Goal: Task Accomplishment & Management: Use online tool/utility

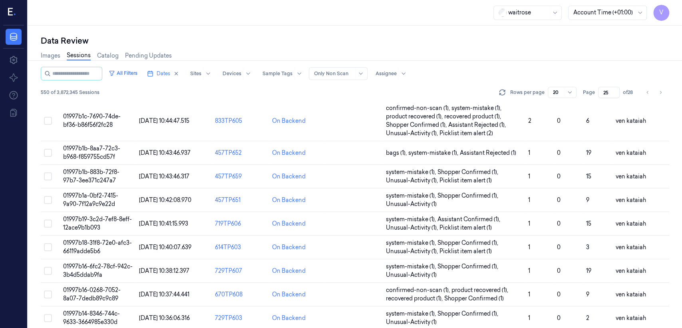
scroll to position [177, 0]
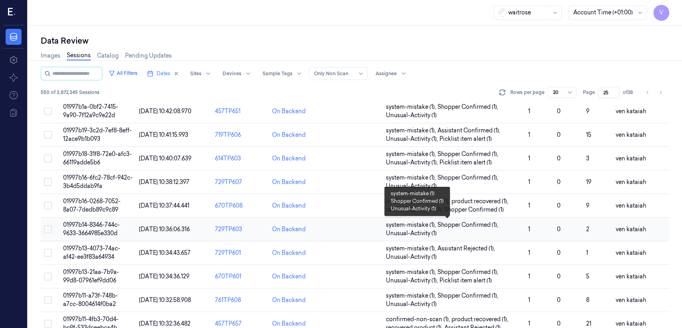
click at [487, 229] on span "system-mistake (1) , Shopper Confirmed (1) , Unusual-Activity (1)" at bounding box center [454, 229] width 136 height 17
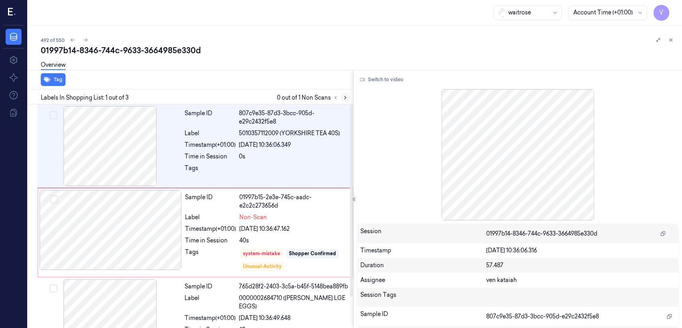
click at [348, 94] on button at bounding box center [345, 98] width 10 height 10
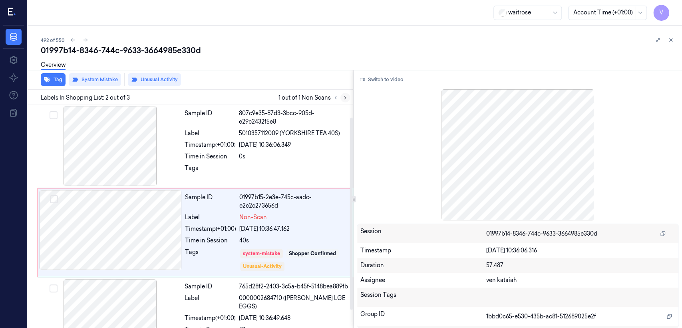
scroll to position [16, 0]
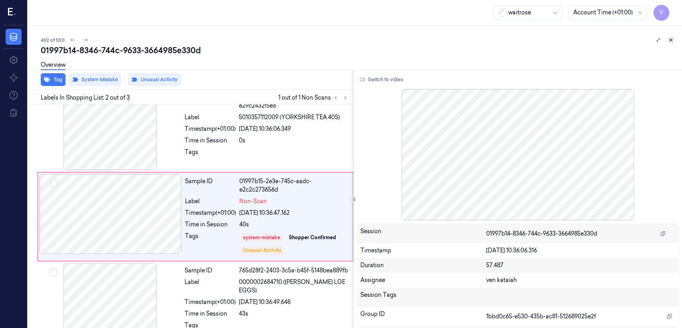
click at [671, 41] on icon at bounding box center [671, 40] width 6 height 6
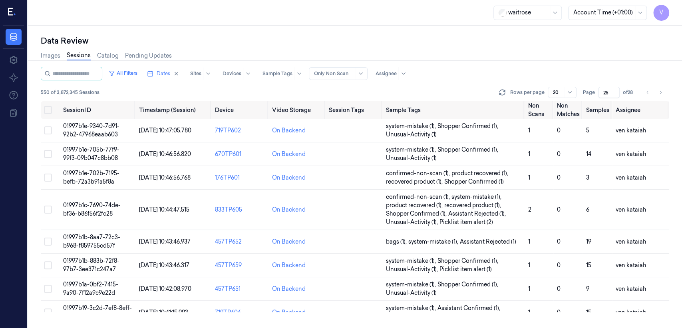
scroll to position [200, 0]
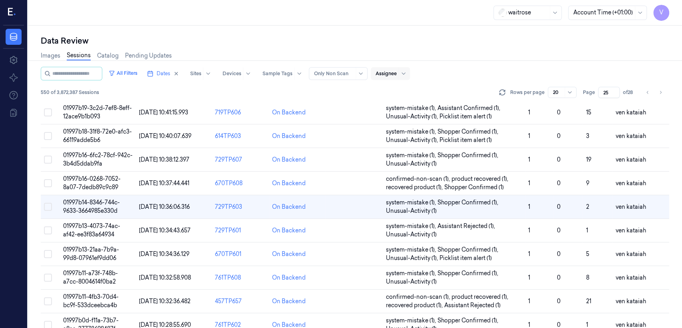
click at [393, 70] on div at bounding box center [386, 73] width 21 height 7
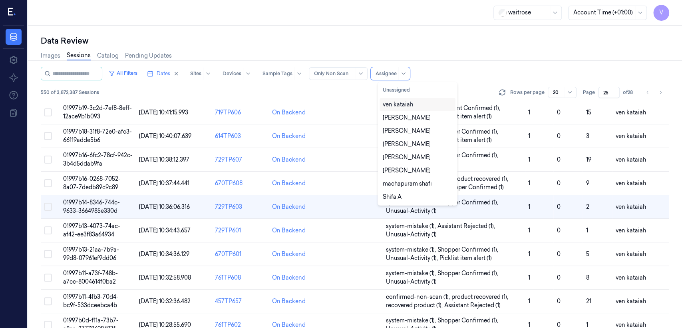
click at [405, 103] on div "ven kataiah" at bounding box center [398, 104] width 30 height 8
type input "1"
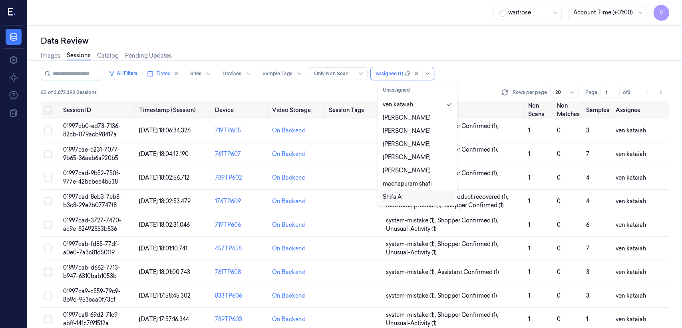
click at [475, 84] on div "All Filters Dates Sites Devices Sample Tags Alert Type Only Non Scan option ven…" at bounding box center [355, 84] width 628 height 34
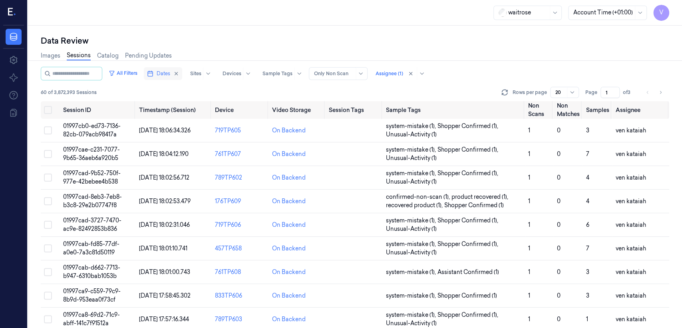
click at [160, 77] on button "Dates" at bounding box center [163, 73] width 38 height 13
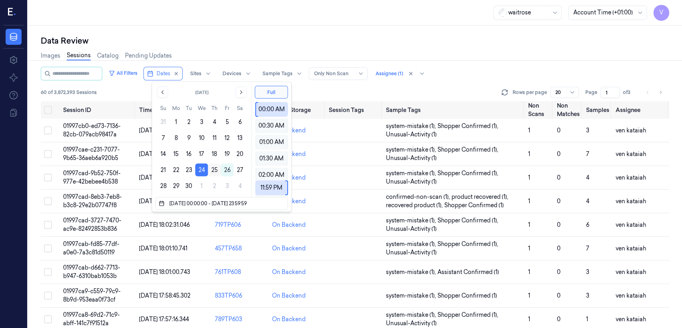
click at [219, 170] on button "25" at bounding box center [214, 169] width 13 height 13
click at [214, 171] on button "25" at bounding box center [214, 169] width 13 height 13
type input "[DATE] 00:00:00 - [DATE] 23:59:59"
click at [245, 52] on div "Images Sessions Catalog Pending Updates" at bounding box center [355, 56] width 628 height 20
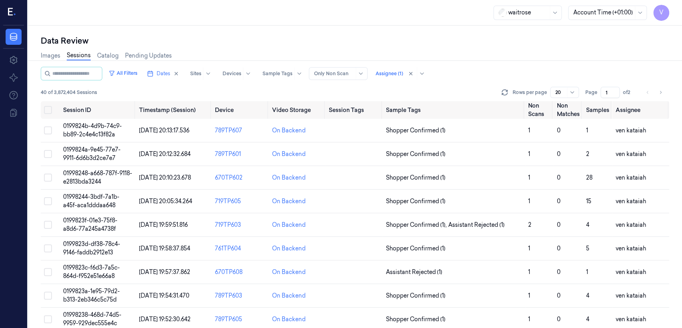
drag, startPoint x: 611, startPoint y: 91, endPoint x: 593, endPoint y: 97, distance: 18.3
click at [593, 97] on div "Page 1 of 2" at bounding box center [610, 92] width 50 height 11
click at [468, 139] on td "Shopper Confirmed (1)" at bounding box center [454, 131] width 142 height 24
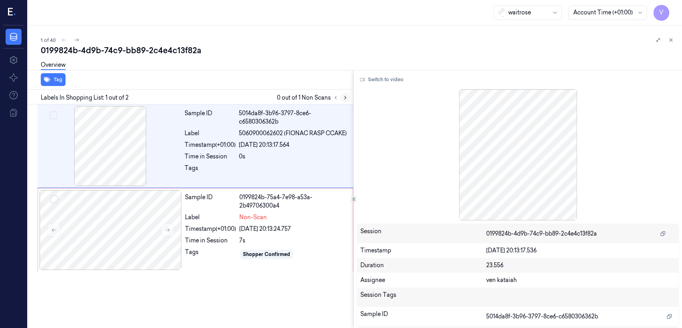
click at [347, 99] on icon at bounding box center [345, 98] width 6 height 6
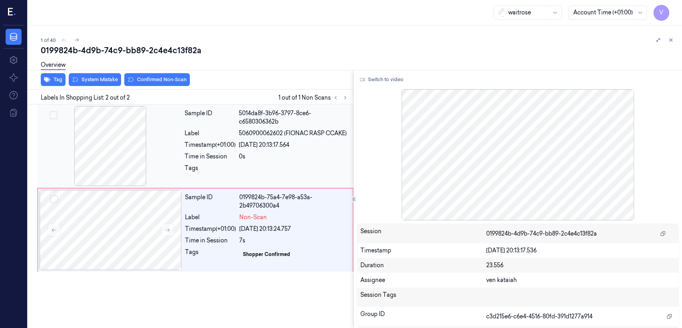
click at [284, 132] on span "5060900062602 (FIONAC RASP CCAKE)" at bounding box center [293, 133] width 108 height 8
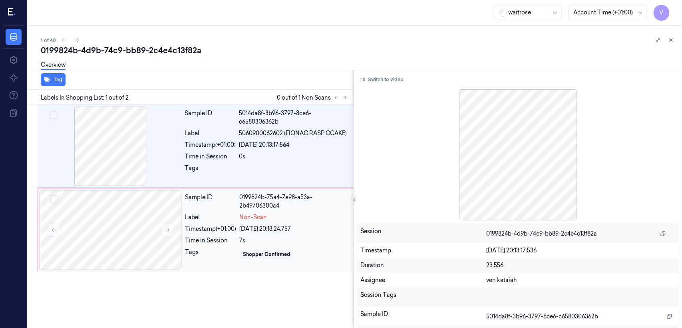
click at [233, 199] on div "Sample ID" at bounding box center [210, 201] width 51 height 17
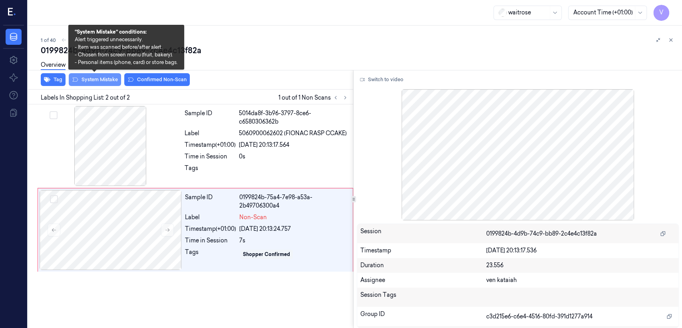
click at [103, 84] on button "System Mistake" at bounding box center [95, 79] width 52 height 13
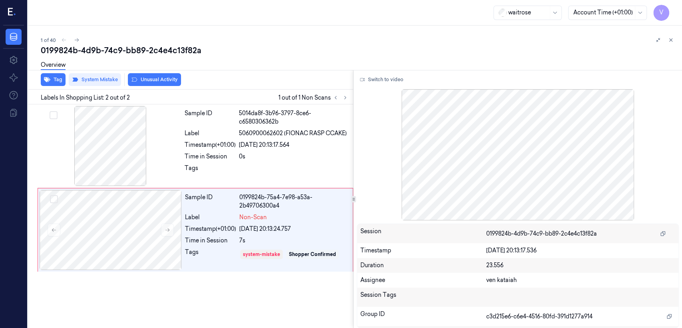
click at [156, 85] on button "Unusual Activity" at bounding box center [154, 79] width 53 height 13
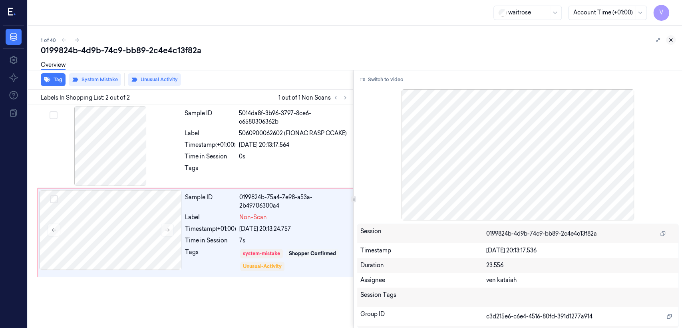
click at [670, 41] on icon at bounding box center [671, 40] width 6 height 6
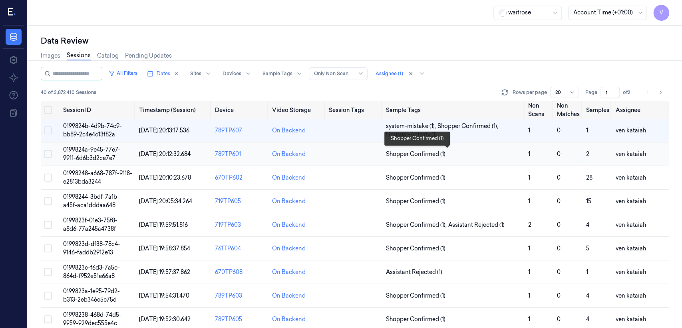
click at [402, 157] on span "Shopper Confirmed (1)" at bounding box center [416, 154] width 60 height 8
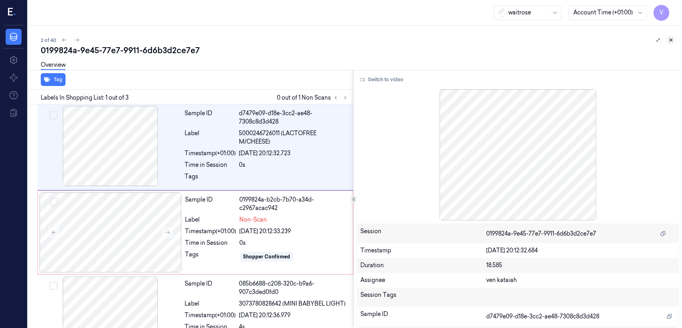
click at [671, 39] on icon at bounding box center [671, 40] width 3 height 3
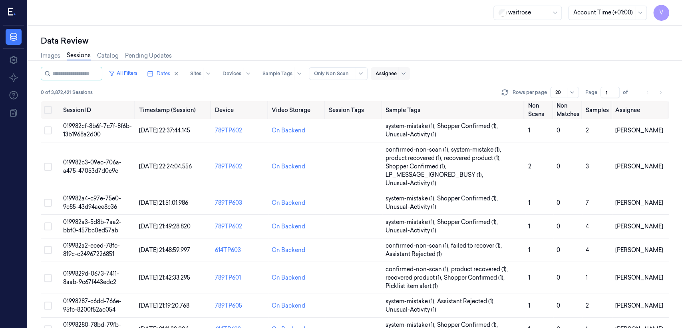
drag, startPoint x: 609, startPoint y: 91, endPoint x: 591, endPoint y: 97, distance: 17.9
click at [591, 97] on div "Page 1 of" at bounding box center [610, 92] width 50 height 11
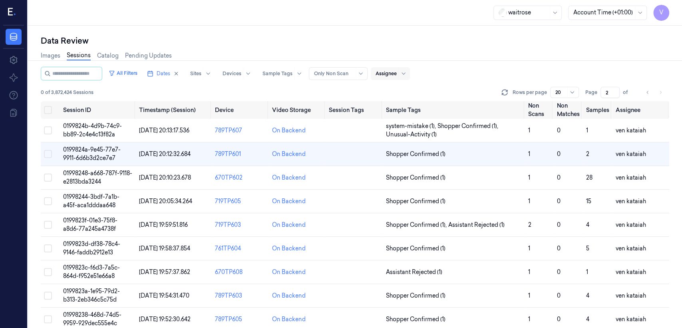
drag, startPoint x: 610, startPoint y: 91, endPoint x: 589, endPoint y: 97, distance: 22.3
click at [598, 96] on div "Page 2 of" at bounding box center [610, 92] width 50 height 11
type input "2"
click at [610, 90] on input "2" at bounding box center [610, 92] width 19 height 11
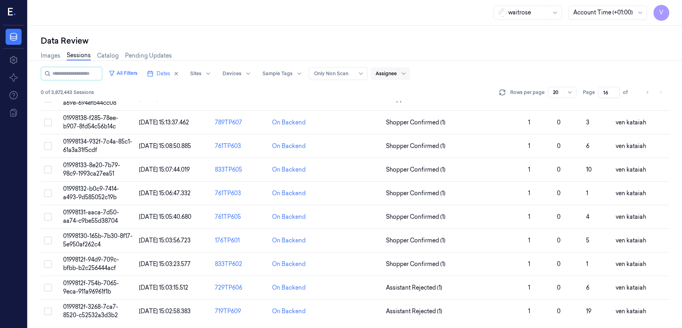
scroll to position [268, 0]
drag, startPoint x: 607, startPoint y: 93, endPoint x: 598, endPoint y: 97, distance: 10.2
click at [598, 97] on div "Page 16 of" at bounding box center [609, 92] width 53 height 11
type input "2"
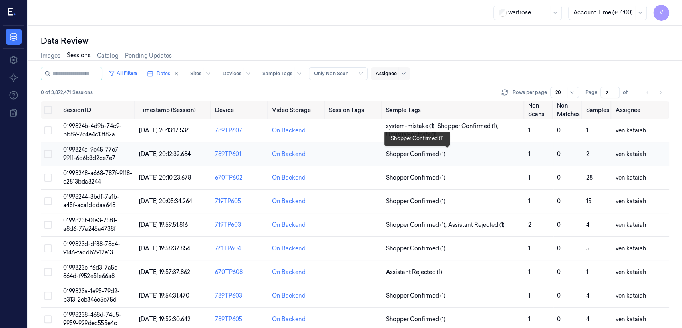
click at [438, 155] on span "Shopper Confirmed (1)" at bounding box center [416, 154] width 60 height 8
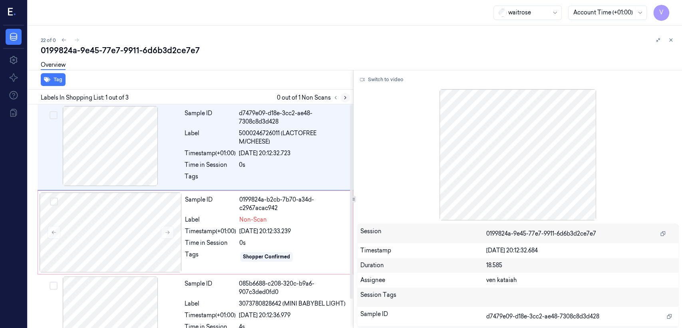
click at [346, 100] on button at bounding box center [345, 98] width 10 height 10
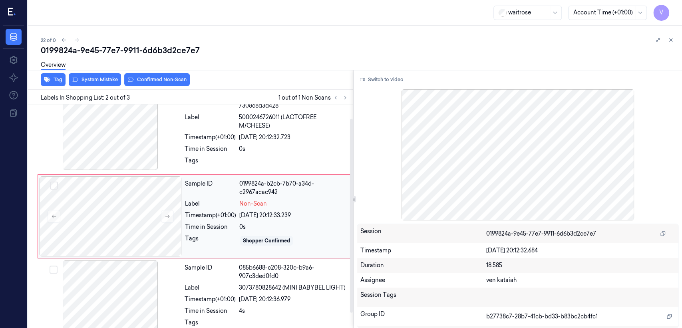
click at [219, 237] on div "Tags" at bounding box center [210, 240] width 51 height 13
click at [125, 148] on div at bounding box center [110, 130] width 142 height 80
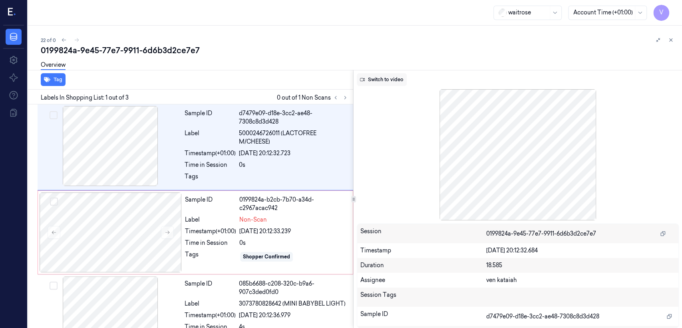
click at [399, 77] on button "Switch to video" at bounding box center [382, 79] width 50 height 13
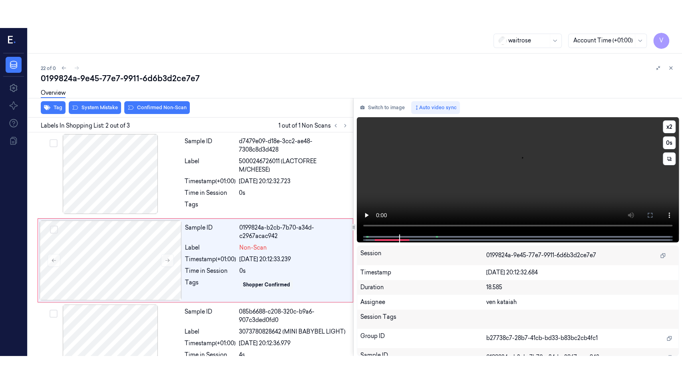
scroll to position [16, 0]
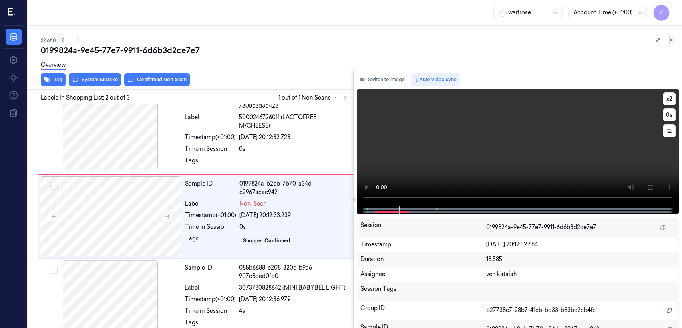
click at [573, 153] on video at bounding box center [518, 147] width 322 height 117
click at [645, 188] on button at bounding box center [650, 187] width 13 height 13
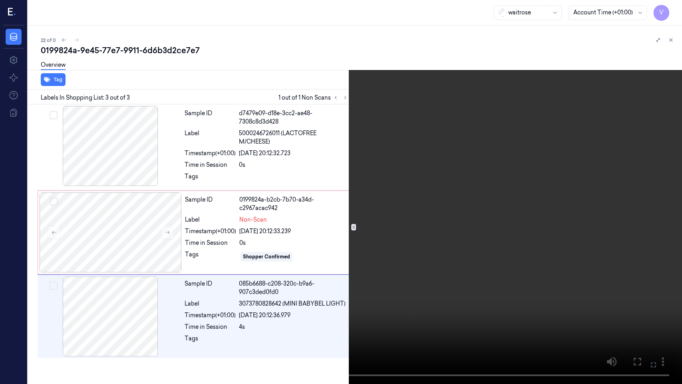
click at [0, 0] on icon at bounding box center [0, 0] width 0 height 0
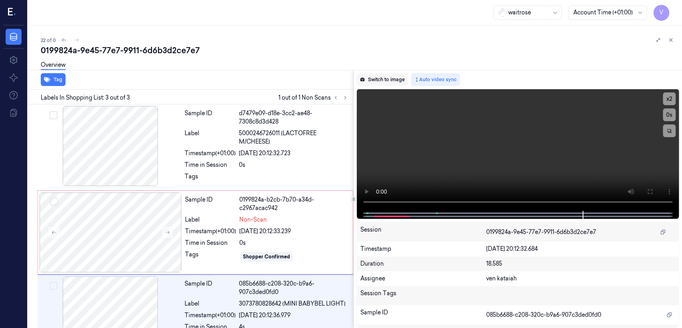
click at [385, 82] on button "Switch to image" at bounding box center [382, 79] width 51 height 13
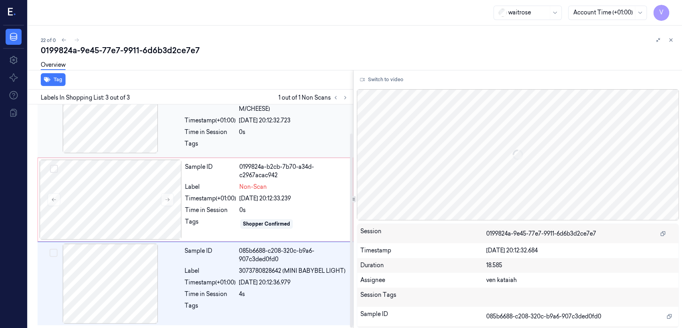
click at [241, 139] on div at bounding box center [293, 145] width 109 height 13
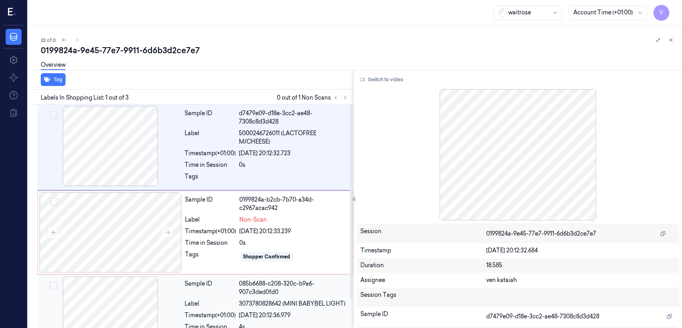
click at [185, 292] on div "Sample ID" at bounding box center [210, 287] width 51 height 17
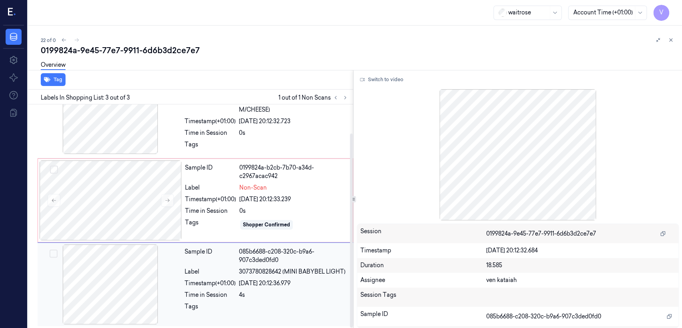
scroll to position [33, 0]
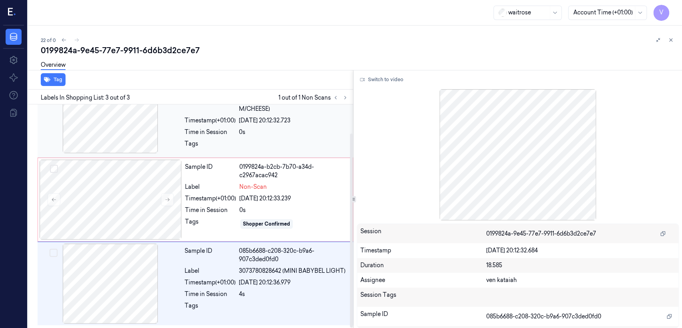
click at [249, 151] on div at bounding box center [293, 145] width 109 height 13
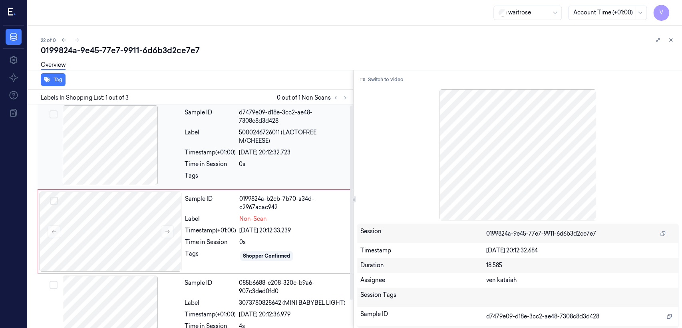
scroll to position [0, 0]
click at [247, 174] on div at bounding box center [293, 178] width 109 height 13
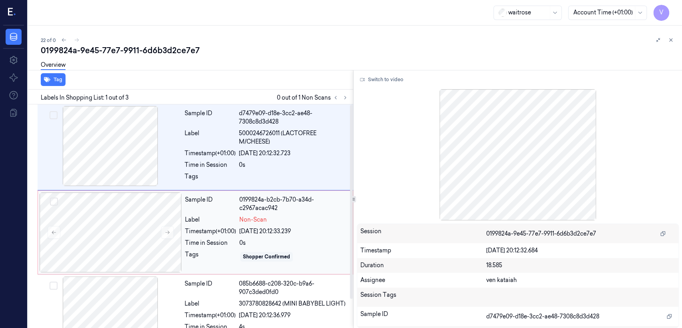
click at [227, 228] on div "Timestamp (+01:00)" at bounding box center [210, 231] width 51 height 8
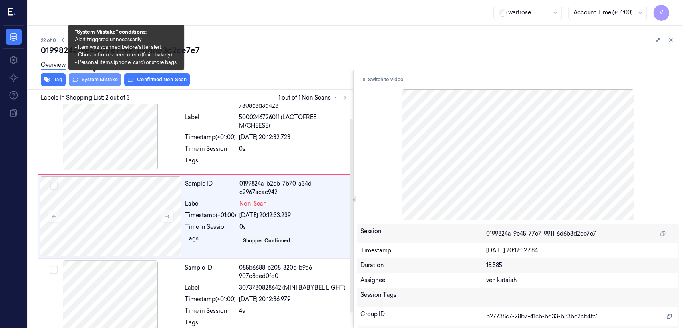
click at [93, 78] on button "System Mistake" at bounding box center [95, 79] width 52 height 13
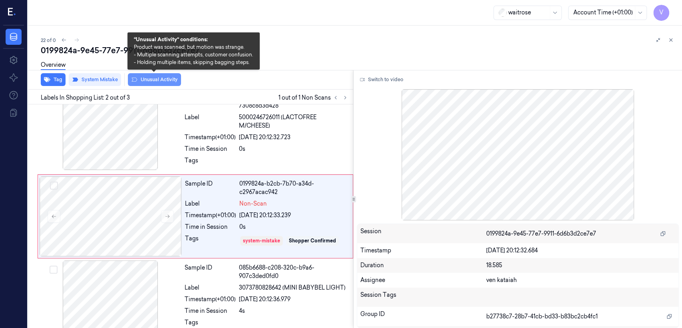
click at [160, 78] on button "Unusual Activity" at bounding box center [154, 79] width 53 height 13
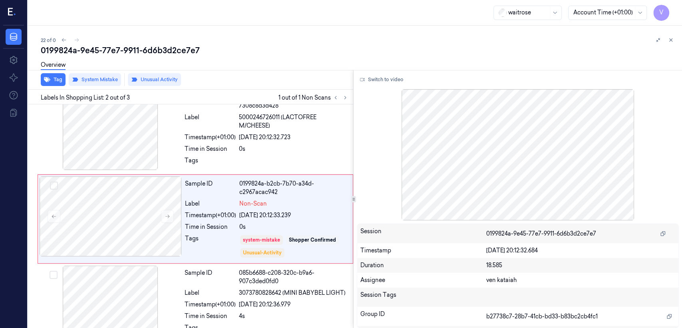
scroll to position [18, 0]
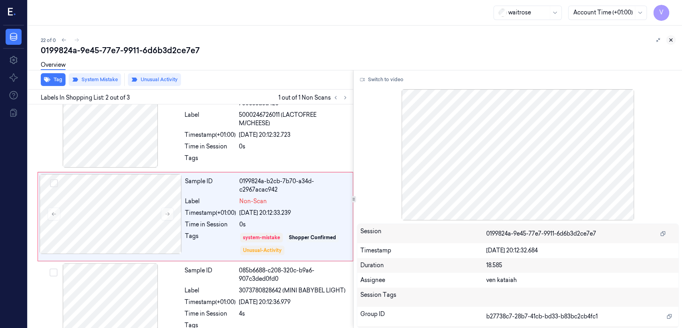
click at [668, 40] on icon at bounding box center [671, 40] width 6 height 6
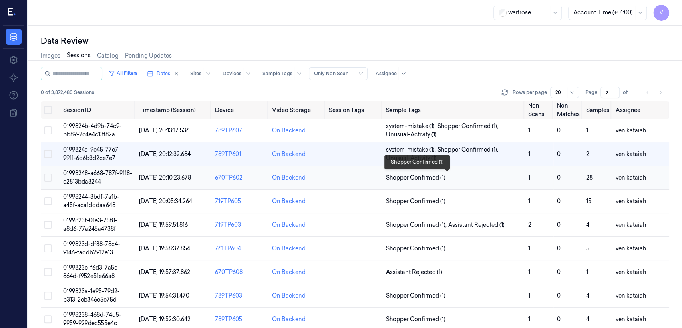
click at [416, 179] on span "Shopper Confirmed (1)" at bounding box center [416, 177] width 60 height 8
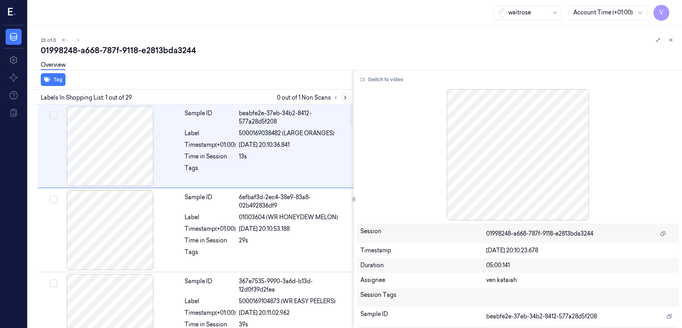
click at [342, 97] on icon at bounding box center [345, 98] width 6 height 6
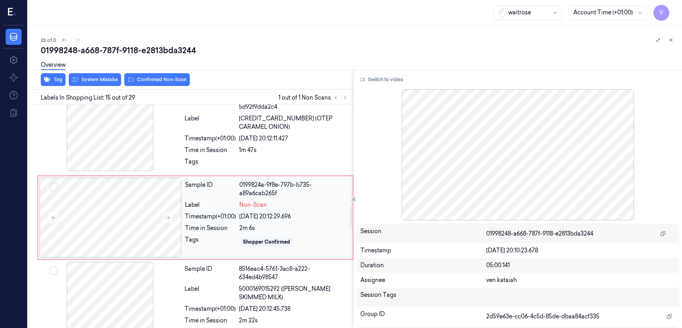
click at [216, 218] on div "Timestamp (+01:00)" at bounding box center [210, 216] width 51 height 8
click at [155, 136] on div at bounding box center [110, 131] width 142 height 80
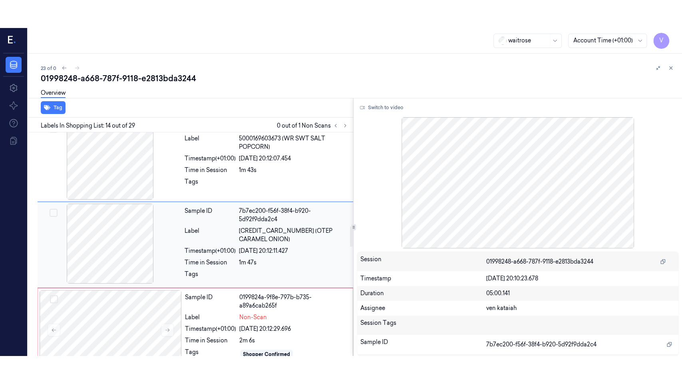
scroll to position [1028, 0]
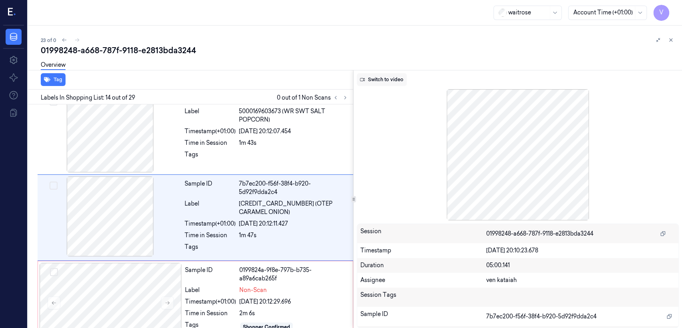
click at [401, 80] on button "Switch to video" at bounding box center [382, 79] width 50 height 13
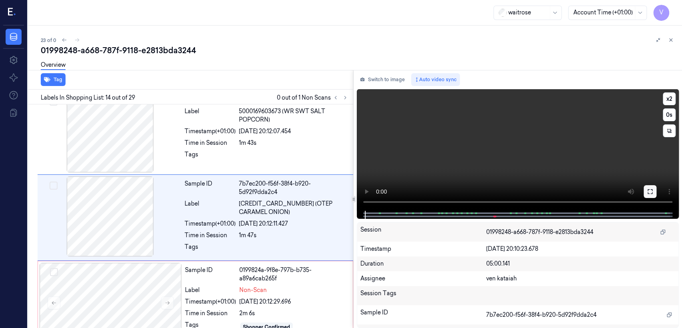
click at [649, 192] on icon at bounding box center [650, 191] width 6 height 6
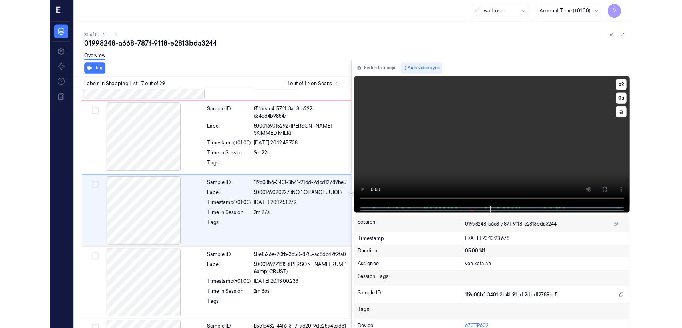
scroll to position [1255, 0]
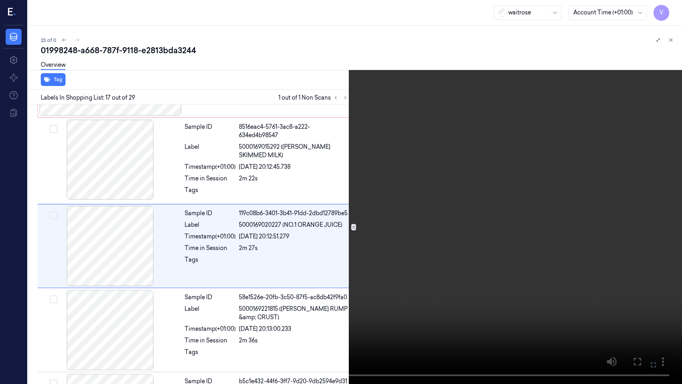
click at [0, 0] on icon at bounding box center [0, 0] width 0 height 0
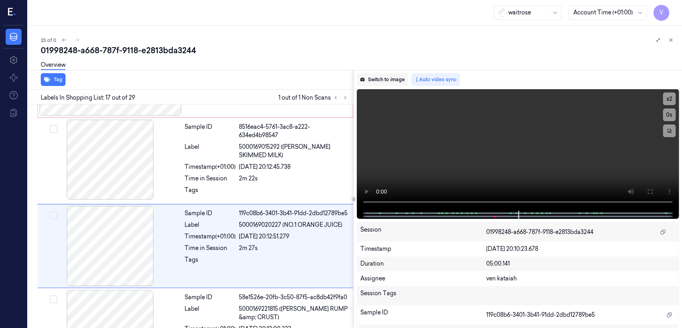
click at [402, 82] on button "Switch to image" at bounding box center [382, 79] width 51 height 13
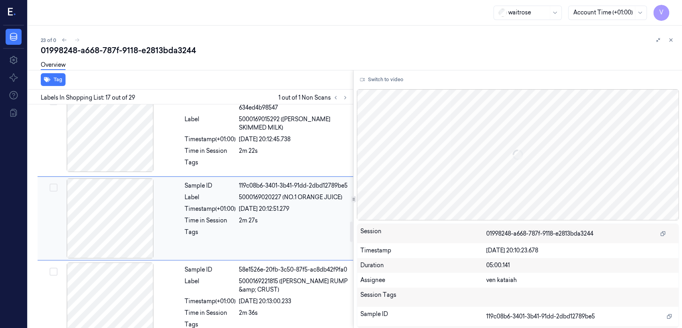
scroll to position [1283, 0]
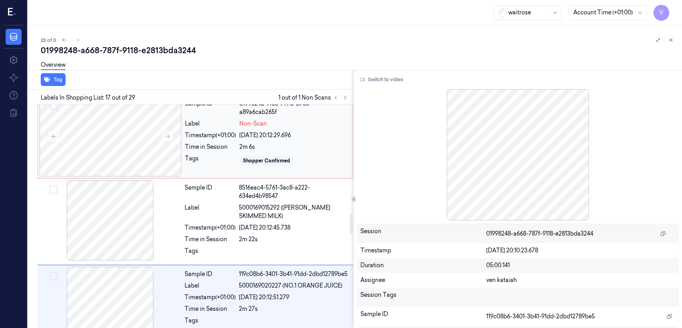
click at [230, 163] on div "Tags" at bounding box center [210, 160] width 51 height 13
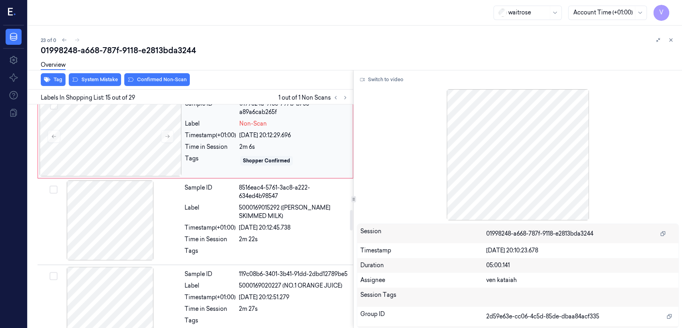
scroll to position [1113, 0]
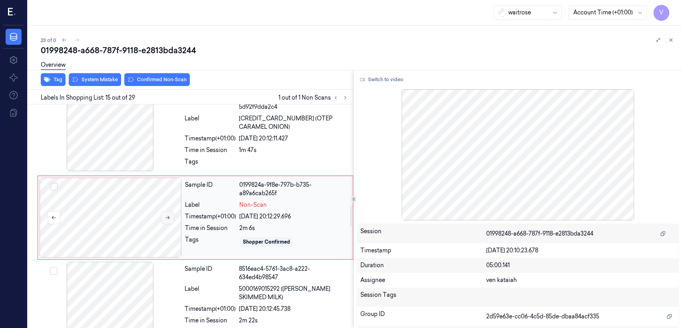
click at [171, 218] on button at bounding box center [167, 217] width 13 height 13
click at [247, 272] on div "8516eac4-5761-3ac8-a222-634ed4b98547" at bounding box center [293, 273] width 109 height 17
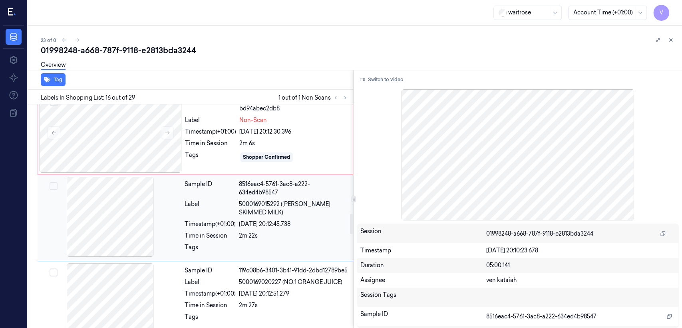
scroll to position [1198, 0]
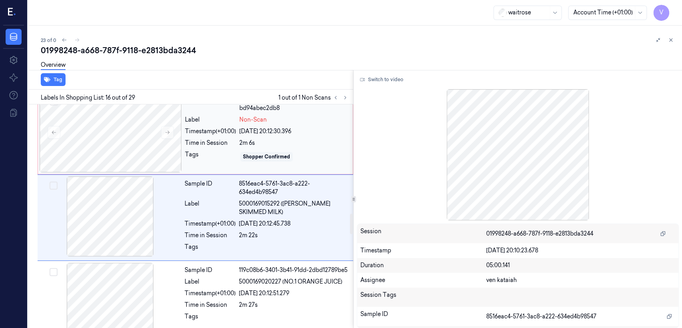
click at [236, 147] on div "Sample ID 0199824a-9f8e-797d-afad-bd94abec2db8 Label Non-Scan Timestamp (+01:00…" at bounding box center [266, 132] width 169 height 80
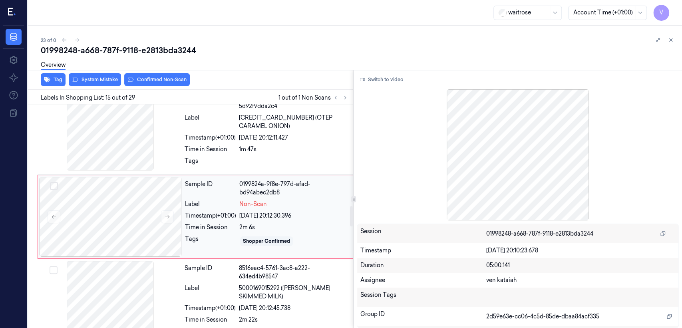
scroll to position [1113, 0]
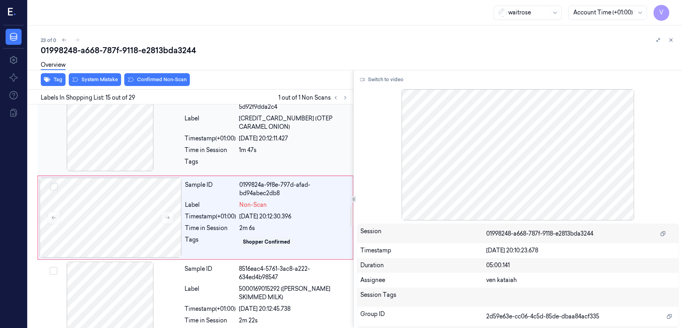
click at [270, 146] on div "1m 47s" at bounding box center [293, 150] width 109 height 8
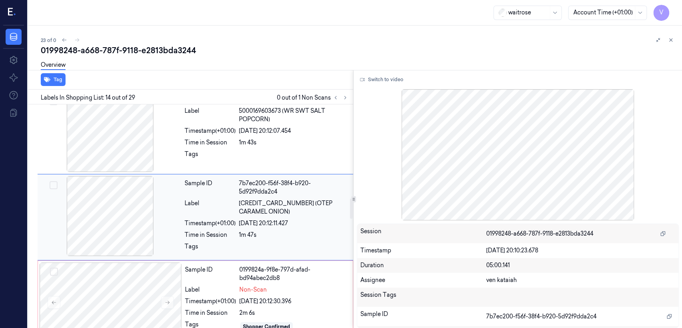
scroll to position [1028, 0]
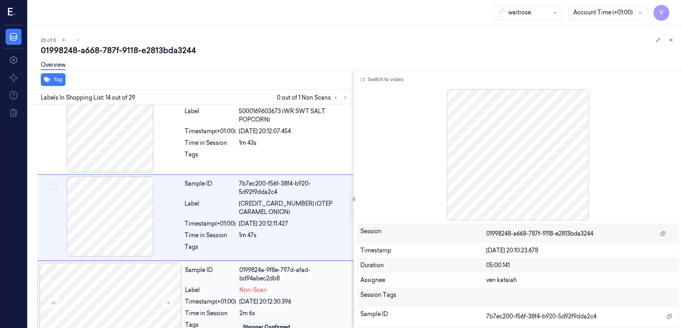
click at [255, 286] on span "Non-Scan" at bounding box center [253, 290] width 28 height 8
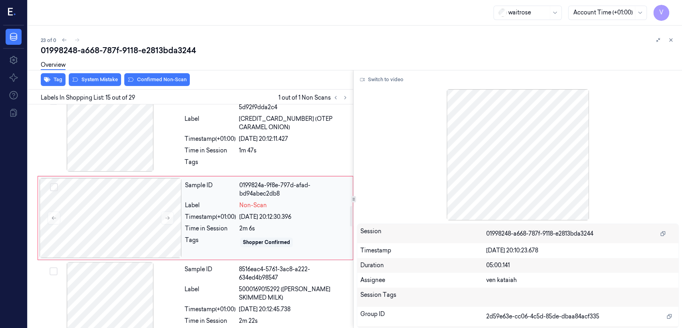
scroll to position [1113, 0]
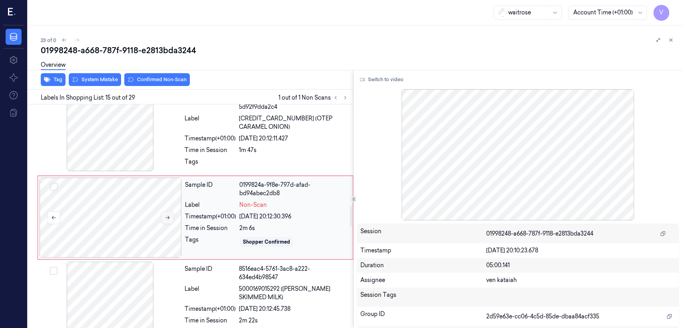
click at [163, 212] on button at bounding box center [167, 217] width 13 height 13
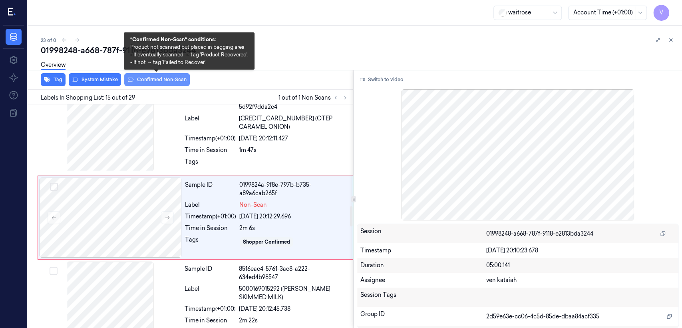
click at [158, 79] on button "Confirmed Non-Scan" at bounding box center [157, 79] width 66 height 13
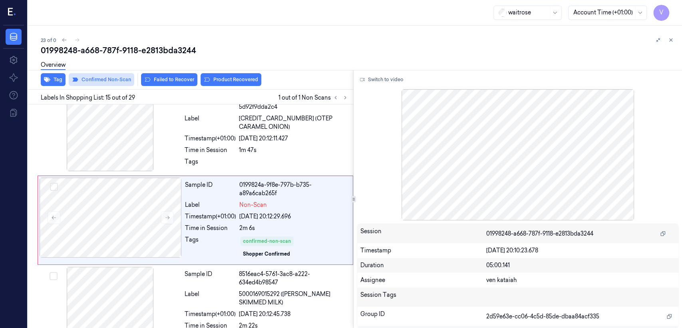
scroll to position [1116, 0]
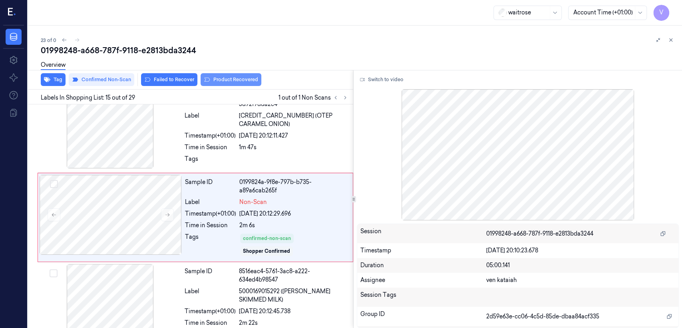
click at [237, 80] on button "Product Recovered" at bounding box center [231, 79] width 61 height 13
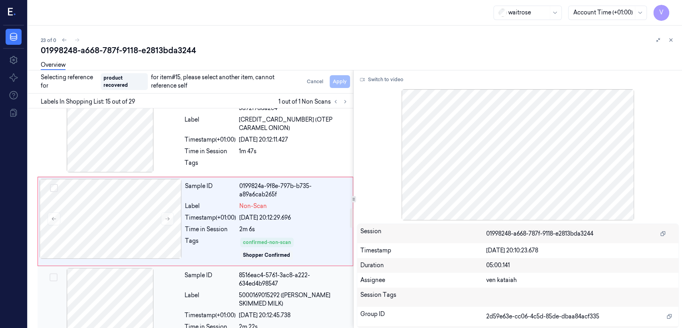
click at [242, 284] on div "8516eac4-5761-3ac8-a222-634ed4b98547" at bounding box center [293, 279] width 109 height 17
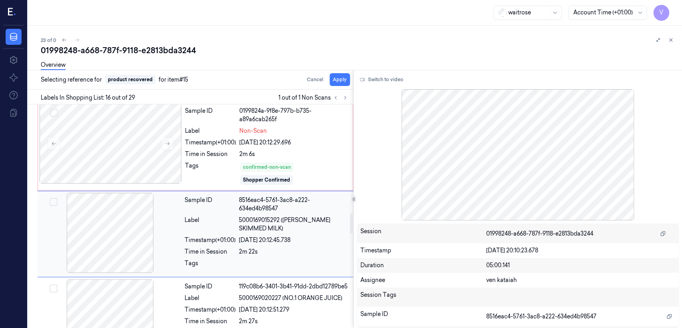
scroll to position [1203, 0]
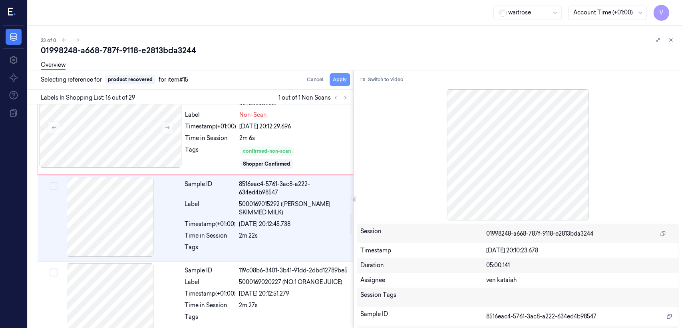
click at [345, 84] on button "Apply" at bounding box center [340, 79] width 20 height 13
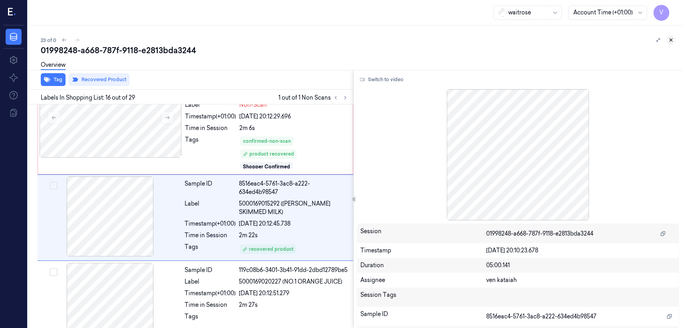
click at [671, 40] on icon at bounding box center [671, 40] width 3 height 3
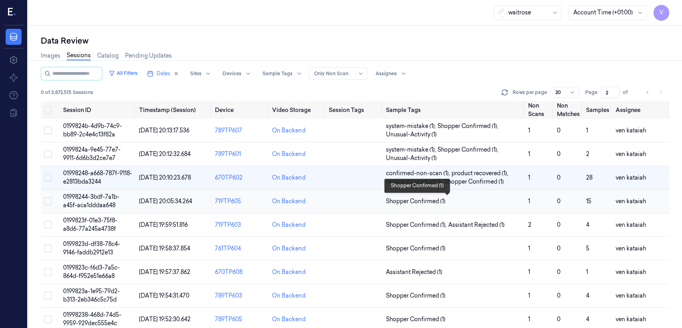
click at [422, 199] on span "Shopper Confirmed (1)" at bounding box center [416, 201] width 60 height 8
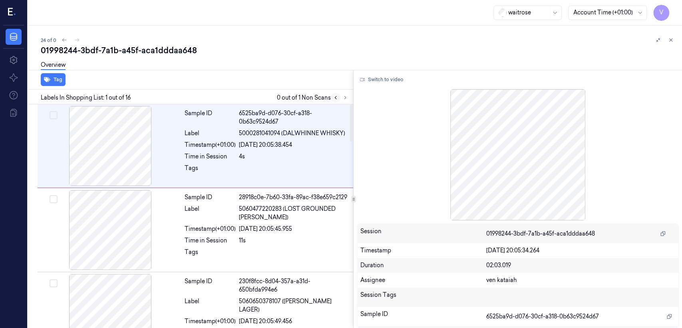
drag, startPoint x: 339, startPoint y: 93, endPoint x: 339, endPoint y: 97, distance: 4.0
click at [339, 94] on div at bounding box center [340, 98] width 19 height 10
click at [342, 97] on button at bounding box center [345, 98] width 10 height 10
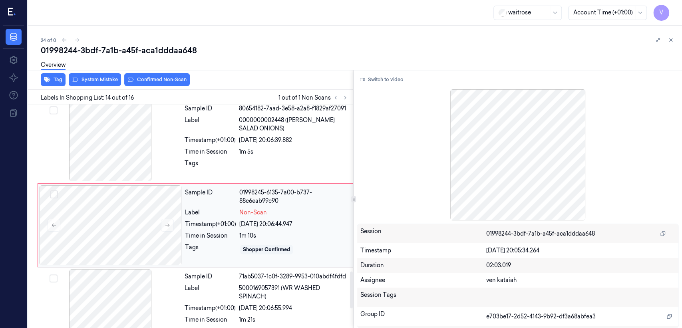
scroll to position [1024, 0]
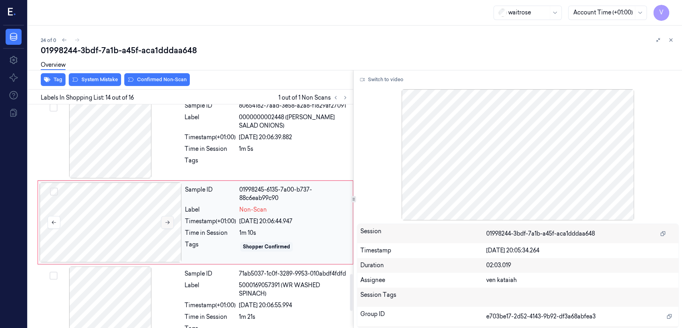
click at [169, 219] on icon at bounding box center [168, 222] width 6 height 6
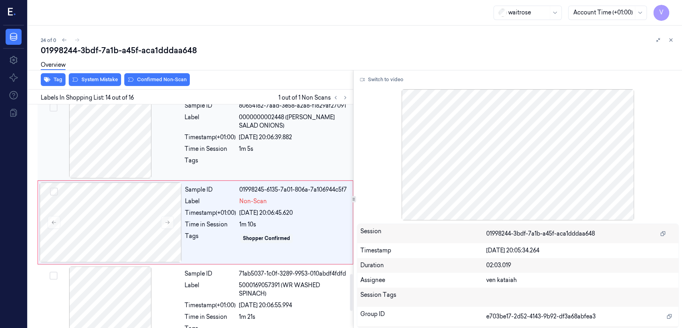
click at [190, 147] on div "Sample ID 80654182-7aad-3e58-a2a8-f1829af27091 Label 0000000002448 ([PERSON_NAM…" at bounding box center [266, 138] width 170 height 80
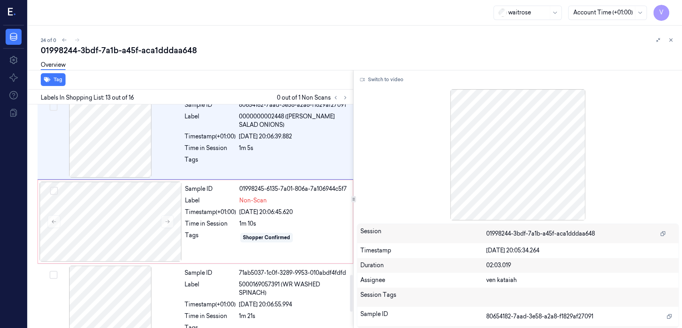
scroll to position [1029, 0]
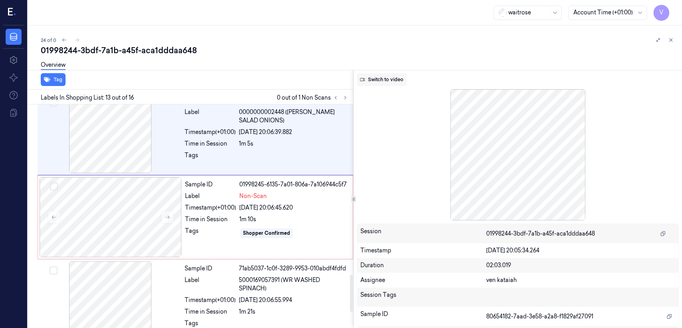
click at [390, 78] on button "Switch to video" at bounding box center [382, 79] width 50 height 13
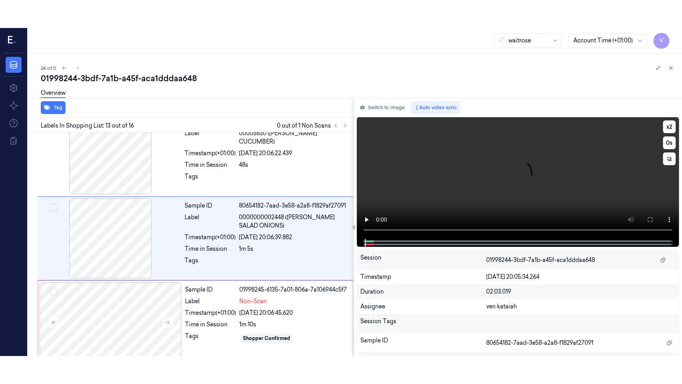
scroll to position [940, 0]
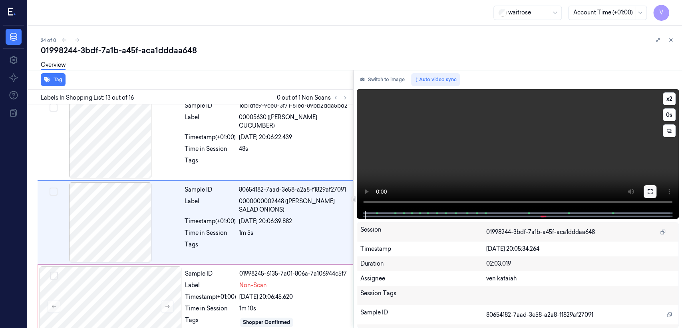
click at [646, 188] on button at bounding box center [650, 191] width 13 height 13
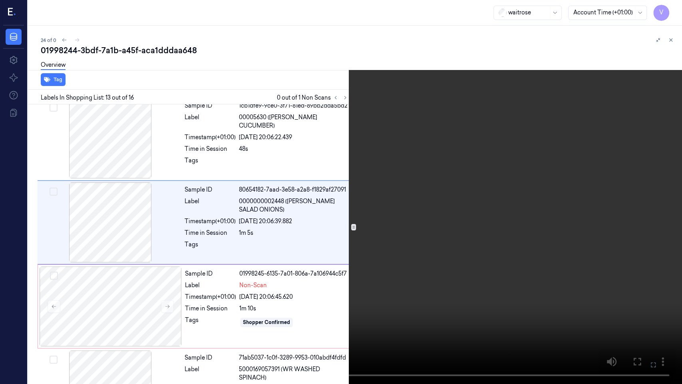
click at [236, 227] on video at bounding box center [341, 192] width 682 height 384
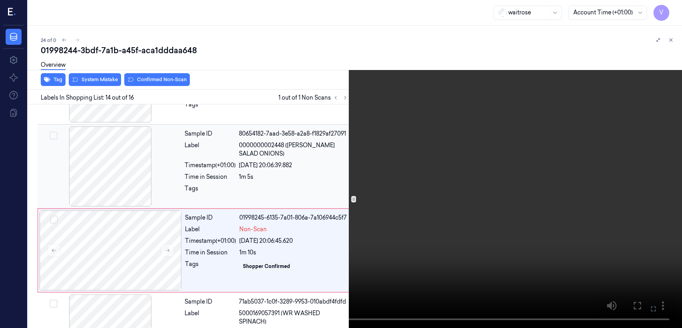
scroll to position [1024, 0]
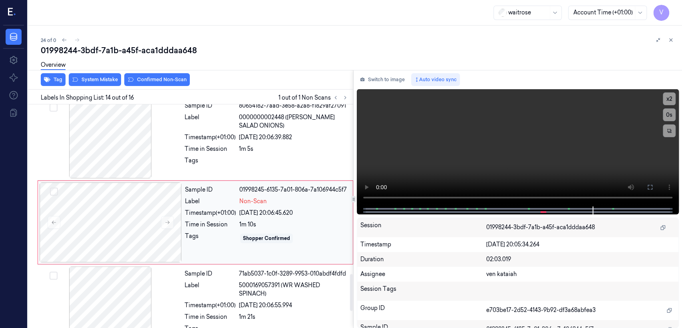
click at [201, 197] on div "Label" at bounding box center [210, 201] width 51 height 8
click at [213, 270] on div "Sample ID" at bounding box center [210, 273] width 51 height 8
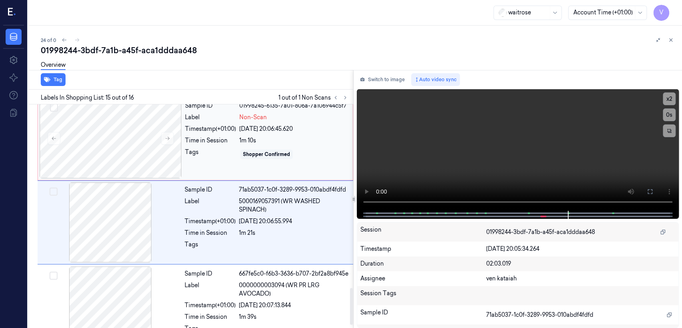
click at [225, 157] on div "Sample ID 01998245-6135-7a01-806a-7a106944c5f7 Label Non-Scan Timestamp (+01:00…" at bounding box center [266, 138] width 169 height 80
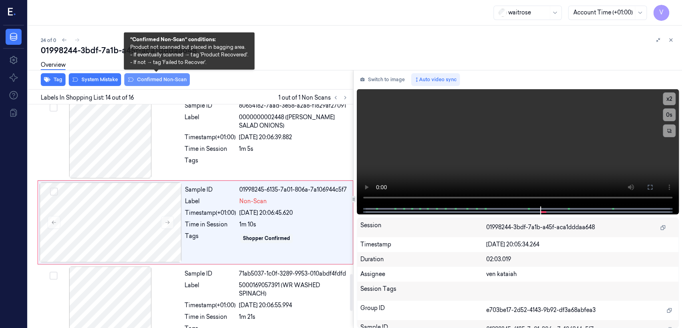
click at [175, 77] on button "Confirmed Non-Scan" at bounding box center [157, 79] width 66 height 13
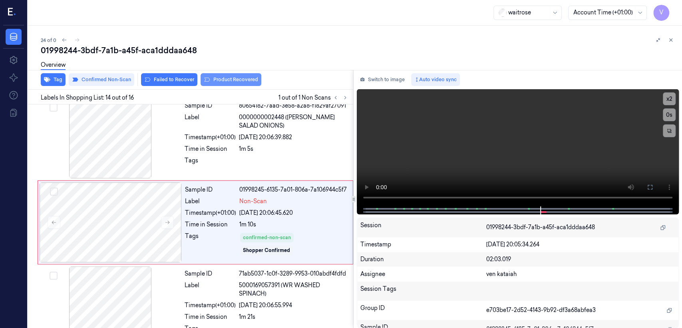
click at [220, 81] on button "Product Recovered" at bounding box center [231, 79] width 61 height 13
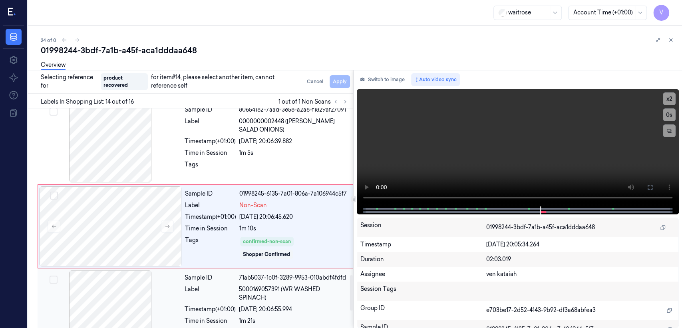
click at [190, 298] on div "Sample ID 71ab5037-1c0f-3289-9953-010abdf4fdfd Label 5000169057391 (WR WASHED S…" at bounding box center [266, 310] width 170 height 80
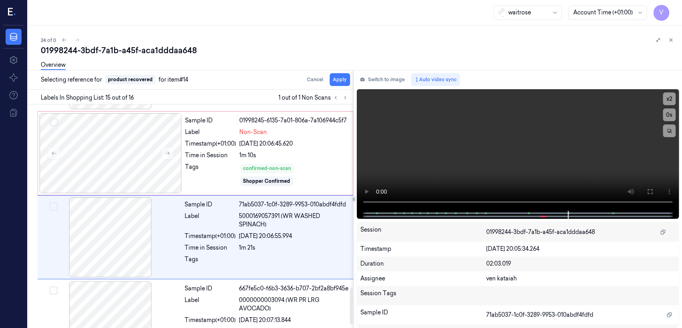
scroll to position [1108, 0]
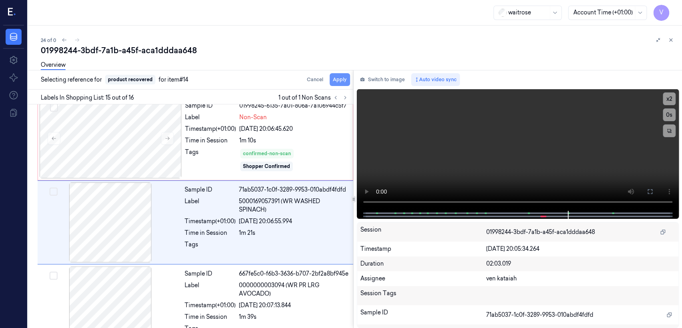
click at [345, 78] on button "Apply" at bounding box center [340, 79] width 20 height 13
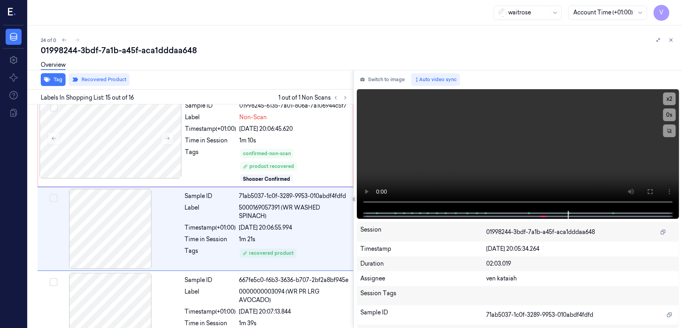
scroll to position [1114, 0]
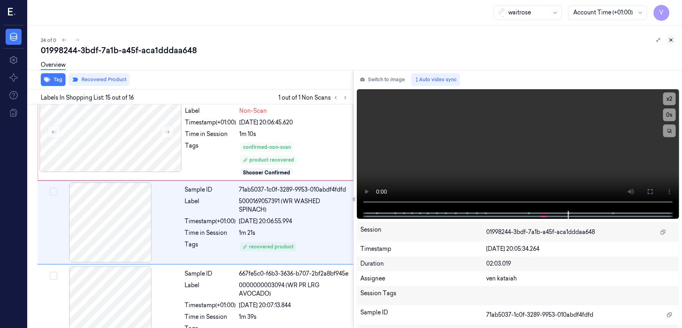
click at [674, 39] on button at bounding box center [671, 40] width 10 height 10
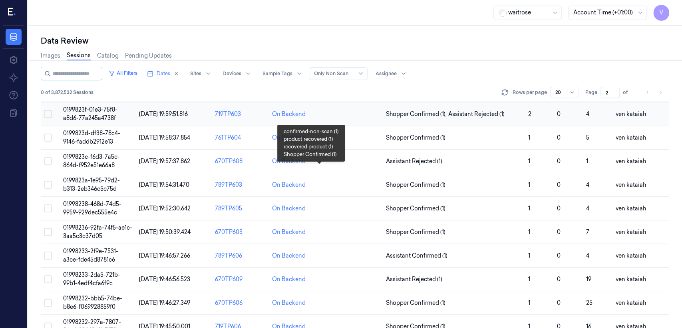
scroll to position [12, 0]
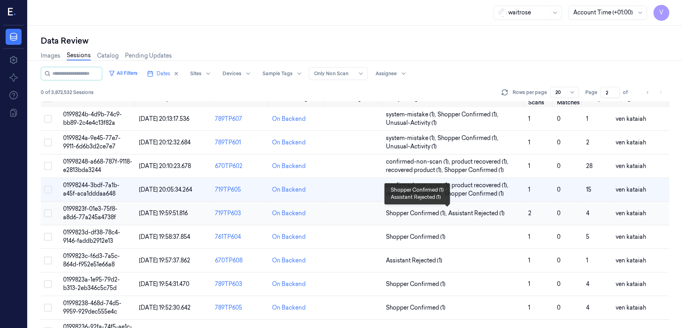
click at [460, 214] on span "Assistant Rejected (1)" at bounding box center [476, 213] width 56 height 8
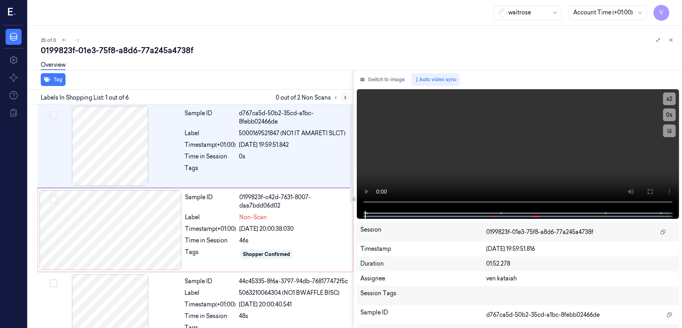
click at [342, 99] on button at bounding box center [345, 98] width 10 height 10
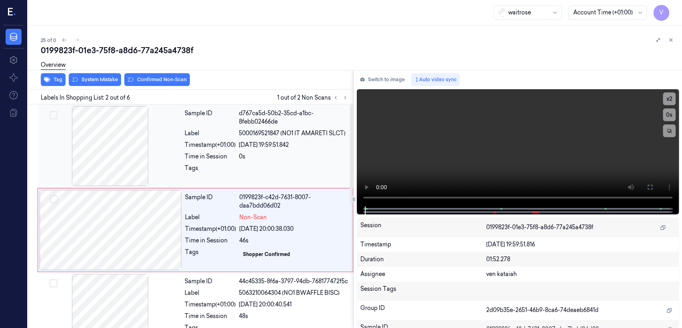
scroll to position [14, 0]
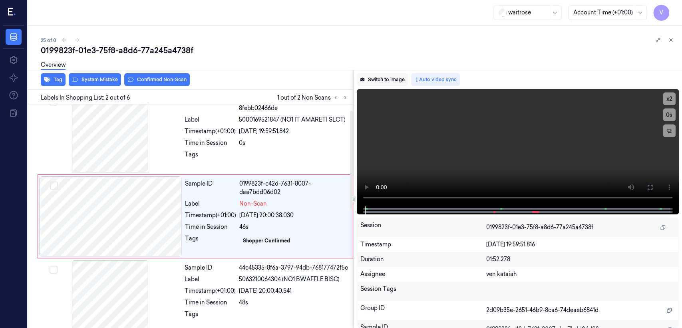
click at [390, 80] on button "Switch to image" at bounding box center [382, 79] width 51 height 13
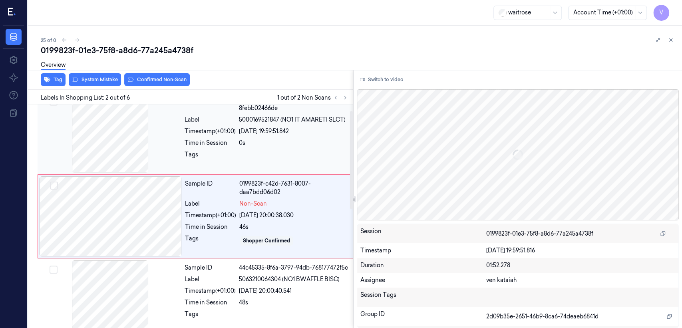
click at [201, 158] on div "Tags" at bounding box center [210, 156] width 51 height 13
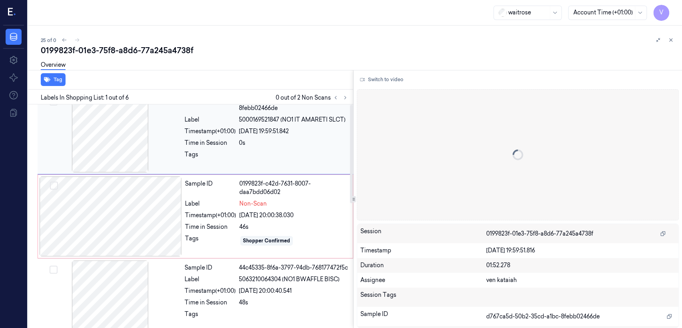
scroll to position [0, 0]
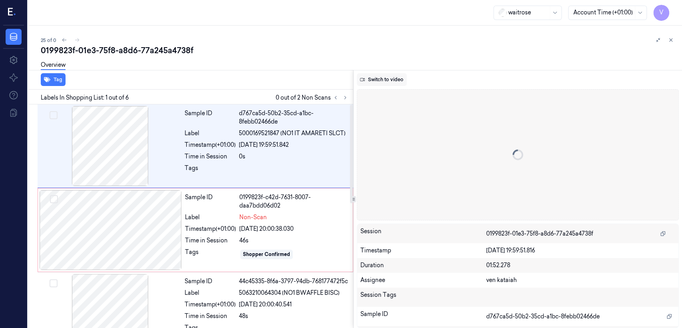
click at [374, 77] on button "Switch to video" at bounding box center [382, 79] width 50 height 13
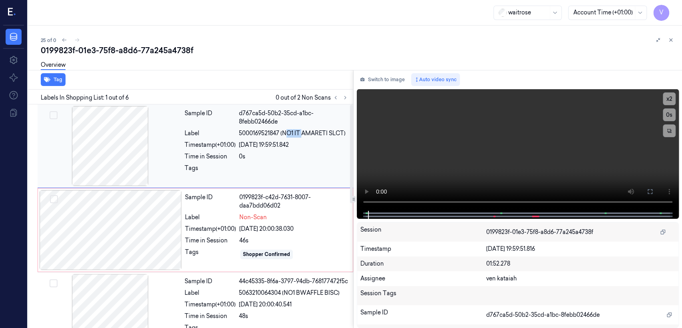
drag, startPoint x: 284, startPoint y: 133, endPoint x: 302, endPoint y: 133, distance: 18.0
click at [302, 133] on span "5000169521847 (NO1 IT AMARETI SLCT)" at bounding box center [292, 133] width 107 height 8
drag, startPoint x: 283, startPoint y: 133, endPoint x: 344, endPoint y: 134, distance: 61.1
click at [344, 134] on span "5000169521847 (NO1 IT AMARETI SLCT)" at bounding box center [292, 133] width 107 height 8
copy span "NO1 IT AMARETI SLCT"
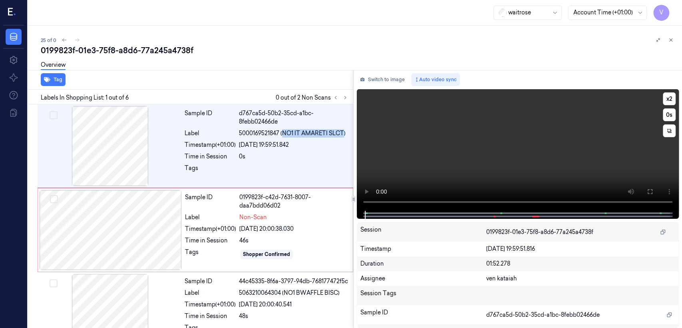
click at [439, 124] on video at bounding box center [518, 149] width 322 height 121
click at [646, 187] on button at bounding box center [650, 191] width 13 height 13
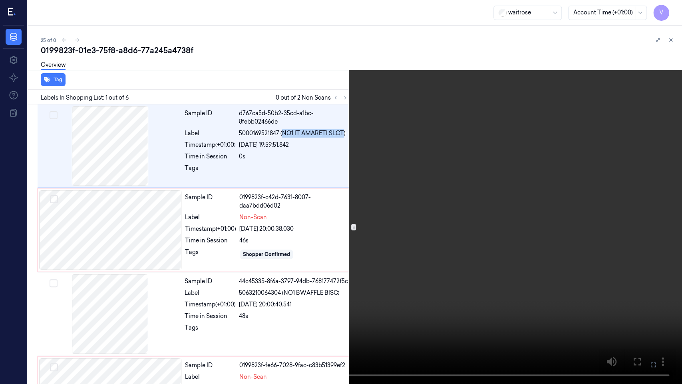
click at [141, 269] on video at bounding box center [341, 192] width 682 height 384
click at [0, 0] on icon at bounding box center [0, 0] width 0 height 0
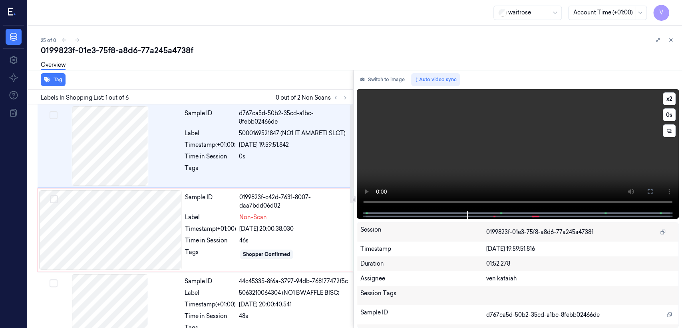
click at [394, 156] on video at bounding box center [518, 149] width 322 height 121
click at [368, 84] on button "Switch to image" at bounding box center [382, 79] width 51 height 13
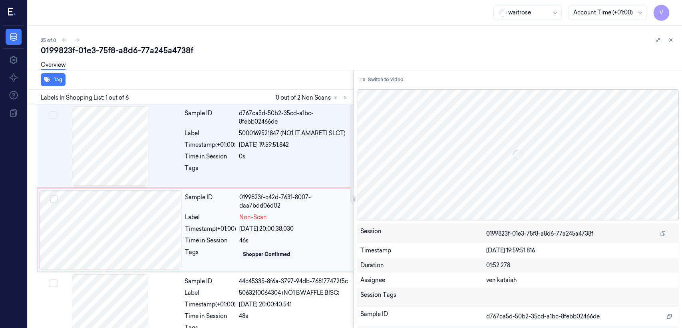
click at [249, 239] on div "46s" at bounding box center [293, 240] width 109 height 8
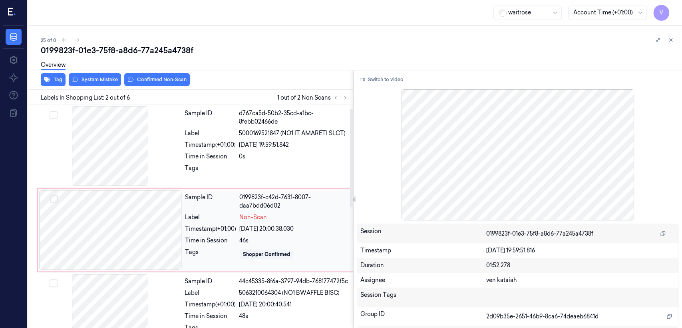
scroll to position [14, 0]
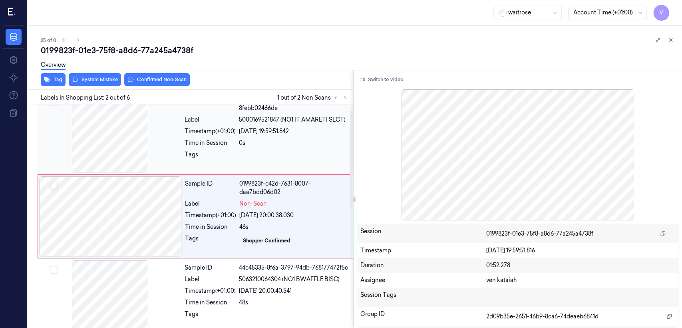
click at [227, 128] on div "Timestamp (+01:00)" at bounding box center [210, 131] width 51 height 8
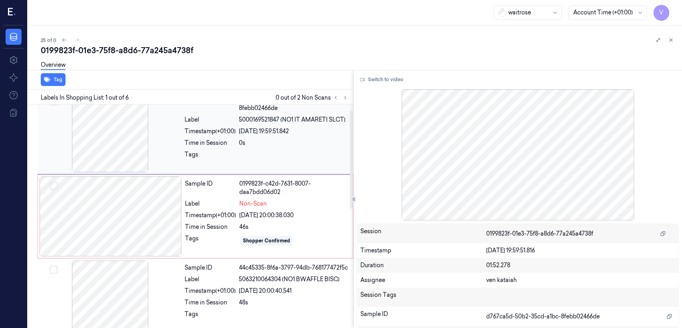
scroll to position [0, 0]
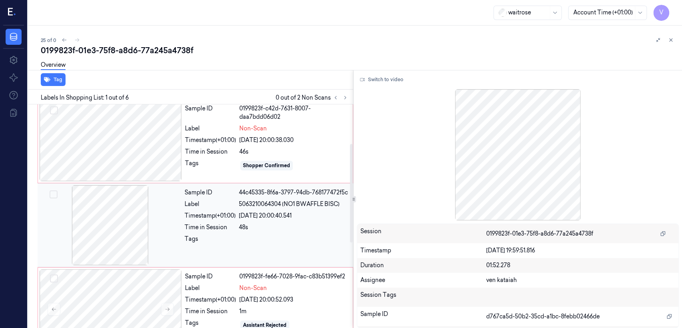
click at [200, 235] on div "Tags" at bounding box center [210, 241] width 51 height 13
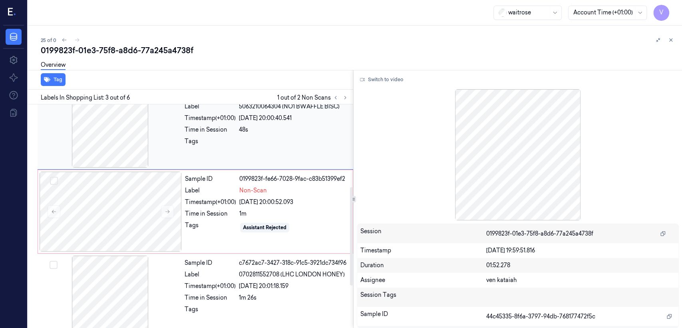
click at [245, 140] on div at bounding box center [293, 143] width 109 height 13
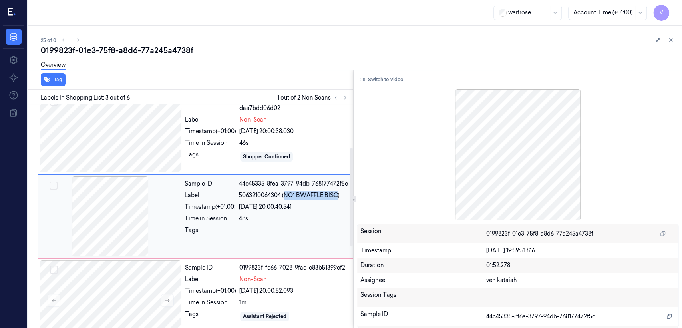
drag, startPoint x: 286, startPoint y: 195, endPoint x: 339, endPoint y: 196, distance: 53.1
click at [339, 196] on span "5063210064304 (NO1 BWAFFLE BISC)" at bounding box center [289, 195] width 101 height 8
copy span "NO1 BWAFFLE BISC"
click at [291, 147] on div "Sample ID 0199823f-c42d-7631-8007-daa7bdd06d02 Label Non-Scan Timestamp (+01:00…" at bounding box center [266, 132] width 169 height 80
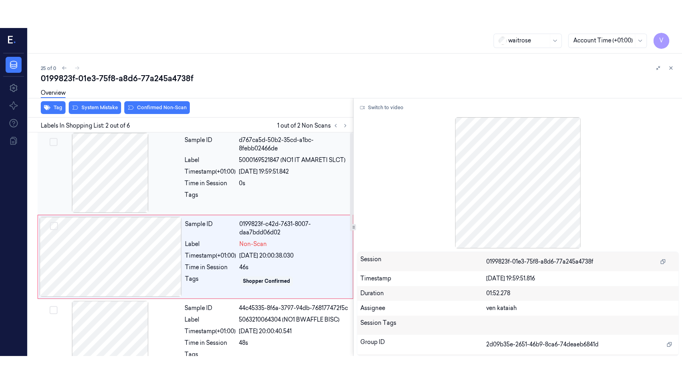
scroll to position [0, 0]
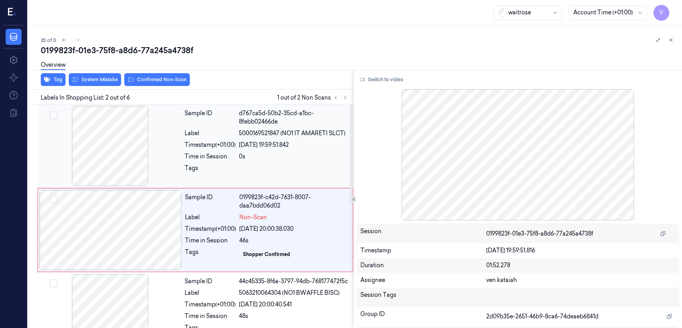
click at [245, 171] on div at bounding box center [293, 170] width 109 height 13
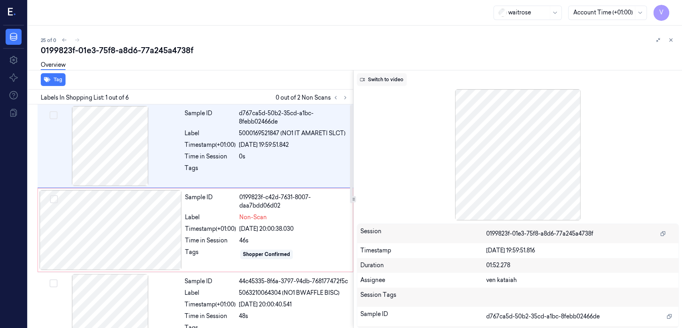
click at [383, 78] on button "Switch to video" at bounding box center [382, 79] width 50 height 13
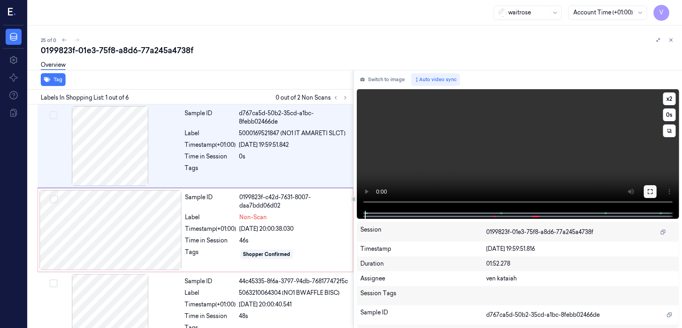
click at [647, 189] on icon at bounding box center [650, 191] width 6 height 6
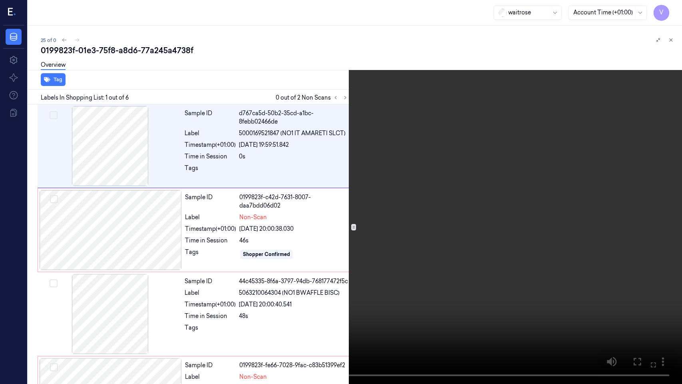
click at [460, 175] on video at bounding box center [341, 192] width 682 height 384
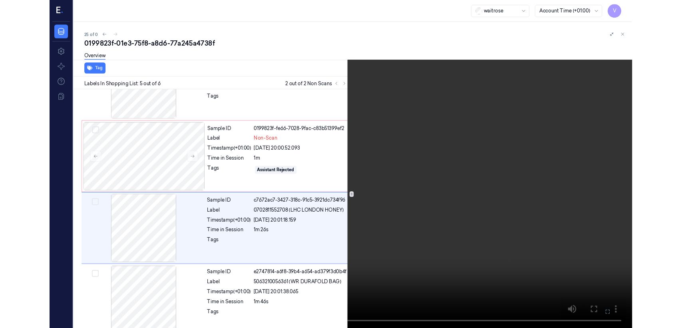
scroll to position [226, 0]
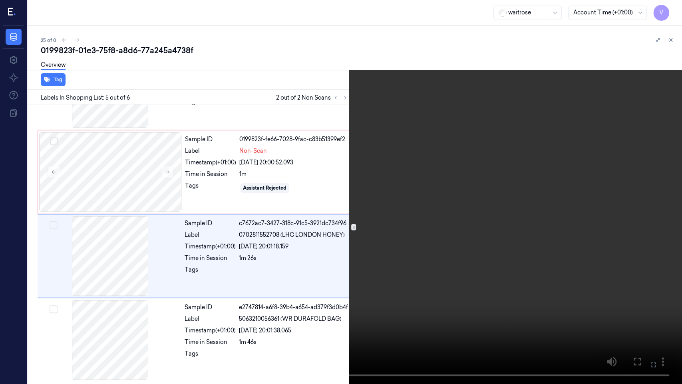
click at [0, 0] on icon at bounding box center [0, 0] width 0 height 0
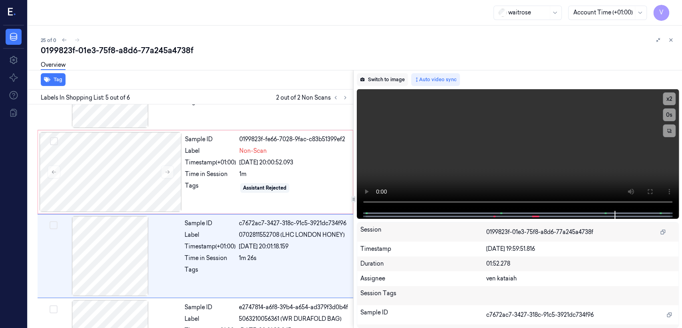
click at [378, 76] on button "Switch to image" at bounding box center [382, 79] width 51 height 13
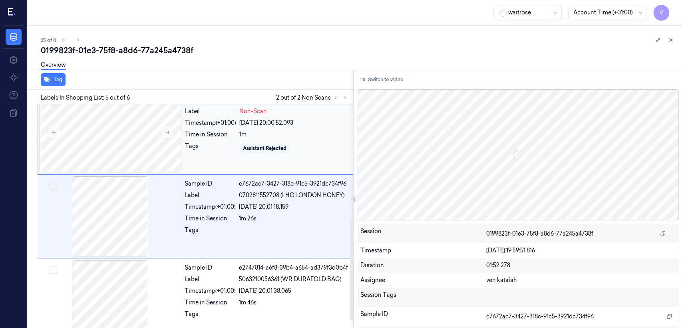
click at [255, 147] on div "Assistant Rejected" at bounding box center [265, 148] width 44 height 7
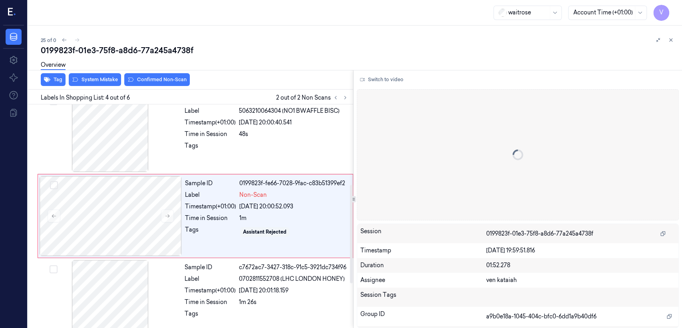
scroll to position [181, 0]
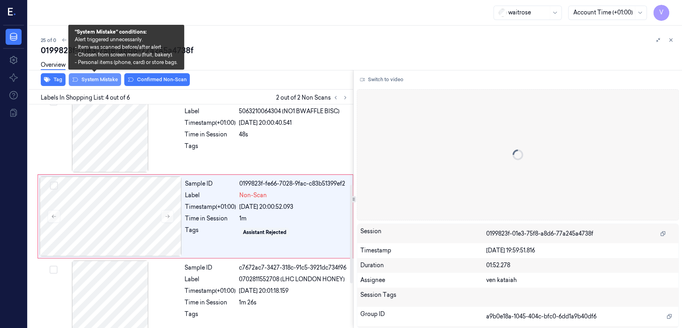
click at [102, 76] on button "System Mistake" at bounding box center [95, 79] width 52 height 13
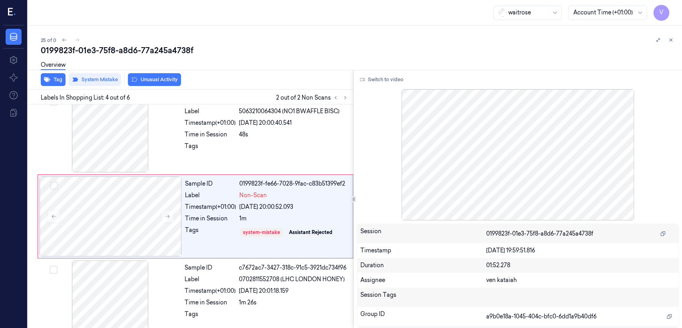
click at [167, 80] on button "Unusual Activity" at bounding box center [154, 79] width 53 height 13
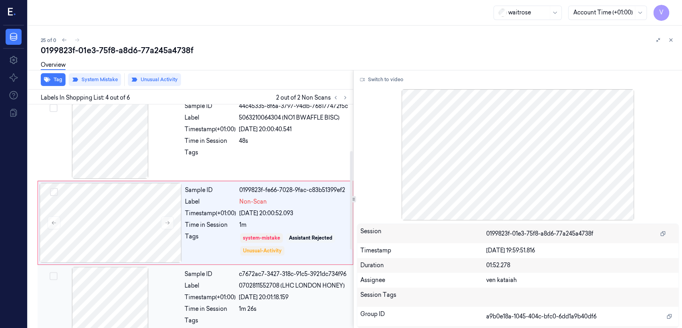
scroll to position [104, 0]
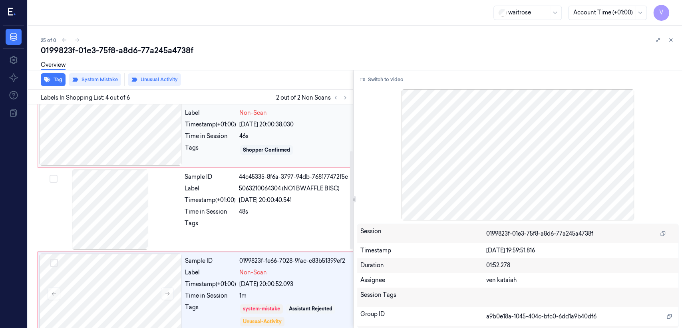
click at [228, 137] on div "Time in Session" at bounding box center [210, 136] width 51 height 8
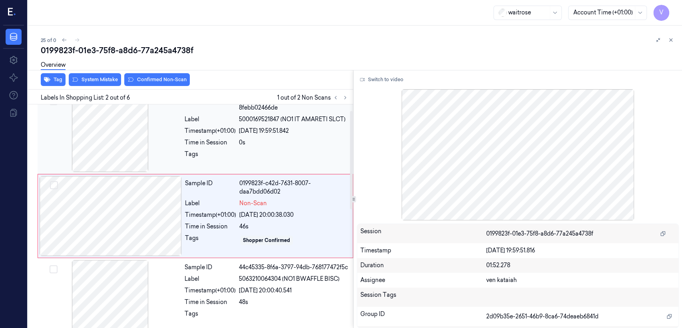
scroll to position [14, 0]
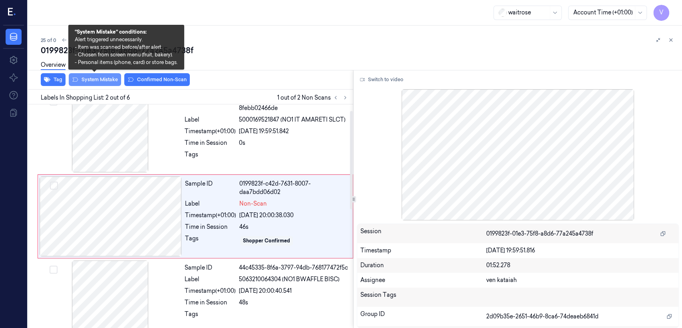
click at [97, 77] on button "System Mistake" at bounding box center [95, 79] width 52 height 13
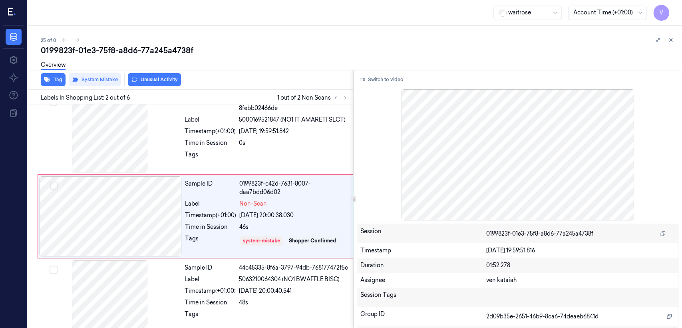
click at [147, 80] on button "Unusual Activity" at bounding box center [154, 79] width 53 height 13
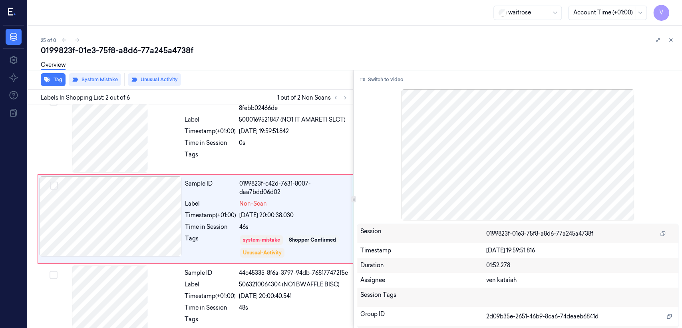
scroll to position [16, 0]
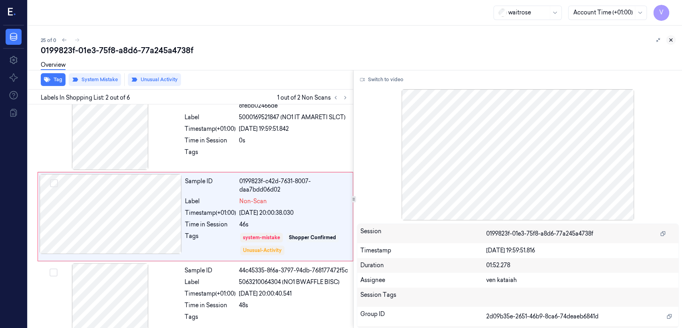
click at [673, 39] on icon at bounding box center [671, 40] width 6 height 6
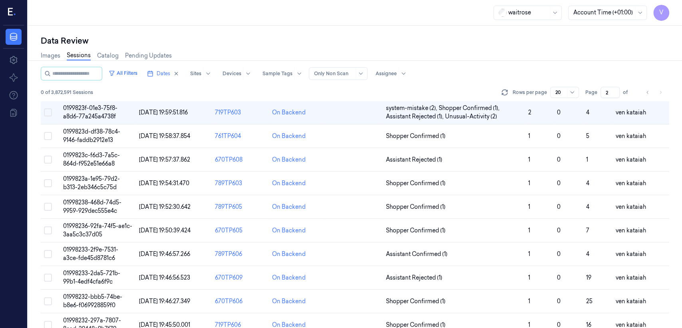
scroll to position [26, 0]
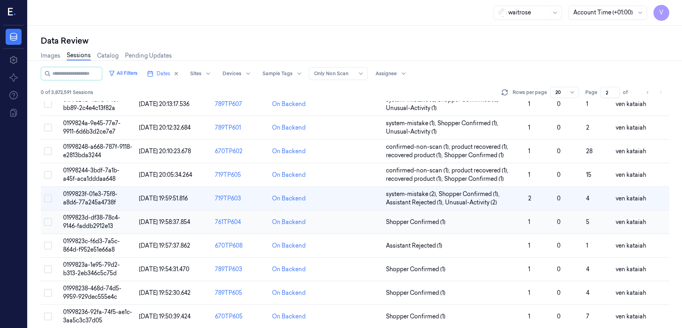
click at [438, 220] on span "Shopper Confirmed (1)" at bounding box center [416, 222] width 60 height 8
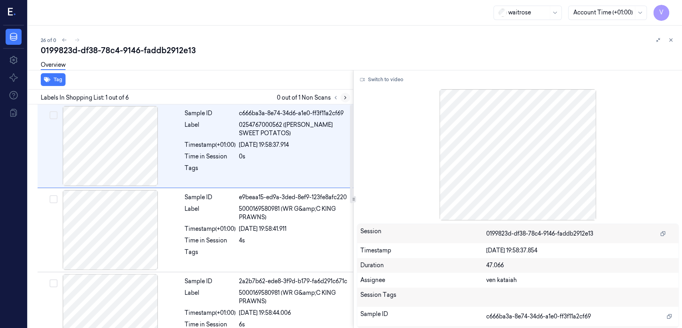
click at [347, 101] on button at bounding box center [345, 98] width 10 height 10
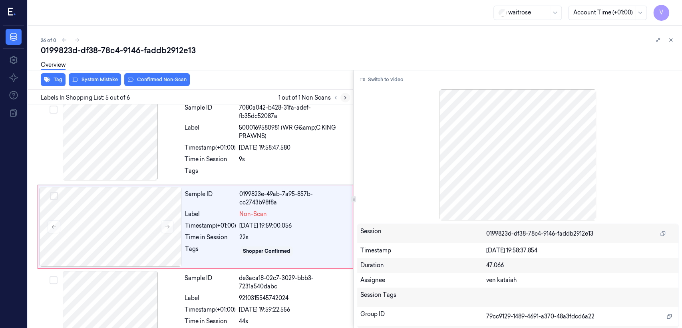
scroll to position [265, 0]
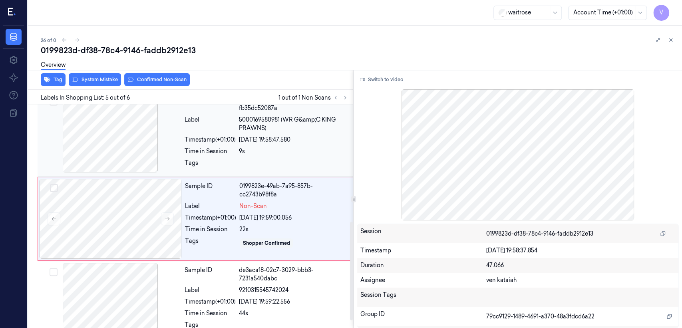
click at [196, 135] on div "Timestamp (+01:00)" at bounding box center [210, 139] width 51 height 8
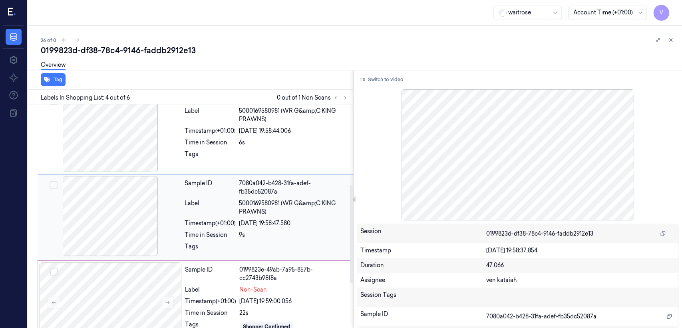
scroll to position [181, 0]
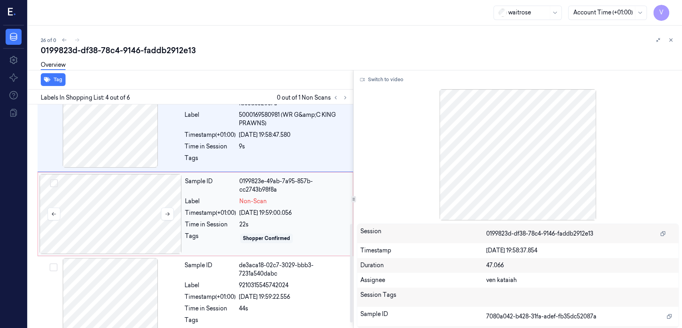
click at [124, 208] on div at bounding box center [111, 214] width 142 height 80
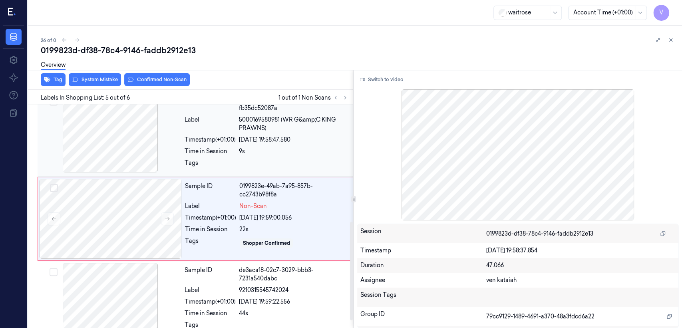
click at [190, 159] on div "Tags" at bounding box center [210, 165] width 51 height 13
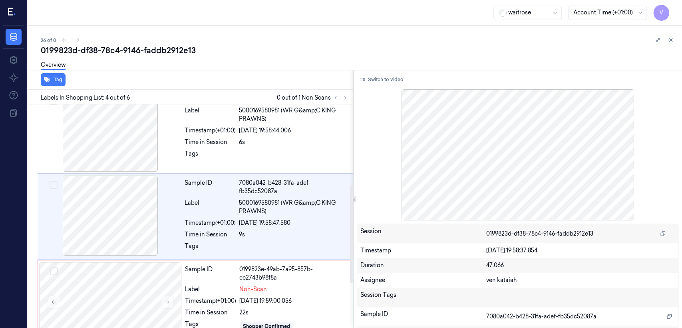
scroll to position [181, 0]
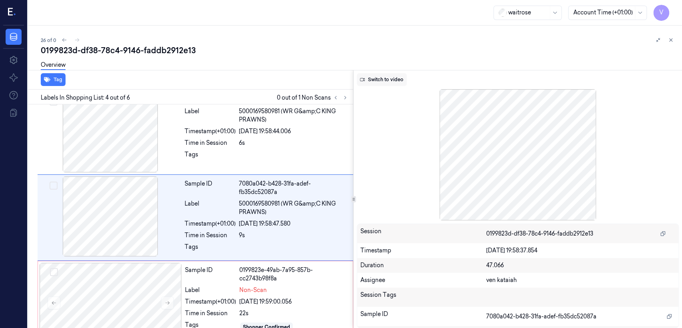
click at [395, 79] on button "Switch to video" at bounding box center [382, 79] width 50 height 13
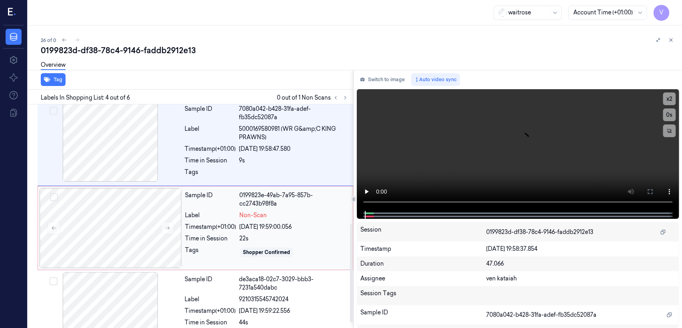
scroll to position [270, 0]
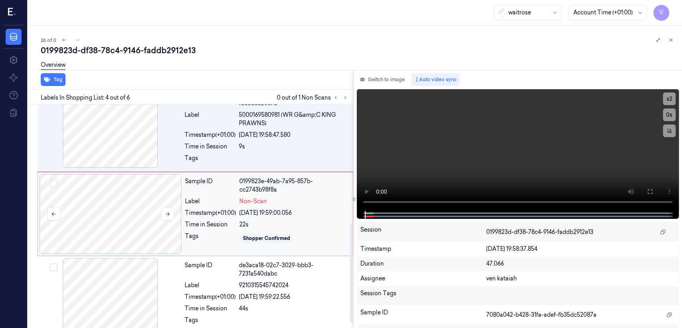
click at [169, 218] on div at bounding box center [111, 214] width 142 height 80
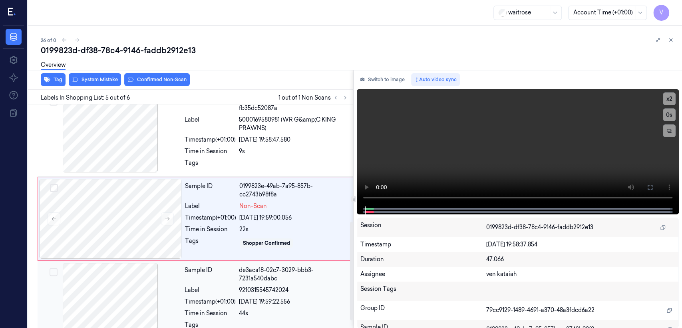
click at [185, 276] on div "Sample ID" at bounding box center [210, 274] width 51 height 17
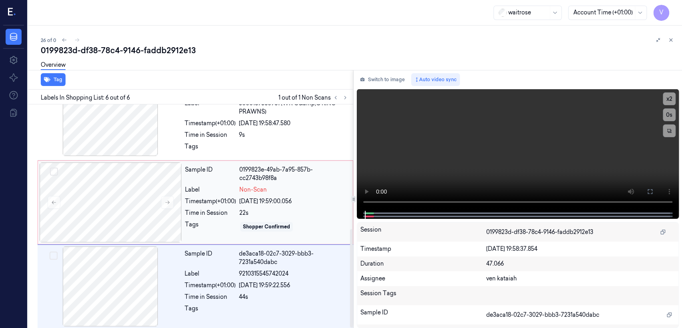
click at [215, 209] on div "Time in Session" at bounding box center [210, 213] width 51 height 8
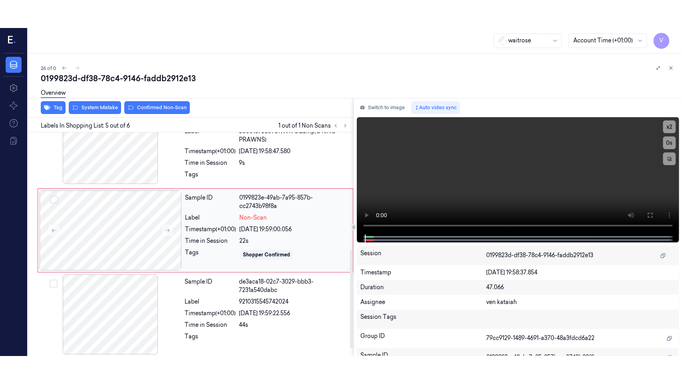
scroll to position [265, 0]
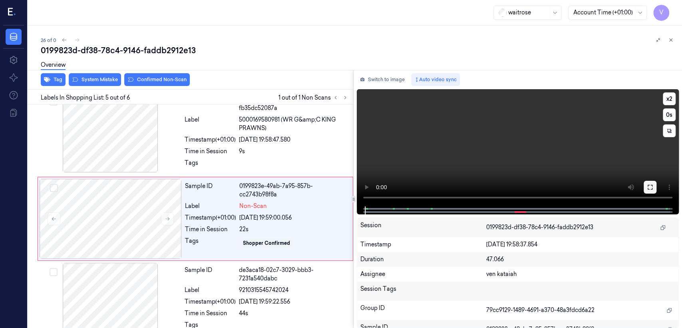
click at [652, 186] on icon at bounding box center [650, 187] width 5 height 5
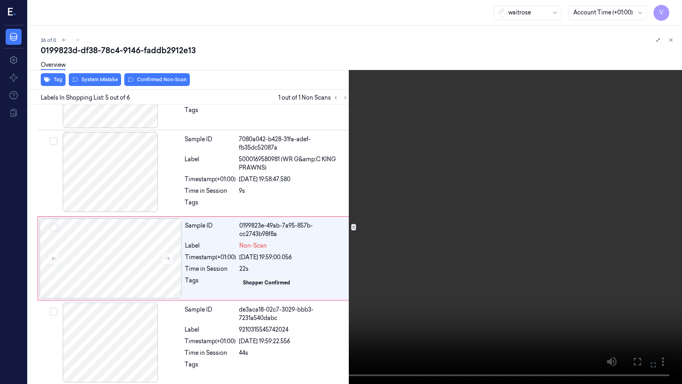
click at [371, 178] on video at bounding box center [341, 192] width 682 height 384
click at [0, 0] on icon at bounding box center [0, 0] width 0 height 0
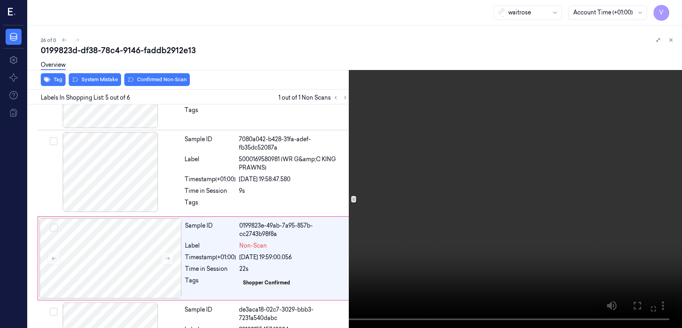
scroll to position [265, 0]
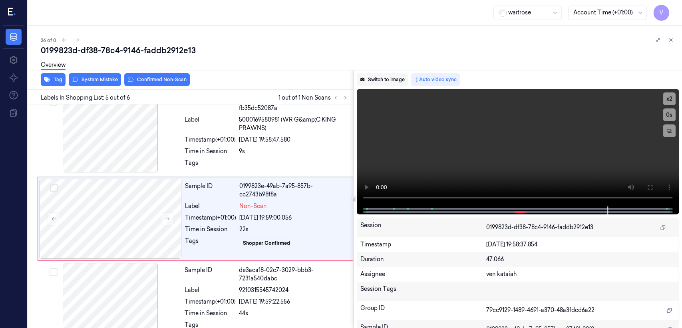
click at [393, 80] on button "Switch to image" at bounding box center [382, 79] width 51 height 13
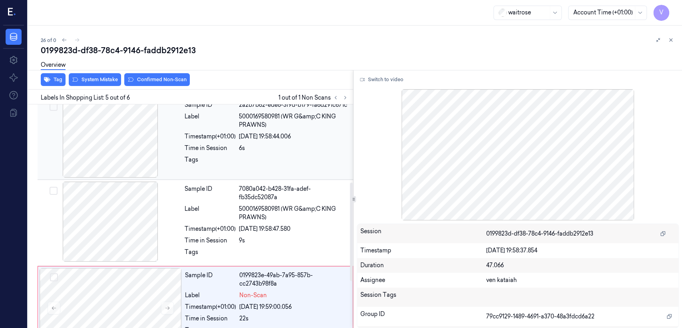
click at [232, 175] on div "Sample ID 2a2b7b62-ede8-3f9d-b179-fa6d291c671c Label 5000169580981 (WR G&amp;C …" at bounding box center [266, 137] width 170 height 80
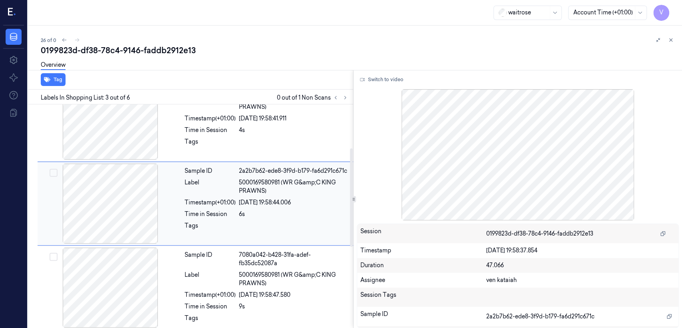
scroll to position [97, 0]
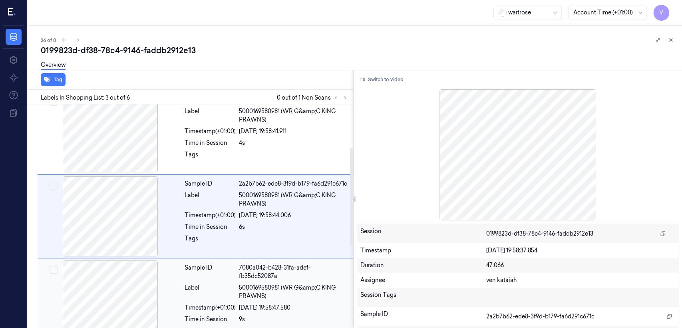
click at [233, 283] on div "Label" at bounding box center [210, 291] width 51 height 17
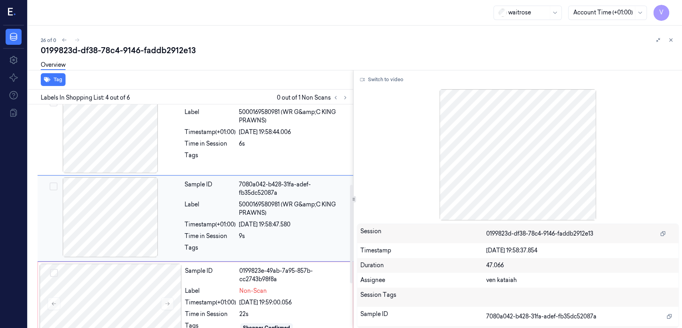
scroll to position [181, 0]
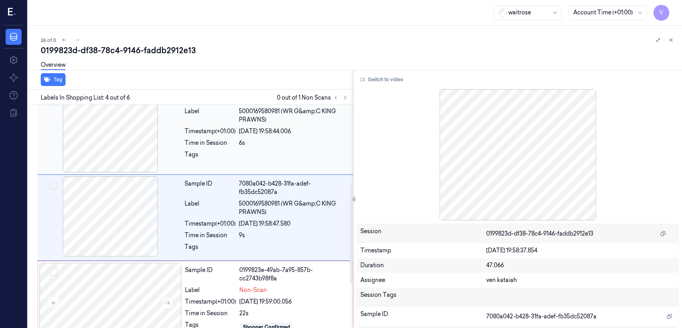
click at [239, 153] on div at bounding box center [293, 156] width 109 height 13
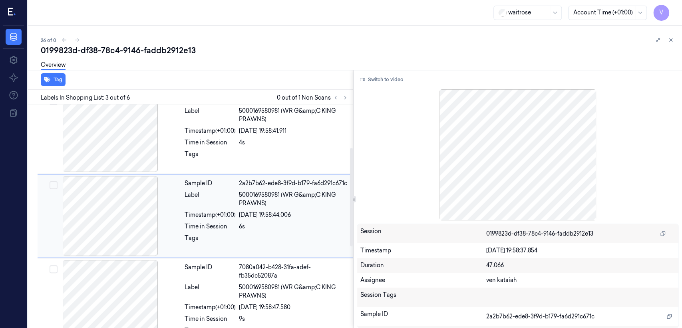
scroll to position [97, 0]
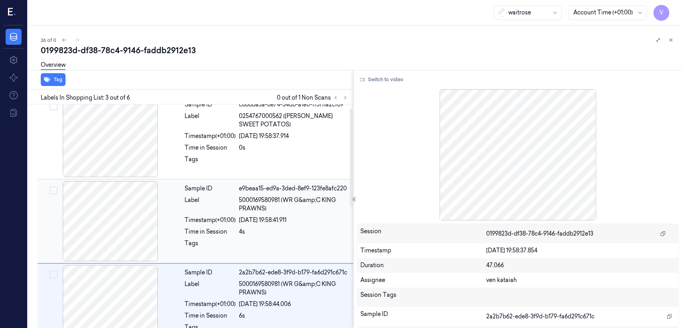
click at [255, 227] on div "4s" at bounding box center [293, 231] width 109 height 8
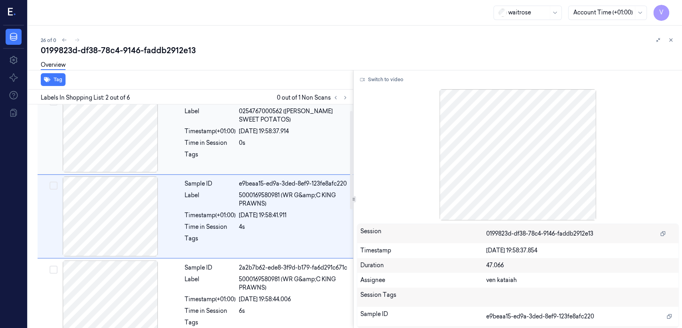
click at [236, 151] on div "Tags" at bounding box center [210, 156] width 51 height 13
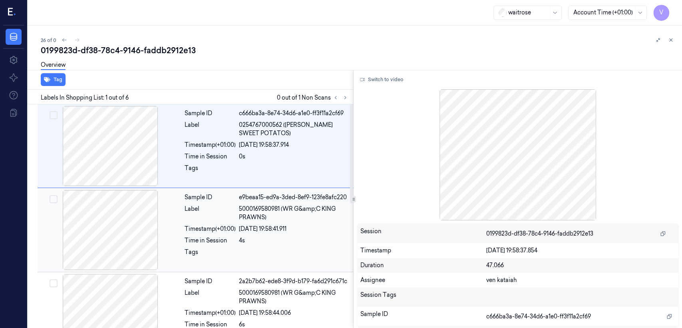
click at [241, 241] on div "4s" at bounding box center [293, 240] width 109 height 8
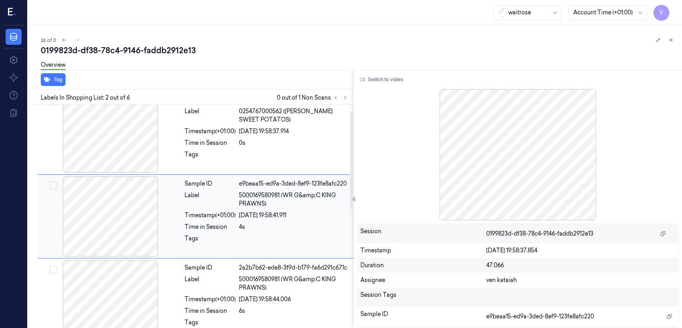
scroll to position [102, 0]
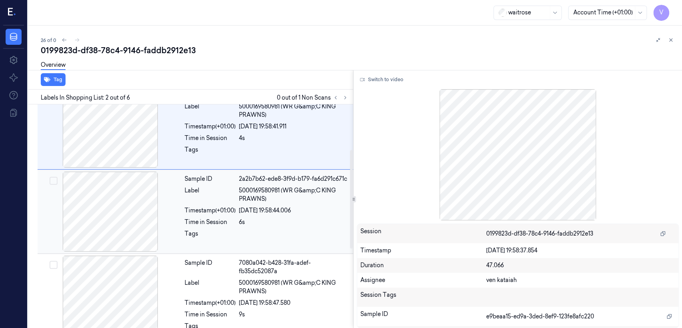
click at [237, 207] on div "Timestamp (+01:00) [DATE] 19:58:44.006" at bounding box center [267, 210] width 164 height 8
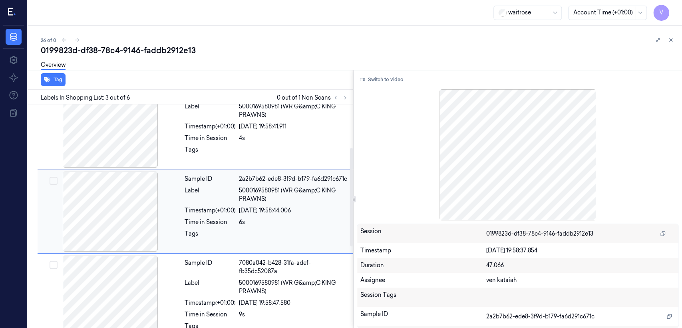
scroll to position [97, 0]
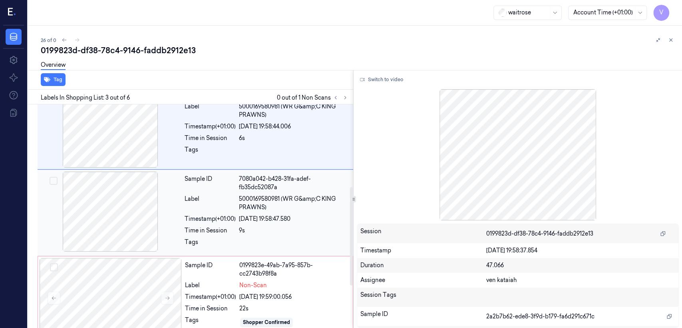
click at [241, 226] on div "9s" at bounding box center [293, 230] width 109 height 8
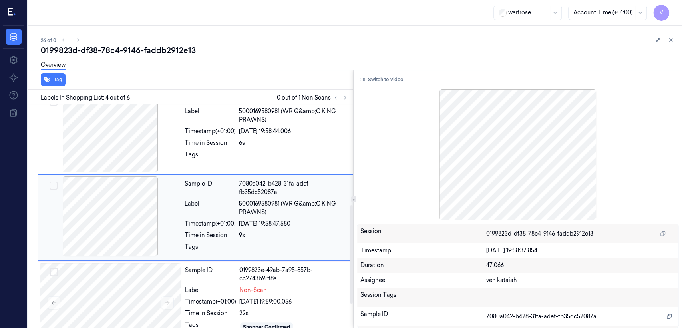
scroll to position [270, 0]
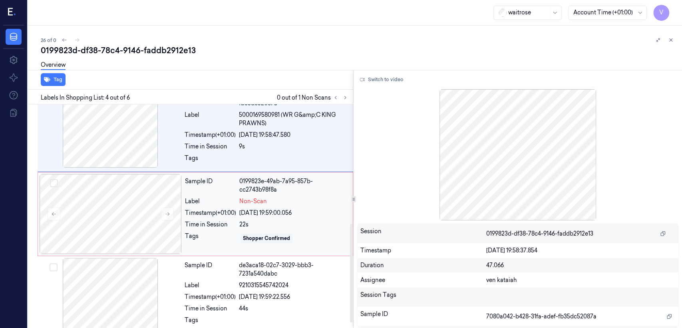
click at [221, 220] on div "Time in Session" at bounding box center [210, 224] width 51 height 8
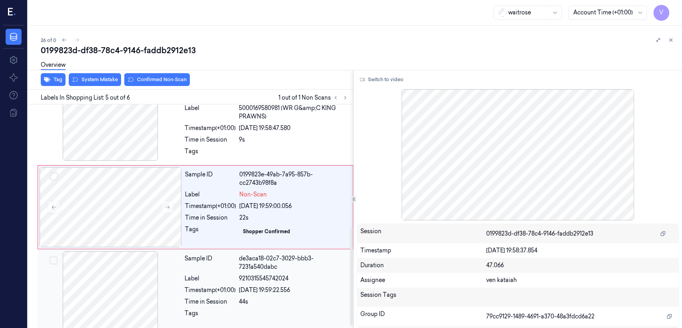
scroll to position [282, 0]
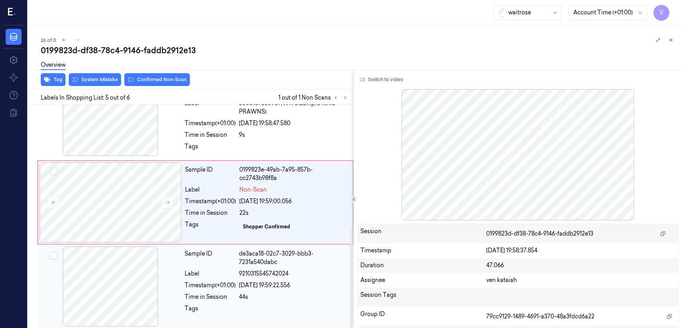
click at [211, 282] on div "Timestamp (+01:00)" at bounding box center [210, 285] width 51 height 8
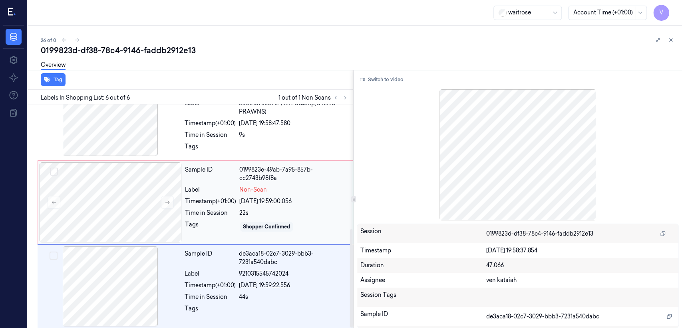
click at [213, 191] on div "Sample ID 0199823e-49ab-7a95-857b-cc2743b98f8a Label Non-Scan Timestamp (+01:00…" at bounding box center [266, 202] width 169 height 80
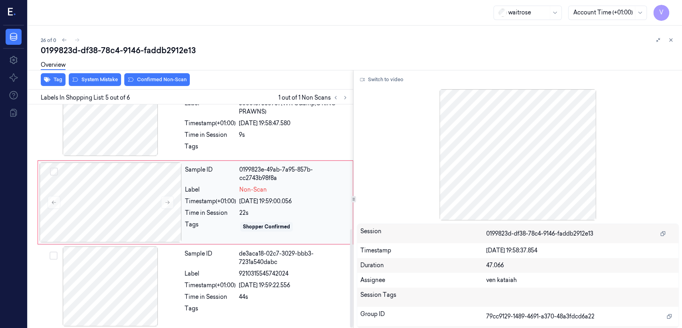
scroll to position [265, 0]
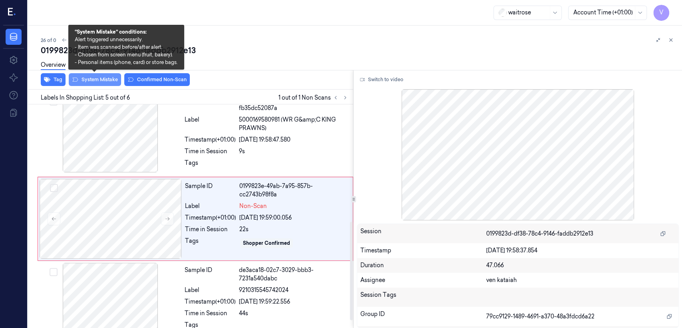
click at [111, 82] on button "System Mistake" at bounding box center [95, 79] width 52 height 13
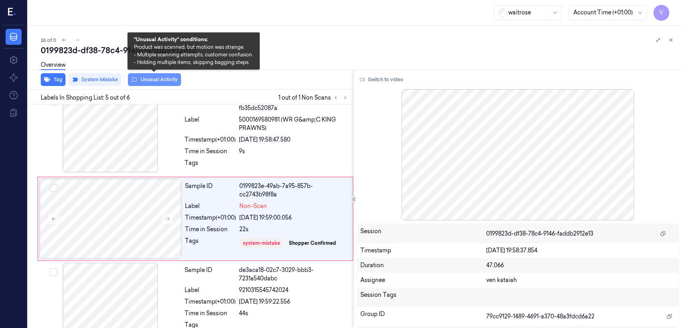
click at [173, 80] on button "Unusual Activity" at bounding box center [154, 79] width 53 height 13
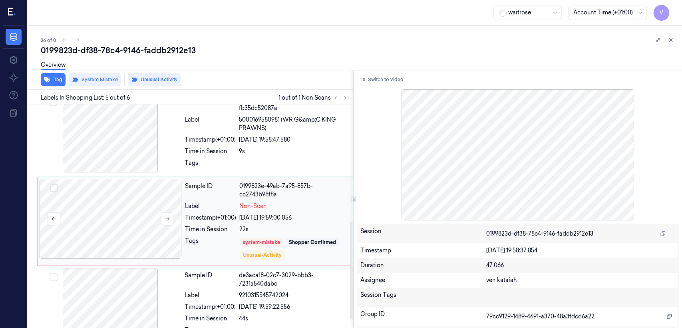
scroll to position [268, 0]
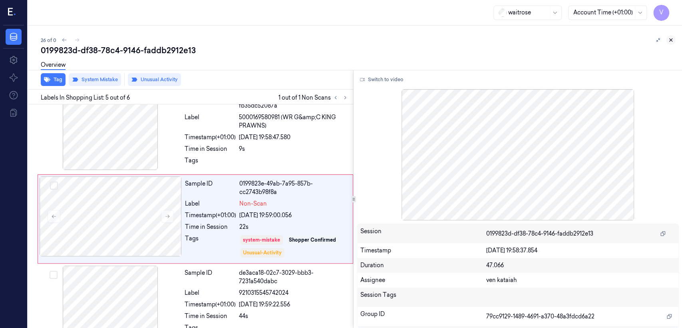
click at [668, 42] on icon at bounding box center [671, 40] width 6 height 6
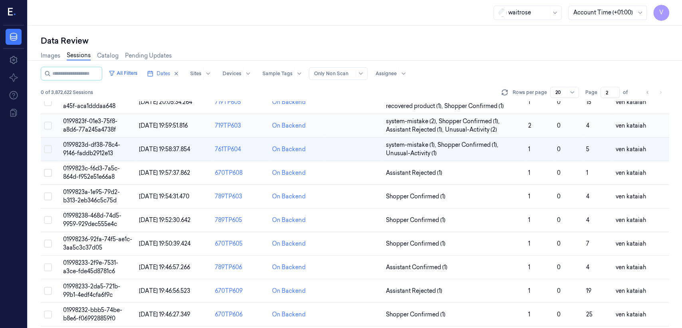
scroll to position [50, 0]
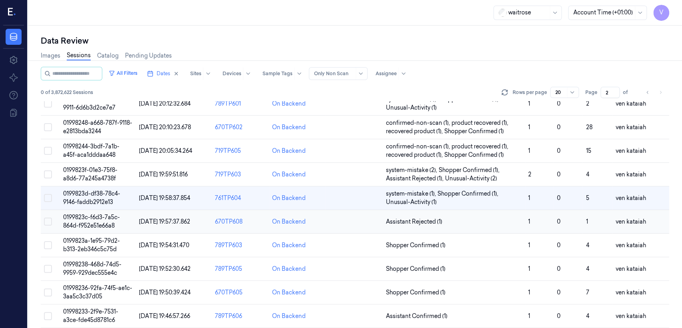
click at [431, 215] on td "Assistant Rejected (1)" at bounding box center [454, 222] width 142 height 24
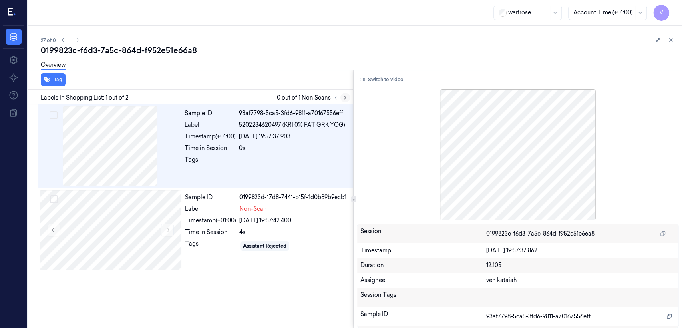
click at [342, 97] on icon at bounding box center [345, 98] width 6 height 6
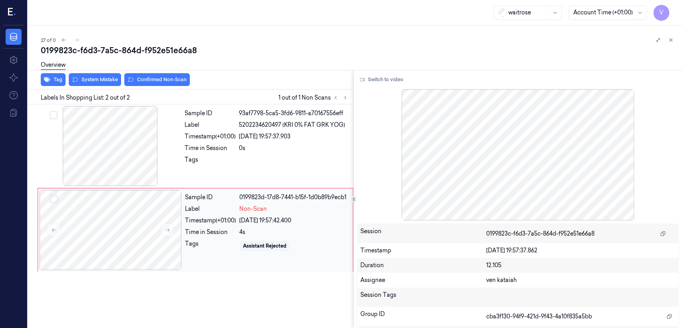
click at [203, 217] on div "Timestamp (+01:00)" at bounding box center [210, 220] width 51 height 8
click at [212, 141] on div "Sample ID 93af7798-5ca5-3fd6-9811-a70167556eff Label 5202234620497 (KRI 0% FAT …" at bounding box center [266, 146] width 170 height 80
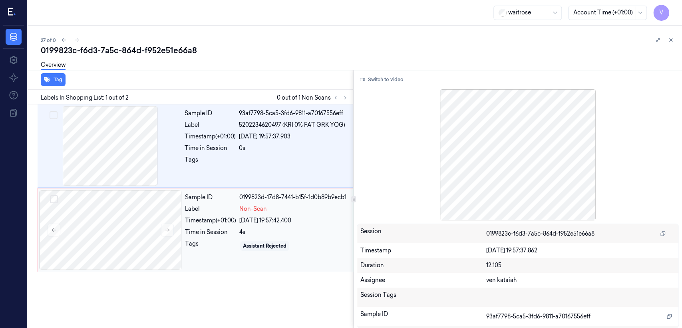
click at [199, 209] on div "Label" at bounding box center [210, 209] width 51 height 8
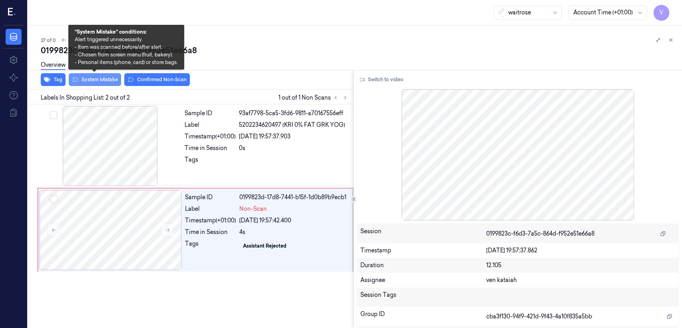
click at [96, 77] on button "System Mistake" at bounding box center [95, 79] width 52 height 13
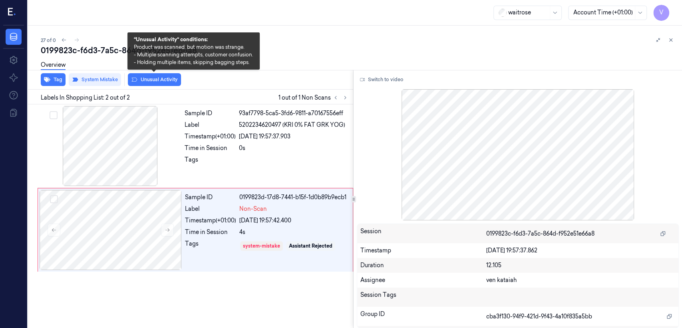
click at [165, 79] on button "Unusual Activity" at bounding box center [154, 79] width 53 height 13
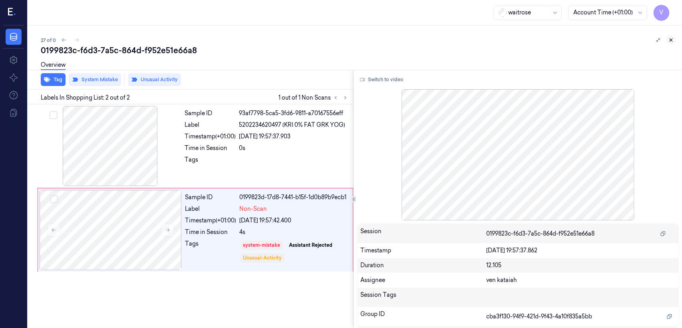
click at [672, 36] on button at bounding box center [671, 40] width 10 height 10
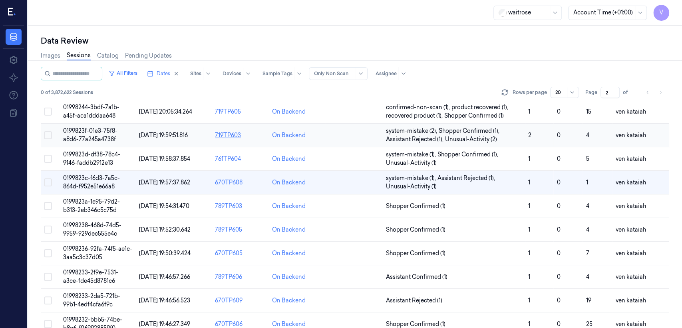
scroll to position [90, 0]
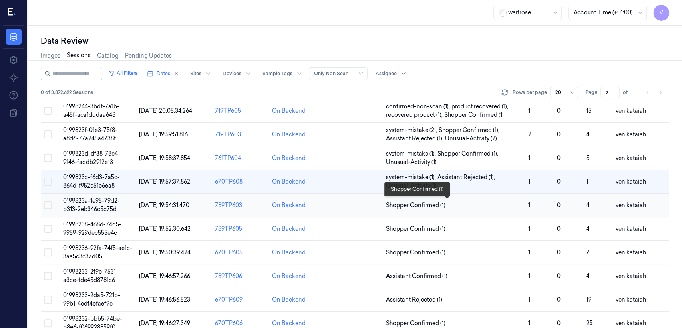
click at [435, 202] on span "Shopper Confirmed (1)" at bounding box center [416, 205] width 60 height 8
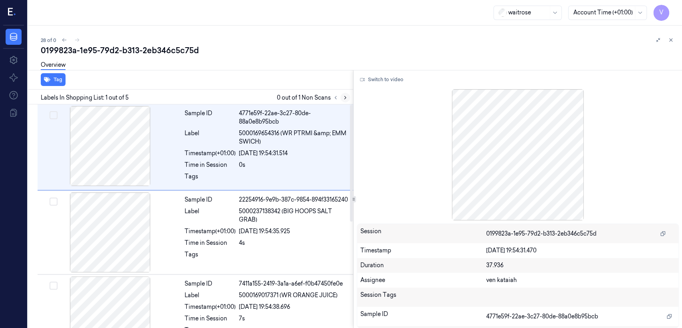
click at [347, 100] on icon at bounding box center [345, 98] width 6 height 6
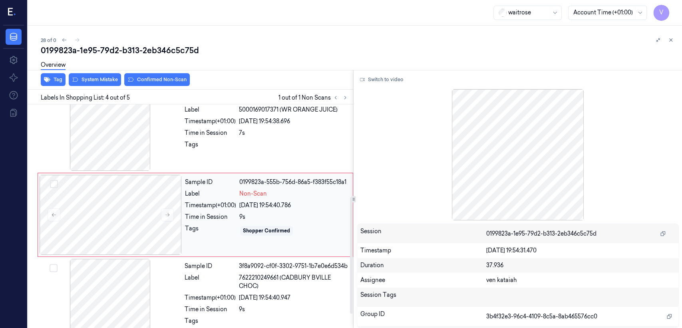
scroll to position [186, 0]
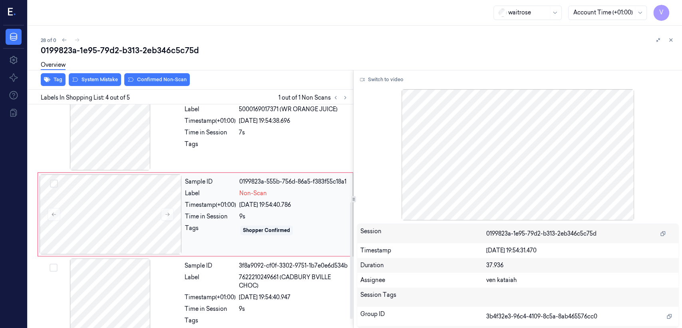
click at [185, 211] on div "Sample ID 0199823a-555b-756d-86a5-f383f55c18a1 Label Non-Scan Timestamp (+01:00…" at bounding box center [266, 214] width 169 height 80
click at [176, 157] on div at bounding box center [110, 130] width 142 height 80
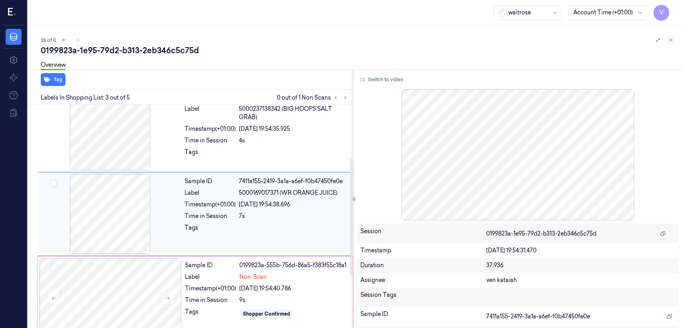
scroll to position [102, 0]
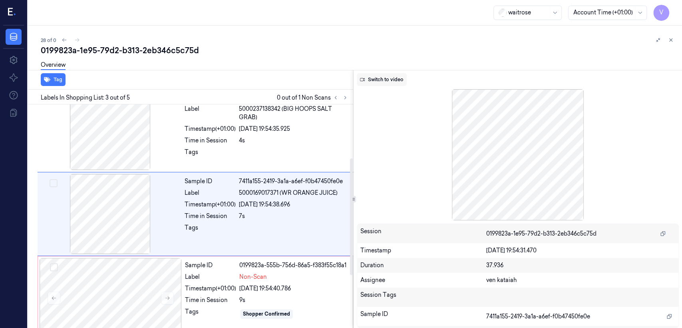
click at [395, 77] on button "Switch to video" at bounding box center [382, 79] width 50 height 13
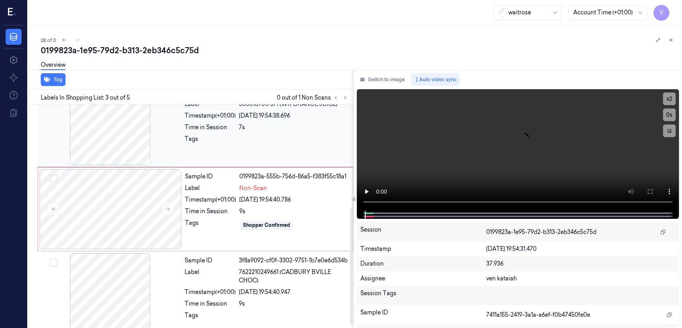
scroll to position [203, 0]
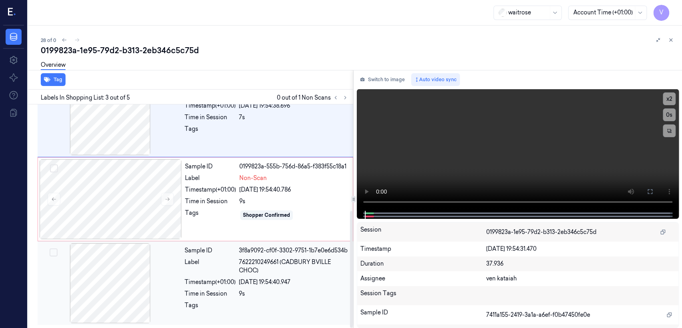
click at [249, 272] on span "7622210249661 (CADBURY BVILLE CHOC)" at bounding box center [293, 266] width 109 height 17
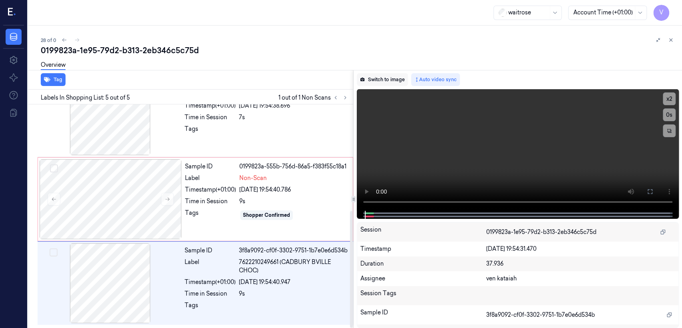
click at [386, 82] on button "Switch to image" at bounding box center [382, 79] width 51 height 13
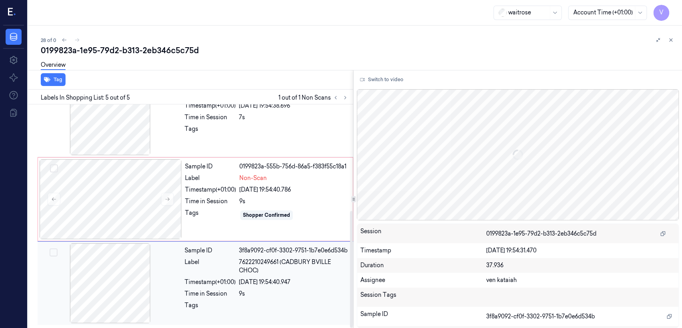
click at [254, 286] on div "Sample ID 3f8a9092-cf0f-3302-9751-1b7e0e6d534b Label 7622210249661 (CADBURY BVI…" at bounding box center [266, 283] width 170 height 80
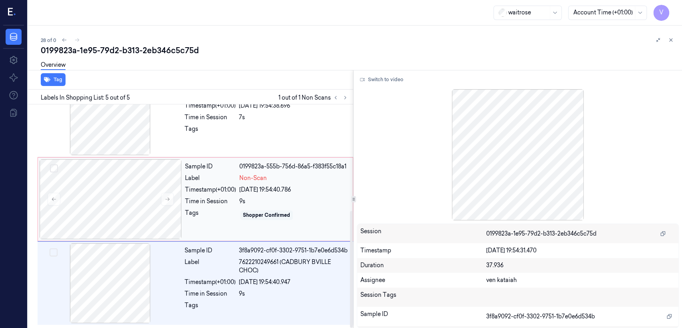
click at [269, 215] on div "Shopper Confirmed" at bounding box center [266, 214] width 47 height 7
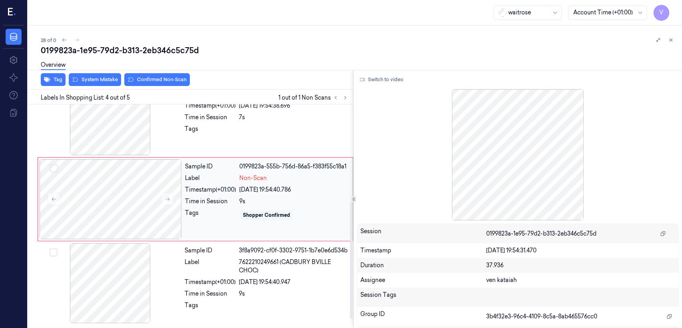
scroll to position [186, 0]
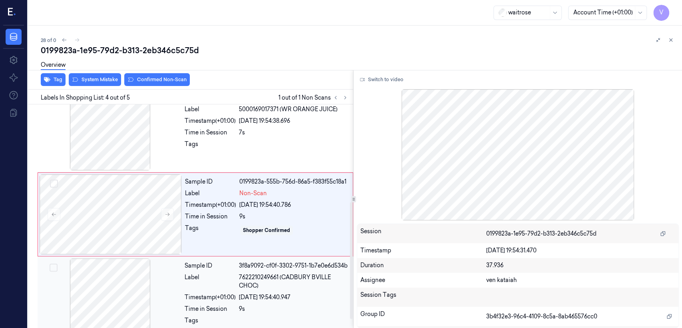
click at [219, 304] on div "Sample ID 3f8a9092-cf0f-3302-9751-1b7e0e6d534b Label 7622210249661 (CADBURY BVI…" at bounding box center [266, 298] width 170 height 80
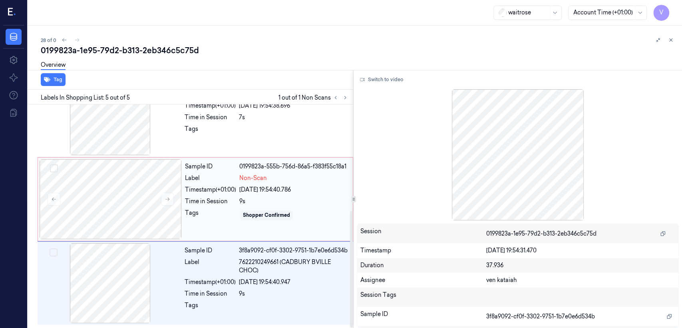
click at [207, 213] on div "Tags" at bounding box center [210, 215] width 51 height 13
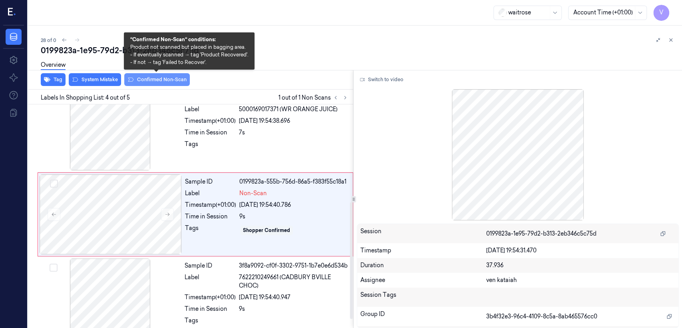
click at [162, 84] on button "Confirmed Non-Scan" at bounding box center [157, 79] width 66 height 13
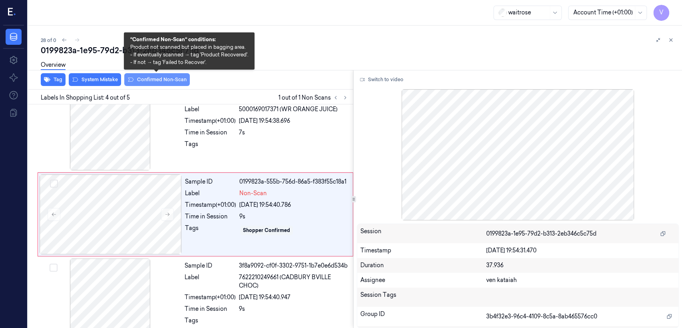
click at [162, 84] on button "Confirmed Non-Scan" at bounding box center [157, 79] width 66 height 13
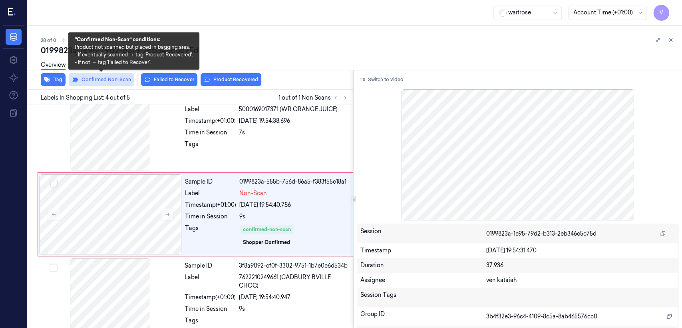
click at [105, 82] on button "Confirmed Non-Scan" at bounding box center [102, 79] width 66 height 13
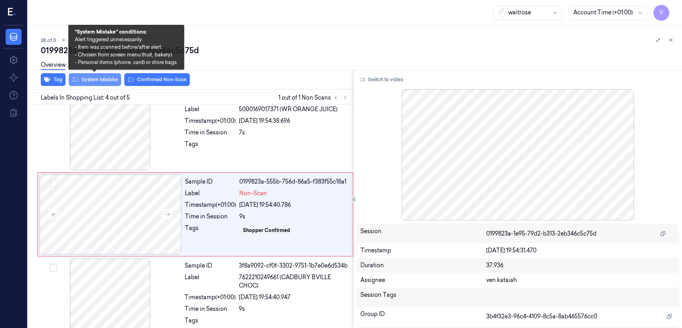
click at [107, 78] on button "System Mistake" at bounding box center [95, 79] width 52 height 13
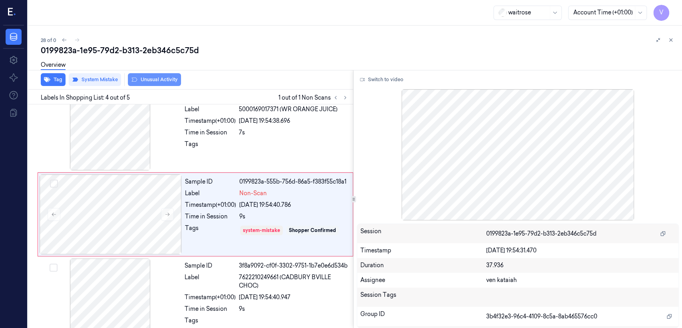
click at [162, 78] on button "Unusual Activity" at bounding box center [154, 79] width 53 height 13
click at [668, 42] on icon at bounding box center [671, 40] width 6 height 6
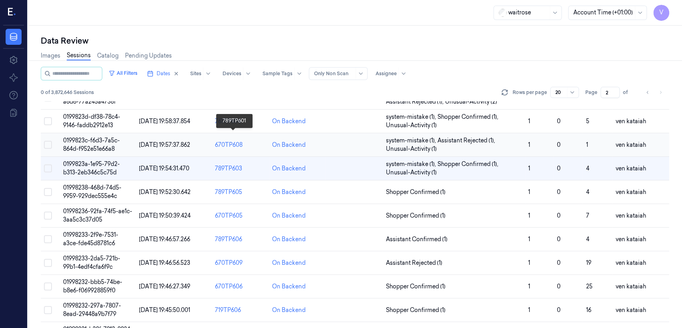
scroll to position [85, 0]
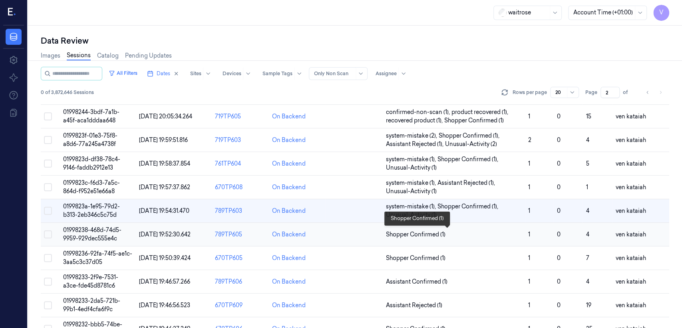
click at [431, 234] on span "Shopper Confirmed (1)" at bounding box center [416, 234] width 60 height 8
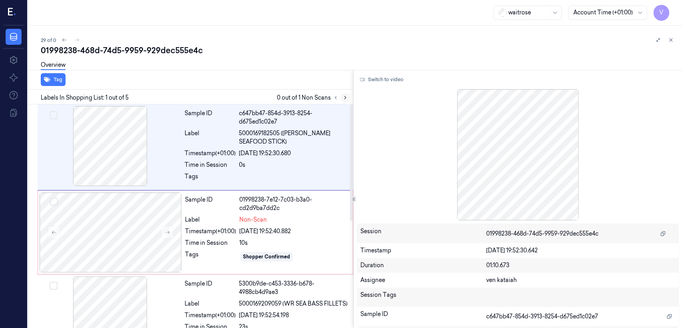
click at [347, 98] on icon at bounding box center [345, 98] width 6 height 6
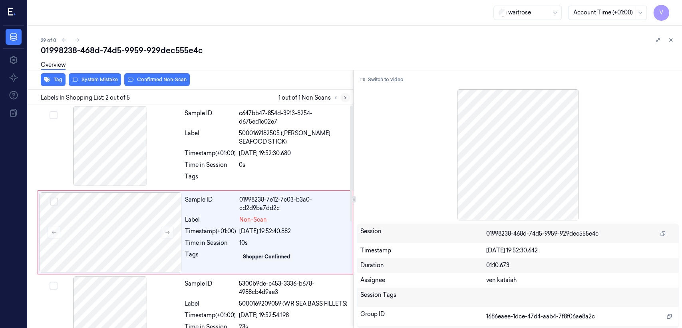
scroll to position [16, 0]
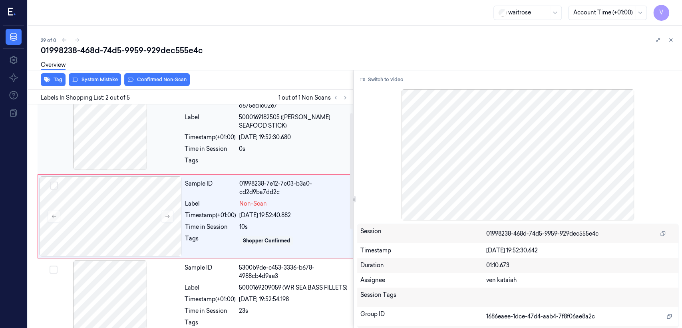
click at [225, 151] on div "Time in Session" at bounding box center [210, 149] width 51 height 8
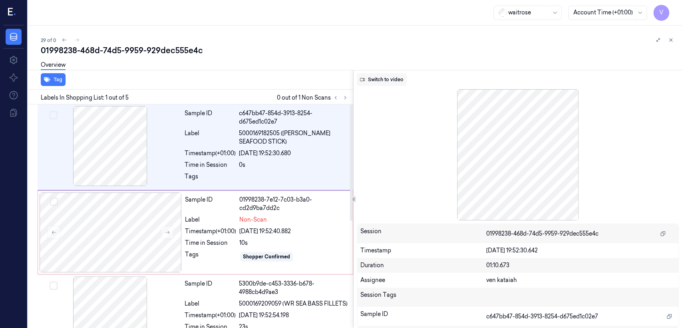
click at [385, 83] on button "Switch to video" at bounding box center [382, 79] width 50 height 13
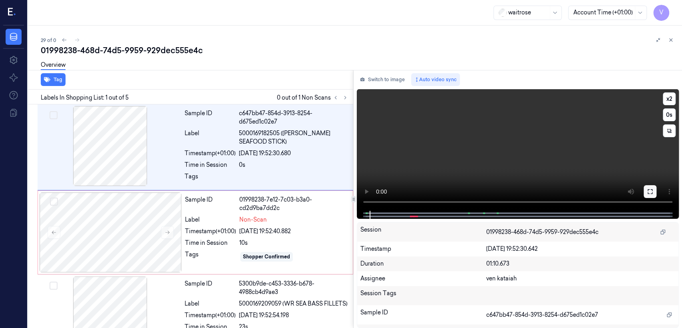
click at [655, 191] on button at bounding box center [650, 191] width 13 height 13
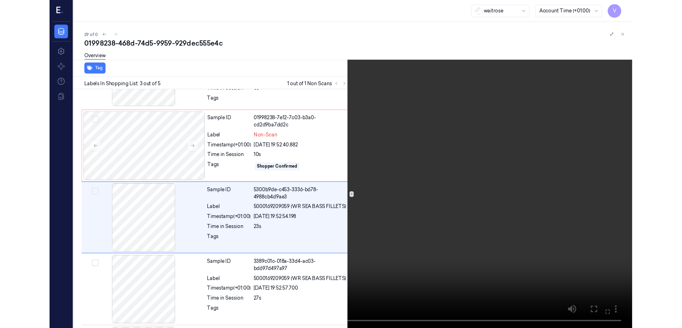
scroll to position [73, 0]
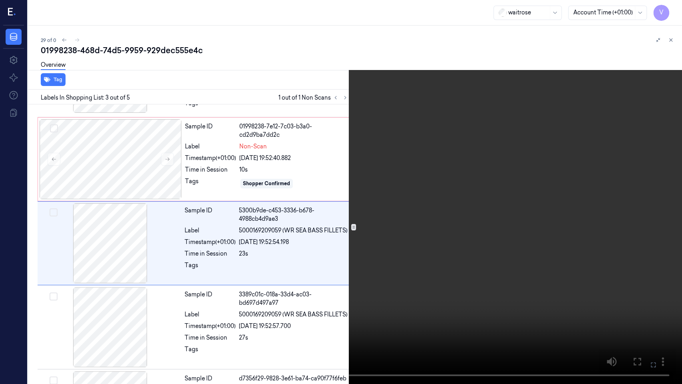
click at [0, 0] on icon at bounding box center [0, 0] width 0 height 0
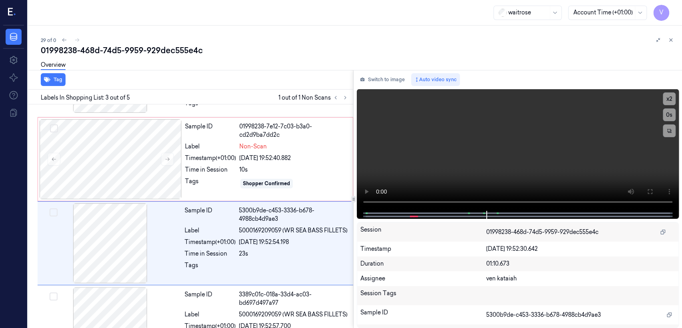
click at [371, 70] on div "Switch to image Auto video sync x 2 0 s Session 01998238-468d-74d5-9959-929dec5…" at bounding box center [518, 199] width 328 height 258
click at [371, 77] on button "Switch to image" at bounding box center [382, 79] width 51 height 13
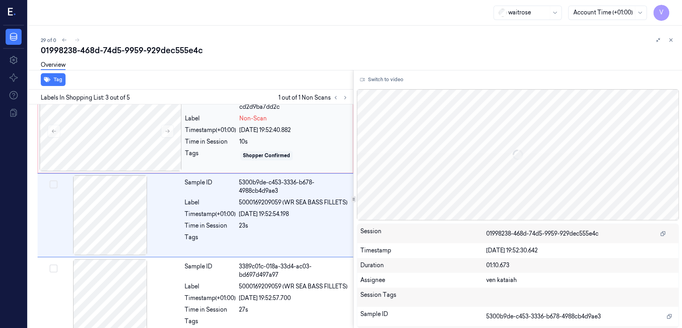
click at [246, 147] on div "Sample ID 01998238-7e12-7c03-b3a0-cd2d9ba7dd2c Label Non-Scan Timestamp (+01:00…" at bounding box center [266, 131] width 169 height 80
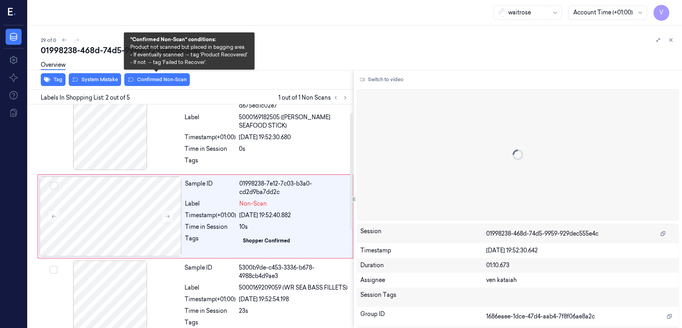
scroll to position [16, 0]
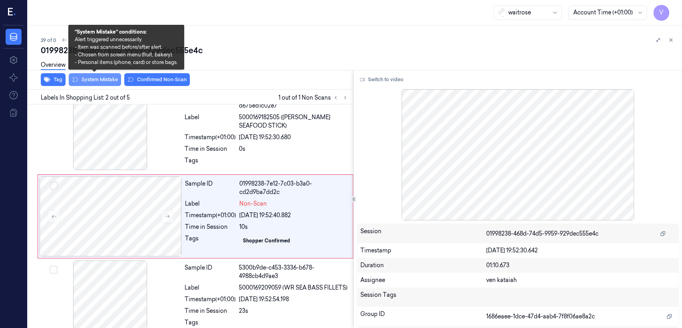
click at [102, 81] on button "System Mistake" at bounding box center [95, 79] width 52 height 13
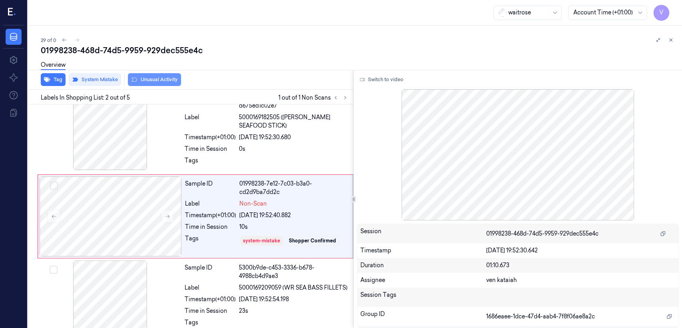
click at [154, 80] on button "Unusual Activity" at bounding box center [154, 79] width 53 height 13
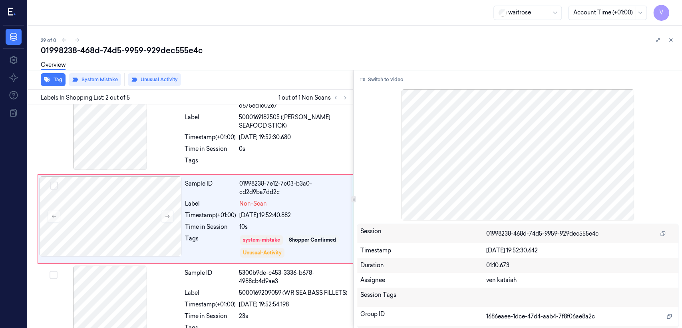
scroll to position [18, 0]
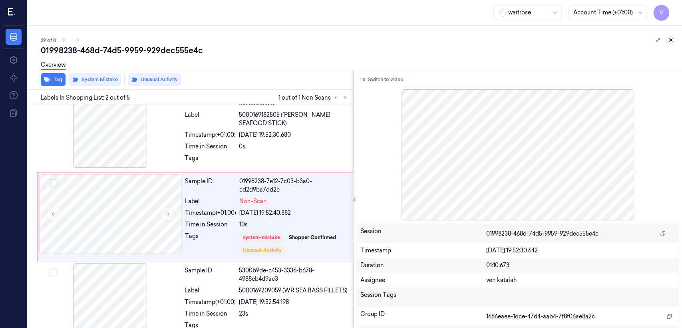
click at [670, 41] on icon at bounding box center [671, 40] width 6 height 6
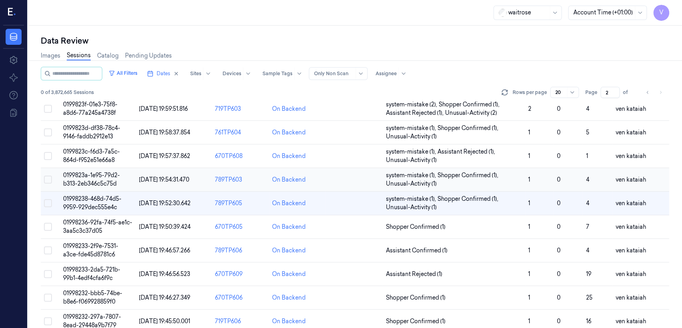
scroll to position [121, 0]
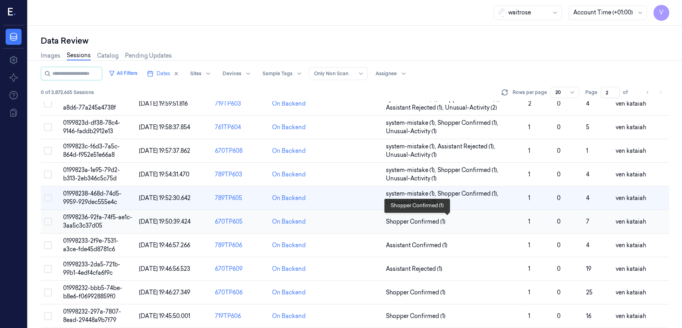
click at [406, 219] on span "Shopper Confirmed (1)" at bounding box center [416, 221] width 60 height 8
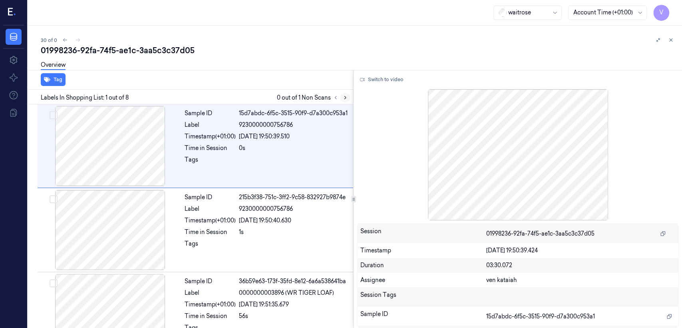
click at [345, 97] on icon at bounding box center [345, 97] width 2 height 3
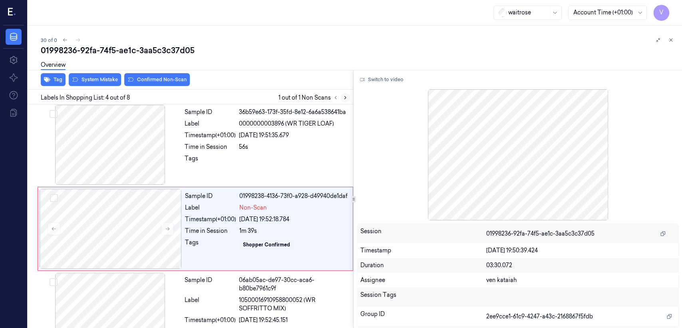
scroll to position [181, 0]
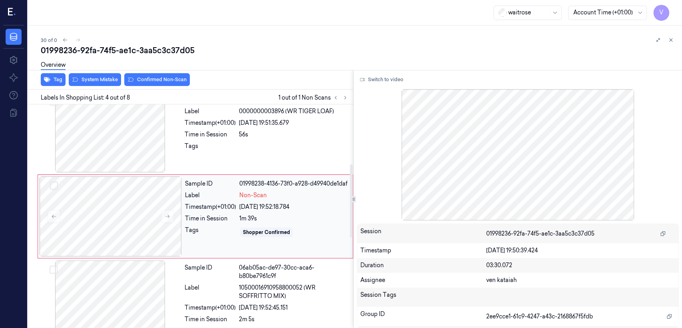
click at [235, 223] on div "Time in Session" at bounding box center [210, 218] width 51 height 8
click at [213, 145] on div "Tags" at bounding box center [210, 148] width 51 height 13
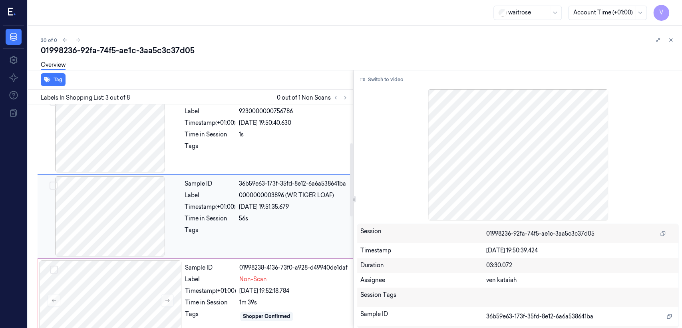
scroll to position [186, 0]
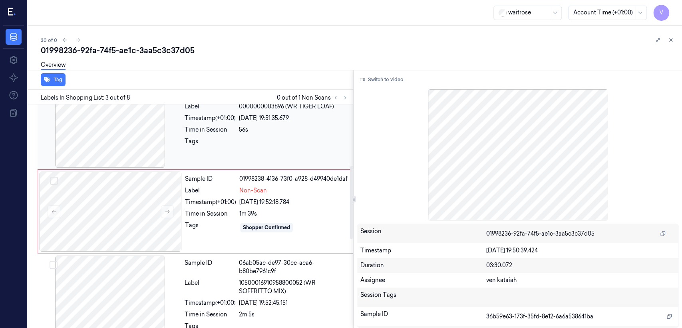
click at [260, 139] on div at bounding box center [293, 143] width 109 height 13
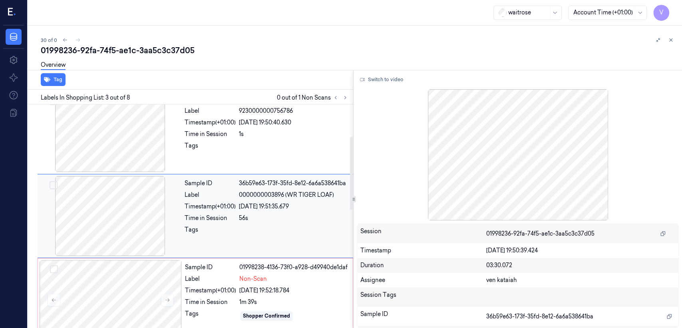
scroll to position [97, 0]
click at [247, 262] on div "Sample ID 01998238-4136-73f0-a928-d49940de1daf Label Non-Scan Timestamp (+01:00…" at bounding box center [266, 300] width 169 height 80
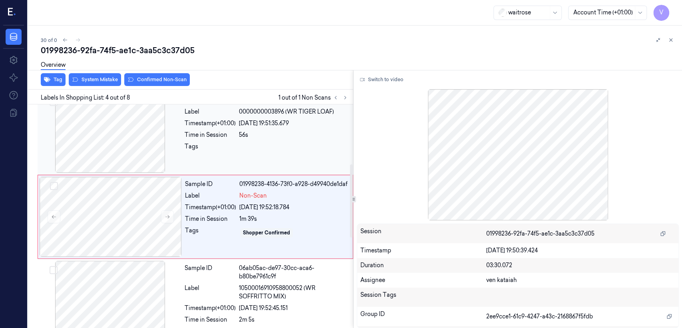
scroll to position [181, 0]
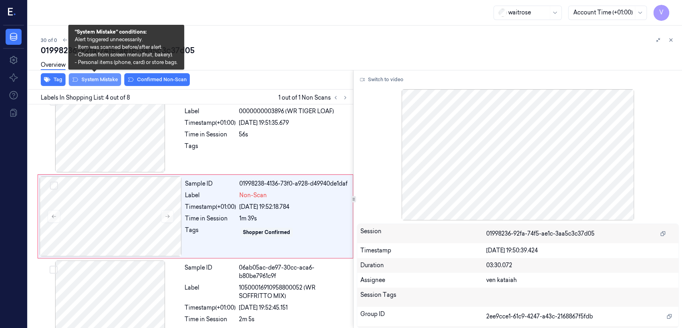
click at [99, 80] on button "System Mistake" at bounding box center [95, 79] width 52 height 13
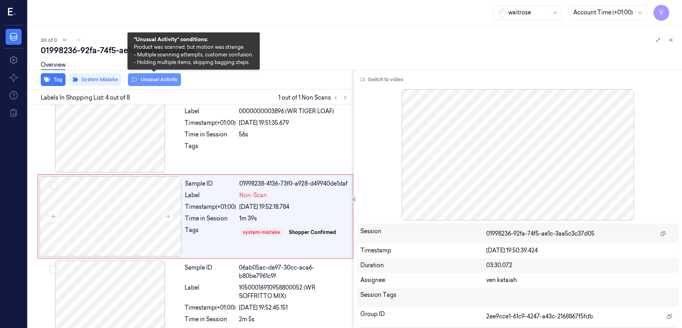
click at [178, 82] on button "Unusual Activity" at bounding box center [154, 79] width 53 height 13
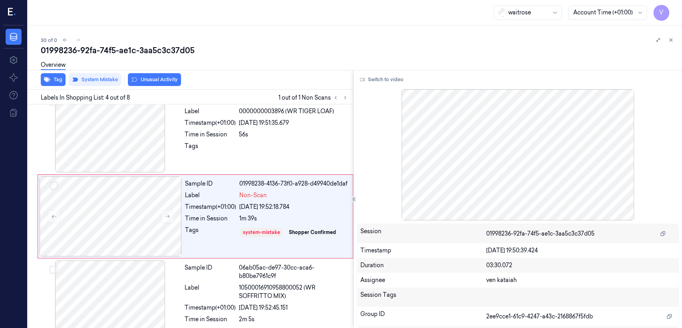
click at [45, 76] on div "Overview" at bounding box center [53, 66] width 25 height 20
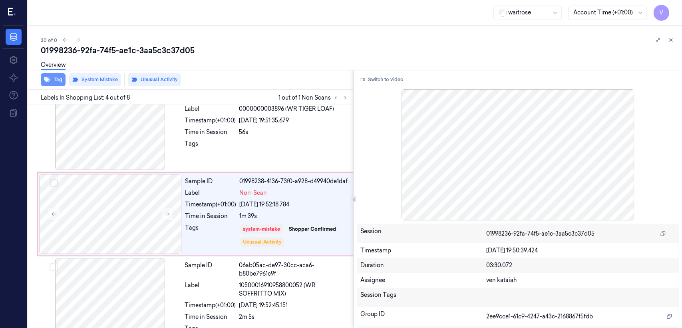
click at [57, 79] on button "Tag" at bounding box center [53, 79] width 25 height 13
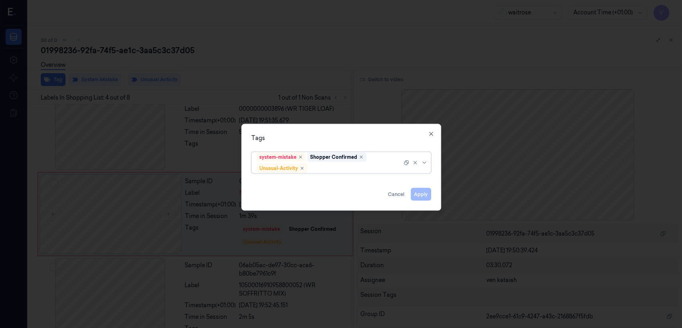
click at [328, 167] on div at bounding box center [355, 168] width 93 height 8
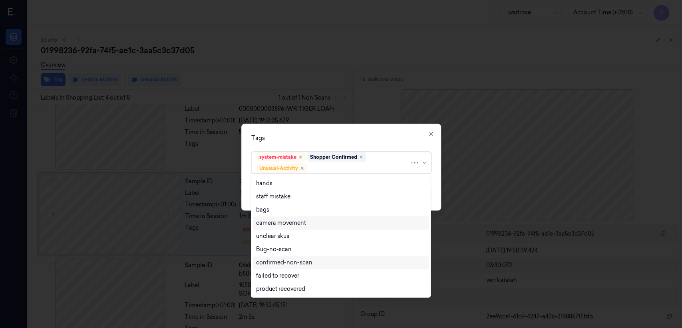
scroll to position [104, 0]
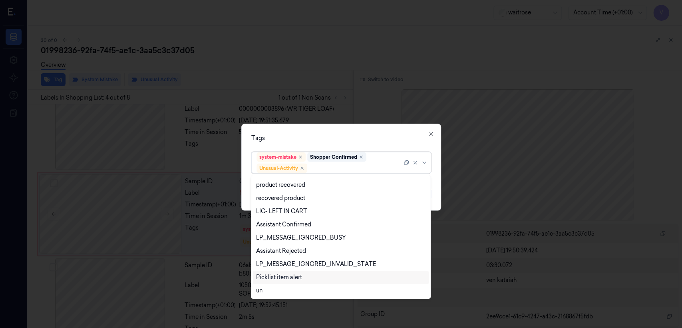
click at [274, 280] on div "Picklist item alert" at bounding box center [279, 277] width 46 height 8
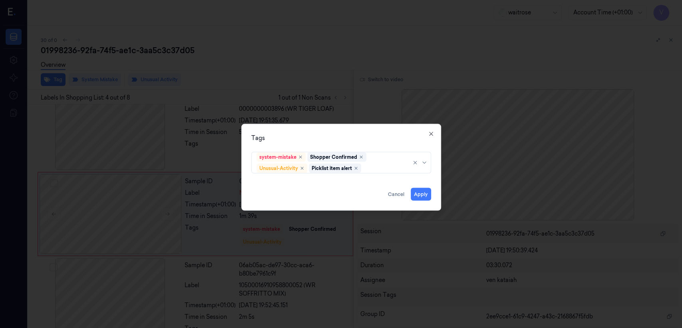
click at [386, 147] on div "Tags system-mistake Shopper Confirmed Unusual-Activity Picklist item alert Appl…" at bounding box center [341, 167] width 200 height 87
click at [422, 191] on button "Apply" at bounding box center [421, 194] width 20 height 13
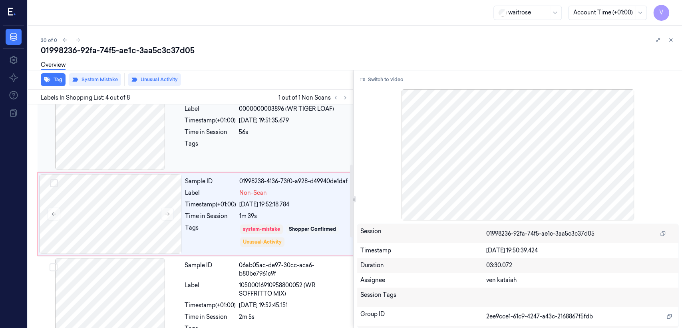
click at [163, 133] on div at bounding box center [110, 130] width 142 height 80
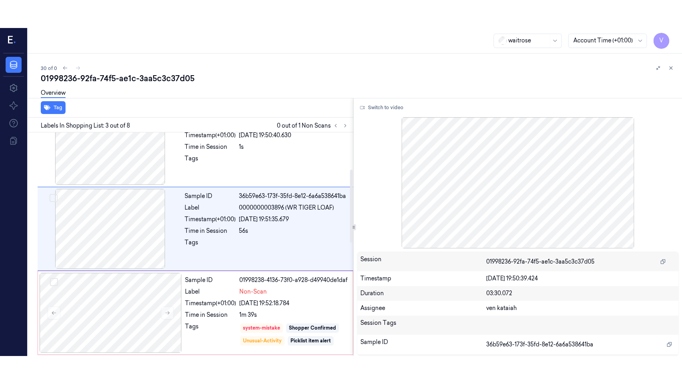
scroll to position [97, 0]
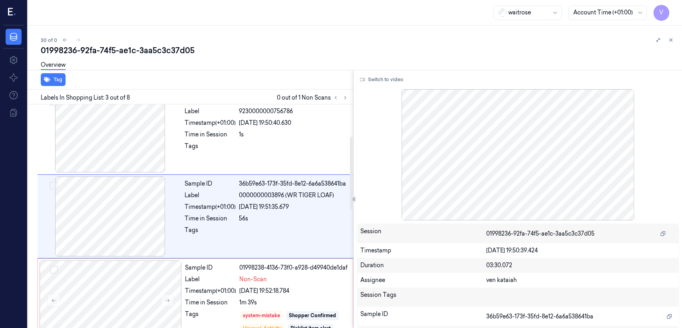
drag, startPoint x: 386, startPoint y: 77, endPoint x: 346, endPoint y: 55, distance: 45.3
click at [385, 77] on button "Switch to video" at bounding box center [382, 79] width 50 height 13
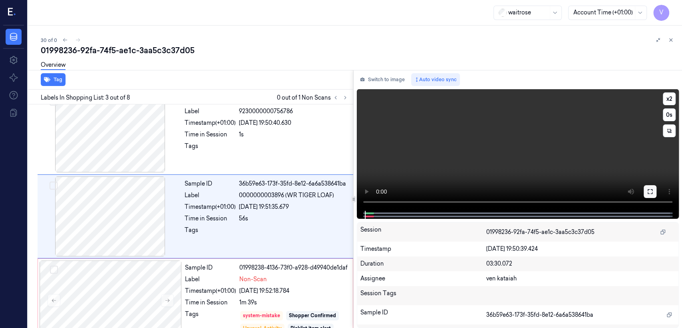
click at [650, 189] on icon at bounding box center [650, 191] width 6 height 6
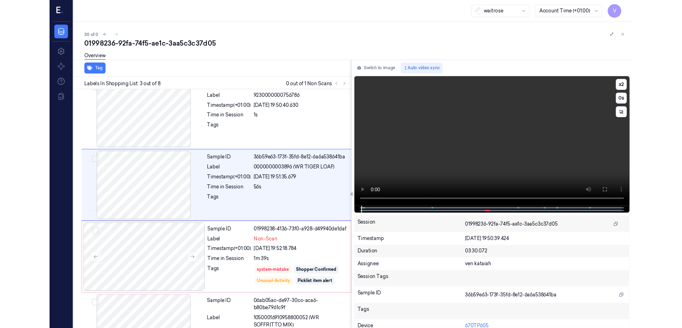
scroll to position [70, 0]
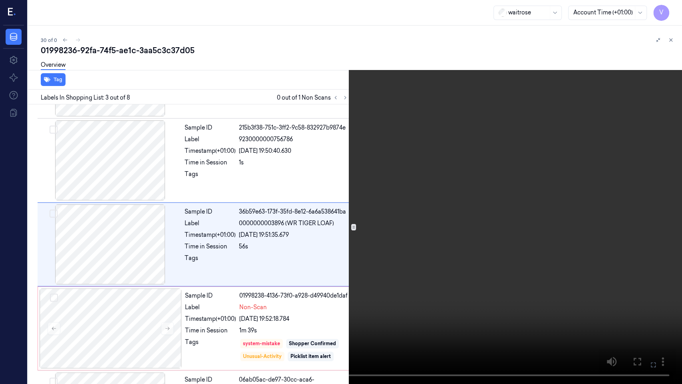
click at [518, 219] on video at bounding box center [341, 192] width 682 height 384
click at [0, 0] on icon at bounding box center [0, 0] width 0 height 0
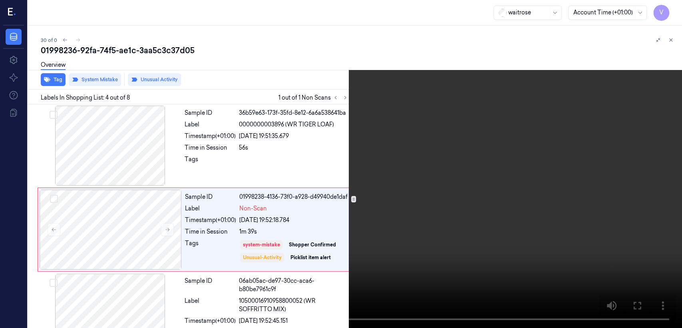
scroll to position [184, 0]
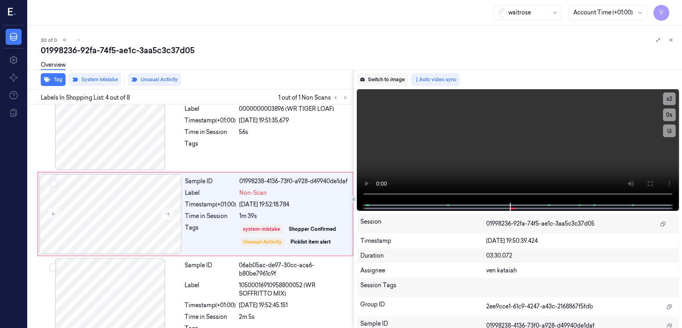
click at [383, 85] on button "Switch to image" at bounding box center [382, 79] width 51 height 13
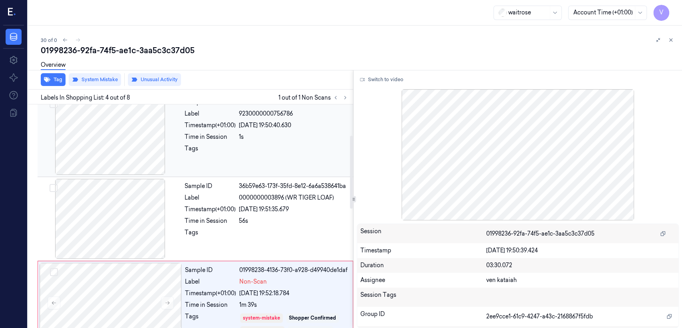
click at [233, 154] on div "Tags" at bounding box center [210, 150] width 51 height 13
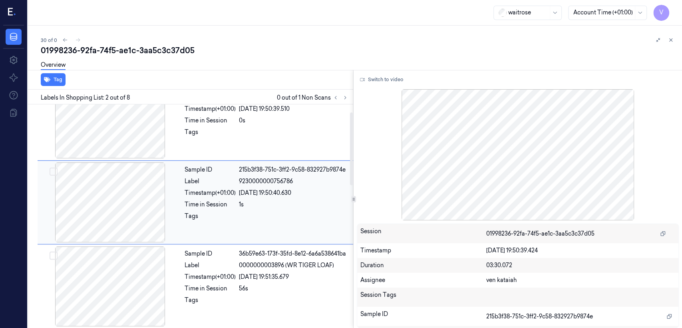
scroll to position [14, 0]
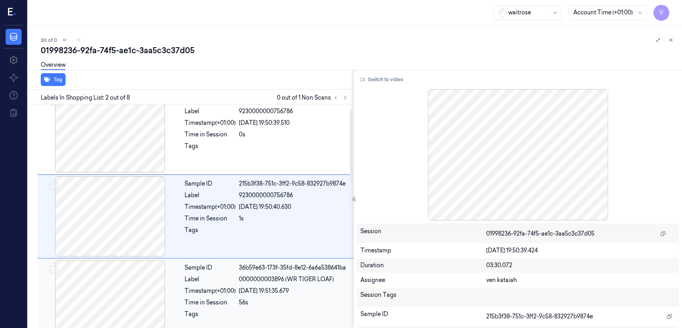
click at [211, 294] on div "Sample ID 36b59e63-173f-35fd-8e12-6a6a538641ba Label 0000000003896 (WR TIGER LO…" at bounding box center [266, 300] width 170 height 80
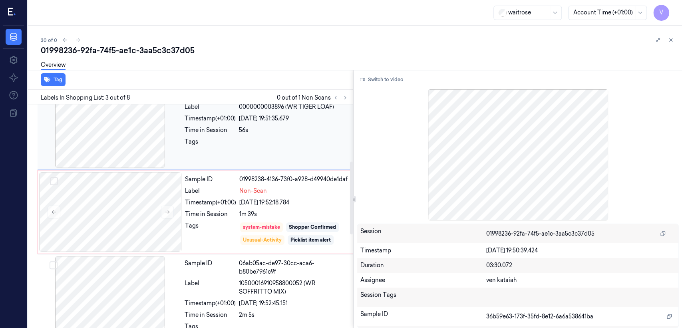
scroll to position [186, 0]
click at [672, 43] on button at bounding box center [671, 40] width 10 height 10
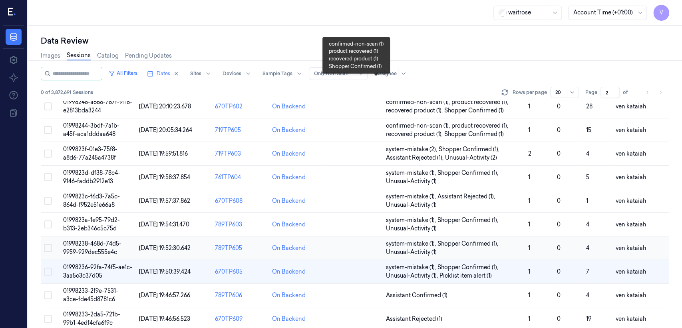
scroll to position [127, 0]
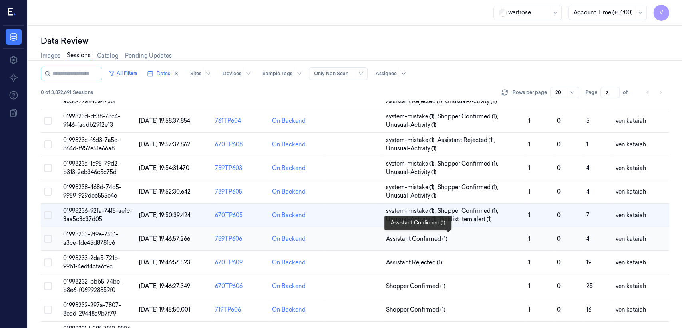
click at [425, 239] on span "Assistant Confirmed (1)" at bounding box center [417, 239] width 62 height 8
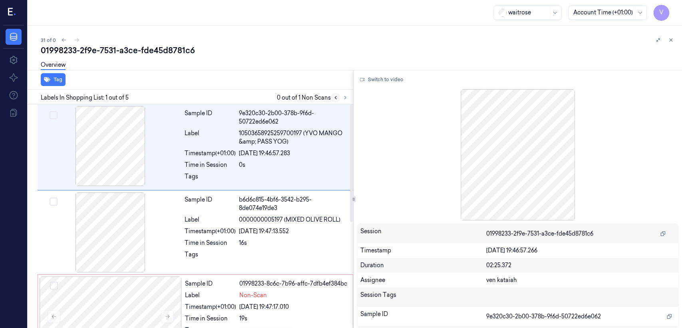
click at [334, 96] on icon at bounding box center [336, 98] width 6 height 6
click at [339, 95] on button at bounding box center [336, 98] width 10 height 10
click at [342, 95] on icon at bounding box center [345, 98] width 6 height 6
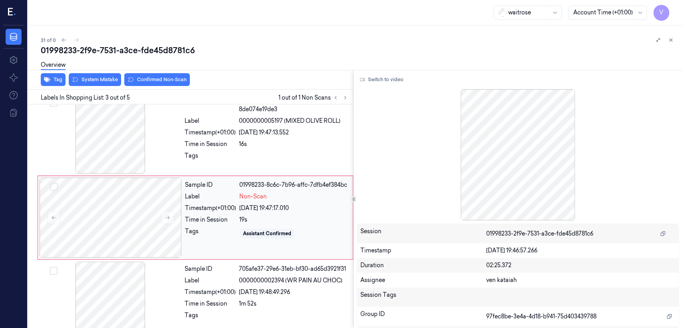
scroll to position [99, 0]
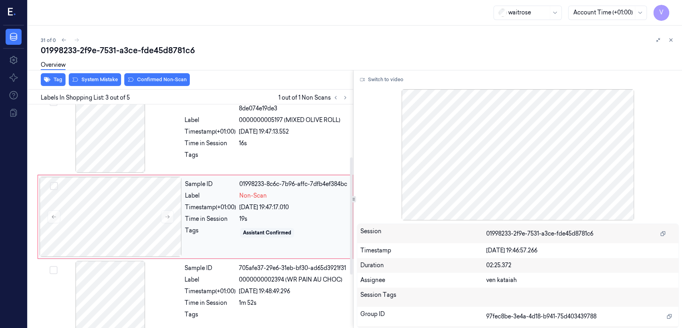
click at [229, 234] on div "Tags" at bounding box center [210, 232] width 51 height 13
click at [176, 136] on div at bounding box center [110, 133] width 142 height 80
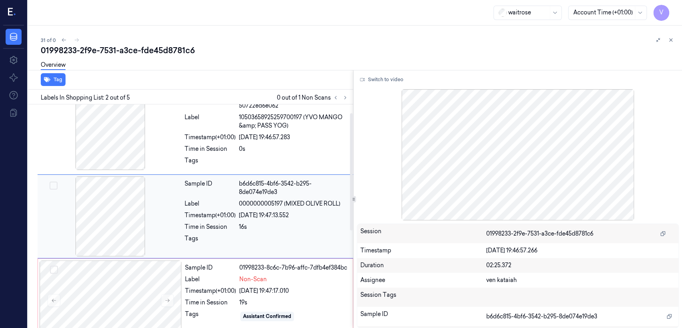
scroll to position [16, 0]
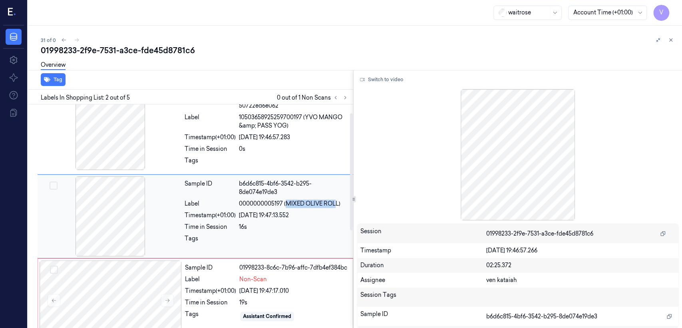
drag, startPoint x: 288, startPoint y: 202, endPoint x: 338, endPoint y: 205, distance: 50.5
click at [338, 205] on span "0000000005197 (MIXED OLIVE ROLL)" at bounding box center [289, 203] width 101 height 8
click at [260, 284] on div "Sample ID 01998233-8c6c-7b96-affc-7dfb4ef384bc Label Non-Scan Timestamp (+01:00…" at bounding box center [266, 300] width 169 height 80
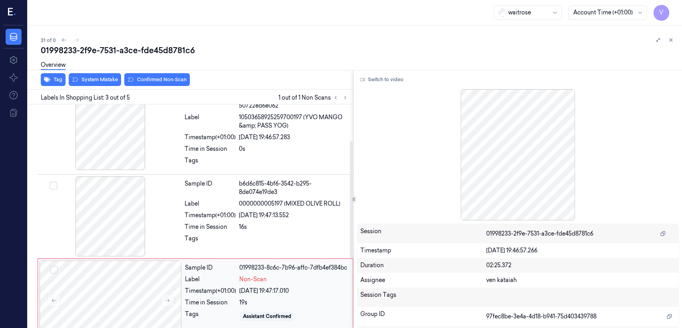
scroll to position [99, 0]
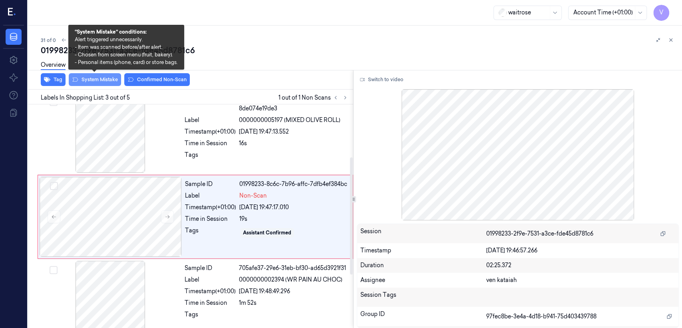
click at [97, 77] on button "System Mistake" at bounding box center [95, 79] width 52 height 13
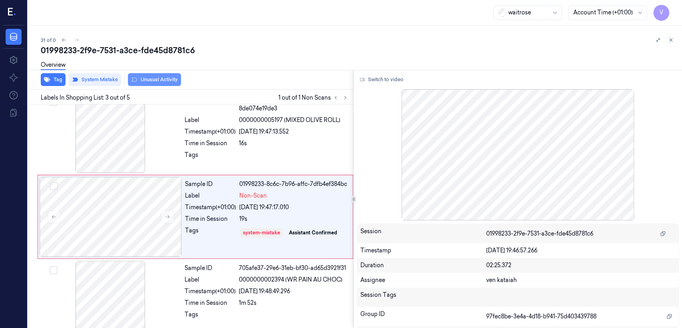
click at [169, 78] on button "Unusual Activity" at bounding box center [154, 79] width 53 height 13
click at [61, 81] on button "Tag" at bounding box center [53, 79] width 25 height 13
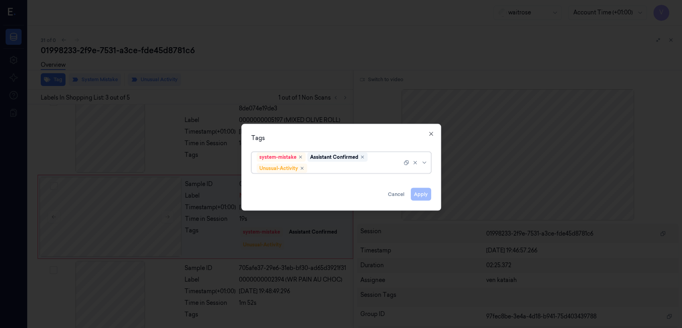
click at [366, 169] on div at bounding box center [355, 168] width 93 height 8
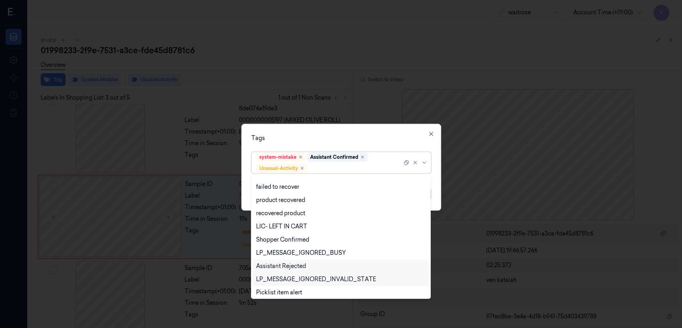
scroll to position [104, 0]
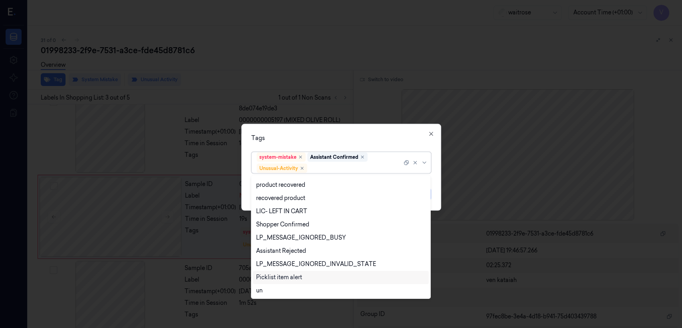
click at [269, 278] on div "Picklist item alert" at bounding box center [279, 277] width 46 height 8
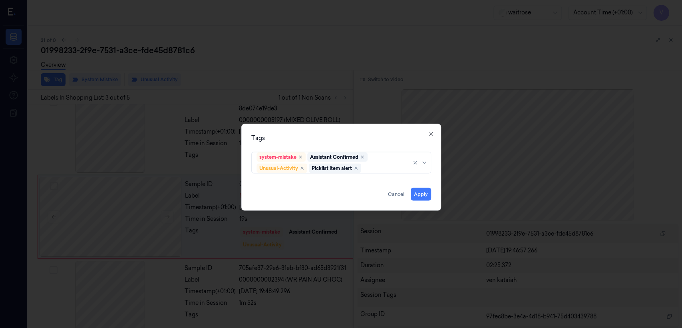
click at [397, 143] on div "Tags system-mistake Assistant Confirmed Unusual-Activity Picklist item alert Ap…" at bounding box center [341, 167] width 200 height 87
click at [420, 196] on button "Apply" at bounding box center [421, 194] width 20 height 13
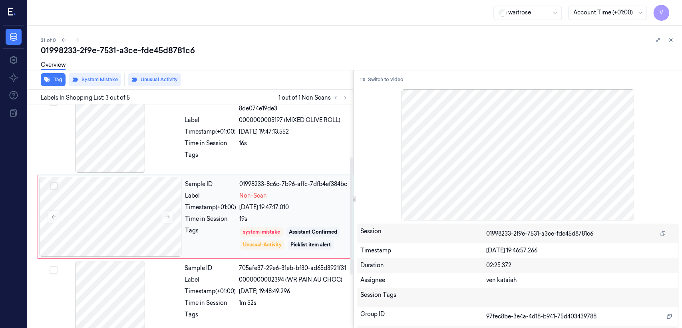
click at [199, 222] on div "Time in Session" at bounding box center [210, 219] width 51 height 8
click at [235, 131] on div "Timestamp (+01:00)" at bounding box center [210, 131] width 51 height 8
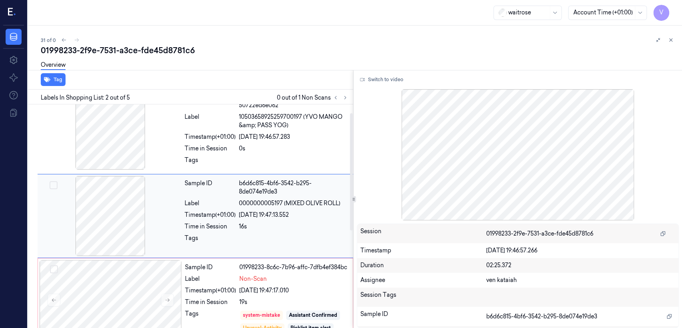
scroll to position [16, 0]
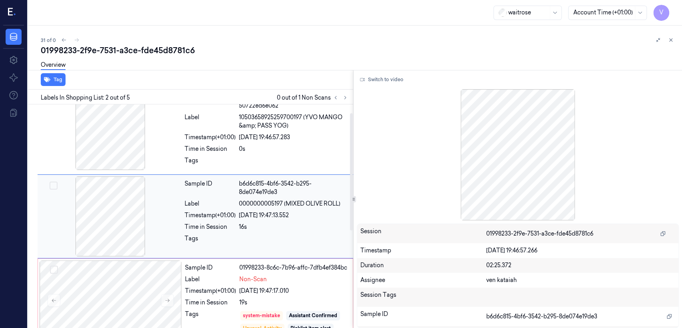
drag, startPoint x: 287, startPoint y: 203, endPoint x: 337, endPoint y: 210, distance: 50.9
click at [337, 210] on div "Sample ID b6d6c815-4bf6-3542-b295-8de074e19de3 Label 0000000005197 (MIXED OLIVE…" at bounding box center [266, 216] width 170 height 80
click at [296, 209] on div "Sample ID b6d6c815-4bf6-3542-b295-8de074e19de3 Label 0000000005197 (MIXED OLIVE…" at bounding box center [266, 216] width 170 height 80
click at [296, 207] on span "0000000005197 (MIXED OLIVE ROLL)" at bounding box center [289, 203] width 101 height 8
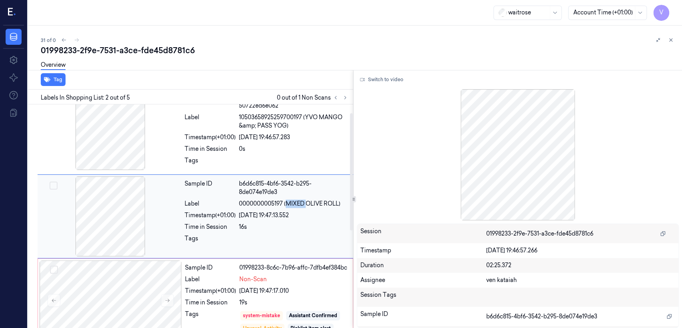
click at [296, 207] on span "0000000005197 (MIXED OLIVE ROLL)" at bounding box center [289, 203] width 101 height 8
click at [308, 203] on span "0000000005197 (MIXED OLIVE ROLL)" at bounding box center [289, 203] width 101 height 8
drag, startPoint x: 308, startPoint y: 203, endPoint x: 324, endPoint y: 205, distance: 16.5
click at [324, 205] on span "0000000005197 (MIXED OLIVE ROLL)" at bounding box center [289, 203] width 101 height 8
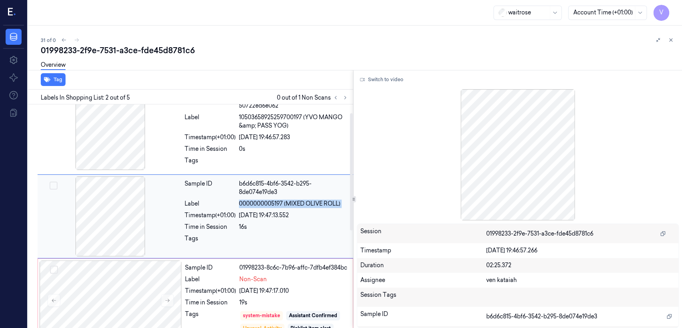
click at [324, 205] on span "0000000005197 (MIXED OLIVE ROLL)" at bounding box center [289, 203] width 101 height 8
drag, startPoint x: 286, startPoint y: 204, endPoint x: 341, endPoint y: 201, distance: 54.8
click at [341, 201] on div "0000000005197 (MIXED OLIVE ROLL)" at bounding box center [293, 203] width 109 height 8
copy span "MIXED OLIVE ROLL)"
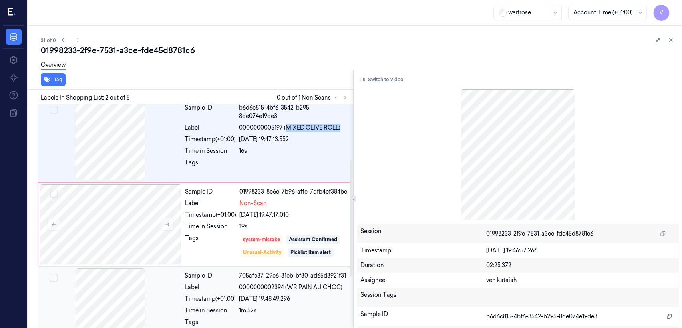
scroll to position [105, 0]
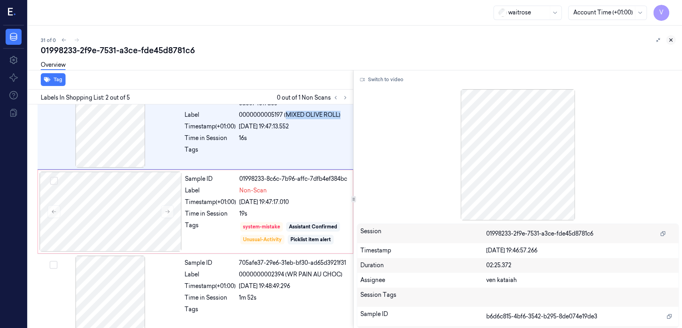
click at [668, 41] on icon at bounding box center [671, 40] width 6 height 6
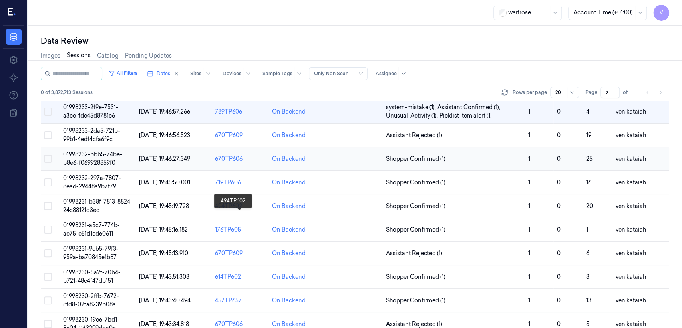
scroll to position [268, 0]
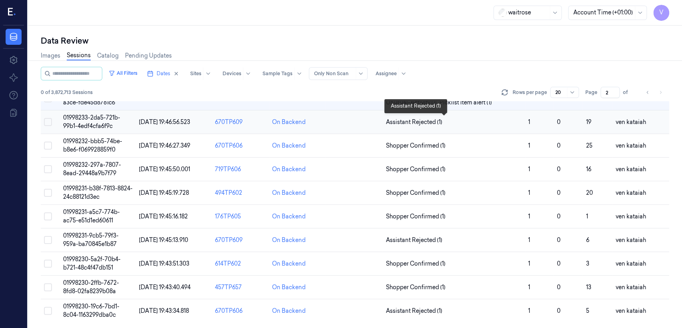
click at [409, 122] on span "Assistant Rejected (1)" at bounding box center [414, 122] width 56 height 8
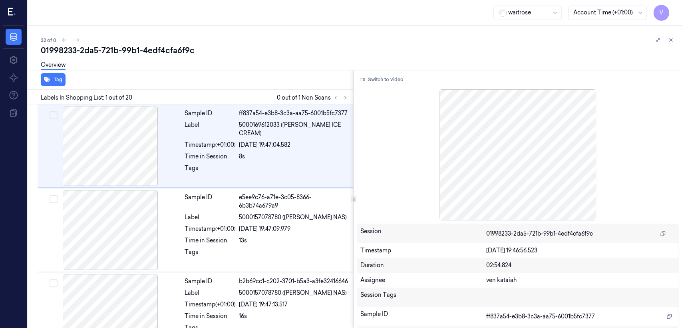
click at [351, 97] on div "Labels In Shopping List: 1 out of 20 0 out of 1 Non Scans" at bounding box center [189, 97] width 328 height 15
click at [345, 96] on icon at bounding box center [345, 98] width 6 height 6
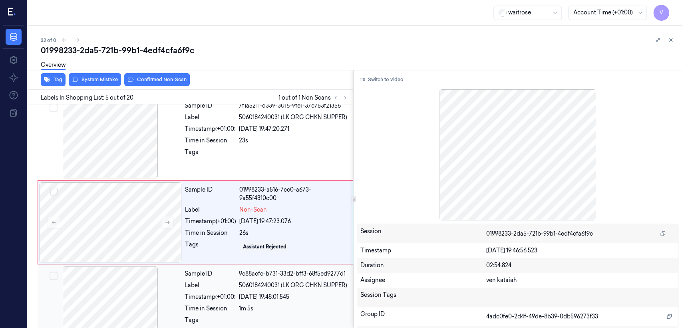
scroll to position [265, 0]
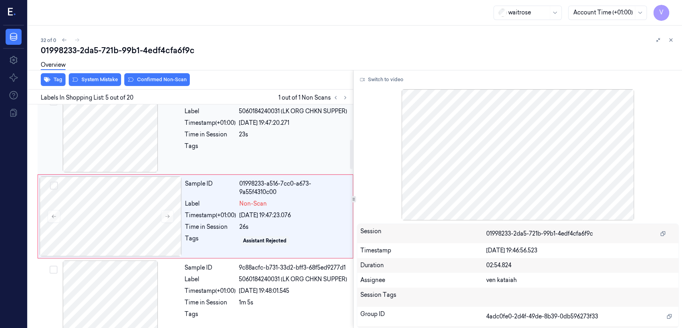
click at [203, 151] on div "Tags" at bounding box center [210, 148] width 51 height 13
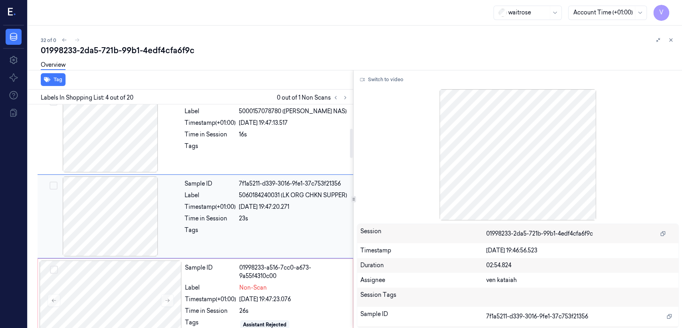
scroll to position [270, 0]
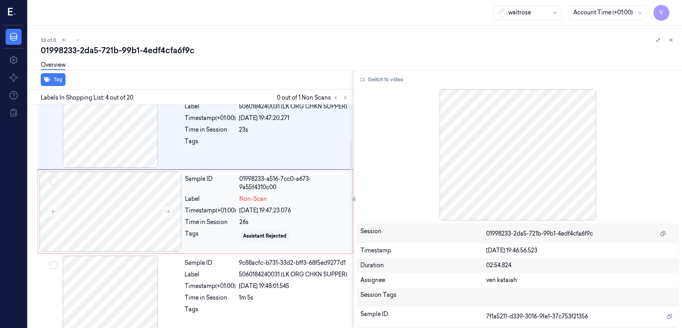
click at [199, 218] on div "Time in Session" at bounding box center [210, 222] width 51 height 8
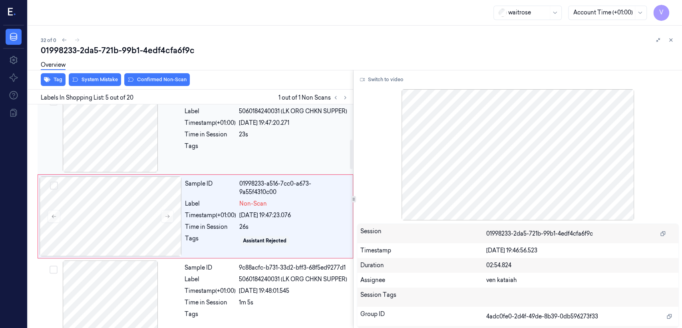
click at [271, 151] on div at bounding box center [293, 148] width 109 height 13
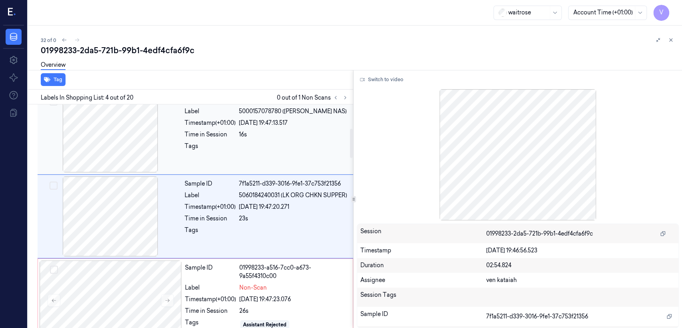
click at [267, 151] on div at bounding box center [293, 148] width 109 height 13
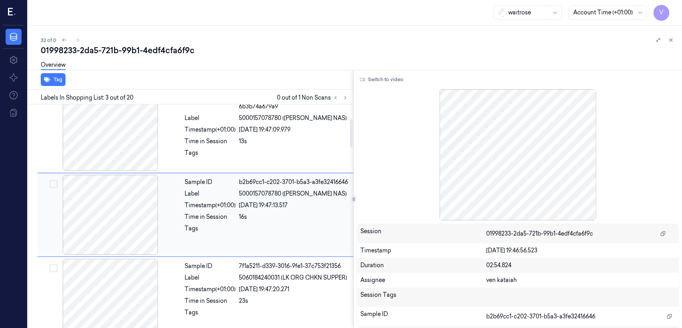
scroll to position [97, 0]
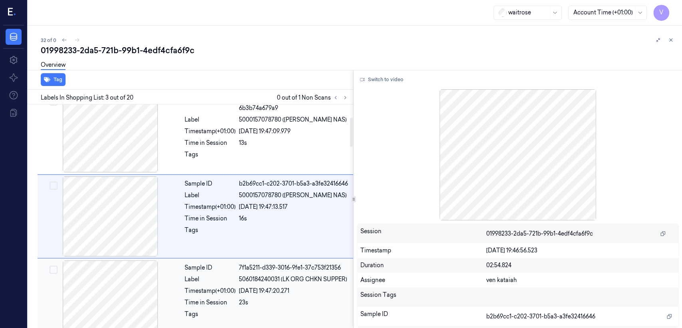
click at [263, 276] on span "5060184240031 (LK ORG CHKN SUPPER)" at bounding box center [293, 279] width 108 height 8
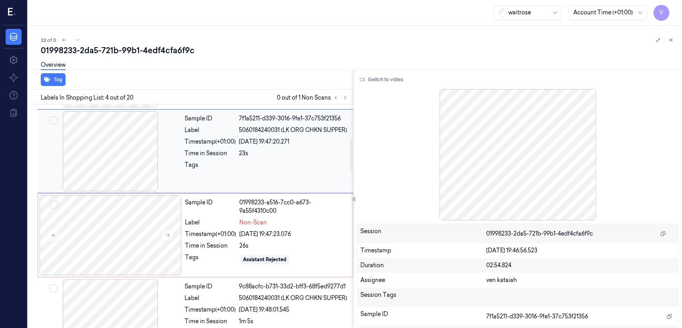
scroll to position [270, 0]
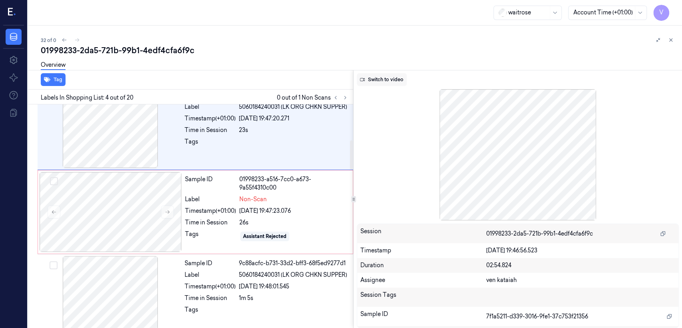
click at [382, 81] on button "Switch to video" at bounding box center [382, 79] width 50 height 13
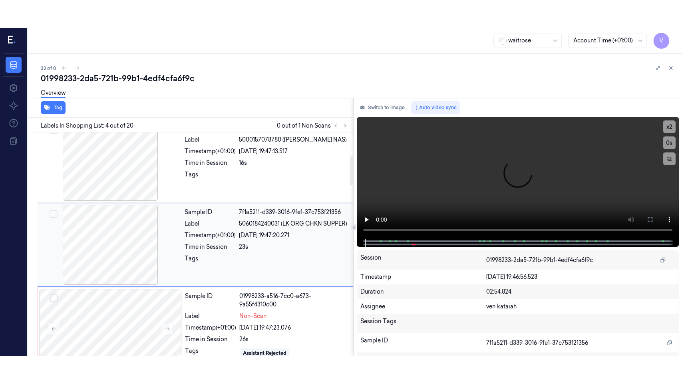
scroll to position [181, 0]
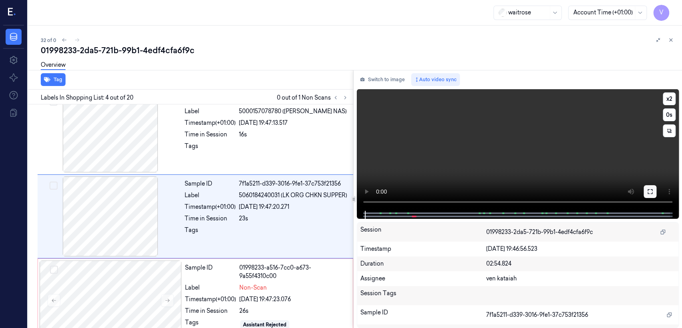
click at [649, 188] on icon at bounding box center [650, 191] width 6 height 6
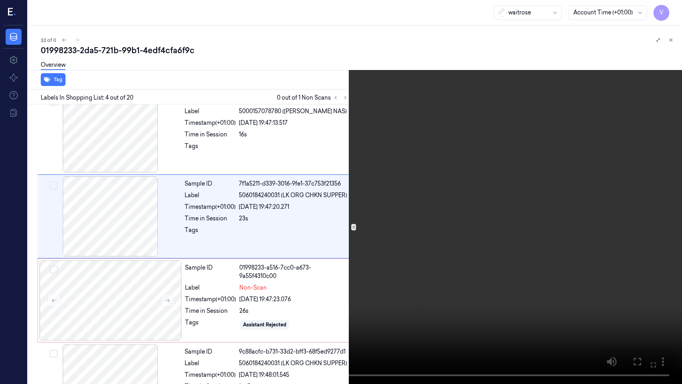
click at [321, 214] on video at bounding box center [341, 192] width 682 height 384
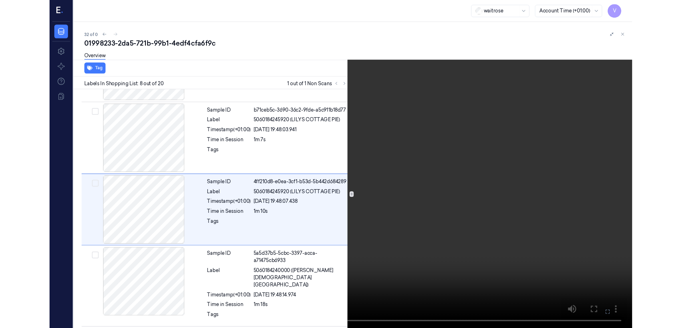
scroll to position [489, 0]
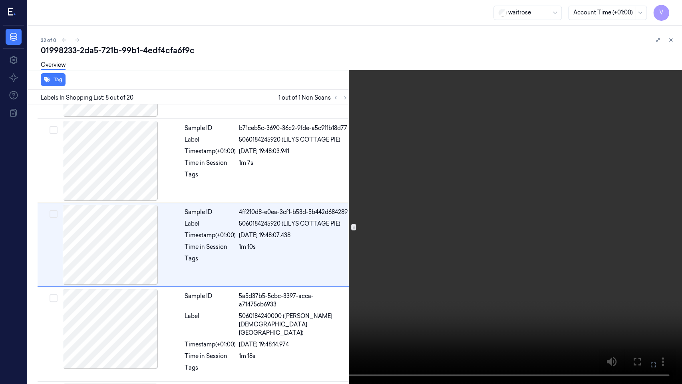
click at [0, 0] on button at bounding box center [0, 0] width 0 height 0
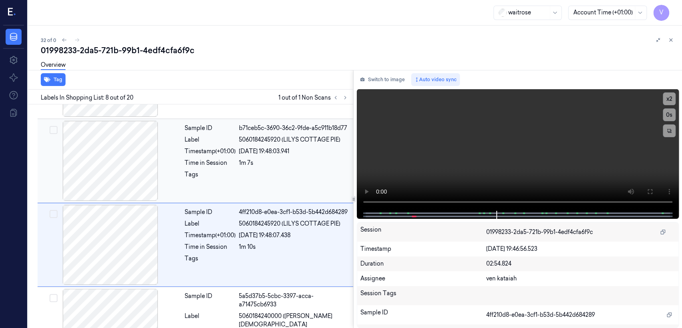
drag, startPoint x: 390, startPoint y: 84, endPoint x: 319, endPoint y: 164, distance: 106.7
click at [390, 84] on button "Switch to image" at bounding box center [382, 79] width 51 height 13
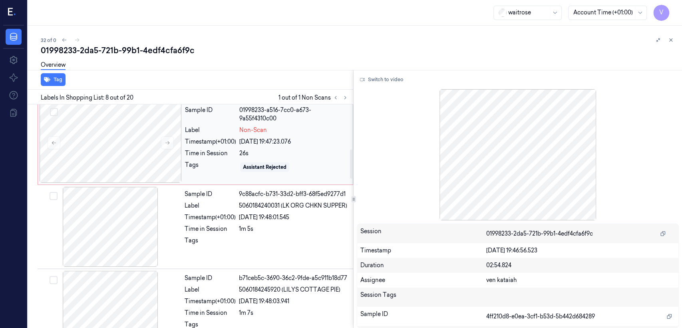
click at [241, 149] on div "26s" at bounding box center [293, 153] width 109 height 8
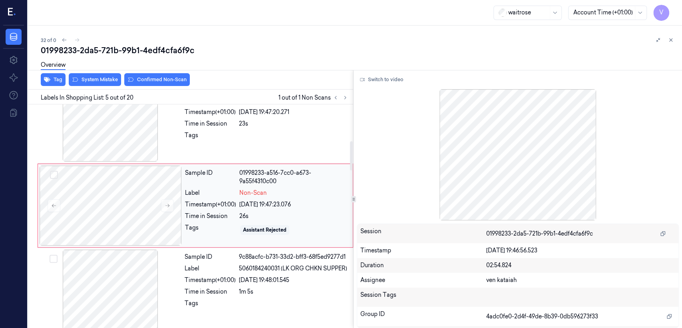
scroll to position [265, 0]
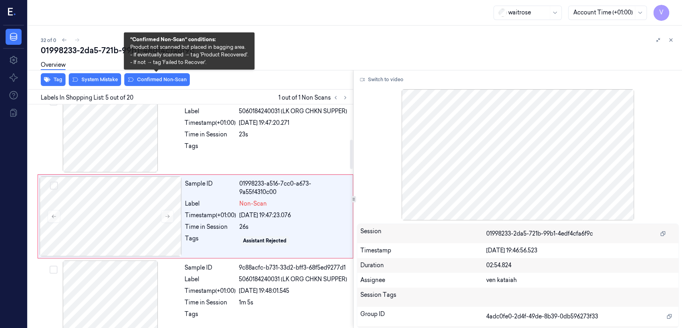
click at [157, 76] on div "Overview" at bounding box center [358, 66] width 635 height 20
click at [153, 82] on button "Confirmed Non-Scan" at bounding box center [157, 79] width 66 height 13
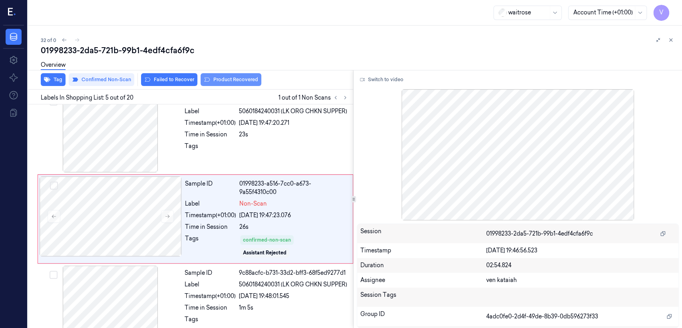
click at [212, 79] on button "Product Recovered" at bounding box center [231, 79] width 61 height 13
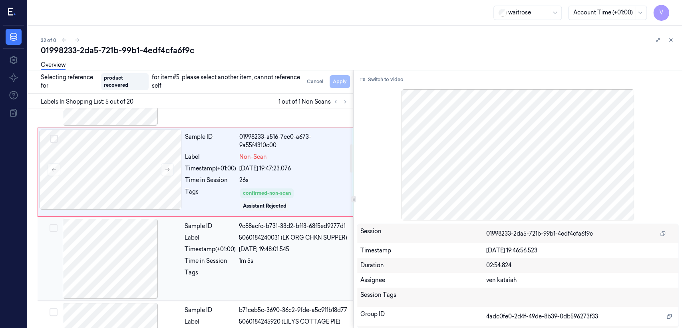
scroll to position [354, 0]
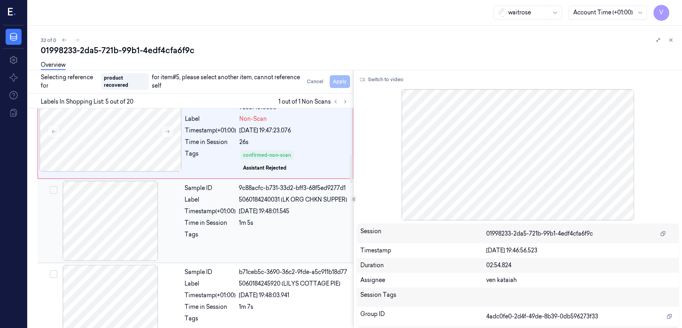
click at [209, 207] on div "Timestamp (+01:00)" at bounding box center [210, 211] width 51 height 8
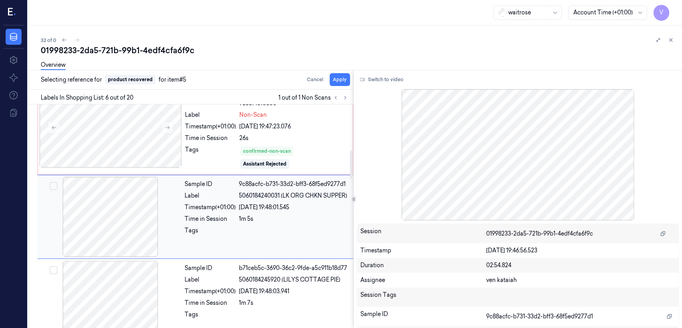
scroll to position [349, 0]
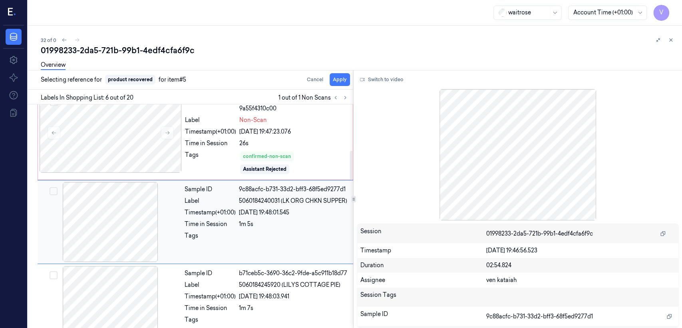
click at [270, 231] on div at bounding box center [293, 237] width 109 height 13
click at [339, 70] on div at bounding box center [353, 70] width 657 height 0
click at [337, 80] on button "Apply" at bounding box center [340, 79] width 20 height 13
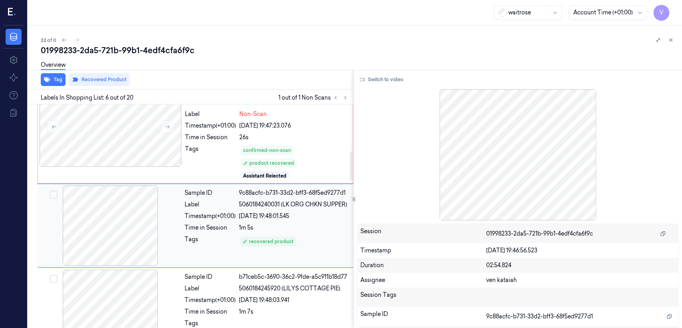
scroll to position [355, 0]
click at [672, 40] on icon at bounding box center [671, 40] width 6 height 6
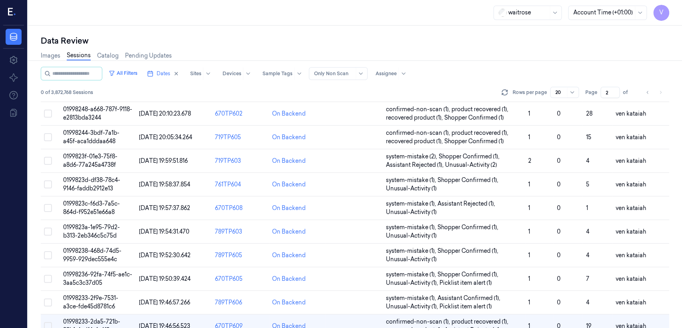
scroll to position [179, 0]
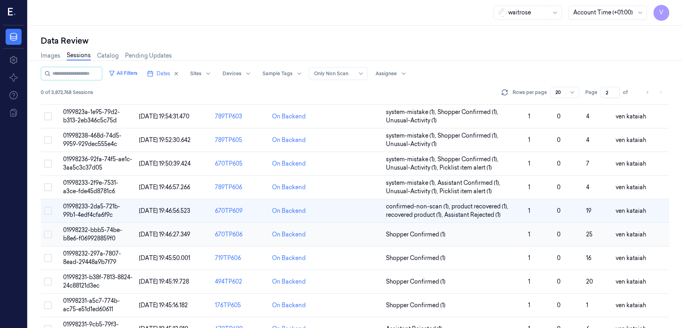
click at [463, 228] on td "Shopper Confirmed (1)" at bounding box center [454, 235] width 142 height 24
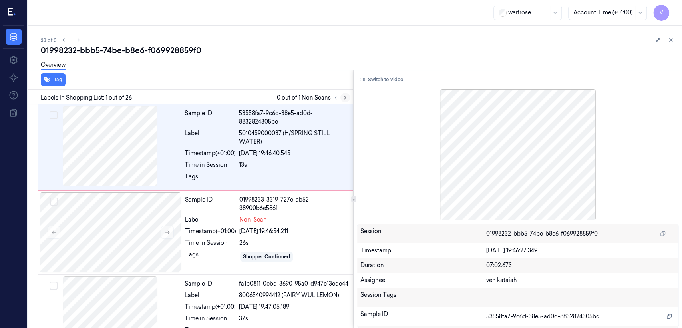
click at [342, 97] on icon at bounding box center [345, 98] width 6 height 6
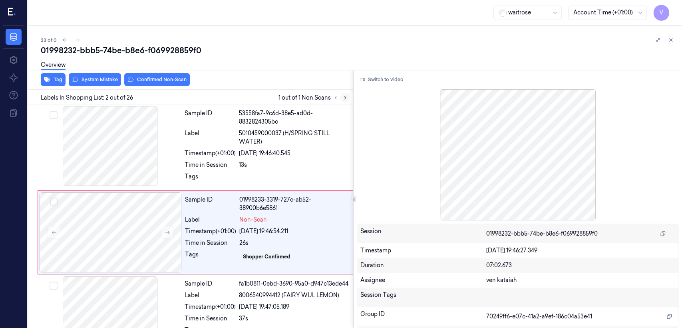
scroll to position [16, 0]
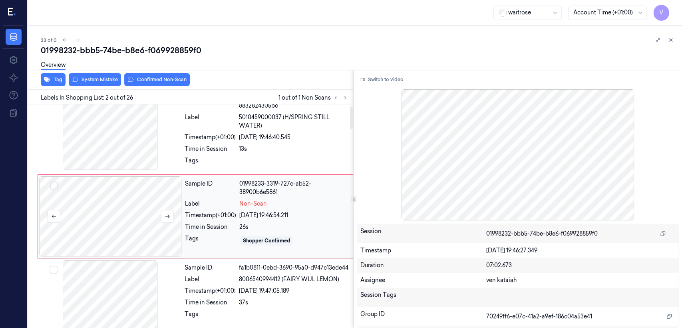
click at [141, 222] on div at bounding box center [111, 216] width 142 height 80
click at [232, 135] on div "Timestamp (+01:00)" at bounding box center [210, 137] width 51 height 8
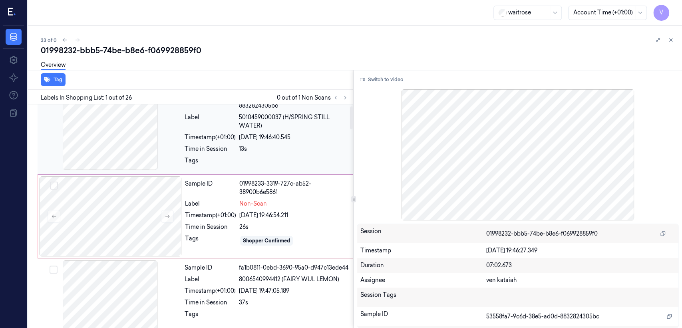
scroll to position [0, 0]
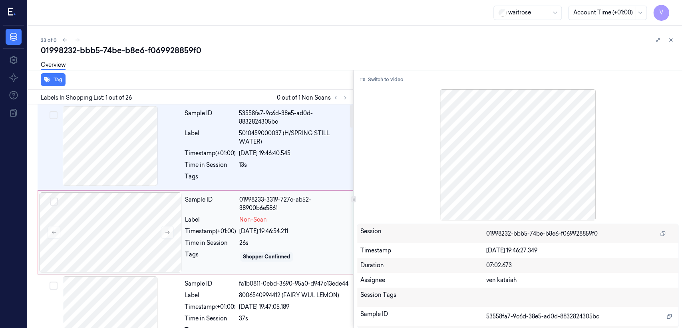
click at [272, 224] on div "Sample ID 01998233-3319-727c-ab52-38900b6e5861 Label Non-Scan Timestamp (+01:00…" at bounding box center [266, 232] width 169 height 80
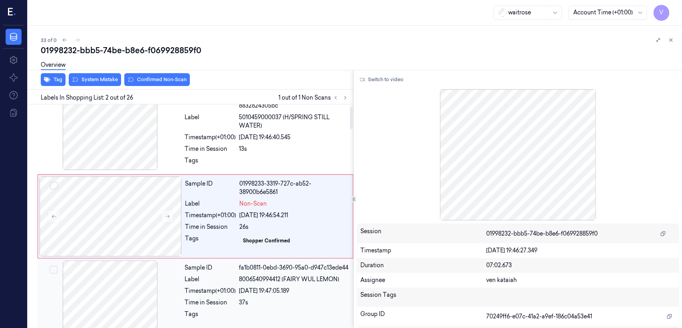
click at [251, 295] on div "[DATE] 19:47:05.189" at bounding box center [293, 290] width 109 height 8
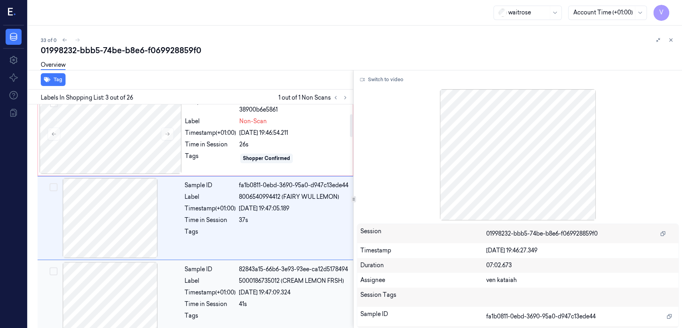
scroll to position [99, 0]
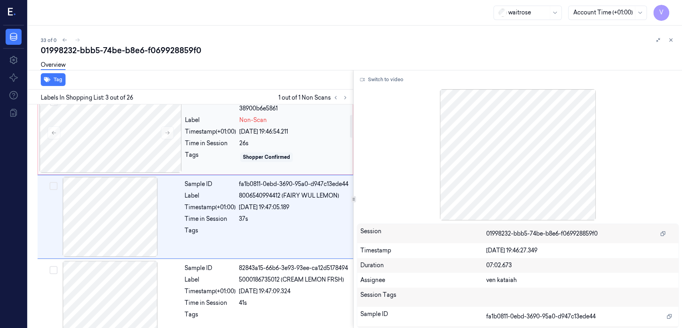
click at [274, 139] on div "26s" at bounding box center [293, 143] width 109 height 8
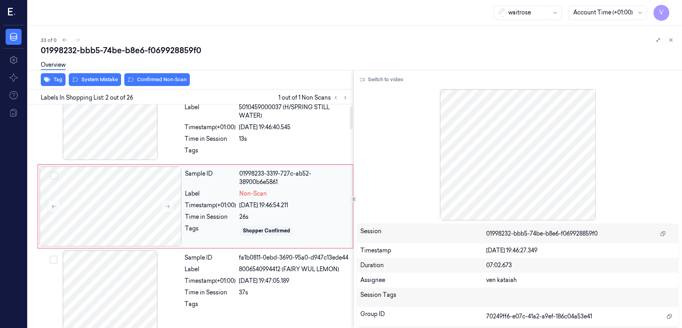
scroll to position [16, 0]
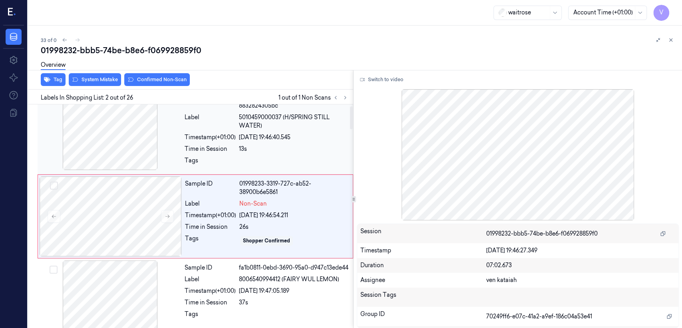
click at [259, 141] on div "[DATE] 19:46:40.545" at bounding box center [293, 137] width 109 height 8
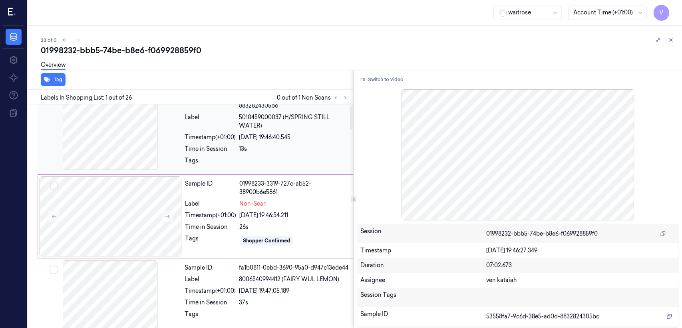
scroll to position [0, 0]
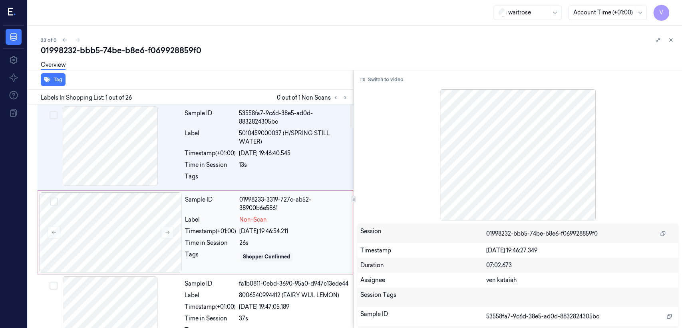
click at [253, 223] on div "Sample ID 01998233-3319-727c-ab52-38900b6e5861 Label Non-Scan Timestamp (+01:00…" at bounding box center [266, 232] width 169 height 80
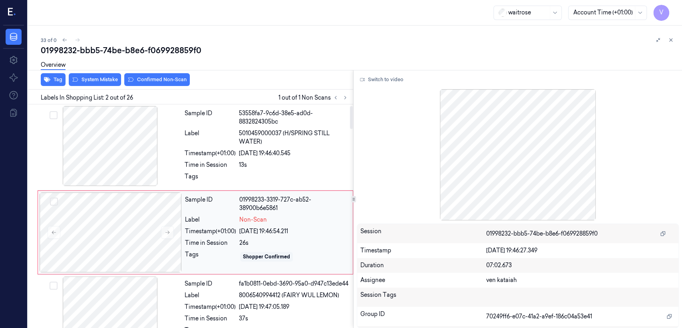
scroll to position [16, 0]
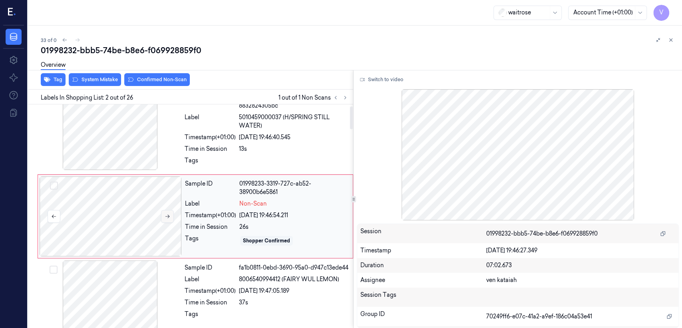
click at [171, 213] on button at bounding box center [167, 216] width 13 height 13
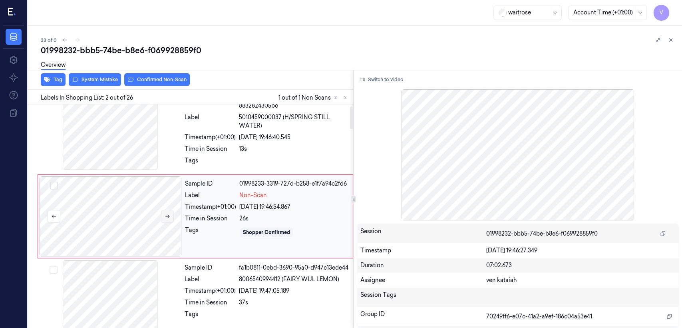
click at [171, 213] on button at bounding box center [167, 216] width 13 height 13
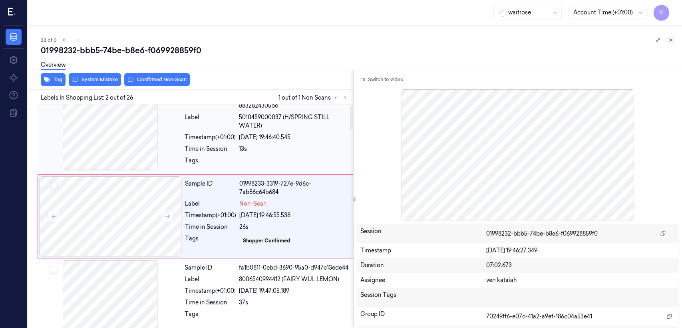
click at [195, 154] on div "Sample ID 53558fa7-9c6d-38e5-ad0d-8832824305bc Label 5010459000037 (H/SPRING ST…" at bounding box center [266, 131] width 170 height 82
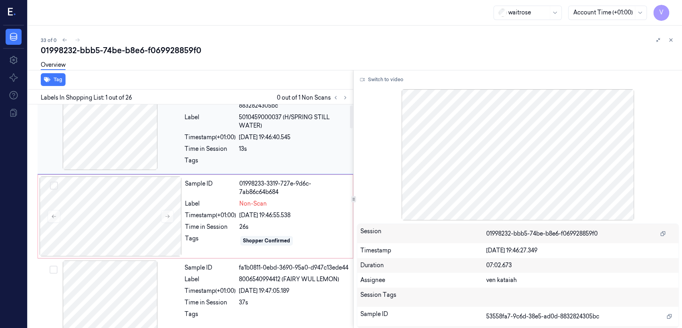
scroll to position [0, 0]
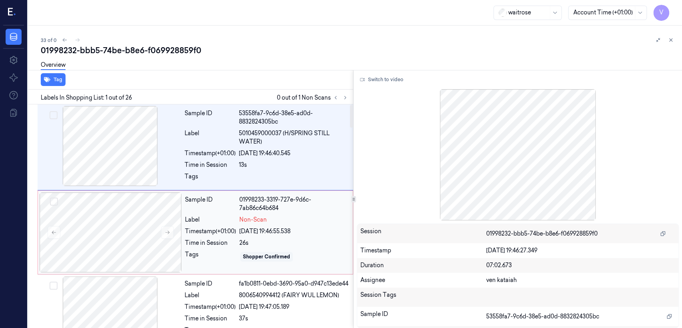
click at [239, 235] on div "Sample ID 01998233-3319-727e-9d6c-7ab86c64b684 Label Non-Scan Timestamp (+01:00…" at bounding box center [266, 232] width 169 height 80
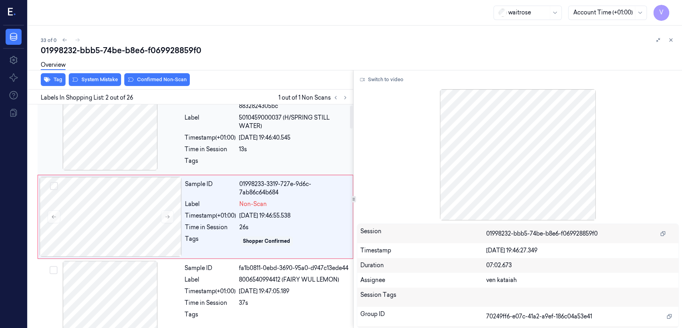
scroll to position [16, 0]
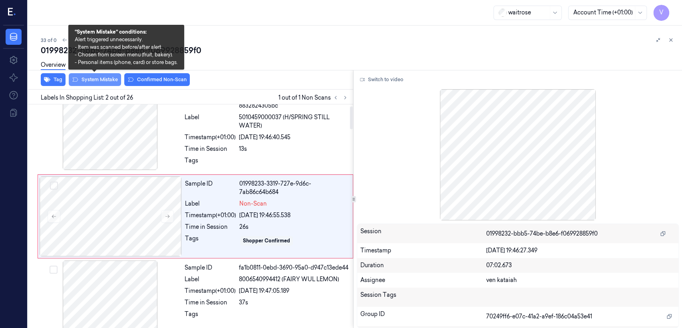
click at [114, 80] on button "System Mistake" at bounding box center [95, 79] width 52 height 13
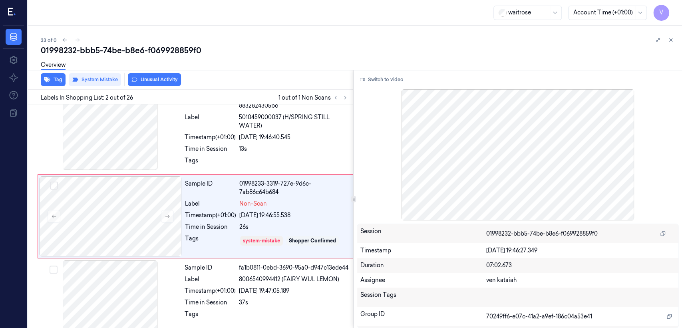
click at [161, 82] on button "Unusual Activity" at bounding box center [154, 79] width 53 height 13
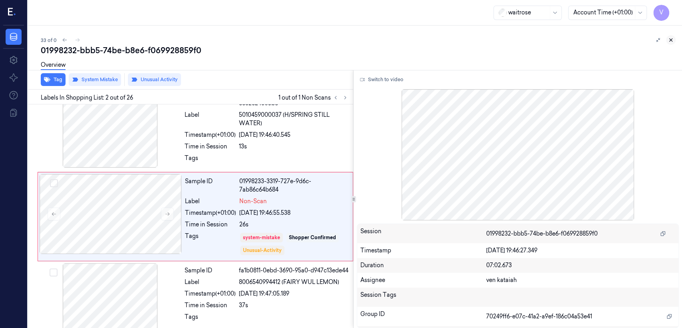
click at [668, 38] on icon at bounding box center [671, 40] width 6 height 6
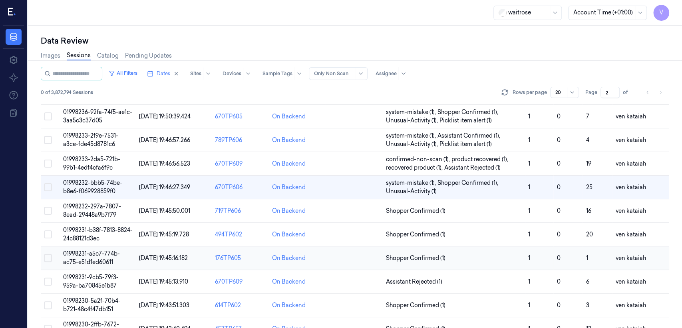
scroll to position [268, 0]
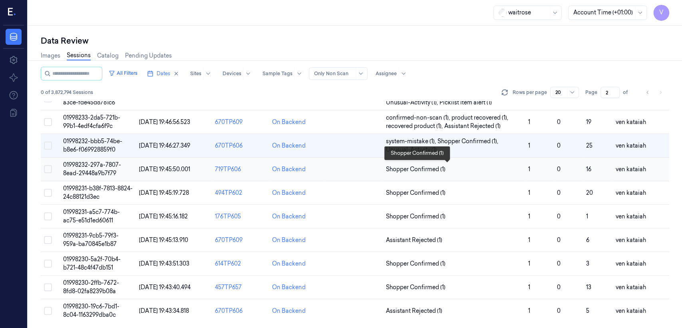
click at [436, 171] on span "Shopper Confirmed (1)" at bounding box center [416, 169] width 60 height 8
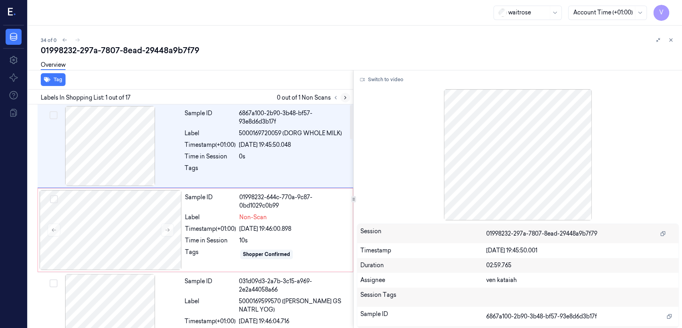
click at [344, 101] on button at bounding box center [345, 98] width 10 height 10
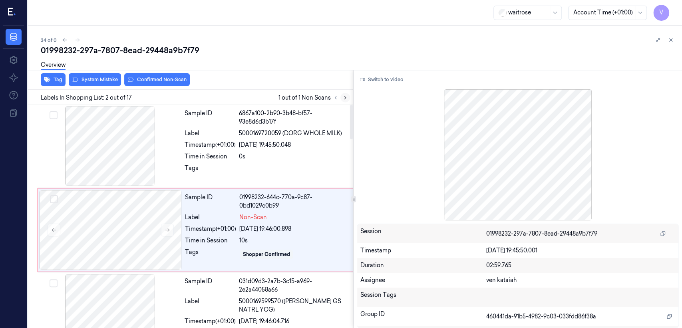
scroll to position [14, 0]
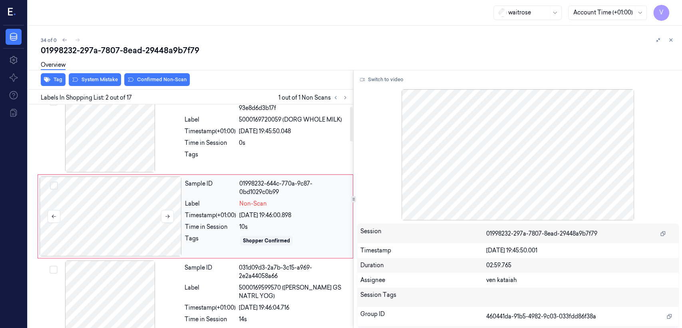
click at [160, 212] on div at bounding box center [111, 216] width 142 height 80
click at [136, 144] on div at bounding box center [110, 132] width 142 height 80
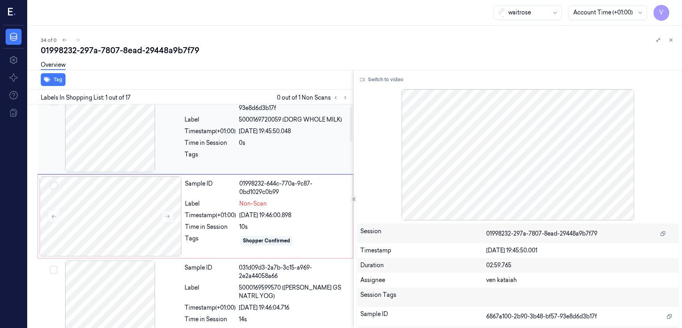
scroll to position [0, 0]
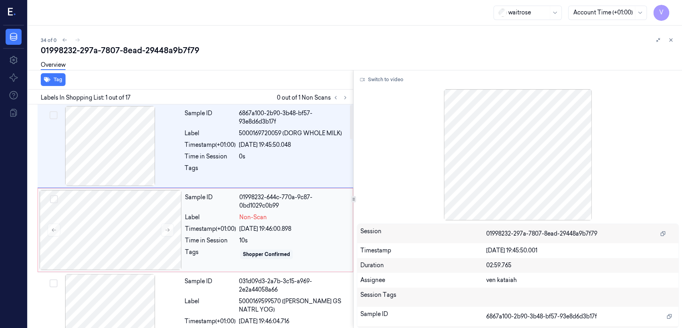
click at [212, 234] on div "Sample ID 01998232-644c-770a-9c87-0bd1029c0b99 Label Non-Scan Timestamp (+01:00…" at bounding box center [266, 230] width 169 height 80
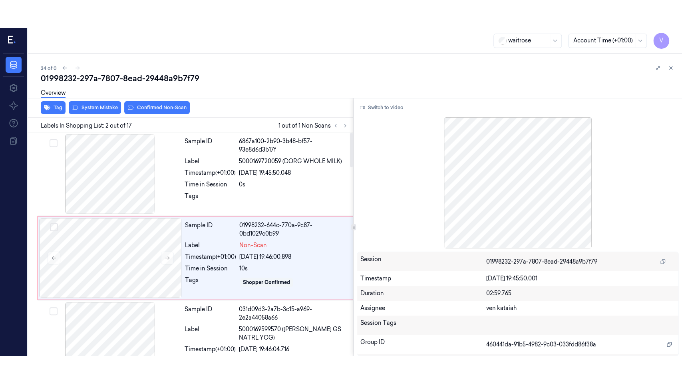
scroll to position [14, 0]
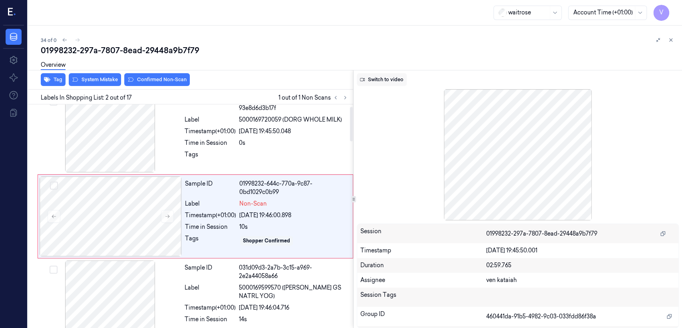
click at [382, 77] on button "Switch to video" at bounding box center [382, 79] width 50 height 13
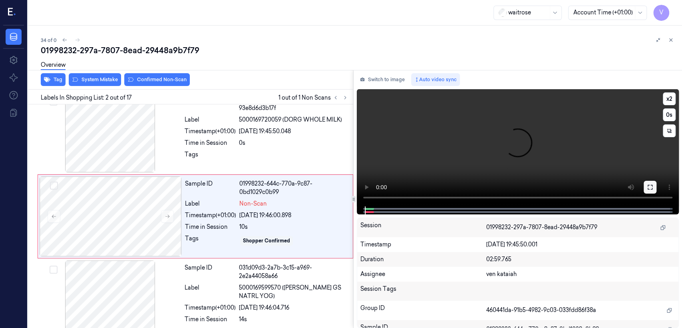
click at [648, 191] on button at bounding box center [650, 187] width 13 height 13
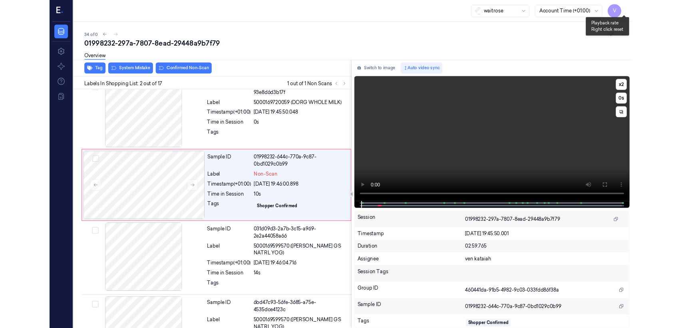
scroll to position [0, 0]
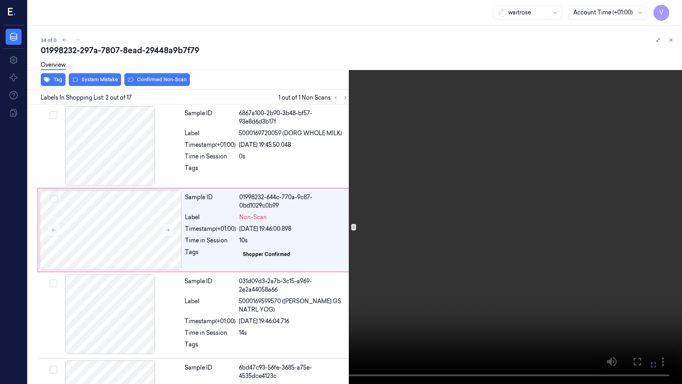
click at [0, 0] on button at bounding box center [0, 0] width 0 height 0
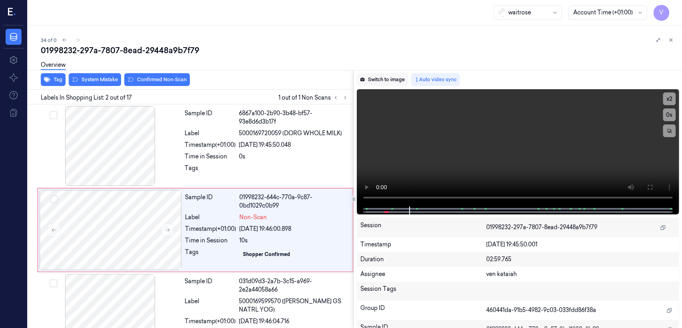
click at [402, 84] on button "Switch to image" at bounding box center [382, 79] width 51 height 13
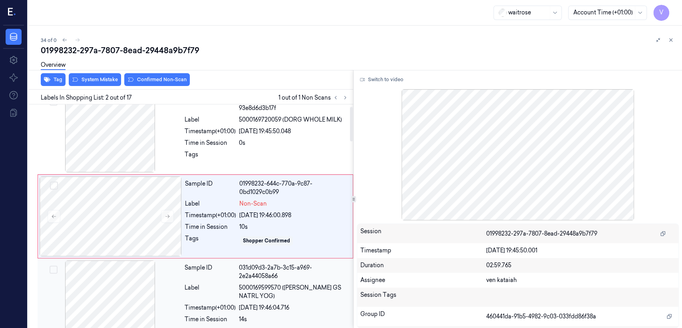
click at [228, 292] on div "Label" at bounding box center [210, 291] width 51 height 17
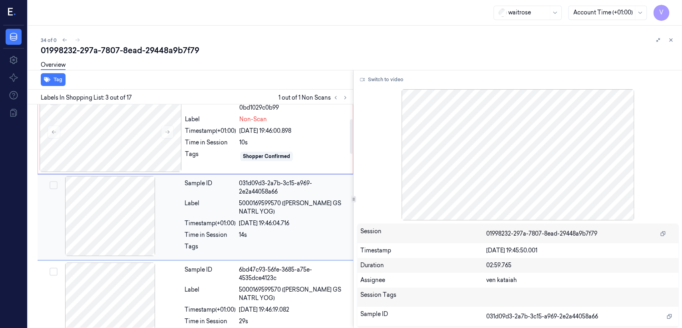
scroll to position [99, 0]
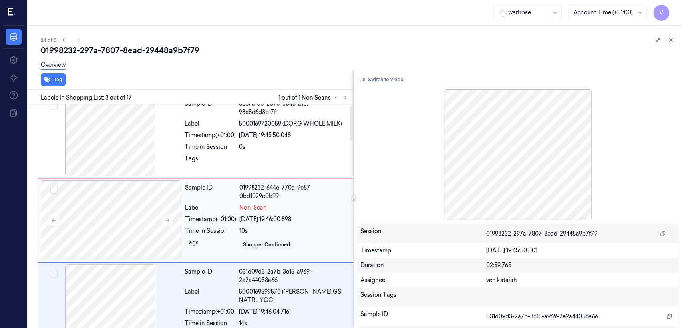
click at [218, 201] on div "Sample ID 01998232-644c-770a-9c87-0bd1029c0b99 Label Non-Scan Timestamp (+01:00…" at bounding box center [266, 220] width 169 height 80
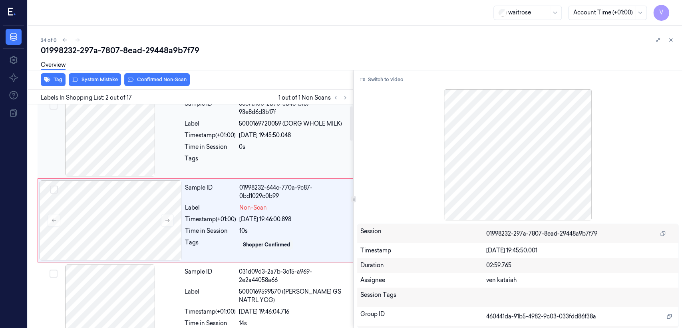
scroll to position [14, 0]
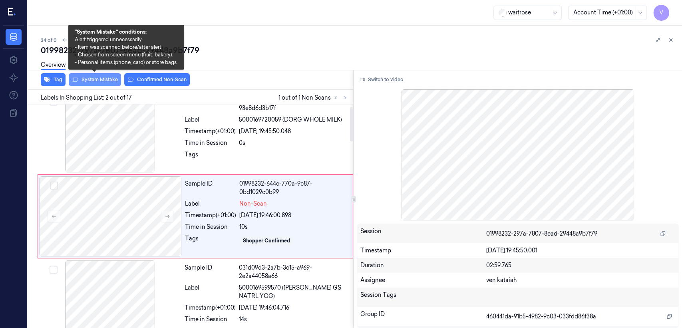
click at [110, 77] on button "System Mistake" at bounding box center [95, 79] width 52 height 13
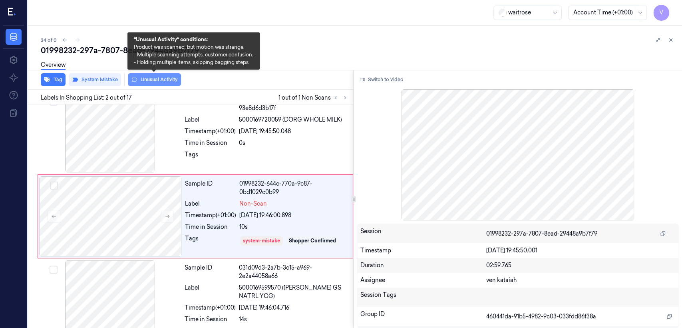
click at [150, 80] on button "Unusual Activity" at bounding box center [154, 79] width 53 height 13
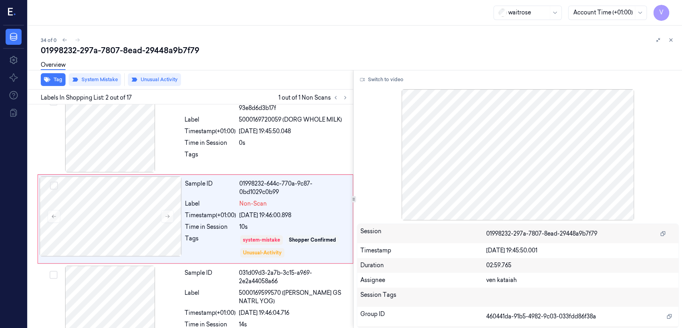
scroll to position [16, 0]
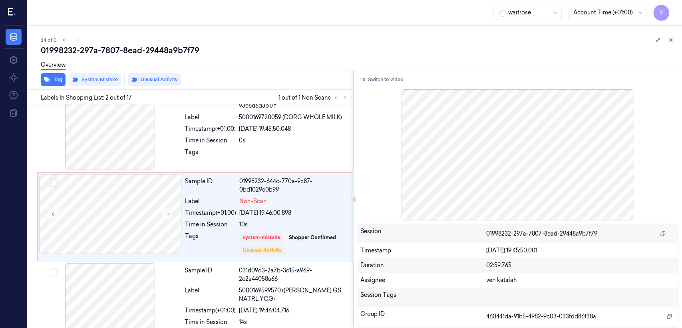
click at [149, 78] on button "Unusual Activity" at bounding box center [154, 79] width 53 height 13
click at [58, 80] on button "Tag" at bounding box center [53, 79] width 25 height 13
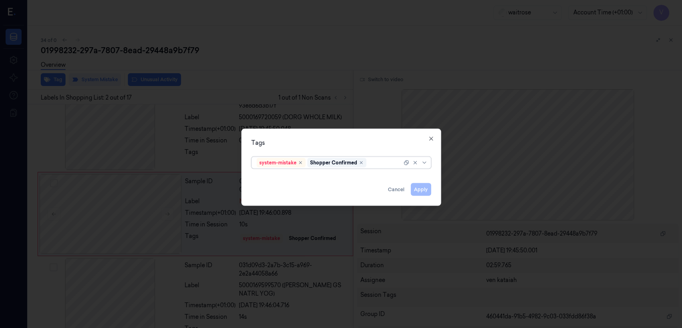
scroll to position [14, 0]
click at [386, 163] on div at bounding box center [385, 162] width 34 height 8
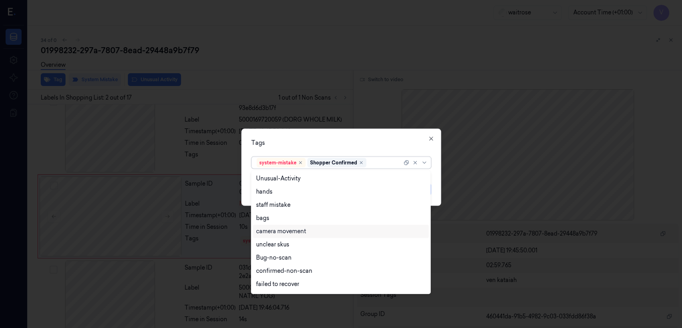
scroll to position [12, 0]
click at [272, 208] on div "bags" at bounding box center [340, 206] width 169 height 8
click at [406, 145] on div "Tags" at bounding box center [341, 143] width 180 height 8
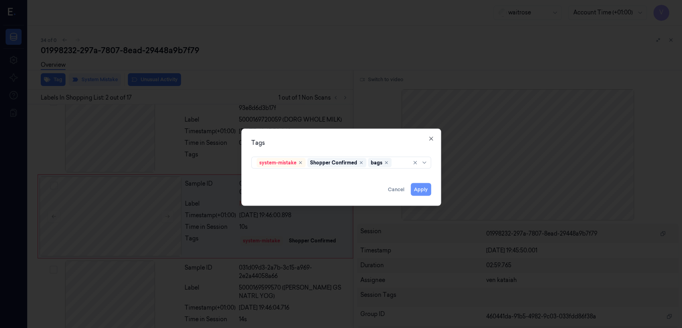
click at [417, 189] on button "Apply" at bounding box center [421, 189] width 20 height 13
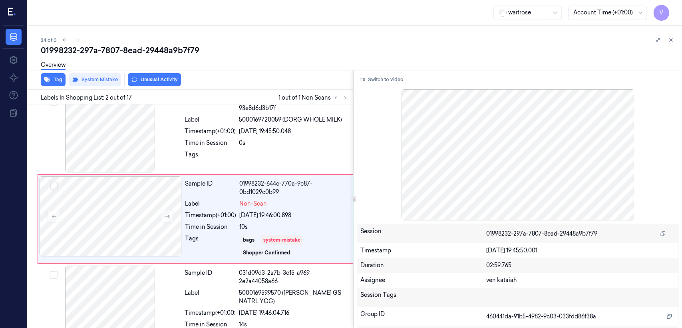
scroll to position [16, 0]
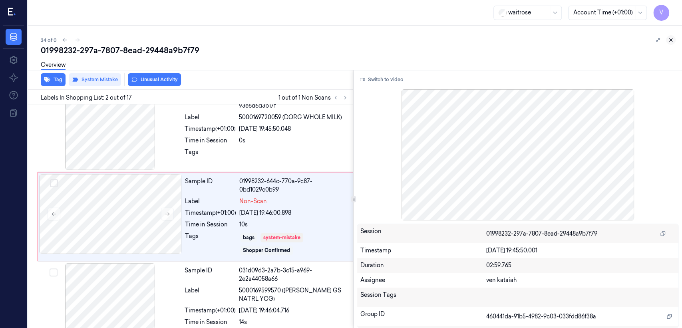
click at [674, 39] on button at bounding box center [671, 40] width 10 height 10
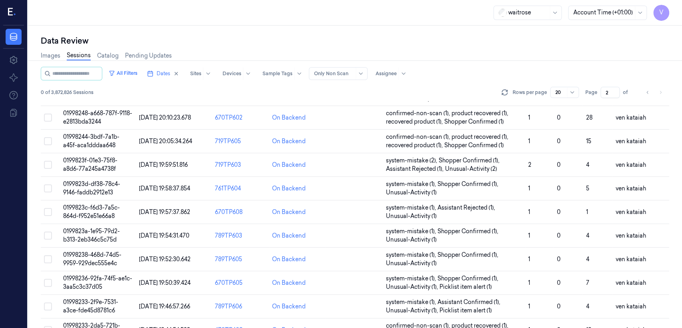
scroll to position [230, 0]
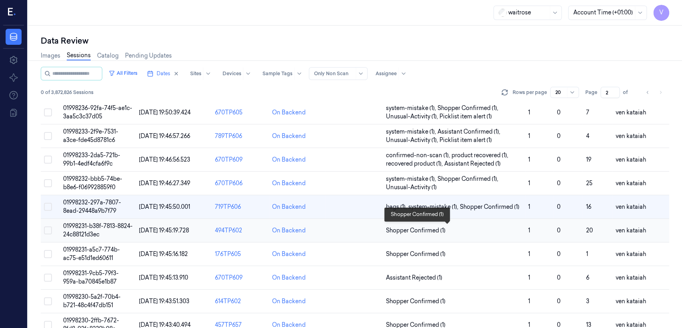
click at [433, 227] on span "Shopper Confirmed (1)" at bounding box center [416, 230] width 60 height 8
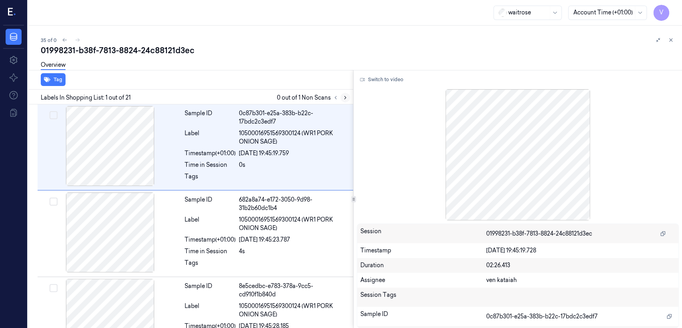
click at [342, 99] on icon at bounding box center [345, 98] width 6 height 6
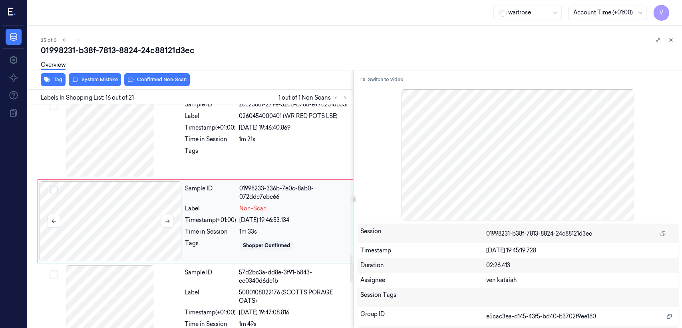
scroll to position [1206, 0]
click at [170, 215] on button at bounding box center [167, 219] width 13 height 13
click at [169, 217] on icon at bounding box center [168, 220] width 6 height 6
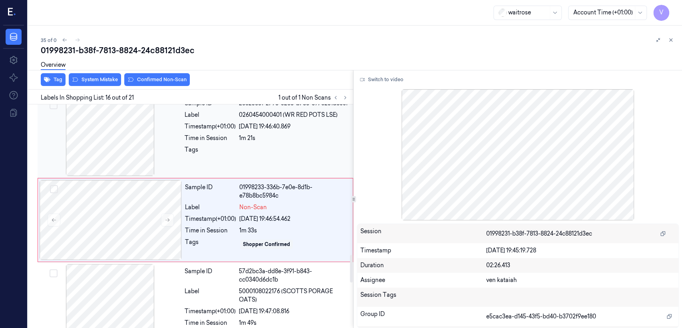
click at [186, 134] on div "Time in Session" at bounding box center [210, 138] width 51 height 8
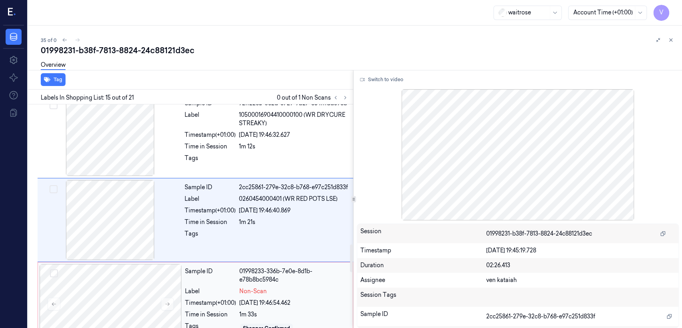
click at [237, 272] on div "Sample ID 01998233-336b-7e0e-8d1b-e78b8bc5984c" at bounding box center [266, 275] width 163 height 17
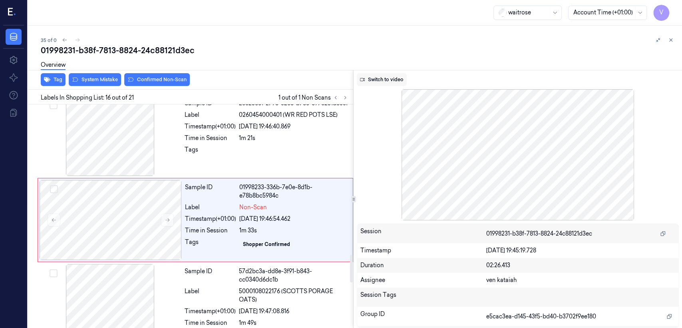
click at [402, 84] on button "Switch to video" at bounding box center [382, 79] width 50 height 13
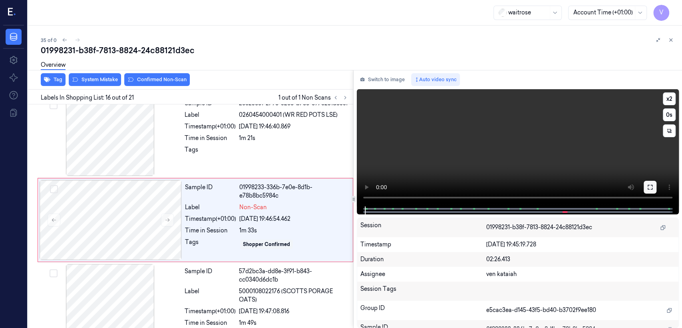
click at [647, 185] on icon at bounding box center [650, 187] width 6 height 6
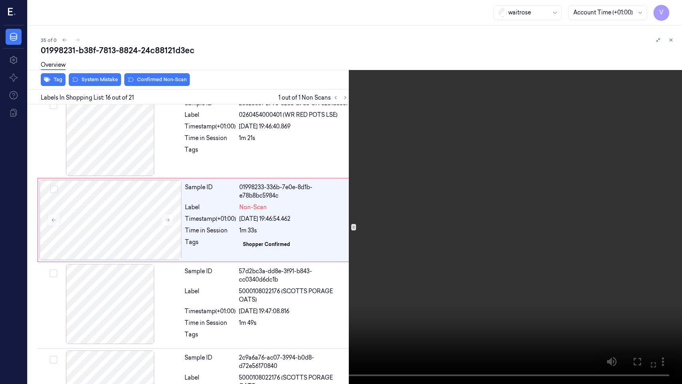
click at [517, 202] on video at bounding box center [341, 192] width 682 height 384
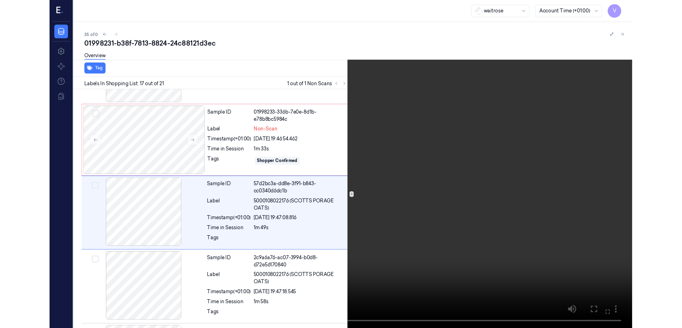
scroll to position [1263, 0]
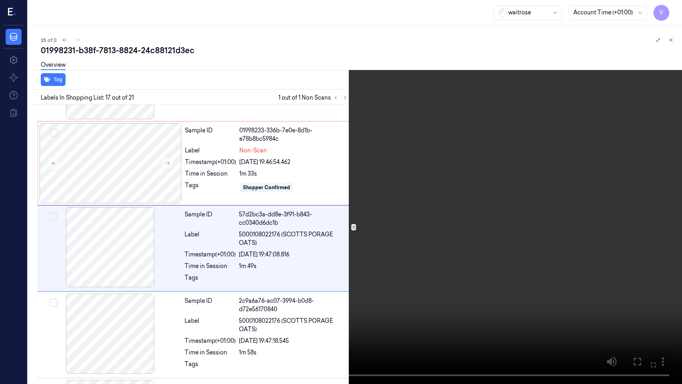
click at [0, 0] on button at bounding box center [0, 0] width 0 height 0
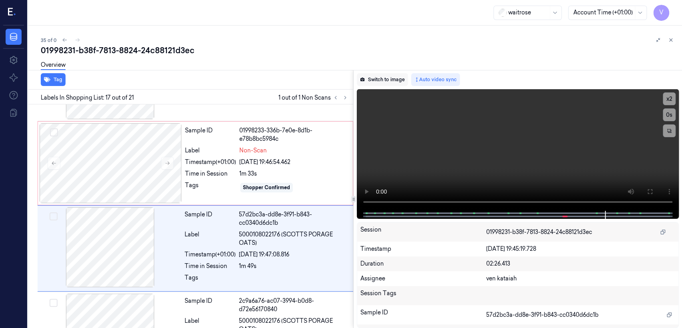
click at [379, 86] on button "Switch to image" at bounding box center [382, 79] width 51 height 13
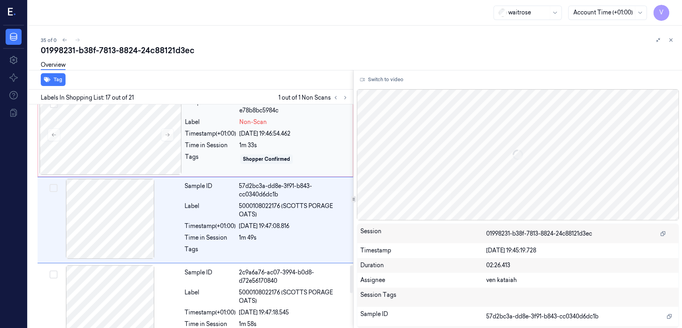
click at [247, 141] on div "1m 33s" at bounding box center [293, 145] width 109 height 8
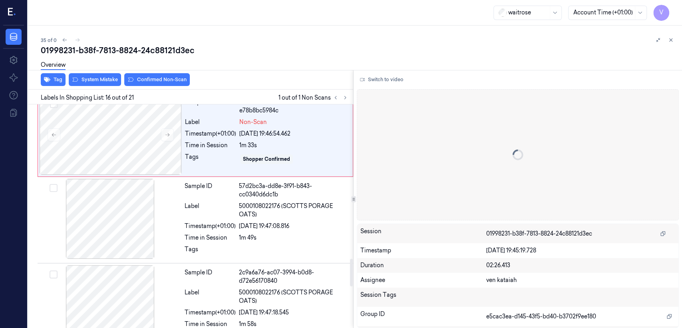
scroll to position [1206, 0]
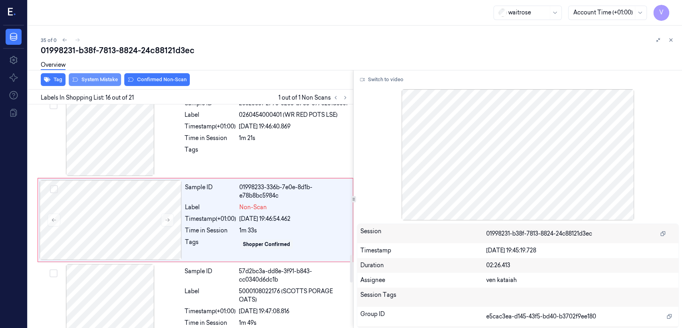
click at [106, 78] on button "System Mistake" at bounding box center [95, 79] width 52 height 13
click at [48, 79] on icon "button" at bounding box center [47, 79] width 6 height 5
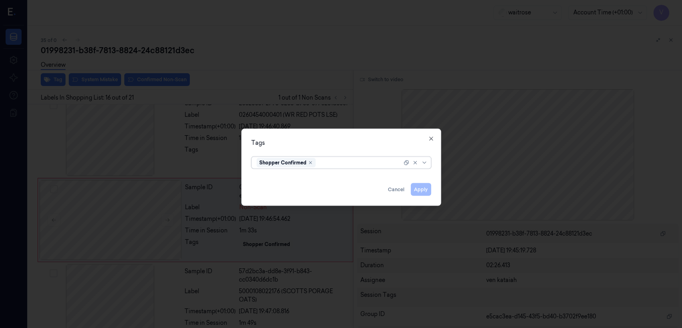
click at [328, 163] on div "Shopper Confirmed" at bounding box center [329, 162] width 145 height 11
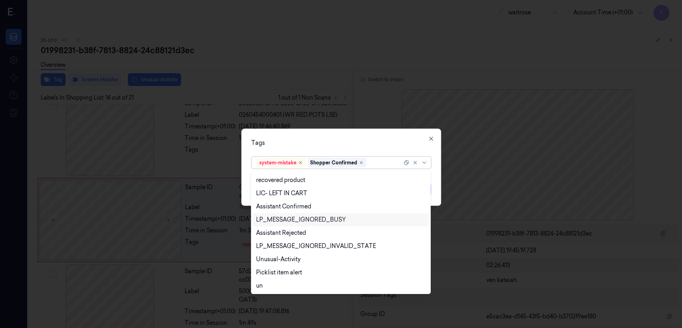
scroll to position [0, 0]
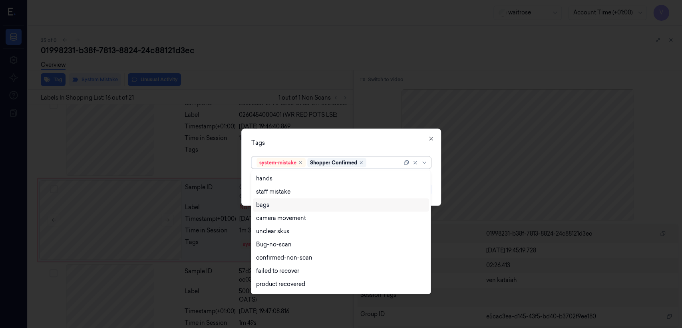
click at [278, 204] on div "bags" at bounding box center [340, 205] width 169 height 8
click at [390, 148] on div "Tags option bags, selected. 21 results available. Use Up and Down to choose opt…" at bounding box center [341, 167] width 200 height 77
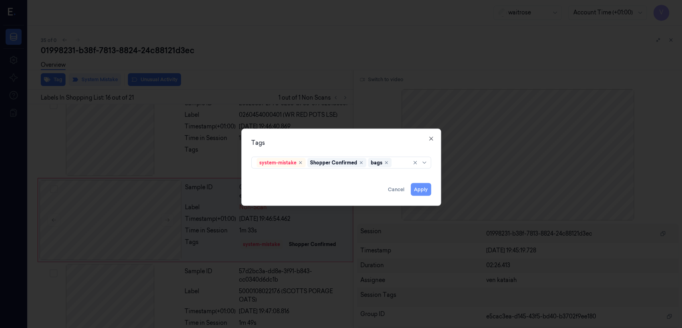
click at [418, 193] on button "Apply" at bounding box center [421, 189] width 20 height 13
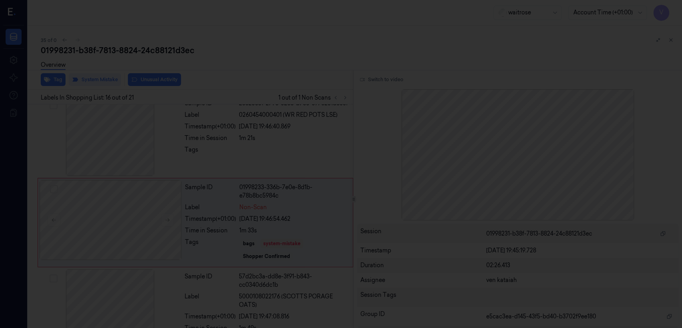
scroll to position [1209, 0]
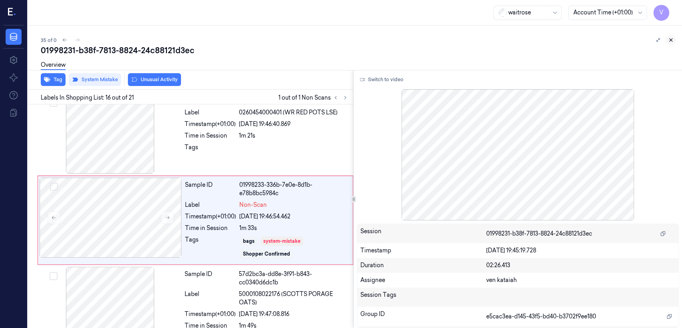
click at [667, 36] on button at bounding box center [671, 40] width 10 height 10
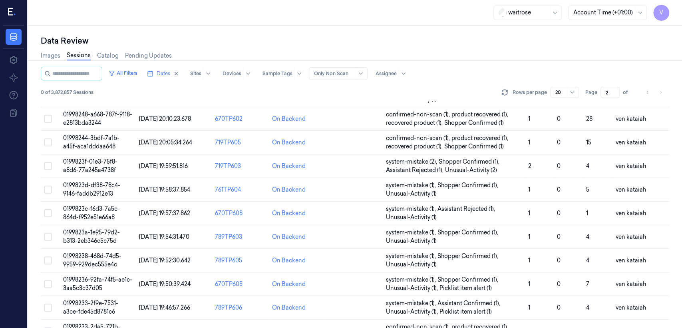
scroll to position [253, 0]
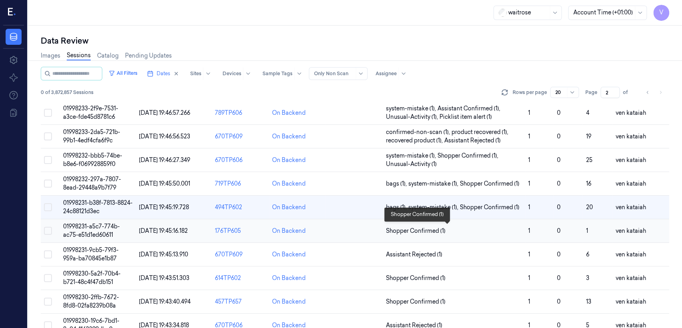
click at [428, 229] on span "Shopper Confirmed (1)" at bounding box center [416, 231] width 60 height 8
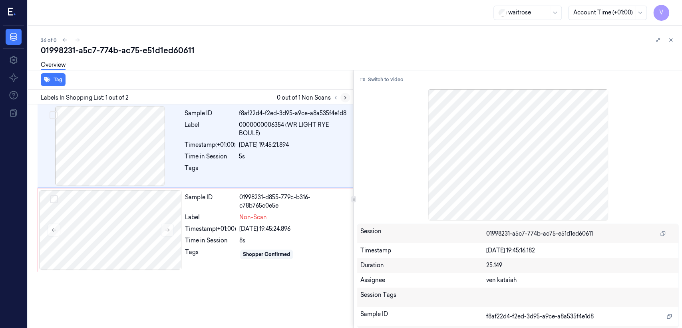
click at [342, 97] on icon at bounding box center [345, 98] width 6 height 6
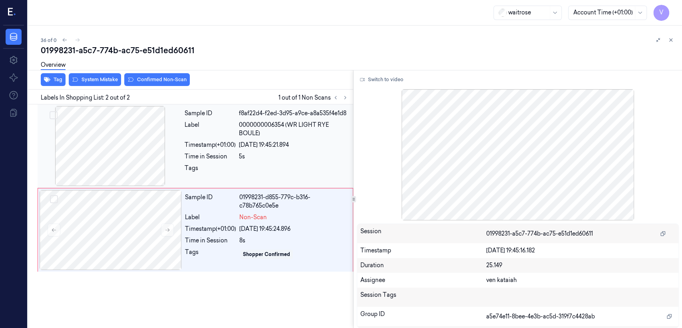
click at [202, 169] on div "Tags" at bounding box center [210, 170] width 51 height 13
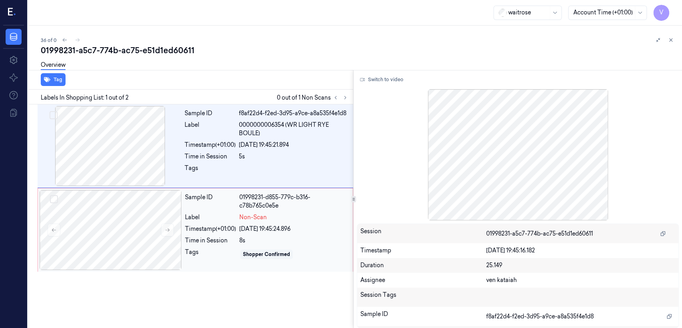
click at [245, 221] on div "Sample ID 01998231-d855-779c-b316-c78b765c0e5e Label Non-Scan Timestamp (+01:00…" at bounding box center [266, 230] width 169 height 80
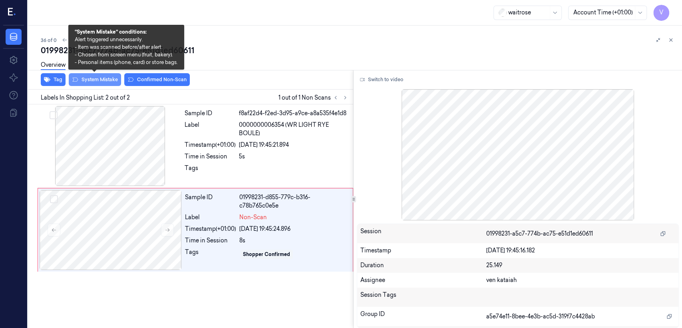
click at [83, 83] on button "System Mistake" at bounding box center [95, 79] width 52 height 13
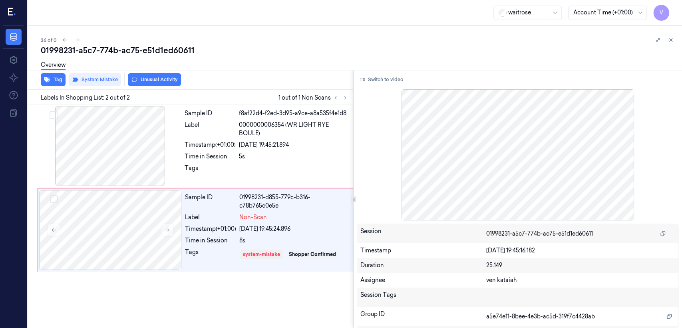
click at [173, 80] on button "Unusual Activity" at bounding box center [154, 79] width 53 height 13
click at [57, 78] on button "Tag" at bounding box center [53, 79] width 25 height 13
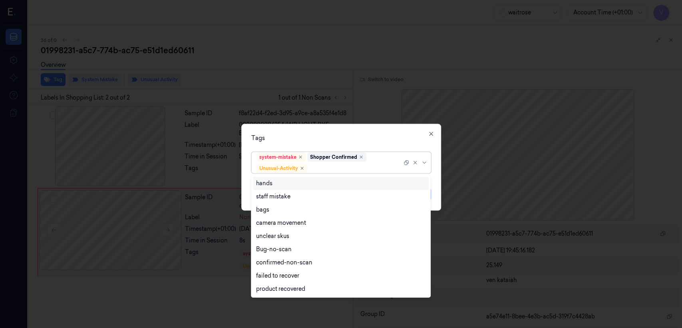
click at [380, 168] on div at bounding box center [355, 168] width 93 height 8
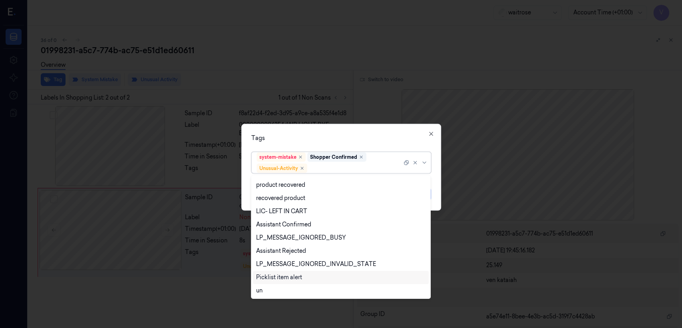
click at [278, 278] on div "Picklist item alert" at bounding box center [279, 277] width 46 height 8
drag, startPoint x: 378, startPoint y: 140, endPoint x: 383, endPoint y: 145, distance: 7.1
click at [383, 145] on div "Tags option Picklist item alert, selected. 20 results available. Use Up and Dow…" at bounding box center [341, 167] width 200 height 87
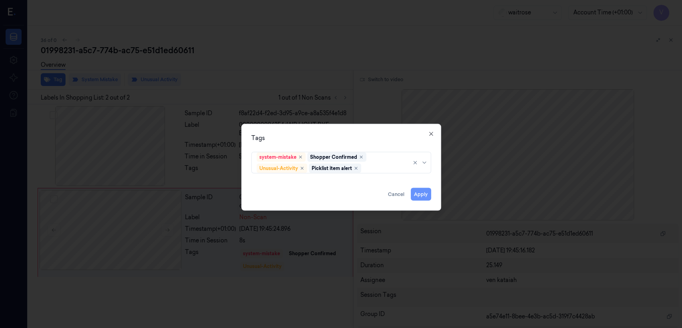
click at [422, 198] on button "Apply" at bounding box center [421, 194] width 20 height 13
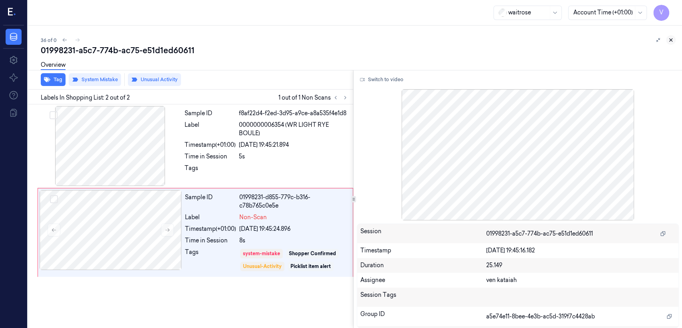
click at [672, 41] on icon at bounding box center [671, 40] width 3 height 3
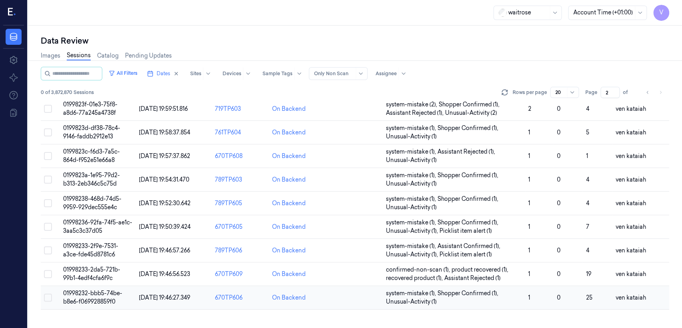
scroll to position [268, 0]
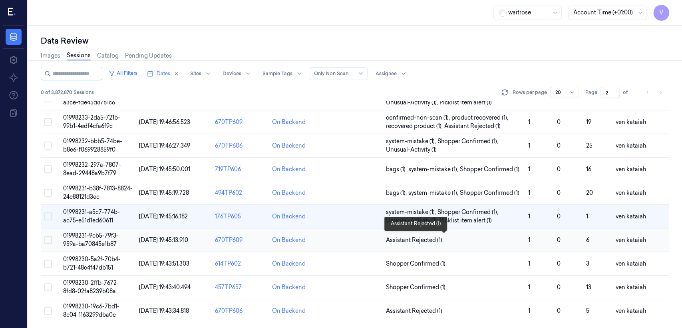
click at [406, 238] on span "Assistant Rejected (1)" at bounding box center [414, 240] width 56 height 8
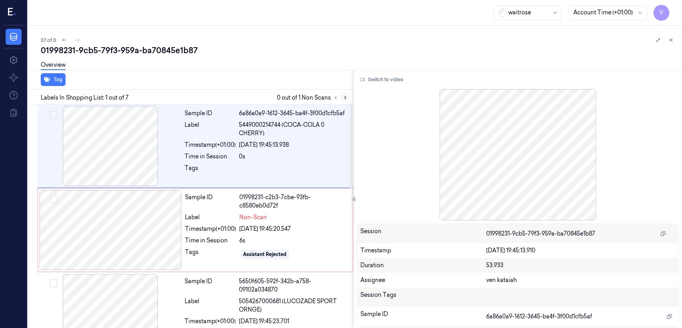
click at [347, 100] on icon at bounding box center [345, 98] width 6 height 6
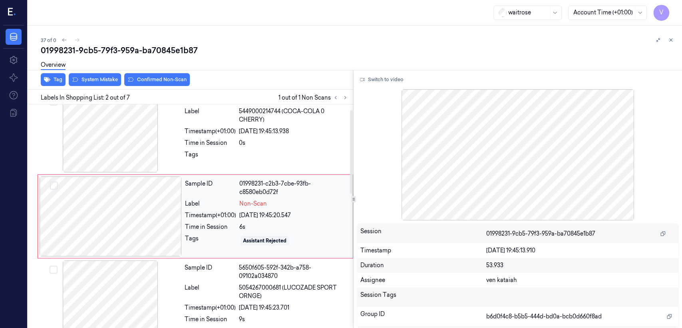
click at [179, 228] on div at bounding box center [111, 216] width 142 height 80
click at [135, 152] on div at bounding box center [110, 132] width 142 height 80
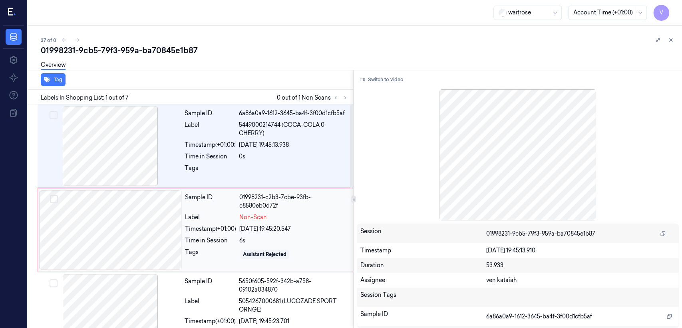
click at [239, 236] on div "Time in Session 6s" at bounding box center [266, 240] width 163 height 8
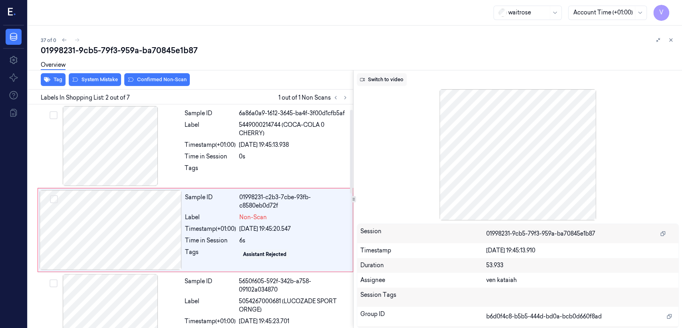
scroll to position [14, 0]
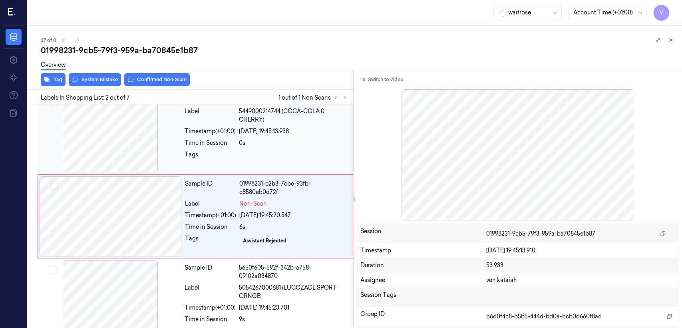
click at [304, 107] on span "5449000214744 (COCA-COLA 0 CHERRY)" at bounding box center [293, 115] width 109 height 17
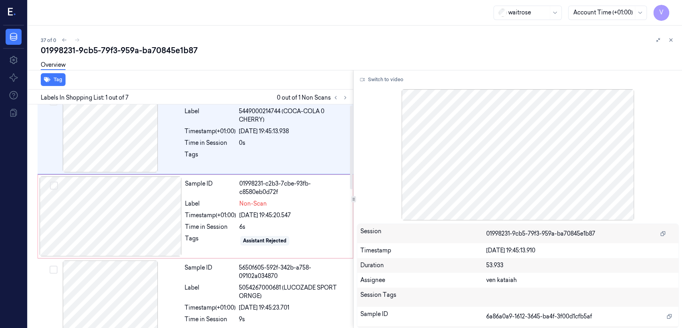
scroll to position [0, 0]
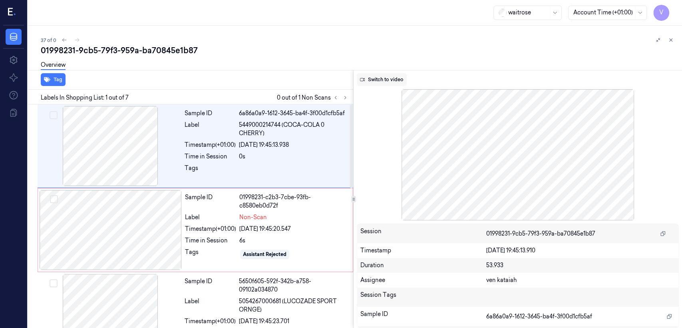
click at [397, 81] on button "Switch to video" at bounding box center [382, 79] width 50 height 13
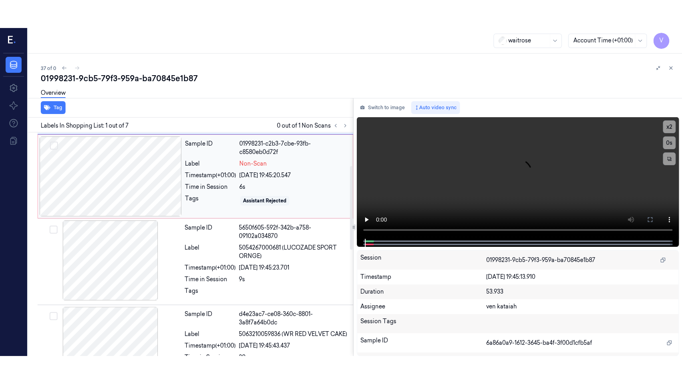
scroll to position [89, 0]
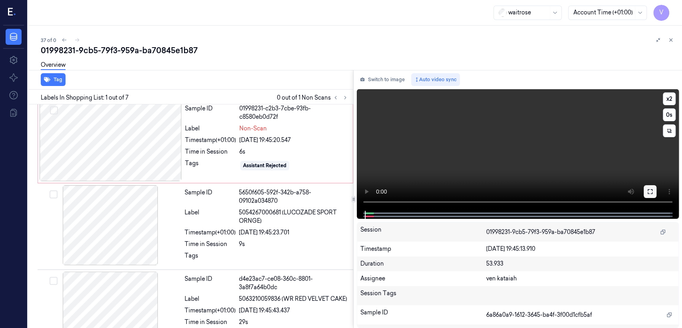
click at [649, 187] on button at bounding box center [650, 191] width 13 height 13
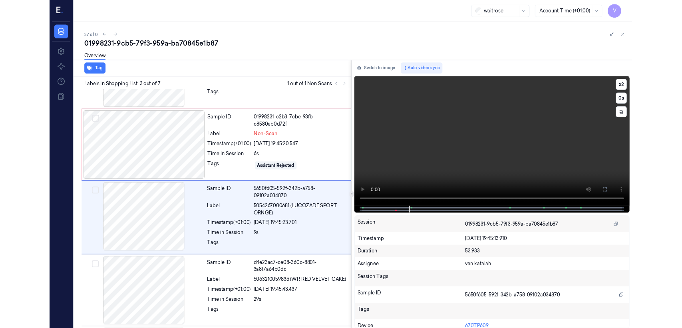
scroll to position [70, 0]
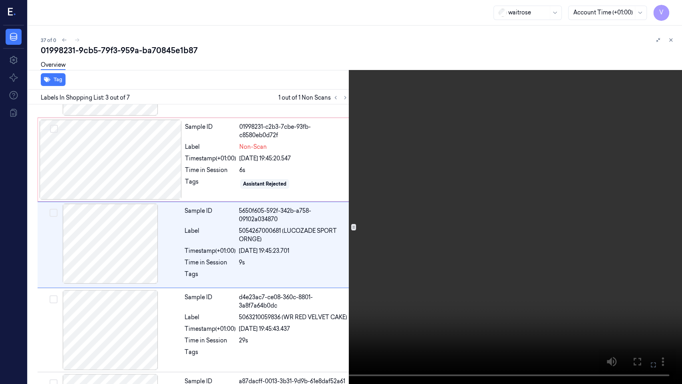
click at [0, 0] on icon at bounding box center [0, 0] width 0 height 0
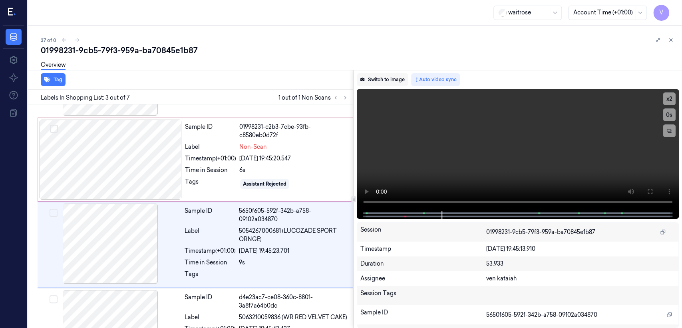
click at [377, 79] on button "Switch to image" at bounding box center [382, 79] width 51 height 13
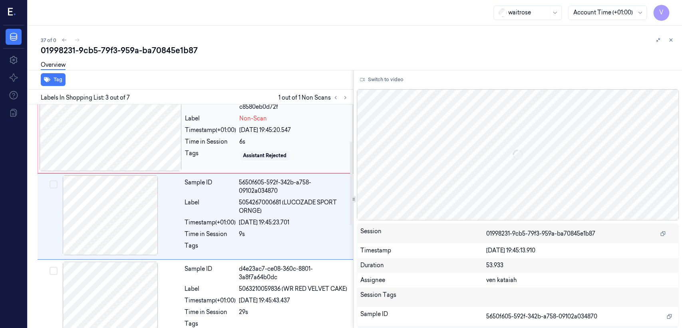
click at [196, 159] on div "Tags" at bounding box center [210, 155] width 51 height 13
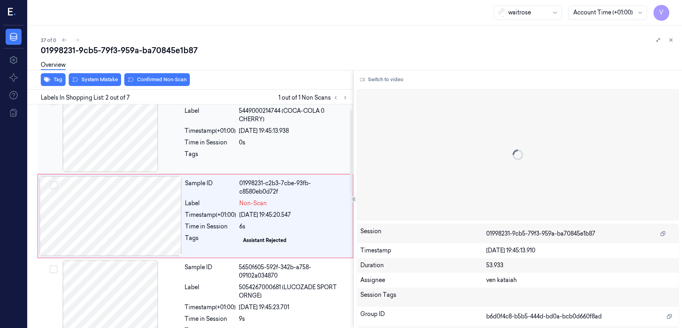
scroll to position [14, 0]
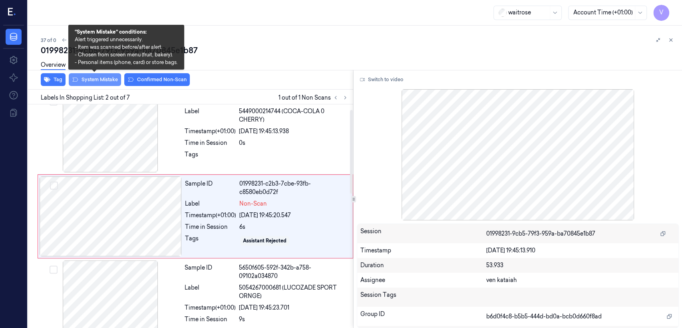
click at [109, 84] on button "System Mistake" at bounding box center [95, 79] width 52 height 13
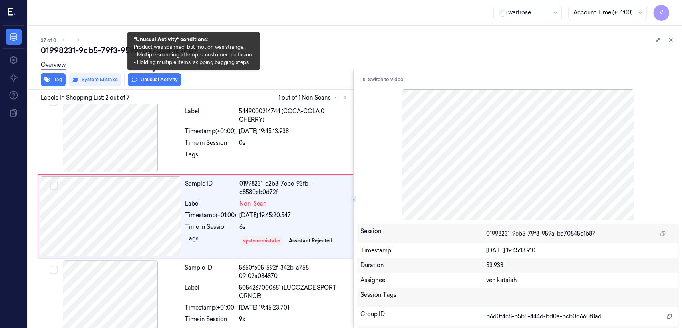
click at [143, 78] on button "Unusual Activity" at bounding box center [154, 79] width 53 height 13
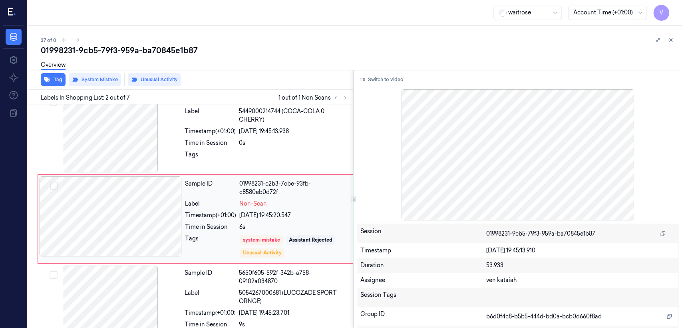
scroll to position [16, 0]
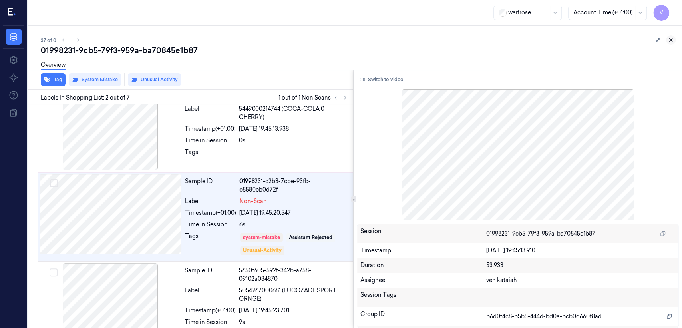
click at [672, 38] on icon at bounding box center [671, 40] width 6 height 6
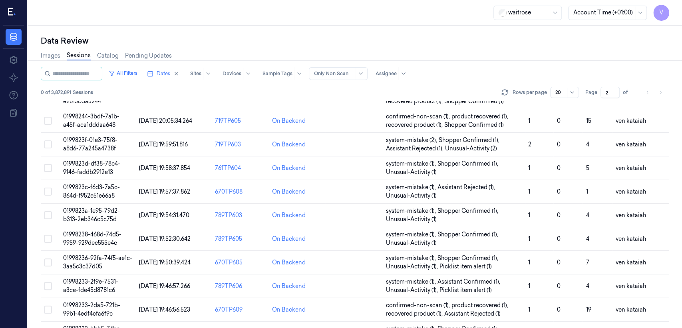
scroll to position [268, 0]
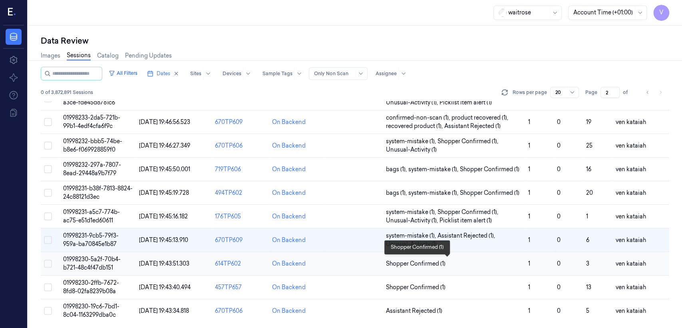
click at [441, 261] on span "Shopper Confirmed (1)" at bounding box center [416, 263] width 60 height 8
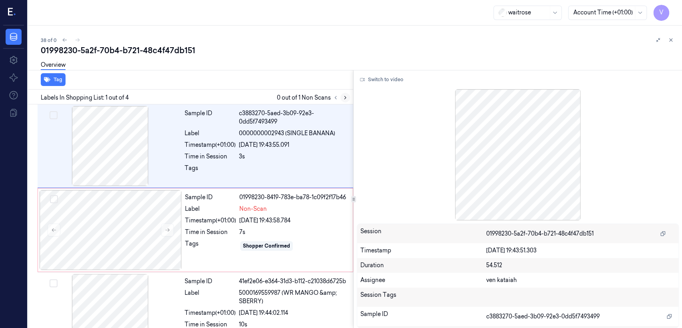
click at [345, 97] on icon at bounding box center [345, 97] width 2 height 3
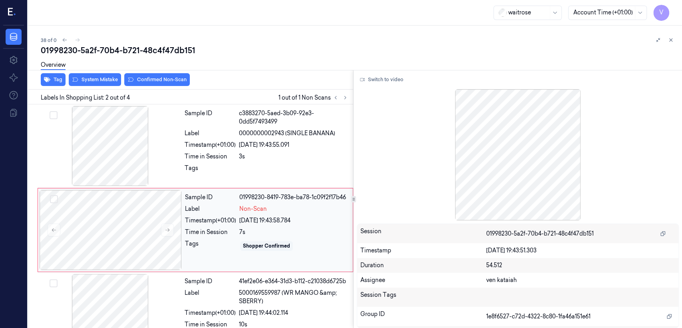
scroll to position [14, 0]
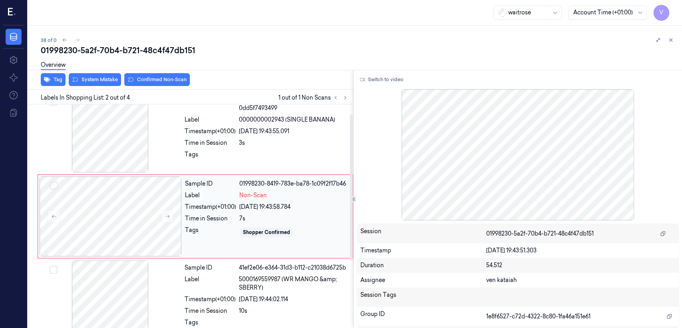
click at [206, 246] on div "Sample ID 01998230-8419-783e-ba78-1c09f2f17b46 Label Non-Scan Timestamp (+01:00…" at bounding box center [266, 216] width 169 height 80
click at [237, 109] on div "Sample ID c3883270-5aed-3b09-92e3-0dd5f7493499" at bounding box center [267, 103] width 164 height 17
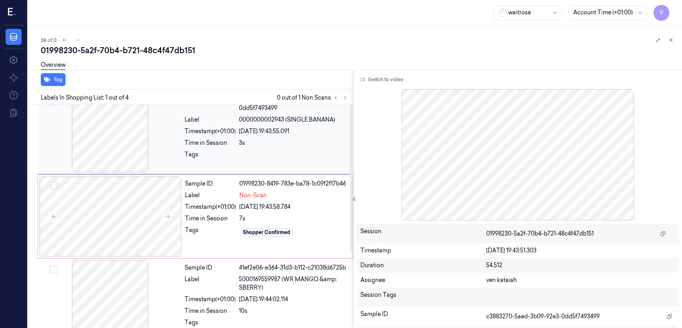
scroll to position [0, 0]
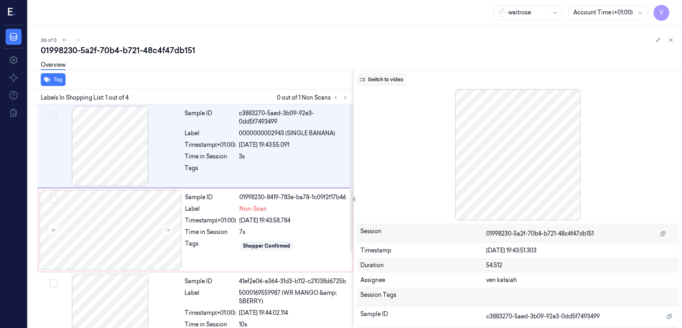
click at [373, 81] on button "Switch to video" at bounding box center [382, 79] width 50 height 13
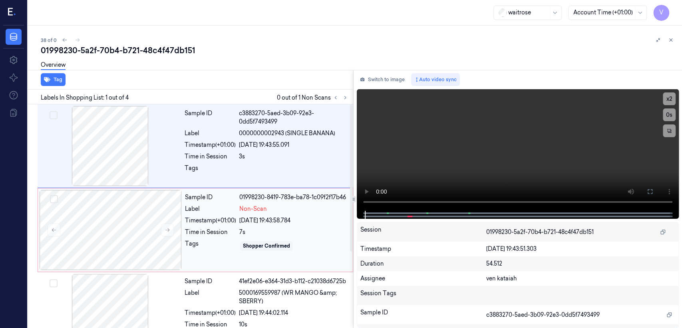
click at [201, 210] on div "Label" at bounding box center [210, 209] width 51 height 8
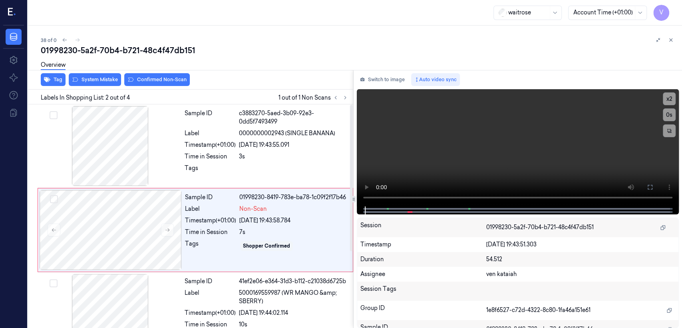
scroll to position [14, 0]
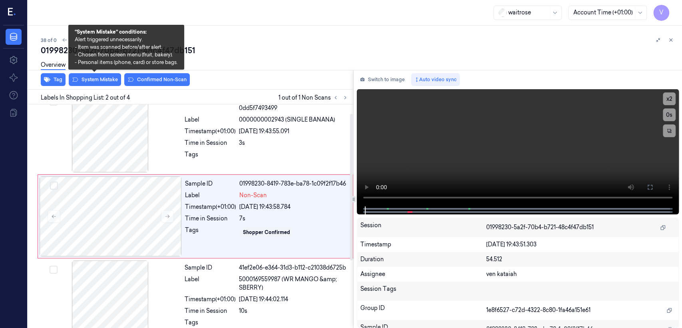
click at [90, 76] on div "Overview" at bounding box center [358, 66] width 635 height 20
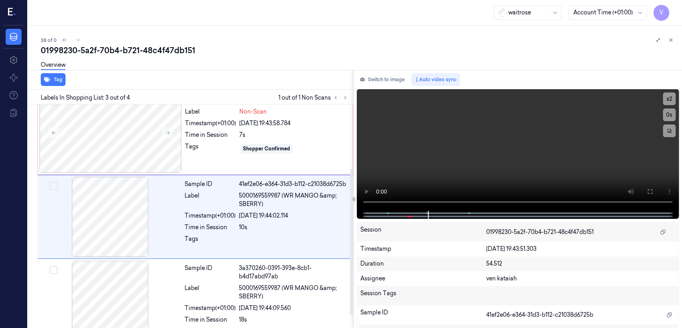
scroll to position [97, 0]
click at [224, 147] on div "Sample ID 01998230-8419-783e-ba78-1c09f2f17b46 Label Non-Scan Timestamp (+01:00…" at bounding box center [266, 132] width 169 height 80
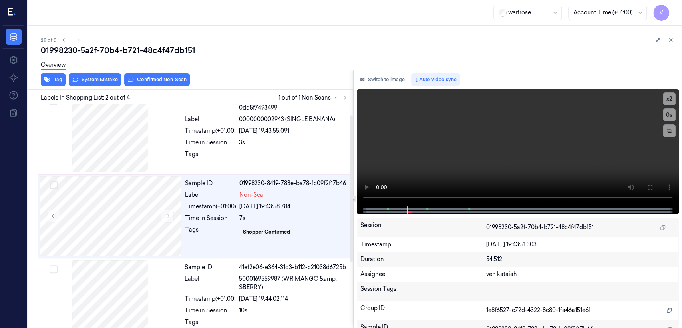
scroll to position [14, 0]
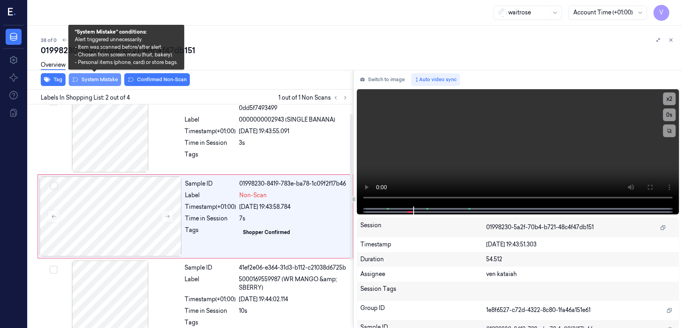
click at [95, 83] on button "System Mistake" at bounding box center [95, 79] width 52 height 13
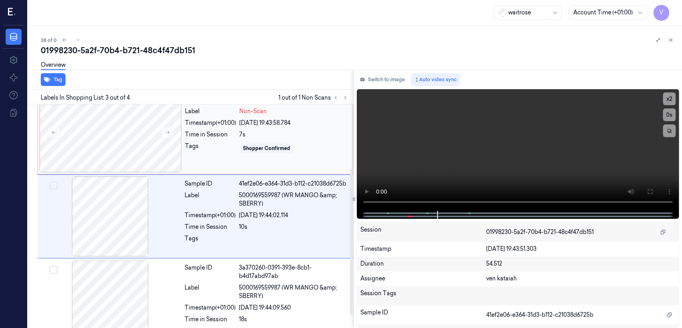
click at [203, 148] on div "Tags" at bounding box center [210, 148] width 51 height 13
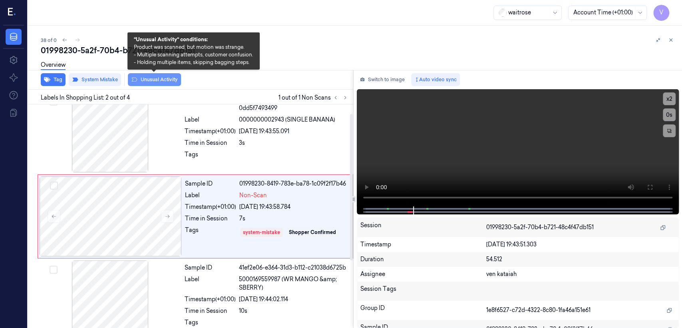
click at [135, 81] on icon at bounding box center [134, 79] width 6 height 6
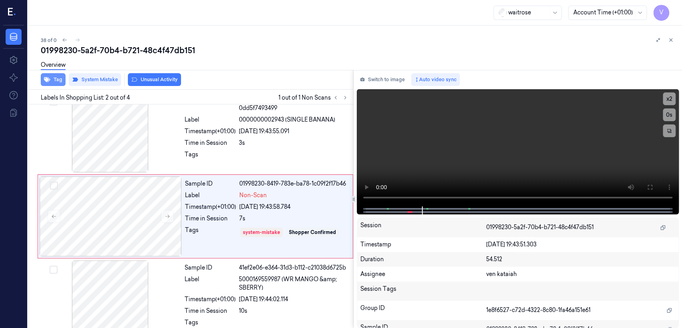
click at [58, 77] on button "Tag" at bounding box center [53, 79] width 25 height 13
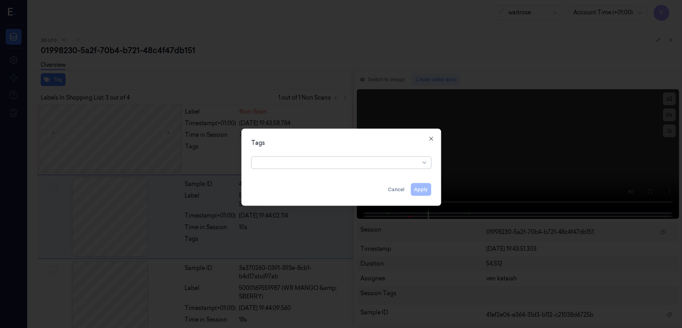
scroll to position [97, 0]
click at [423, 135] on div "Tags Apply Cancel Close" at bounding box center [341, 167] width 200 height 77
click at [432, 139] on icon "button" at bounding box center [431, 139] width 4 height 4
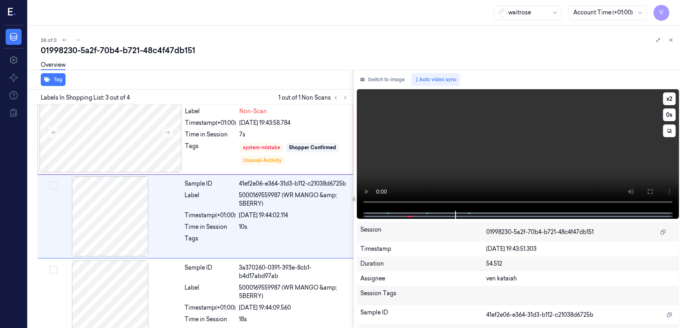
click at [407, 124] on video at bounding box center [518, 149] width 322 height 121
click at [250, 139] on div "Sample ID 01998230-8419-783e-ba78-1c09f2f17b46 Label Non-Scan Timestamp (+01:00…" at bounding box center [266, 132] width 169 height 80
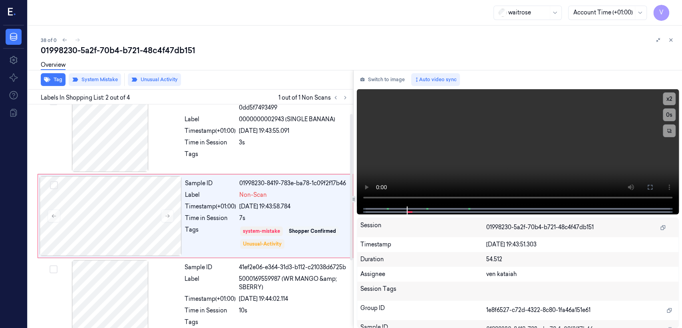
scroll to position [14, 0]
click at [60, 82] on button "Tag" at bounding box center [53, 79] width 25 height 13
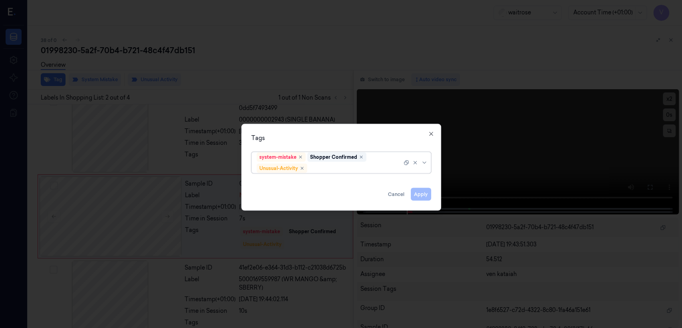
click at [360, 166] on div at bounding box center [355, 168] width 93 height 8
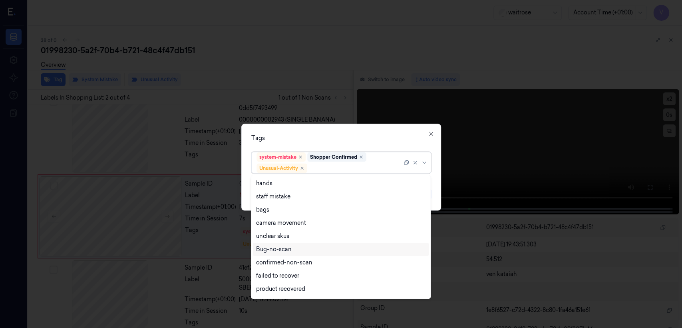
scroll to position [104, 0]
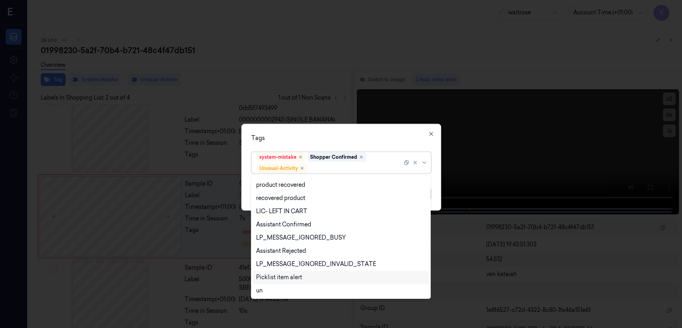
click at [272, 275] on div "Picklist item alert" at bounding box center [279, 277] width 46 height 8
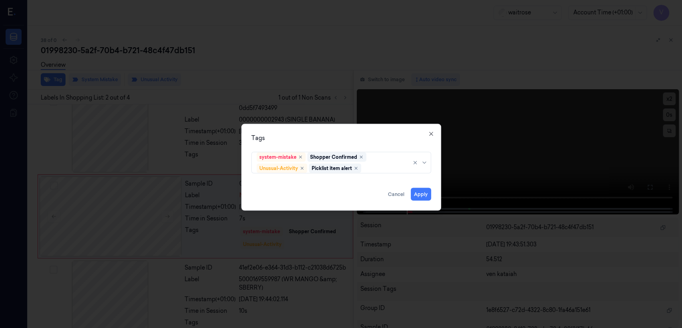
click at [403, 140] on div "Tags" at bounding box center [341, 138] width 180 height 8
click at [418, 191] on button "Apply" at bounding box center [421, 194] width 20 height 13
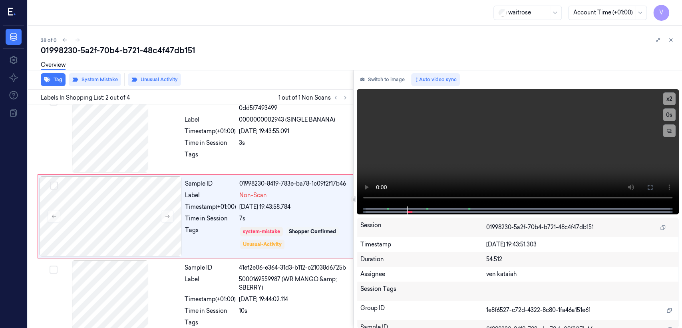
click at [151, 138] on div at bounding box center [110, 132] width 142 height 80
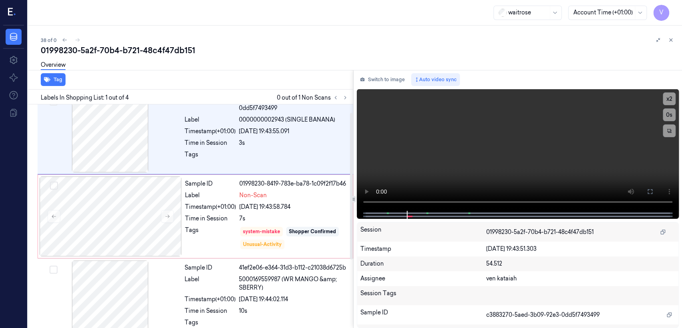
scroll to position [0, 0]
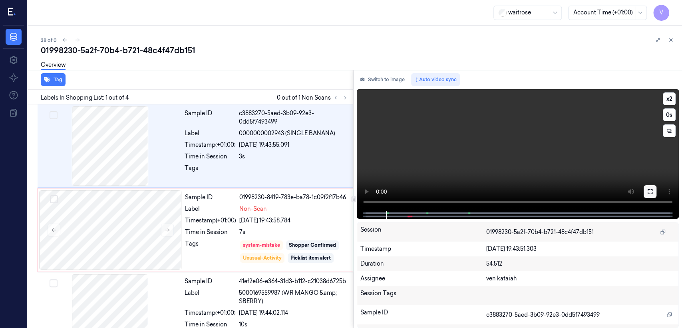
click at [650, 189] on icon at bounding box center [650, 191] width 6 height 6
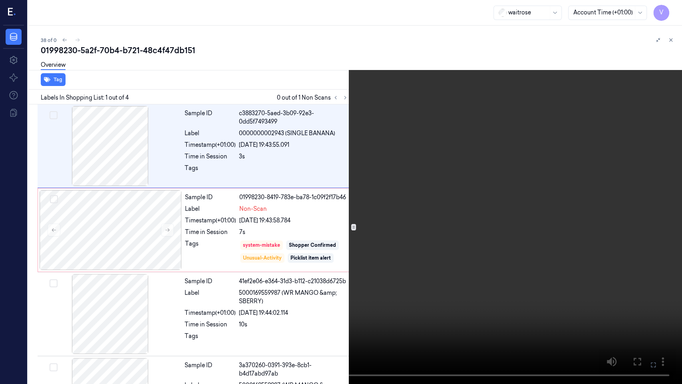
click at [515, 188] on video at bounding box center [341, 192] width 682 height 384
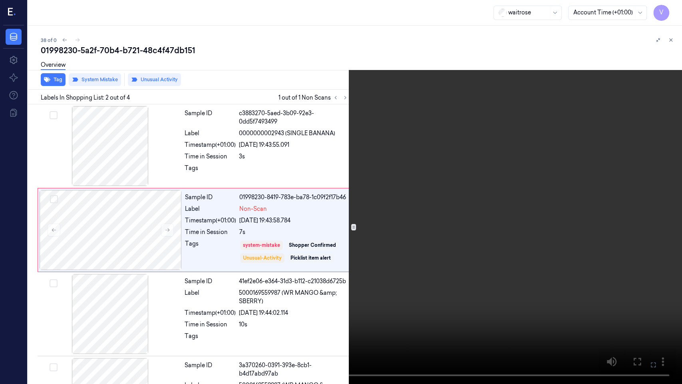
click at [0, 0] on icon at bounding box center [0, 0] width 0 height 0
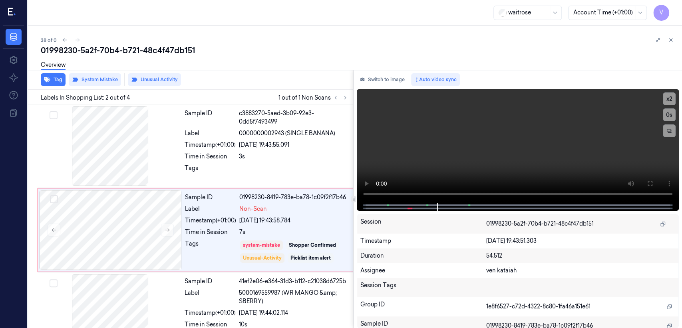
click at [393, 80] on button "Switch to image" at bounding box center [382, 79] width 51 height 13
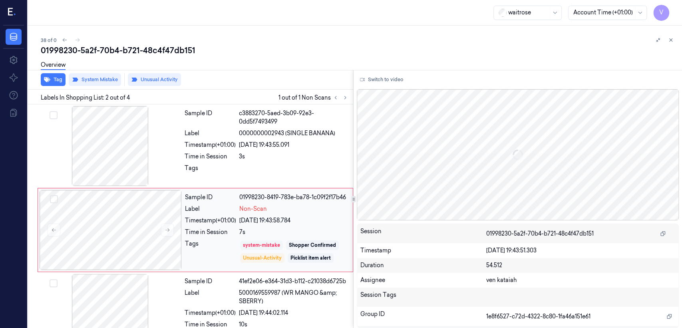
scroll to position [14, 0]
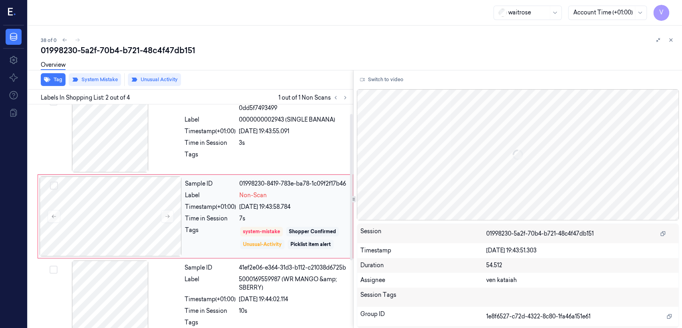
click at [259, 244] on div "Unusual-Activity" at bounding box center [262, 244] width 39 height 7
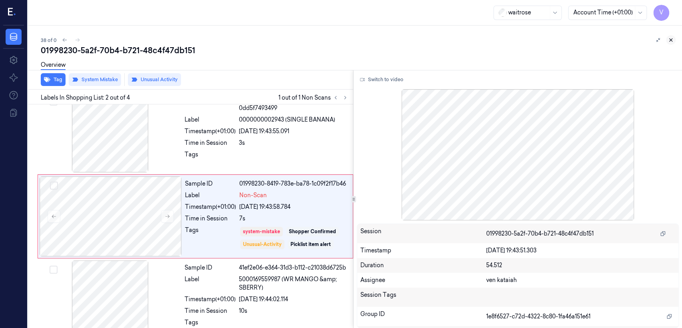
click at [670, 37] on icon at bounding box center [671, 40] width 6 height 6
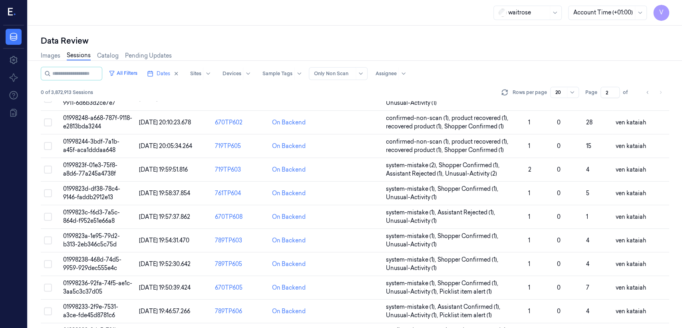
scroll to position [268, 0]
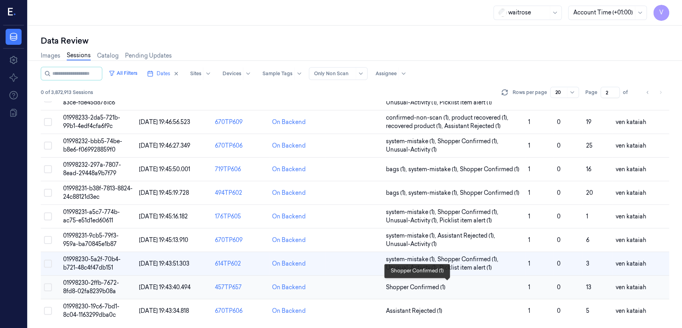
click at [420, 286] on span "Shopper Confirmed (1)" at bounding box center [416, 287] width 60 height 8
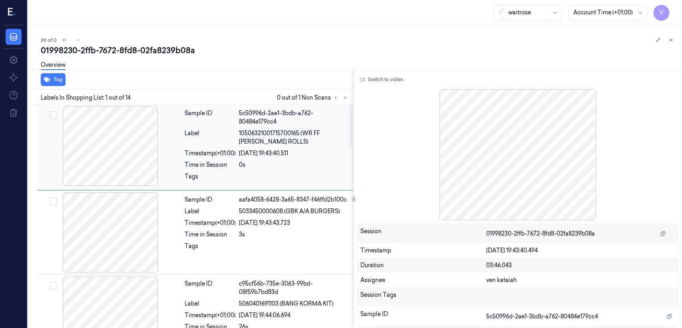
click at [348, 104] on div "Sample ID 5c50996d-2ae1-3bdb-a762-80484e179cc4 Label 10506321001715700165 (WR F…" at bounding box center [196, 147] width 316 height 86
click at [347, 100] on icon at bounding box center [345, 98] width 6 height 6
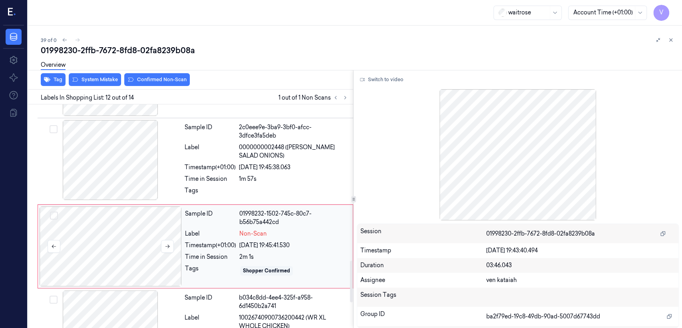
scroll to position [869, 0]
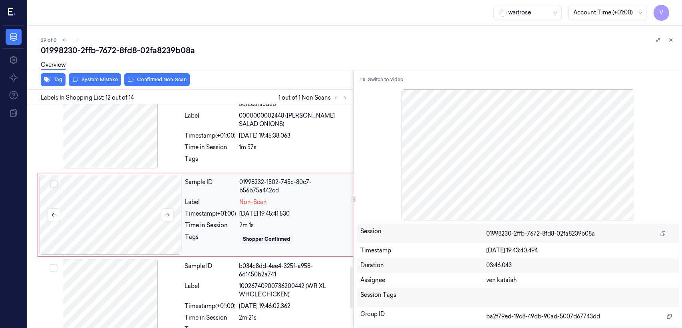
click at [114, 201] on div at bounding box center [111, 215] width 142 height 80
click at [156, 161] on div at bounding box center [110, 128] width 142 height 80
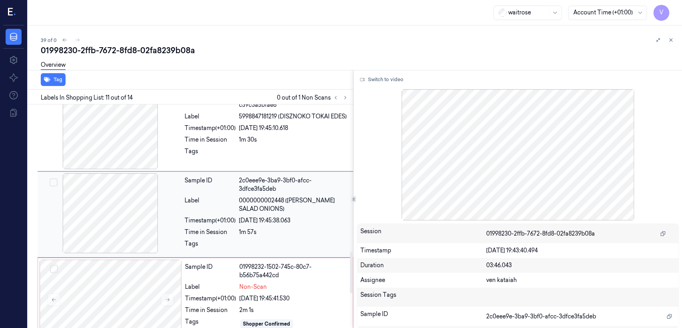
scroll to position [783, 0]
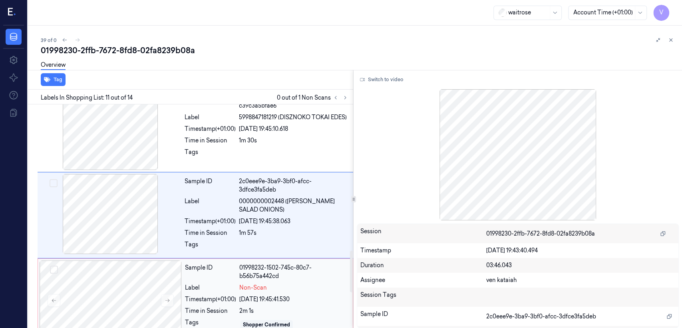
click at [269, 298] on div "[DATE] 19:45:41.530" at bounding box center [293, 299] width 109 height 8
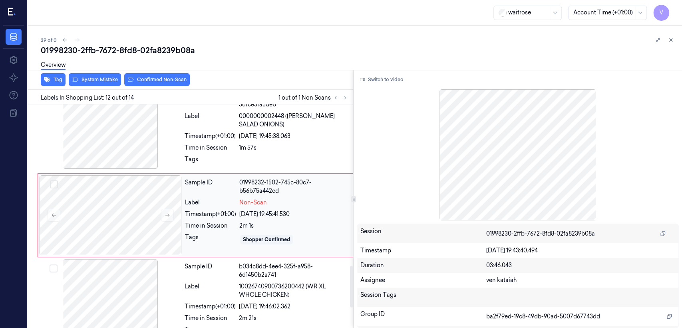
scroll to position [869, 0]
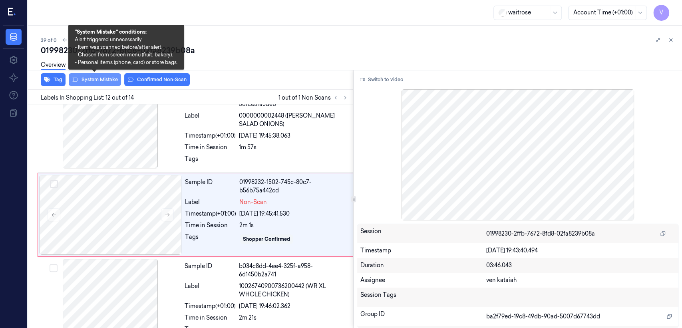
click at [100, 79] on button "System Mistake" at bounding box center [95, 79] width 52 height 13
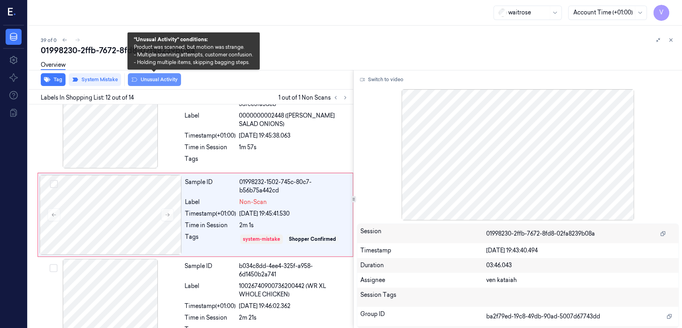
click at [141, 80] on button "Unusual Activity" at bounding box center [154, 79] width 53 height 13
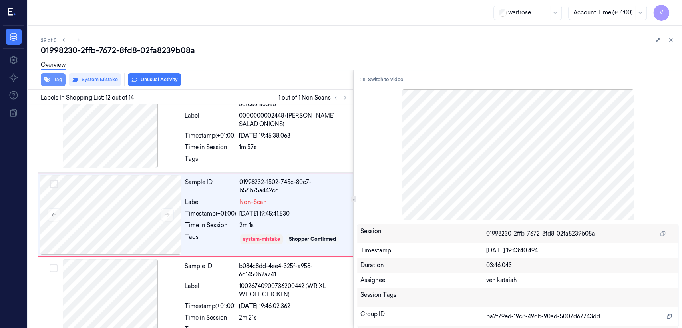
click at [51, 76] on button "Tag" at bounding box center [53, 79] width 25 height 13
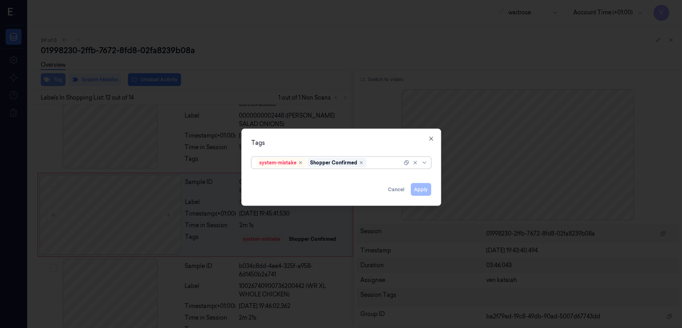
scroll to position [871, 0]
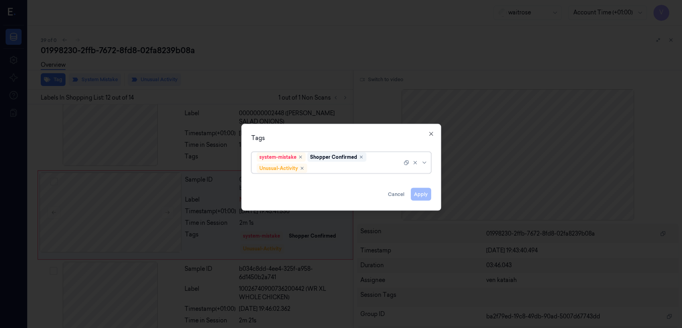
click at [334, 167] on div at bounding box center [355, 168] width 93 height 8
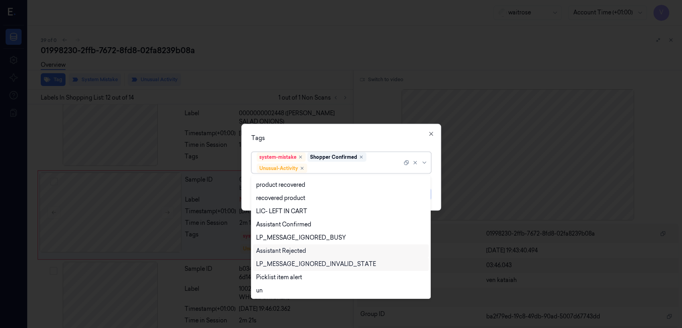
scroll to position [104, 0]
click at [292, 277] on div "Picklist item alert" at bounding box center [279, 277] width 46 height 8
click at [387, 141] on div "Tags" at bounding box center [341, 138] width 180 height 8
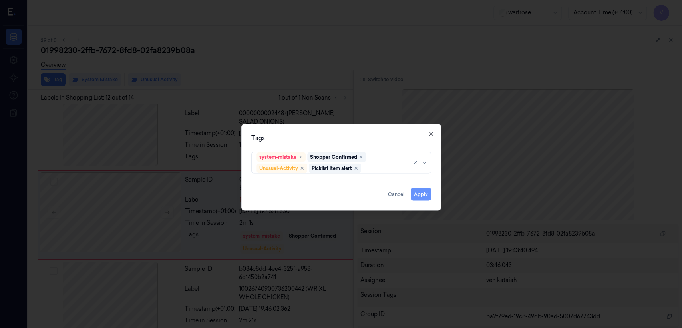
click at [426, 196] on button "Apply" at bounding box center [421, 194] width 20 height 13
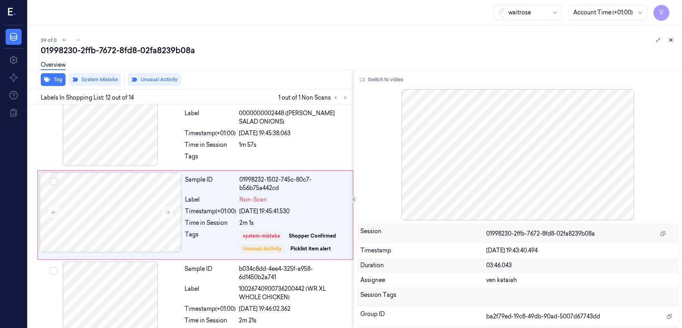
click at [671, 40] on icon at bounding box center [671, 40] width 3 height 3
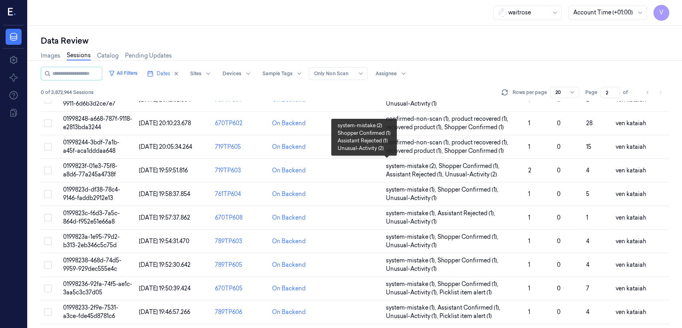
scroll to position [268, 0]
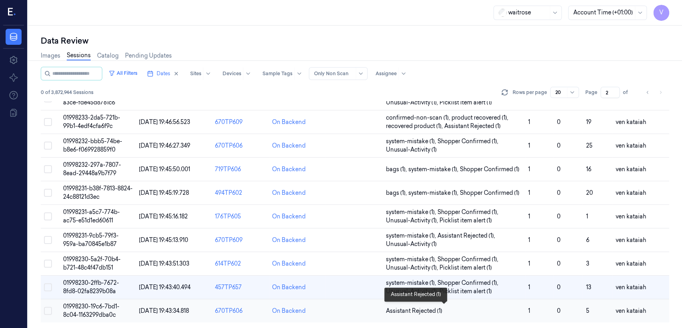
click at [433, 311] on span "Assistant Rejected (1)" at bounding box center [414, 310] width 56 height 8
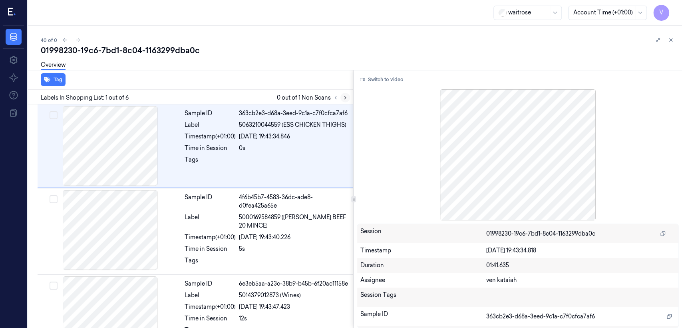
click at [346, 96] on icon at bounding box center [345, 98] width 6 height 6
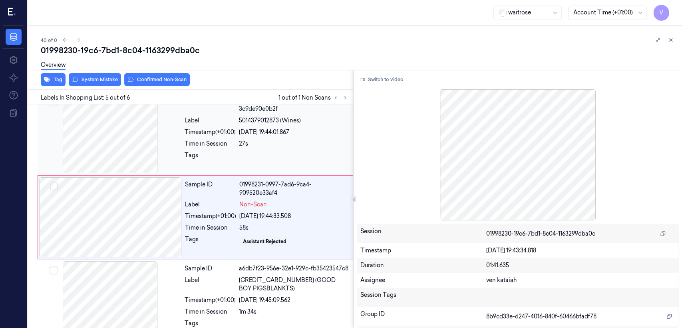
scroll to position [267, 0]
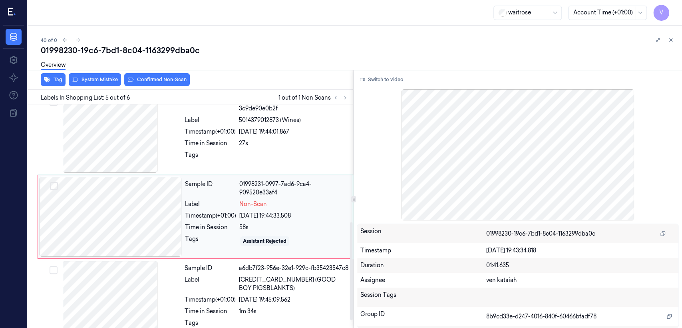
click at [258, 201] on span "Non-Scan" at bounding box center [253, 204] width 28 height 8
click at [218, 123] on div "Label" at bounding box center [210, 120] width 51 height 8
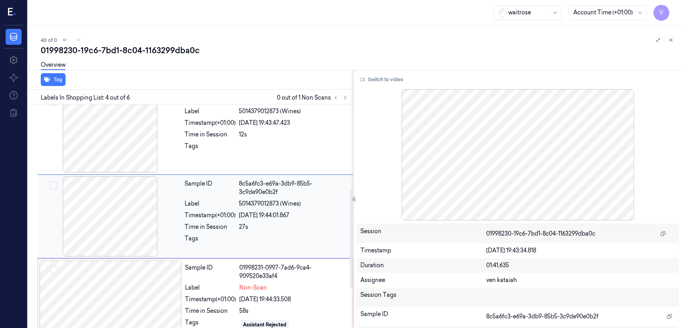
scroll to position [183, 0]
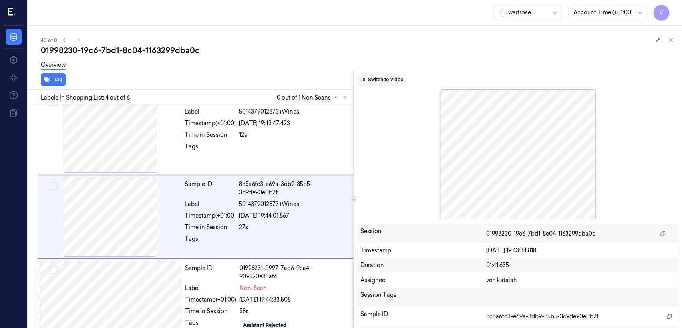
click at [394, 81] on button "Switch to video" at bounding box center [382, 79] width 50 height 13
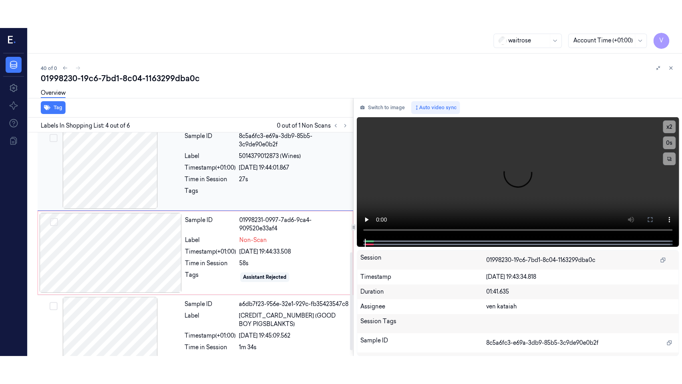
scroll to position [272, 0]
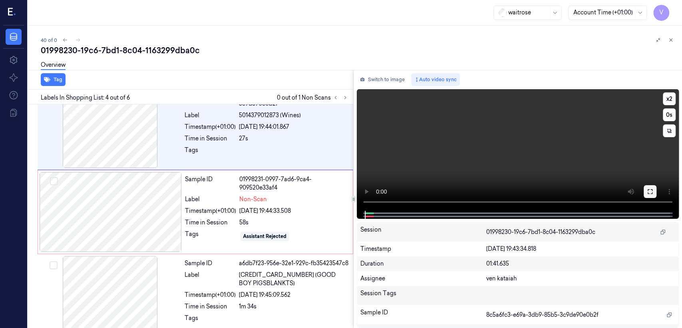
click at [646, 189] on button at bounding box center [650, 191] width 13 height 13
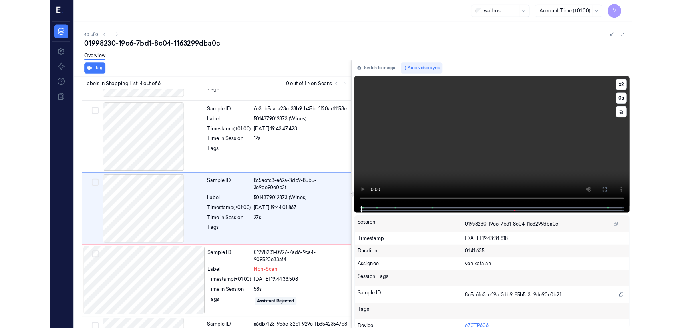
scroll to position [155, 0]
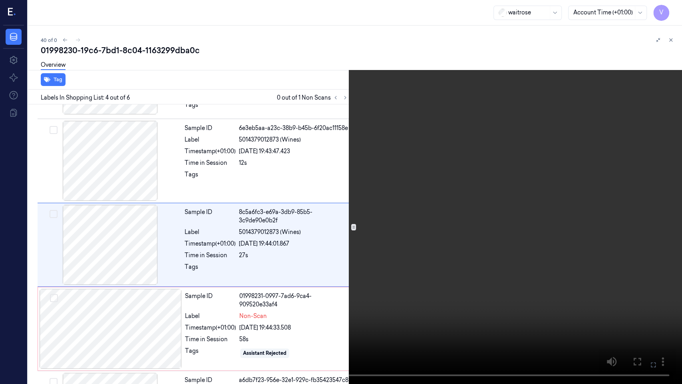
click at [357, 304] on video at bounding box center [341, 192] width 682 height 384
click at [305, 128] on video at bounding box center [341, 192] width 682 height 384
click at [0, 0] on button at bounding box center [0, 0] width 0 height 0
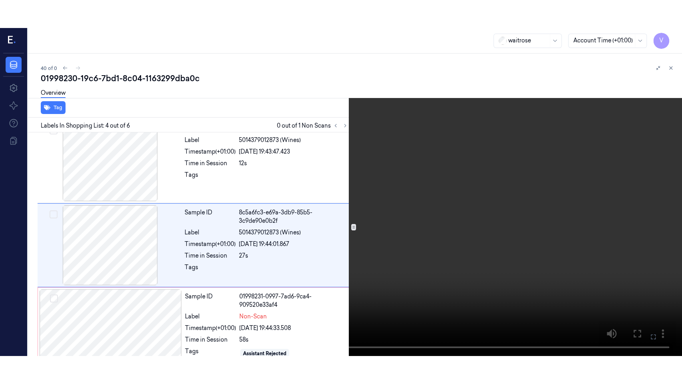
scroll to position [183, 0]
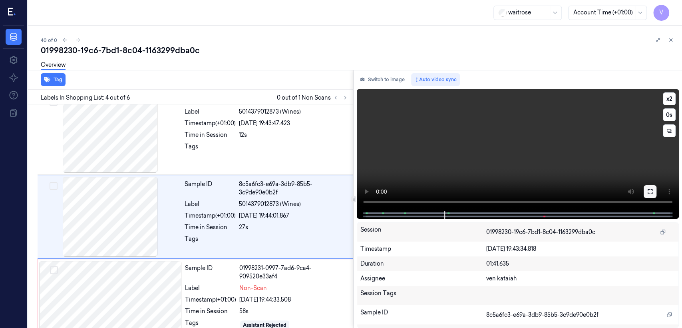
click at [652, 189] on icon at bounding box center [650, 191] width 5 height 5
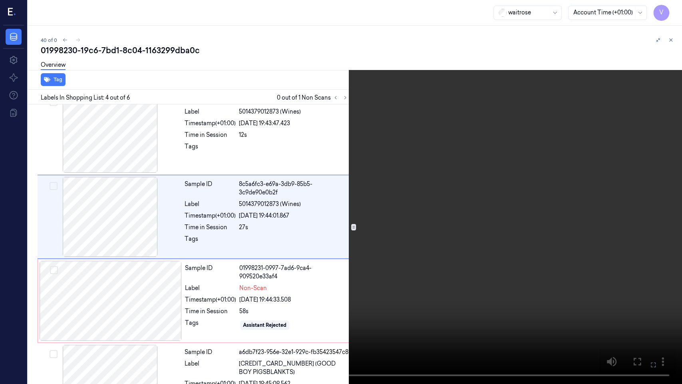
click at [402, 214] on video at bounding box center [341, 192] width 682 height 384
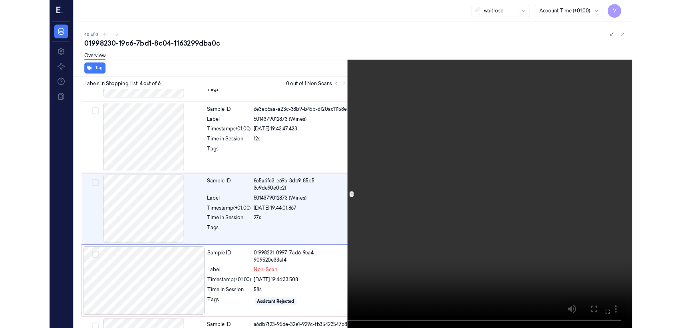
scroll to position [155, 0]
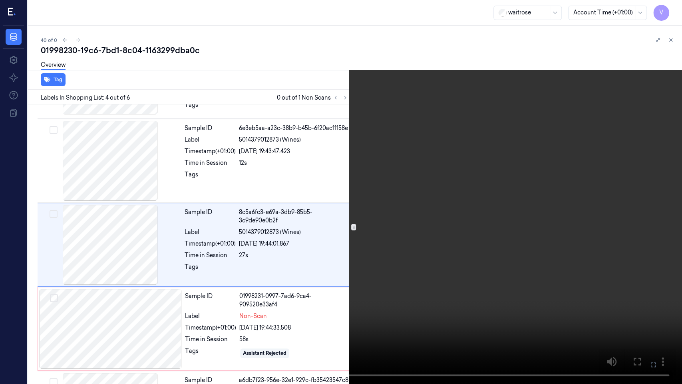
click at [0, 0] on icon at bounding box center [0, 0] width 0 height 0
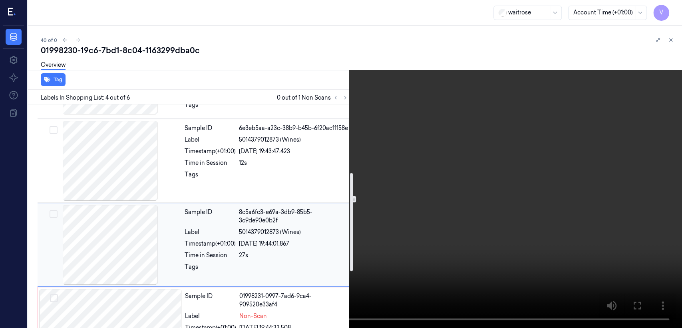
scroll to position [244, 0]
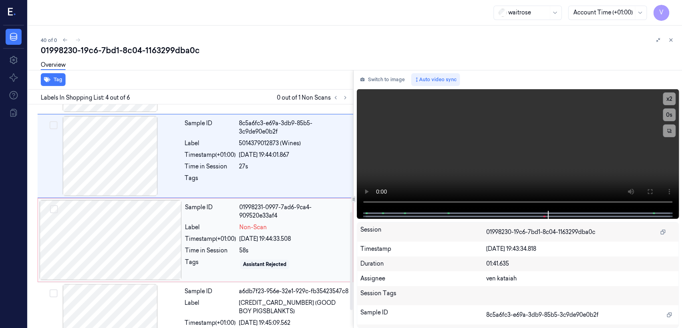
click at [274, 239] on div "[DATE] 19:44:33.508" at bounding box center [293, 239] width 109 height 8
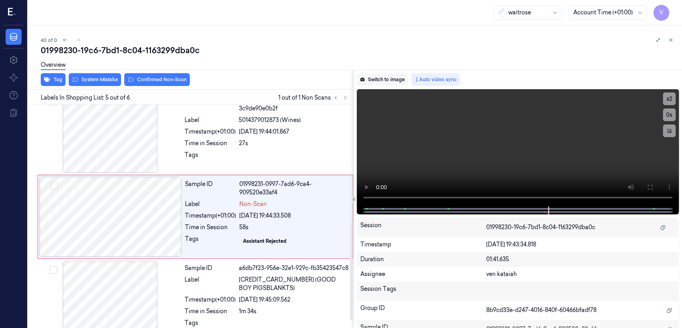
click at [406, 78] on button "Switch to image" at bounding box center [382, 79] width 51 height 13
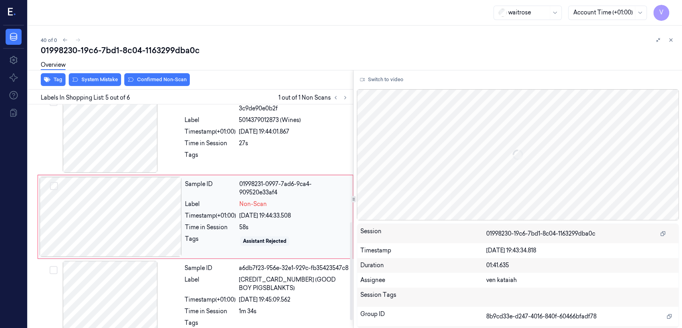
click at [261, 235] on div "Assistant Rejected" at bounding box center [293, 241] width 109 height 13
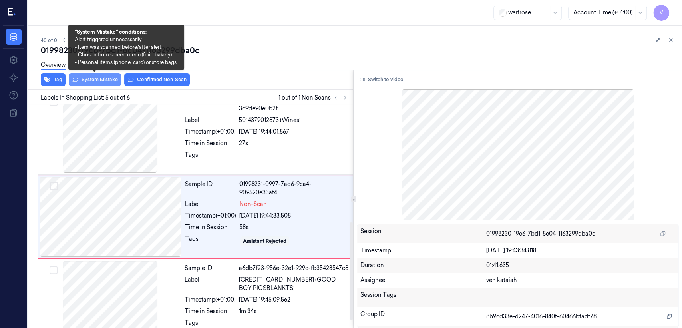
click at [93, 79] on button "System Mistake" at bounding box center [95, 79] width 52 height 13
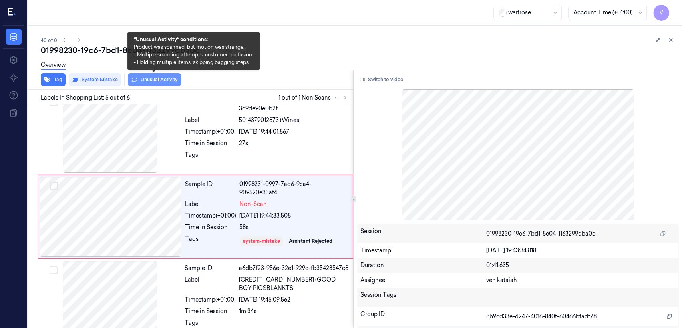
click at [148, 81] on button "Unusual Activity" at bounding box center [154, 79] width 53 height 13
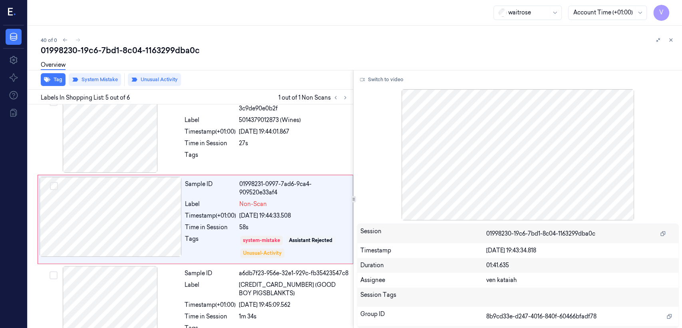
scroll to position [270, 0]
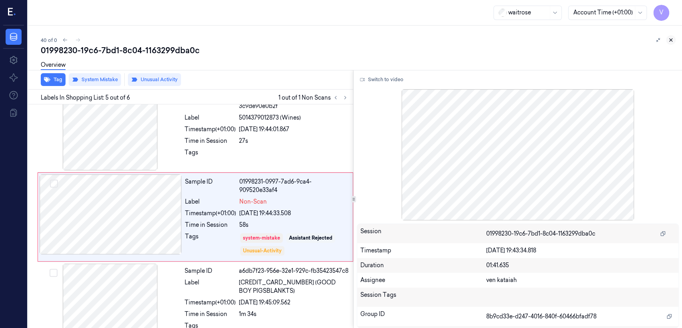
click at [668, 40] on icon at bounding box center [671, 40] width 6 height 6
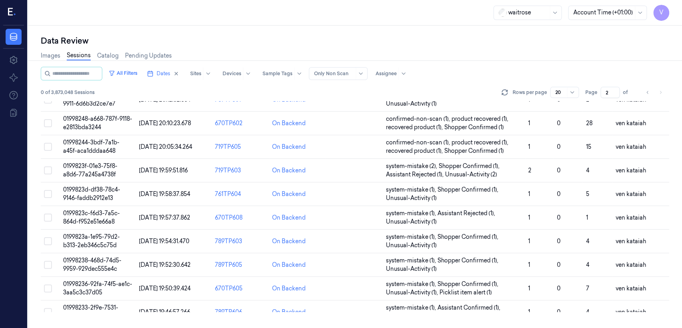
scroll to position [268, 0]
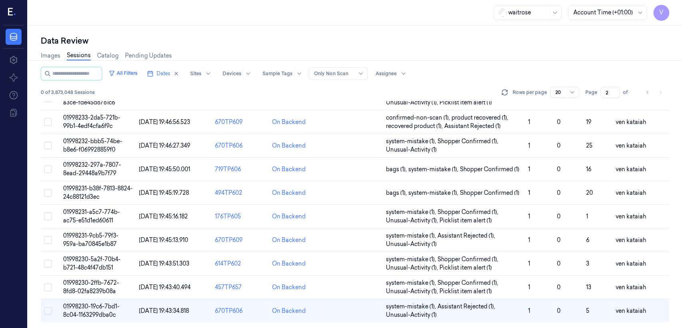
drag, startPoint x: 609, startPoint y: 92, endPoint x: 600, endPoint y: 95, distance: 9.6
click at [601, 95] on input "2" at bounding box center [610, 92] width 19 height 11
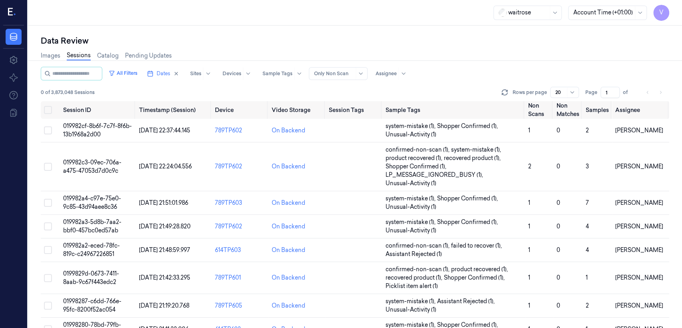
drag, startPoint x: 613, startPoint y: 93, endPoint x: 605, endPoint y: 93, distance: 8.0
click at [605, 93] on input "1" at bounding box center [610, 92] width 19 height 11
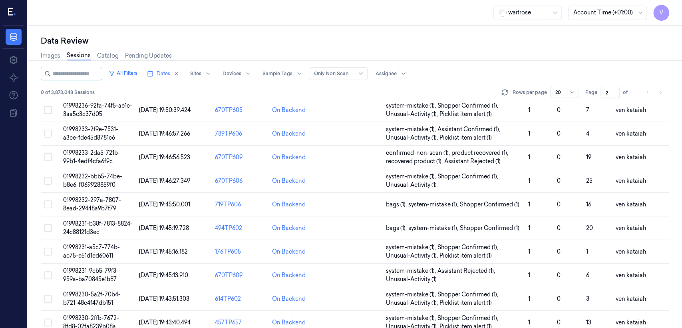
scroll to position [268, 0]
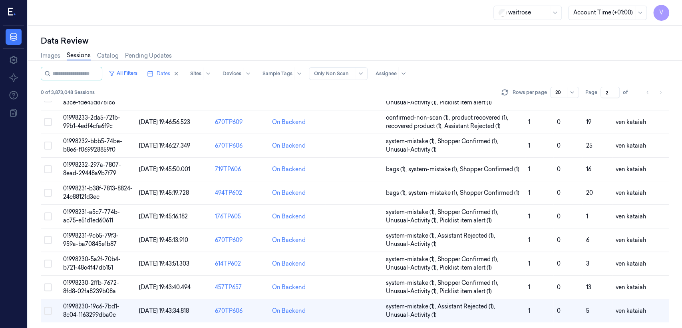
drag, startPoint x: 609, startPoint y: 91, endPoint x: 603, endPoint y: 97, distance: 9.3
click at [603, 97] on div "All Filters Dates Sites Devices Sample Tags Alert Type Only Non Scan Assignee 0…" at bounding box center [355, 84] width 628 height 34
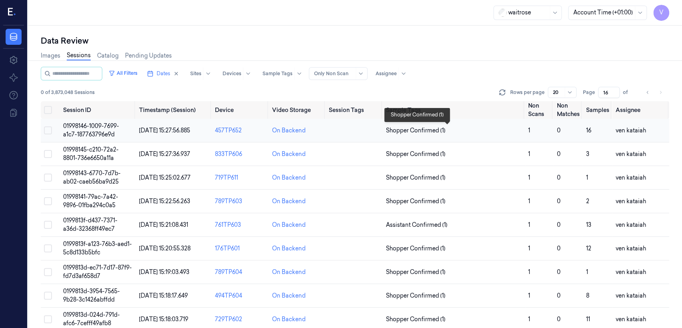
type input "16"
click at [402, 129] on span "Shopper Confirmed (1)" at bounding box center [416, 130] width 60 height 8
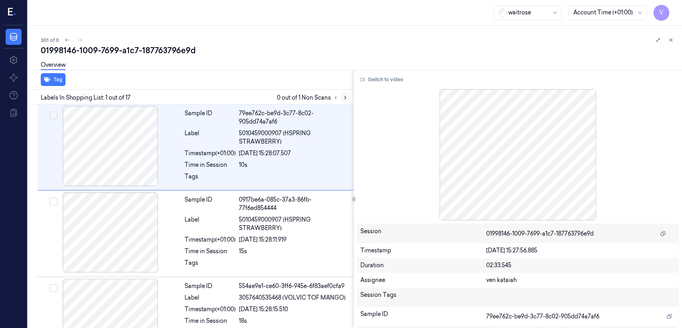
click at [344, 100] on icon at bounding box center [345, 98] width 6 height 6
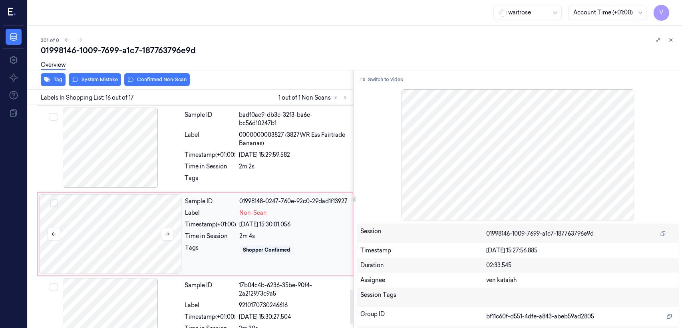
scroll to position [1204, 0]
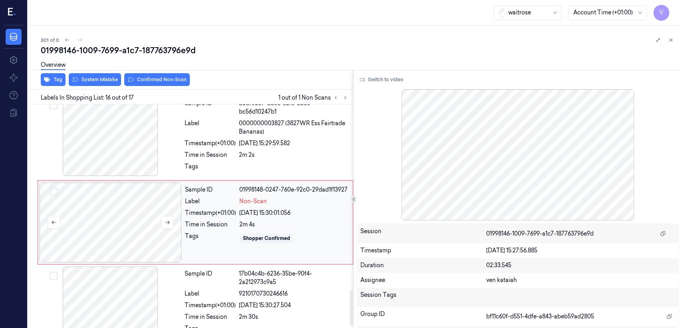
click at [140, 242] on div at bounding box center [111, 222] width 142 height 80
click at [189, 143] on div "Sample ID badf0ac9-db3c-32f3-ba6c-bc56d10247b1 Label 0000000003827 (3827WR Ess …" at bounding box center [266, 137] width 170 height 82
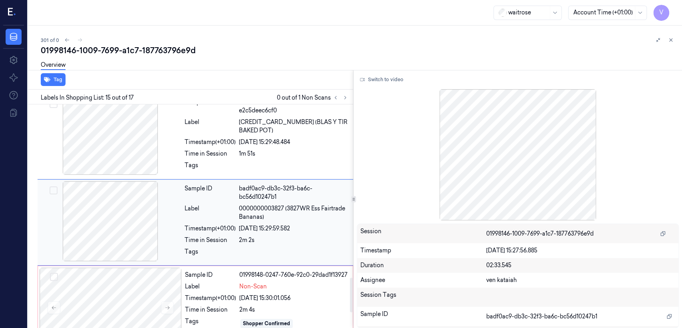
scroll to position [1207, 0]
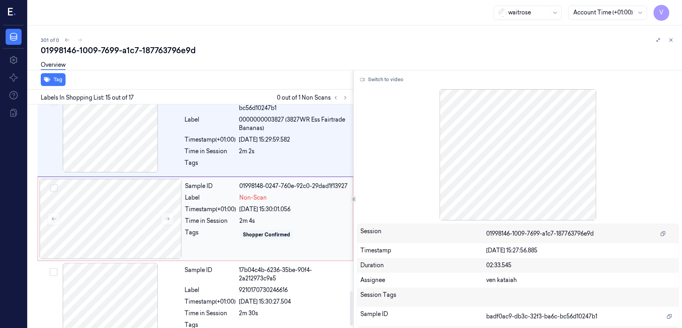
click at [246, 231] on div "Shopper Confirmed" at bounding box center [266, 234] width 47 height 7
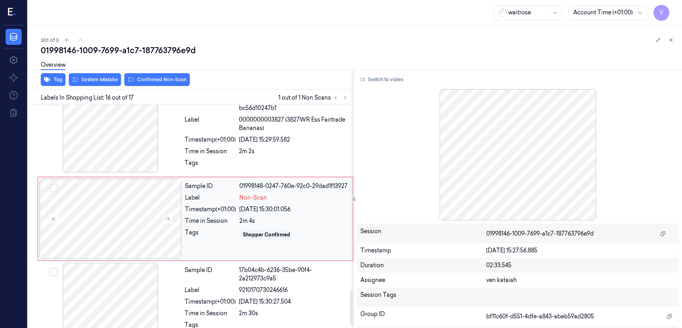
scroll to position [1204, 0]
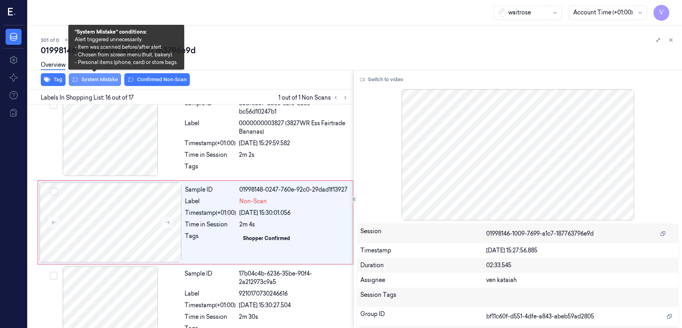
click at [99, 77] on button "System Mistake" at bounding box center [95, 79] width 52 height 13
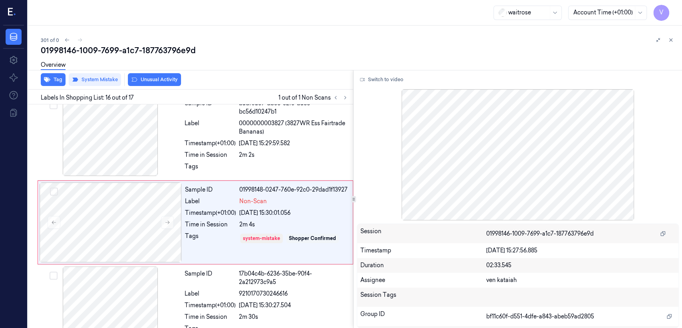
click at [158, 79] on button "Unusual Activity" at bounding box center [154, 79] width 53 height 13
click at [55, 81] on button "Tag" at bounding box center [53, 79] width 25 height 13
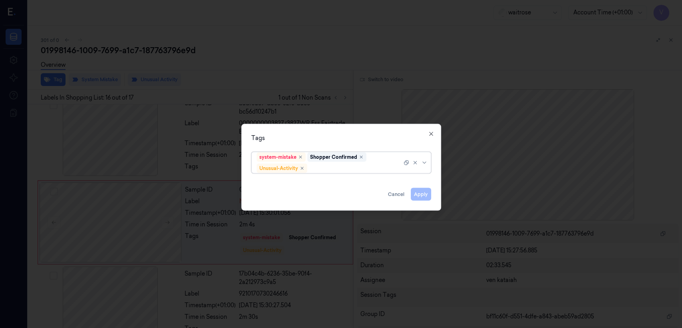
click at [350, 167] on div at bounding box center [355, 168] width 93 height 8
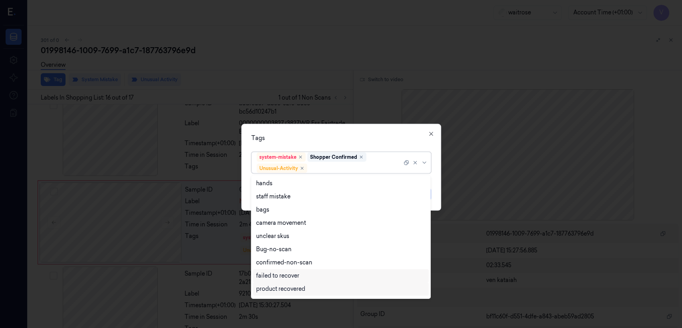
scroll to position [104, 0]
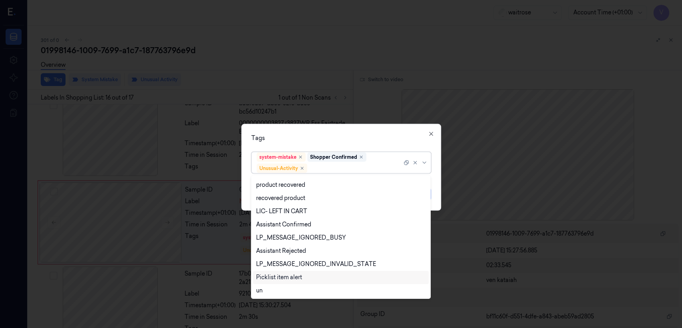
click at [278, 278] on div "Picklist item alert" at bounding box center [279, 277] width 46 height 8
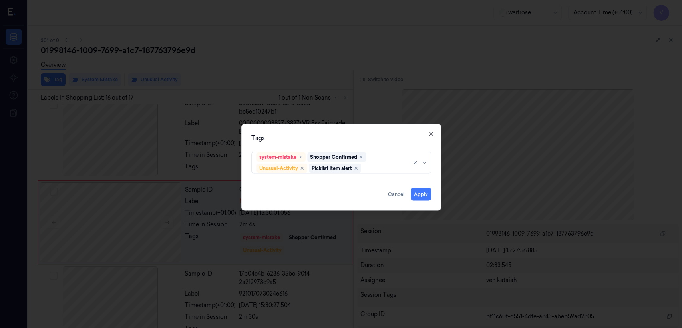
click at [377, 132] on div "Tags system-mistake Shopper Confirmed Unusual-Activity Picklist item alert Appl…" at bounding box center [341, 167] width 200 height 87
click at [419, 191] on button "Apply" at bounding box center [421, 194] width 20 height 13
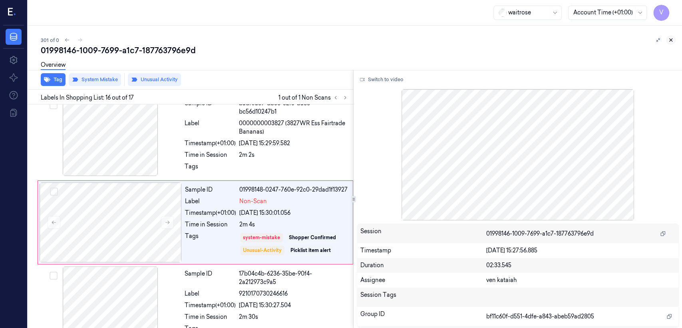
click at [672, 43] on button at bounding box center [671, 40] width 10 height 10
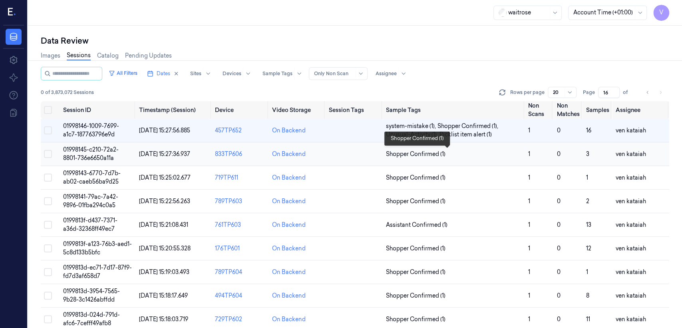
click at [406, 152] on span "Shopper Confirmed (1)" at bounding box center [416, 154] width 60 height 8
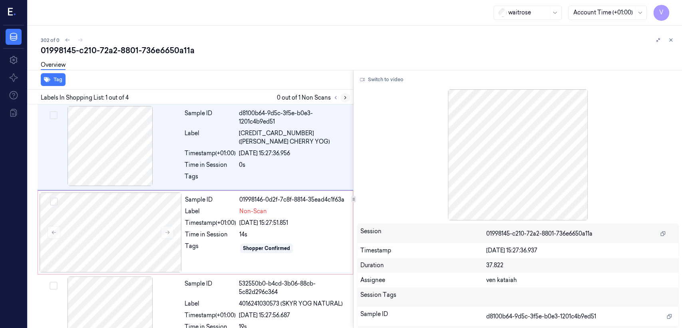
click at [343, 97] on icon at bounding box center [345, 98] width 6 height 6
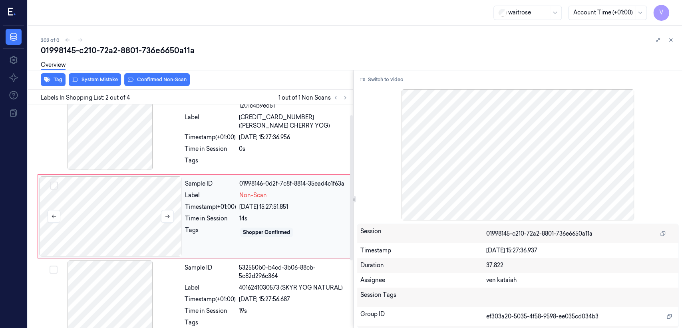
click at [170, 205] on div at bounding box center [111, 216] width 142 height 80
click at [175, 136] on div at bounding box center [110, 130] width 142 height 80
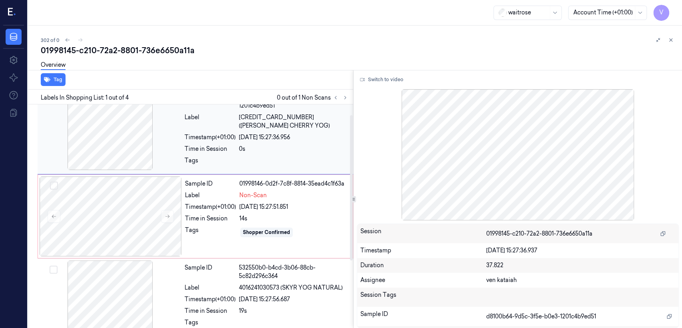
scroll to position [0, 0]
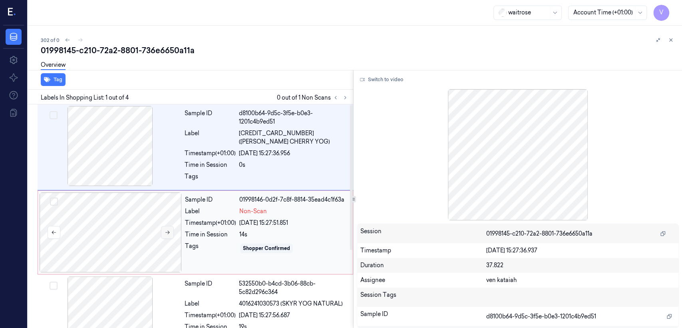
click at [164, 226] on button at bounding box center [167, 232] width 13 height 13
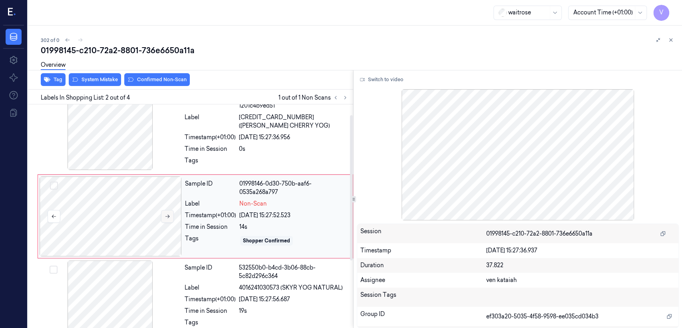
click at [170, 215] on button at bounding box center [167, 216] width 13 height 13
click at [165, 215] on icon at bounding box center [168, 216] width 6 height 6
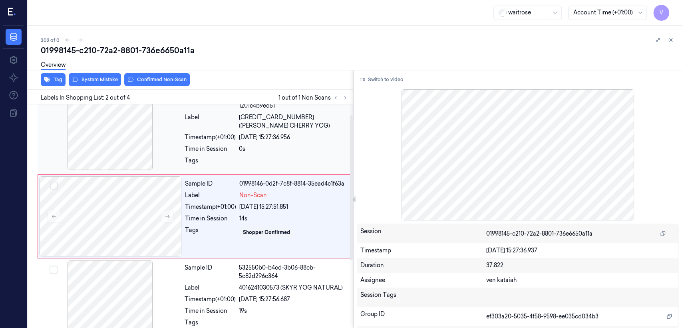
click at [202, 137] on div "Timestamp (+01:00)" at bounding box center [210, 137] width 51 height 8
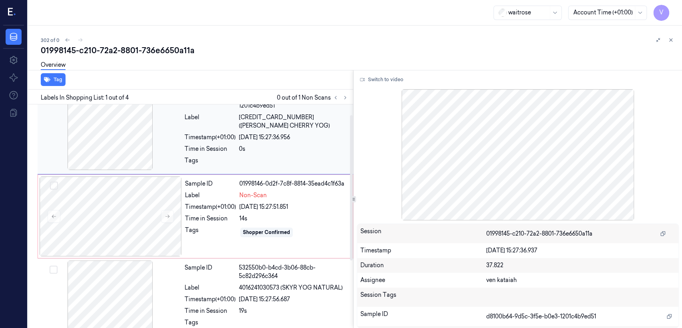
scroll to position [0, 0]
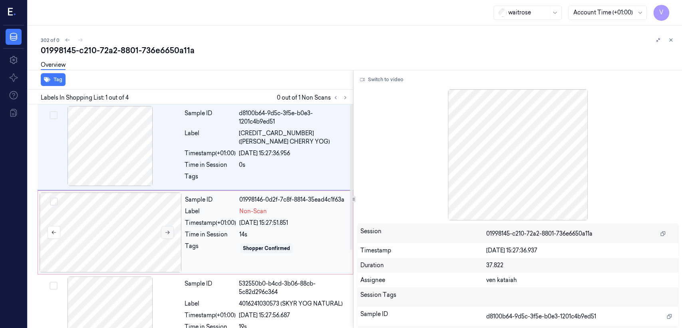
click at [173, 232] on button at bounding box center [167, 232] width 13 height 13
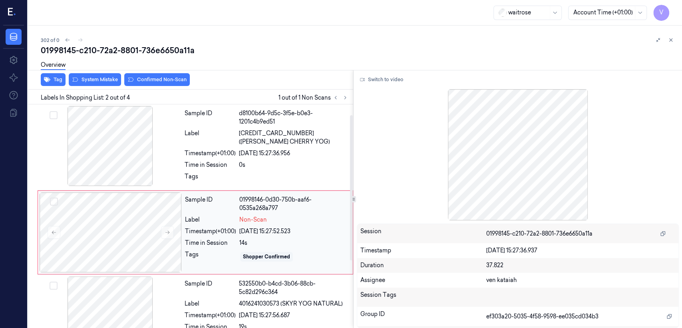
scroll to position [16, 0]
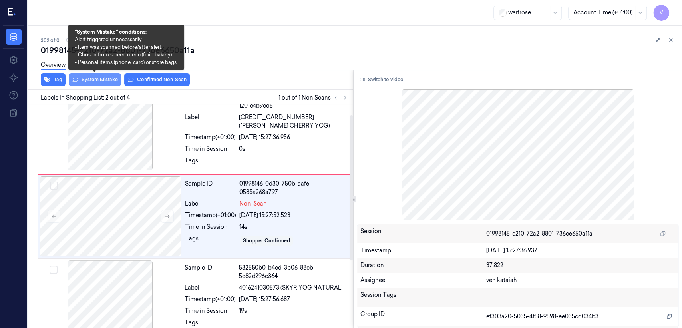
click at [107, 78] on button "System Mistake" at bounding box center [95, 79] width 52 height 13
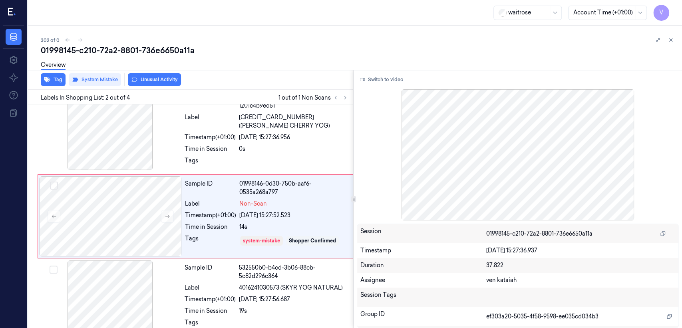
click at [157, 79] on button "Unusual Activity" at bounding box center [154, 79] width 53 height 13
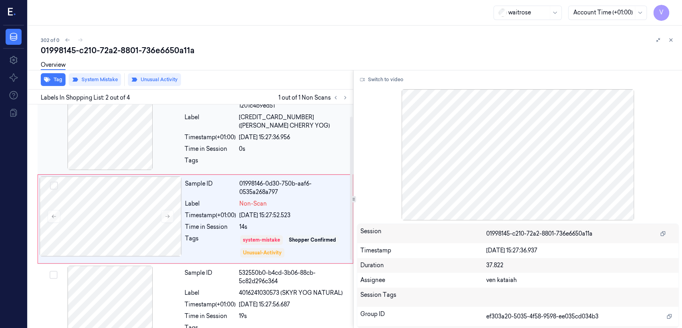
scroll to position [18, 0]
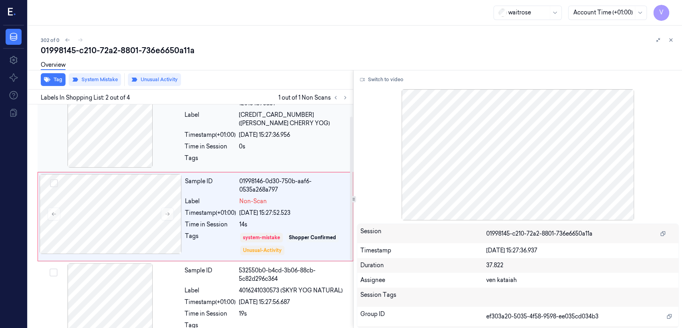
click at [247, 152] on div "Sample ID d8100b64-9d5c-3f5e-b0e3-1201c4b9ed51 Label [CREDIT_CARD_NUMBER] ([PER…" at bounding box center [266, 129] width 170 height 82
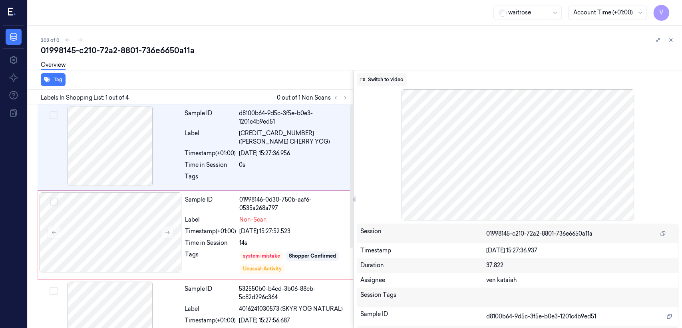
click at [390, 84] on button "Switch to video" at bounding box center [382, 79] width 50 height 13
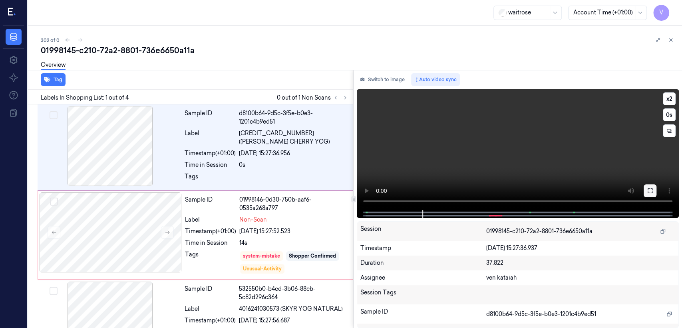
click at [646, 190] on button at bounding box center [650, 190] width 13 height 13
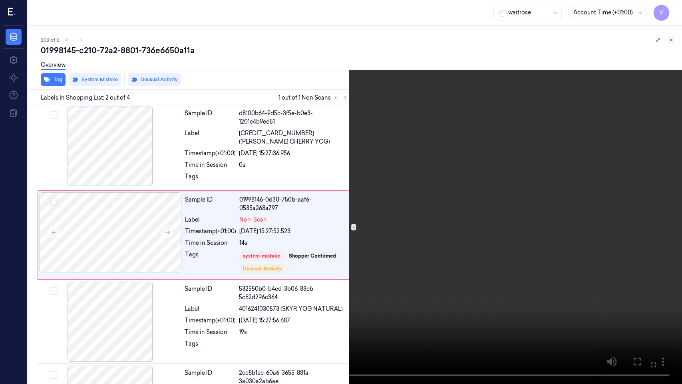
click at [0, 0] on icon at bounding box center [0, 0] width 0 height 0
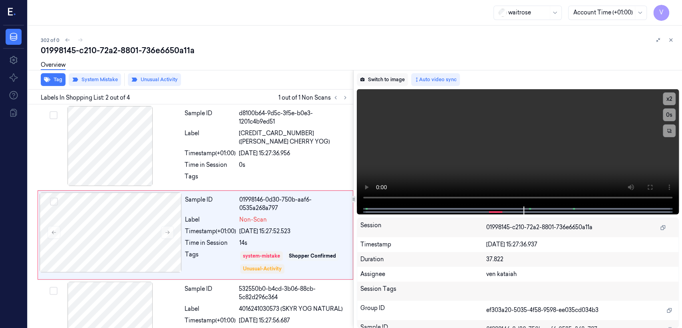
click at [378, 78] on button "Switch to image" at bounding box center [382, 79] width 51 height 13
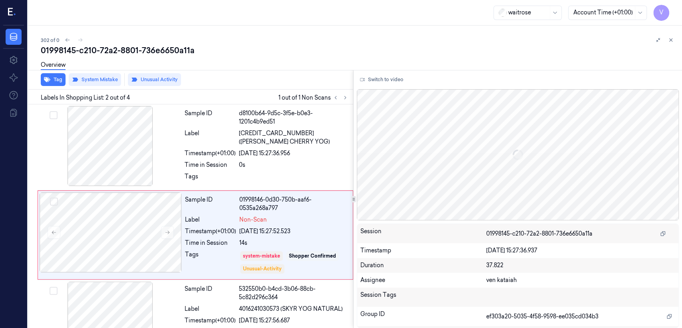
scroll to position [18, 0]
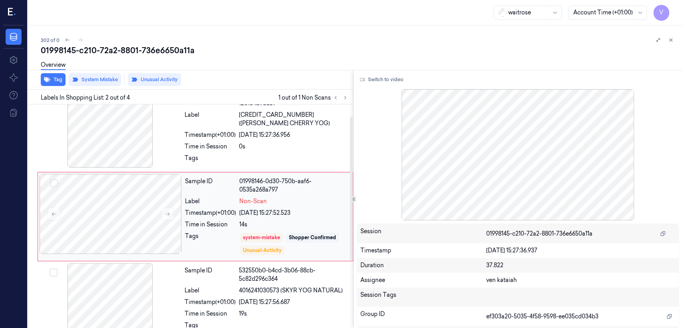
click at [288, 210] on div "[DATE] 15:27:52.523" at bounding box center [293, 213] width 109 height 8
click at [671, 40] on icon at bounding box center [671, 40] width 3 height 3
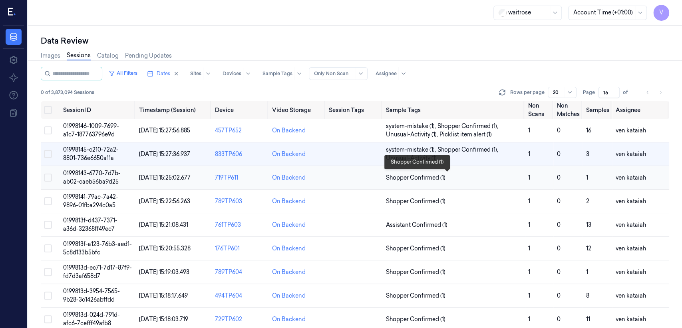
click at [432, 177] on span "Shopper Confirmed (1)" at bounding box center [416, 177] width 60 height 8
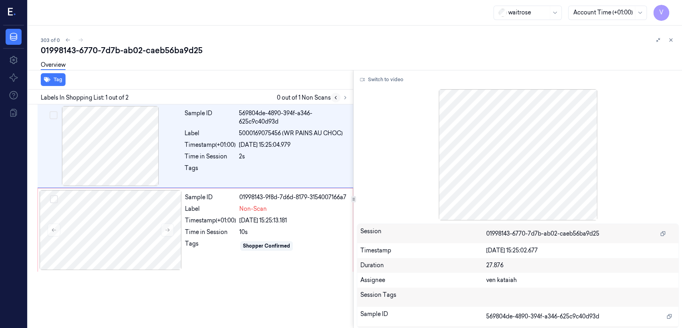
click at [340, 98] on button at bounding box center [336, 98] width 10 height 10
click at [344, 96] on icon at bounding box center [345, 98] width 6 height 6
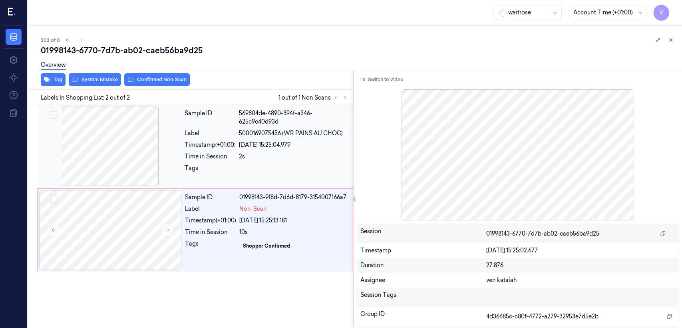
click at [265, 167] on div at bounding box center [293, 170] width 109 height 13
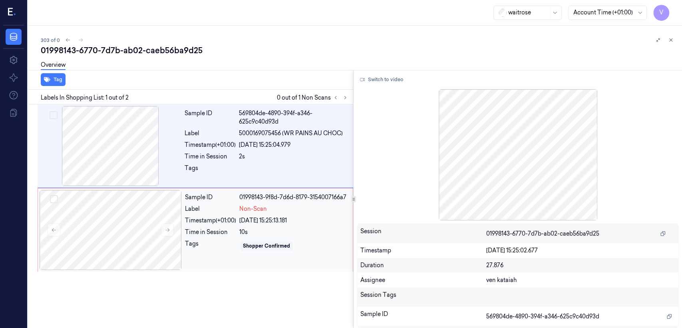
click at [215, 232] on div "Time in Session" at bounding box center [210, 232] width 51 height 8
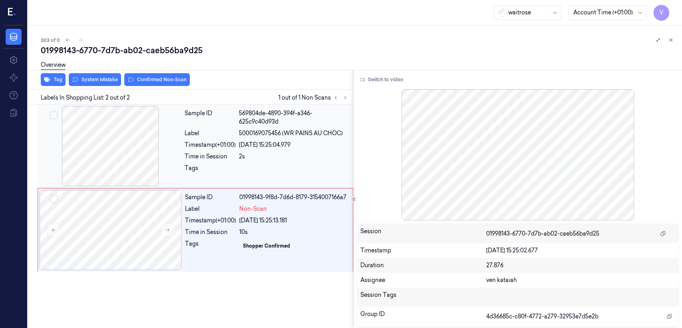
click at [190, 134] on div "Label" at bounding box center [210, 133] width 51 height 8
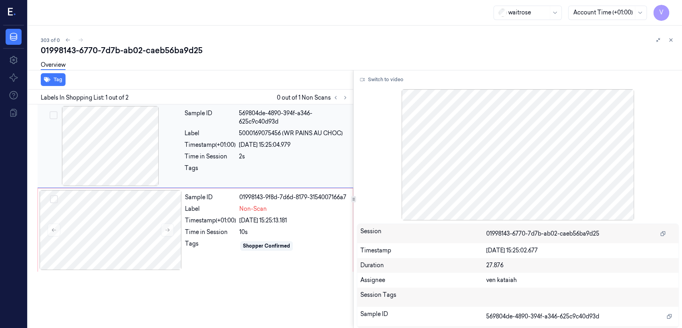
click at [172, 183] on div at bounding box center [110, 146] width 142 height 80
click at [151, 212] on div at bounding box center [111, 230] width 142 height 80
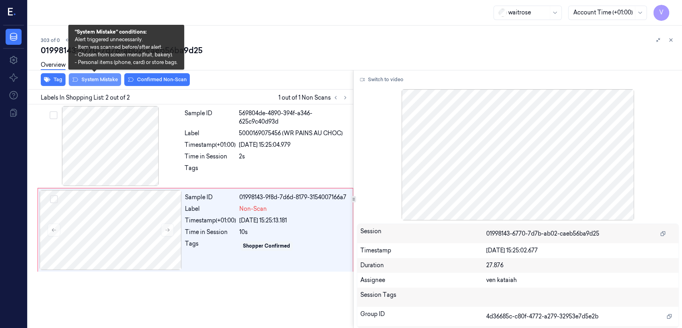
click at [108, 84] on button "System Mistake" at bounding box center [95, 79] width 52 height 13
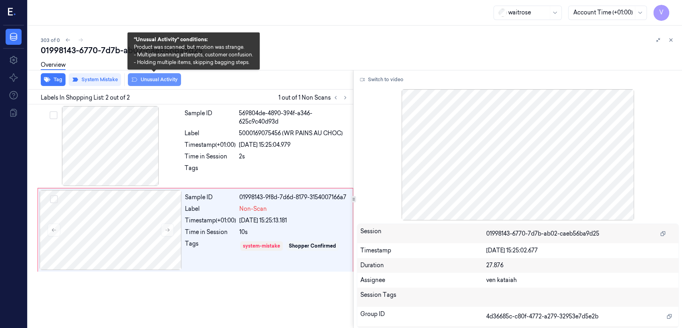
click at [141, 78] on button "Unusual Activity" at bounding box center [154, 79] width 53 height 13
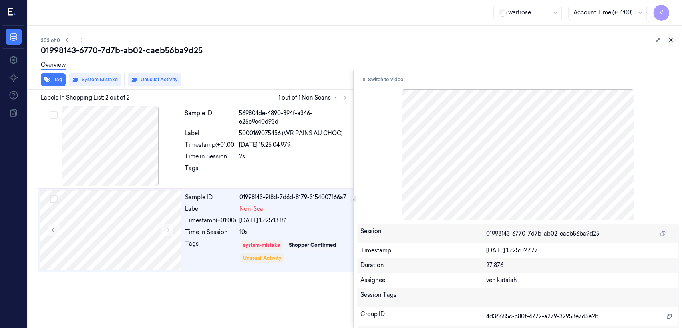
click at [673, 40] on icon at bounding box center [671, 40] width 6 height 6
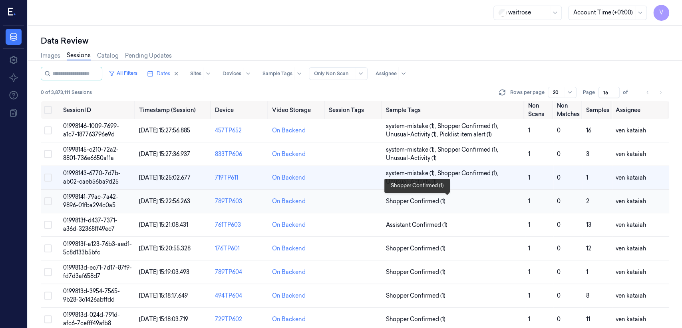
click at [402, 201] on span "Shopper Confirmed (1)" at bounding box center [416, 201] width 60 height 8
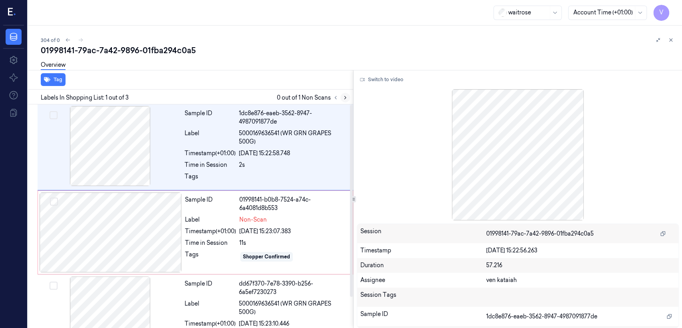
click at [347, 98] on icon at bounding box center [345, 98] width 6 height 6
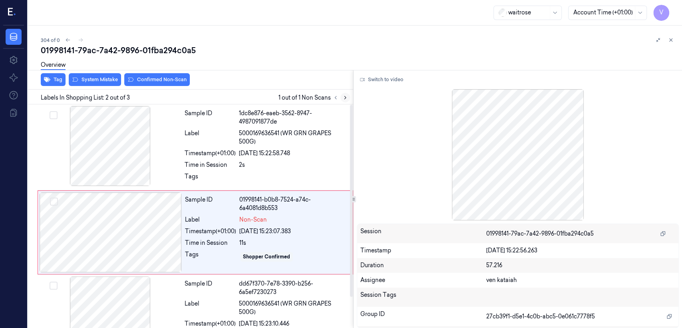
scroll to position [16, 0]
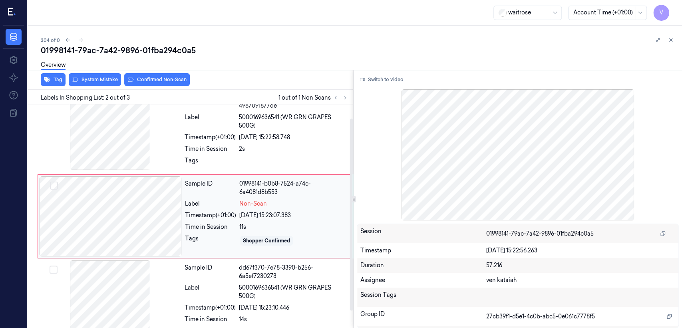
click at [196, 231] on div "Time in Session" at bounding box center [210, 227] width 51 height 8
click at [99, 213] on div at bounding box center [111, 216] width 142 height 80
click at [181, 152] on div at bounding box center [110, 130] width 142 height 80
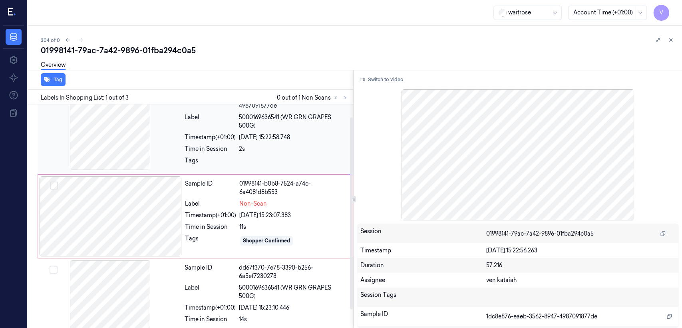
scroll to position [0, 0]
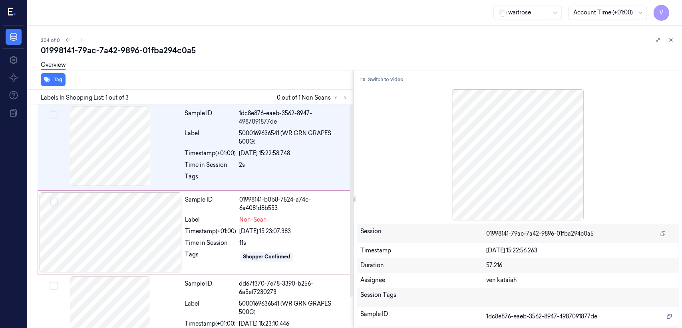
click at [398, 87] on div "Switch to video Session 01998141-79ac-7a42-9896-01fba294c0a5 Timestamp [DATE] 1…" at bounding box center [518, 199] width 328 height 258
click at [396, 80] on button "Switch to video" at bounding box center [382, 79] width 50 height 13
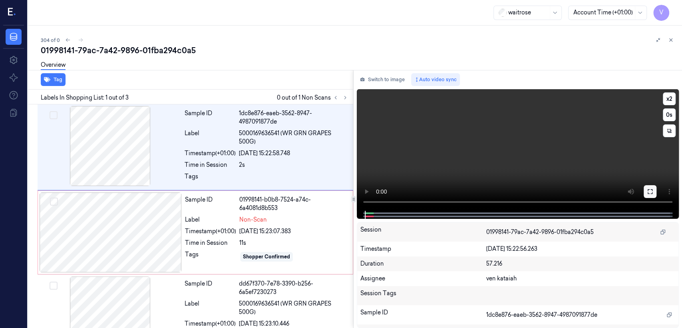
click at [652, 186] on button at bounding box center [650, 191] width 13 height 13
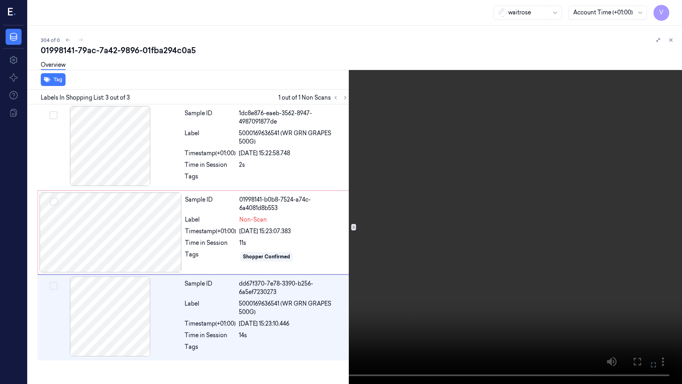
click at [0, 0] on icon at bounding box center [0, 0] width 0 height 0
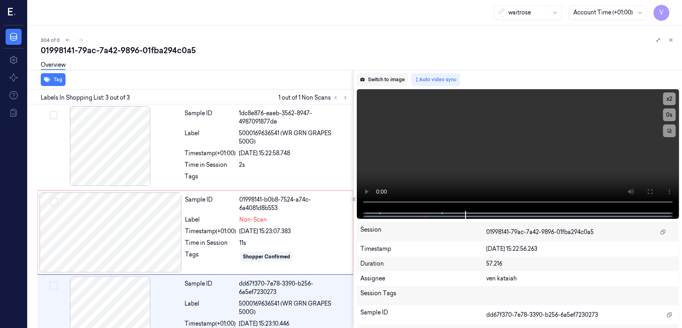
click at [374, 82] on button "Switch to image" at bounding box center [382, 79] width 51 height 13
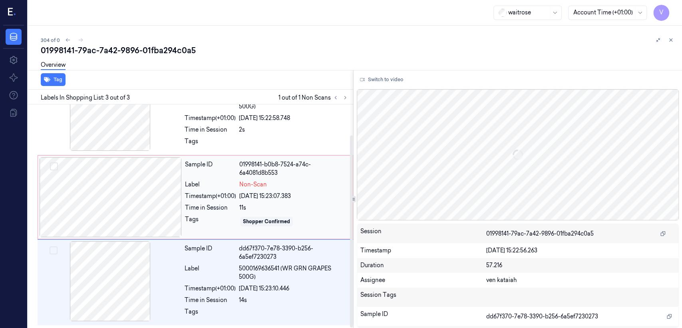
click at [252, 193] on div "[DATE] 15:23:07.383" at bounding box center [293, 196] width 109 height 8
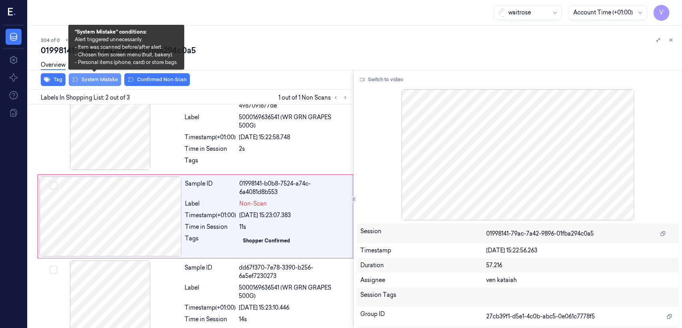
click at [101, 81] on button "System Mistake" at bounding box center [95, 79] width 52 height 13
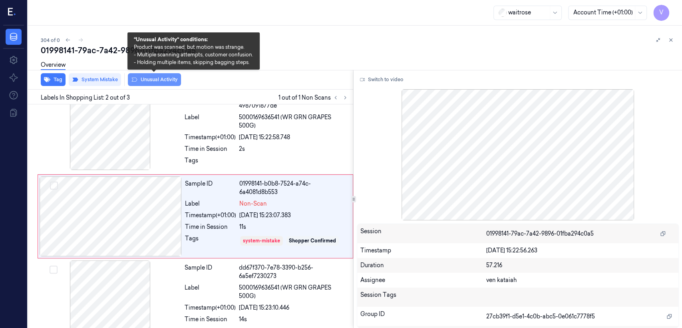
click at [169, 81] on button "Unusual Activity" at bounding box center [154, 79] width 53 height 13
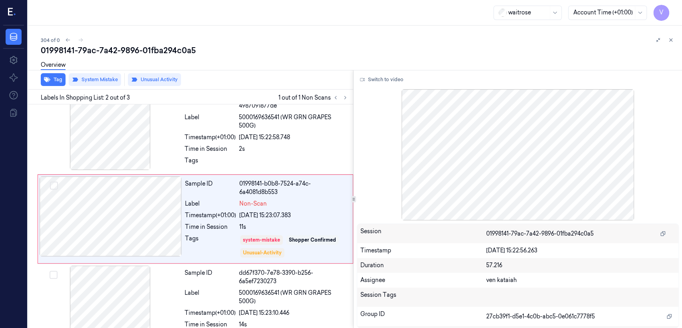
scroll to position [18, 0]
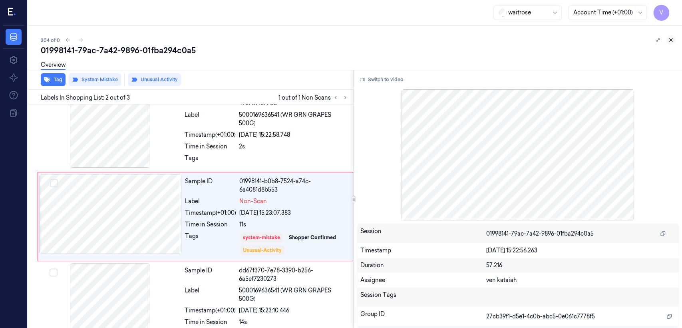
click at [672, 42] on icon at bounding box center [671, 40] width 6 height 6
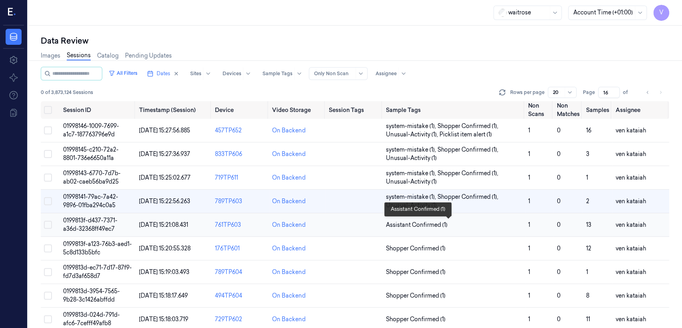
click at [428, 223] on span "Assistant Confirmed (1)" at bounding box center [417, 225] width 62 height 8
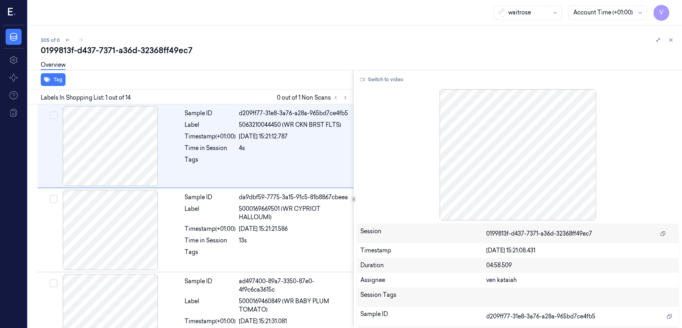
click at [351, 95] on div "Labels In Shopping List: 1 out of 14 0 out of 1 Non Scans" at bounding box center [189, 97] width 328 height 15
click at [351, 96] on div "Labels In Shopping List: 1 out of 14 0 out of 1 Non Scans" at bounding box center [189, 97] width 328 height 15
click at [346, 97] on icon at bounding box center [345, 98] width 6 height 6
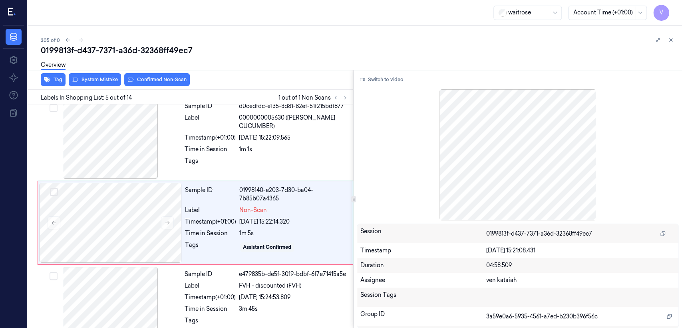
scroll to position [267, 0]
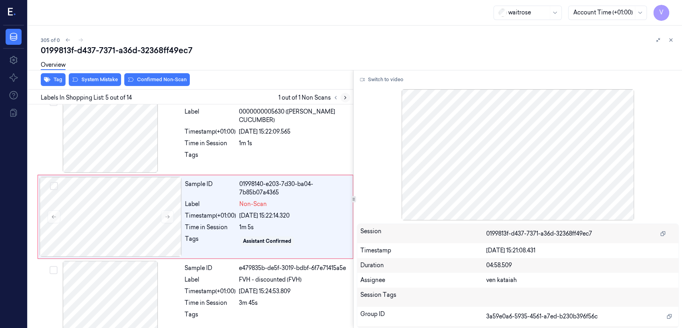
click at [344, 97] on icon at bounding box center [345, 98] width 6 height 6
click at [172, 210] on button at bounding box center [167, 216] width 13 height 13
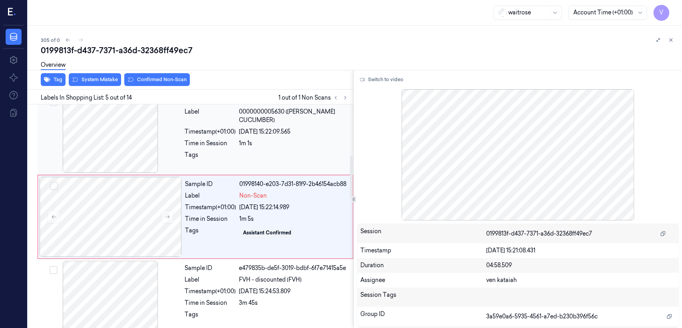
click at [157, 146] on div at bounding box center [110, 133] width 142 height 80
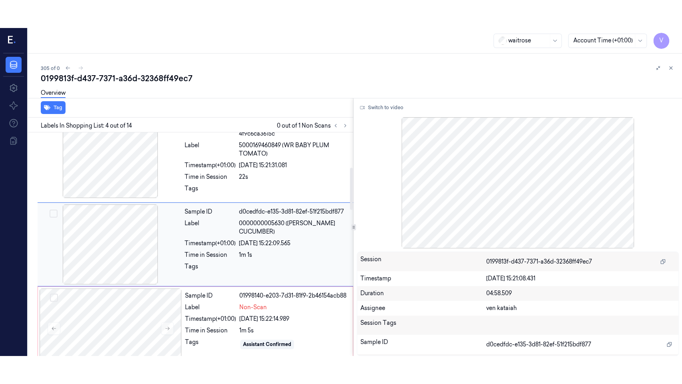
scroll to position [183, 0]
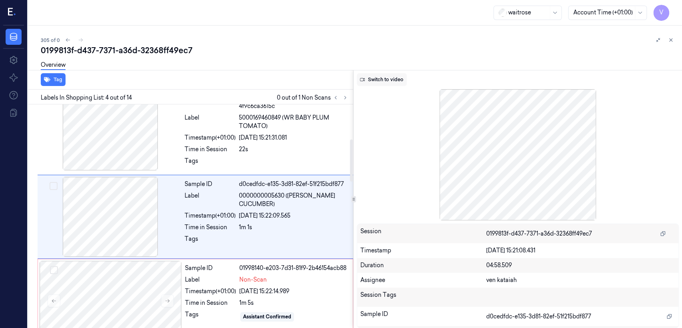
click at [380, 80] on button "Switch to video" at bounding box center [382, 79] width 50 height 13
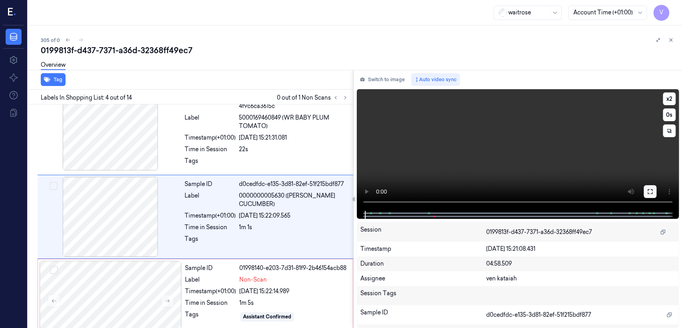
click at [647, 190] on icon at bounding box center [650, 191] width 6 height 6
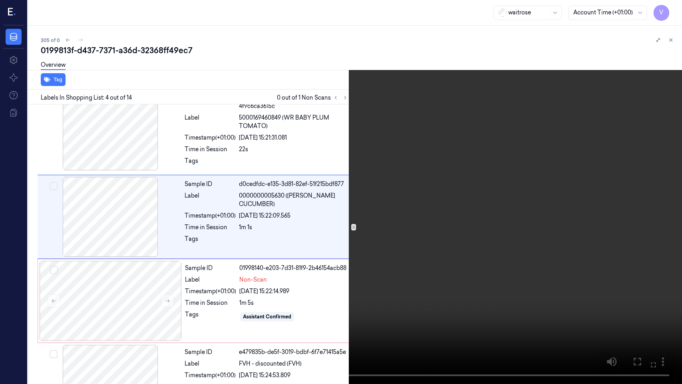
click at [406, 173] on video at bounding box center [341, 192] width 682 height 384
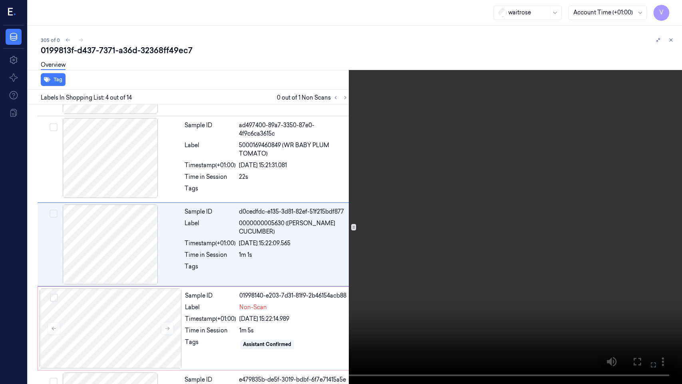
scroll to position [155, 0]
click at [0, 0] on icon at bounding box center [0, 0] width 0 height 0
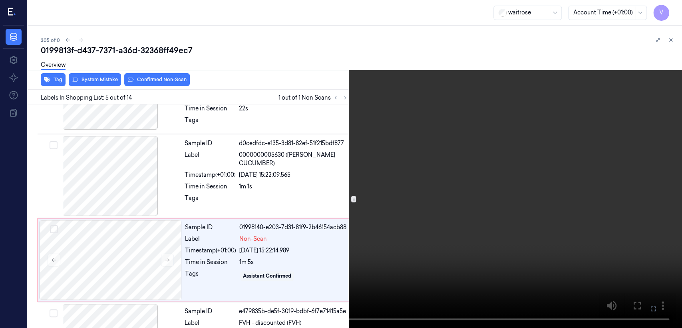
scroll to position [239, 0]
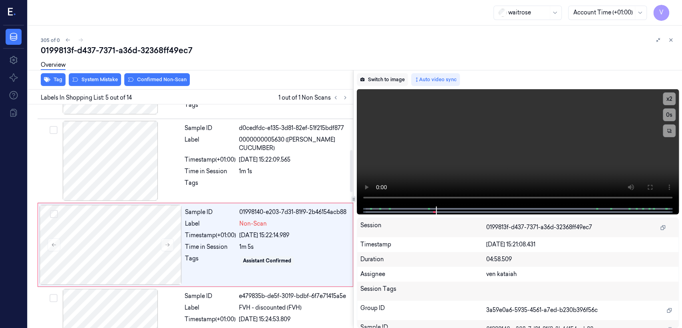
click at [372, 73] on button "Switch to image" at bounding box center [382, 79] width 51 height 13
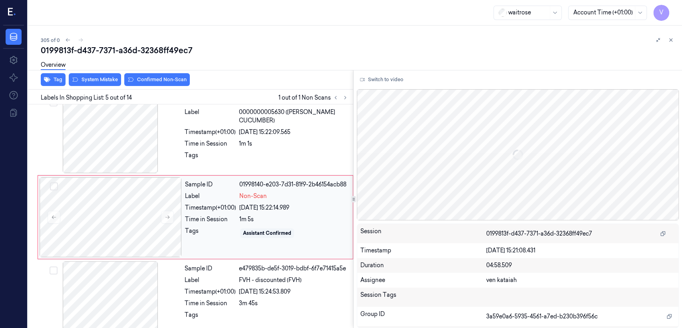
scroll to position [267, 0]
click at [314, 200] on div "Sample ID 01998140-e203-7d31-81f9-2b46154acb88 Label Non-Scan Timestamp (+01:00…" at bounding box center [266, 217] width 169 height 80
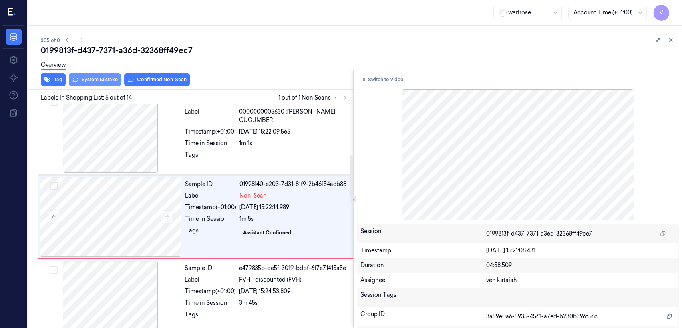
click at [101, 77] on button "System Mistake" at bounding box center [95, 79] width 52 height 13
click at [140, 78] on button "Unusual Activity" at bounding box center [154, 79] width 53 height 13
click at [54, 77] on button "Tag" at bounding box center [53, 79] width 25 height 13
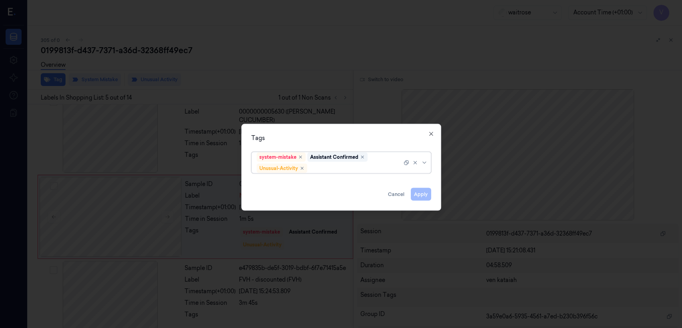
click at [389, 158] on div "system-mistake Assistant Confirmed Unusual-Activity" at bounding box center [329, 162] width 145 height 21
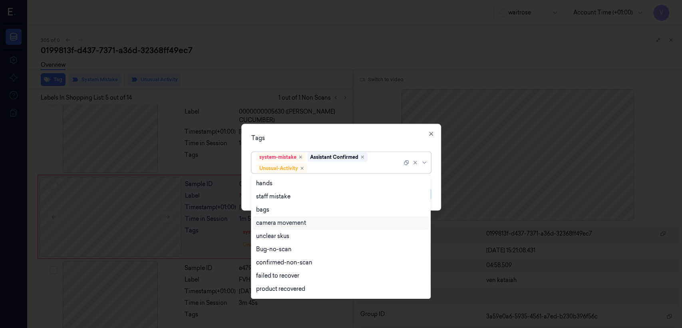
scroll to position [104, 0]
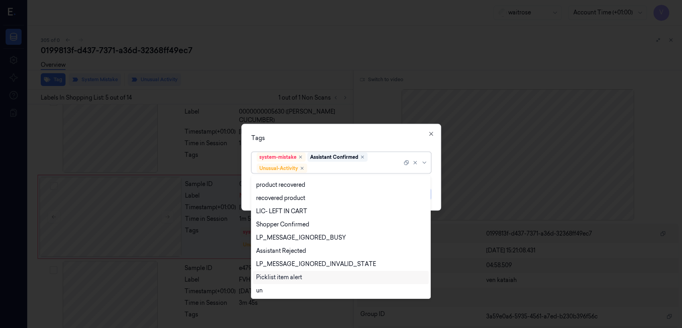
click at [280, 273] on div "Picklist item alert" at bounding box center [279, 277] width 46 height 8
click at [393, 129] on div "Tags option Picklist item alert, selected. 20 results available. Use Up and Dow…" at bounding box center [341, 167] width 200 height 87
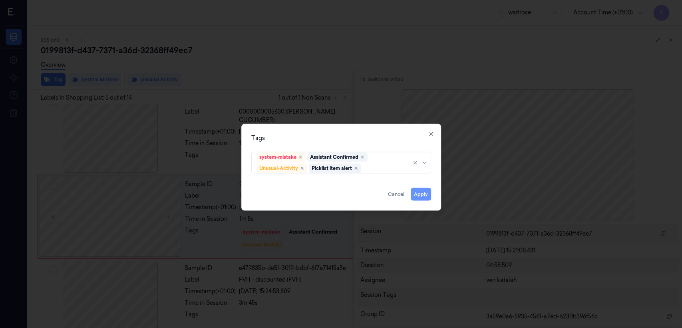
click at [420, 189] on button "Apply" at bounding box center [421, 194] width 20 height 13
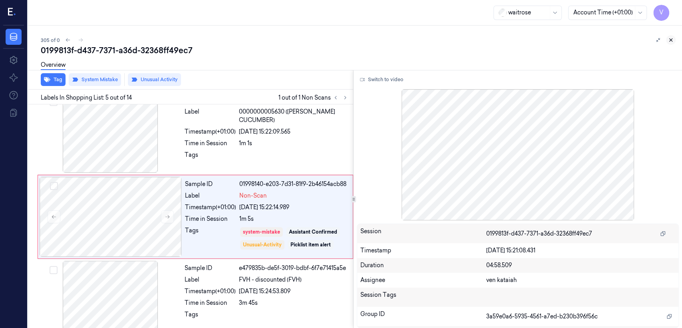
click at [669, 41] on icon at bounding box center [671, 40] width 6 height 6
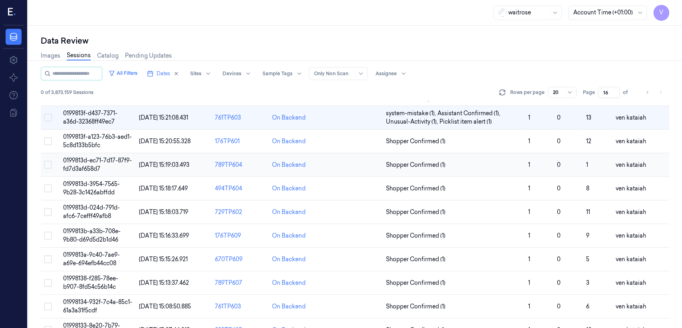
scroll to position [10, 0]
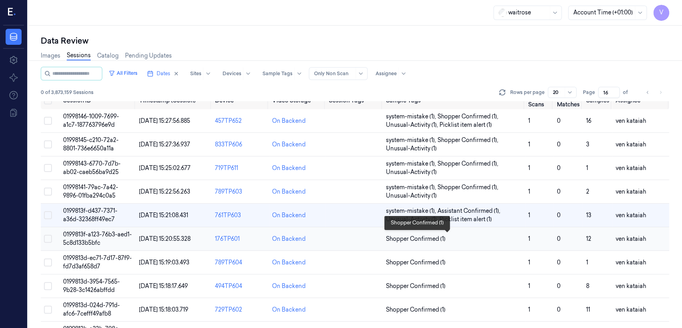
click at [425, 236] on span "Shopper Confirmed (1)" at bounding box center [416, 239] width 60 height 8
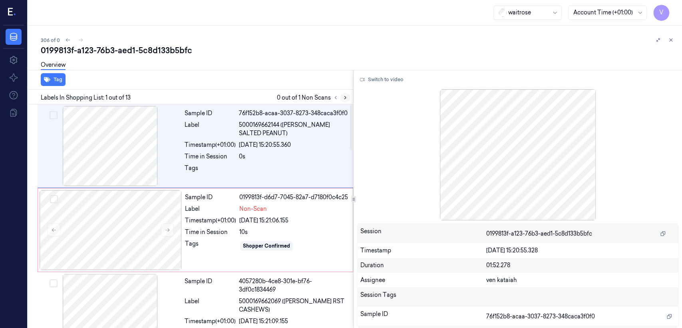
click at [346, 95] on icon at bounding box center [345, 98] width 6 height 6
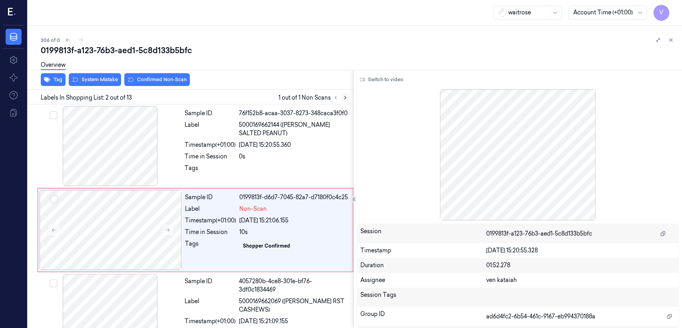
scroll to position [14, 0]
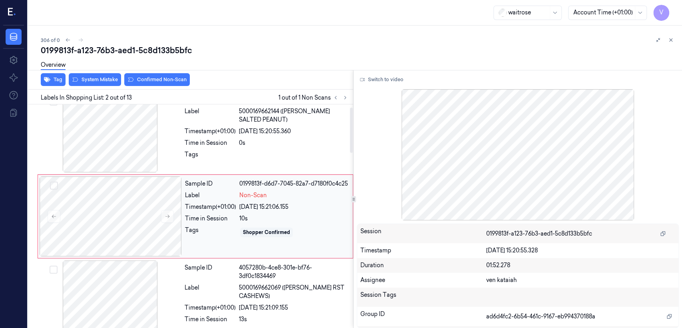
click at [229, 232] on div "Tags" at bounding box center [210, 232] width 51 height 13
click at [218, 160] on div "Tags" at bounding box center [210, 156] width 51 height 13
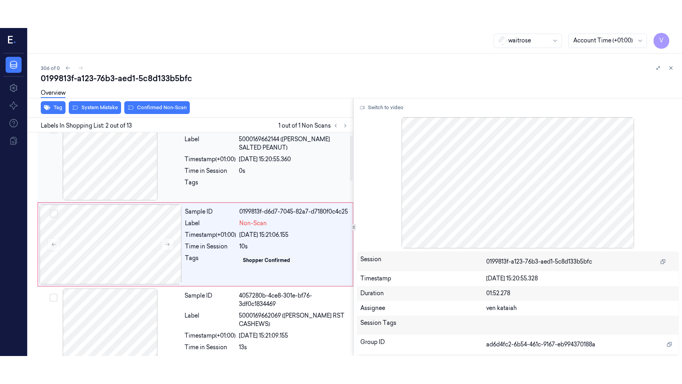
scroll to position [0, 0]
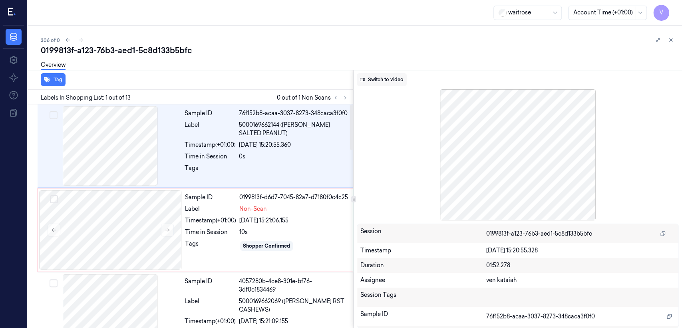
click at [386, 76] on button "Switch to video" at bounding box center [382, 79] width 50 height 13
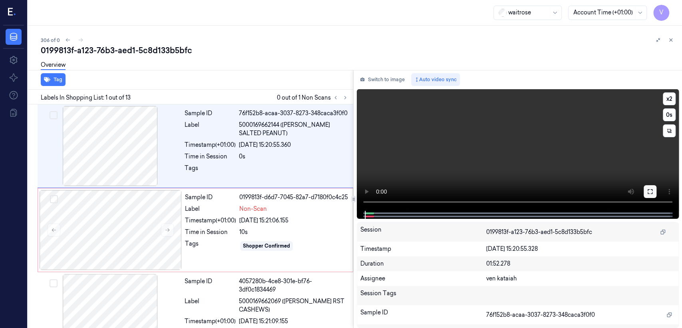
click at [650, 193] on icon at bounding box center [650, 191] width 6 height 6
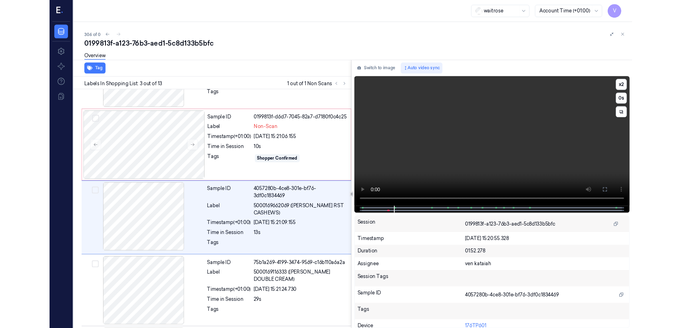
scroll to position [70, 0]
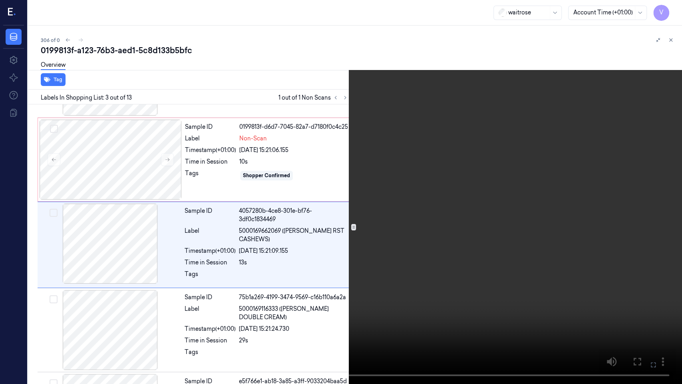
click at [0, 0] on button at bounding box center [0, 0] width 0 height 0
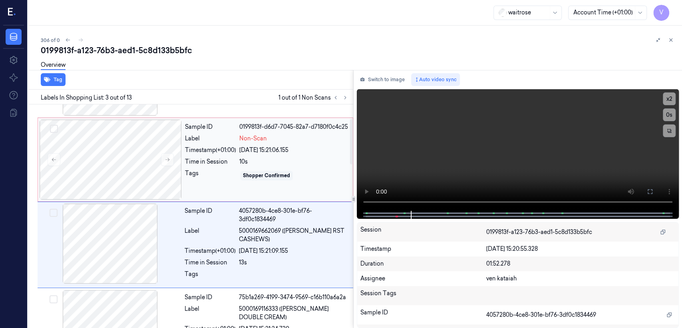
click at [276, 161] on div "10s" at bounding box center [293, 161] width 109 height 8
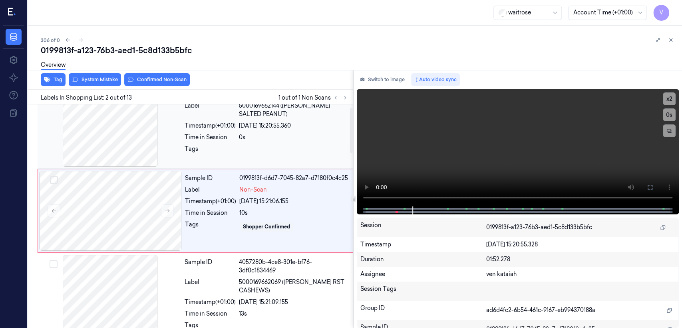
scroll to position [14, 0]
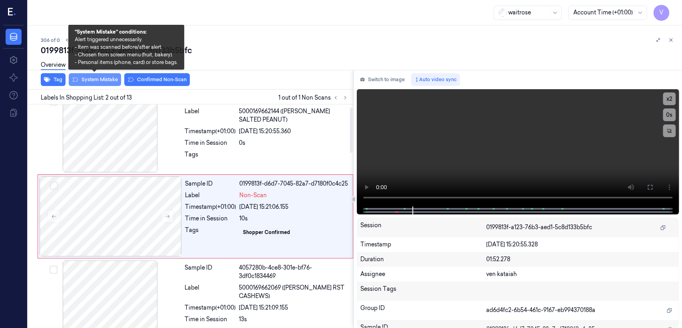
click at [105, 82] on button "System Mistake" at bounding box center [95, 79] width 52 height 13
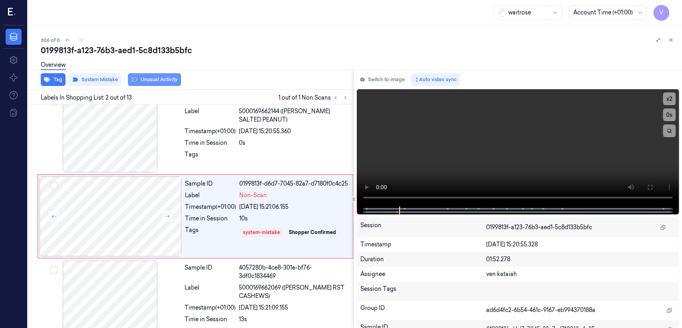
click at [138, 78] on button "Unusual Activity" at bounding box center [154, 79] width 53 height 13
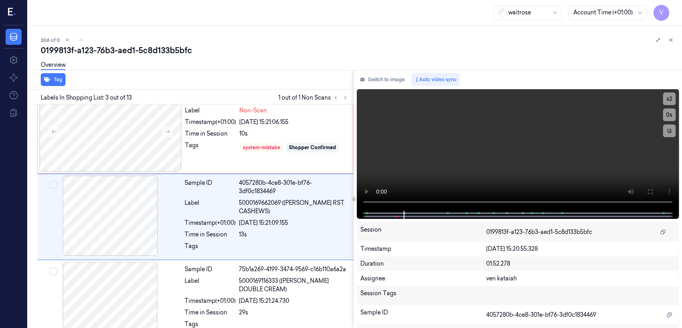
scroll to position [99, 0]
click at [672, 39] on icon at bounding box center [671, 40] width 6 height 6
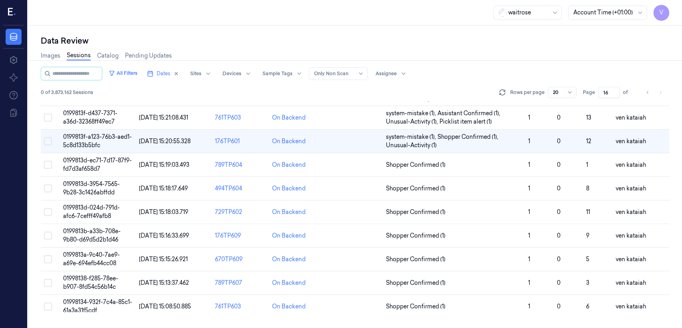
scroll to position [33, 0]
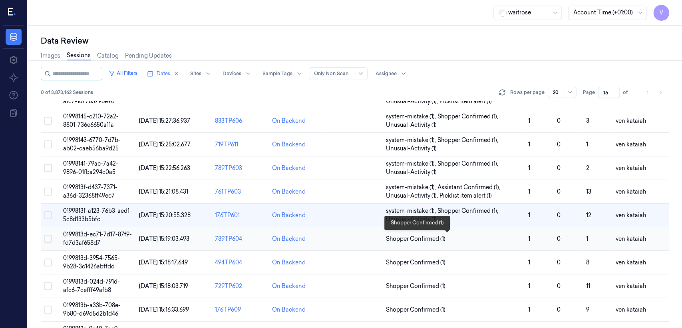
click at [429, 235] on span "Shopper Confirmed (1)" at bounding box center [416, 239] width 60 height 8
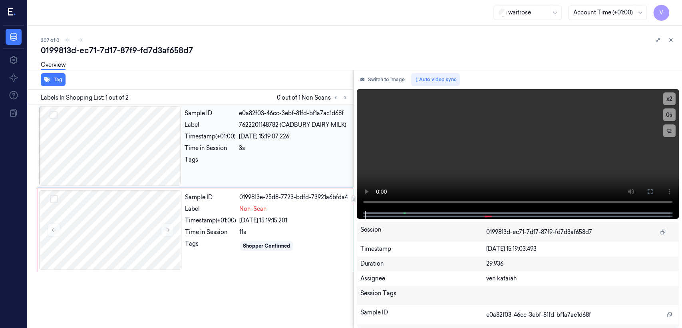
click at [260, 144] on div "3s" at bounding box center [293, 148] width 109 height 8
click at [392, 80] on button "Switch to image" at bounding box center [382, 79] width 51 height 13
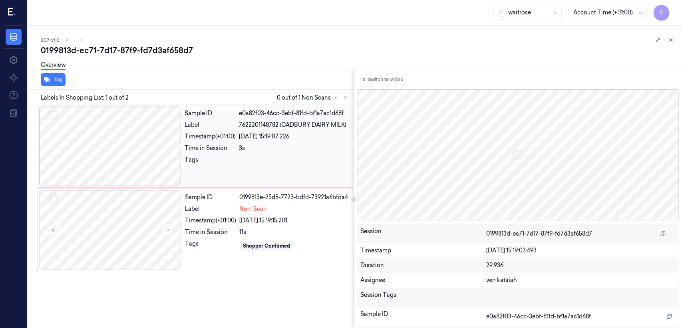
click at [246, 138] on div "[DATE] 15:19:07.226" at bounding box center [293, 136] width 109 height 8
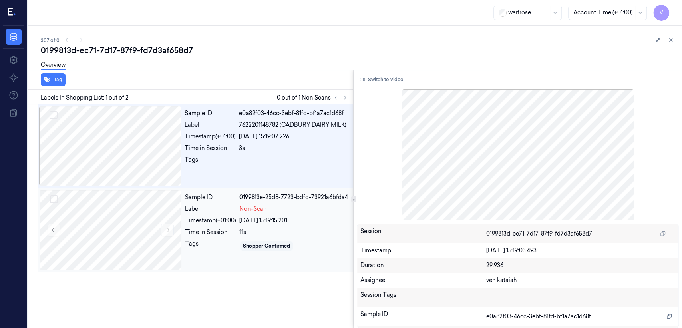
click at [193, 237] on div "Sample ID 0199813e-25d8-7723-bdfd-73921a6bfda4 Label Non-Scan Timestamp (+01:00…" at bounding box center [266, 230] width 169 height 80
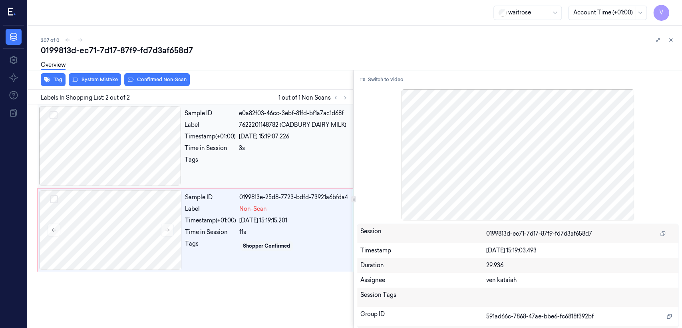
click at [227, 128] on div "Label" at bounding box center [210, 125] width 51 height 8
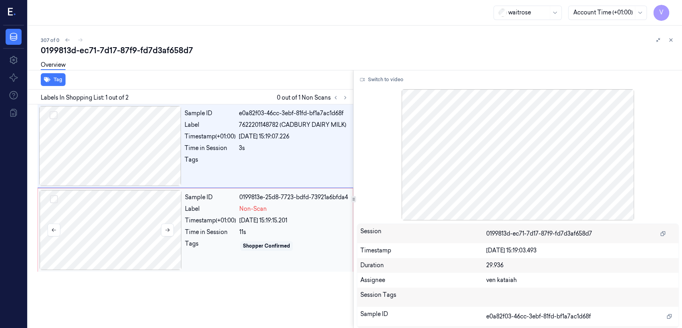
click at [160, 236] on div at bounding box center [111, 230] width 142 height 80
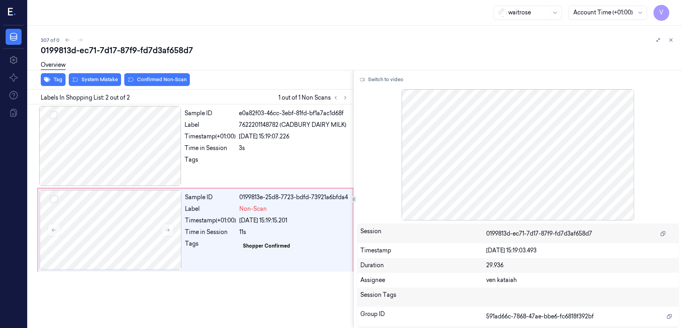
click at [97, 76] on div "Overview" at bounding box center [358, 66] width 635 height 20
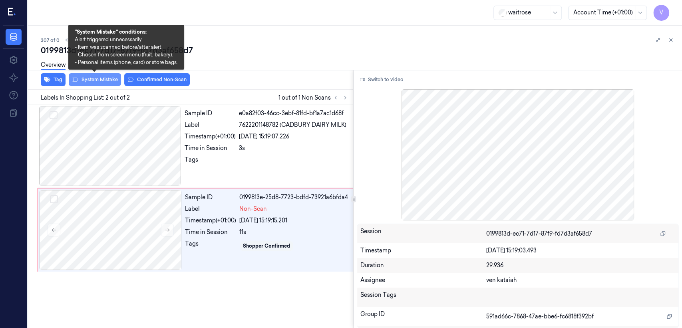
click at [100, 82] on button "System Mistake" at bounding box center [95, 79] width 52 height 13
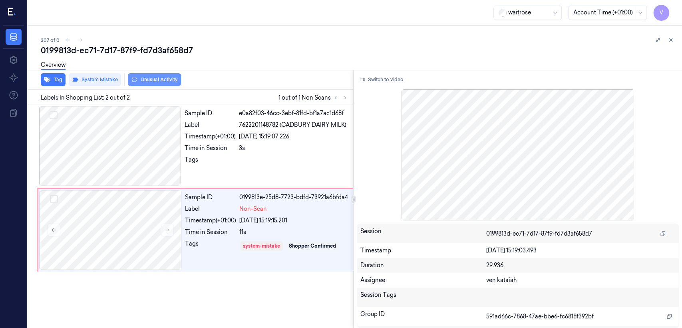
click at [160, 81] on button "Unusual Activity" at bounding box center [154, 79] width 53 height 13
click at [668, 41] on icon at bounding box center [671, 40] width 6 height 6
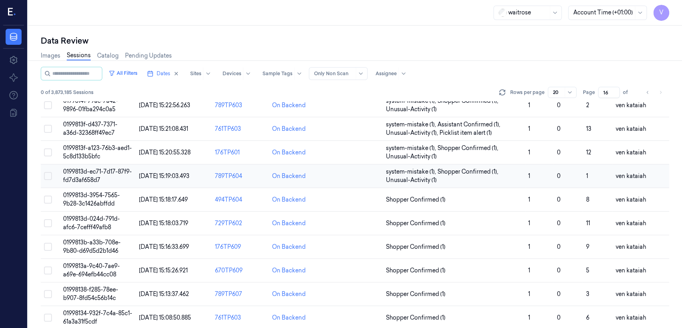
scroll to position [57, 0]
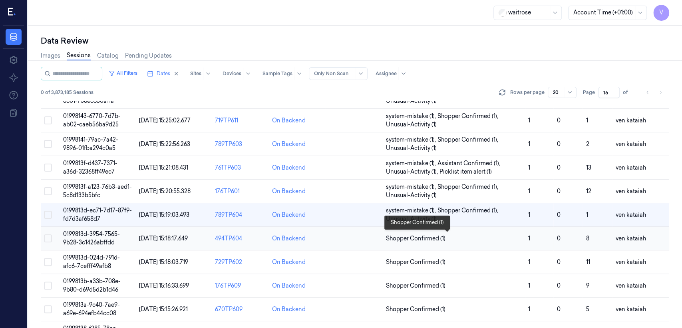
click at [416, 239] on span "Shopper Confirmed (1)" at bounding box center [416, 238] width 60 height 8
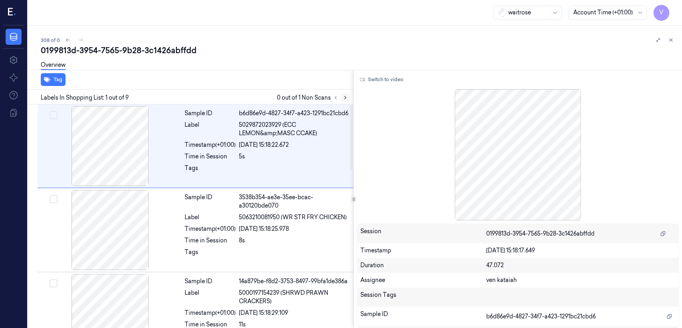
click at [348, 99] on button at bounding box center [345, 98] width 10 height 10
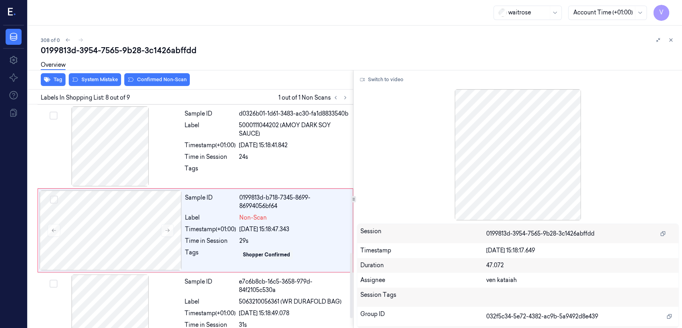
scroll to position [524, 0]
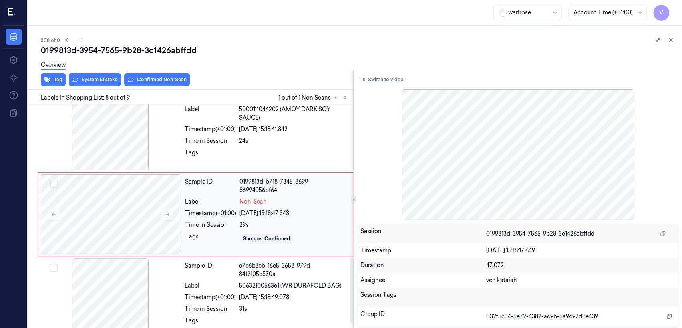
click at [208, 231] on div "Sample ID 0199813d-b718-7345-8699-86994056bf64 Label Non-Scan Timestamp (+01:00…" at bounding box center [266, 214] width 169 height 80
click at [401, 84] on button "Switch to video" at bounding box center [382, 79] width 50 height 13
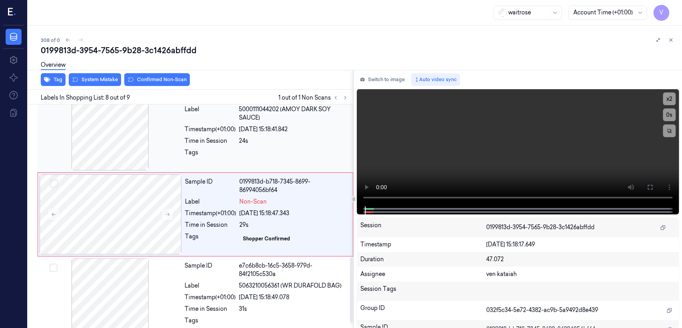
click at [244, 133] on div "[DATE] 15:18:41.842" at bounding box center [293, 129] width 109 height 8
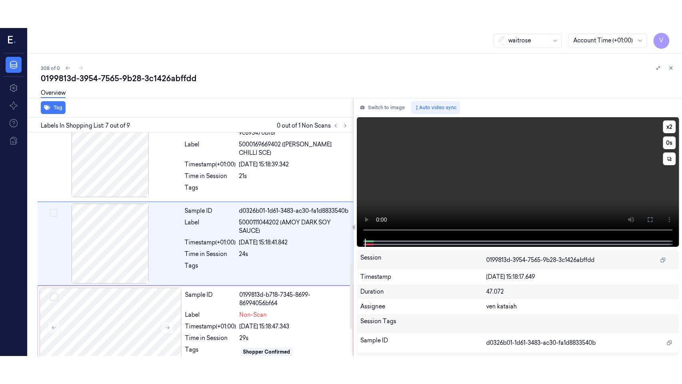
scroll to position [438, 0]
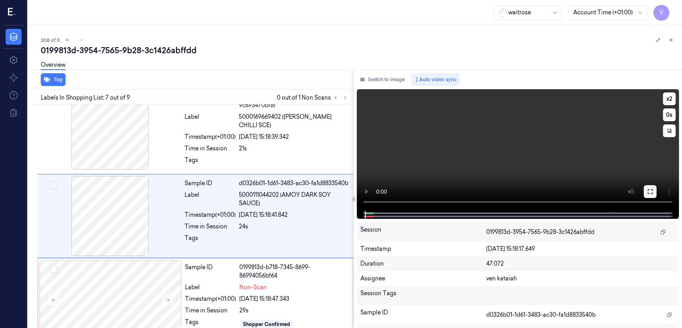
click at [652, 193] on icon at bounding box center [650, 191] width 5 height 5
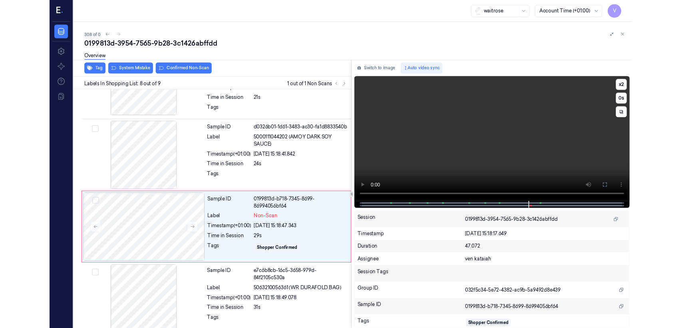
scroll to position [484, 0]
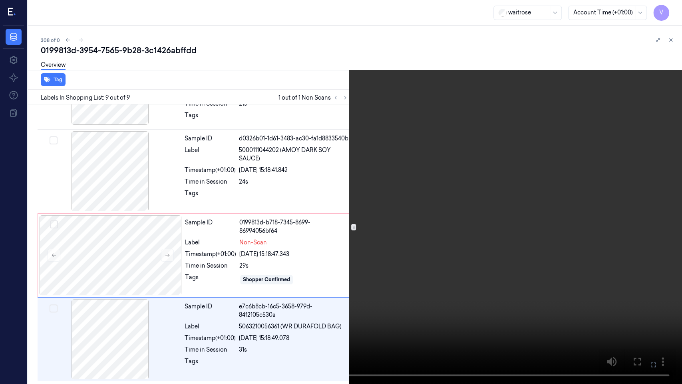
click at [0, 0] on button at bounding box center [0, 0] width 0 height 0
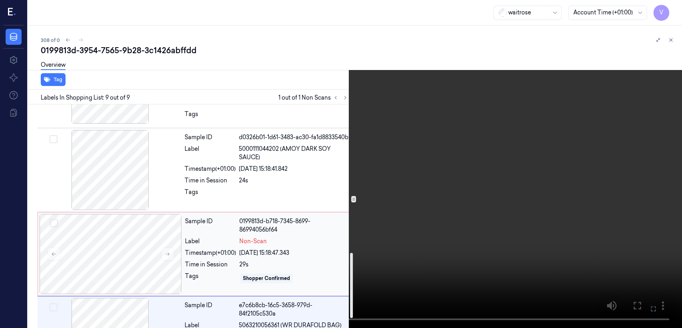
scroll to position [540, 0]
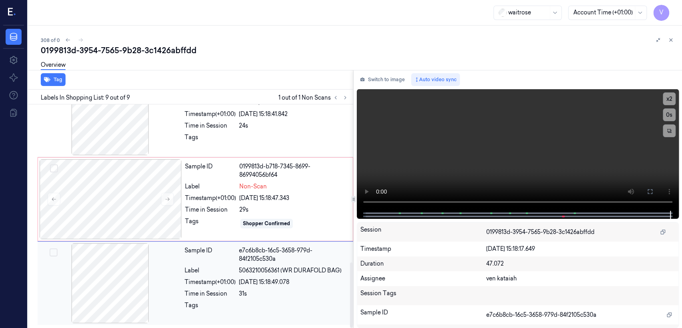
click at [228, 273] on div "Label" at bounding box center [210, 270] width 51 height 8
click at [244, 200] on div "[DATE] 15:18:47.343" at bounding box center [293, 198] width 109 height 8
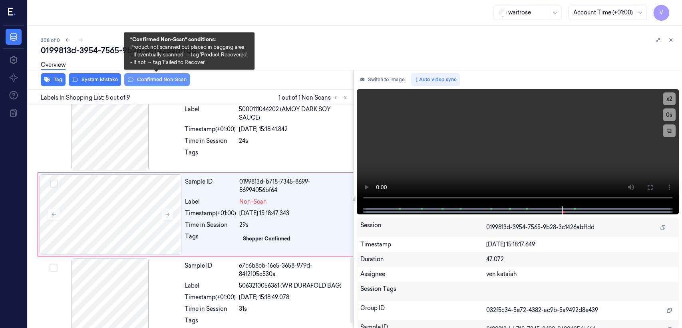
click at [161, 82] on button "Confirmed Non-Scan" at bounding box center [157, 79] width 66 height 13
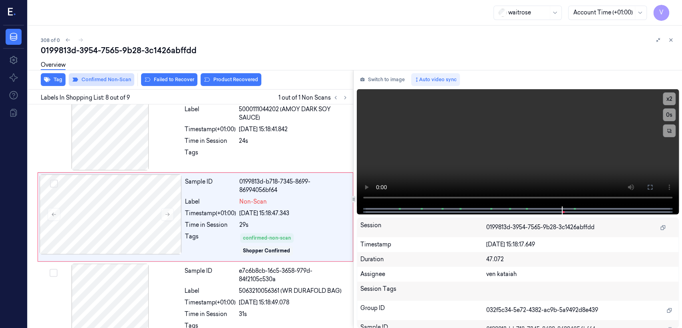
scroll to position [526, 0]
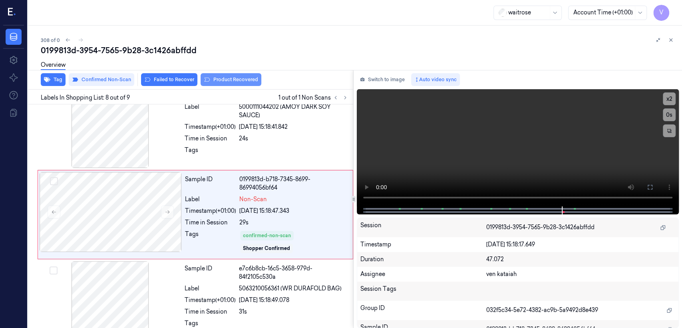
click at [251, 78] on button "Product Recovered" at bounding box center [231, 79] width 61 height 13
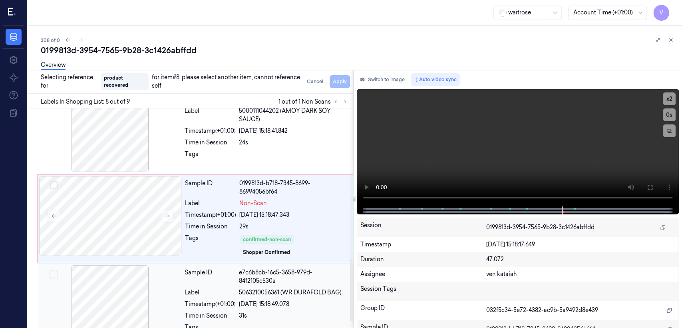
click at [233, 296] on div "Label" at bounding box center [210, 292] width 51 height 8
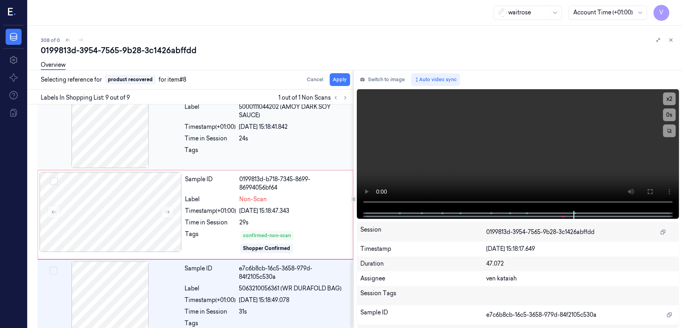
scroll to position [545, 0]
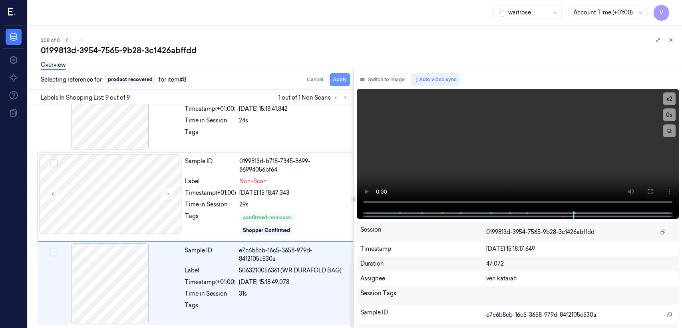
click at [344, 82] on button "Apply" at bounding box center [340, 79] width 20 height 13
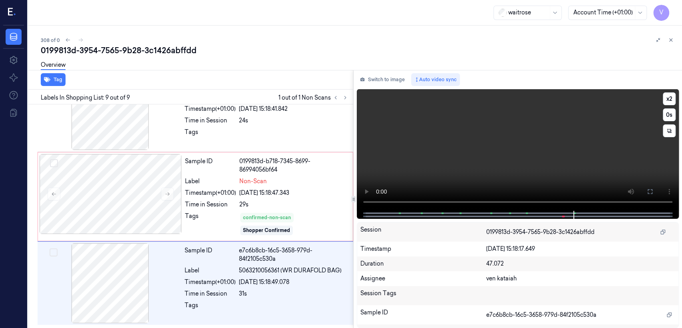
scroll to position [555, 0]
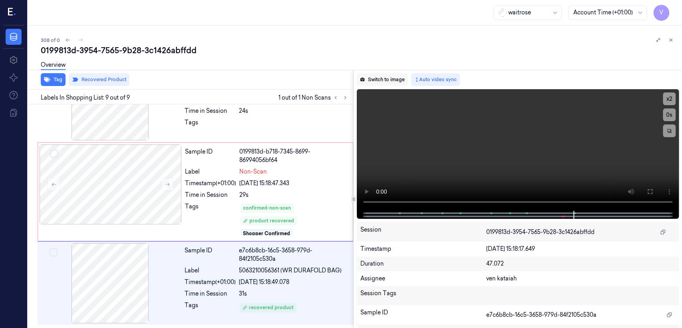
click at [378, 81] on button "Switch to image" at bounding box center [382, 79] width 51 height 13
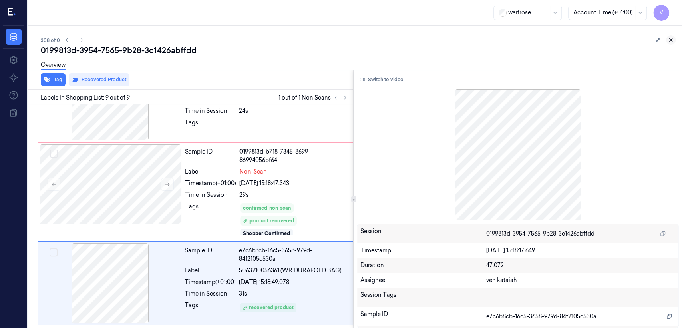
click at [670, 37] on icon at bounding box center [671, 40] width 6 height 6
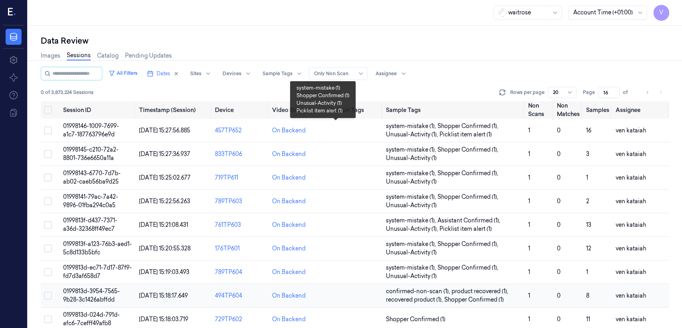
scroll to position [89, 0]
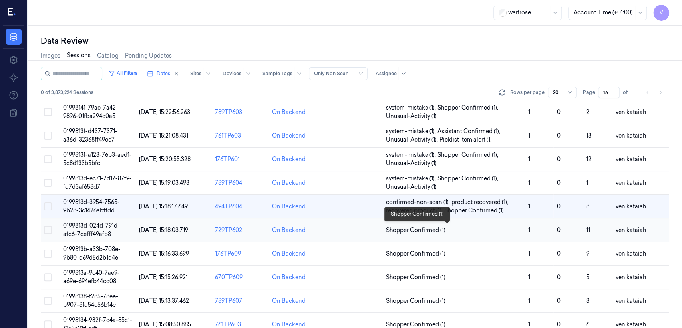
click at [430, 229] on span "Shopper Confirmed (1)" at bounding box center [416, 230] width 60 height 8
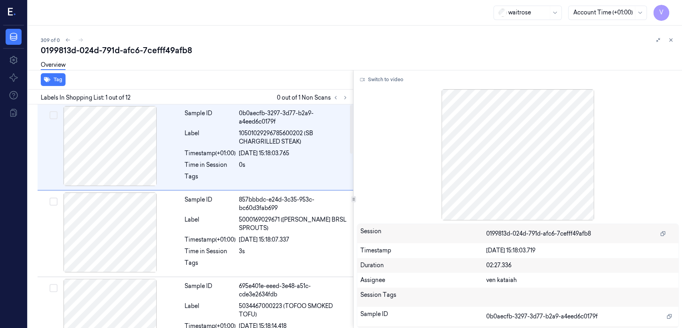
click at [350, 97] on div at bounding box center [340, 98] width 19 height 10
click at [349, 97] on button at bounding box center [345, 98] width 10 height 10
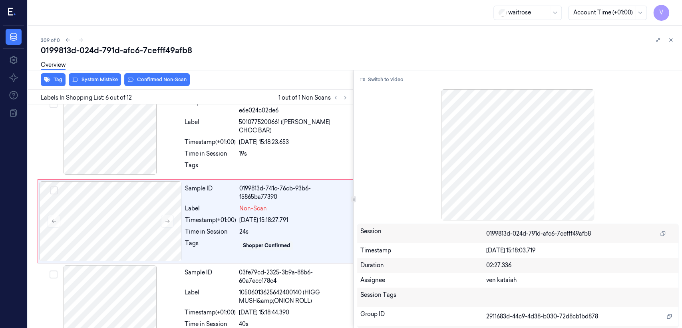
scroll to position [358, 0]
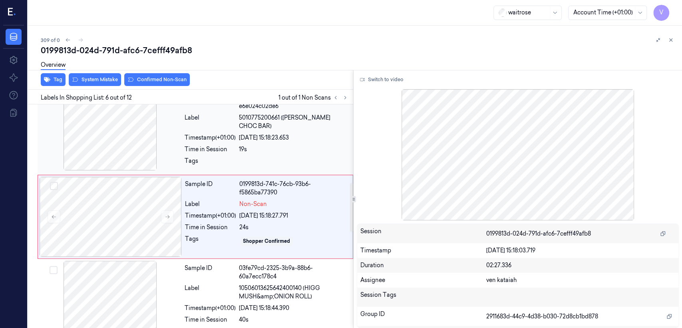
click at [237, 170] on div "Sample ID 3a049032-876f-3d60-b9d2-e6e024c02de6 Label 5010775200661 ([PERSON_NAM…" at bounding box center [266, 131] width 170 height 82
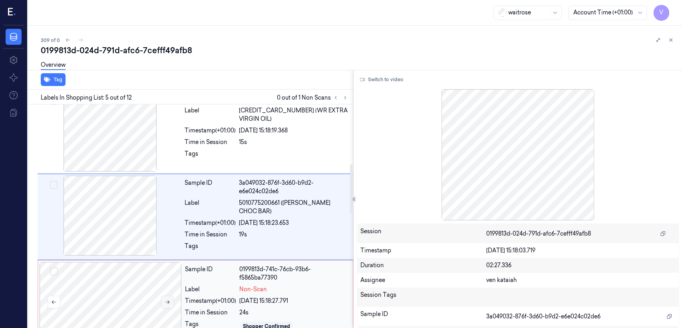
drag, startPoint x: 144, startPoint y: 318, endPoint x: 167, endPoint y: 288, distance: 37.3
click at [146, 317] on div at bounding box center [111, 302] width 142 height 80
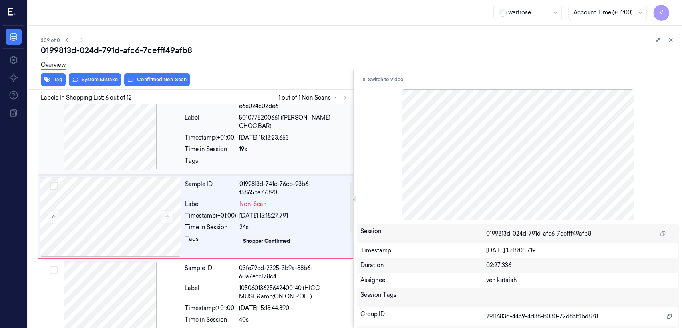
click at [248, 145] on div "19s" at bounding box center [293, 149] width 109 height 8
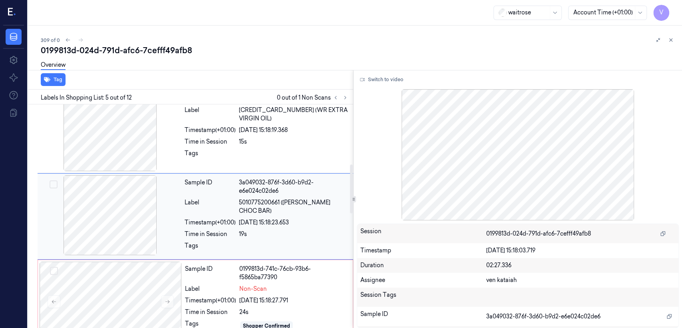
scroll to position [273, 0]
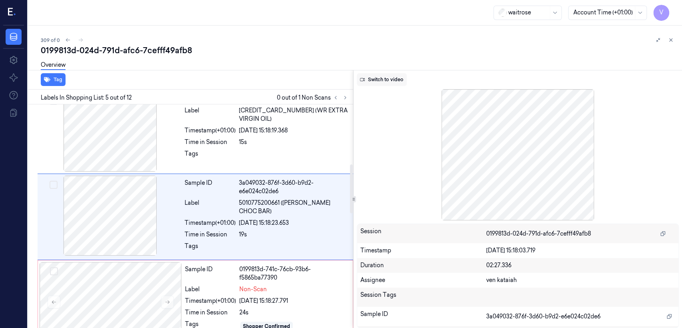
click at [383, 85] on button "Switch to video" at bounding box center [382, 79] width 50 height 13
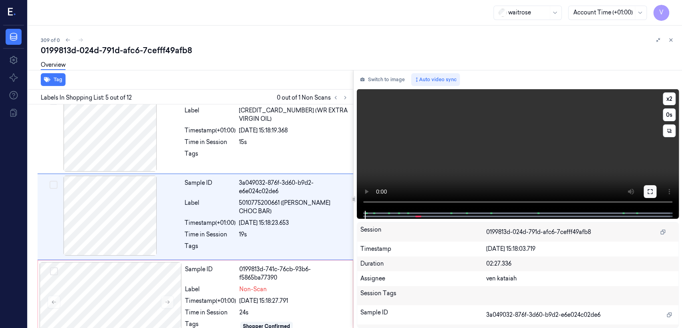
click at [644, 186] on button at bounding box center [650, 191] width 13 height 13
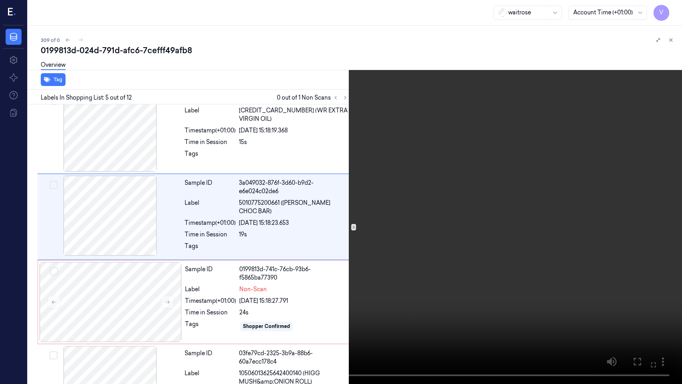
click at [317, 153] on video at bounding box center [341, 192] width 682 height 384
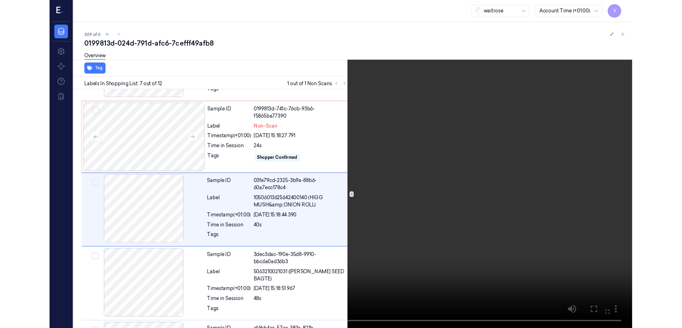
scroll to position [416, 0]
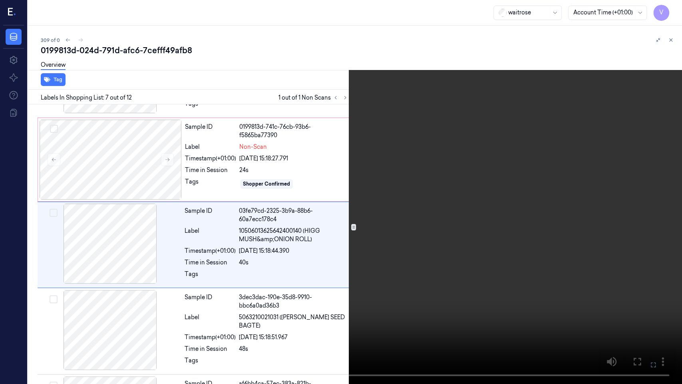
click at [0, 0] on icon at bounding box center [0, 0] width 0 height 0
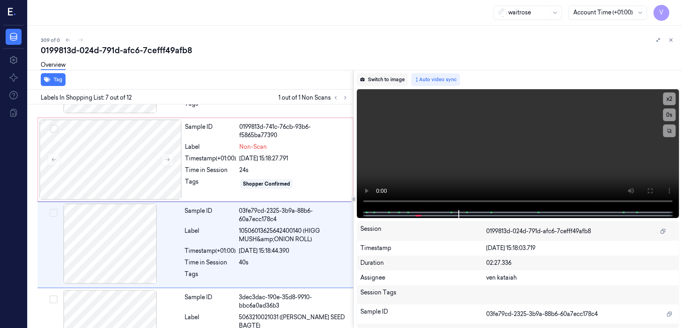
drag, startPoint x: 390, startPoint y: 87, endPoint x: 390, endPoint y: 83, distance: 4.4
click at [390, 83] on div "Switch to image Auto video sync x 2 0 s Session 0199813d-024d-791d-afc6-7cefff4…" at bounding box center [518, 199] width 328 height 258
click at [390, 82] on button "Switch to image" at bounding box center [382, 79] width 51 height 13
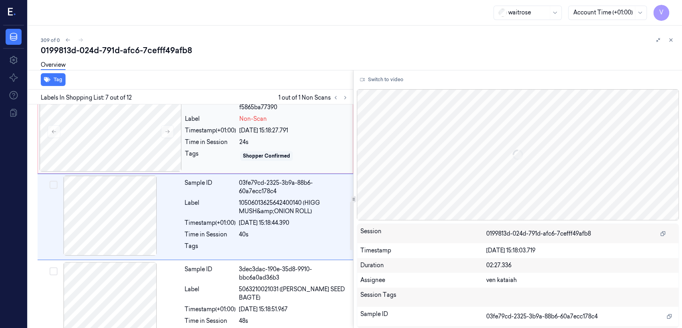
click at [204, 155] on div "Tags" at bounding box center [210, 155] width 51 height 13
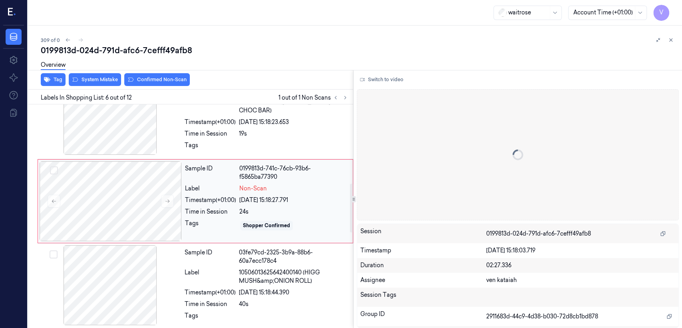
scroll to position [358, 0]
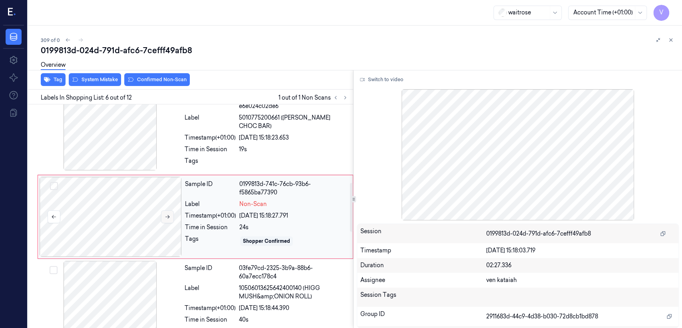
click at [166, 215] on icon at bounding box center [168, 217] width 6 height 6
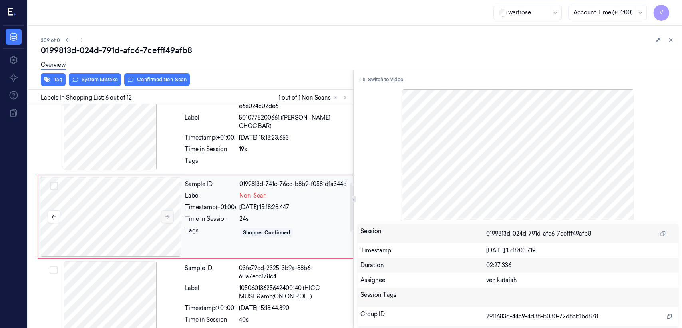
click at [166, 215] on icon at bounding box center [168, 217] width 6 height 6
click at [170, 86] on div "Tag System Mistake Confirmed Non-Scan" at bounding box center [189, 80] width 328 height 20
click at [167, 82] on button "Confirmed Non-Scan" at bounding box center [157, 79] width 66 height 13
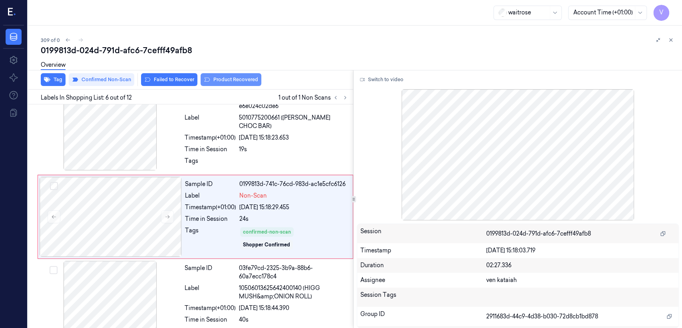
click at [246, 80] on button "Product Recovered" at bounding box center [231, 79] width 61 height 13
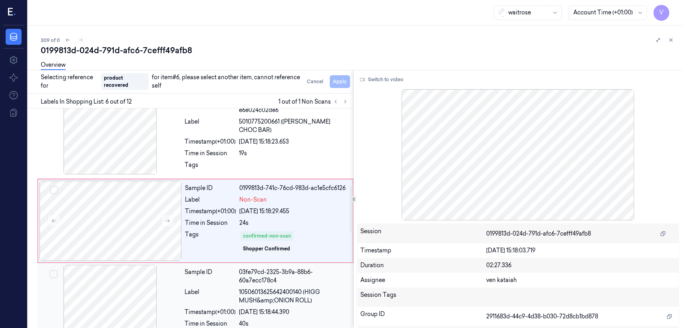
click at [259, 292] on span "10506013625642400140 (HIGG MUSH&amp;ONION ROLL)" at bounding box center [293, 296] width 109 height 17
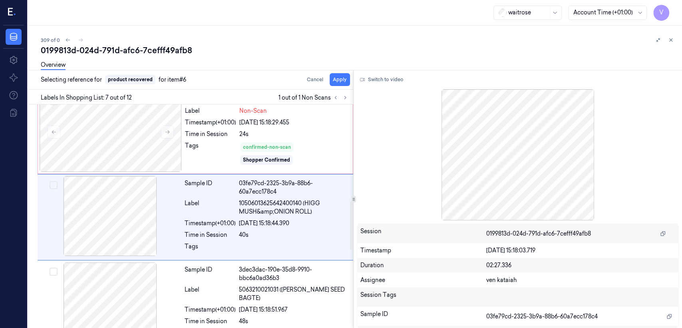
scroll to position [444, 0]
click at [336, 81] on button "Apply" at bounding box center [340, 79] width 20 height 13
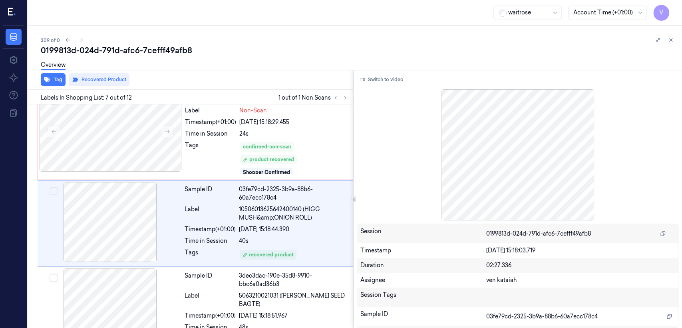
scroll to position [450, 0]
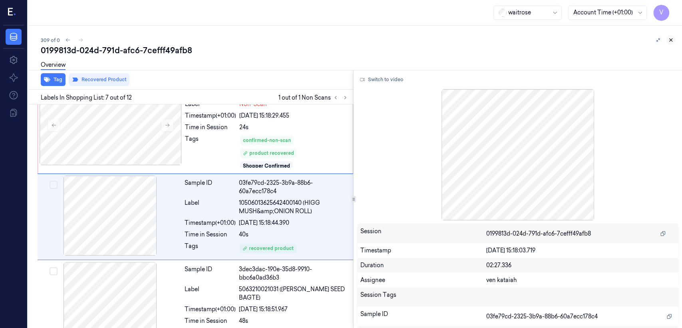
click at [671, 38] on icon at bounding box center [671, 40] width 6 height 6
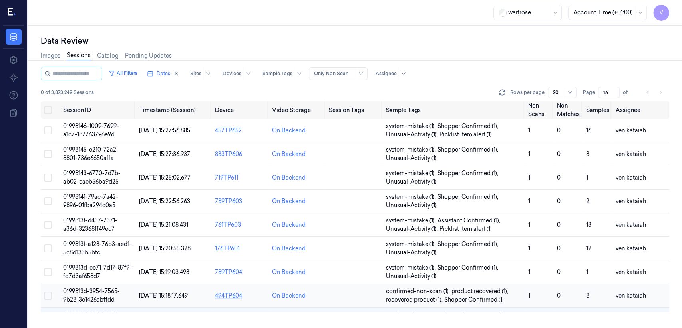
scroll to position [129, 0]
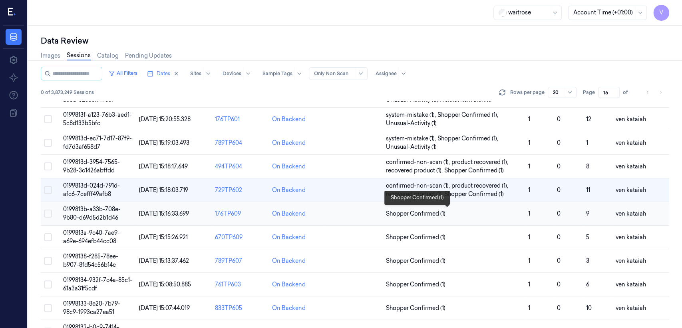
click at [427, 214] on span "Shopper Confirmed (1)" at bounding box center [416, 213] width 60 height 8
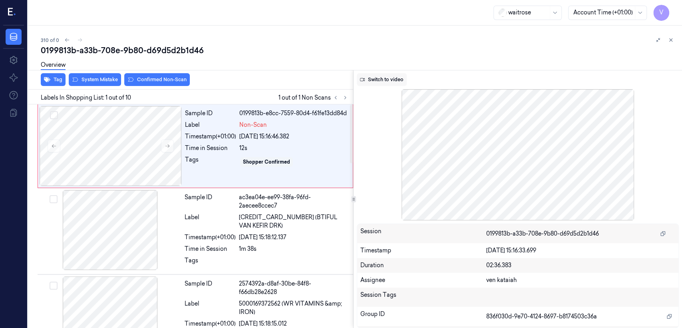
click at [394, 82] on button "Switch to video" at bounding box center [382, 79] width 50 height 13
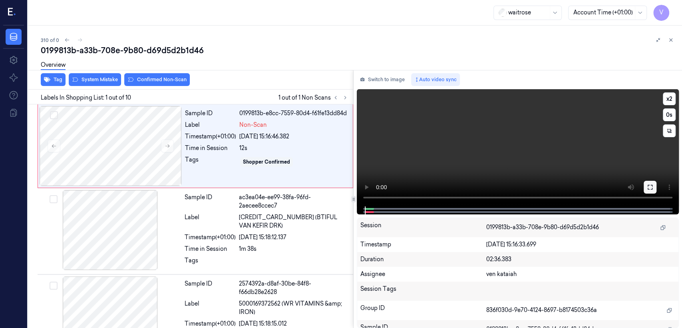
click at [654, 188] on button at bounding box center [650, 187] width 13 height 13
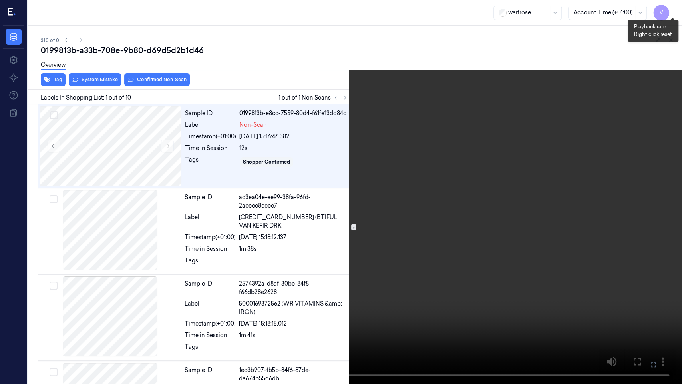
click at [676, 12] on button "x 2" at bounding box center [672, 9] width 13 height 13
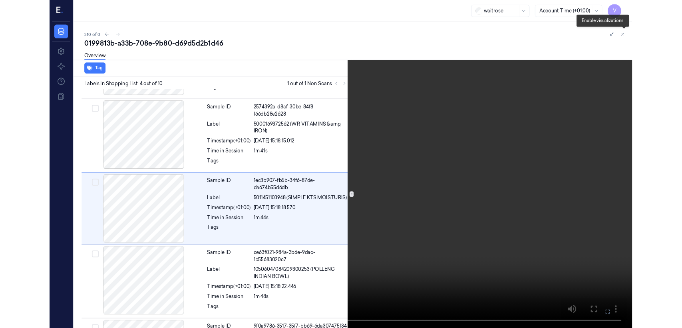
scroll to position [159, 0]
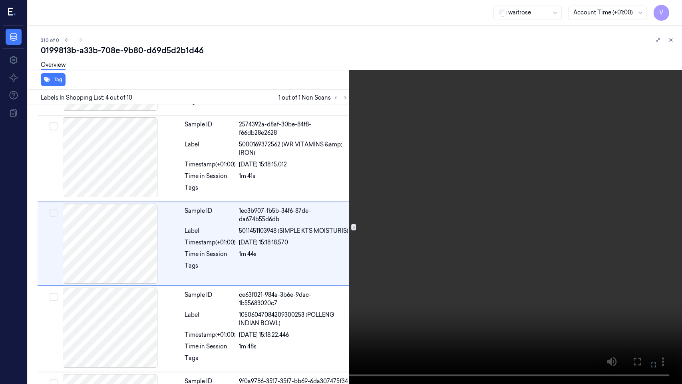
click at [0, 0] on icon at bounding box center [0, 0] width 0 height 0
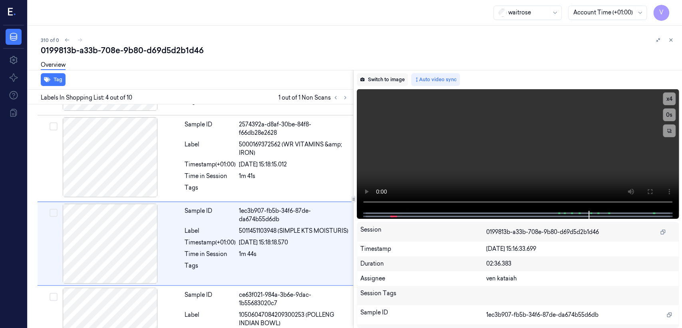
click at [392, 78] on button "Switch to image" at bounding box center [382, 79] width 51 height 13
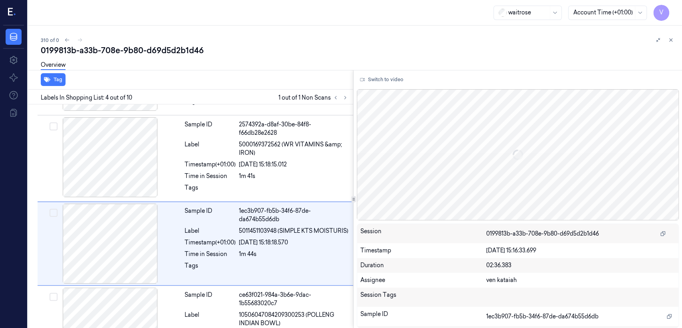
scroll to position [187, 0]
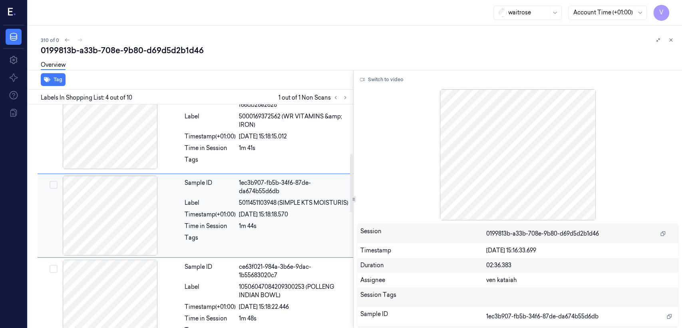
click at [214, 205] on div "Label" at bounding box center [210, 203] width 51 height 8
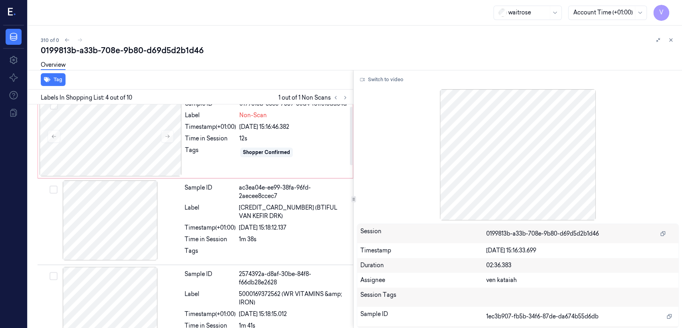
scroll to position [0, 0]
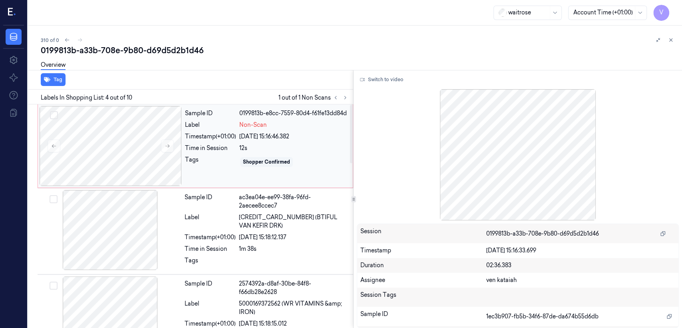
click at [221, 167] on div "Tags" at bounding box center [210, 161] width 51 height 13
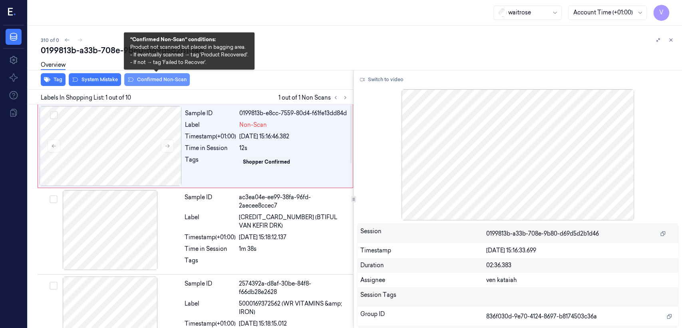
click at [163, 84] on button "Confirmed Non-Scan" at bounding box center [157, 79] width 66 height 13
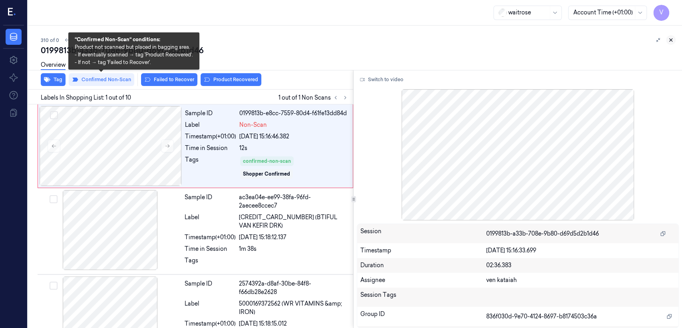
click at [672, 41] on icon at bounding box center [671, 40] width 6 height 6
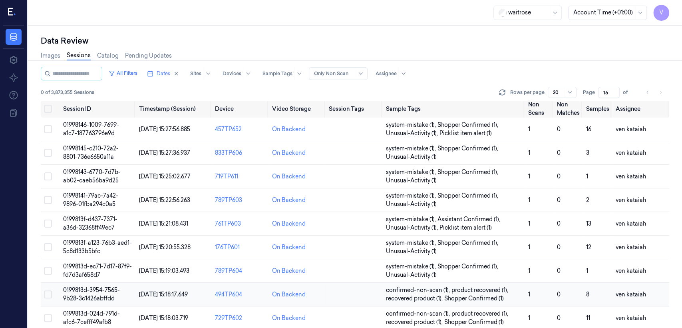
scroll to position [179, 0]
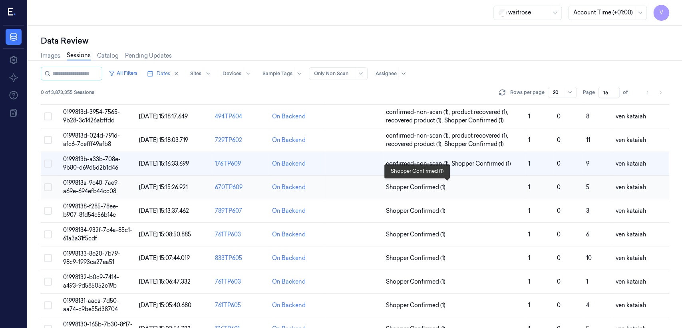
click at [438, 189] on span "Shopper Confirmed (1)" at bounding box center [416, 187] width 60 height 8
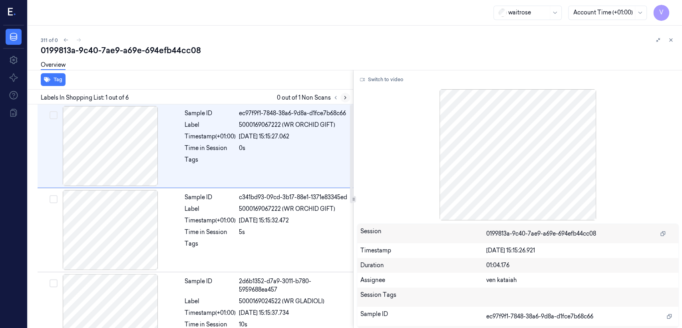
click at [343, 100] on button at bounding box center [345, 98] width 10 height 10
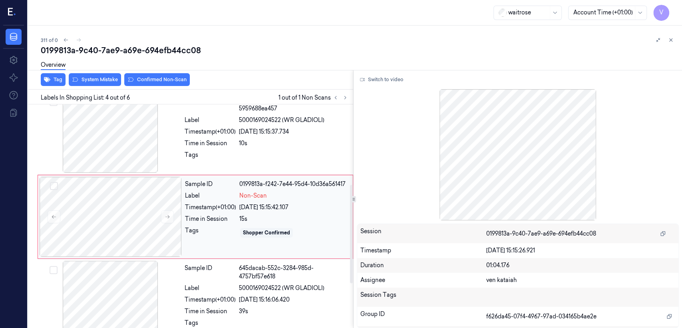
scroll to position [181, 0]
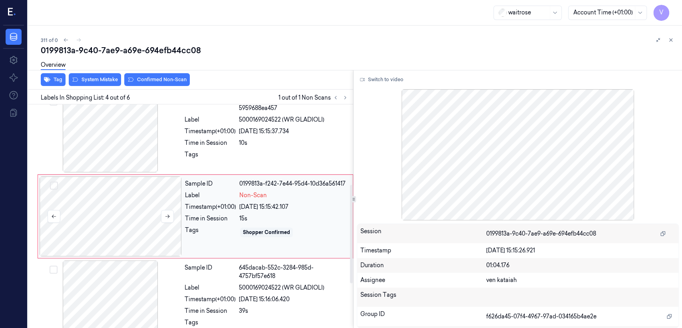
click at [128, 203] on div at bounding box center [111, 216] width 142 height 80
click at [224, 146] on div "Time in Session" at bounding box center [210, 143] width 51 height 8
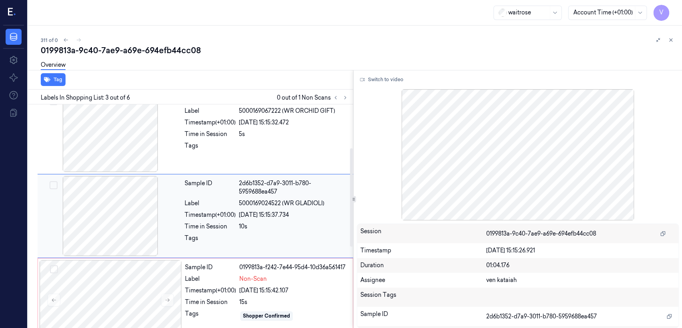
scroll to position [97, 0]
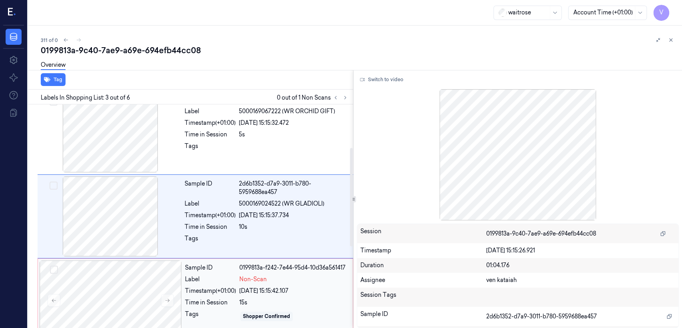
click at [216, 279] on div "Label" at bounding box center [210, 279] width 51 height 8
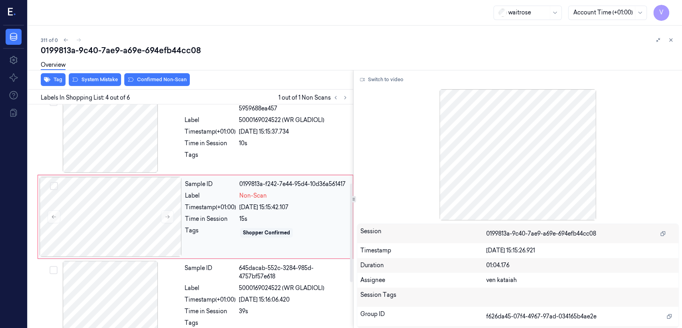
scroll to position [181, 0]
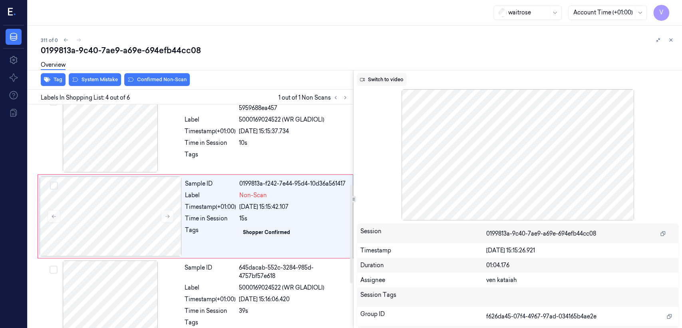
click at [391, 76] on button "Switch to video" at bounding box center [382, 79] width 50 height 13
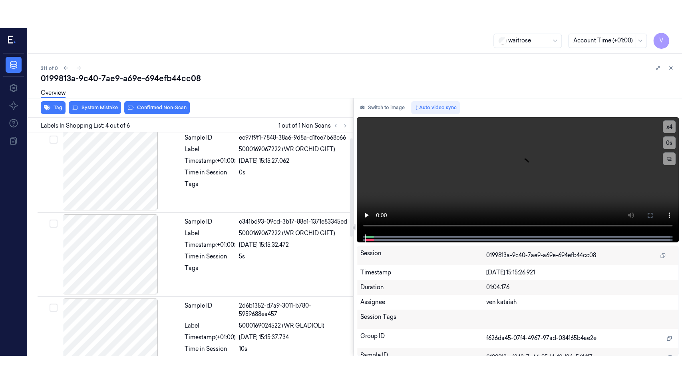
scroll to position [93, 0]
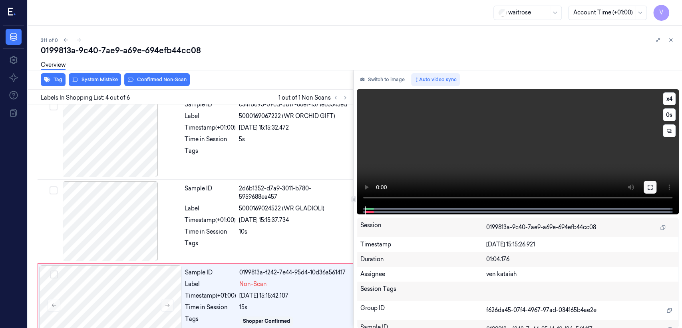
click at [650, 184] on icon at bounding box center [650, 187] width 6 height 6
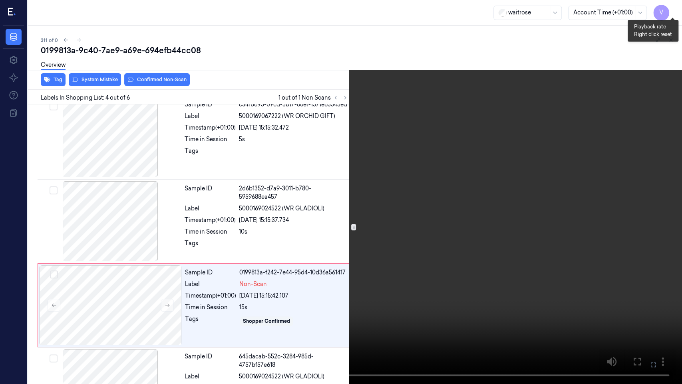
click at [675, 10] on button "x 4" at bounding box center [672, 9] width 13 height 13
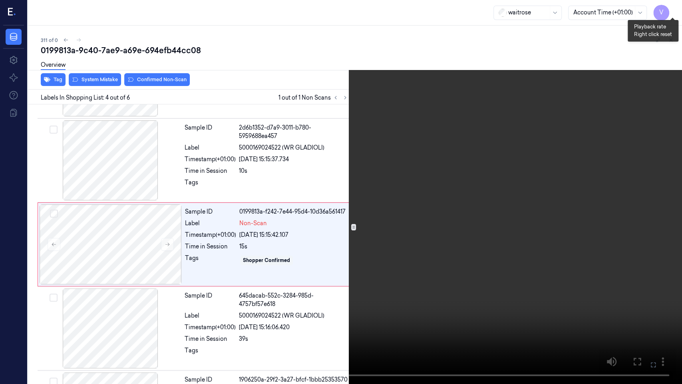
click at [675, 10] on button "x 1" at bounding box center [672, 9] width 13 height 13
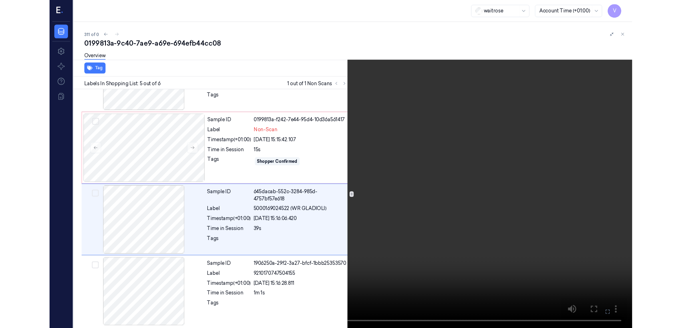
scroll to position [226, 0]
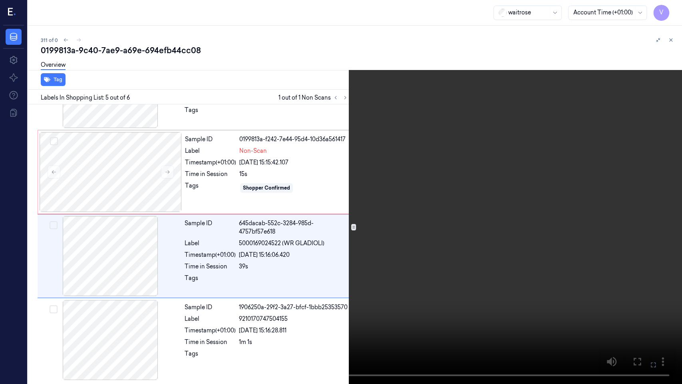
click at [0, 0] on icon at bounding box center [0, 0] width 0 height 0
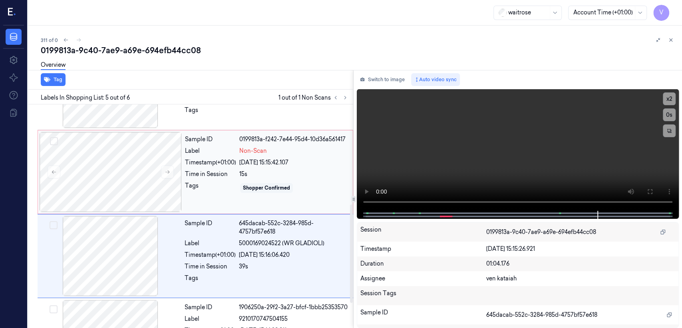
click at [247, 165] on div "[DATE] 15:15:42.107" at bounding box center [293, 162] width 109 height 8
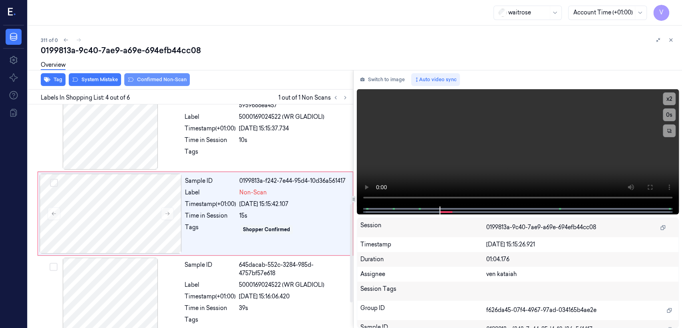
scroll to position [181, 0]
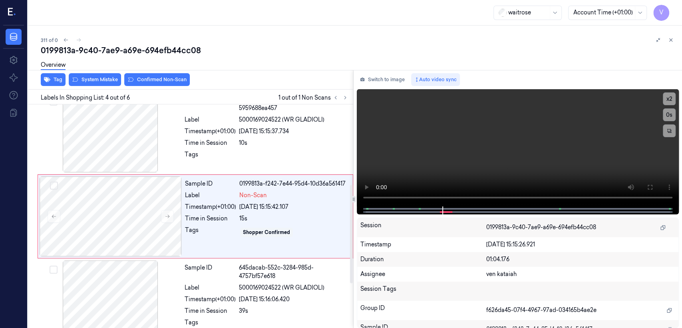
click at [111, 75] on div "Overview" at bounding box center [358, 66] width 635 height 20
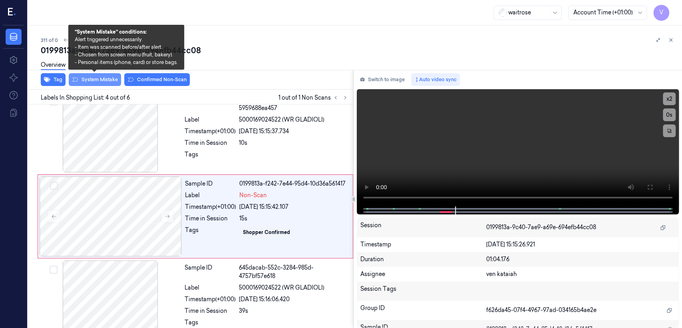
click at [102, 80] on button "System Mistake" at bounding box center [95, 79] width 52 height 13
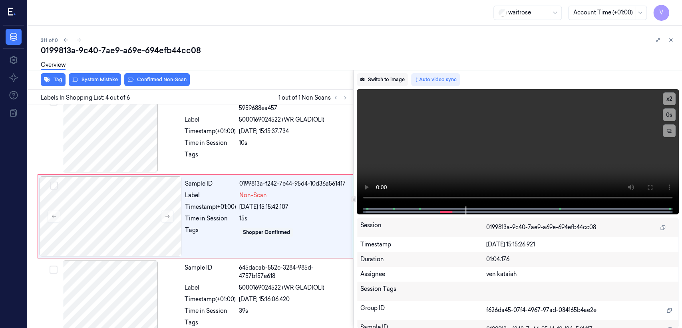
click at [394, 82] on button "Switch to image" at bounding box center [382, 79] width 51 height 13
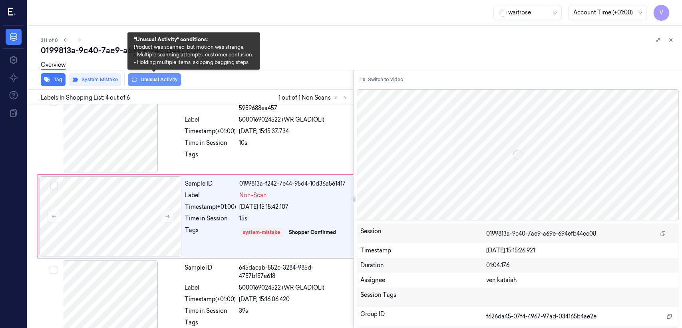
click at [161, 82] on button "Unusual Activity" at bounding box center [154, 79] width 53 height 13
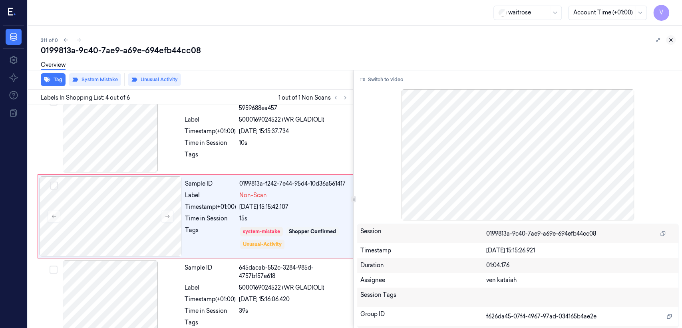
click at [668, 42] on icon at bounding box center [671, 40] width 6 height 6
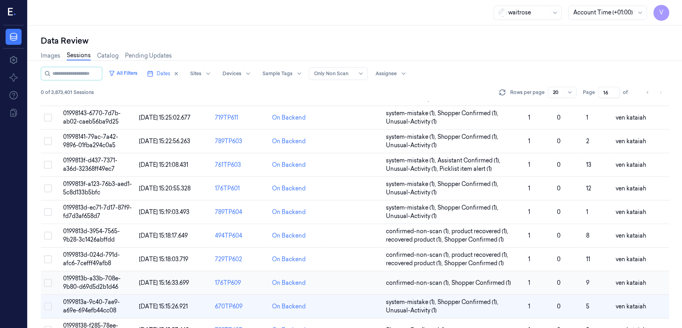
scroll to position [176, 0]
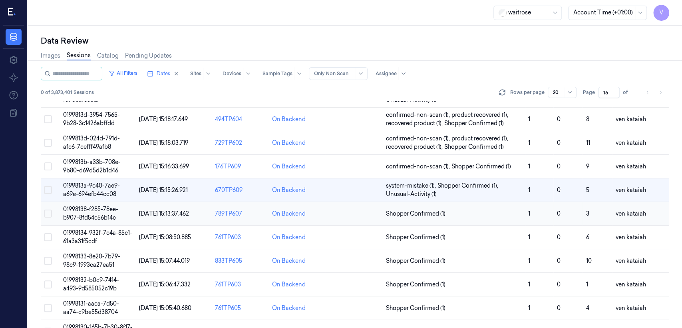
click at [434, 213] on span "Shopper Confirmed (1)" at bounding box center [416, 213] width 60 height 8
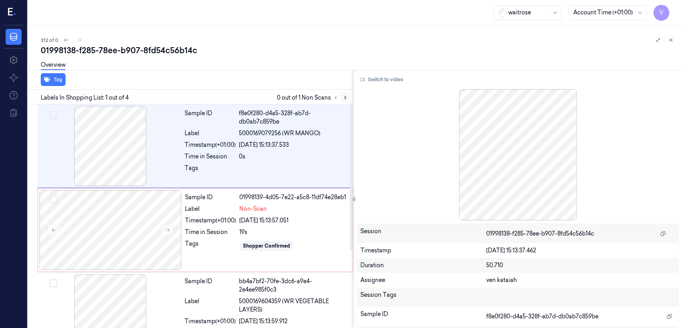
click at [344, 97] on icon at bounding box center [345, 98] width 6 height 6
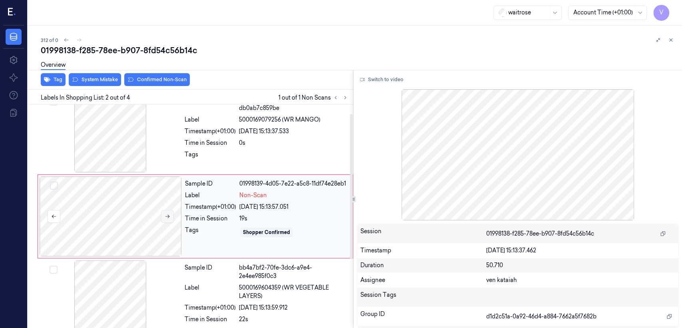
click at [172, 213] on button at bounding box center [167, 216] width 13 height 13
click at [243, 141] on div "0s" at bounding box center [293, 143] width 109 height 8
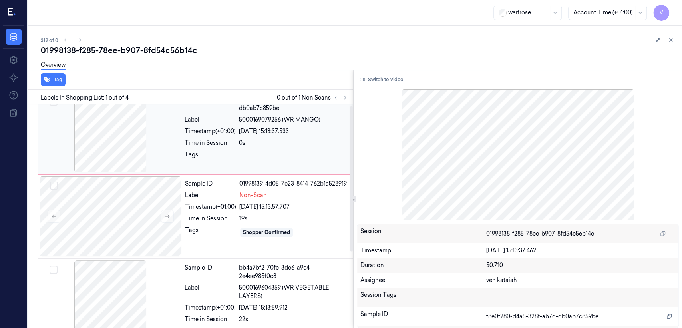
scroll to position [0, 0]
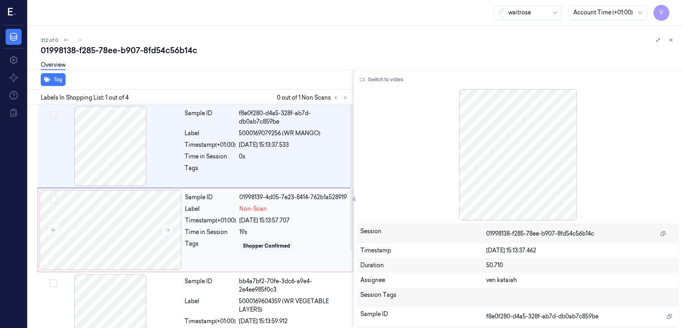
click at [252, 229] on div "19s" at bounding box center [293, 232] width 109 height 8
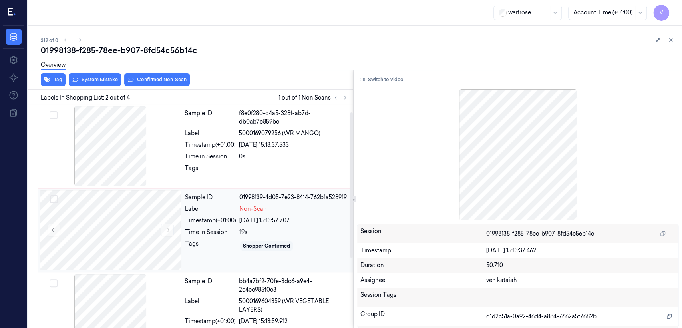
scroll to position [14, 0]
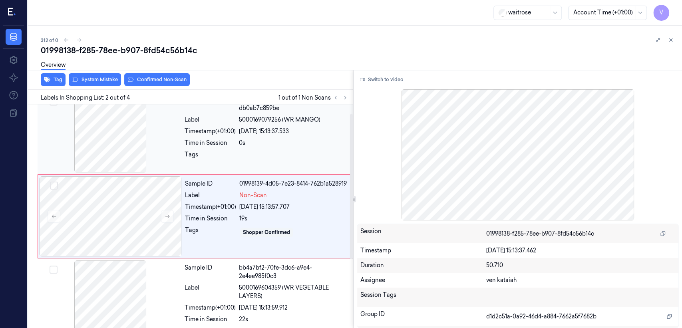
click at [243, 151] on div at bounding box center [293, 156] width 109 height 13
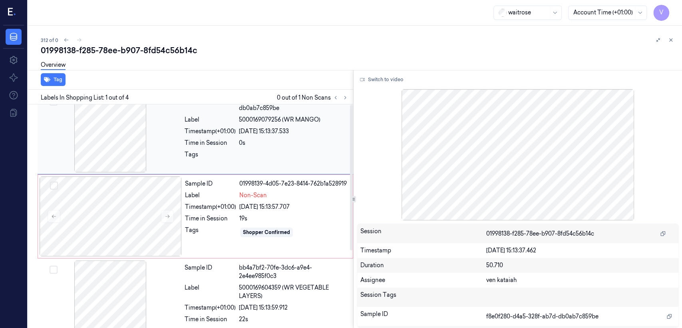
scroll to position [0, 0]
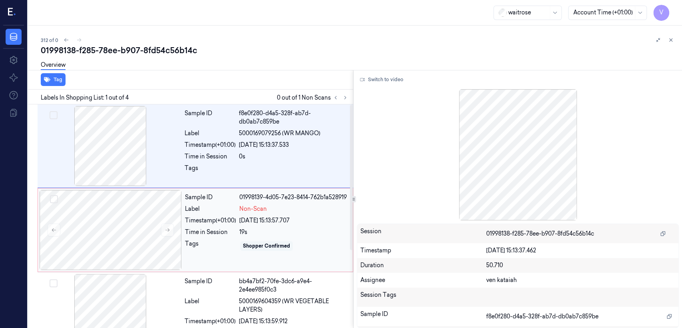
click at [263, 242] on div "Shopper Confirmed" at bounding box center [266, 245] width 47 height 7
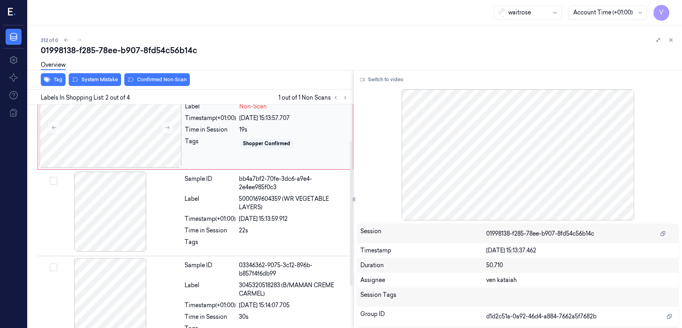
scroll to position [14, 0]
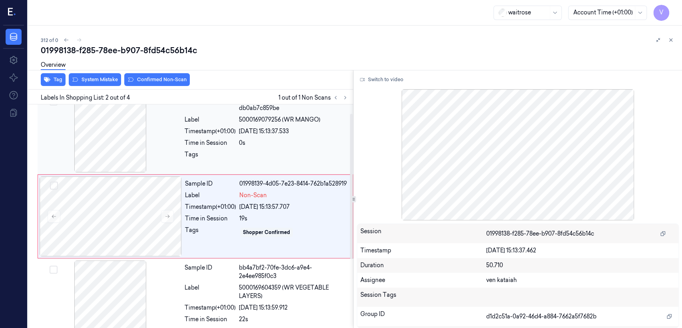
click at [203, 142] on div "Time in Session" at bounding box center [210, 143] width 51 height 8
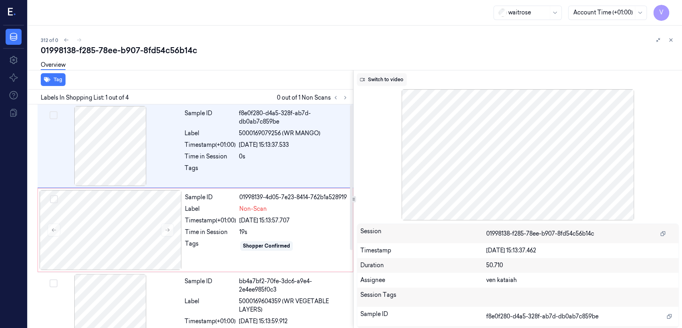
click at [384, 81] on button "Switch to video" at bounding box center [382, 79] width 50 height 13
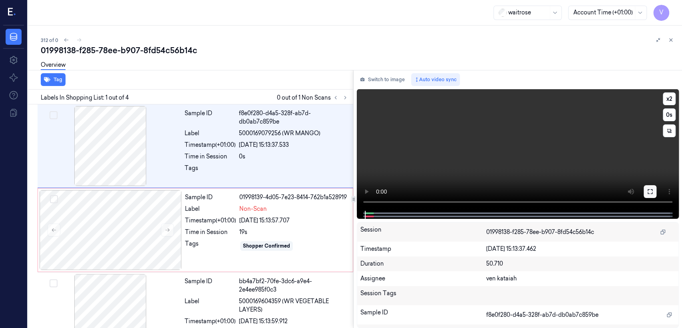
click at [652, 188] on icon at bounding box center [650, 191] width 6 height 6
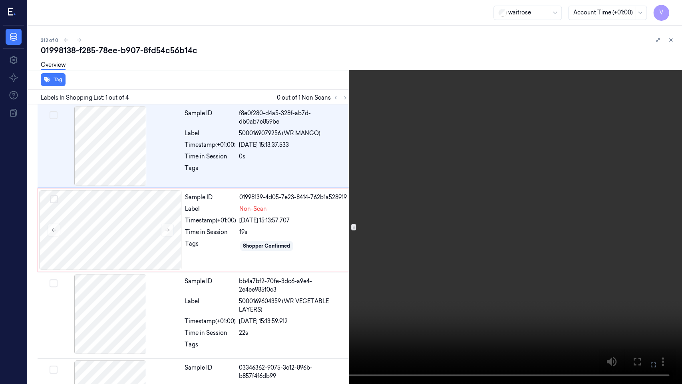
drag, startPoint x: 654, startPoint y: 361, endPoint x: 654, endPoint y: 322, distance: 38.8
click at [0, 0] on icon at bounding box center [0, 0] width 0 height 0
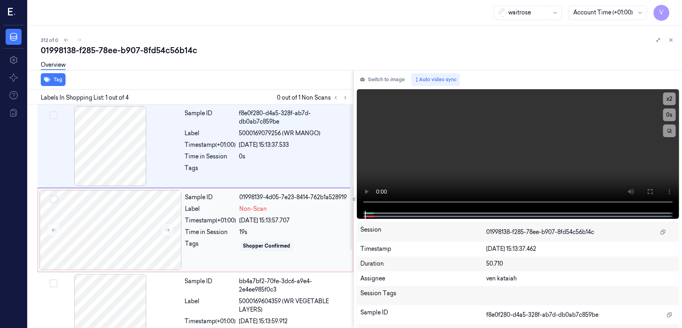
click at [243, 214] on div "Sample ID 01998139-4d05-7e23-8414-762b1a528919 Label Non-Scan Timestamp (+01:00…" at bounding box center [266, 230] width 169 height 80
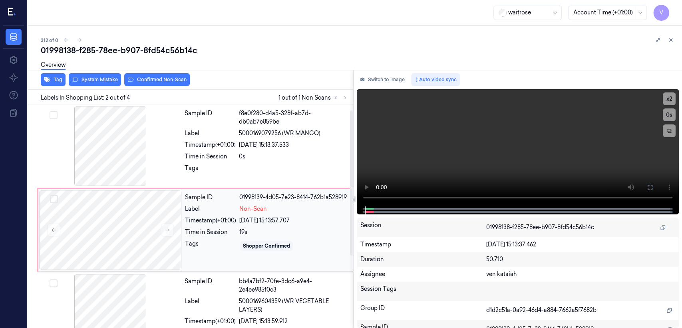
scroll to position [14, 0]
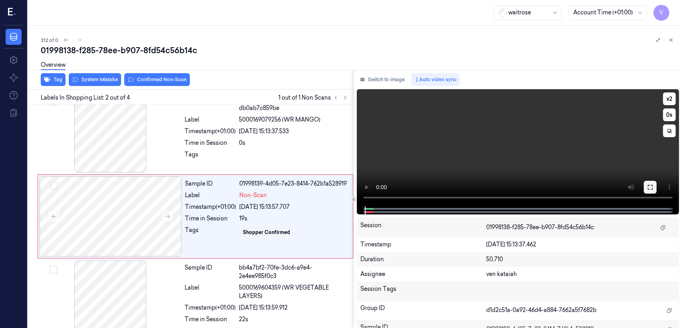
click at [652, 184] on icon at bounding box center [650, 187] width 6 height 6
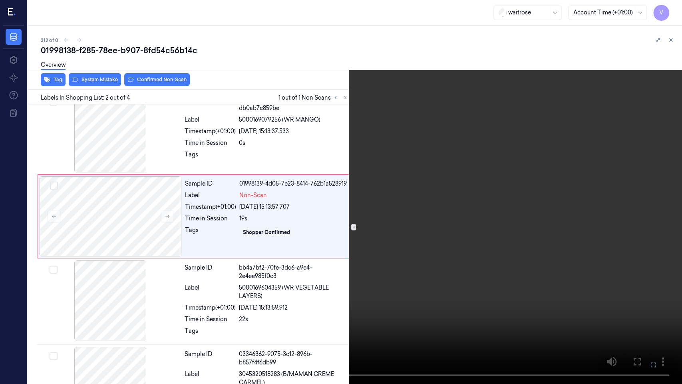
click at [0, 0] on icon at bounding box center [0, 0] width 0 height 0
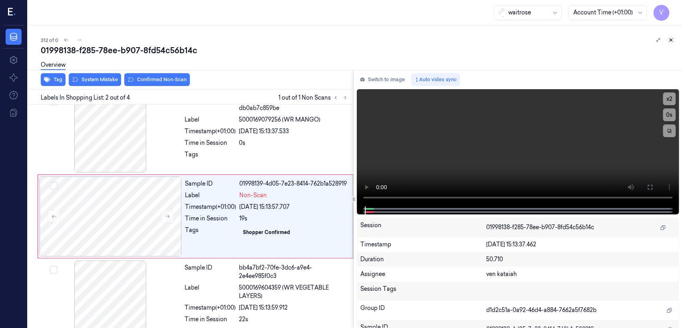
click at [670, 36] on button at bounding box center [671, 40] width 10 height 10
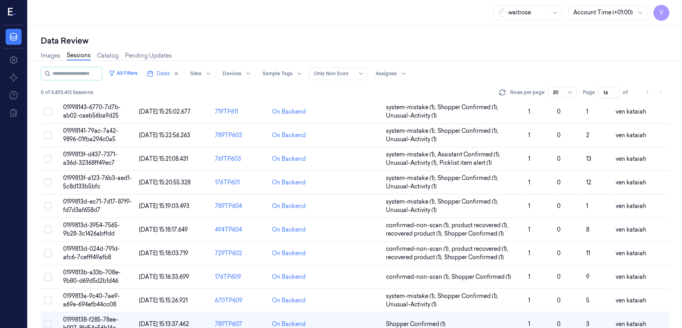
scroll to position [208, 0]
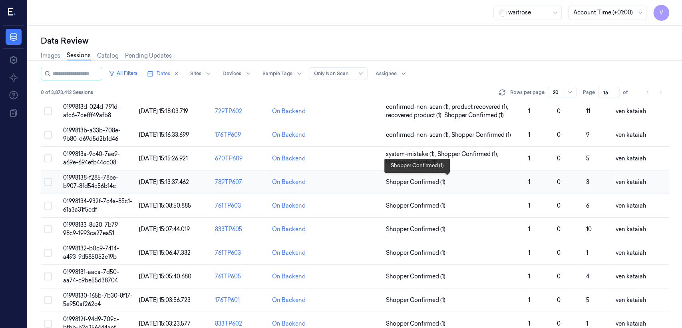
click at [413, 180] on span "Shopper Confirmed (1)" at bounding box center [416, 182] width 60 height 8
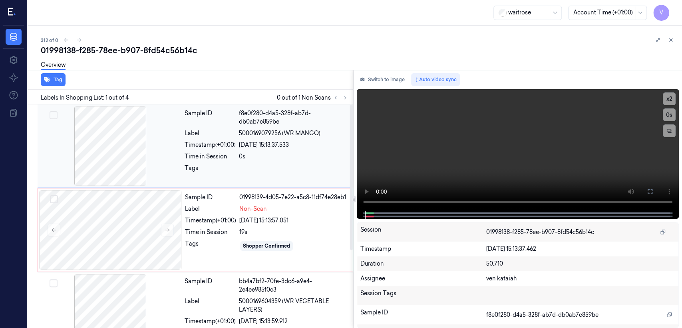
click at [243, 164] on div at bounding box center [293, 170] width 109 height 13
click at [231, 225] on div "Sample ID 01998139-4d05-7e22-a5c8-11df74e28eb1 Label Non-Scan Timestamp (+01:00…" at bounding box center [266, 230] width 169 height 80
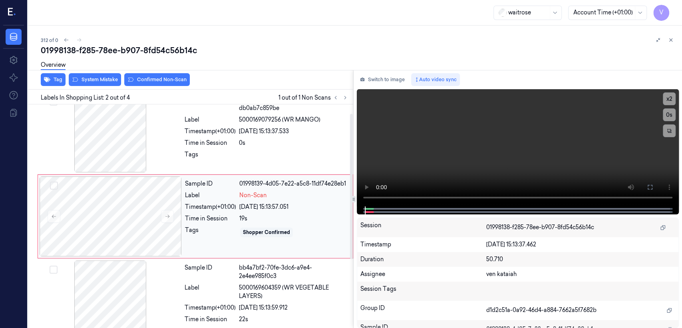
click at [227, 211] on div "Sample ID 01998139-4d05-7e22-a5c8-11df74e28eb1 Label Non-Scan Timestamp (+01:00…" at bounding box center [266, 216] width 169 height 80
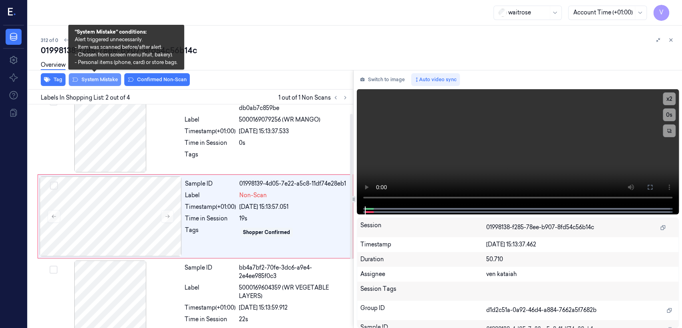
click at [109, 81] on button "System Mistake" at bounding box center [95, 79] width 52 height 13
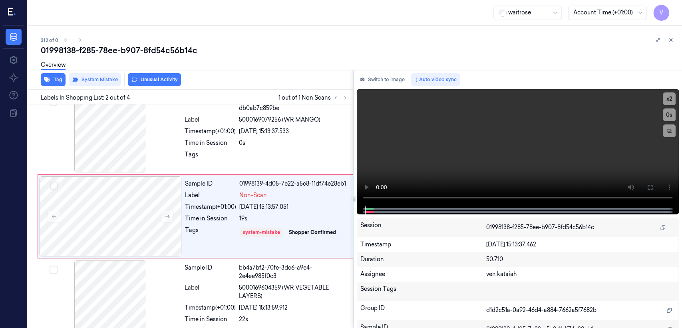
click at [149, 79] on button "Unusual Activity" at bounding box center [154, 79] width 53 height 13
click at [225, 151] on div "Tags" at bounding box center [210, 156] width 51 height 13
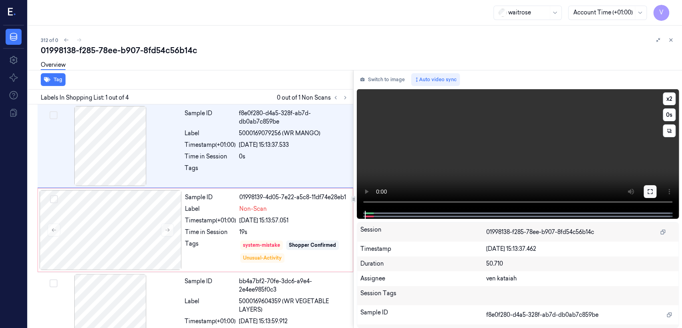
click at [648, 195] on button at bounding box center [650, 191] width 13 height 13
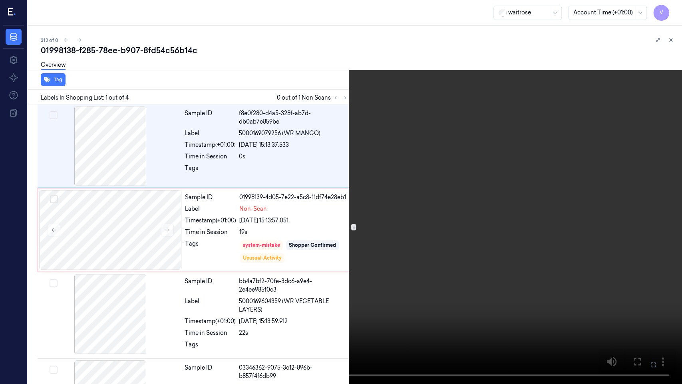
drag, startPoint x: 656, startPoint y: 364, endPoint x: 656, endPoint y: 326, distance: 38.8
click at [0, 0] on icon at bounding box center [0, 0] width 0 height 0
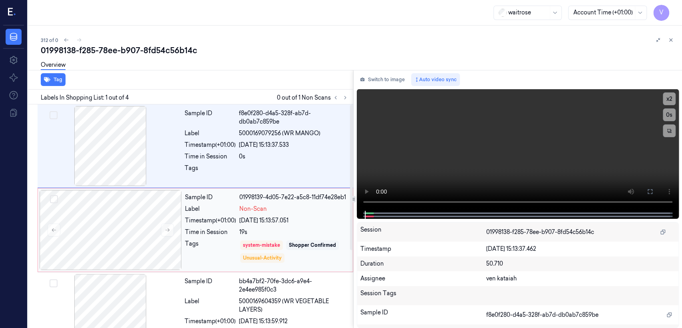
click at [229, 241] on div "Tags" at bounding box center [210, 251] width 51 height 24
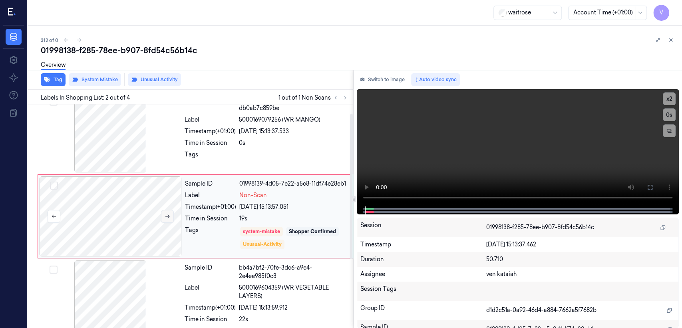
click at [167, 216] on icon at bounding box center [168, 216] width 6 height 6
click at [671, 38] on icon at bounding box center [671, 40] width 6 height 6
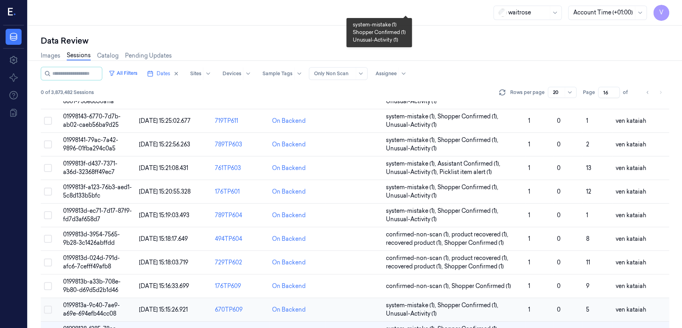
scroll to position [187, 0]
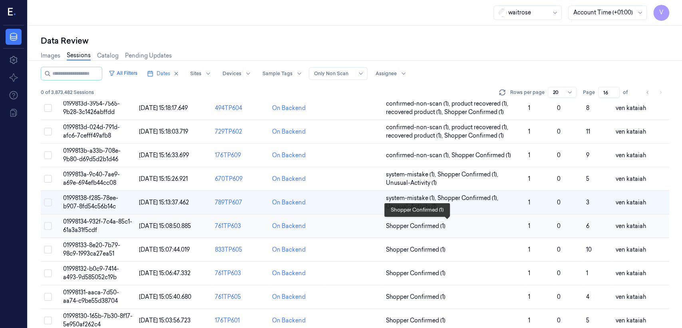
click at [446, 225] on span "Shopper Confirmed (1)" at bounding box center [454, 226] width 136 height 8
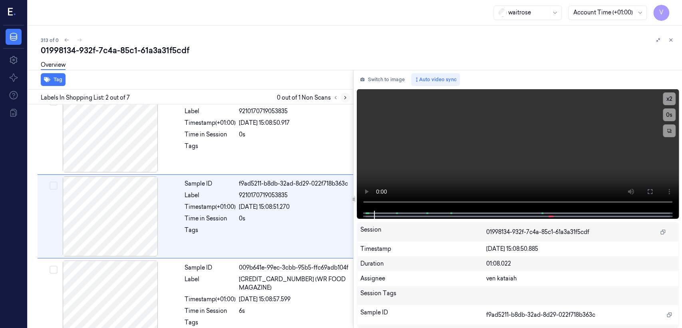
click at [344, 93] on button at bounding box center [345, 98] width 10 height 10
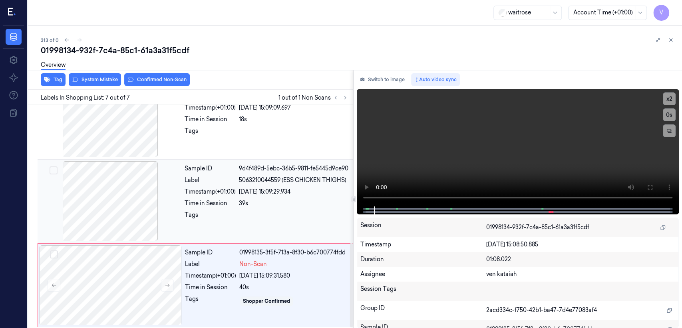
scroll to position [366, 0]
click at [258, 171] on div "9d4f489d-5ebc-36b5-9811-fe5445d9ce90" at bounding box center [293, 167] width 109 height 8
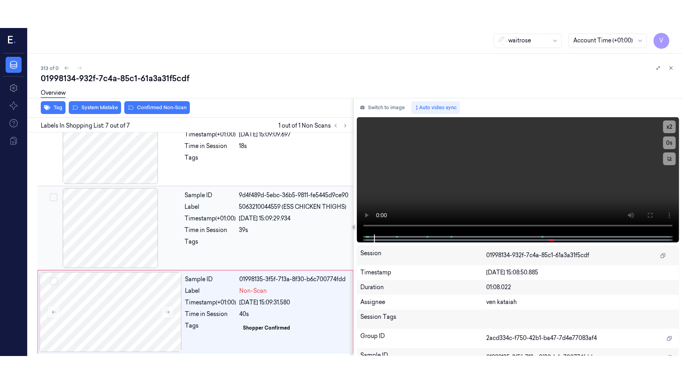
scroll to position [349, 0]
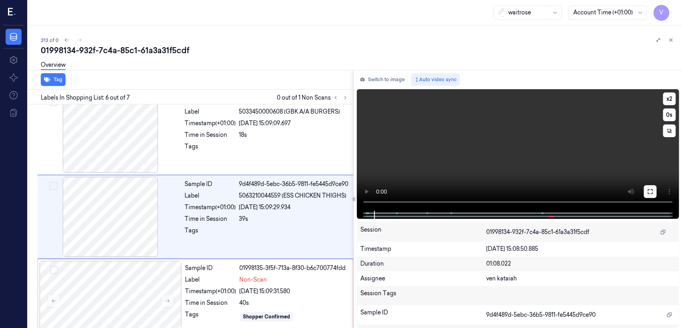
click at [654, 197] on button at bounding box center [650, 191] width 13 height 13
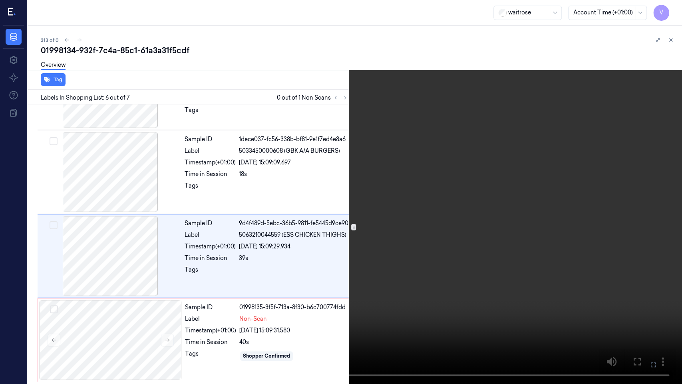
click at [418, 197] on video at bounding box center [341, 192] width 682 height 384
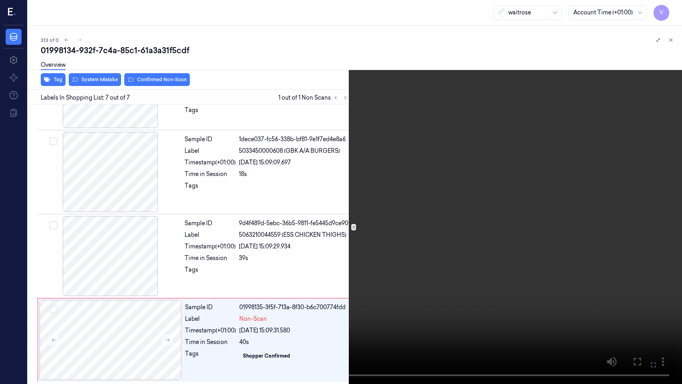
click at [0, 0] on icon at bounding box center [0, 0] width 0 height 0
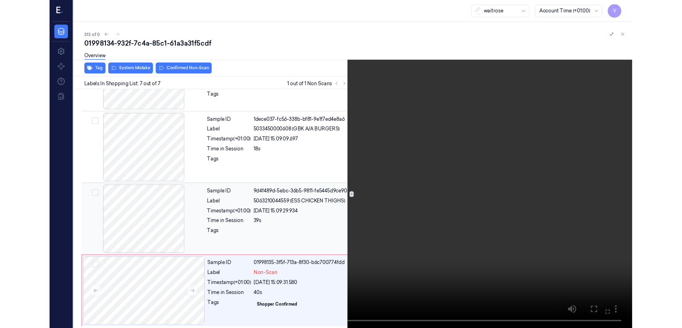
scroll to position [349, 0]
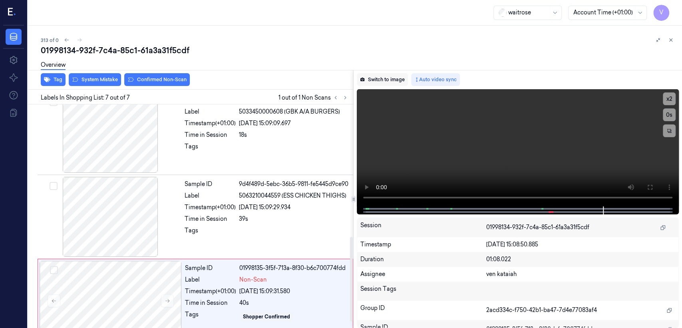
click at [385, 75] on button "Switch to image" at bounding box center [382, 79] width 51 height 13
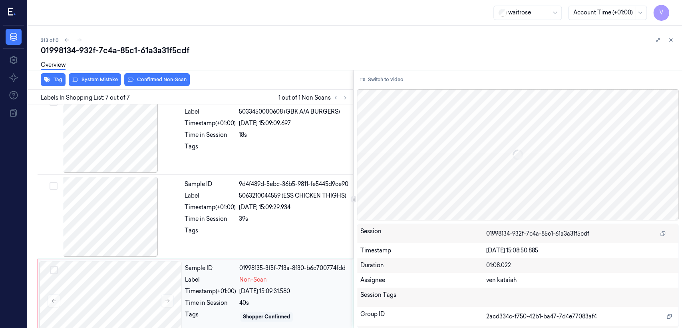
scroll to position [366, 0]
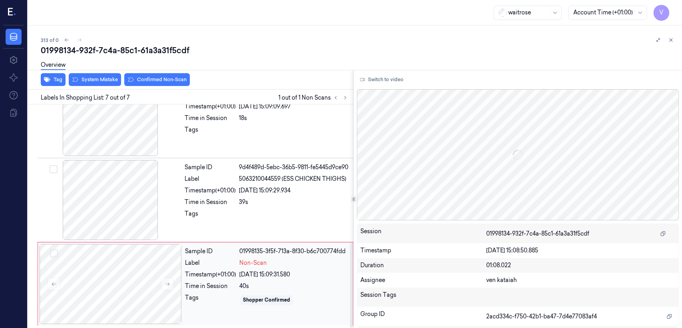
click at [257, 277] on div "[DATE] 15:09:31.580" at bounding box center [293, 274] width 109 height 8
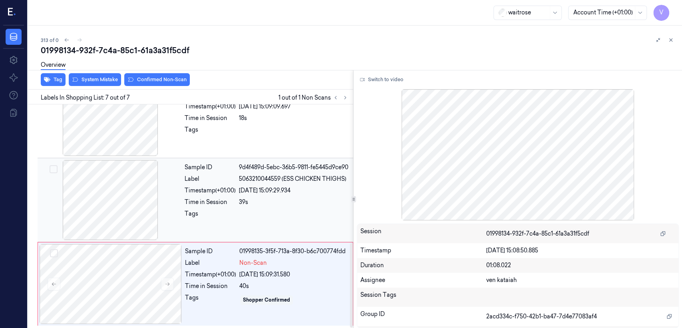
click at [315, 183] on span "5063210044559 (ESS CHICKEN THIGHS)" at bounding box center [292, 179] width 107 height 8
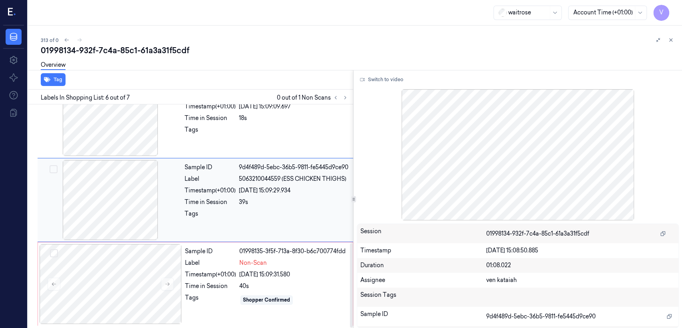
scroll to position [349, 0]
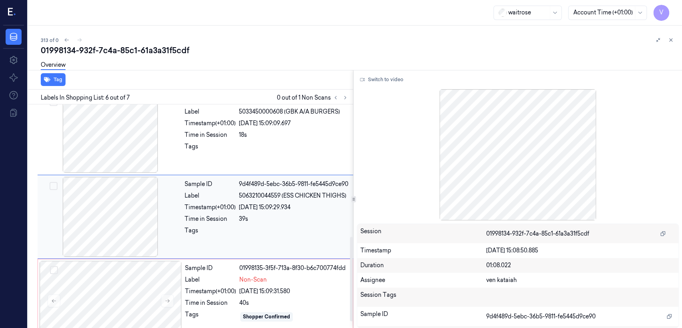
click at [288, 255] on div "Sample ID 9d4f489d-5ebc-36b5-9811-fe5445d9ce90 Label 5063210044559 (ESS CHICKEN…" at bounding box center [266, 217] width 170 height 80
click at [371, 90] on div at bounding box center [518, 154] width 322 height 131
click at [373, 81] on button "Switch to video" at bounding box center [382, 79] width 50 height 13
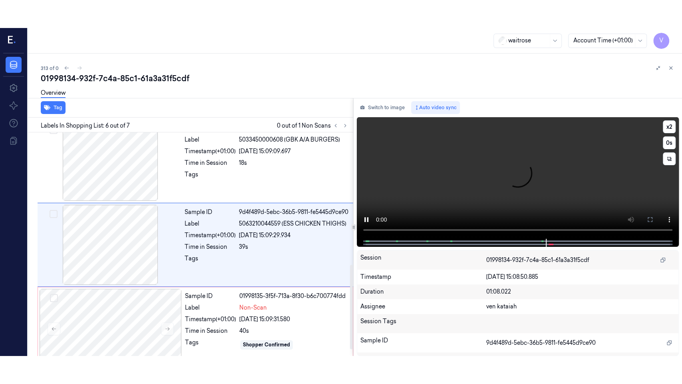
scroll to position [366, 0]
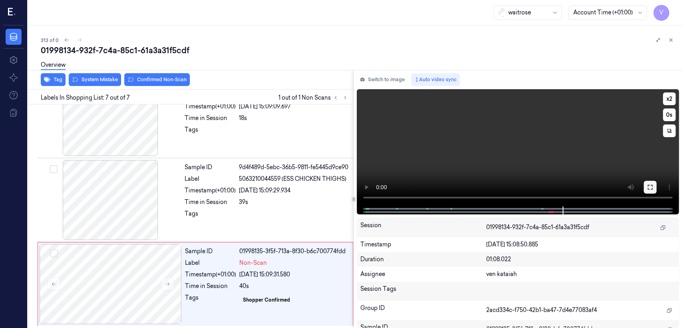
click at [648, 187] on icon at bounding box center [650, 187] width 6 height 6
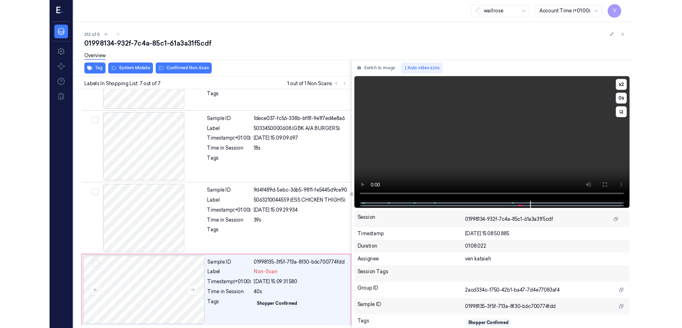
scroll to position [310, 0]
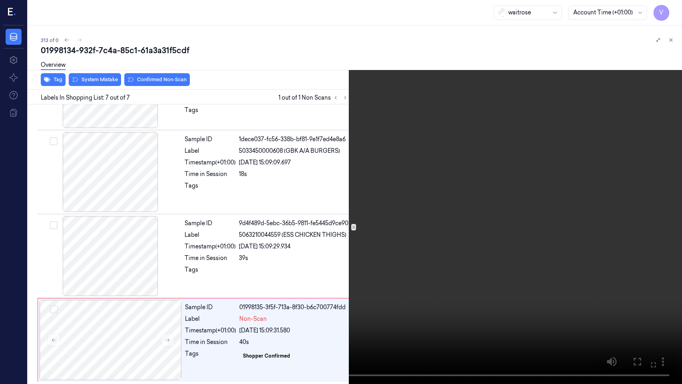
click at [0, 0] on button at bounding box center [0, 0] width 0 height 0
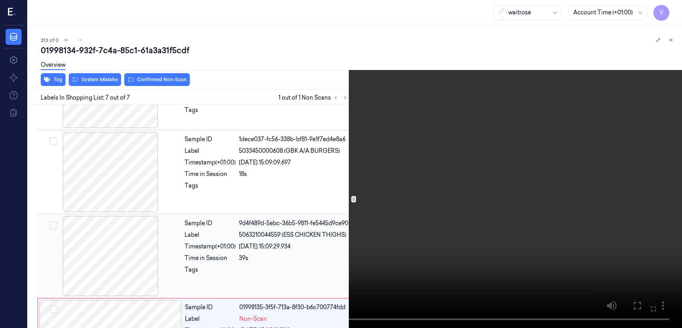
scroll to position [366, 0]
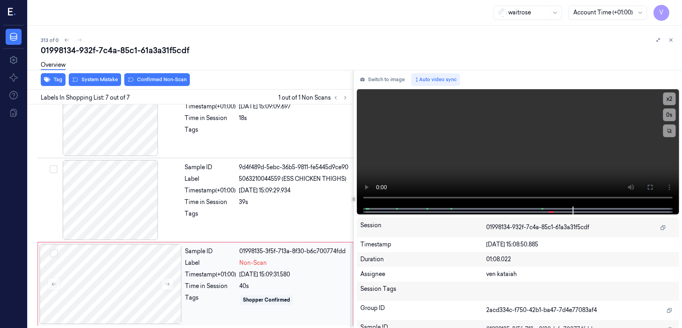
click at [211, 261] on div "Label" at bounding box center [210, 263] width 51 height 8
click at [75, 74] on div "Overview" at bounding box center [358, 66] width 635 height 20
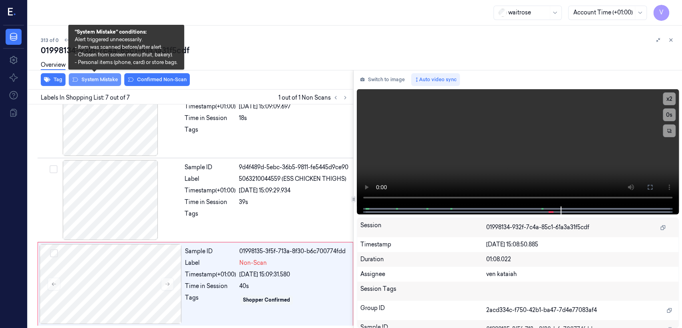
click at [83, 76] on button "System Mistake" at bounding box center [95, 79] width 52 height 13
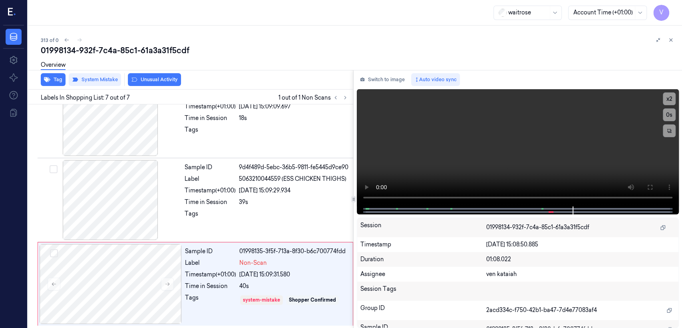
click at [151, 81] on button "Unusual Activity" at bounding box center [154, 79] width 53 height 13
click at [363, 85] on button "Switch to image" at bounding box center [382, 79] width 51 height 13
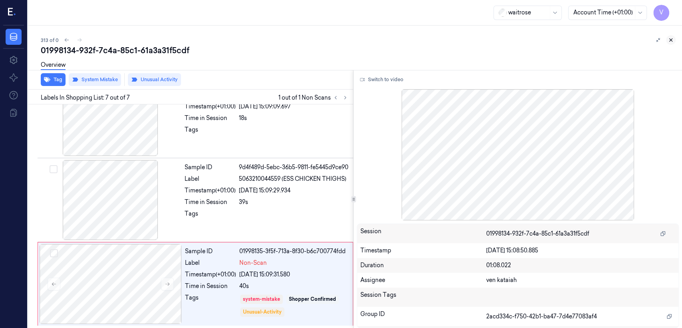
click at [667, 42] on button at bounding box center [671, 40] width 10 height 10
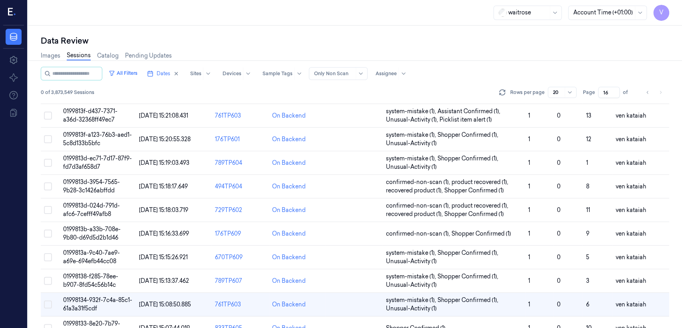
scroll to position [262, 0]
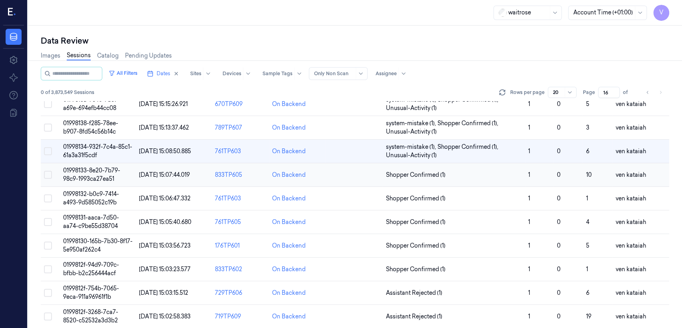
click at [419, 174] on span "Shopper Confirmed (1)" at bounding box center [416, 175] width 60 height 8
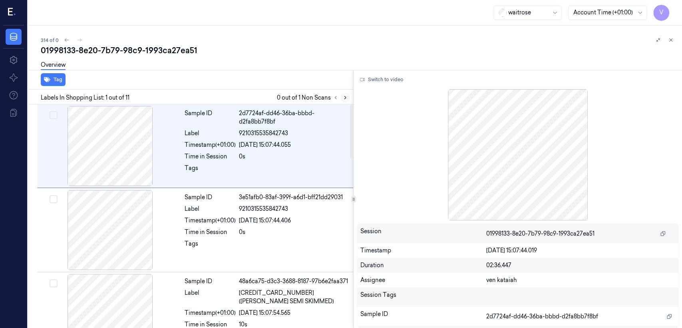
click at [347, 97] on icon at bounding box center [345, 98] width 6 height 6
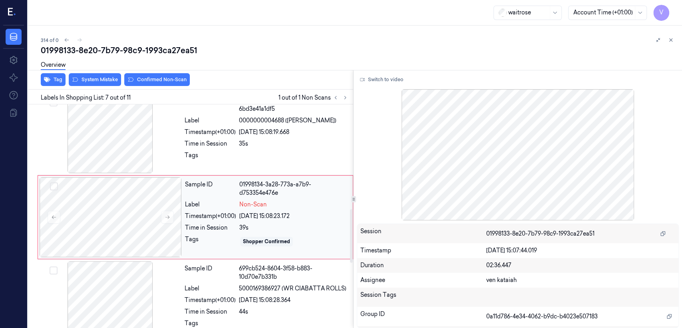
scroll to position [435, 0]
click at [154, 225] on div at bounding box center [111, 217] width 142 height 80
click at [167, 217] on icon at bounding box center [168, 217] width 6 height 6
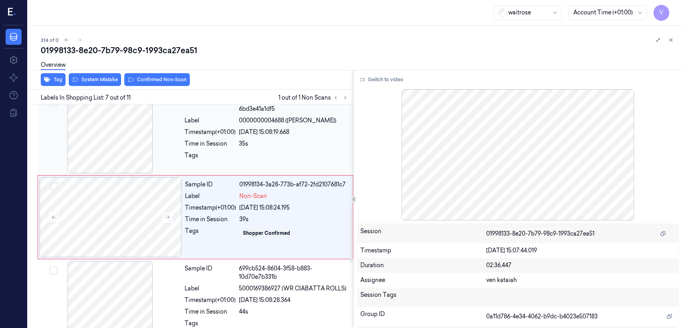
click at [190, 141] on div "Time in Session" at bounding box center [210, 143] width 51 height 8
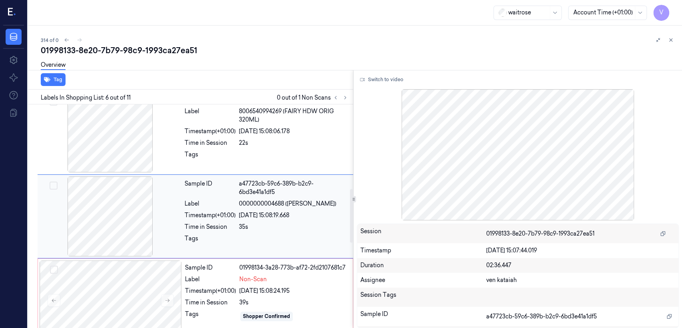
scroll to position [351, 0]
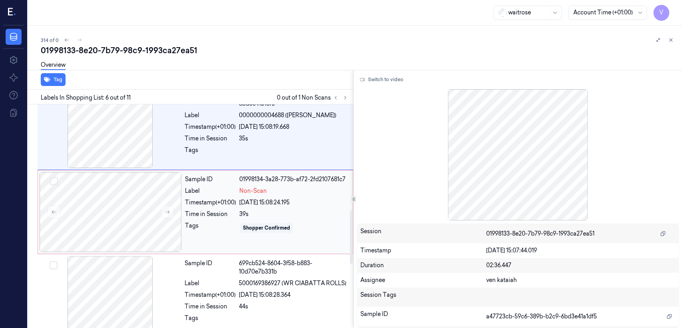
click at [279, 231] on div "Shopper Confirmed" at bounding box center [266, 228] width 53 height 10
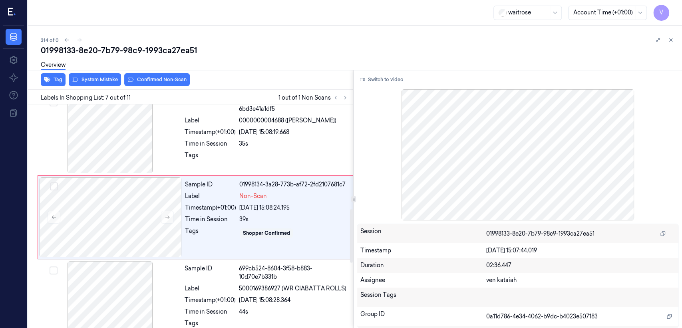
click at [84, 73] on div "Overview" at bounding box center [358, 66] width 635 height 20
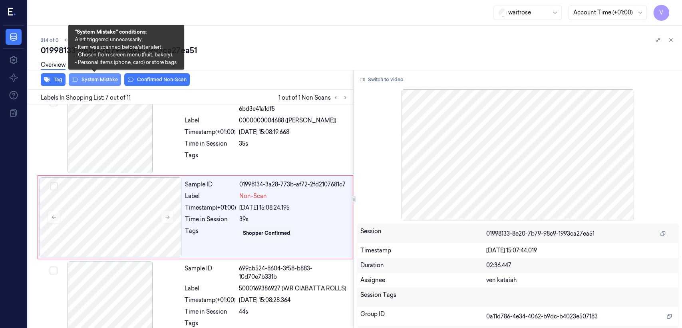
click at [87, 82] on button "System Mistake" at bounding box center [95, 79] width 52 height 13
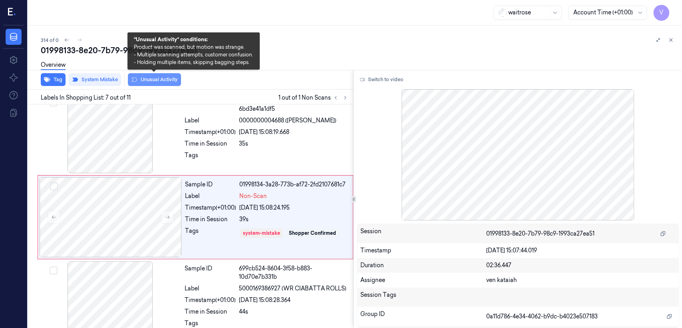
click at [166, 79] on button "Unusual Activity" at bounding box center [154, 79] width 53 height 13
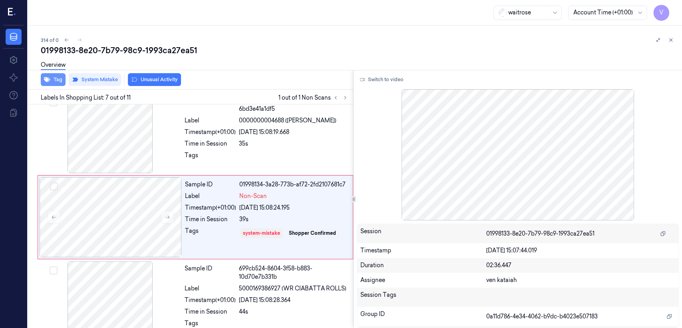
click at [54, 80] on button "Tag" at bounding box center [53, 79] width 25 height 13
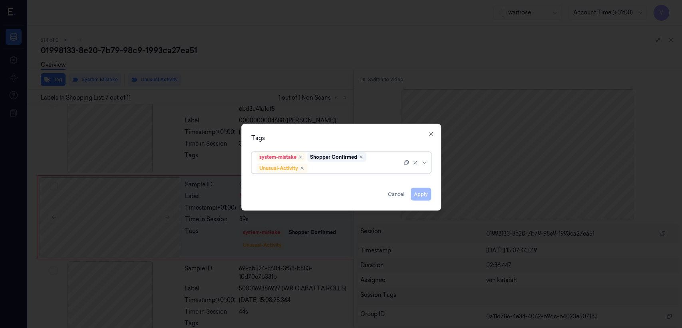
click at [352, 167] on div at bounding box center [355, 168] width 93 height 8
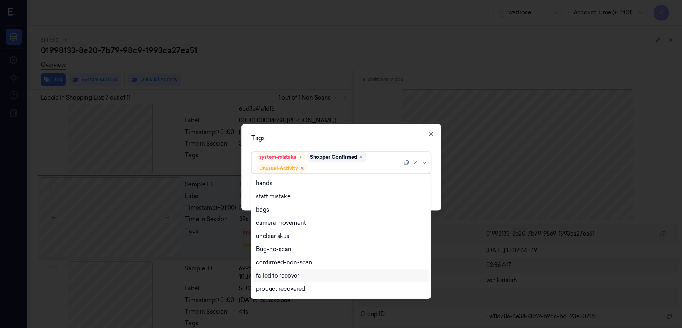
scroll to position [104, 0]
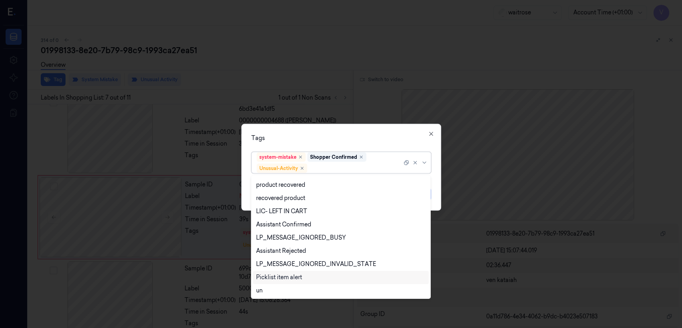
click at [278, 280] on div "Picklist item alert" at bounding box center [279, 277] width 46 height 8
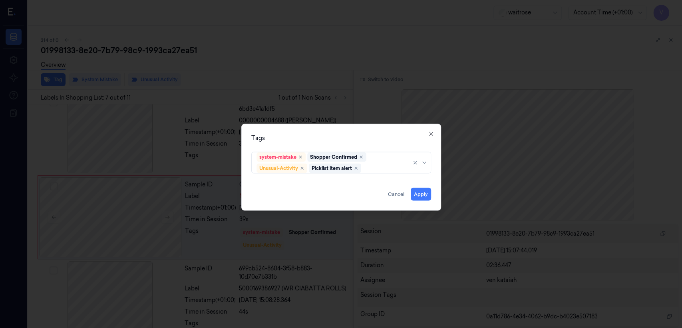
click at [380, 138] on div "Tags" at bounding box center [341, 138] width 180 height 8
click at [422, 193] on button "Apply" at bounding box center [421, 194] width 20 height 13
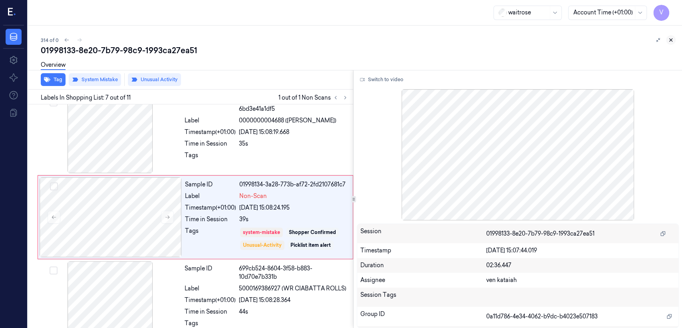
click at [669, 42] on icon at bounding box center [671, 40] width 6 height 6
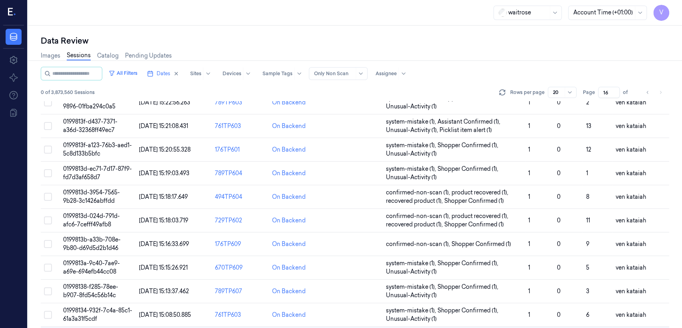
scroll to position [230, 0]
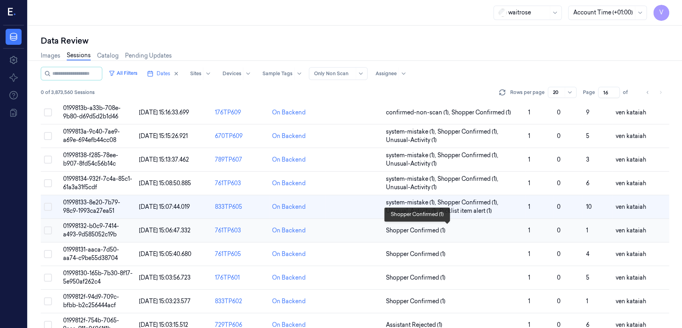
click at [395, 228] on span "Shopper Confirmed (1)" at bounding box center [416, 230] width 60 height 8
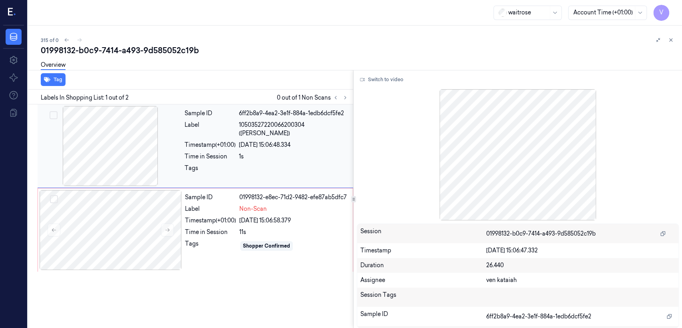
click at [265, 126] on span "10503527220066200304 ([PERSON_NAME])" at bounding box center [293, 129] width 109 height 17
click at [189, 225] on div "Sample ID 01998132-e8ec-71d2-9482-efe87ab5dfc7 Label Non-Scan Timestamp (+01:00…" at bounding box center [266, 230] width 169 height 80
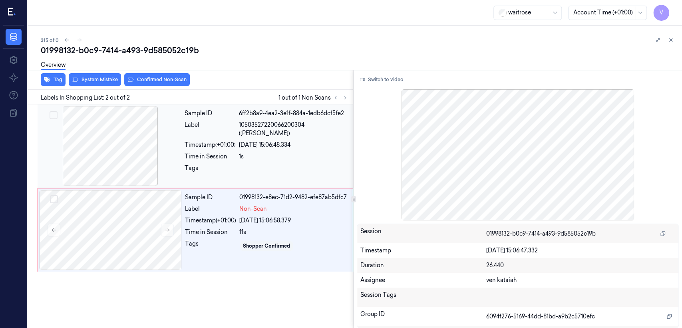
click at [196, 156] on div "Time in Session" at bounding box center [210, 156] width 51 height 8
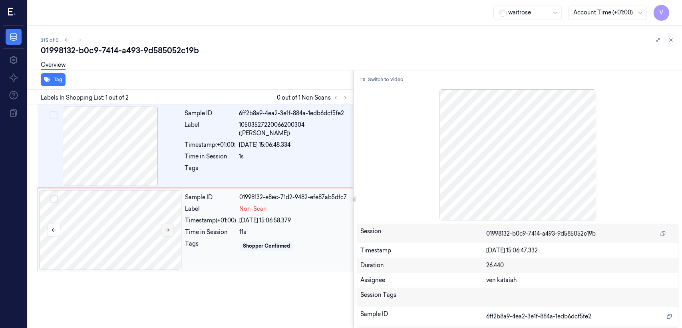
click at [173, 228] on button at bounding box center [167, 229] width 13 height 13
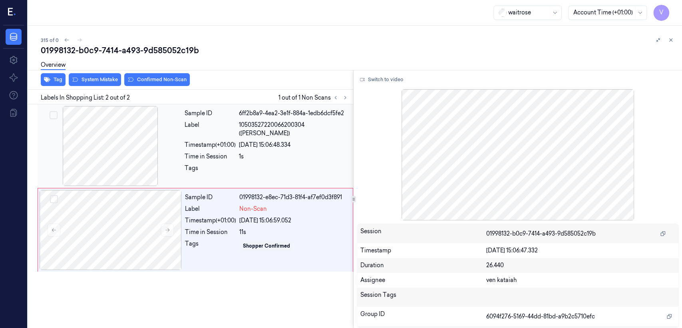
click at [180, 161] on div at bounding box center [110, 146] width 142 height 80
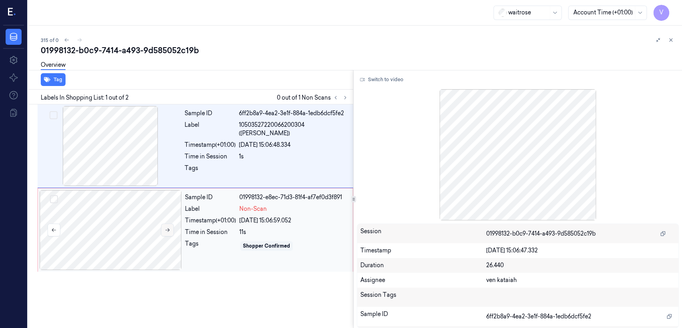
click at [169, 233] on button at bounding box center [167, 229] width 13 height 13
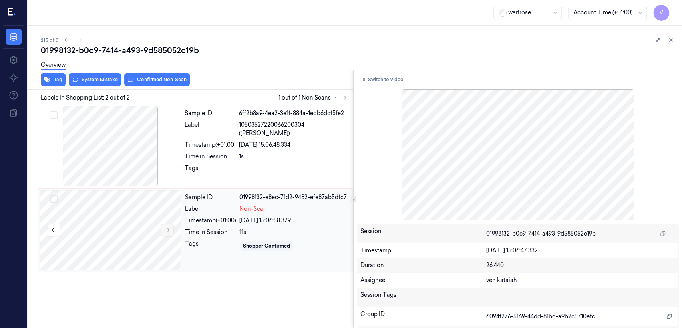
click at [169, 233] on button at bounding box center [167, 229] width 13 height 13
click at [143, 137] on div at bounding box center [110, 146] width 142 height 80
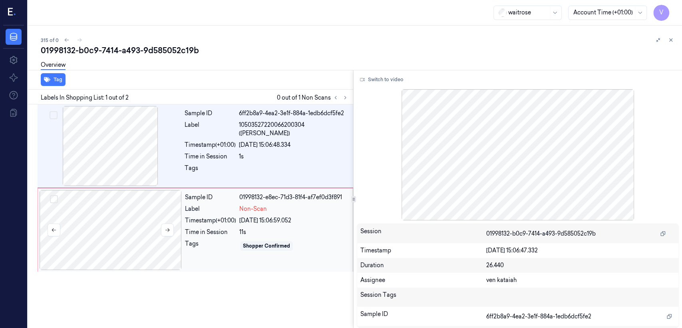
click at [119, 215] on div at bounding box center [111, 230] width 142 height 80
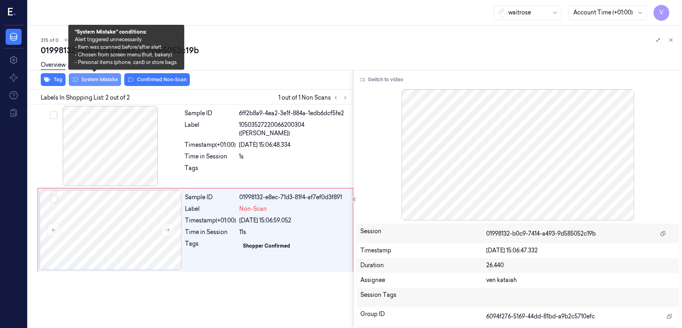
click at [99, 77] on button "System Mistake" at bounding box center [95, 79] width 52 height 13
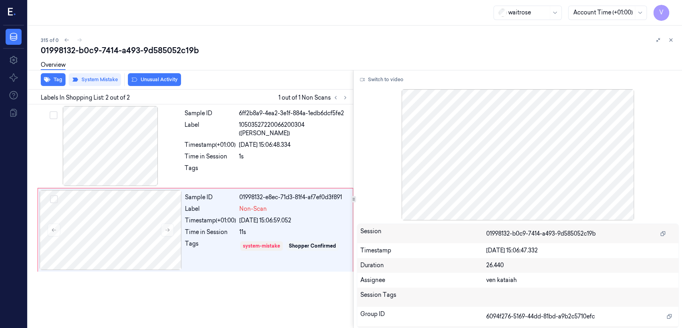
click at [160, 81] on button "Unusual Activity" at bounding box center [154, 79] width 53 height 13
click at [674, 40] on button at bounding box center [671, 40] width 10 height 10
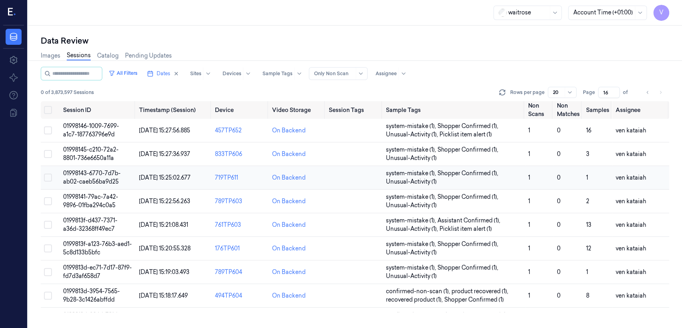
scroll to position [245, 0]
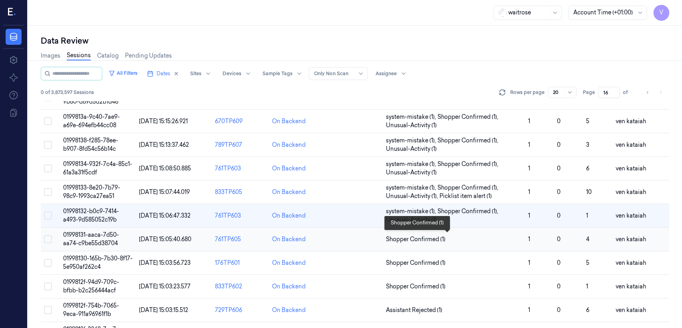
click at [426, 235] on span "Shopper Confirmed (1)" at bounding box center [416, 239] width 60 height 8
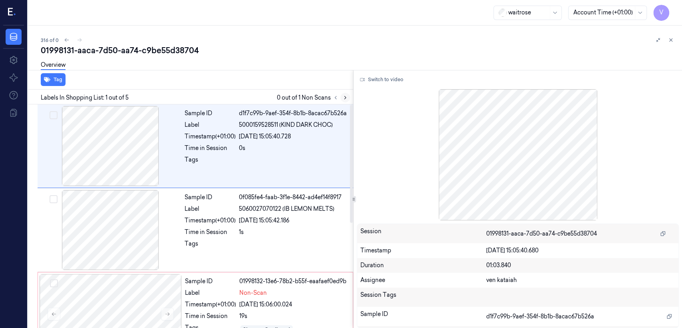
click at [343, 101] on button at bounding box center [345, 98] width 10 height 10
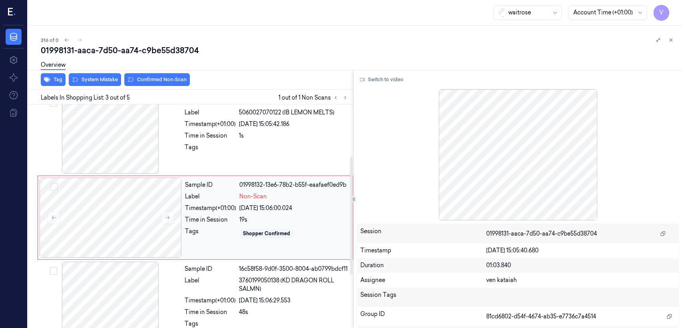
scroll to position [97, 0]
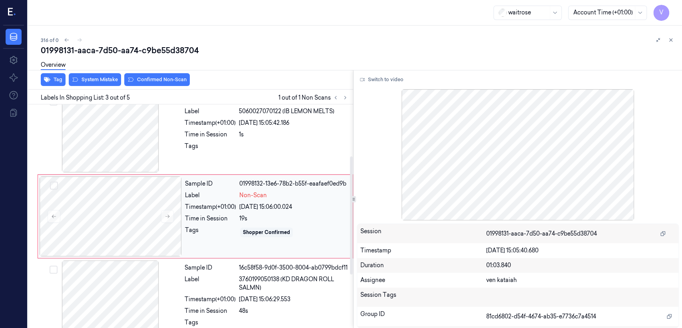
click at [211, 237] on div "Tags" at bounding box center [210, 232] width 51 height 13
click at [137, 153] on div at bounding box center [110, 132] width 142 height 80
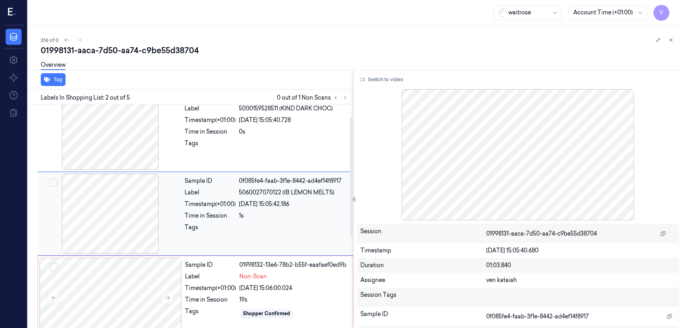
scroll to position [14, 0]
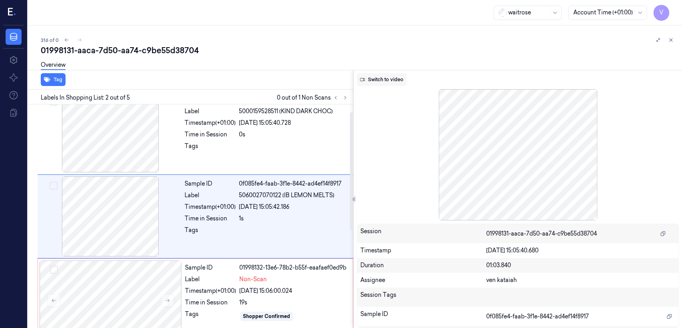
click at [404, 80] on button "Switch to video" at bounding box center [382, 79] width 50 height 13
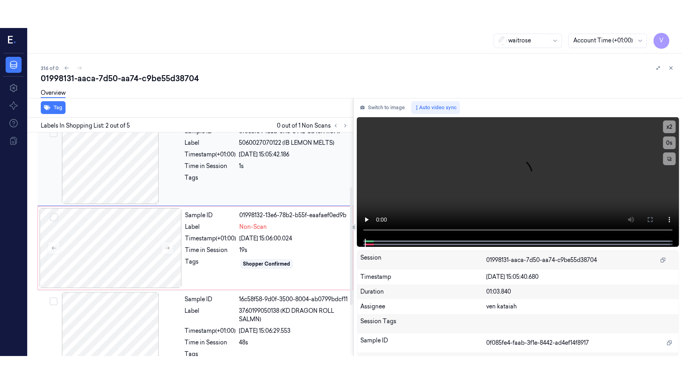
scroll to position [102, 0]
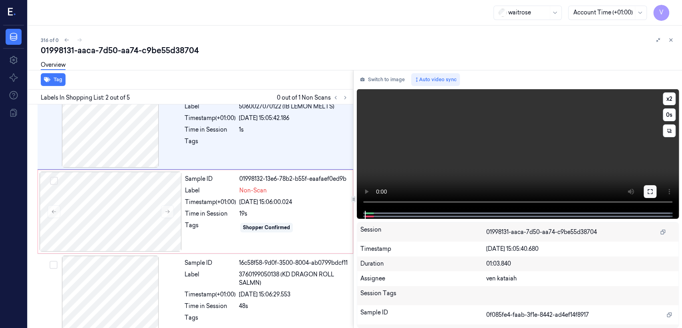
click at [652, 189] on icon at bounding box center [650, 191] width 6 height 6
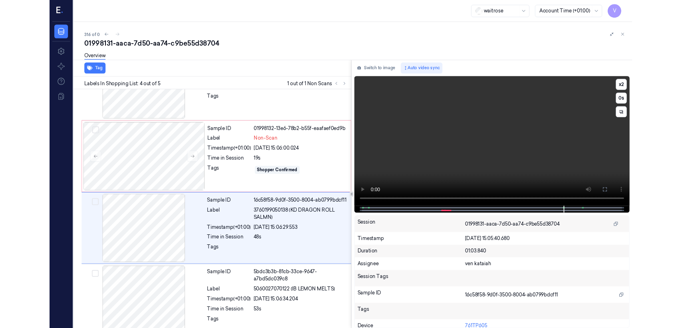
scroll to position [142, 0]
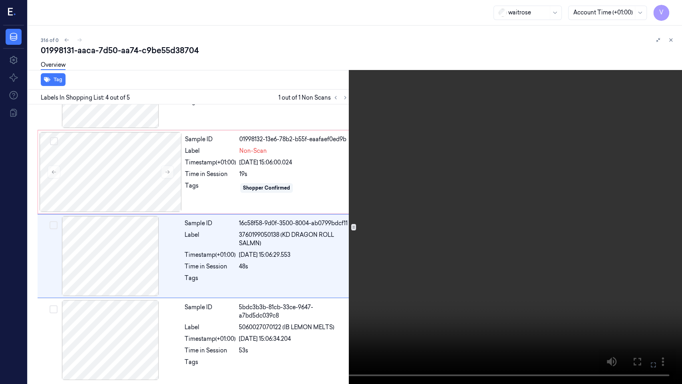
click at [0, 0] on button at bounding box center [0, 0] width 0 height 0
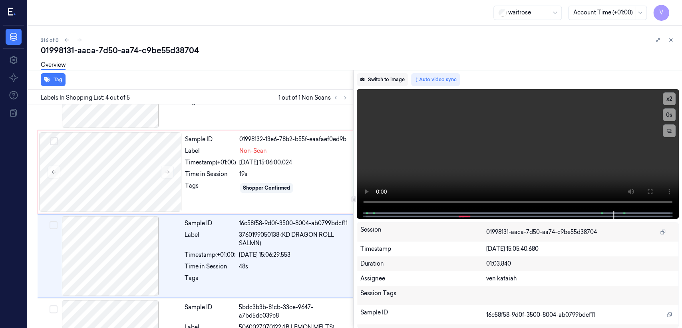
click at [382, 78] on button "Switch to image" at bounding box center [382, 79] width 51 height 13
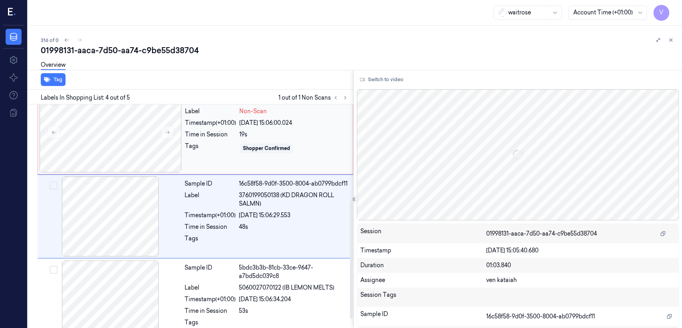
click at [229, 139] on div "Sample ID 01998132-13e6-78b2-b55f-eaafaef0ed9b Label Non-Scan Timestamp (+01:00…" at bounding box center [266, 132] width 169 height 80
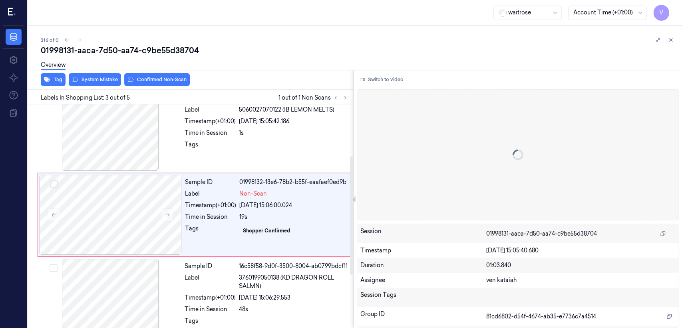
scroll to position [97, 0]
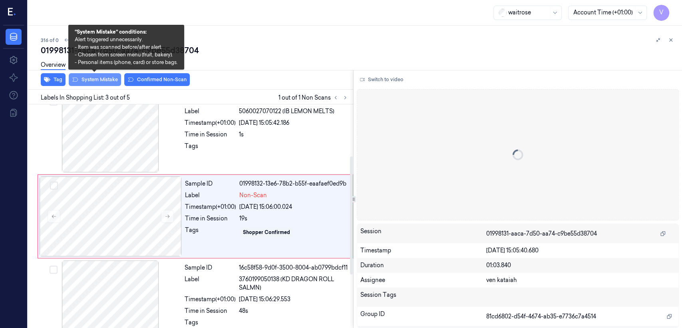
click at [108, 81] on button "System Mistake" at bounding box center [95, 79] width 52 height 13
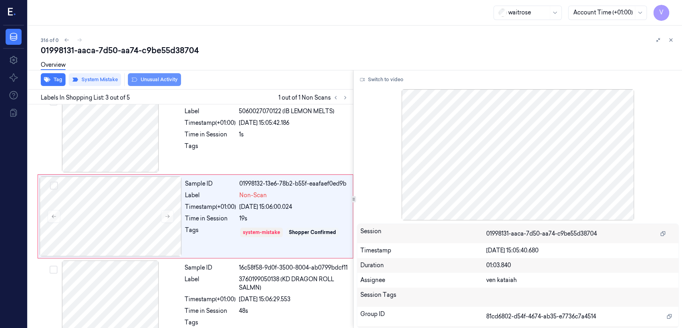
click at [164, 80] on button "Unusual Activity" at bounding box center [154, 79] width 53 height 13
click at [674, 40] on button at bounding box center [671, 40] width 10 height 10
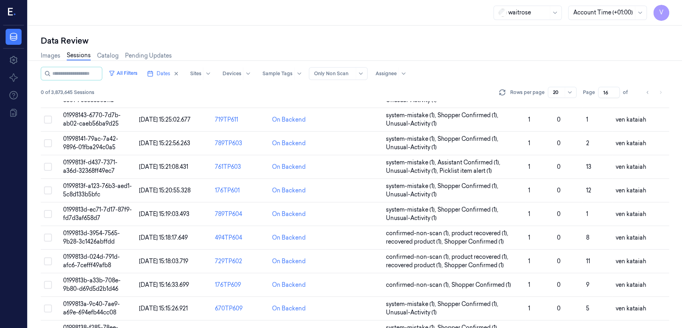
scroll to position [267, 0]
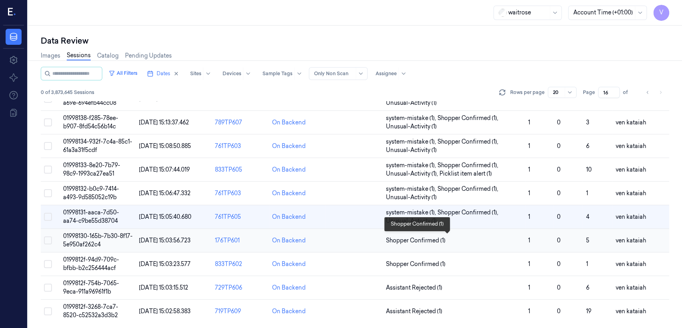
click at [428, 240] on span "Shopper Confirmed (1)" at bounding box center [416, 240] width 60 height 8
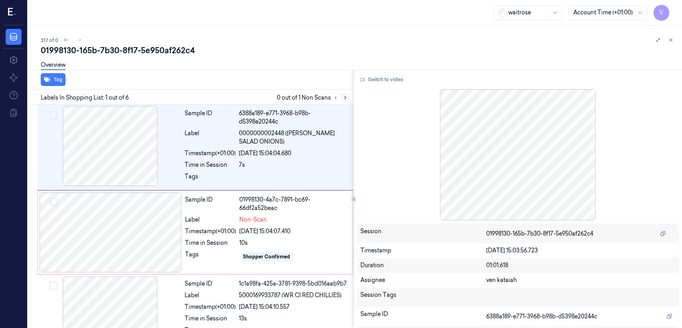
click at [342, 95] on icon at bounding box center [345, 98] width 6 height 6
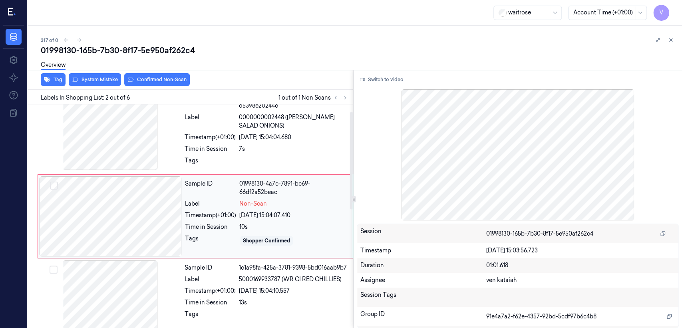
click at [215, 215] on div "Timestamp (+01:00)" at bounding box center [210, 215] width 51 height 8
click at [160, 208] on div at bounding box center [111, 216] width 142 height 80
click at [242, 146] on div "7s" at bounding box center [293, 149] width 109 height 8
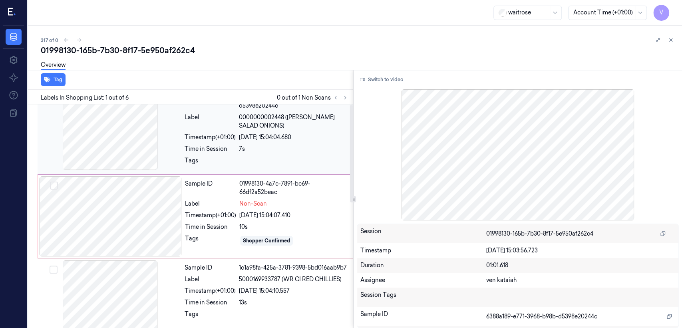
scroll to position [0, 0]
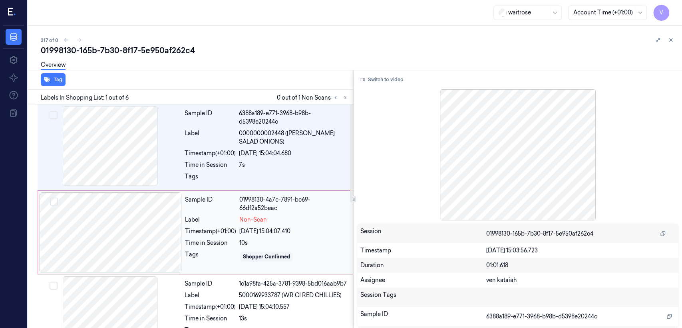
click at [261, 233] on div "[DATE] 15:04:07.410" at bounding box center [293, 231] width 109 height 8
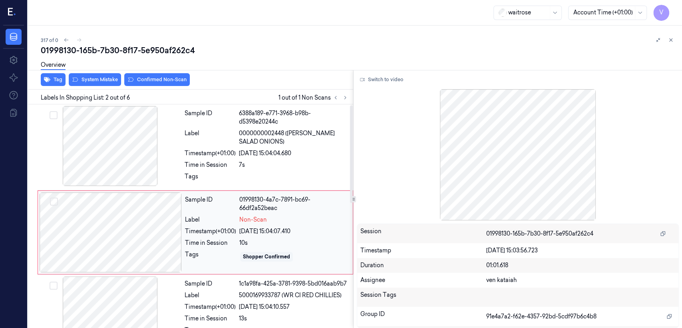
scroll to position [16, 0]
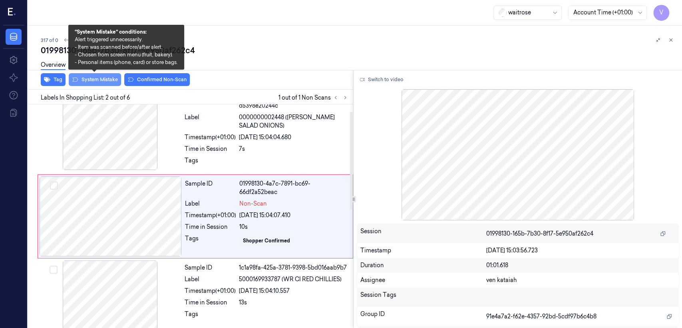
click at [97, 82] on button "System Mistake" at bounding box center [95, 79] width 52 height 13
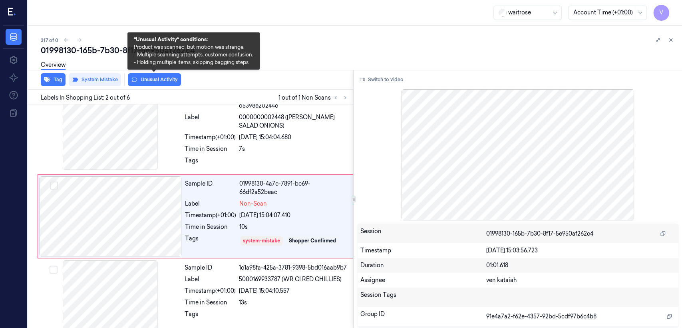
click at [153, 81] on button "Unusual Activity" at bounding box center [154, 79] width 53 height 13
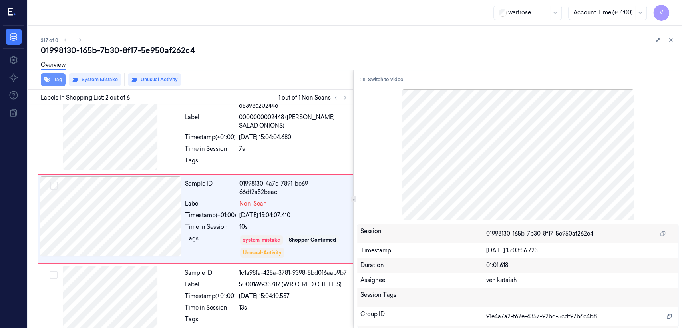
scroll to position [18, 0]
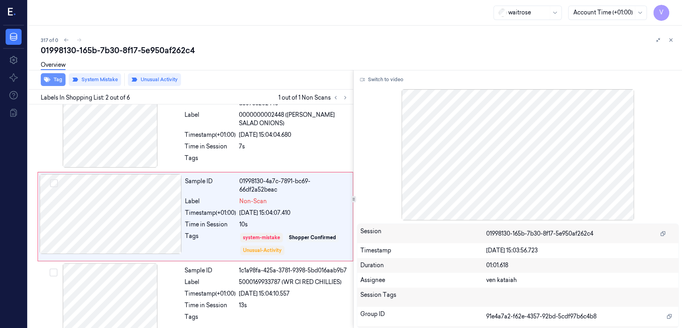
click at [45, 84] on button "Tag" at bounding box center [53, 79] width 25 height 13
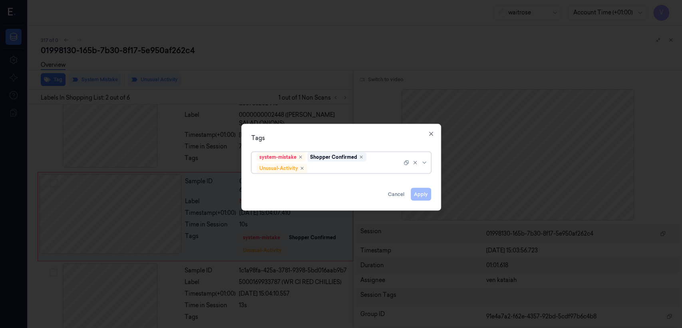
click at [332, 165] on div at bounding box center [355, 168] width 93 height 8
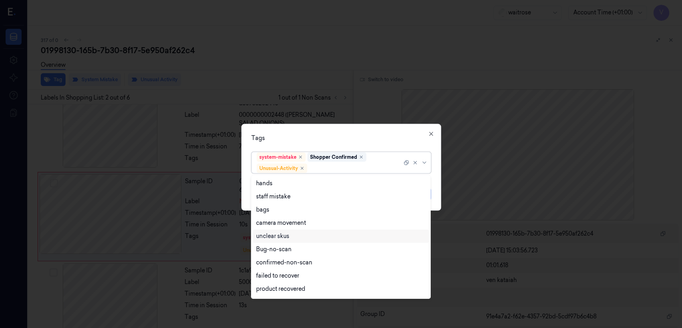
scroll to position [104, 0]
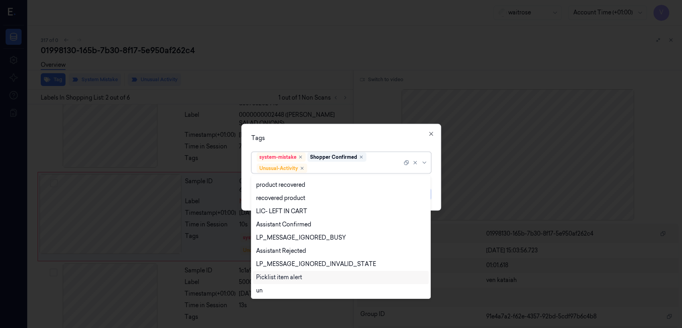
click at [286, 278] on div "Picklist item alert" at bounding box center [279, 277] width 46 height 8
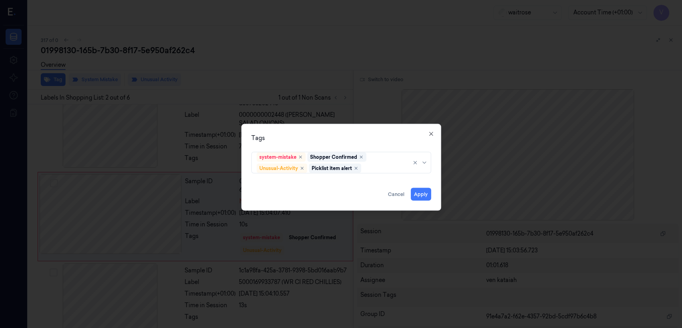
click at [407, 138] on div "Tags" at bounding box center [341, 138] width 180 height 8
click at [421, 190] on button "Apply" at bounding box center [421, 194] width 20 height 13
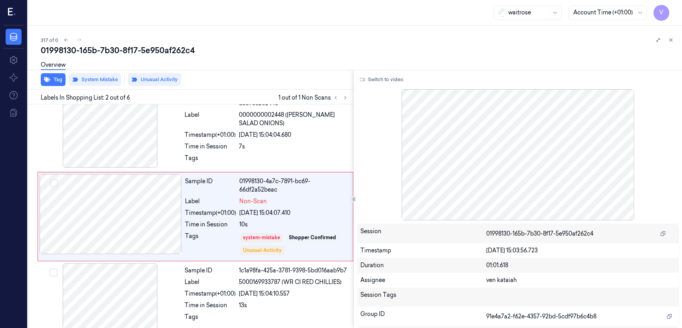
click at [150, 151] on div at bounding box center [110, 128] width 142 height 80
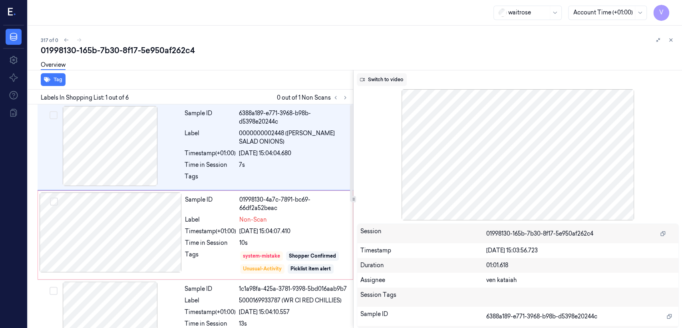
click at [371, 78] on button "Switch to video" at bounding box center [382, 79] width 50 height 13
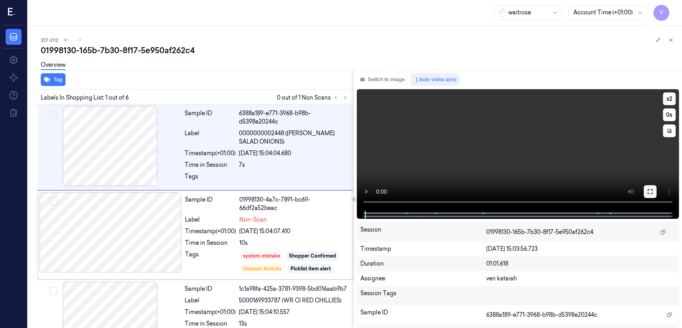
click at [649, 191] on icon at bounding box center [650, 191] width 6 height 6
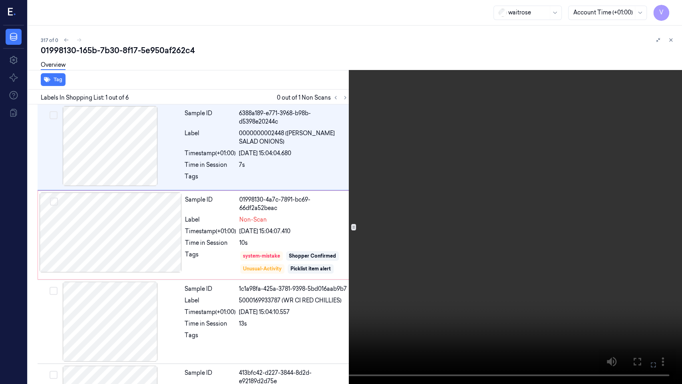
click at [0, 0] on icon at bounding box center [0, 0] width 0 height 0
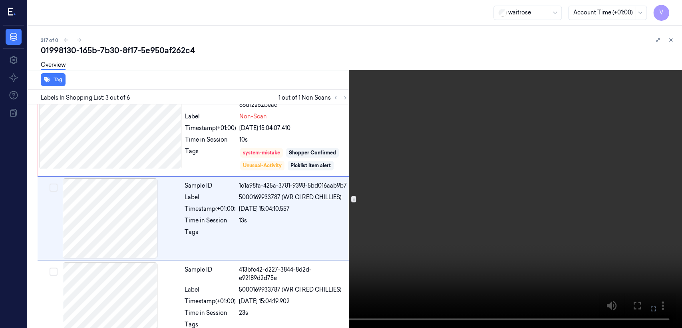
scroll to position [105, 0]
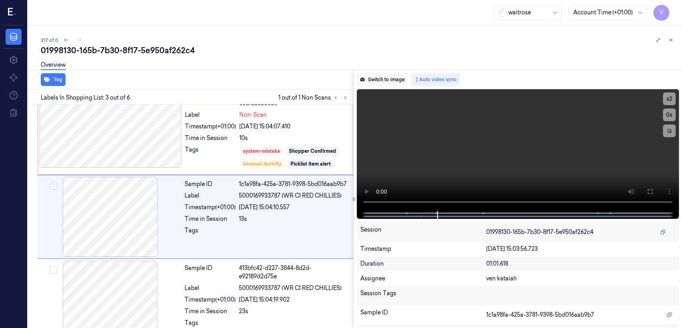
click at [400, 82] on button "Switch to image" at bounding box center [382, 79] width 51 height 13
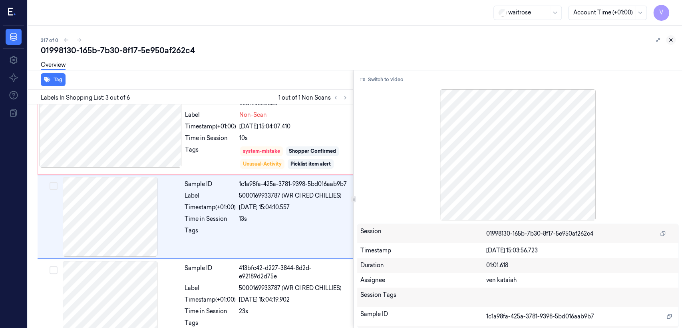
click at [671, 41] on icon at bounding box center [671, 40] width 6 height 6
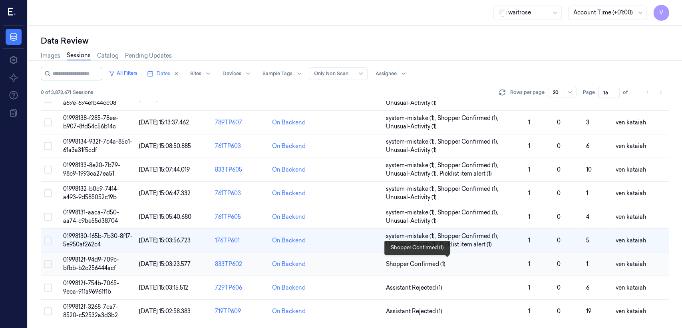
scroll to position [268, 0]
click at [429, 264] on span "Shopper Confirmed (1)" at bounding box center [416, 263] width 60 height 8
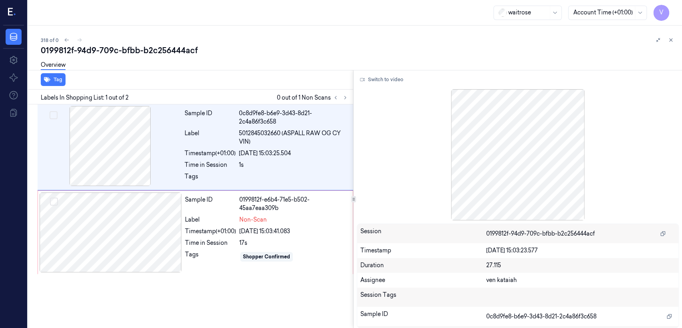
click at [348, 103] on div "Labels In Shopping List: 1 out of 2 0 out of 1 Non Scans" at bounding box center [189, 97] width 328 height 15
click at [344, 97] on icon at bounding box center [345, 98] width 6 height 6
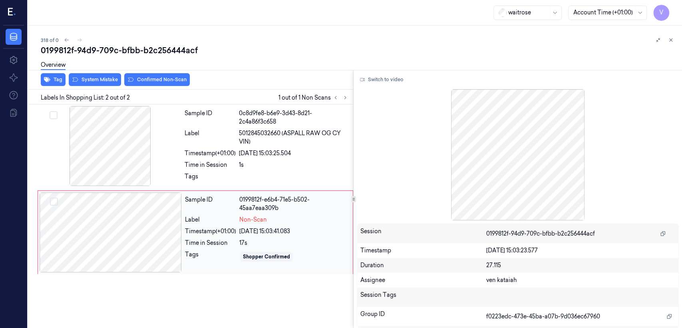
click at [199, 239] on div "Time in Session" at bounding box center [210, 243] width 51 height 8
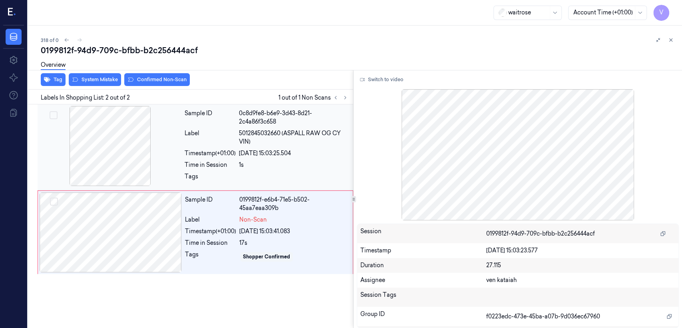
click at [169, 158] on div at bounding box center [110, 146] width 142 height 80
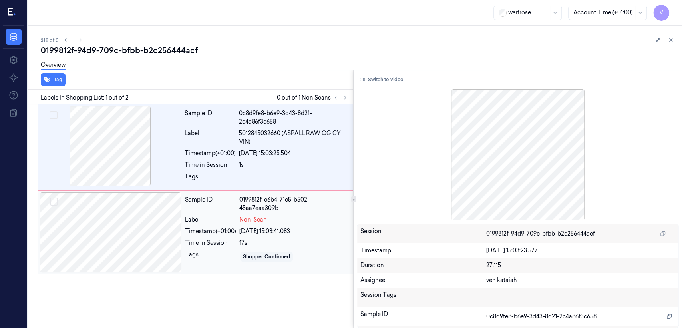
click at [131, 240] on div at bounding box center [111, 232] width 142 height 80
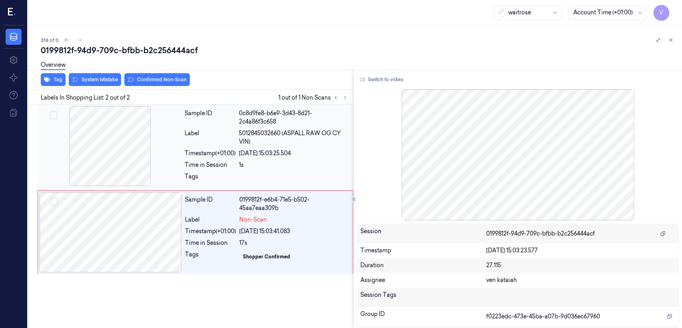
click at [209, 138] on div "Label" at bounding box center [210, 137] width 51 height 17
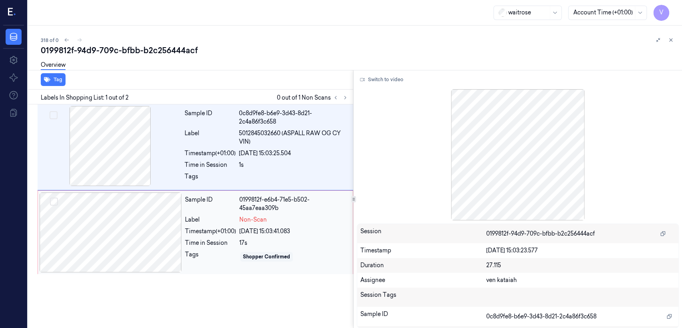
click at [114, 250] on div at bounding box center [111, 232] width 142 height 80
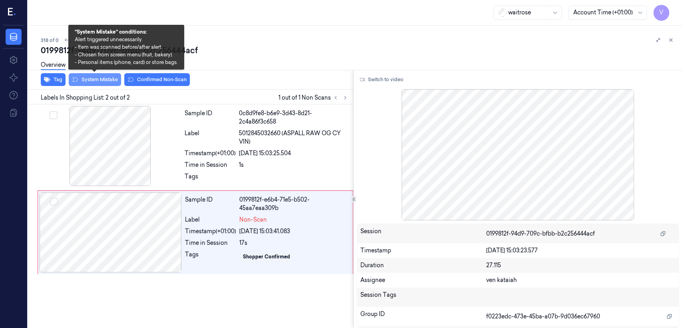
click at [105, 82] on button "System Mistake" at bounding box center [95, 79] width 52 height 13
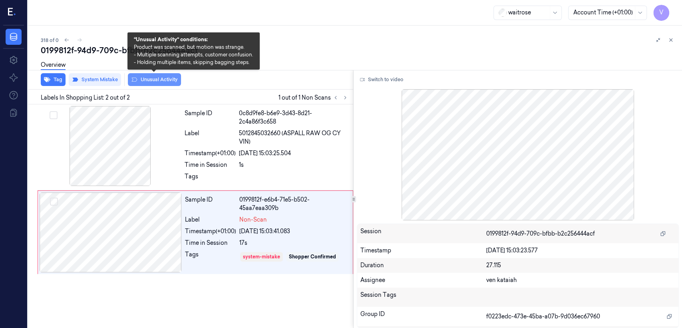
click at [141, 81] on button "Unusual Activity" at bounding box center [154, 79] width 53 height 13
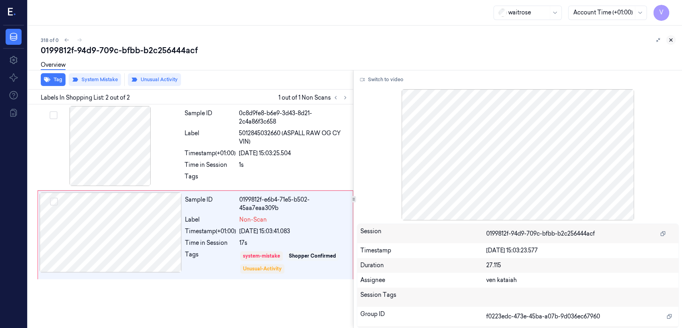
click at [671, 42] on icon at bounding box center [671, 40] width 6 height 6
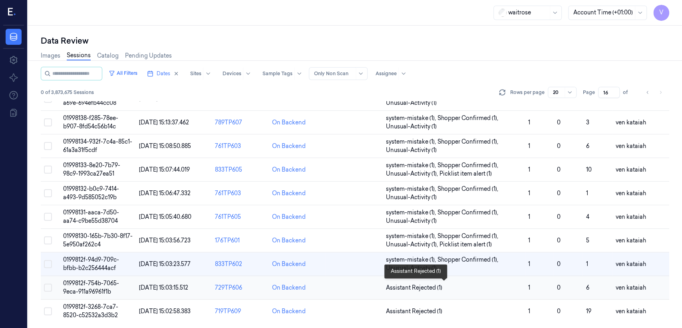
scroll to position [268, 0]
click at [416, 283] on span "Assistant Rejected (1)" at bounding box center [414, 287] width 56 height 8
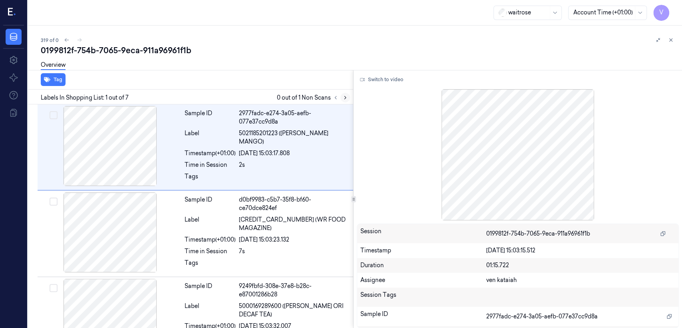
click at [347, 95] on icon at bounding box center [345, 98] width 6 height 6
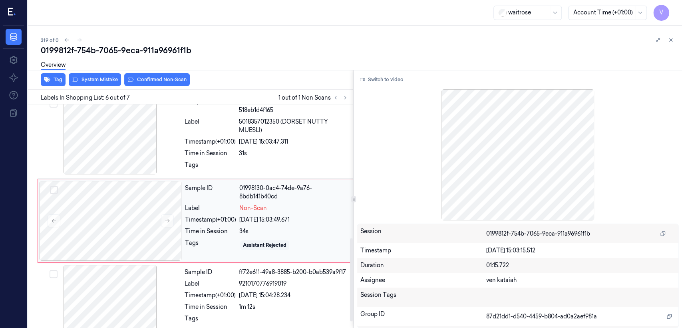
scroll to position [358, 0]
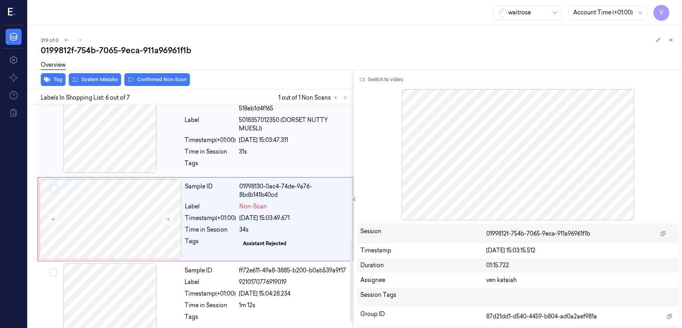
click at [196, 159] on div "Tags" at bounding box center [210, 165] width 51 height 13
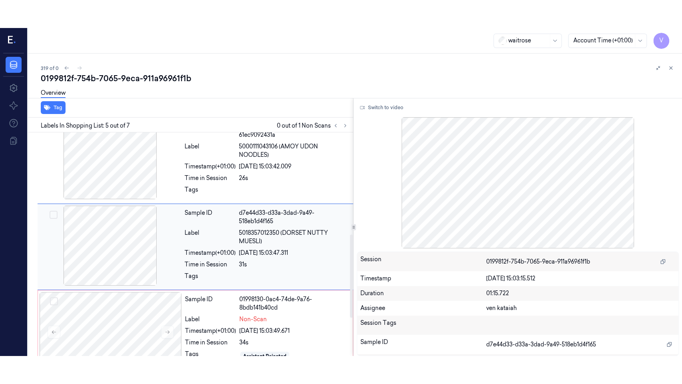
scroll to position [273, 0]
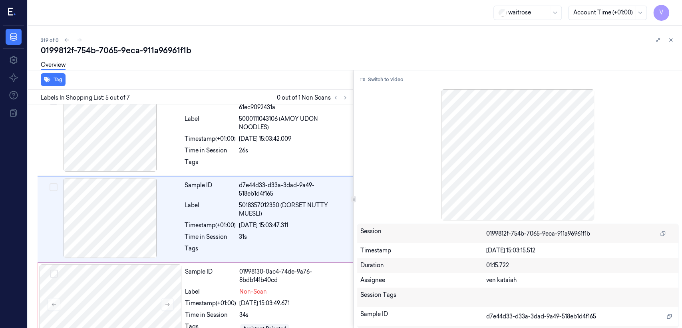
click at [380, 71] on div "Switch to video Session 0199812f-754b-7065-9eca-911a96961f1b Timestamp [DATE] 1…" at bounding box center [518, 199] width 328 height 258
click at [380, 76] on button "Switch to video" at bounding box center [382, 79] width 50 height 13
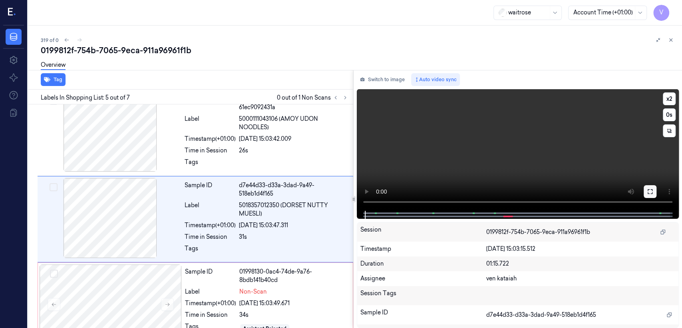
click at [646, 192] on button at bounding box center [650, 191] width 13 height 13
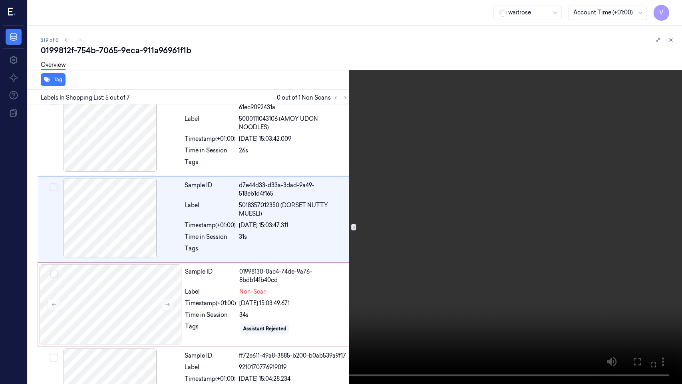
click at [333, 227] on video at bounding box center [341, 192] width 682 height 384
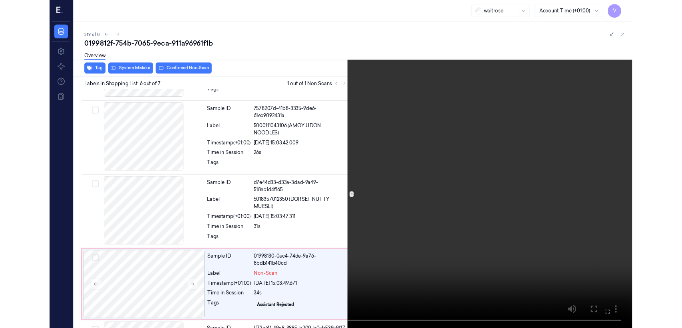
scroll to position [319, 0]
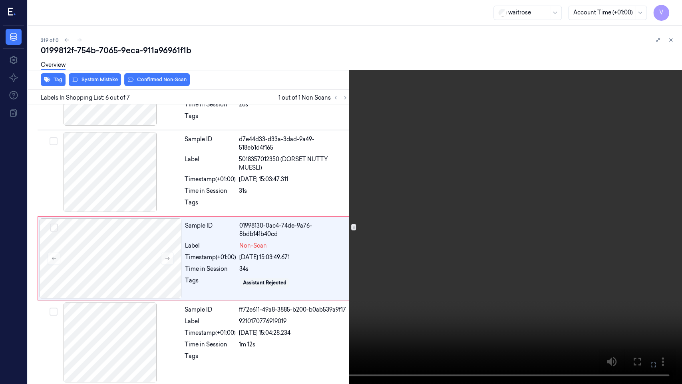
click at [0, 0] on icon at bounding box center [0, 0] width 0 height 0
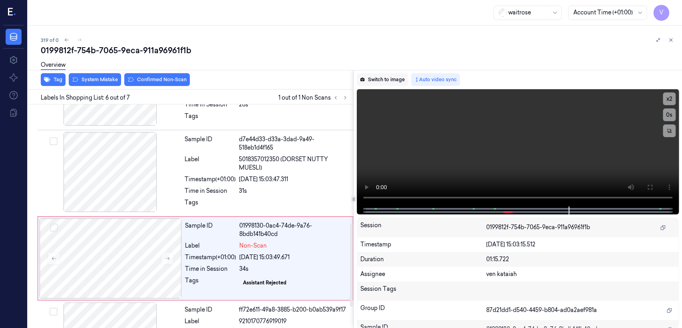
click at [366, 83] on button "Switch to image" at bounding box center [382, 79] width 51 height 13
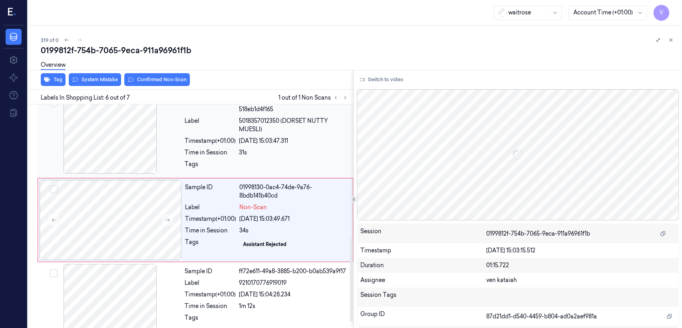
scroll to position [358, 0]
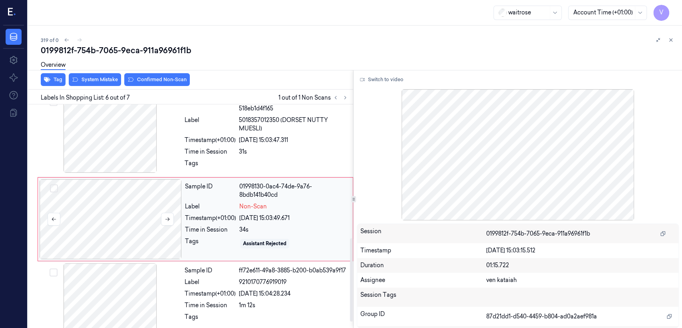
click at [179, 214] on div at bounding box center [111, 219] width 142 height 80
click at [151, 215] on div at bounding box center [111, 219] width 142 height 80
click at [164, 215] on button at bounding box center [167, 219] width 13 height 13
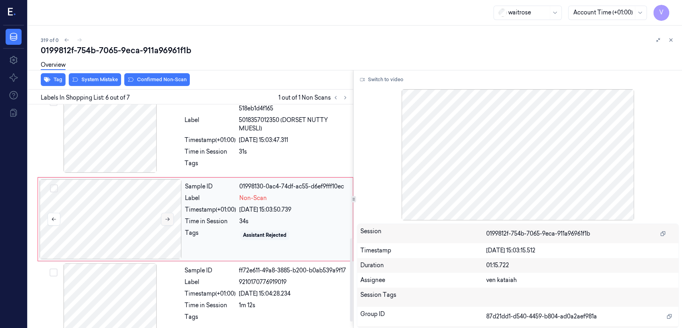
click at [164, 215] on button at bounding box center [167, 219] width 13 height 13
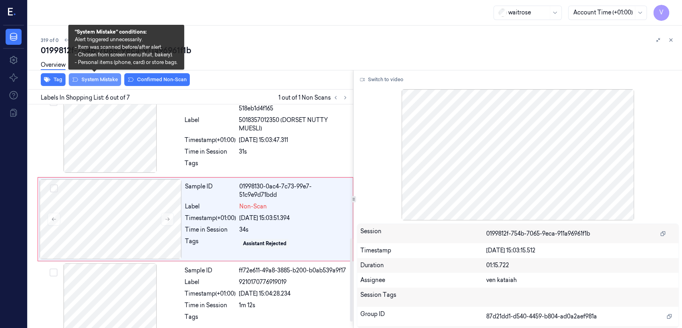
click at [95, 81] on button "System Mistake" at bounding box center [95, 79] width 52 height 13
click at [671, 40] on icon at bounding box center [671, 40] width 6 height 6
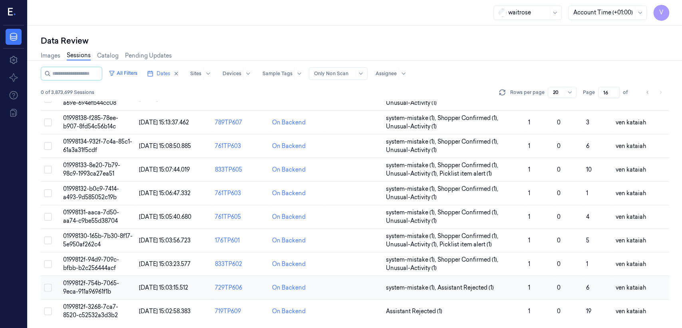
scroll to position [268, 0]
click at [405, 311] on span "Assistant Rejected (1)" at bounding box center [414, 310] width 56 height 8
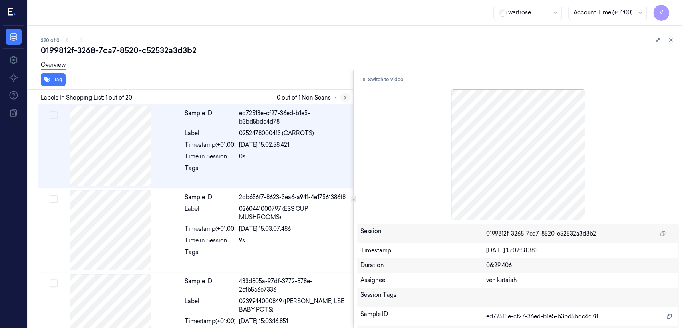
click at [348, 101] on button at bounding box center [345, 98] width 10 height 10
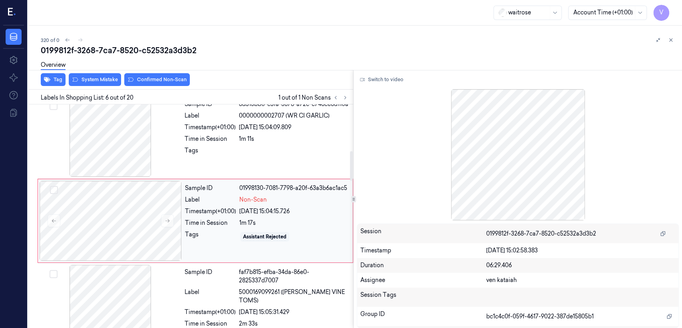
scroll to position [351, 0]
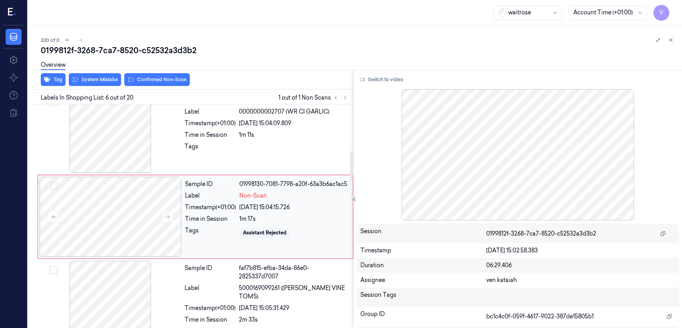
click at [222, 228] on div "Tags" at bounding box center [210, 232] width 51 height 13
click at [165, 215] on icon at bounding box center [168, 217] width 6 height 6
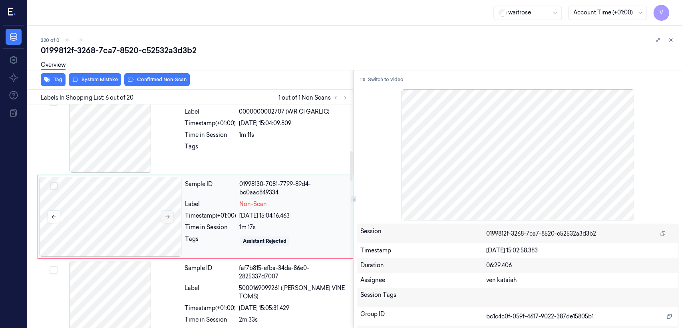
click at [165, 215] on icon at bounding box center [168, 217] width 6 height 6
click at [207, 136] on div "Time in Session" at bounding box center [210, 135] width 51 height 8
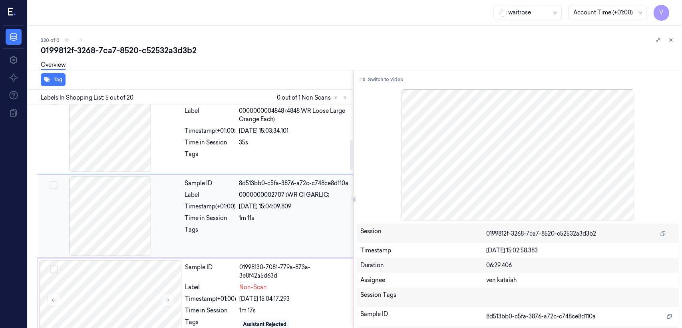
scroll to position [267, 0]
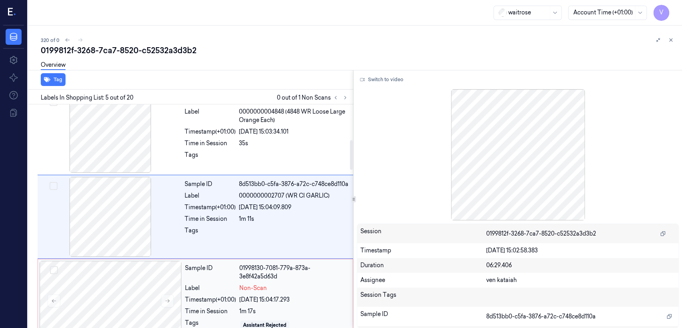
click at [205, 278] on div "Sample ID" at bounding box center [210, 272] width 51 height 17
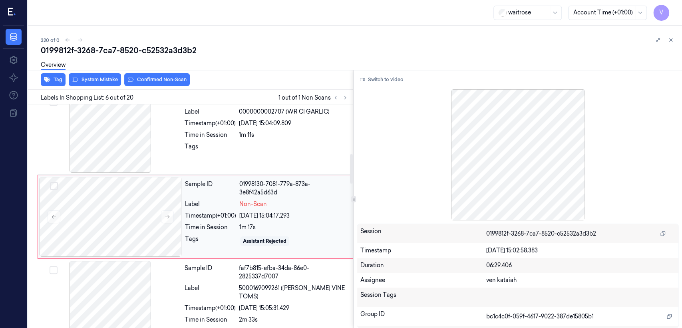
scroll to position [440, 0]
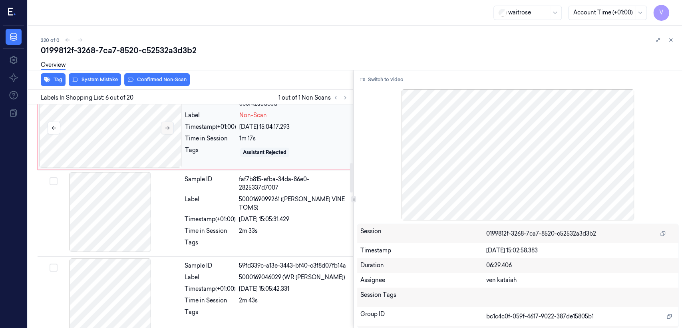
click at [172, 130] on button at bounding box center [167, 127] width 13 height 13
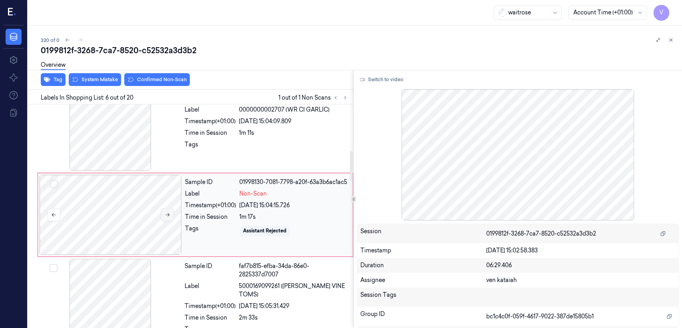
scroll to position [351, 0]
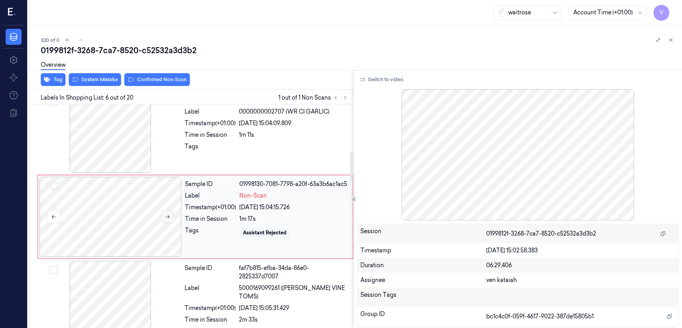
click at [172, 130] on div at bounding box center [110, 133] width 142 height 80
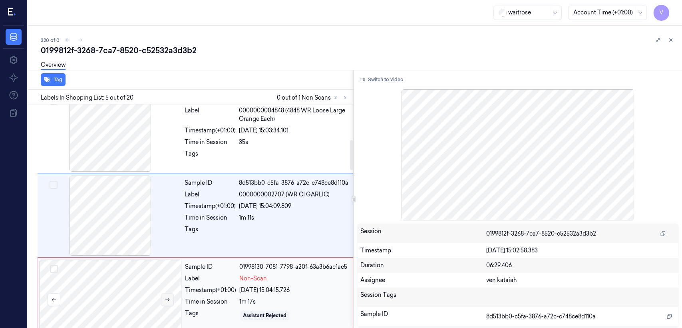
scroll to position [267, 0]
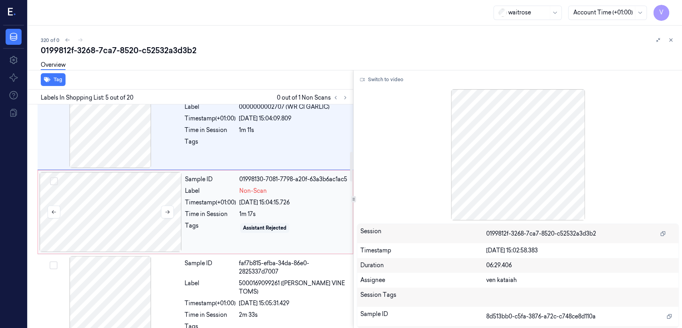
click at [177, 225] on div at bounding box center [111, 212] width 142 height 80
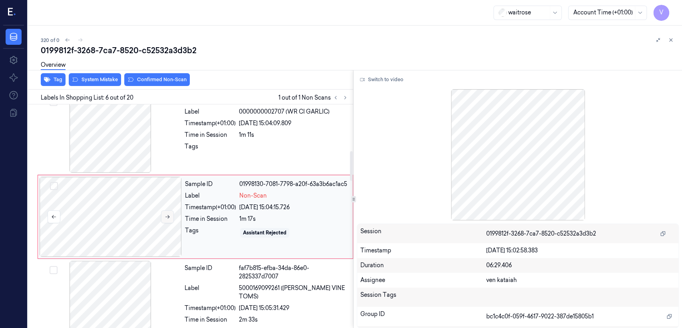
click at [164, 213] on button at bounding box center [167, 216] width 13 height 13
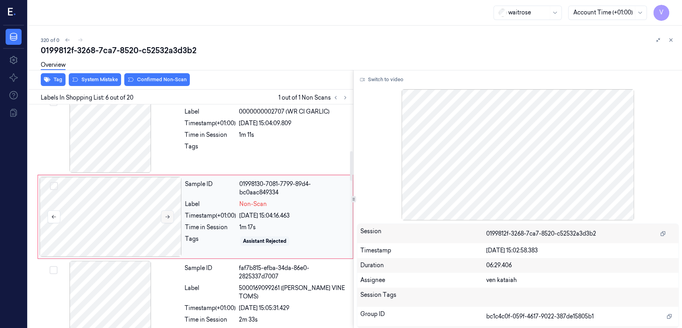
click at [164, 213] on button at bounding box center [167, 216] width 13 height 13
click at [227, 162] on div "Sample ID 8d513bb0-c5fa-3876-a72c-c748ce8d110a Label 0000000002707 (WR CI GARLI…" at bounding box center [266, 133] width 170 height 80
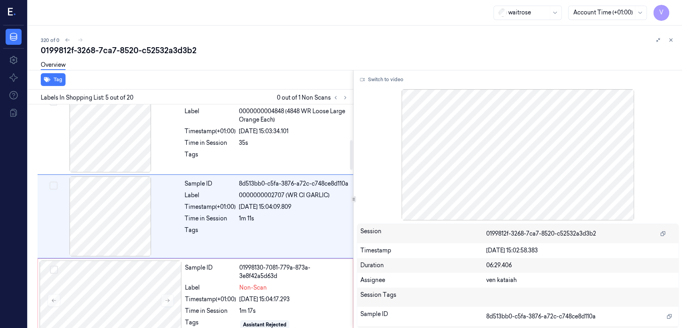
scroll to position [267, 0]
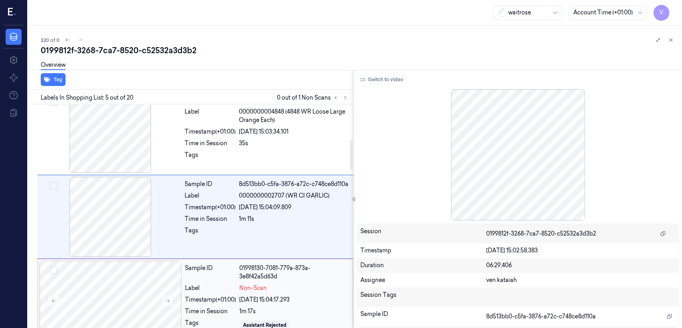
click at [273, 301] on div "[DATE] 15:04:17.293" at bounding box center [293, 299] width 109 height 8
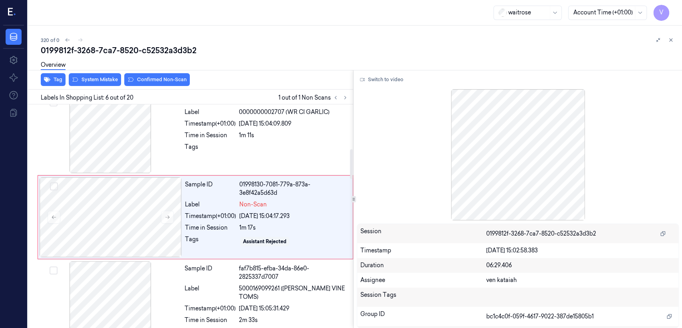
scroll to position [351, 0]
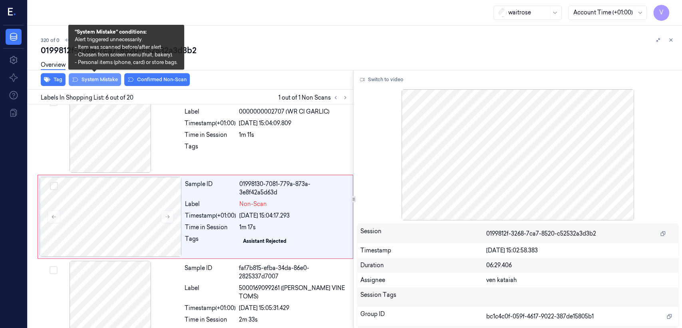
click at [95, 83] on button "System Mistake" at bounding box center [95, 79] width 52 height 13
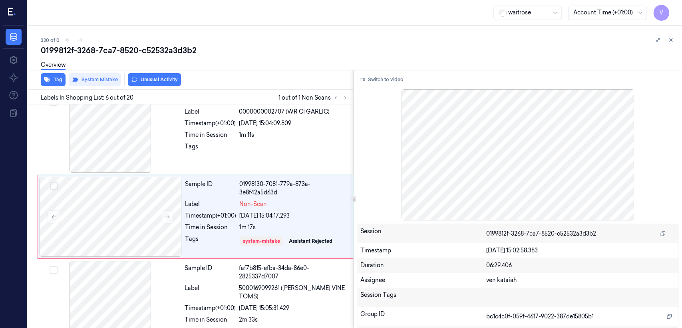
click at [143, 80] on button "Unusual Activity" at bounding box center [154, 79] width 53 height 13
click at [61, 77] on button "Tag" at bounding box center [53, 79] width 25 height 13
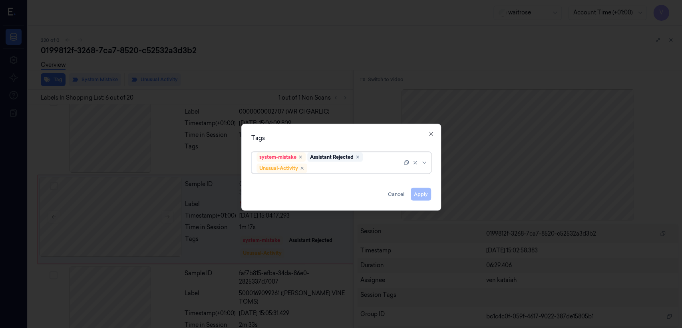
scroll to position [354, 0]
click at [383, 171] on div at bounding box center [355, 168] width 93 height 8
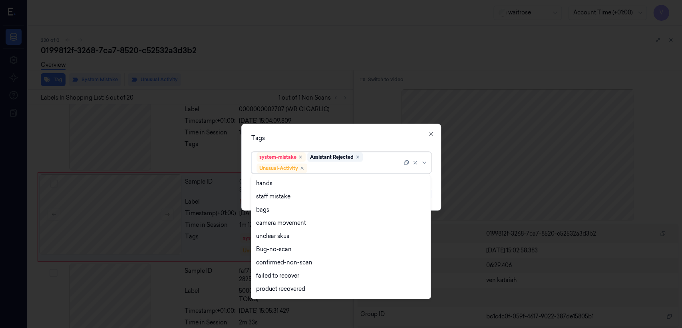
scroll to position [104, 0]
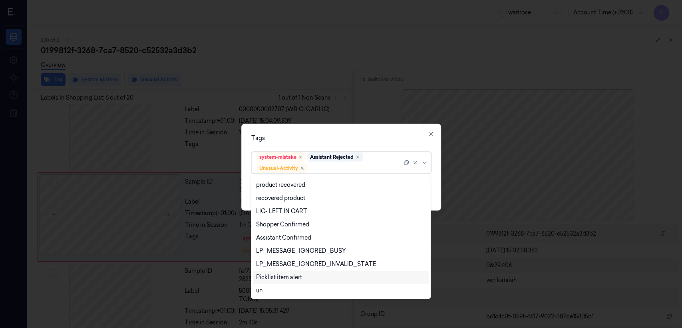
click at [281, 276] on div "Picklist item alert" at bounding box center [279, 277] width 46 height 8
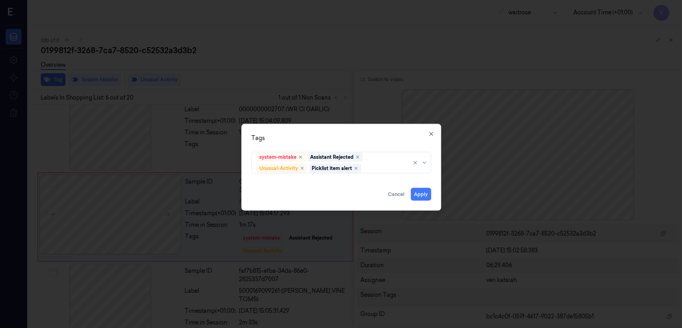
drag, startPoint x: 396, startPoint y: 138, endPoint x: 438, endPoint y: 187, distance: 64.5
click at [401, 150] on div "Tags system-mistake Assistant Rejected Unusual-Activity Picklist item alert App…" at bounding box center [341, 167] width 200 height 87
click at [417, 194] on button "Apply" at bounding box center [421, 194] width 20 height 13
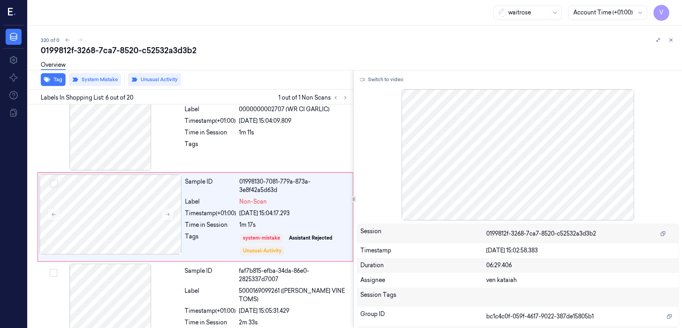
click at [146, 157] on div at bounding box center [110, 130] width 142 height 80
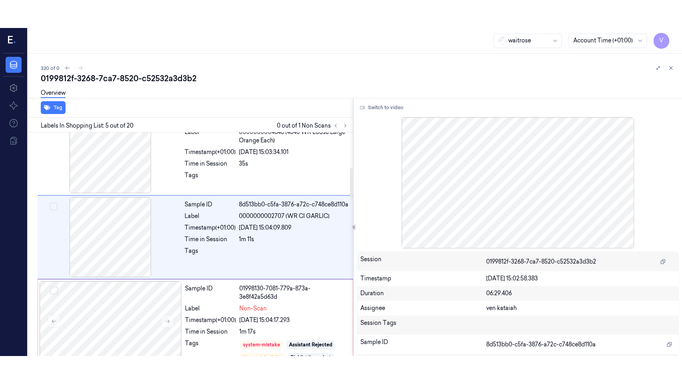
scroll to position [267, 0]
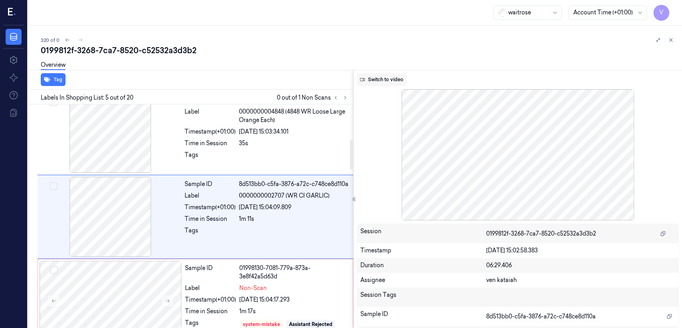
click at [393, 82] on button "Switch to video" at bounding box center [382, 79] width 50 height 13
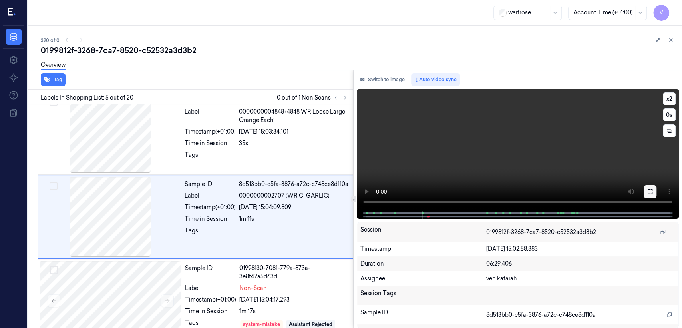
click at [650, 189] on icon at bounding box center [650, 191] width 6 height 6
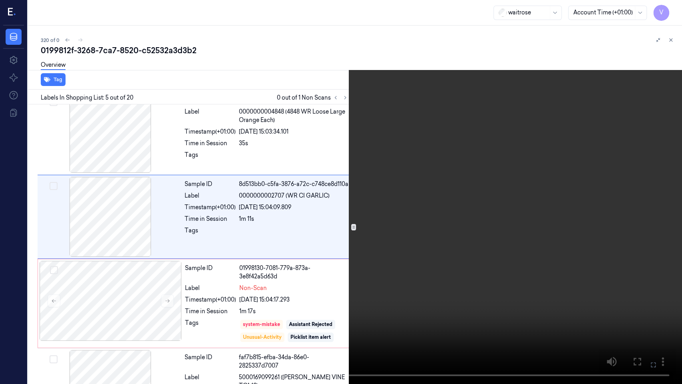
click at [468, 187] on video at bounding box center [341, 192] width 682 height 384
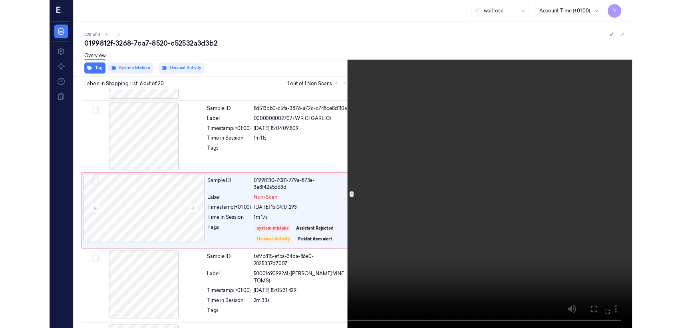
scroll to position [326, 0]
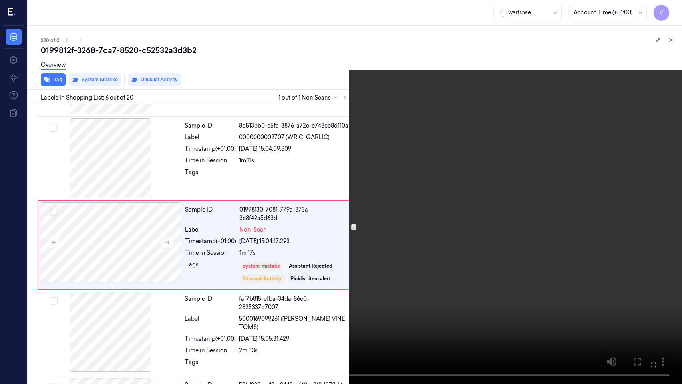
click at [0, 0] on icon at bounding box center [0, 0] width 0 height 0
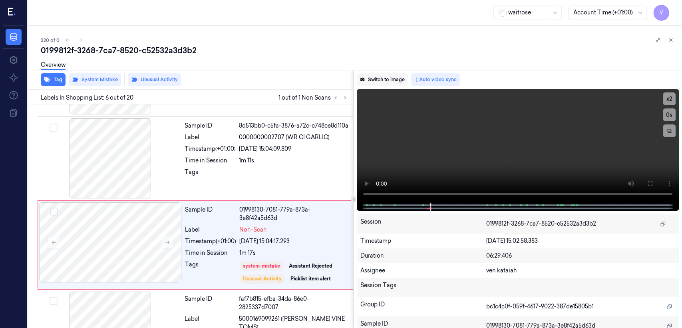
click at [373, 77] on button "Switch to image" at bounding box center [382, 79] width 51 height 13
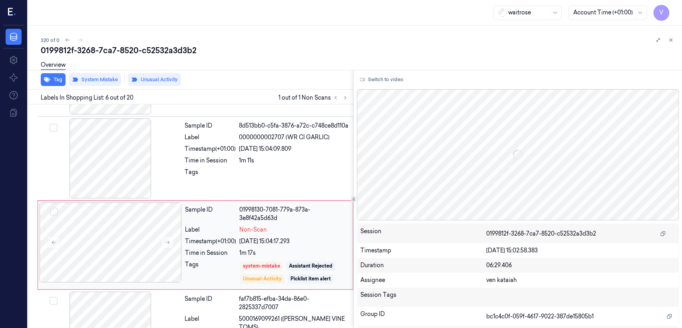
scroll to position [354, 0]
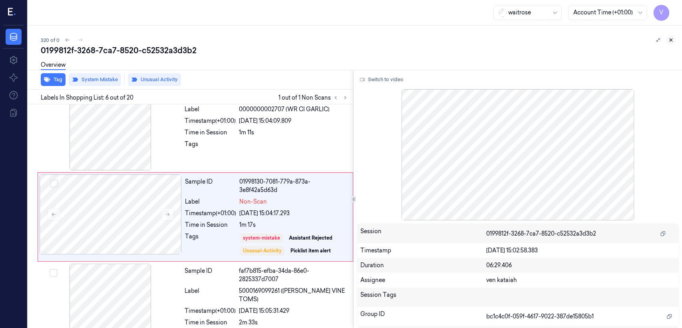
click at [672, 39] on icon at bounding box center [671, 40] width 3 height 3
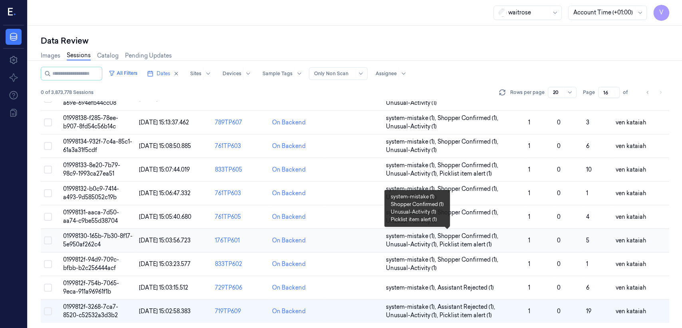
scroll to position [268, 0]
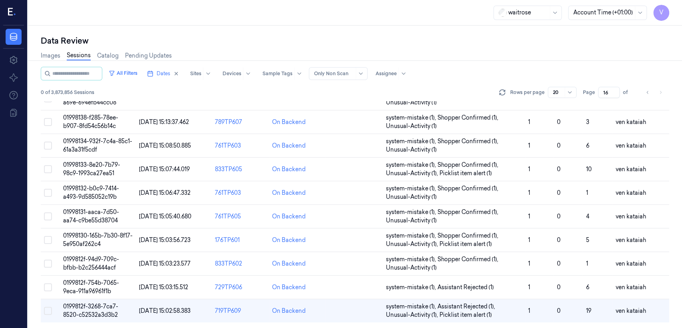
drag, startPoint x: 607, startPoint y: 89, endPoint x: 597, endPoint y: 97, distance: 13.0
click at [597, 97] on div "All Filters Dates Sites Devices Sample Tags Alert Type Only Non Scan Assignee 0…" at bounding box center [355, 84] width 628 height 34
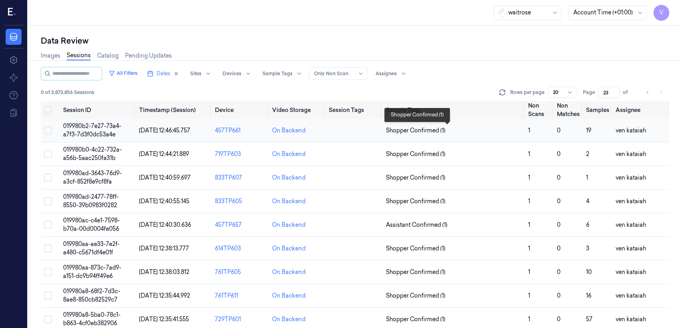
type input "23"
click at [418, 129] on span "Shopper Confirmed (1)" at bounding box center [416, 130] width 60 height 8
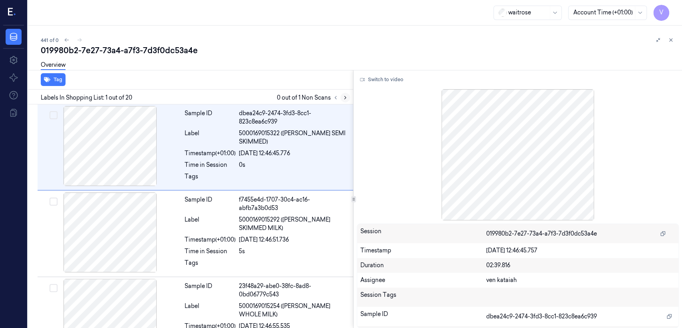
click at [348, 100] on icon at bounding box center [345, 98] width 6 height 6
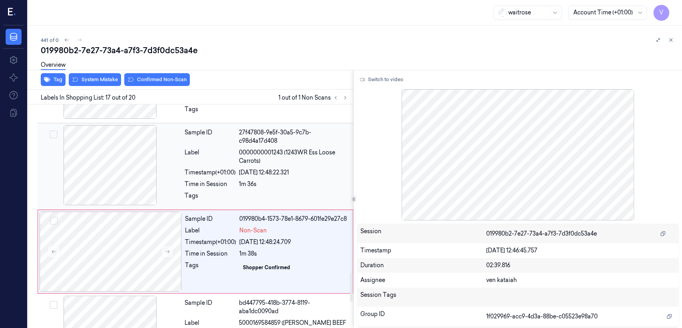
scroll to position [1283, 0]
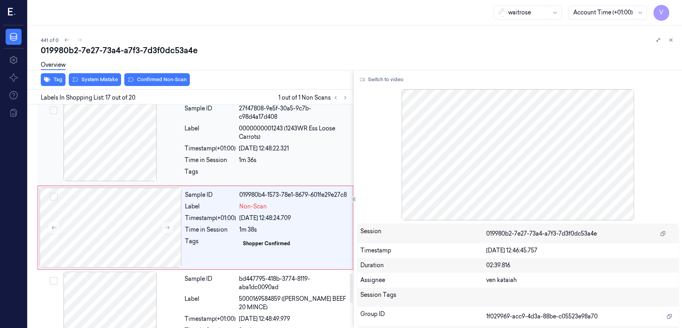
click at [179, 164] on div at bounding box center [110, 141] width 142 height 80
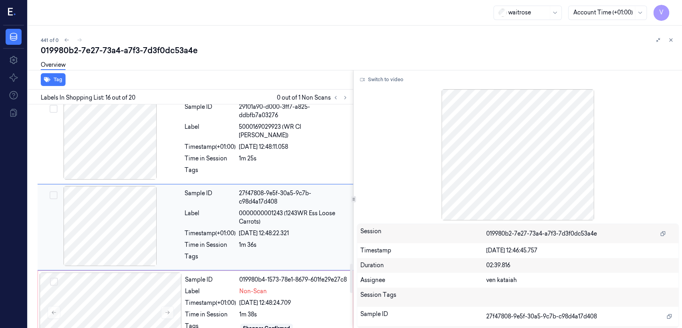
scroll to position [1287, 0]
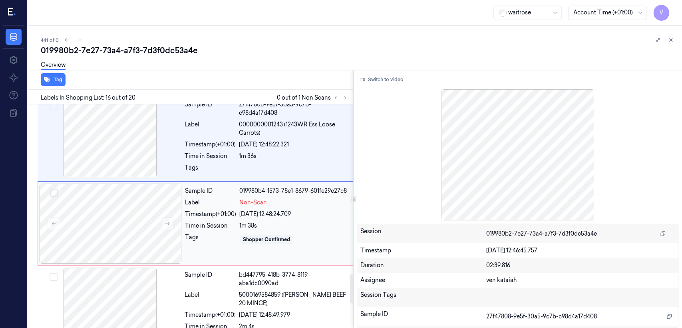
click at [265, 198] on span "Non-Scan" at bounding box center [253, 202] width 28 height 8
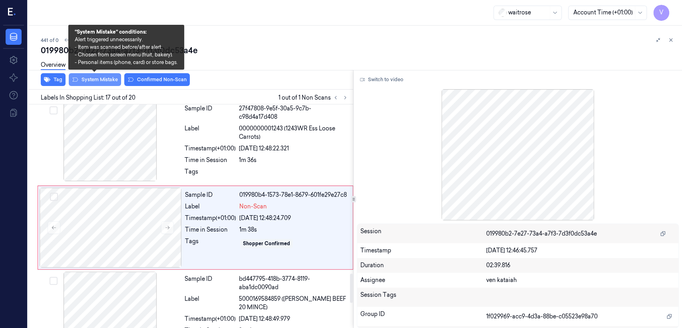
click at [111, 81] on button "System Mistake" at bounding box center [95, 79] width 52 height 13
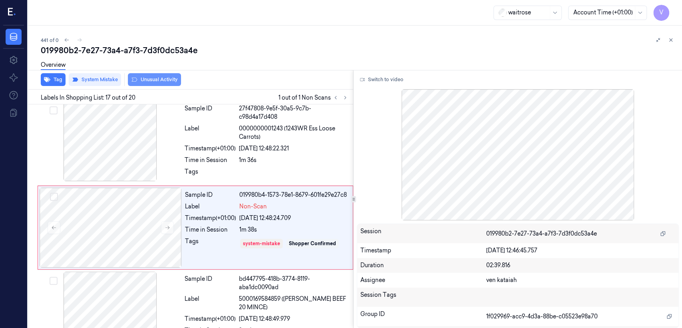
click at [177, 78] on button "Unusual Activity" at bounding box center [154, 79] width 53 height 13
click at [51, 80] on button "Tag" at bounding box center [53, 79] width 25 height 13
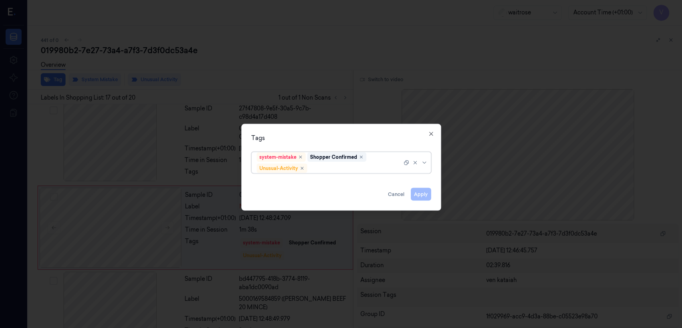
click at [335, 166] on div at bounding box center [355, 168] width 93 height 8
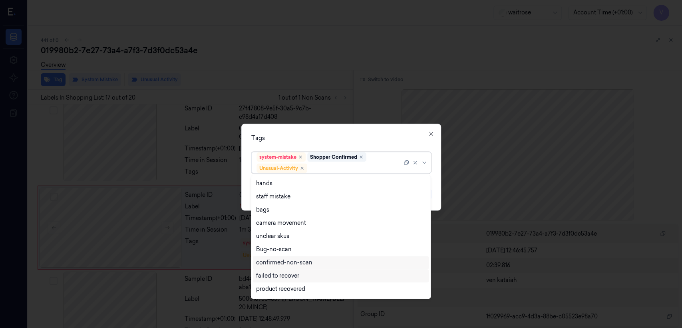
scroll to position [104, 0]
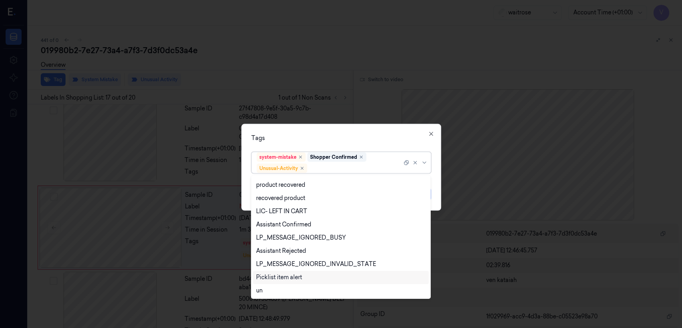
click at [276, 276] on div "Picklist item alert" at bounding box center [279, 277] width 46 height 8
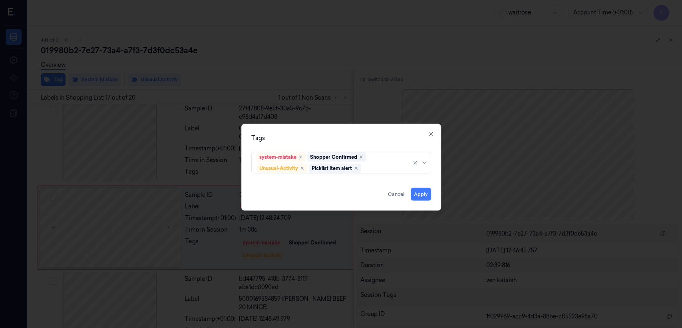
click at [398, 142] on div "Tags system-mistake Shopper Confirmed Unusual-Activity Picklist item alert Appl…" at bounding box center [341, 167] width 200 height 87
click at [421, 192] on button "Apply" at bounding box center [421, 194] width 20 height 13
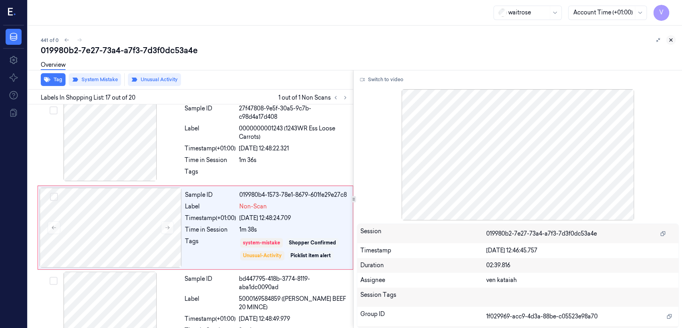
click at [672, 43] on button at bounding box center [671, 40] width 10 height 10
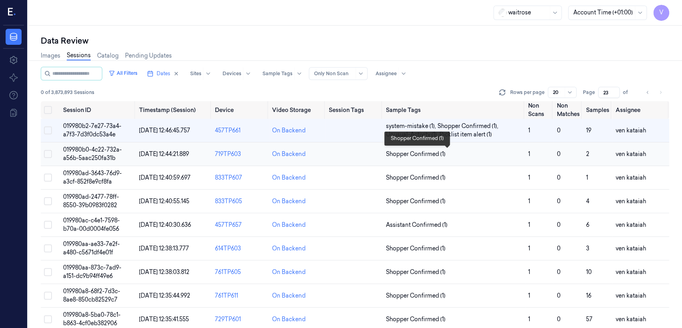
click at [410, 155] on span "Shopper Confirmed (1)" at bounding box center [416, 154] width 60 height 8
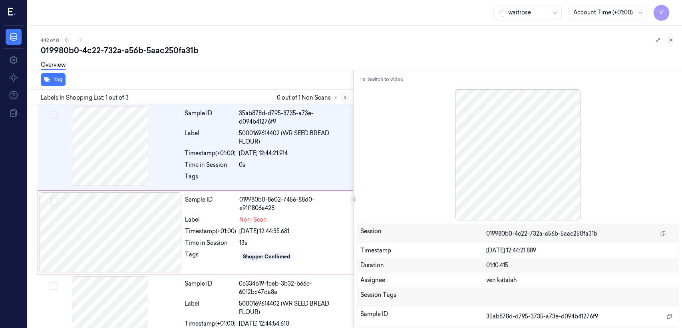
click at [340, 95] on button at bounding box center [345, 98] width 10 height 10
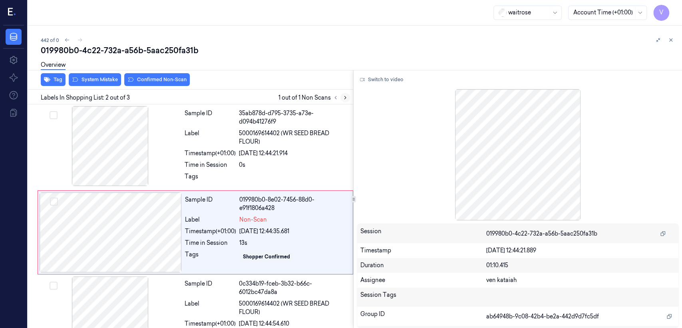
scroll to position [16, 0]
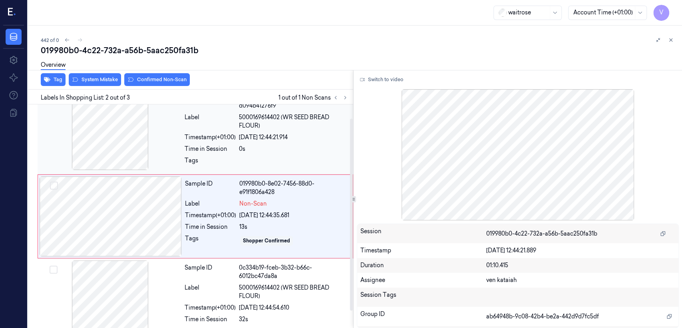
click at [283, 120] on span "5000169614402 (WR SEED BREAD FLOUR)" at bounding box center [293, 121] width 109 height 17
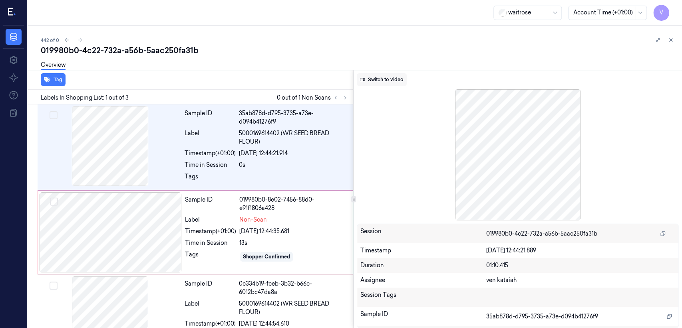
click at [396, 82] on button "Switch to video" at bounding box center [382, 79] width 50 height 13
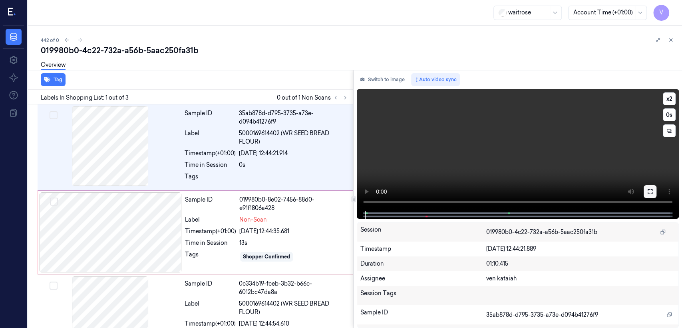
click at [648, 196] on button at bounding box center [650, 191] width 13 height 13
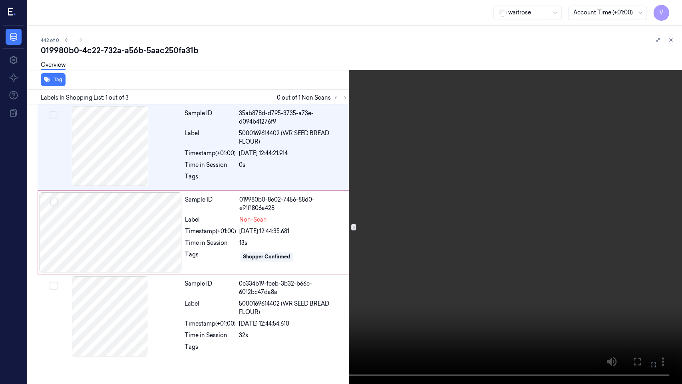
click at [0, 0] on icon at bounding box center [0, 0] width 0 height 0
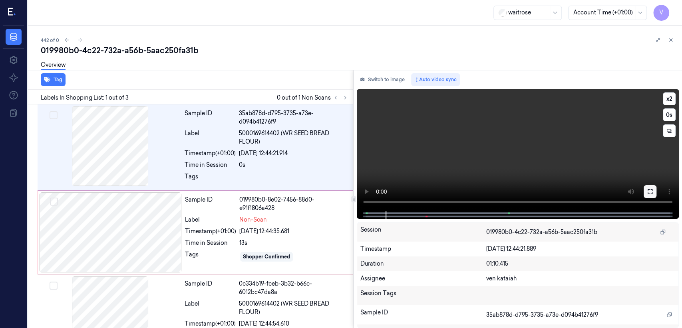
click at [652, 193] on icon at bounding box center [650, 191] width 6 height 6
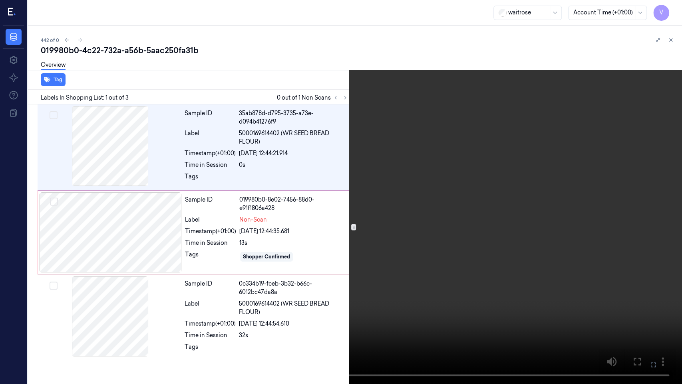
drag, startPoint x: 652, startPoint y: 364, endPoint x: 649, endPoint y: 320, distance: 44.1
click at [0, 0] on icon at bounding box center [0, 0] width 0 height 0
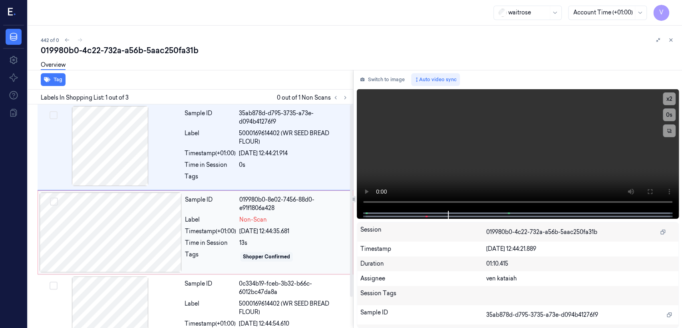
click at [222, 199] on div "Sample ID" at bounding box center [210, 203] width 51 height 17
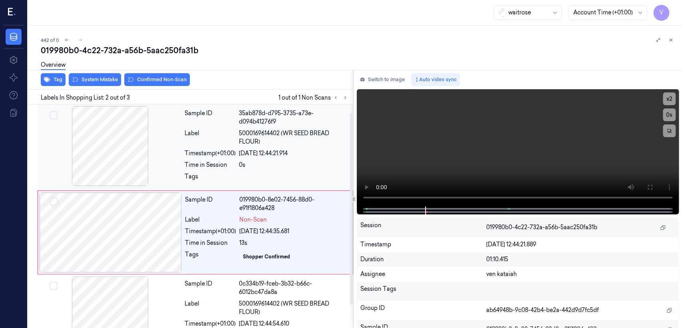
scroll to position [16, 0]
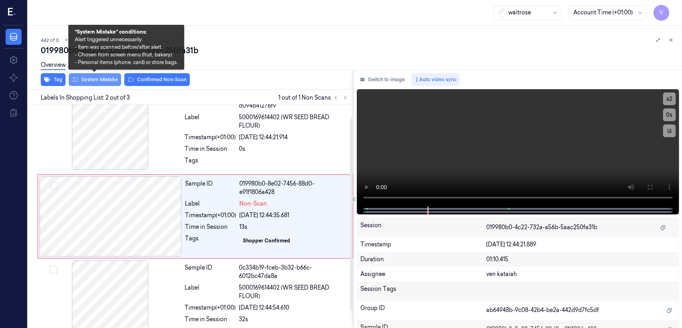
click at [84, 78] on button "System Mistake" at bounding box center [95, 79] width 52 height 13
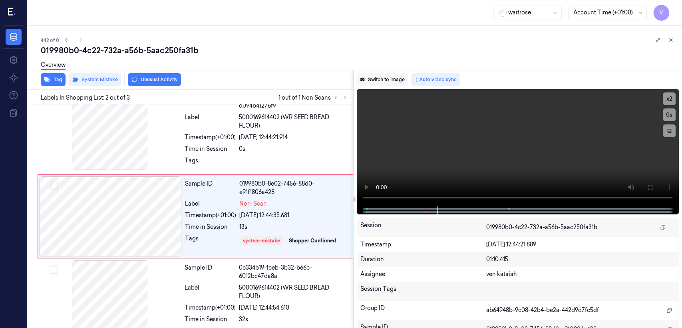
click at [401, 81] on button "Switch to image" at bounding box center [382, 79] width 51 height 13
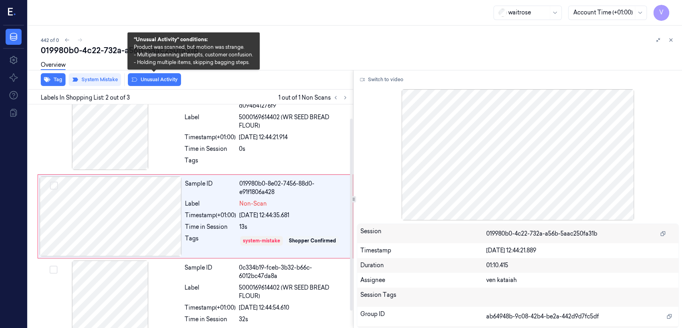
click at [149, 76] on div "Overview" at bounding box center [358, 66] width 635 height 20
click at [156, 80] on button "Unusual Activity" at bounding box center [154, 79] width 53 height 13
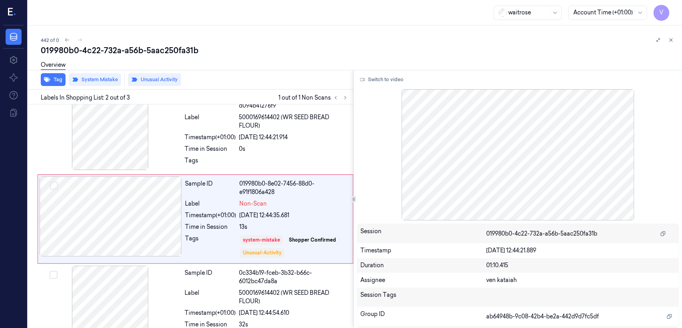
scroll to position [18, 0]
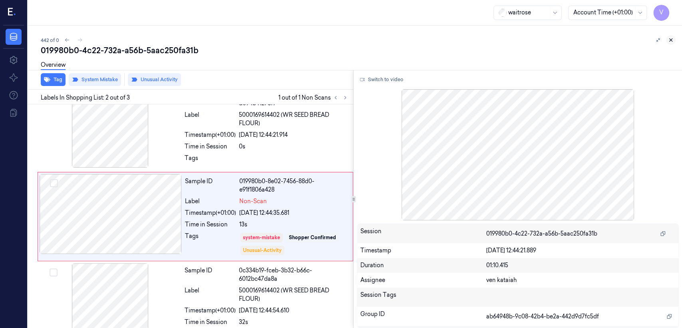
click at [670, 40] on icon at bounding box center [671, 40] width 6 height 6
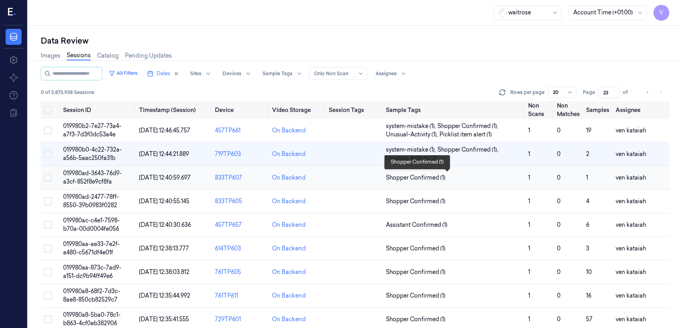
click at [433, 175] on span "Shopper Confirmed (1)" at bounding box center [416, 177] width 60 height 8
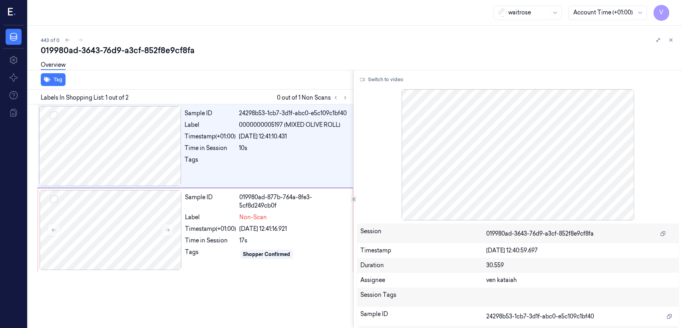
click at [342, 86] on div "Tag" at bounding box center [189, 80] width 328 height 20
click at [344, 99] on icon at bounding box center [345, 98] width 6 height 6
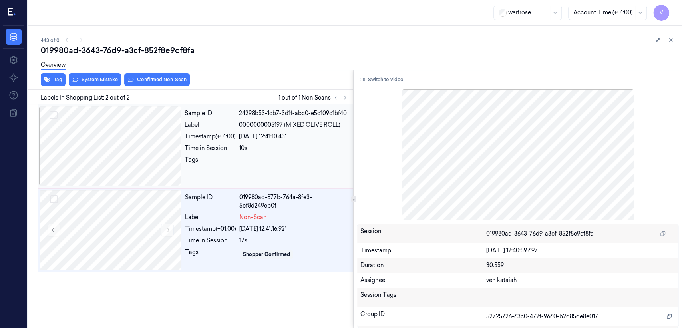
click at [226, 159] on div "Tags" at bounding box center [210, 161] width 51 height 13
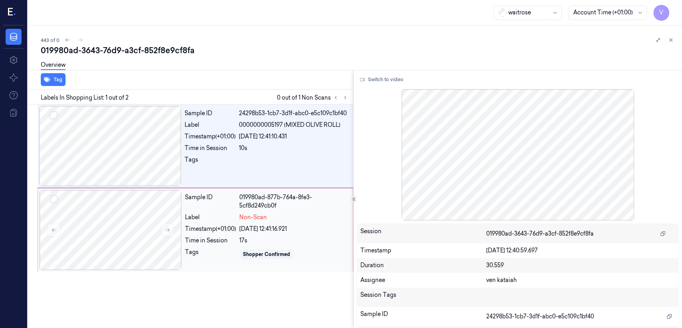
click at [279, 205] on div "019980ad-877b-764a-8fe3-5cf8d249cb0f" at bounding box center [293, 201] width 109 height 17
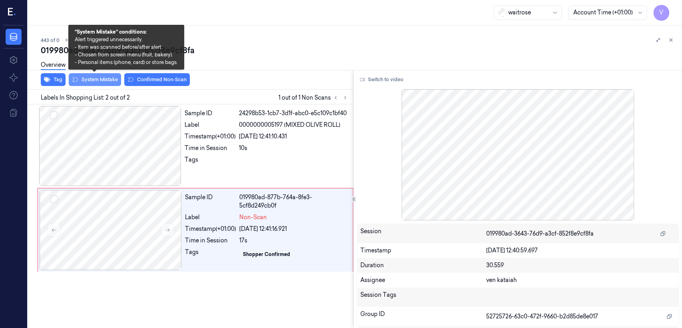
click at [90, 80] on button "System Mistake" at bounding box center [95, 79] width 52 height 13
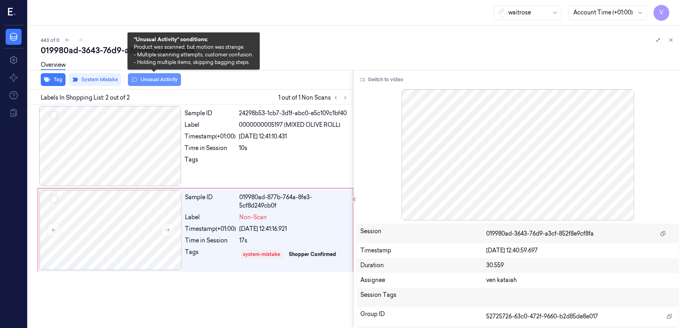
click at [166, 81] on button "Unusual Activity" at bounding box center [154, 79] width 53 height 13
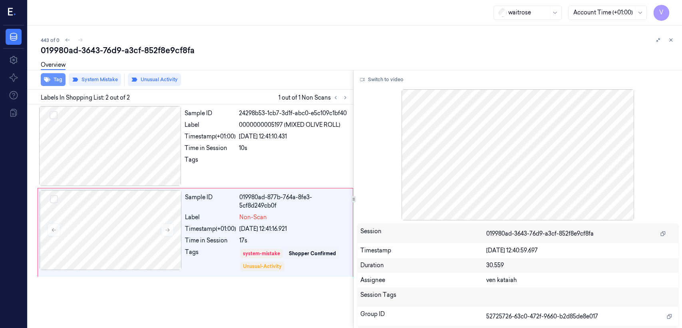
click at [59, 83] on button "Tag" at bounding box center [53, 79] width 25 height 13
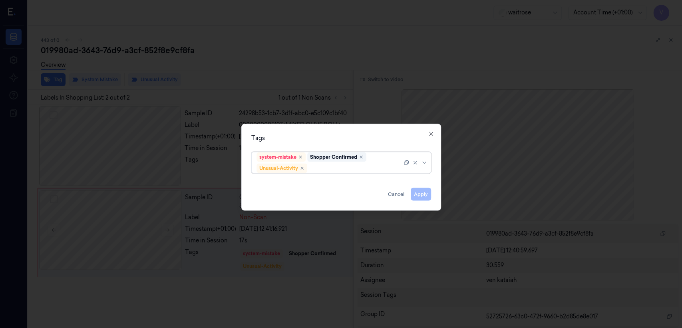
click at [330, 167] on div at bounding box center [355, 168] width 93 height 8
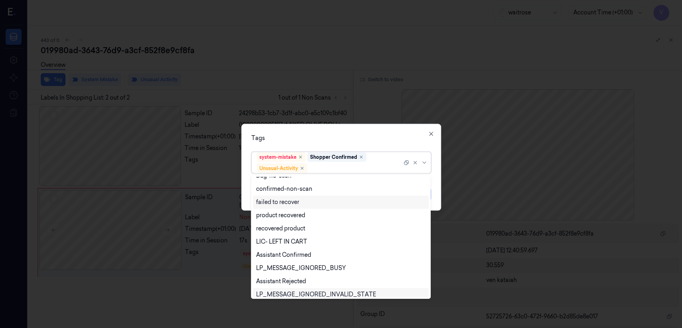
scroll to position [104, 0]
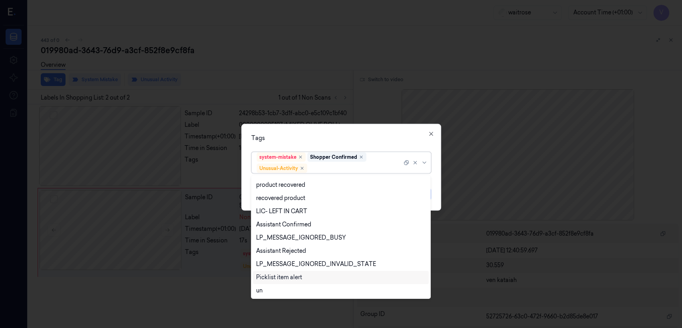
click at [305, 271] on div "Picklist item alert" at bounding box center [341, 276] width 176 height 13
drag, startPoint x: 361, startPoint y: 133, endPoint x: 365, endPoint y: 151, distance: 18.5
click at [361, 136] on div "Tags option Picklist item alert, selected. 20 results available. Use Up and Dow…" at bounding box center [341, 167] width 200 height 87
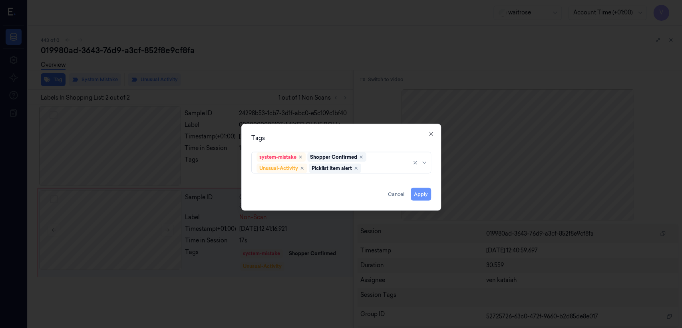
click at [421, 195] on button "Apply" at bounding box center [421, 194] width 20 height 13
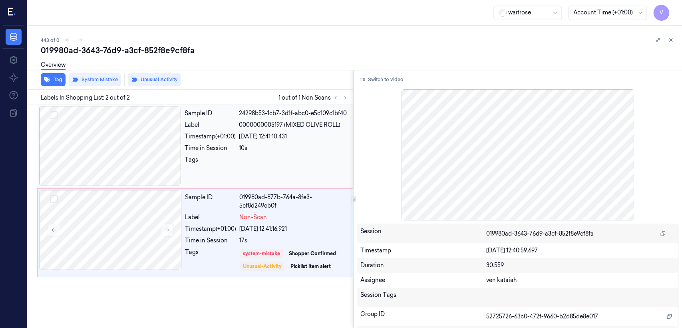
click at [193, 165] on div "Tags" at bounding box center [210, 161] width 51 height 13
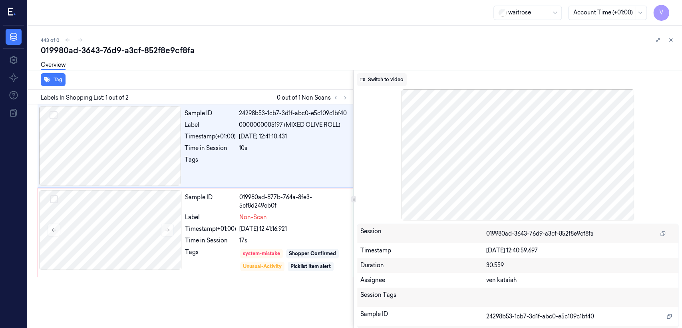
click at [387, 80] on button "Switch to video" at bounding box center [382, 79] width 50 height 13
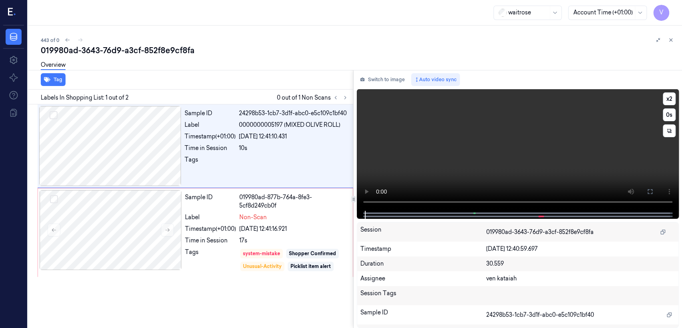
click at [621, 167] on video at bounding box center [518, 149] width 322 height 121
click at [649, 191] on icon at bounding box center [650, 191] width 6 height 6
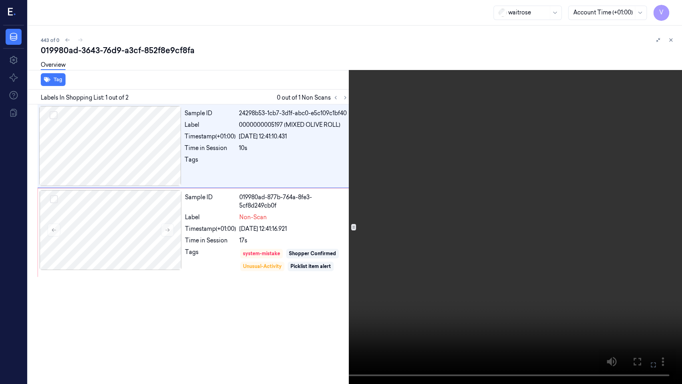
click at [540, 188] on video at bounding box center [341, 192] width 682 height 384
click at [420, 206] on video at bounding box center [341, 192] width 682 height 384
click at [0, 0] on icon at bounding box center [0, 0] width 0 height 0
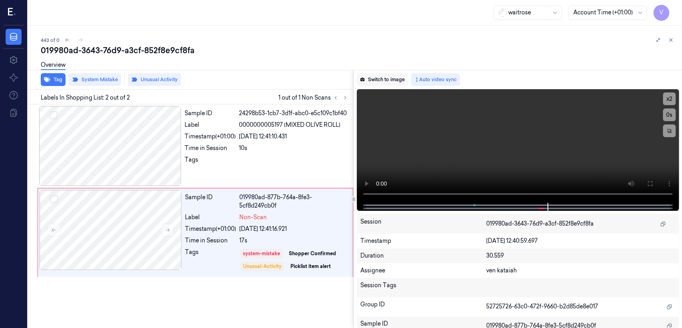
click at [393, 83] on button "Switch to image" at bounding box center [382, 79] width 51 height 13
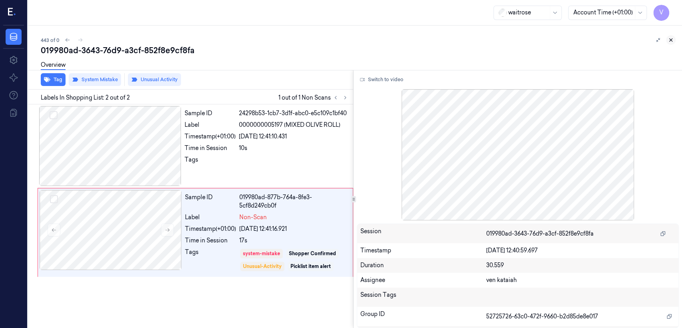
click at [670, 41] on icon at bounding box center [671, 40] width 6 height 6
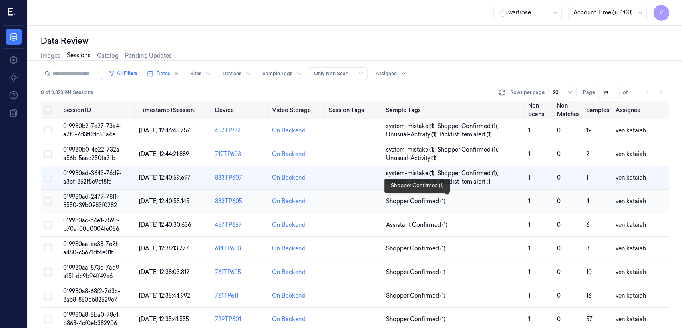
click at [409, 203] on span "Shopper Confirmed (1)" at bounding box center [416, 201] width 60 height 8
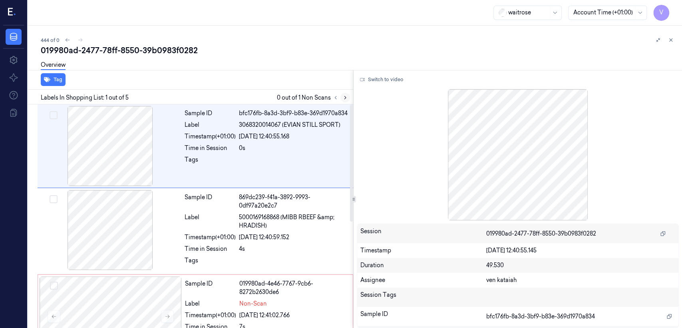
click at [344, 101] on button at bounding box center [345, 98] width 10 height 10
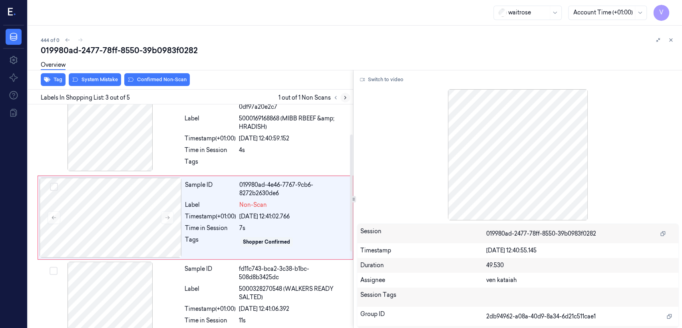
scroll to position [99, 0]
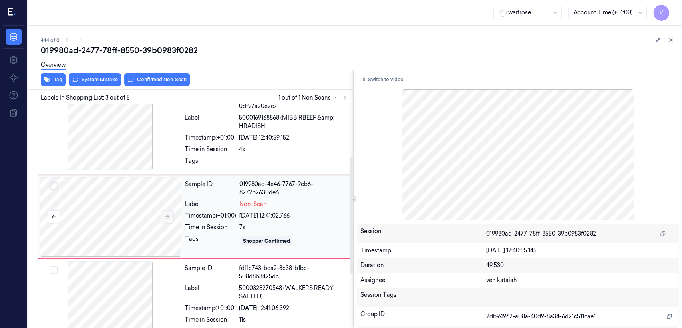
click at [163, 217] on button at bounding box center [167, 216] width 13 height 13
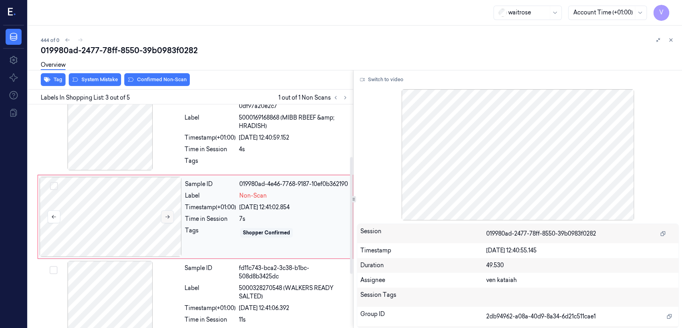
click at [163, 217] on button at bounding box center [167, 216] width 13 height 13
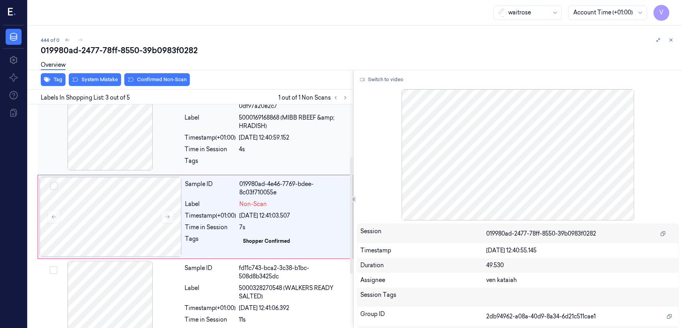
click at [207, 151] on div "Time in Session" at bounding box center [210, 149] width 51 height 8
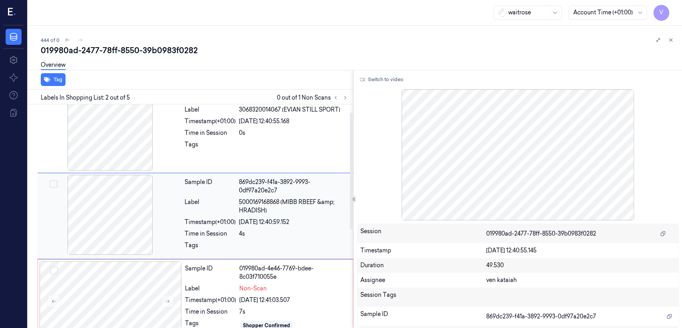
scroll to position [15, 0]
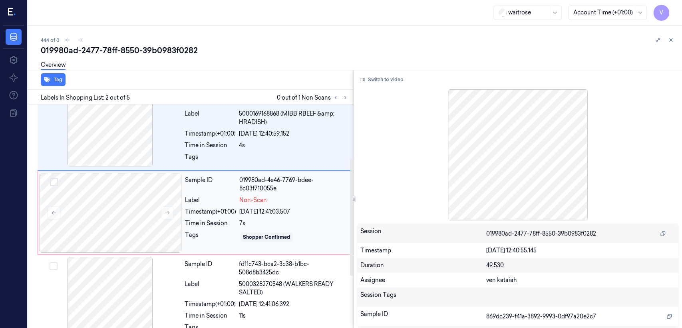
click at [238, 232] on div "Tags Shopper Confirmed" at bounding box center [266, 237] width 163 height 13
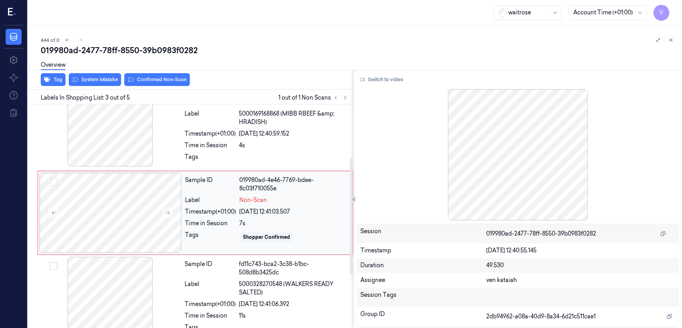
scroll to position [99, 0]
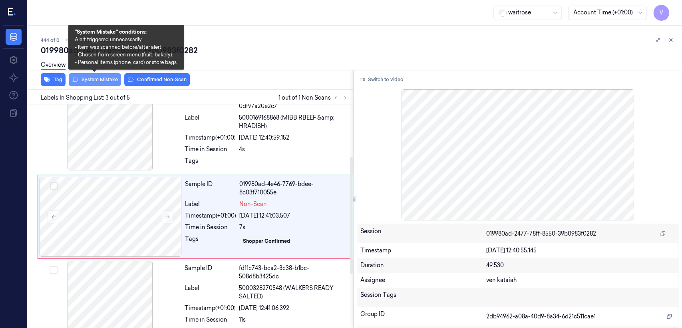
click at [96, 79] on button "System Mistake" at bounding box center [95, 79] width 52 height 13
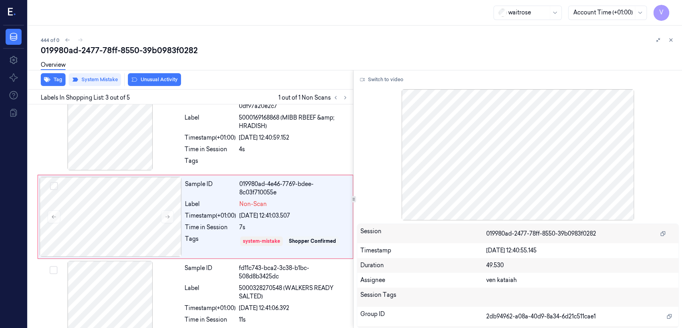
click at [163, 80] on button "Unusual Activity" at bounding box center [154, 79] width 53 height 13
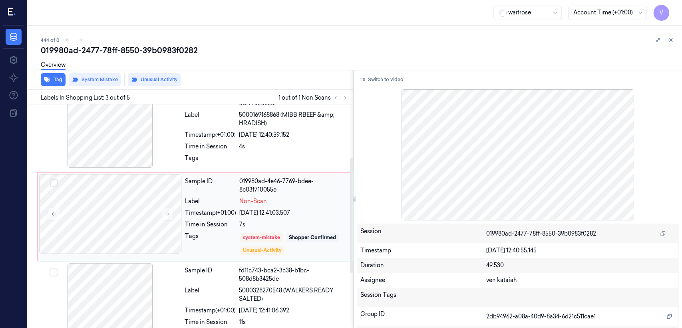
click at [197, 225] on div "Time in Session" at bounding box center [210, 224] width 51 height 8
click at [394, 81] on button "Switch to video" at bounding box center [382, 79] width 50 height 13
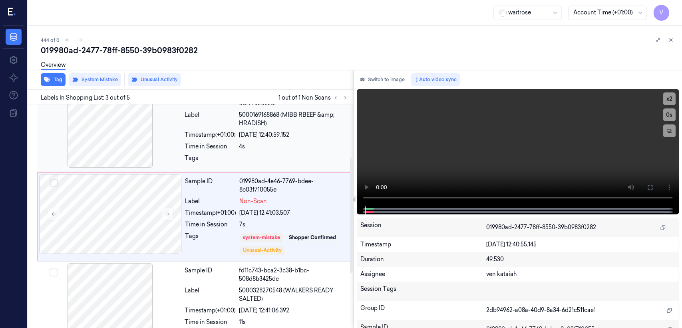
click at [240, 158] on div at bounding box center [293, 160] width 109 height 13
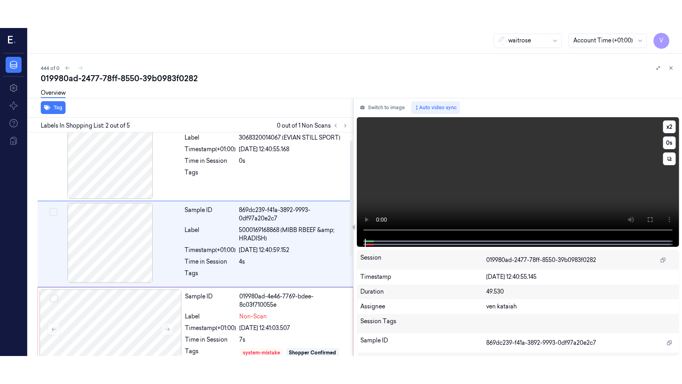
scroll to position [15, 0]
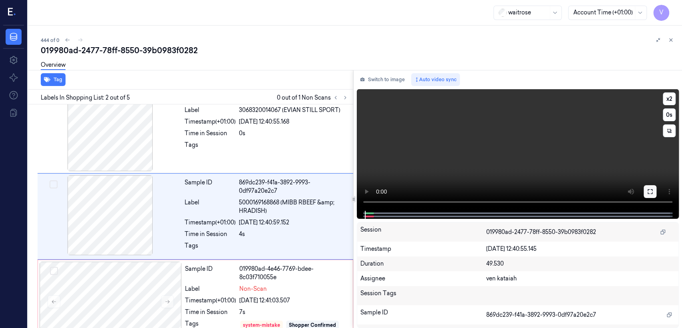
click at [648, 192] on icon at bounding box center [650, 191] width 6 height 6
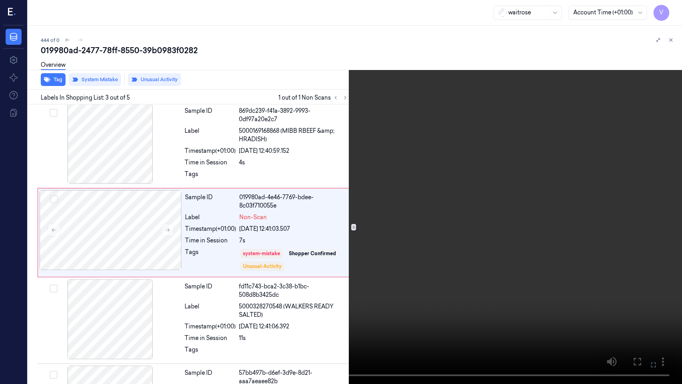
scroll to position [74, 0]
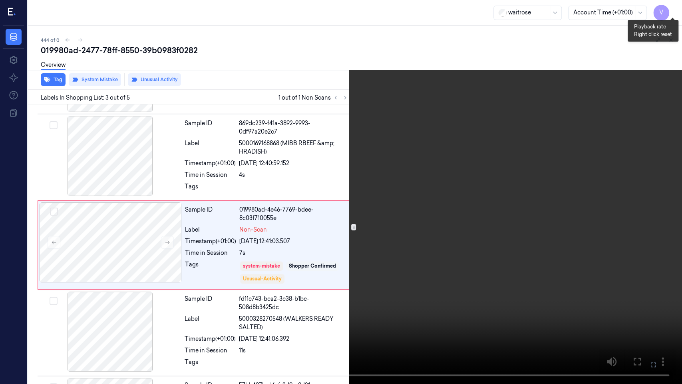
click at [676, 11] on button "x 2" at bounding box center [672, 9] width 13 height 13
click at [676, 11] on button "x 4" at bounding box center [672, 9] width 13 height 13
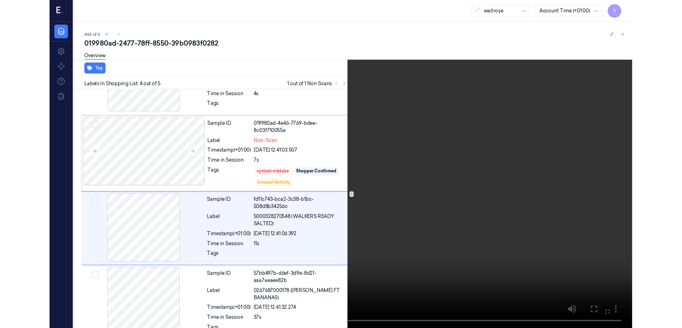
scroll to position [152, 0]
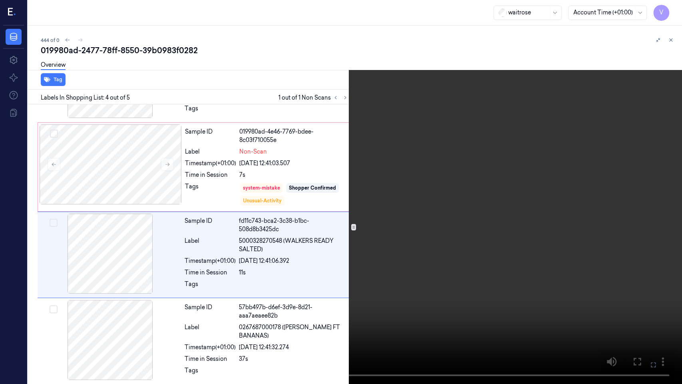
click at [0, 0] on icon at bounding box center [0, 0] width 0 height 0
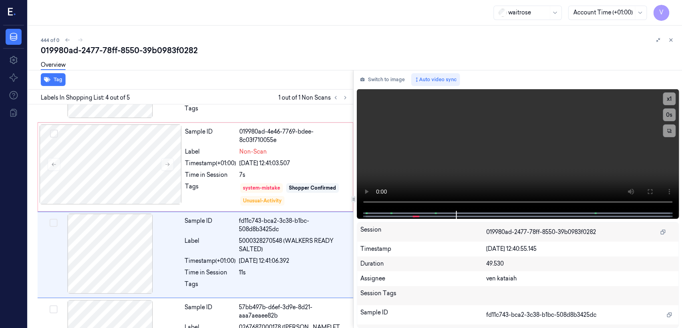
drag, startPoint x: 378, startPoint y: 81, endPoint x: 367, endPoint y: 86, distance: 12.0
click at [378, 81] on button "Switch to image" at bounding box center [382, 79] width 51 height 13
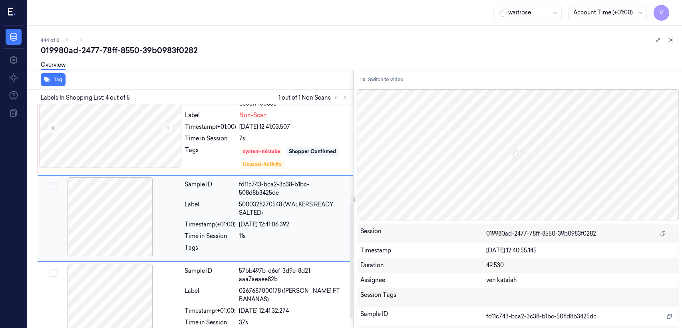
scroll to position [190, 0]
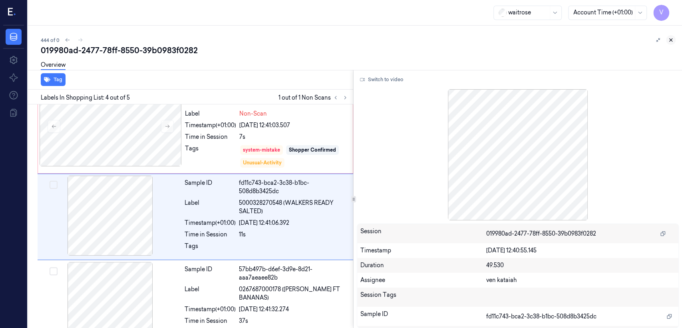
click at [673, 42] on icon at bounding box center [671, 40] width 6 height 6
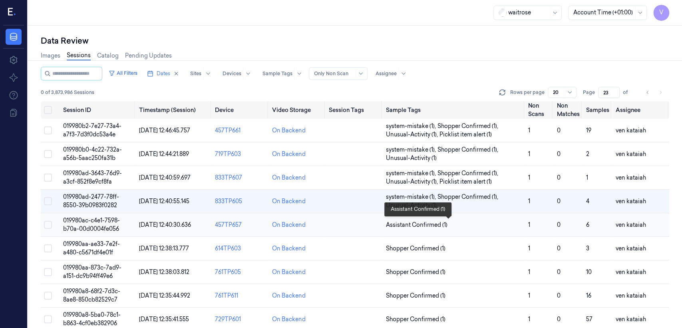
click at [422, 225] on span "Assistant Confirmed (1)" at bounding box center [417, 225] width 62 height 8
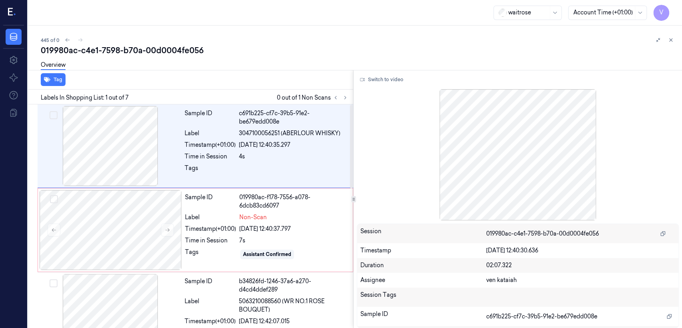
click at [353, 97] on div "Tag Labels In Shopping List: 1 out of 7 0 out of 1 Non Scans Sample ID c691b225…" at bounding box center [353, 199] width 657 height 258
click at [345, 99] on icon at bounding box center [345, 98] width 6 height 6
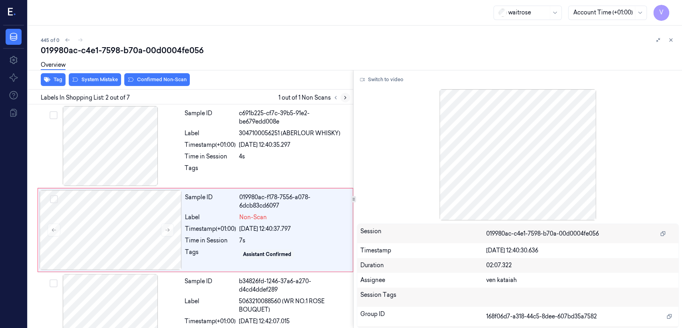
scroll to position [14, 0]
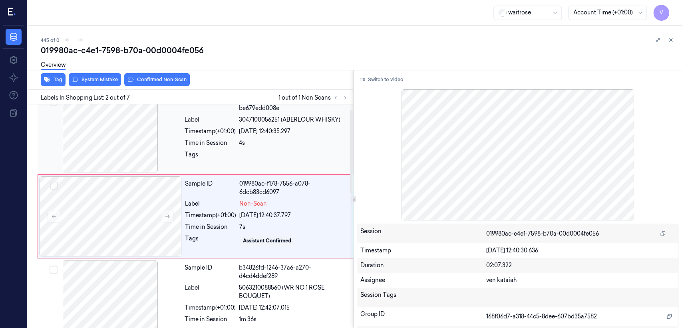
click at [271, 132] on div "[DATE] 12:40:35.297" at bounding box center [293, 131] width 109 height 8
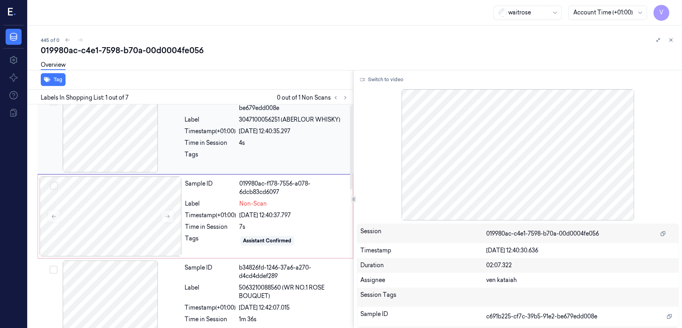
scroll to position [0, 0]
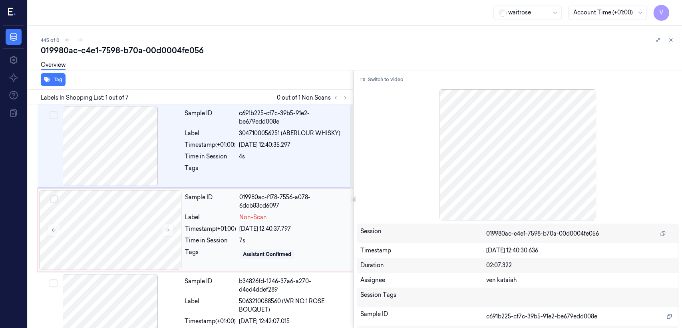
click at [251, 214] on span "Non-Scan" at bounding box center [253, 217] width 28 height 8
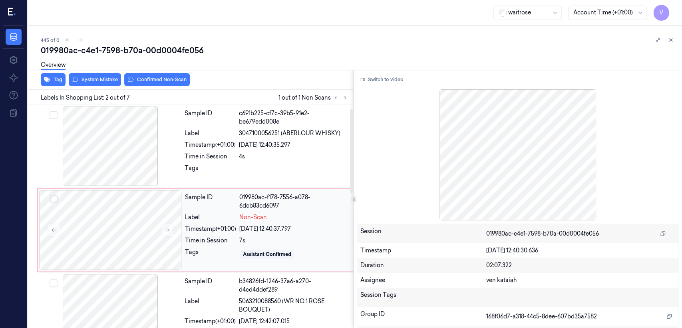
scroll to position [14, 0]
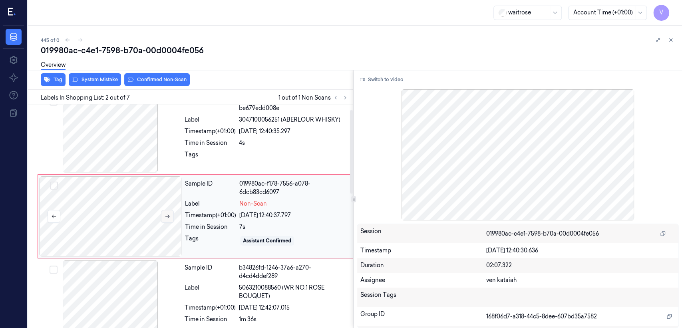
click at [168, 215] on icon at bounding box center [168, 216] width 6 height 6
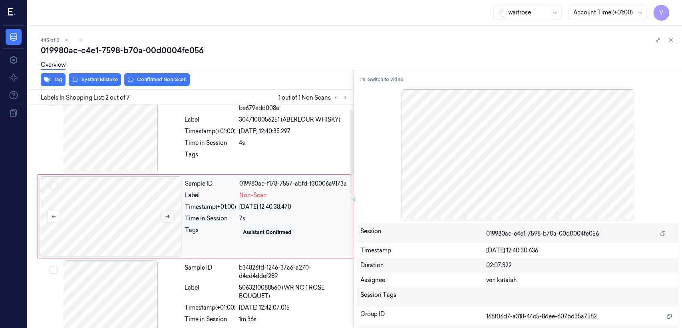
click at [168, 215] on icon at bounding box center [168, 216] width 6 height 6
click at [193, 154] on div "Tags" at bounding box center [210, 156] width 51 height 13
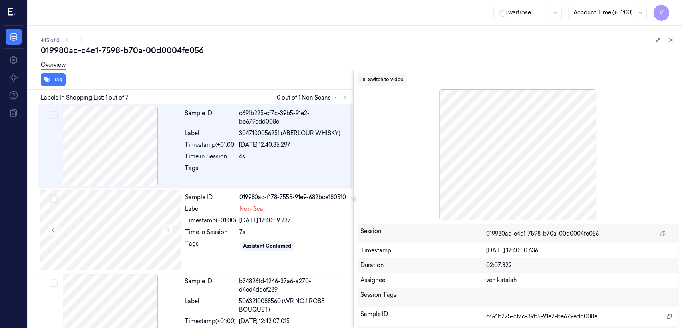
click at [384, 76] on button "Switch to video" at bounding box center [382, 79] width 50 height 13
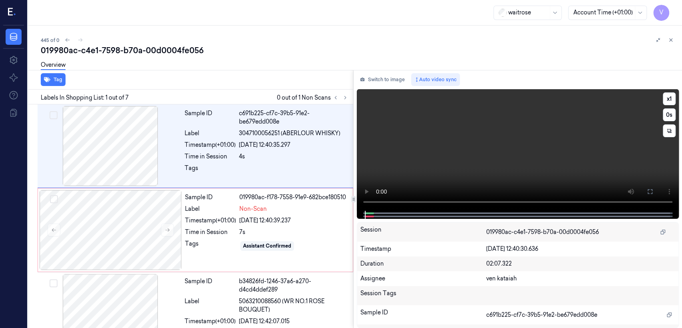
click at [648, 188] on icon at bounding box center [650, 191] width 6 height 6
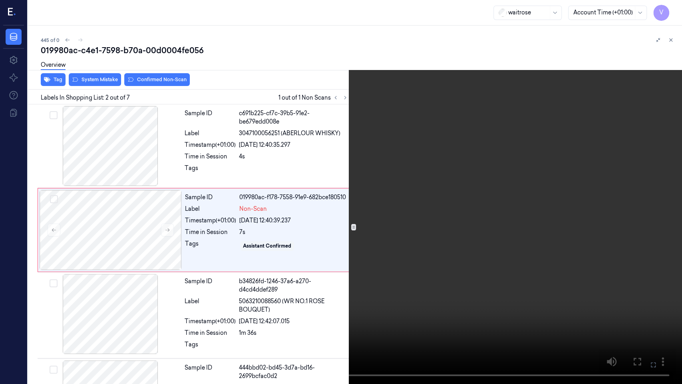
drag, startPoint x: 656, startPoint y: 360, endPoint x: 656, endPoint y: 322, distance: 38.8
click at [0, 0] on icon at bounding box center [0, 0] width 0 height 0
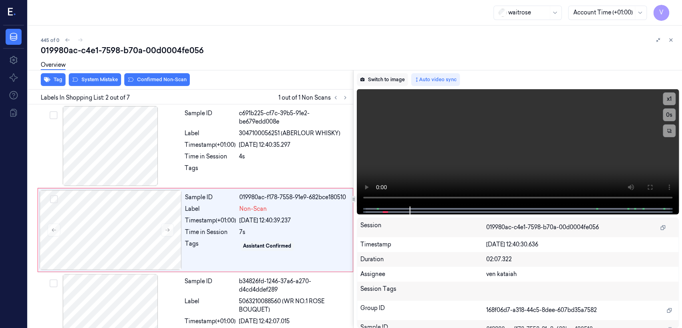
click at [392, 81] on button "Switch to image" at bounding box center [382, 79] width 51 height 13
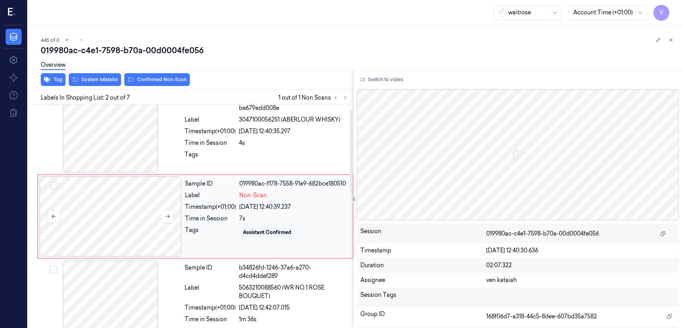
click at [163, 191] on div at bounding box center [111, 216] width 142 height 80
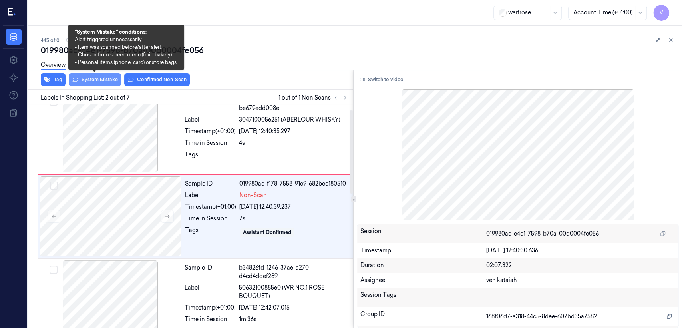
click at [84, 81] on button "System Mistake" at bounding box center [95, 79] width 52 height 13
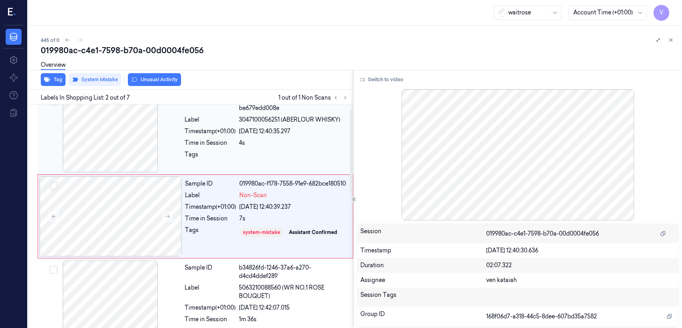
click at [262, 155] on div at bounding box center [293, 156] width 109 height 13
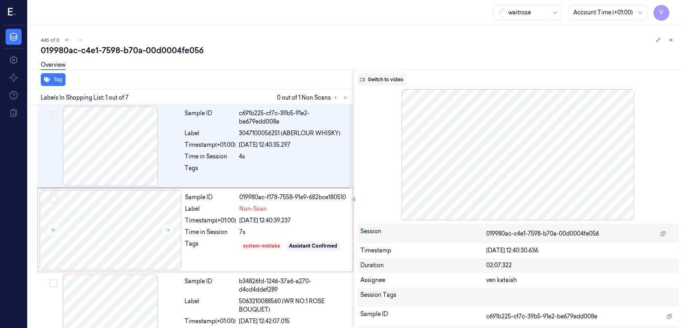
click at [383, 81] on button "Switch to video" at bounding box center [382, 79] width 50 height 13
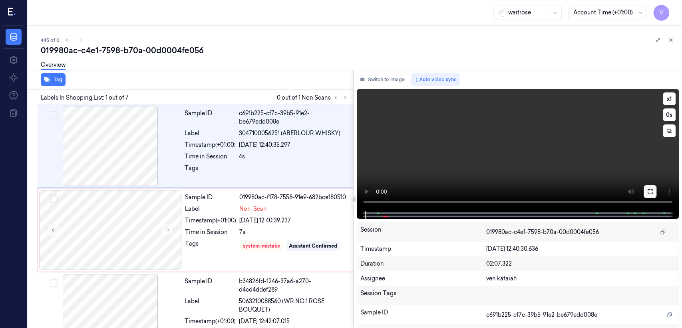
click at [649, 187] on button at bounding box center [650, 191] width 13 height 13
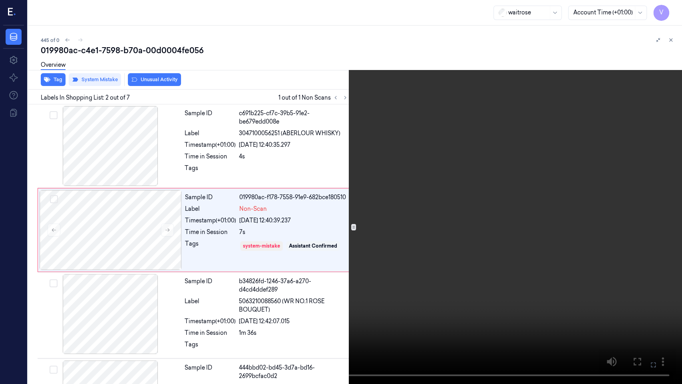
click at [0, 0] on icon at bounding box center [0, 0] width 0 height 0
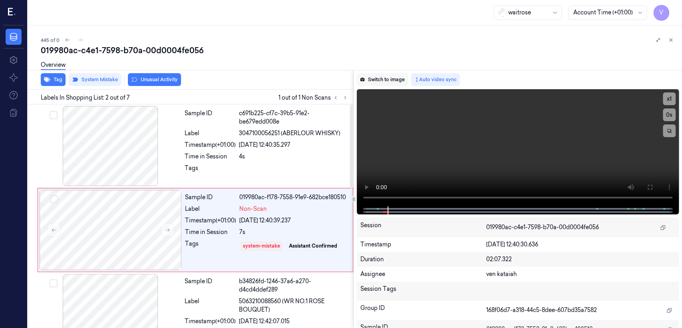
click at [375, 80] on button "Switch to image" at bounding box center [382, 79] width 51 height 13
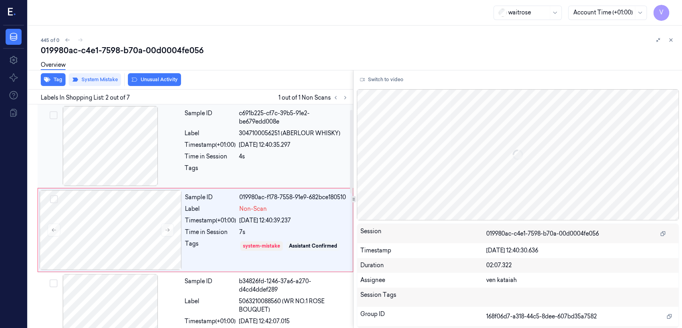
scroll to position [14, 0]
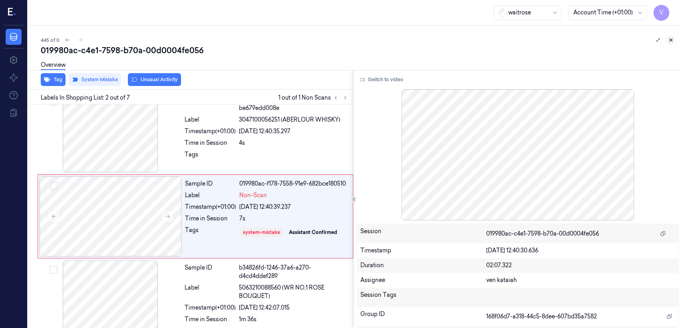
click at [667, 40] on button at bounding box center [671, 40] width 10 height 10
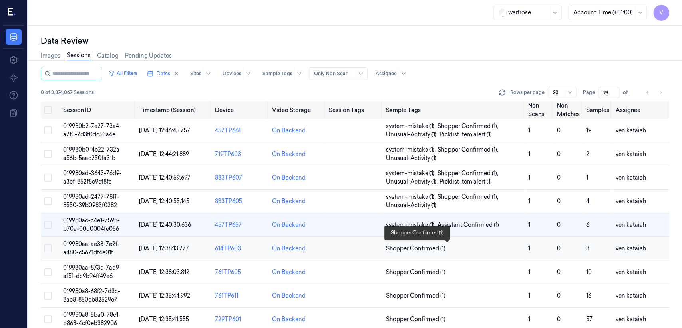
click at [419, 251] on span "Shopper Confirmed (1)" at bounding box center [416, 248] width 60 height 8
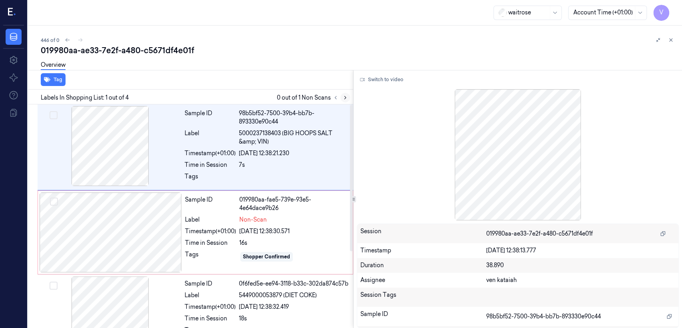
click at [342, 96] on icon at bounding box center [345, 98] width 6 height 6
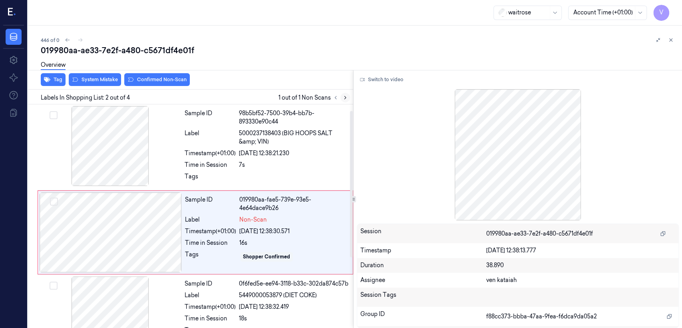
scroll to position [16, 0]
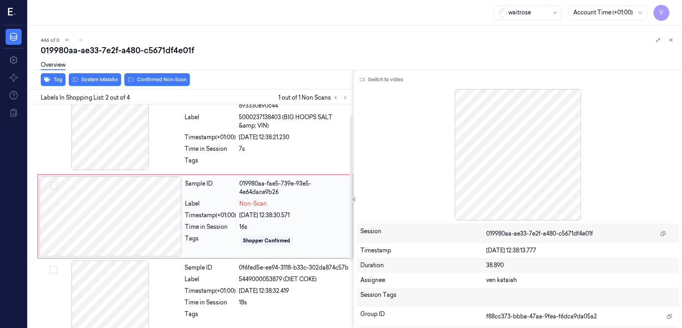
click at [216, 198] on div "Sample ID 019980aa-fae5-739e-93e5-4e64dace9b26 Label Non-Scan Timestamp (+01:00…" at bounding box center [266, 216] width 169 height 80
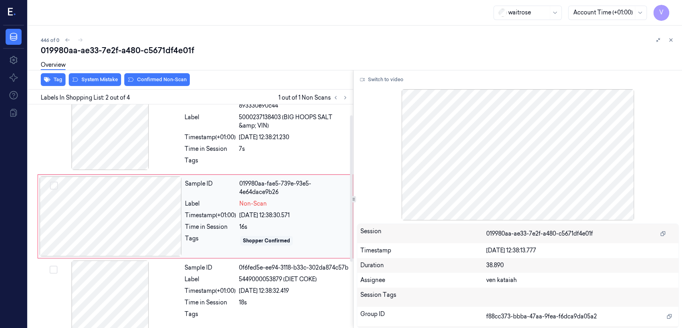
click at [163, 220] on div at bounding box center [111, 216] width 142 height 80
click at [204, 158] on div "Tags" at bounding box center [210, 162] width 51 height 13
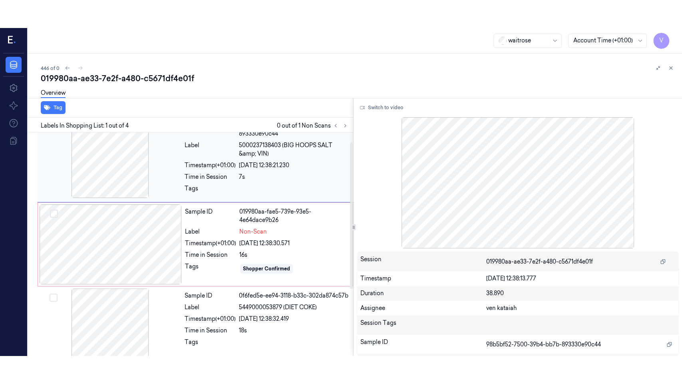
scroll to position [0, 0]
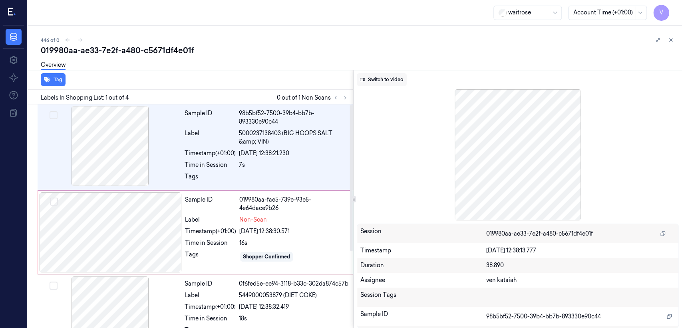
click at [404, 78] on button "Switch to video" at bounding box center [382, 79] width 50 height 13
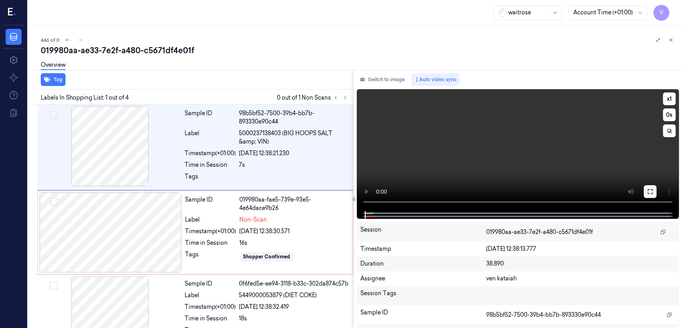
click at [652, 189] on icon at bounding box center [650, 191] width 6 height 6
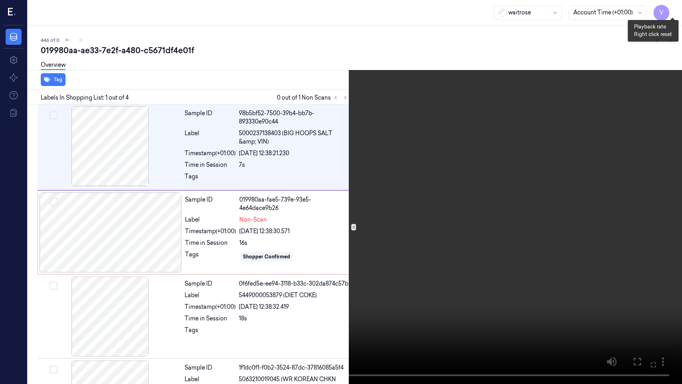
click at [673, 6] on button "x 1" at bounding box center [672, 9] width 13 height 13
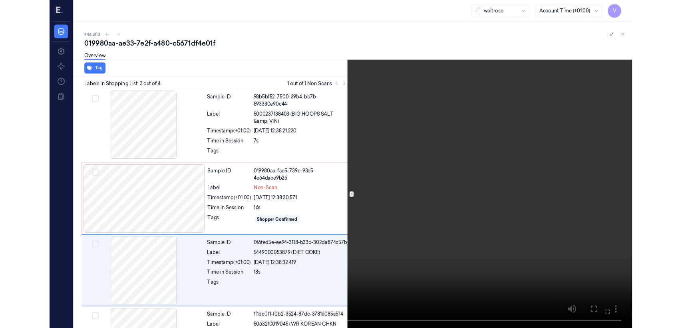
scroll to position [61, 0]
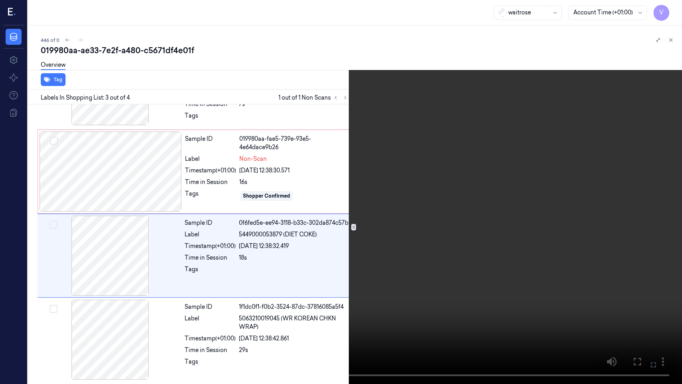
drag, startPoint x: 653, startPoint y: 362, endPoint x: 623, endPoint y: 280, distance: 87.2
click at [0, 0] on icon at bounding box center [0, 0] width 0 height 0
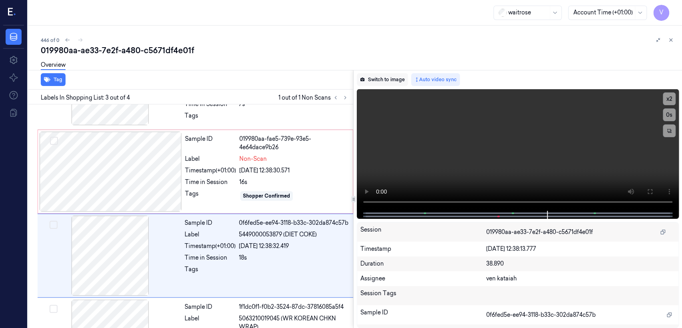
click at [371, 79] on button "Switch to image" at bounding box center [382, 79] width 51 height 13
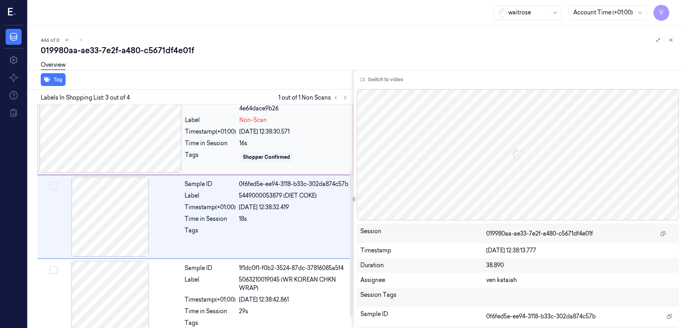
click at [286, 139] on div "16s" at bounding box center [293, 143] width 109 height 8
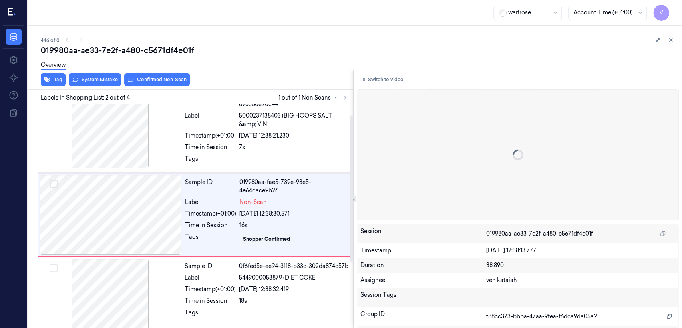
scroll to position [16, 0]
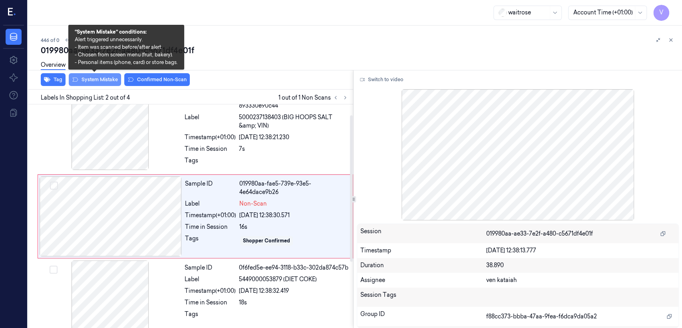
click at [118, 79] on button "System Mistake" at bounding box center [95, 79] width 52 height 13
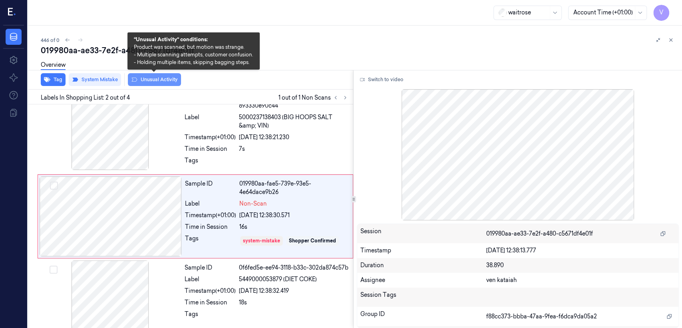
click at [139, 82] on button "Unusual Activity" at bounding box center [154, 79] width 53 height 13
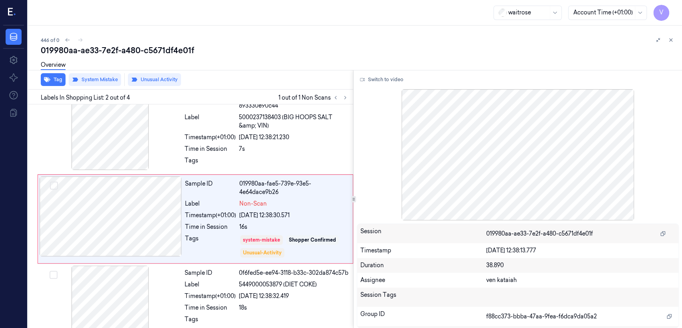
scroll to position [18, 0]
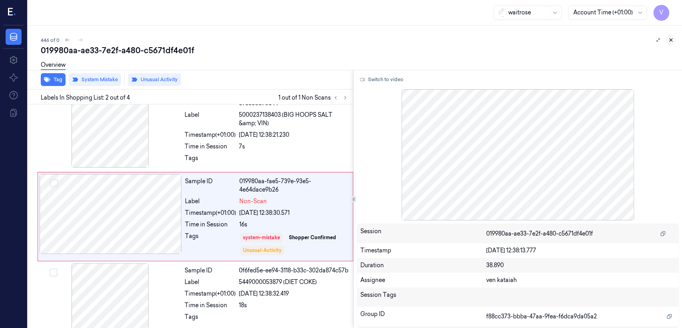
click at [667, 41] on button at bounding box center [671, 40] width 10 height 10
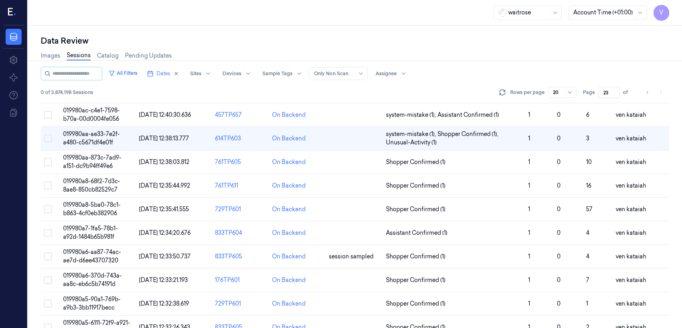
scroll to position [33, 0]
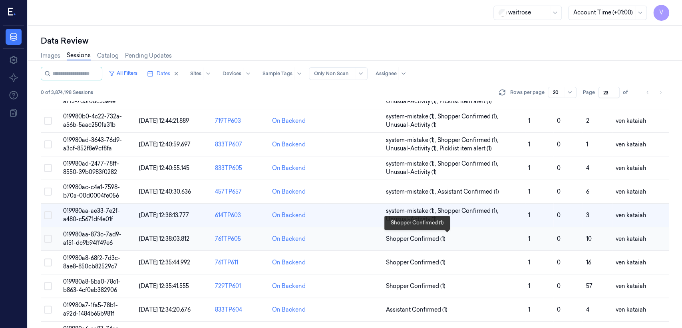
click at [419, 239] on span "Shopper Confirmed (1)" at bounding box center [416, 239] width 60 height 8
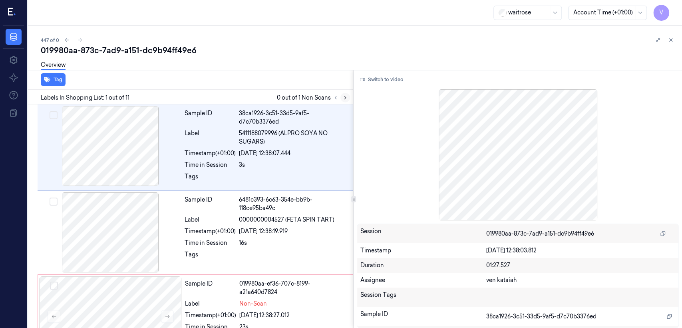
click at [346, 97] on icon at bounding box center [345, 98] width 6 height 6
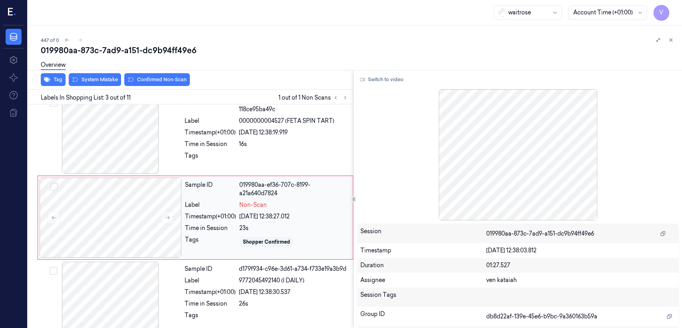
scroll to position [99, 0]
click at [185, 208] on div "Sample ID 019980aa-ef36-707c-8199-a21a640d7824 Label Non-Scan Timestamp (+01:00…" at bounding box center [266, 217] width 169 height 80
click at [168, 210] on button at bounding box center [167, 216] width 13 height 13
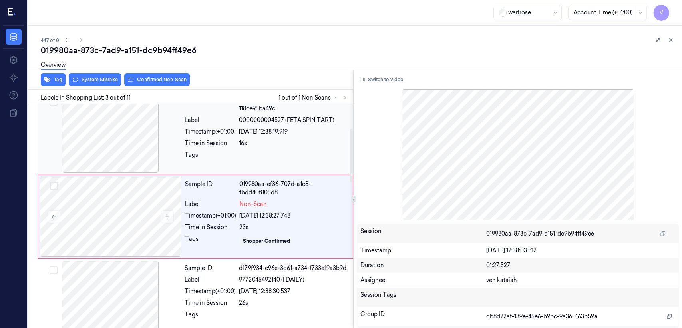
click at [169, 161] on div at bounding box center [110, 133] width 142 height 80
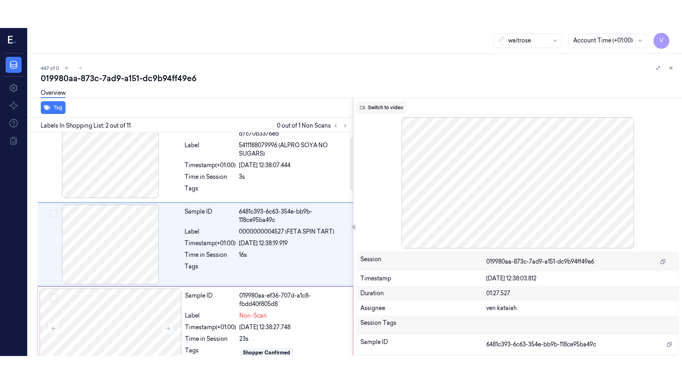
scroll to position [16, 0]
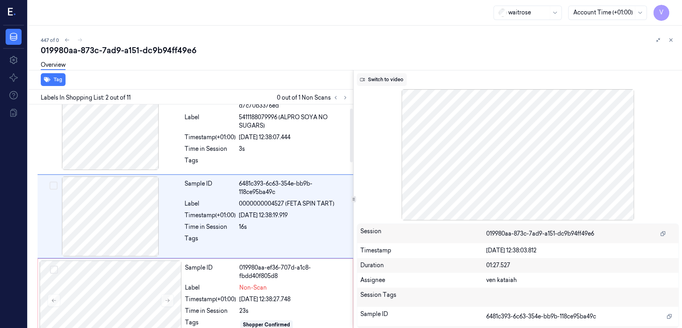
click at [389, 77] on button "Switch to video" at bounding box center [382, 79] width 50 height 13
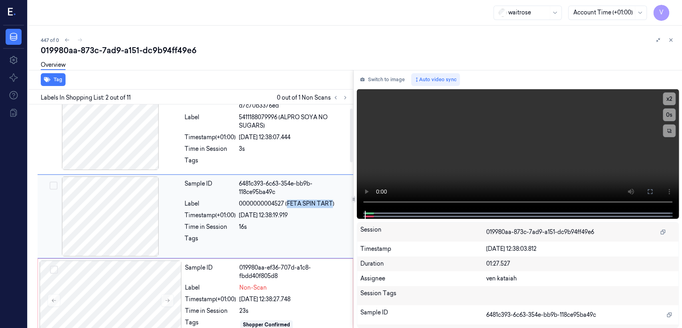
drag, startPoint x: 288, startPoint y: 203, endPoint x: 332, endPoint y: 202, distance: 44.4
click at [332, 202] on span "0000000004527 (FETA SPIN TART)" at bounding box center [286, 203] width 95 height 8
copy span "FETA SPIN TART"
click at [648, 193] on icon at bounding box center [650, 191] width 5 height 5
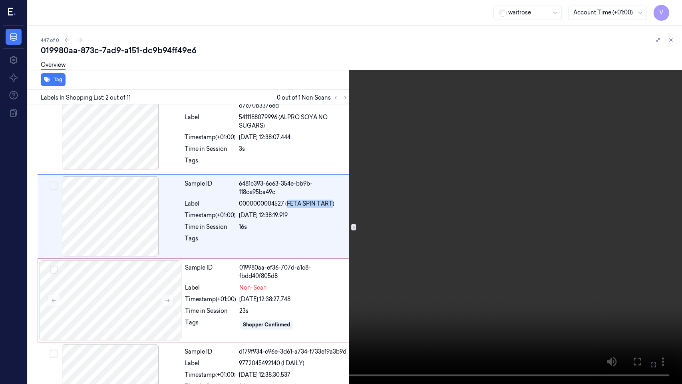
click at [332, 187] on video at bounding box center [341, 192] width 682 height 384
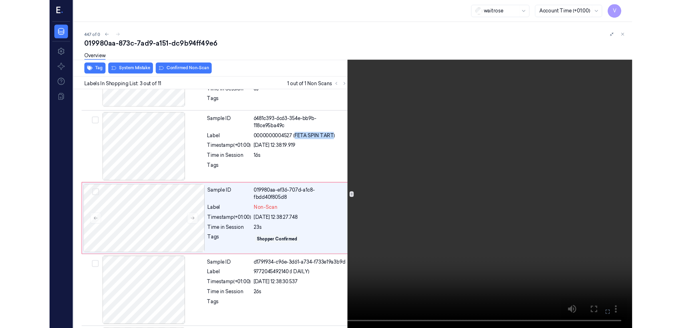
scroll to position [72, 0]
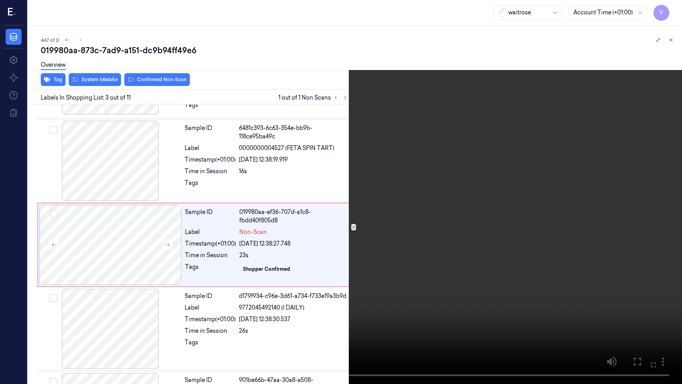
click at [0, 0] on icon at bounding box center [0, 0] width 0 height 0
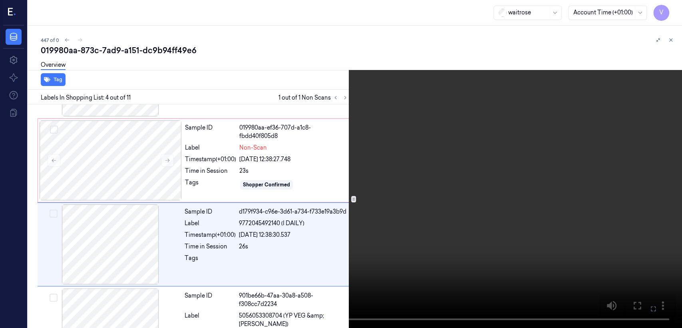
scroll to position [183, 0]
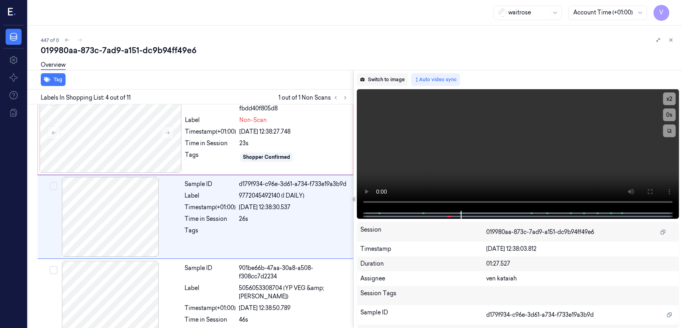
click at [386, 83] on button "Switch to image" at bounding box center [382, 79] width 51 height 13
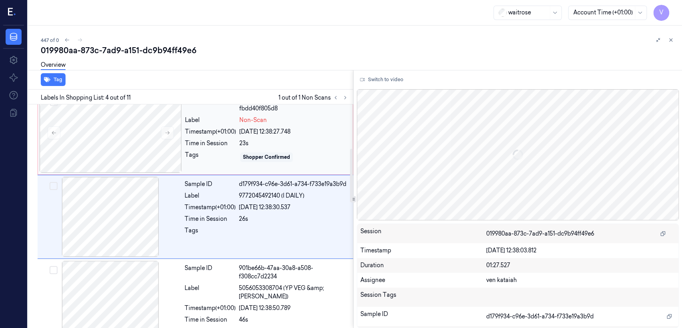
click at [190, 160] on div "Tags" at bounding box center [210, 157] width 51 height 13
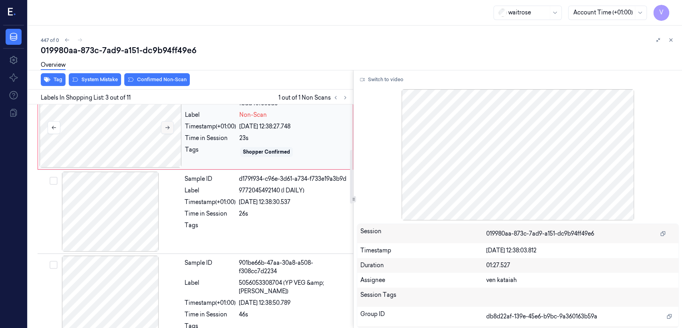
click at [169, 132] on button at bounding box center [167, 127] width 13 height 13
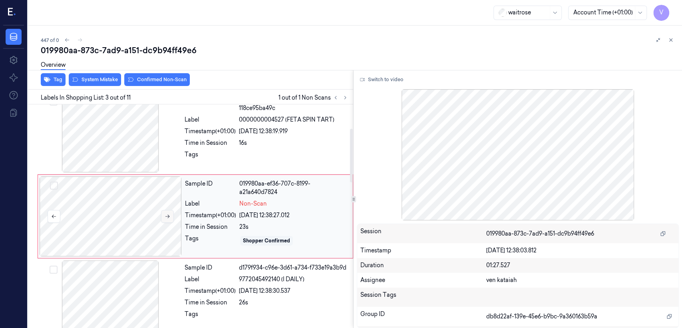
scroll to position [99, 0]
click at [176, 145] on div at bounding box center [110, 133] width 142 height 80
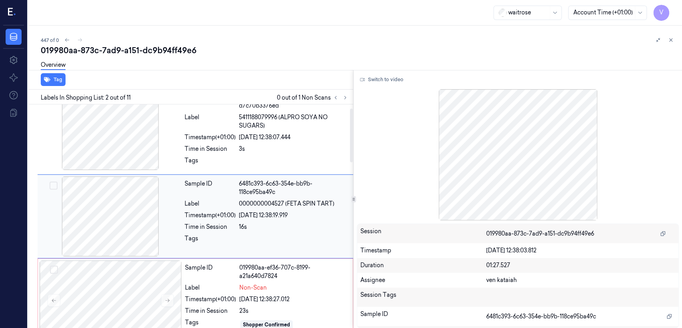
scroll to position [16, 0]
click at [231, 267] on div "Sample ID" at bounding box center [210, 271] width 51 height 17
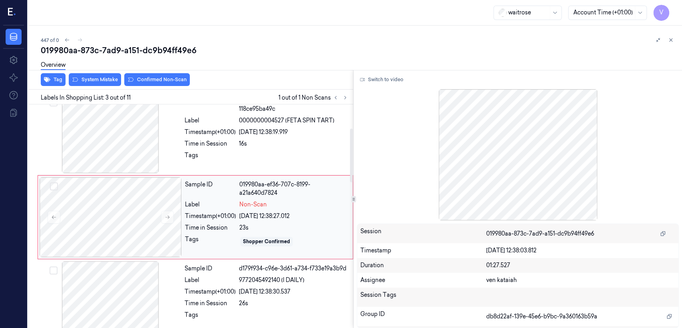
scroll to position [99, 0]
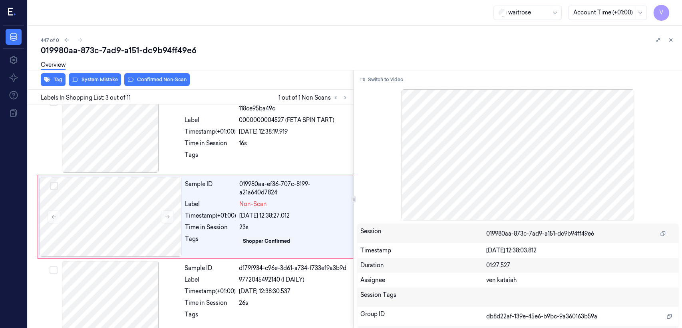
click at [101, 76] on div "Overview" at bounding box center [358, 66] width 635 height 20
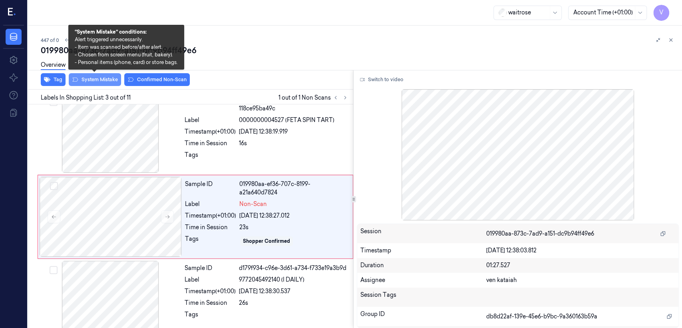
click at [90, 81] on button "System Mistake" at bounding box center [95, 79] width 52 height 13
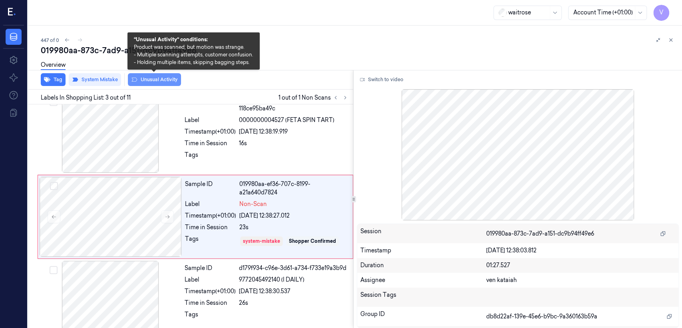
click at [139, 81] on button "Unusual Activity" at bounding box center [154, 79] width 53 height 13
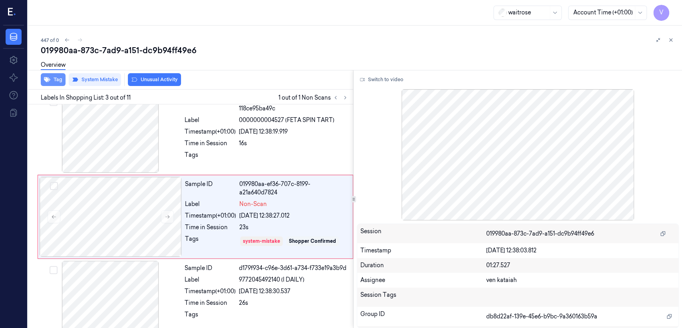
click at [63, 81] on button "Tag" at bounding box center [53, 79] width 25 height 13
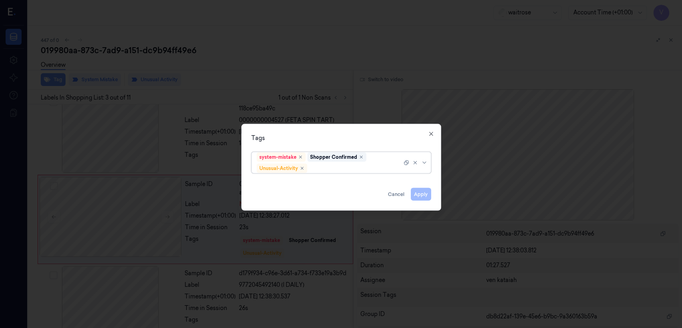
scroll to position [102, 0]
click at [368, 171] on div at bounding box center [355, 168] width 93 height 8
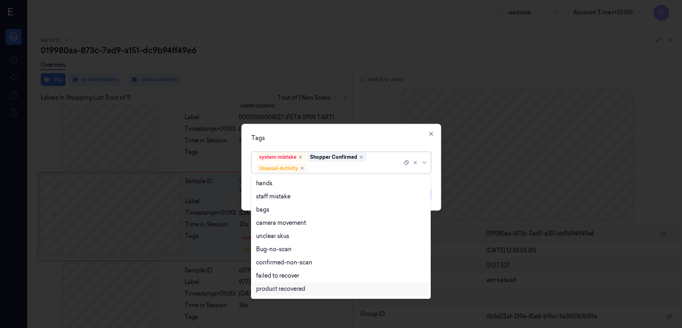
scroll to position [104, 0]
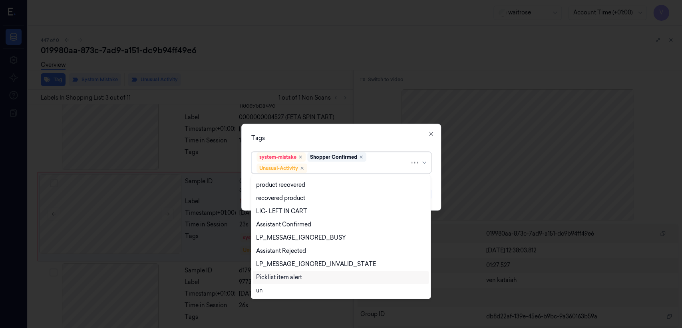
click at [276, 278] on div "Picklist item alert" at bounding box center [279, 277] width 46 height 8
click at [409, 141] on div "Tags" at bounding box center [341, 138] width 180 height 8
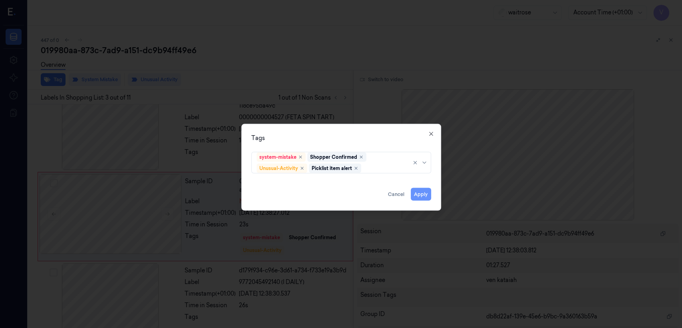
click at [425, 196] on button "Apply" at bounding box center [421, 194] width 20 height 13
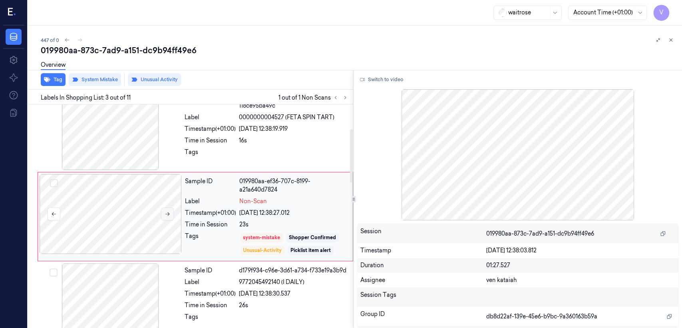
click at [161, 210] on button at bounding box center [167, 213] width 13 height 13
click at [670, 39] on icon at bounding box center [671, 40] width 3 height 3
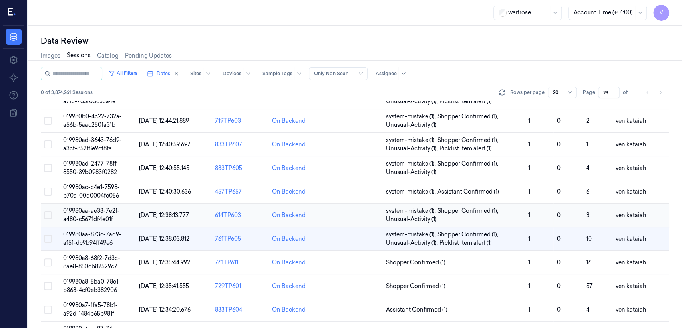
scroll to position [57, 0]
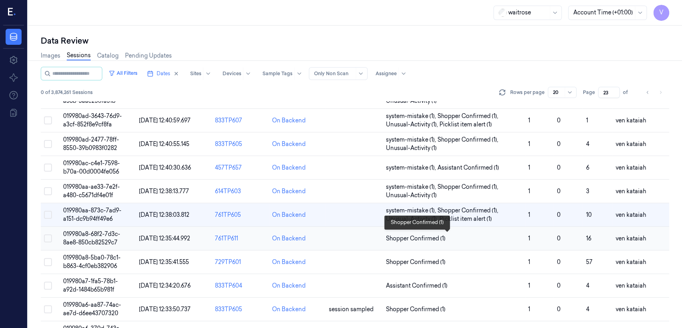
click at [408, 239] on span "Shopper Confirmed (1)" at bounding box center [416, 238] width 60 height 8
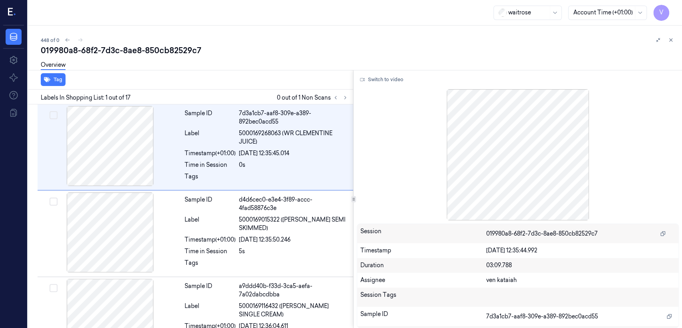
click at [347, 91] on div "Labels In Shopping List: 1 out of 17 0 out of 1 Non Scans" at bounding box center [189, 97] width 328 height 15
click at [346, 99] on icon at bounding box center [345, 98] width 6 height 6
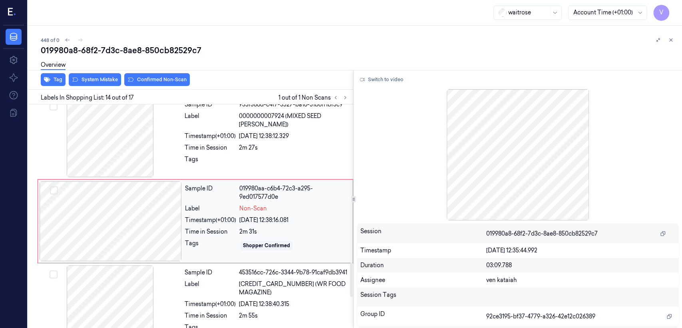
scroll to position [1031, 0]
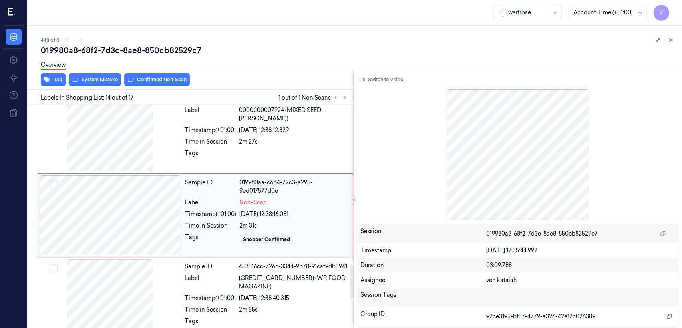
click at [222, 217] on div "Timestamp (+01:00)" at bounding box center [210, 214] width 51 height 8
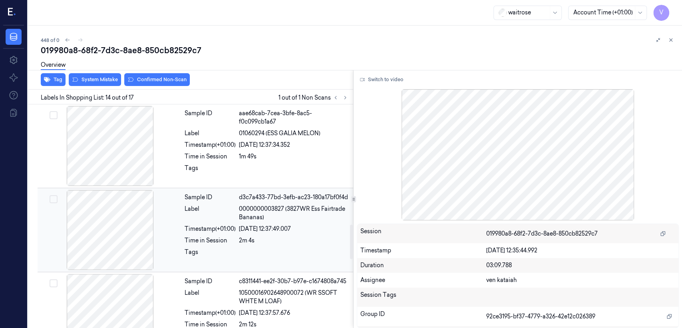
scroll to position [853, 0]
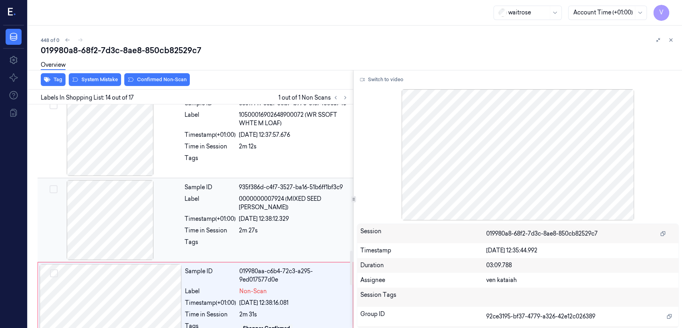
click at [207, 218] on div "Timestamp (+01:00)" at bounding box center [210, 219] width 51 height 8
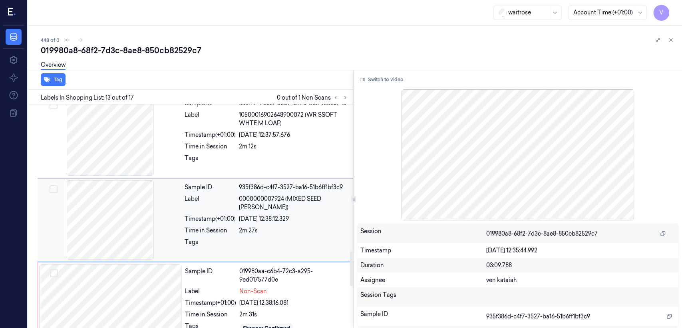
scroll to position [947, 0]
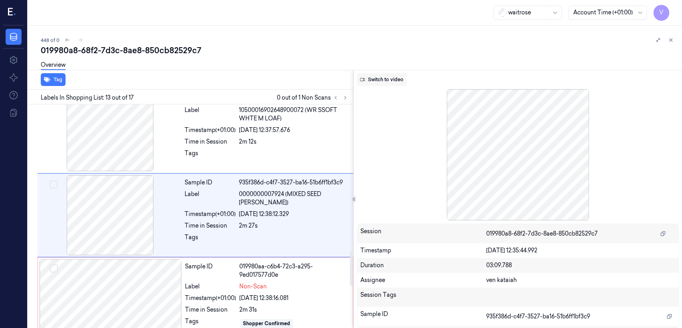
click at [384, 76] on button "Switch to video" at bounding box center [382, 79] width 50 height 13
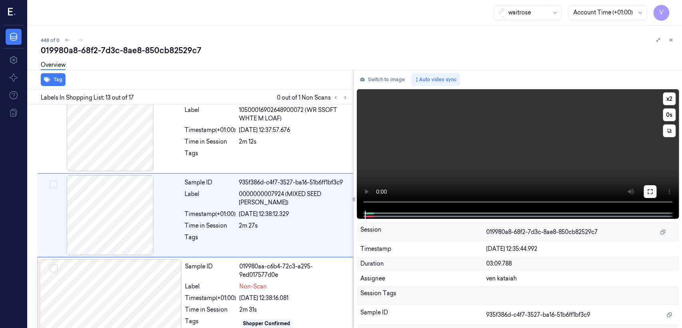
click at [650, 196] on button at bounding box center [650, 191] width 13 height 13
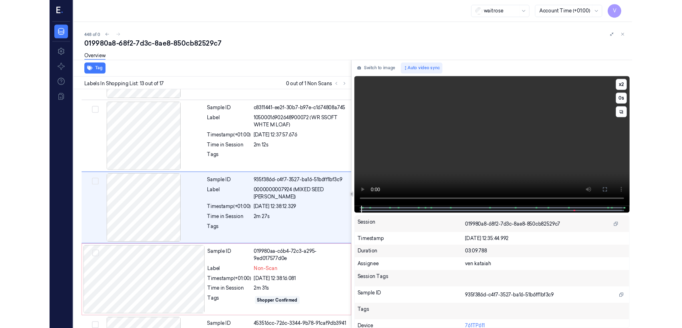
scroll to position [919, 0]
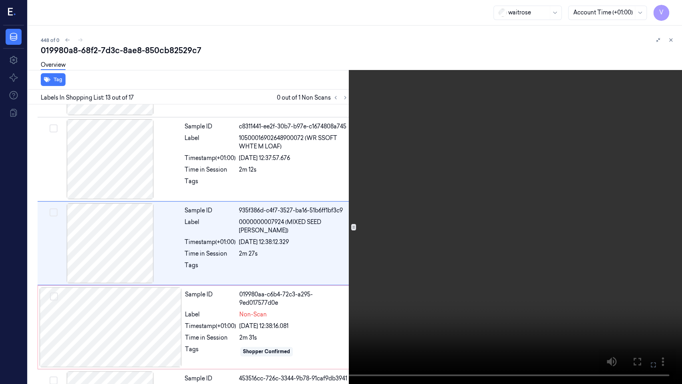
click at [0, 0] on icon at bounding box center [0, 0] width 0 height 0
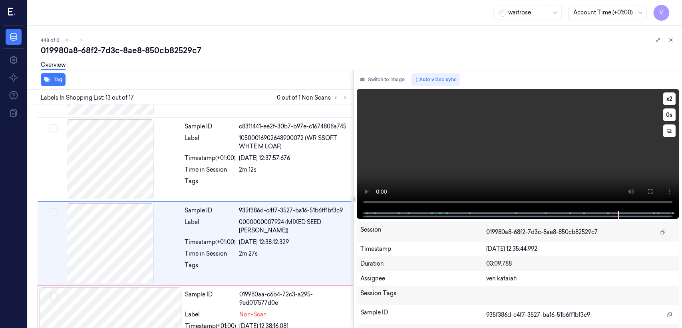
click at [410, 103] on video at bounding box center [518, 149] width 322 height 121
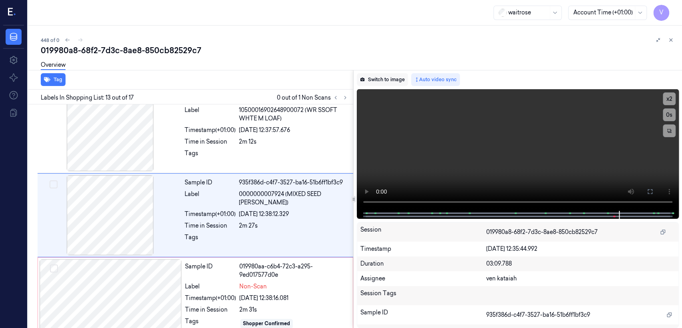
click at [387, 82] on button "Switch to image" at bounding box center [382, 79] width 51 height 13
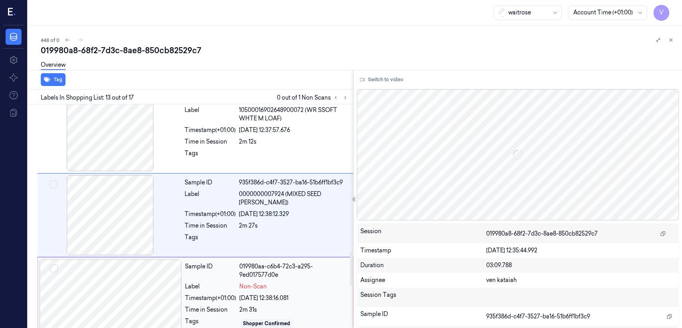
click at [227, 272] on div "Sample ID" at bounding box center [210, 270] width 51 height 17
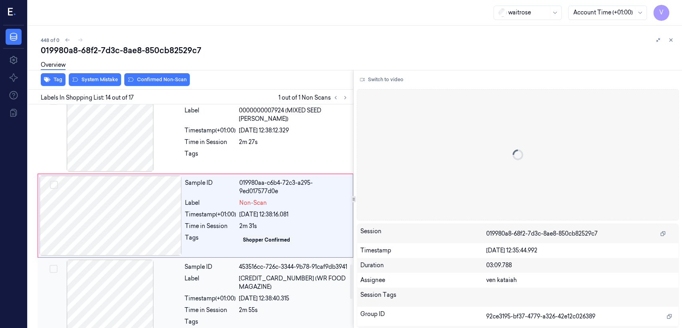
scroll to position [1031, 0]
click at [394, 81] on button "Switch to video" at bounding box center [382, 79] width 50 height 13
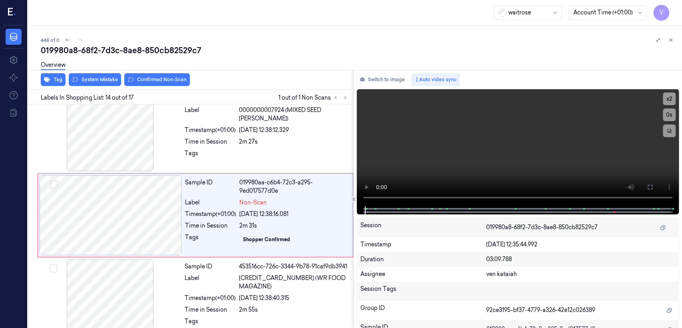
click at [394, 81] on button "Switch to image" at bounding box center [382, 79] width 51 height 13
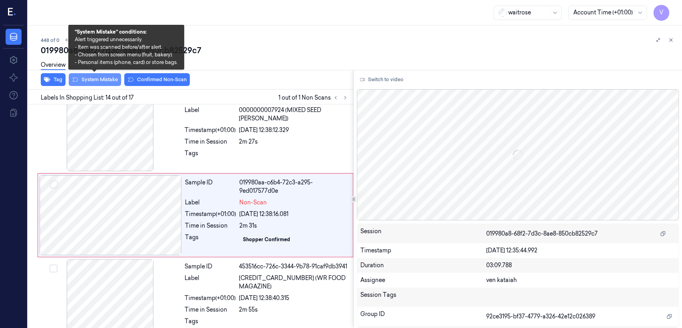
click at [95, 85] on button "System Mistake" at bounding box center [95, 79] width 52 height 13
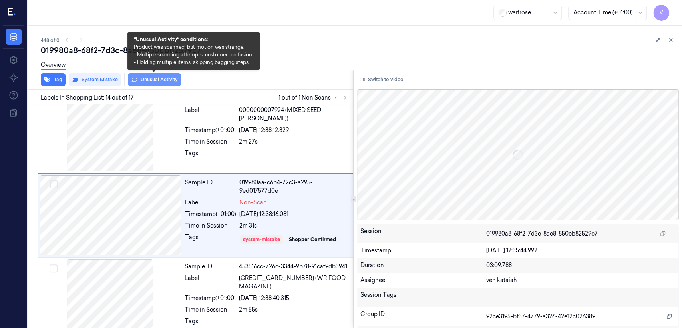
click at [147, 78] on button "Unusual Activity" at bounding box center [154, 79] width 53 height 13
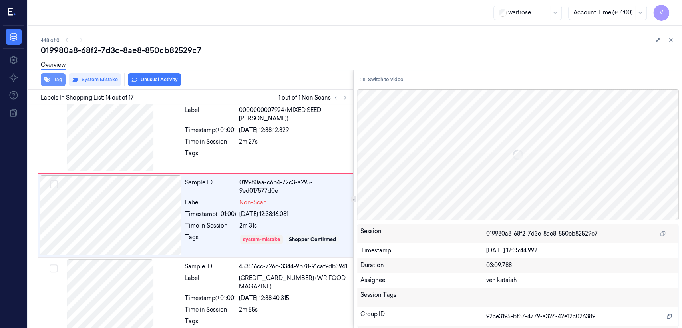
click at [51, 81] on button "Tag" at bounding box center [53, 79] width 25 height 13
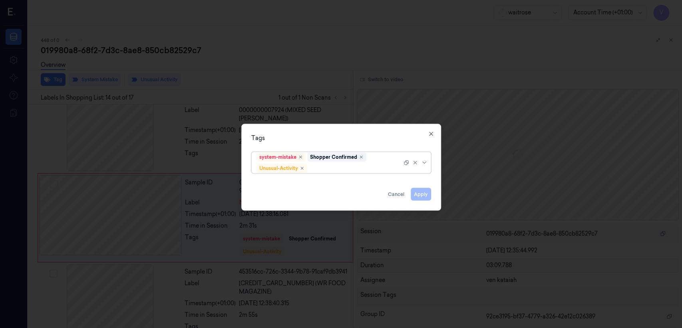
scroll to position [1034, 0]
click at [390, 160] on div "system-mistake Shopper Confirmed Unusual-Activity" at bounding box center [329, 162] width 145 height 21
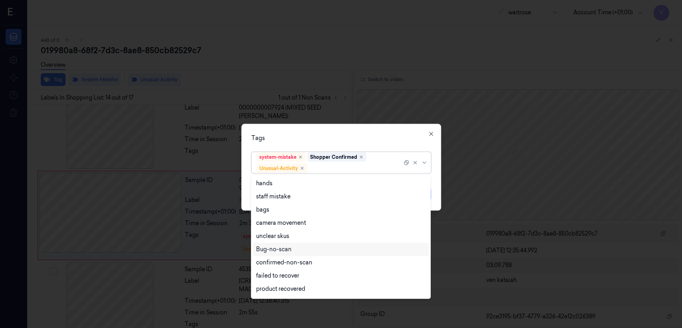
scroll to position [104, 0]
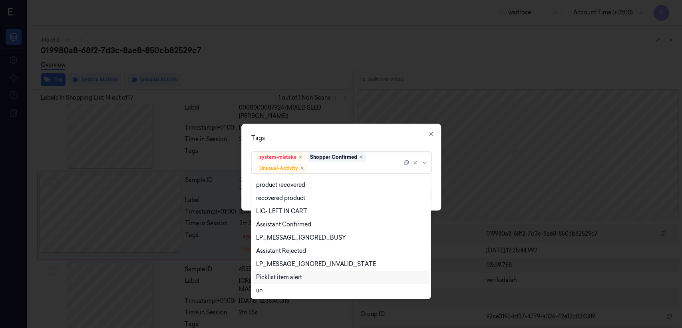
click at [281, 278] on div "Picklist item alert" at bounding box center [279, 277] width 46 height 8
click at [392, 139] on div "Tags" at bounding box center [341, 138] width 180 height 8
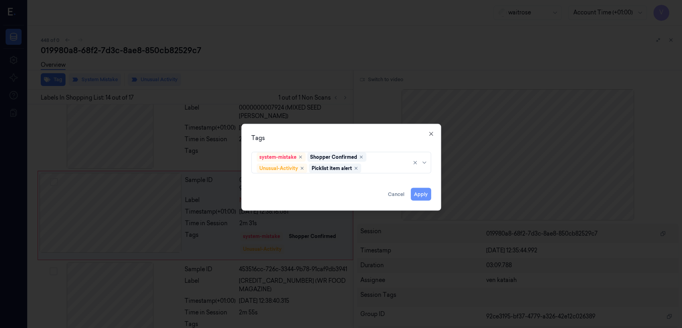
click at [424, 196] on button "Apply" at bounding box center [421, 194] width 20 height 13
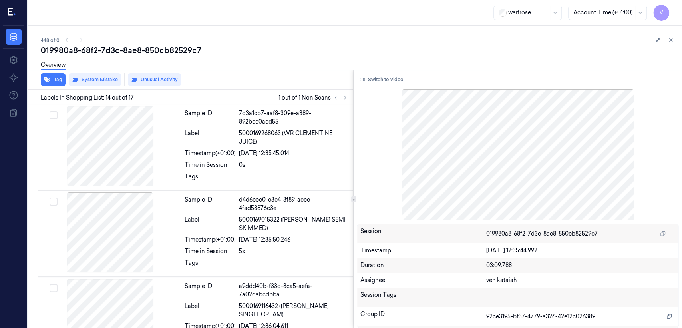
scroll to position [1034, 0]
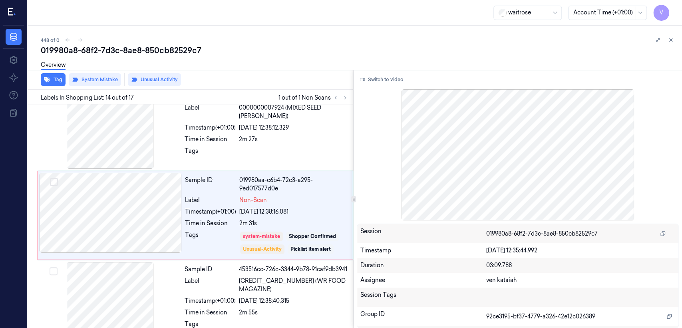
click at [665, 41] on div at bounding box center [664, 40] width 22 height 10
click at [668, 38] on icon at bounding box center [671, 40] width 6 height 6
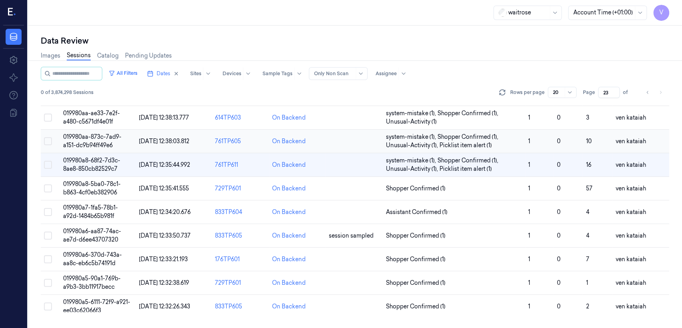
scroll to position [80, 0]
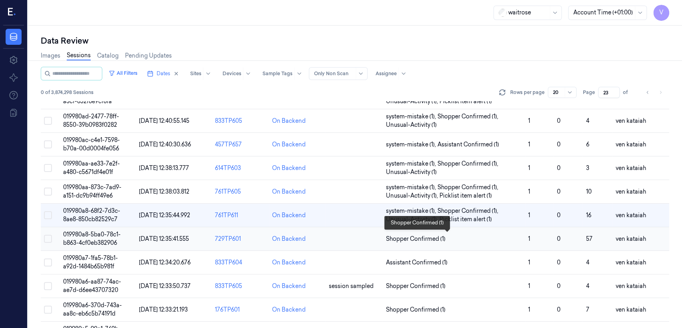
click at [415, 237] on span "Shopper Confirmed (1)" at bounding box center [416, 239] width 60 height 8
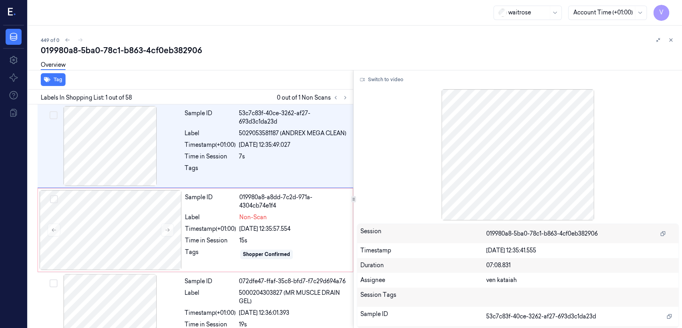
click at [674, 46] on div "019980a8-5ba0-78c1-b863-4cf0eb382906" at bounding box center [358, 50] width 635 height 11
drag, startPoint x: 672, startPoint y: 40, endPoint x: 635, endPoint y: 94, distance: 65.9
click at [672, 39] on icon at bounding box center [671, 40] width 6 height 6
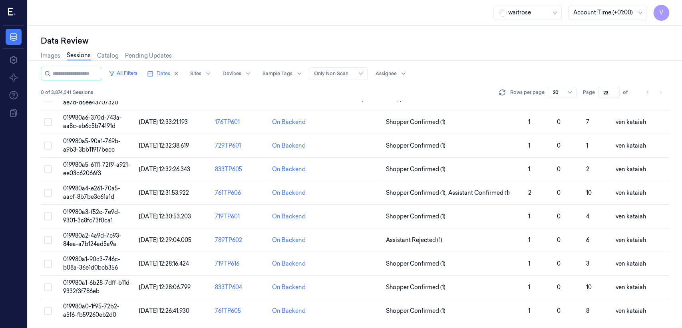
scroll to position [90, 0]
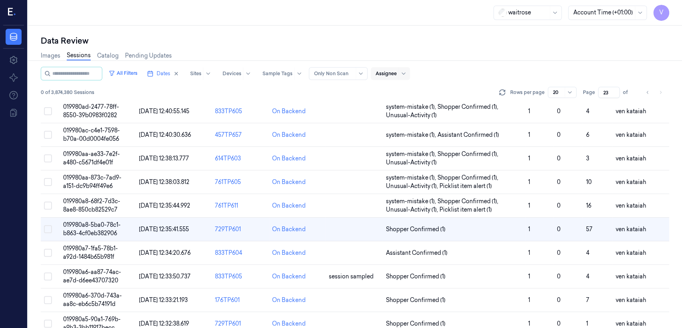
click at [393, 73] on div at bounding box center [386, 73] width 21 height 7
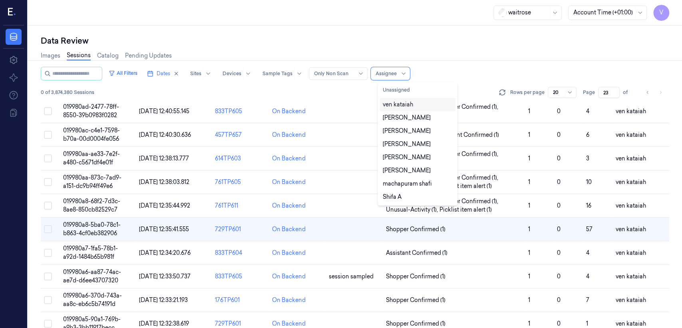
click at [405, 102] on div "ven kataiah" at bounding box center [398, 104] width 30 height 8
type input "1"
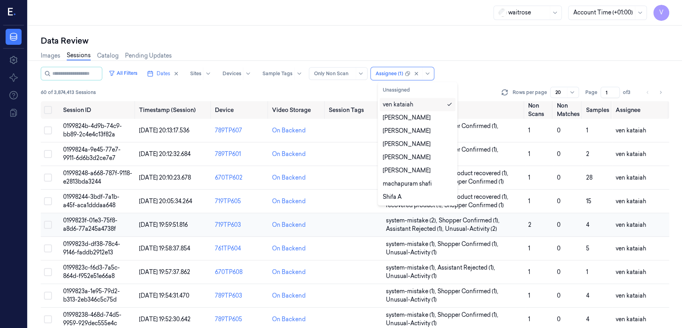
click at [337, 227] on td at bounding box center [354, 225] width 57 height 24
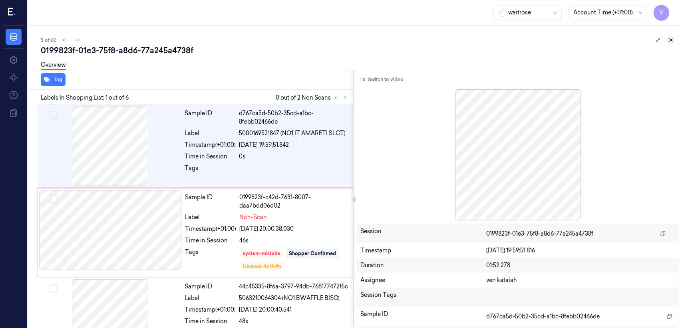
click at [670, 38] on icon at bounding box center [671, 40] width 6 height 6
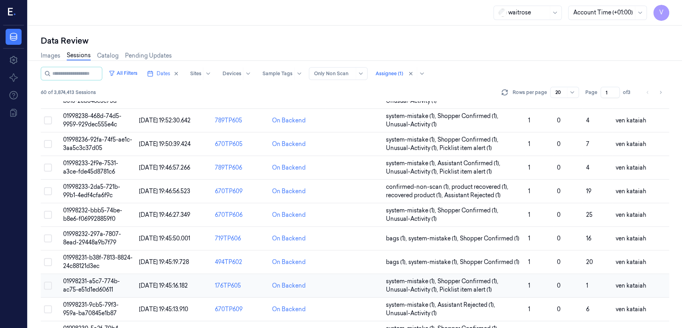
scroll to position [268, 0]
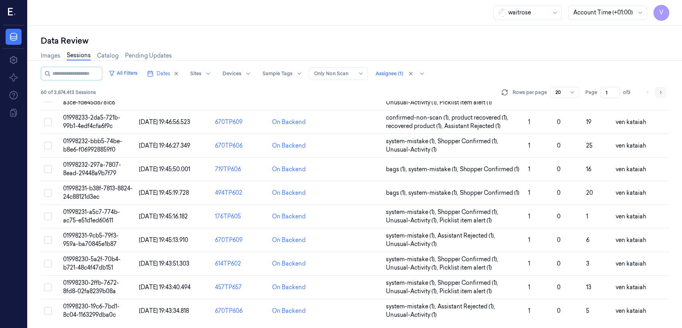
click at [661, 94] on icon "Go to next page" at bounding box center [660, 92] width 5 height 6
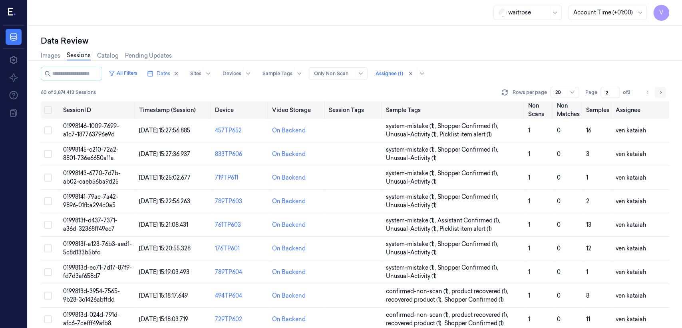
click at [661, 94] on icon "Go to next page" at bounding box center [660, 92] width 5 height 6
type input "3"
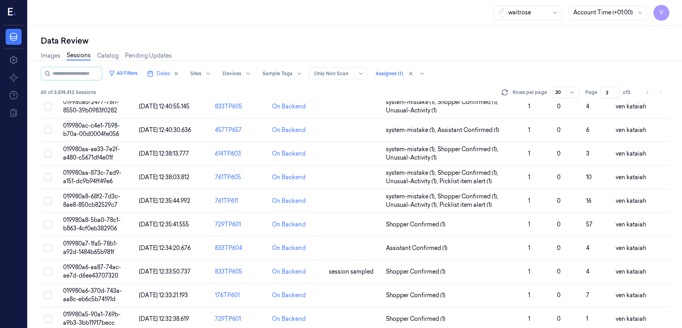
scroll to position [90, 0]
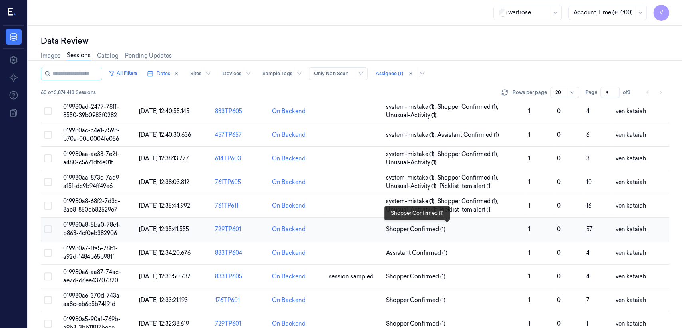
click at [418, 228] on span "Shopper Confirmed (1)" at bounding box center [416, 229] width 60 height 8
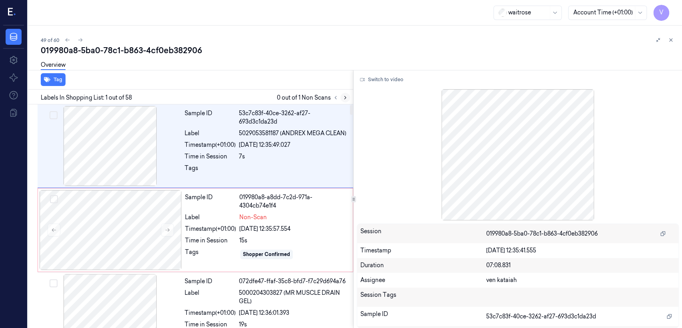
click at [348, 96] on icon at bounding box center [345, 98] width 6 height 6
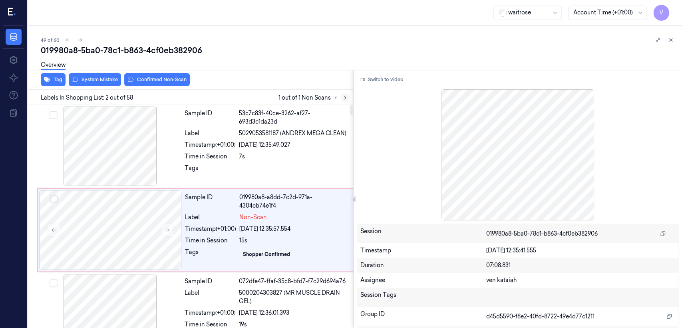
scroll to position [14, 0]
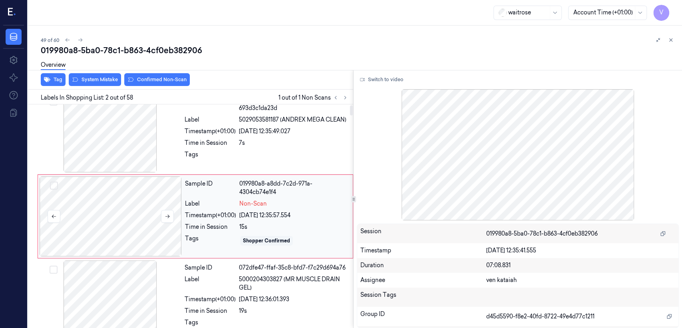
click at [155, 229] on div at bounding box center [111, 216] width 142 height 80
click at [177, 163] on div at bounding box center [110, 132] width 142 height 80
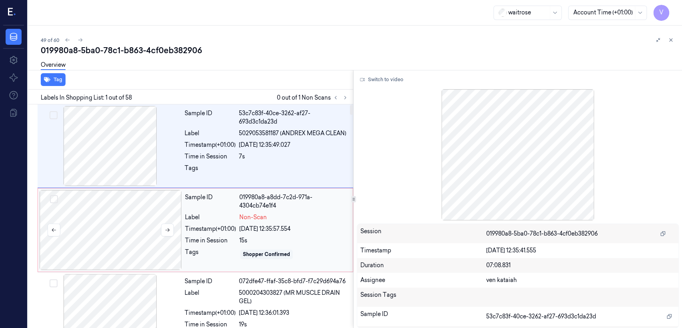
click at [166, 217] on div at bounding box center [111, 230] width 142 height 80
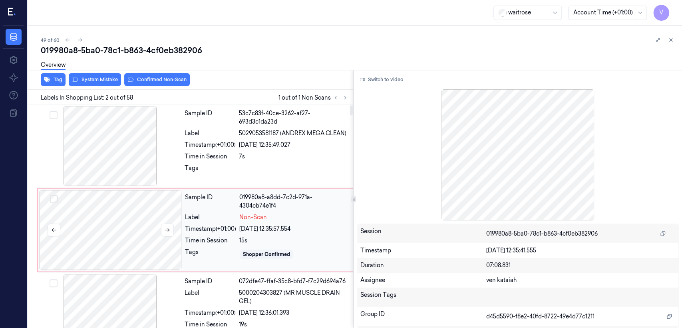
scroll to position [14, 0]
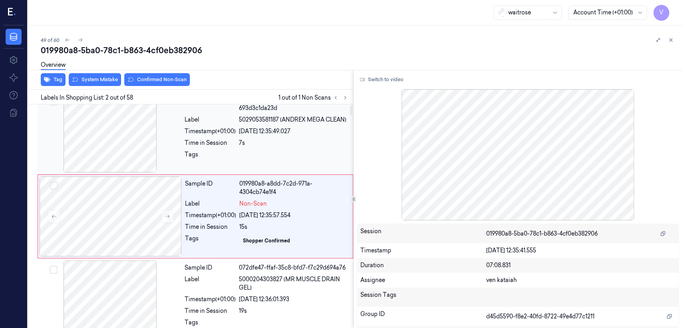
click at [193, 152] on div "Tags" at bounding box center [210, 156] width 51 height 13
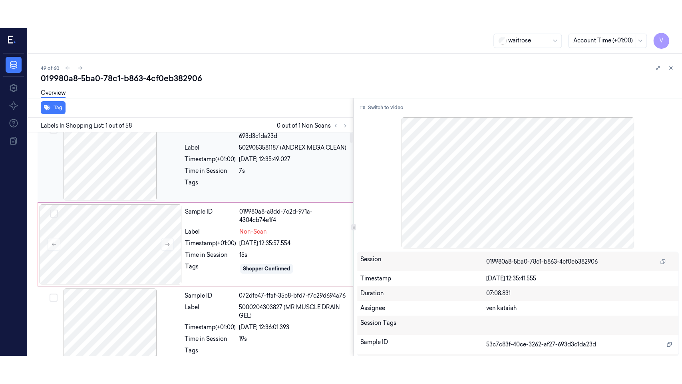
scroll to position [0, 0]
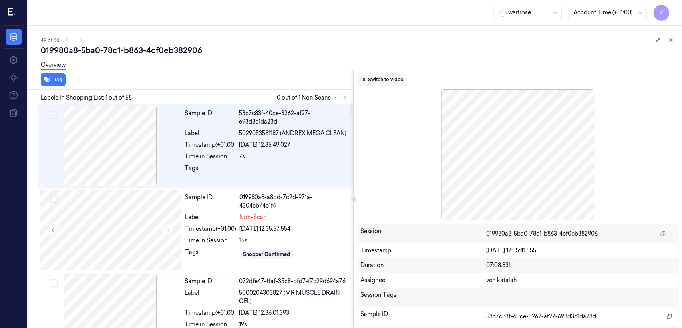
click at [384, 83] on button "Switch to video" at bounding box center [382, 79] width 50 height 13
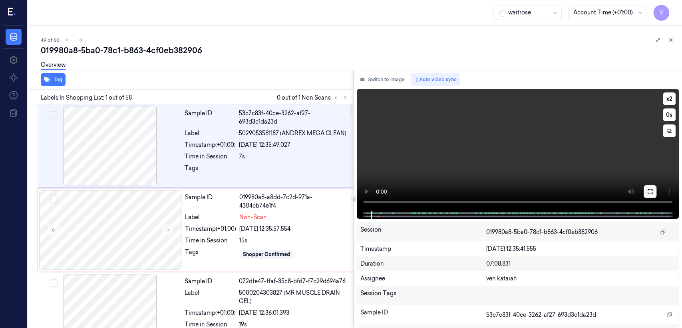
click at [654, 188] on button at bounding box center [650, 191] width 13 height 13
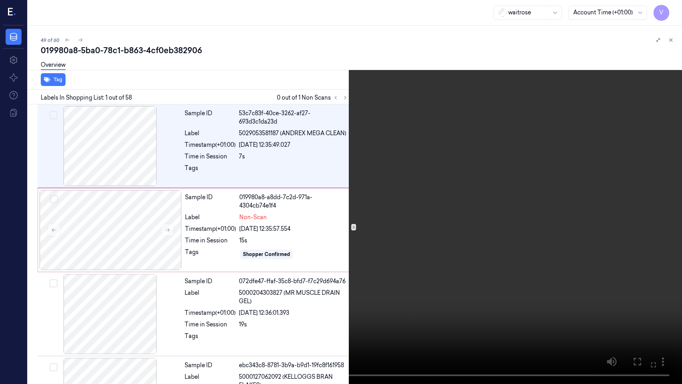
click at [376, 205] on video at bounding box center [341, 192] width 682 height 384
click at [671, 8] on button "x 2" at bounding box center [672, 9] width 13 height 13
click at [671, 8] on button "x 4" at bounding box center [672, 9] width 13 height 13
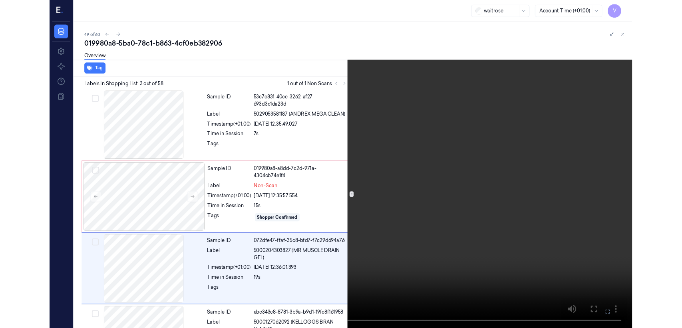
scroll to position [70, 0]
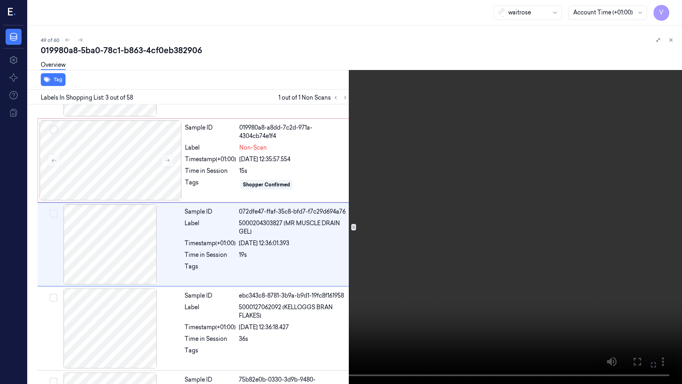
click at [0, 0] on icon at bounding box center [0, 0] width 0 height 0
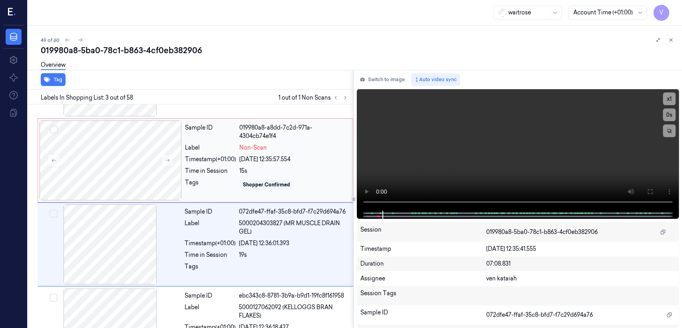
drag, startPoint x: 390, startPoint y: 74, endPoint x: 331, endPoint y: 165, distance: 108.3
click at [390, 74] on button "Switch to image" at bounding box center [382, 79] width 51 height 13
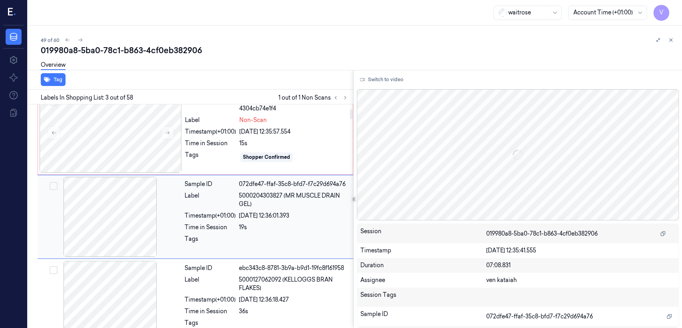
scroll to position [97, 0]
click at [217, 148] on div "Sample ID 019980a8-a8dd-7c2d-971a-4304cb74e1f4 Label Non-Scan Timestamp (+01:00…" at bounding box center [266, 132] width 169 height 80
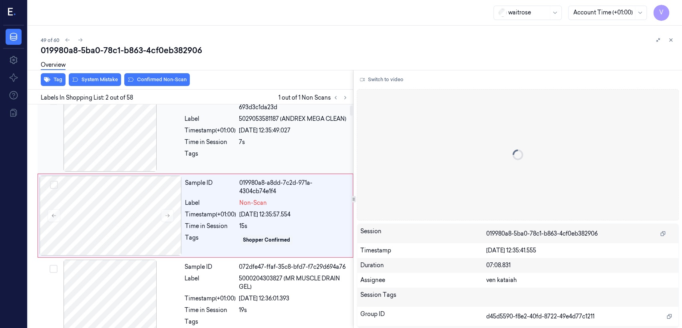
scroll to position [14, 0]
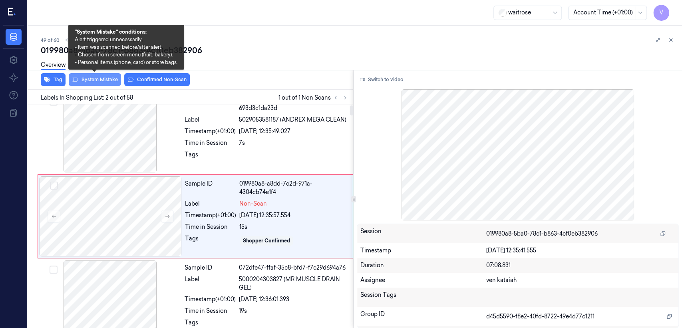
click at [94, 83] on button "System Mistake" at bounding box center [95, 79] width 52 height 13
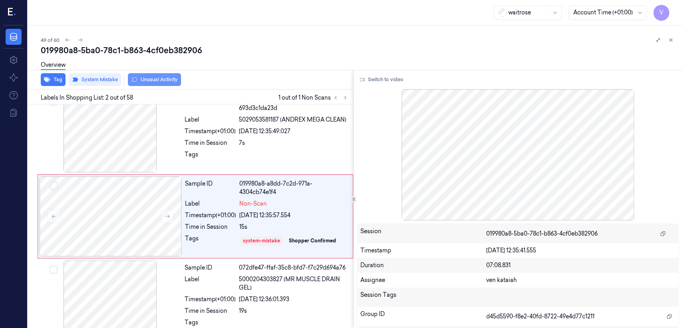
click at [151, 83] on button "Unusual Activity" at bounding box center [154, 79] width 53 height 13
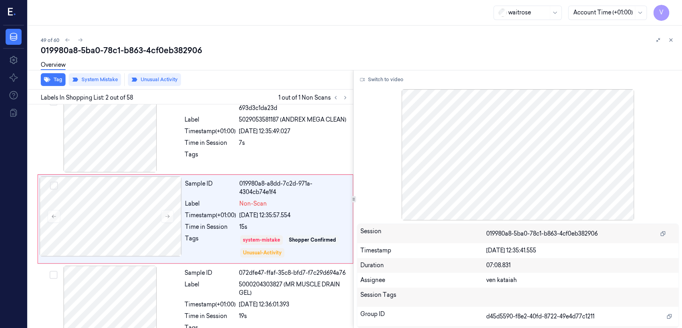
scroll to position [16, 0]
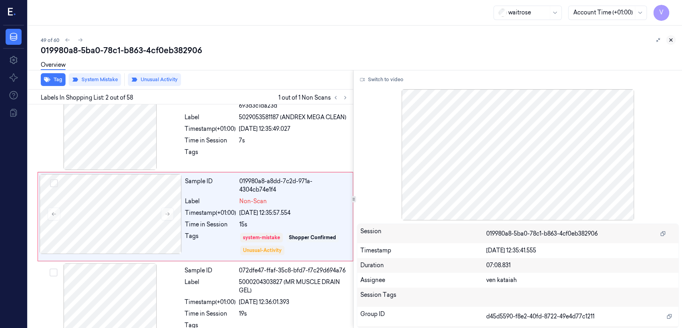
click at [669, 44] on button at bounding box center [671, 40] width 10 height 10
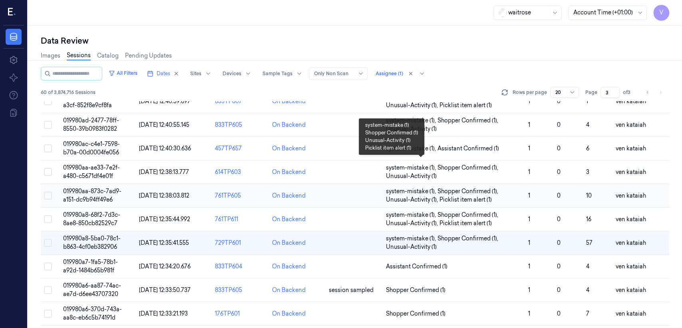
scroll to position [104, 0]
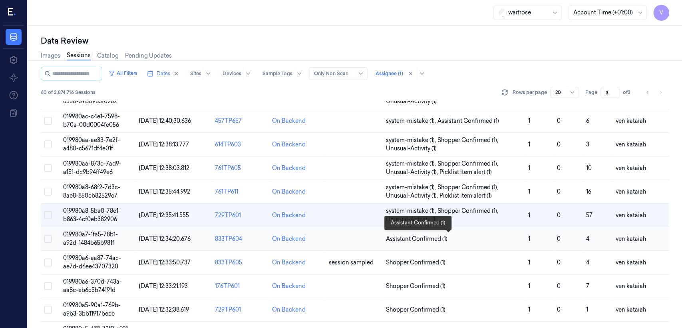
click at [416, 239] on span "Assistant Confirmed (1)" at bounding box center [417, 239] width 62 height 8
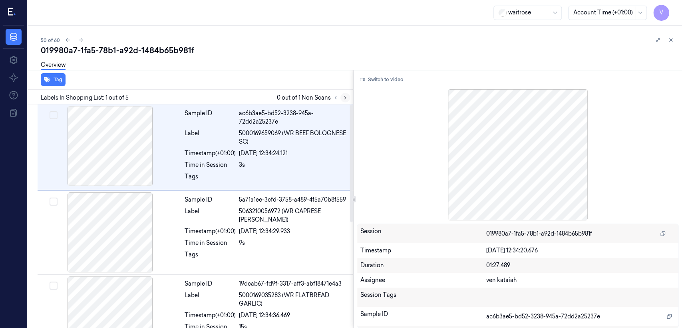
click at [344, 98] on icon at bounding box center [345, 98] width 6 height 6
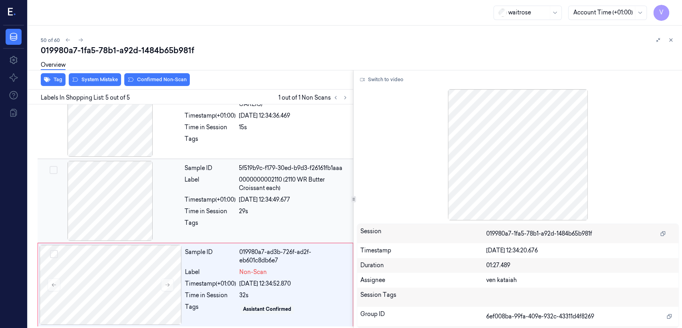
scroll to position [201, 0]
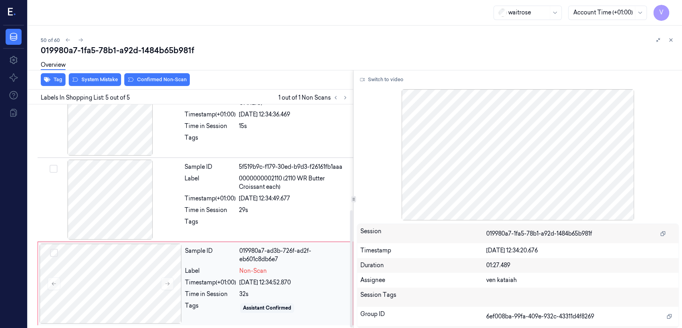
click at [198, 261] on div "Sample ID" at bounding box center [210, 255] width 51 height 17
click at [259, 208] on div "29s" at bounding box center [293, 210] width 109 height 8
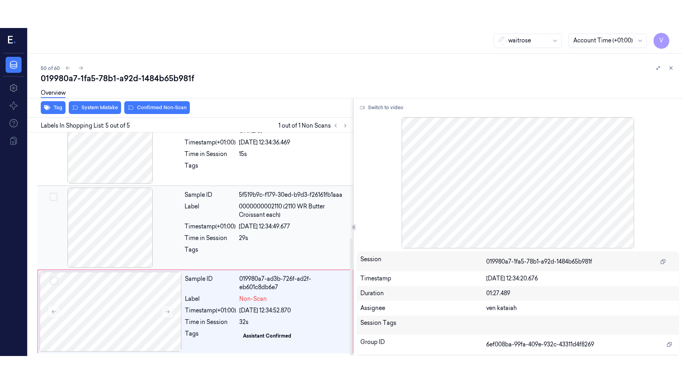
scroll to position [183, 0]
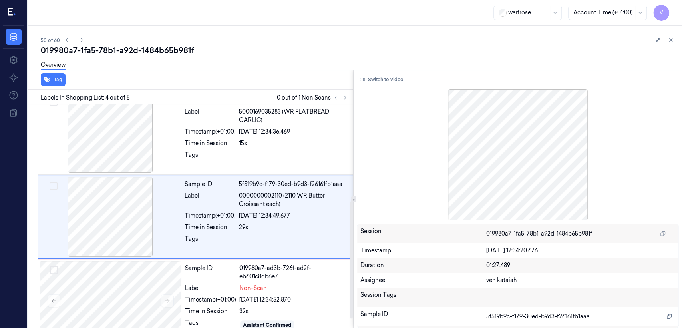
click at [374, 71] on div "Switch to video Session 019980a7-1fa5-78b1-a92d-1484b65b981f Timestamp 25/09/20…" at bounding box center [518, 199] width 328 height 258
click at [375, 76] on button "Switch to video" at bounding box center [382, 79] width 50 height 13
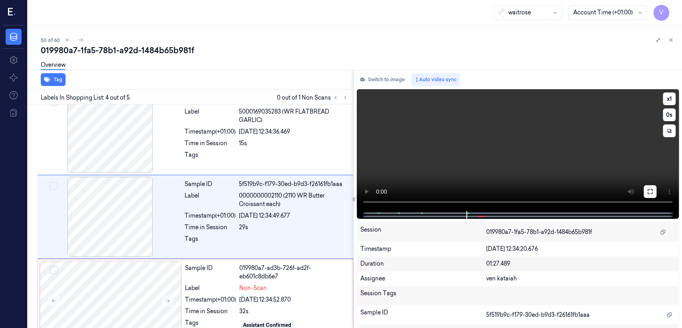
click at [650, 191] on icon at bounding box center [650, 191] width 6 height 6
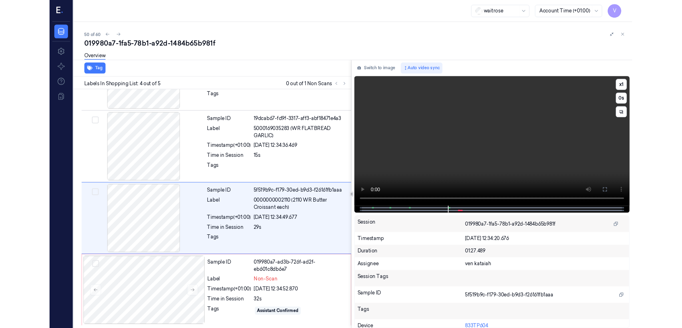
scroll to position [144, 0]
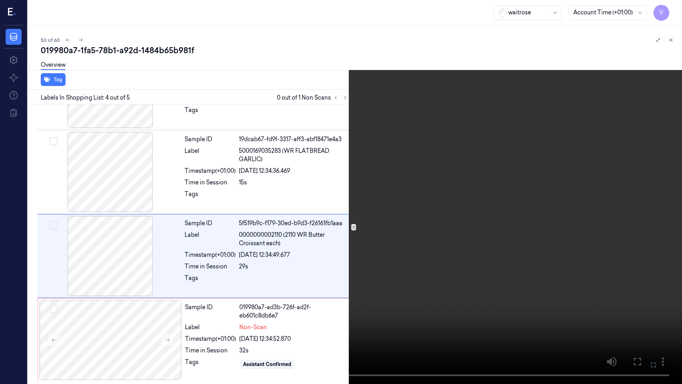
click at [374, 185] on video at bounding box center [341, 192] width 682 height 384
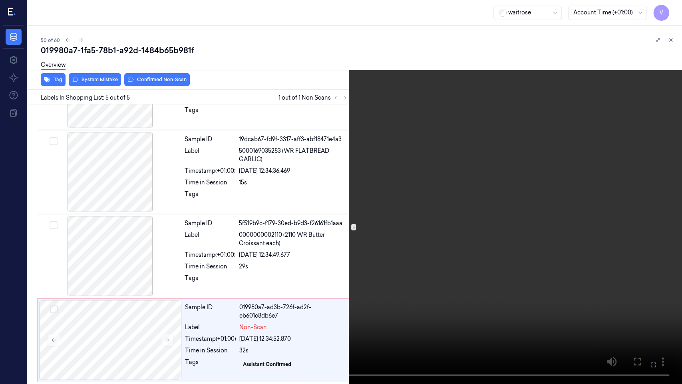
click at [0, 0] on icon at bounding box center [0, 0] width 0 height 0
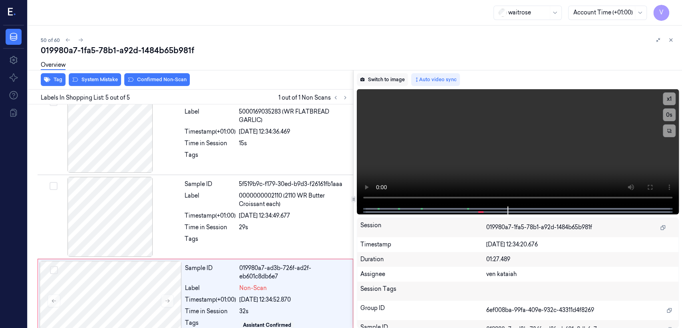
click at [392, 80] on button "Switch to image" at bounding box center [382, 79] width 51 height 13
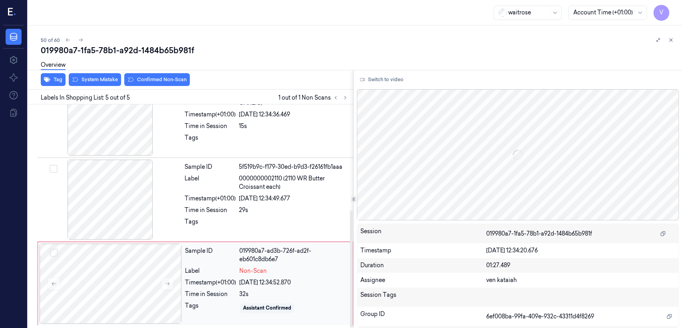
click at [230, 265] on div "Sample ID 019980a7-ad3b-726f-ad2f-eb601c8db6e7 Label Non-Scan Timestamp (+01:00…" at bounding box center [266, 283] width 169 height 80
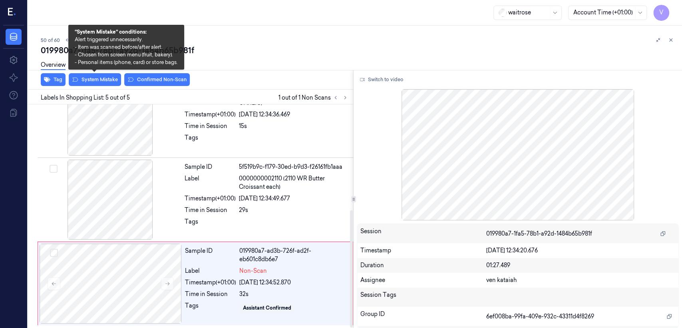
click at [108, 75] on div "Overview" at bounding box center [358, 66] width 635 height 20
click at [105, 79] on button "System Mistake" at bounding box center [95, 79] width 52 height 13
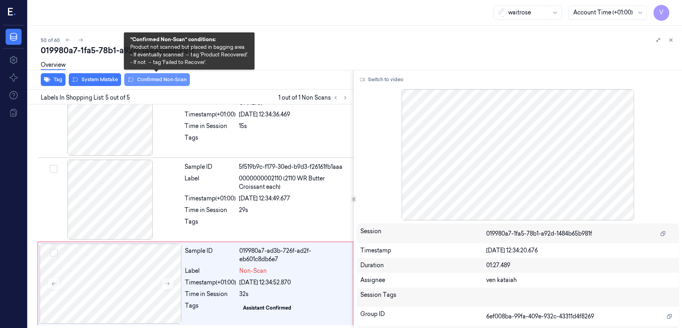
scroll to position [205, 0]
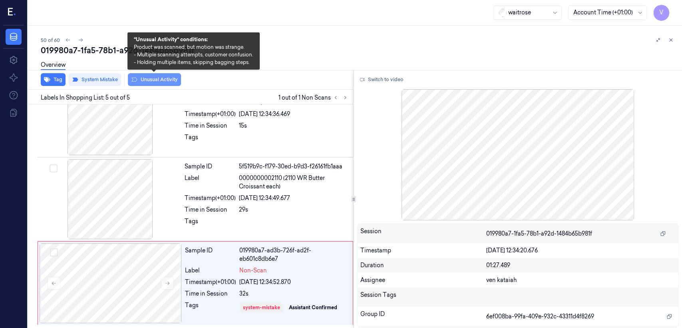
click at [155, 79] on button "Unusual Activity" at bounding box center [154, 79] width 53 height 13
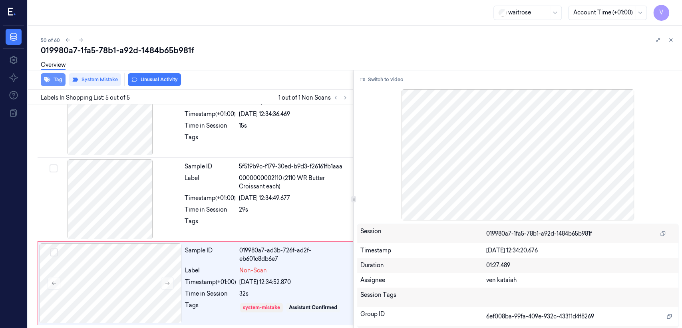
scroll to position [205, 0]
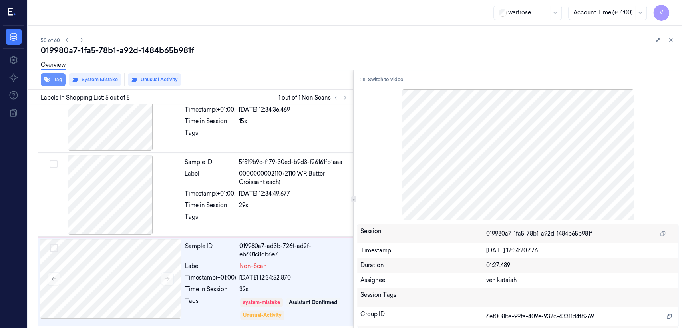
click at [61, 78] on button "Tag" at bounding box center [53, 79] width 25 height 13
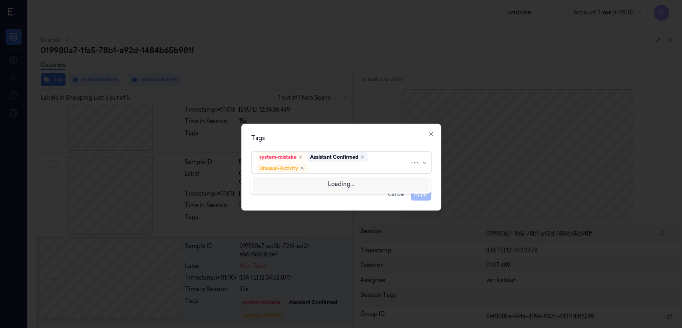
click at [352, 170] on div at bounding box center [359, 168] width 101 height 8
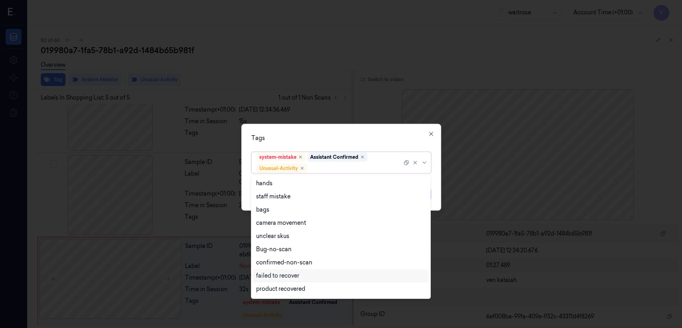
scroll to position [104, 0]
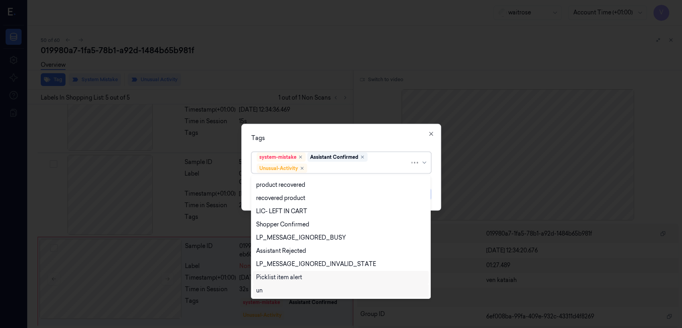
drag, startPoint x: 281, startPoint y: 279, endPoint x: 287, endPoint y: 278, distance: 5.8
click at [282, 279] on div "Picklist item alert" at bounding box center [279, 277] width 46 height 8
click at [381, 147] on div "Tags option Picklist item alert, selected. 20 results available. Use Up and Dow…" at bounding box center [341, 167] width 200 height 87
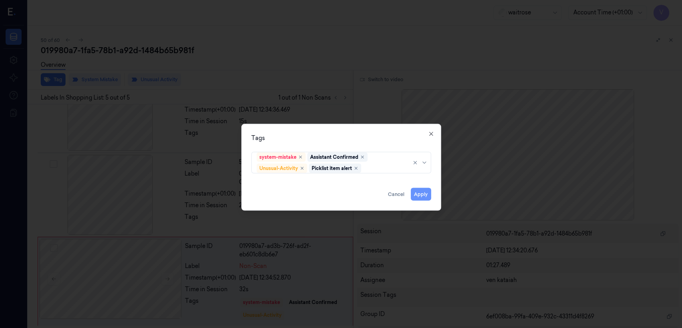
click at [422, 193] on button "Apply" at bounding box center [421, 194] width 20 height 13
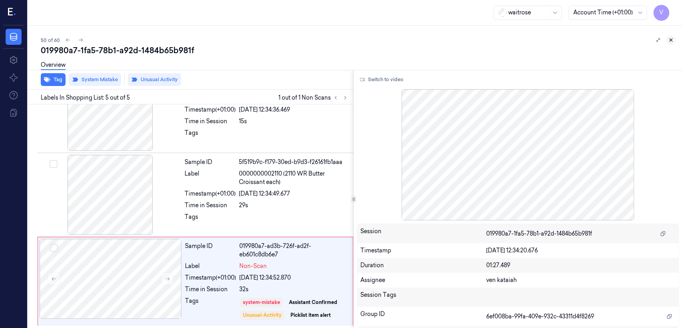
click at [672, 44] on button at bounding box center [671, 40] width 10 height 10
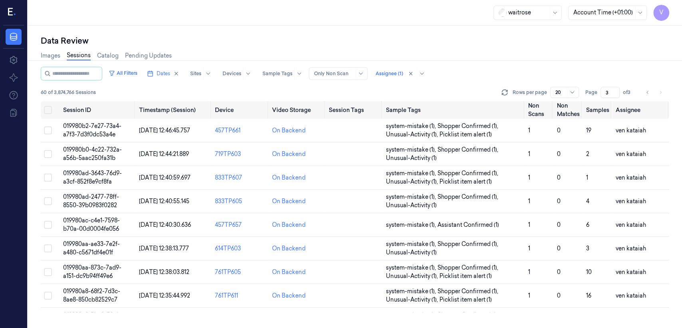
scroll to position [127, 0]
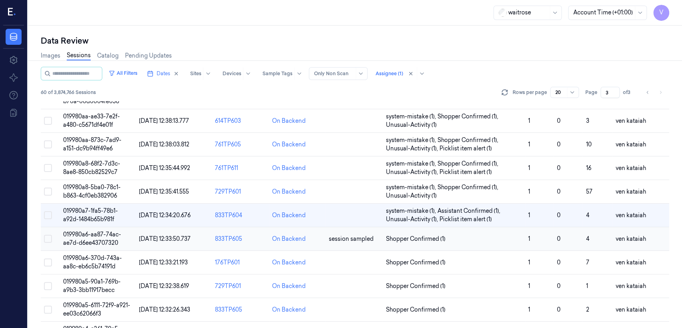
click at [420, 233] on td "Shopper Confirmed (1)" at bounding box center [454, 239] width 142 height 24
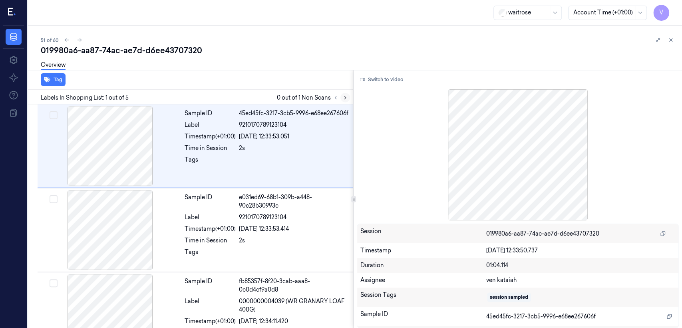
click at [345, 98] on icon at bounding box center [345, 98] width 6 height 6
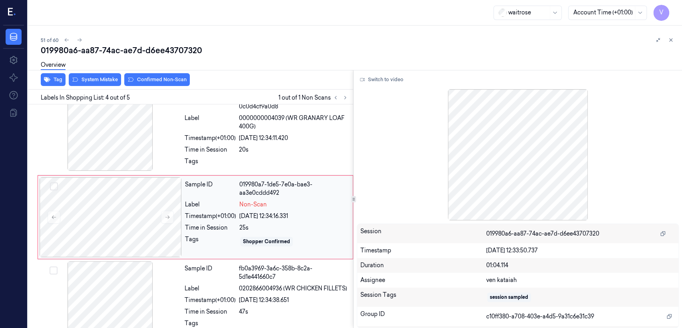
scroll to position [183, 0]
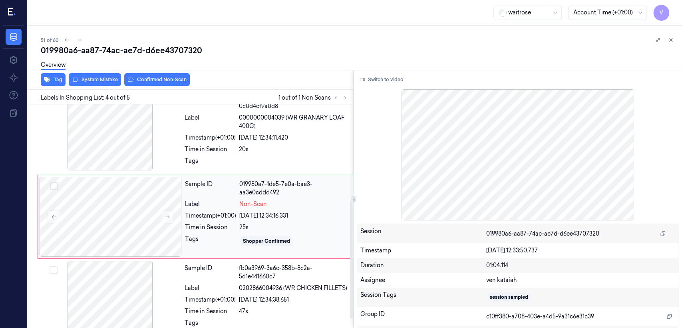
click at [208, 228] on div "Time in Session" at bounding box center [210, 227] width 51 height 8
click at [172, 216] on button at bounding box center [167, 216] width 13 height 13
click at [204, 135] on div "Timestamp (+01:00)" at bounding box center [210, 137] width 51 height 8
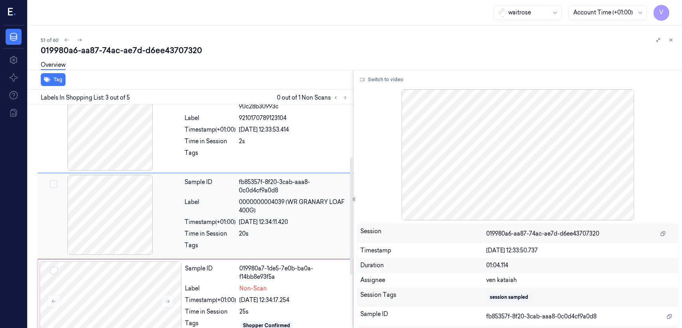
scroll to position [99, 0]
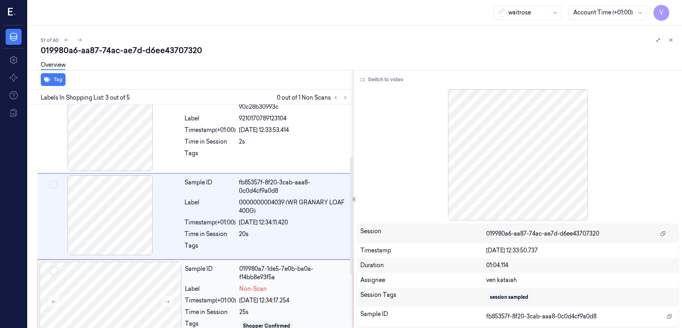
click at [289, 279] on div "019980a7-1de5-7e0b-ba0a-f14bb8e93f5a" at bounding box center [293, 273] width 109 height 17
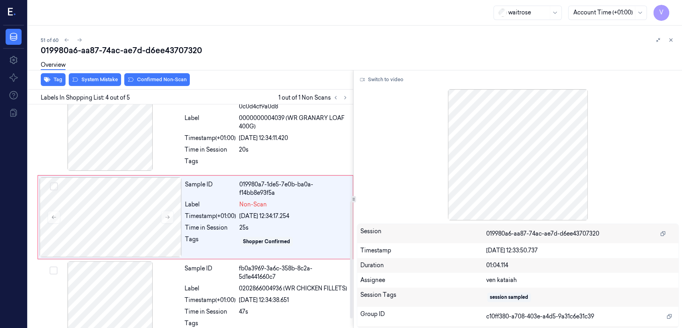
scroll to position [183, 0]
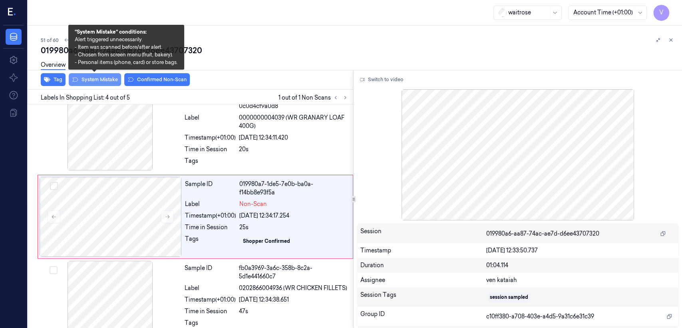
click at [76, 78] on icon at bounding box center [75, 79] width 6 height 6
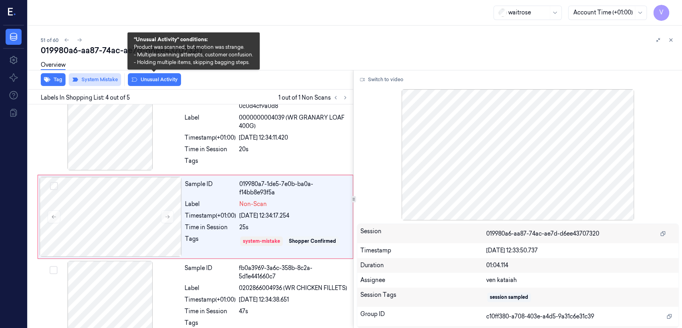
click at [174, 81] on button "Unusual Activity" at bounding box center [154, 79] width 53 height 13
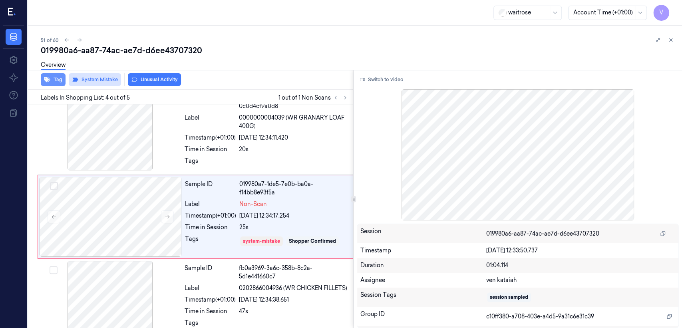
click at [62, 81] on button "Tag" at bounding box center [53, 79] width 25 height 13
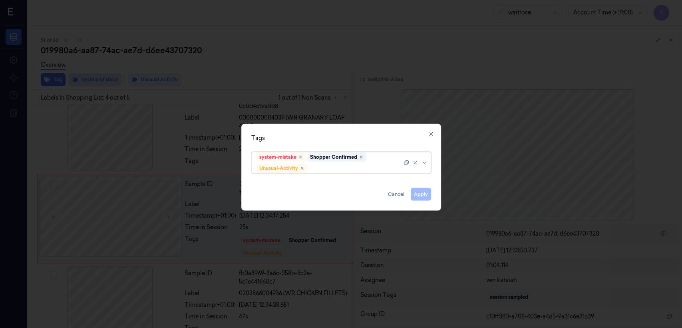
scroll to position [186, 0]
click at [368, 167] on div at bounding box center [355, 168] width 93 height 8
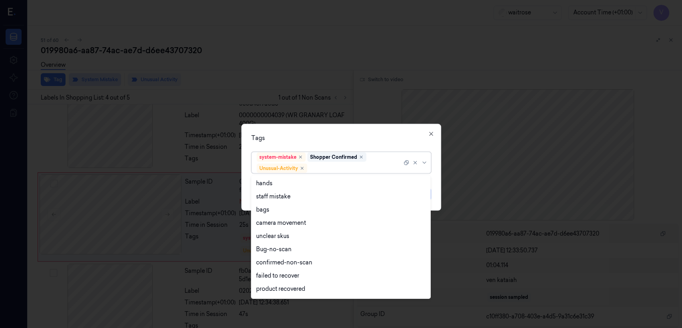
scroll to position [104, 0]
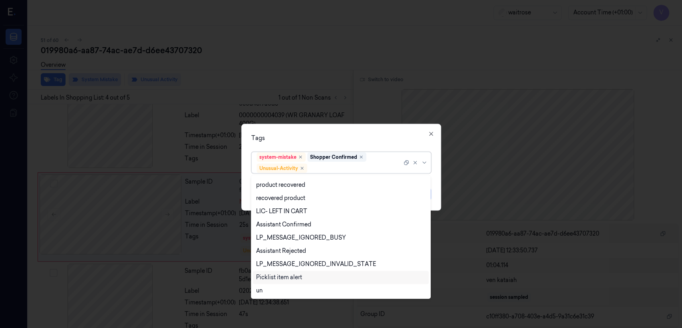
click at [289, 282] on div "Picklist item alert" at bounding box center [341, 276] width 176 height 13
click at [400, 139] on div "Tags" at bounding box center [341, 138] width 180 height 8
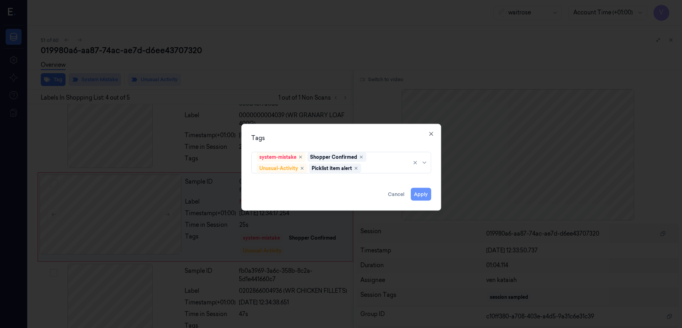
click at [424, 195] on button "Apply" at bounding box center [421, 194] width 20 height 13
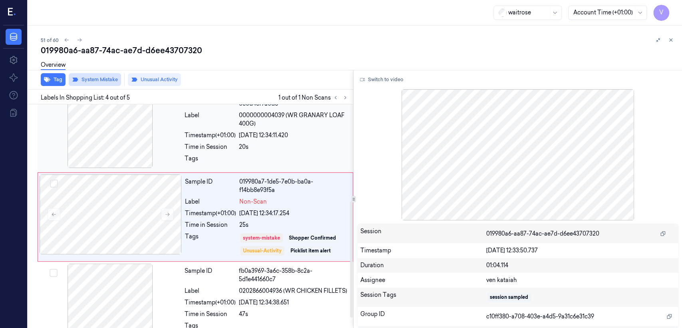
click at [294, 121] on span "0000000004039 (WR GRANARY LOAF 400G)" at bounding box center [293, 119] width 109 height 17
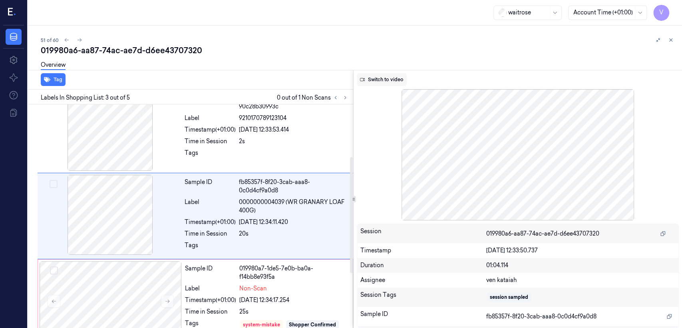
scroll to position [99, 0]
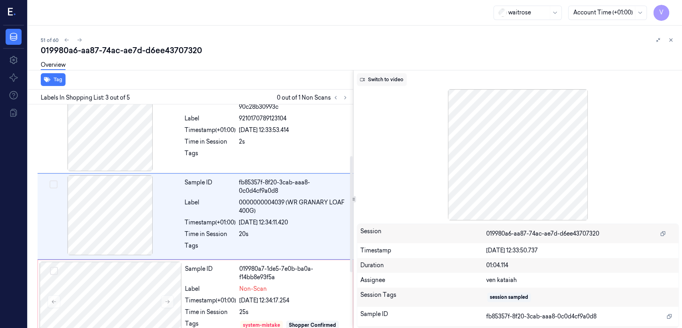
click at [389, 79] on button "Switch to video" at bounding box center [382, 79] width 50 height 13
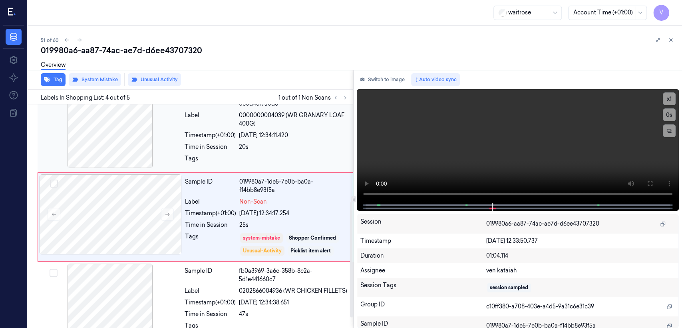
click at [292, 154] on div at bounding box center [293, 160] width 109 height 13
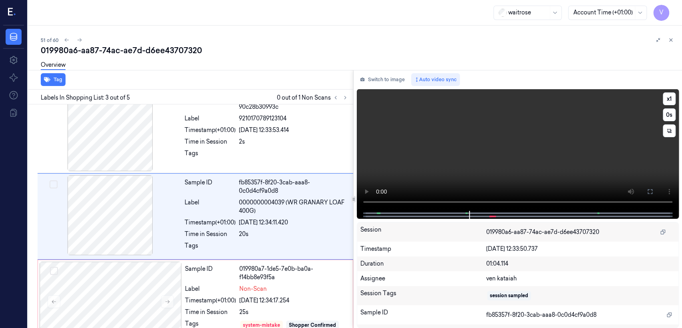
drag, startPoint x: 646, startPoint y: 192, endPoint x: 555, endPoint y: 245, distance: 104.6
click at [645, 192] on button at bounding box center [650, 191] width 13 height 13
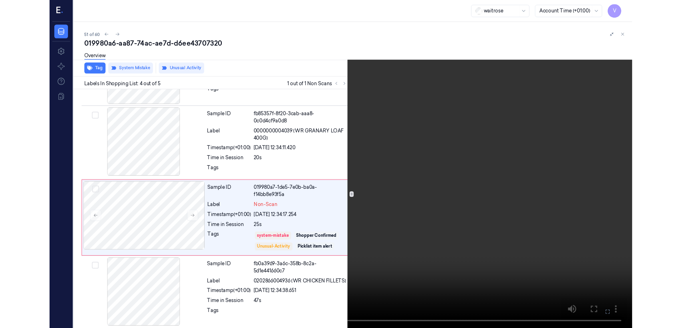
scroll to position [149, 0]
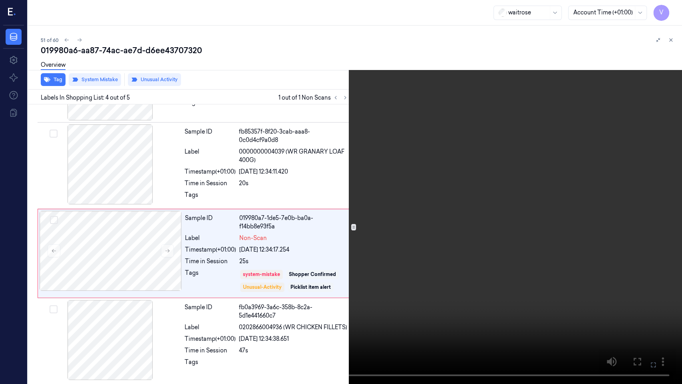
click at [0, 0] on icon at bounding box center [0, 0] width 0 height 0
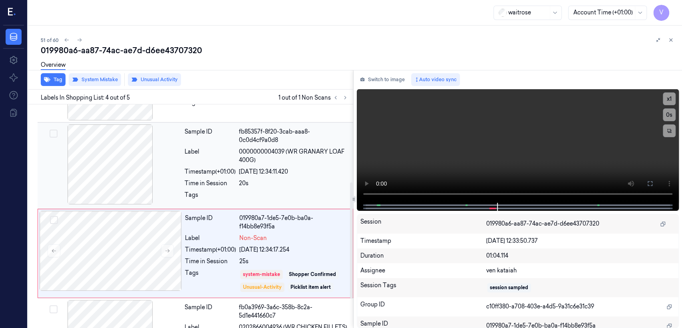
click at [265, 177] on div "Sample ID fb85357f-8f20-3cab-aaa8-0c0d4cf9a0d8 Label 0000000004039 (WR GRANARY …" at bounding box center [266, 165] width 170 height 82
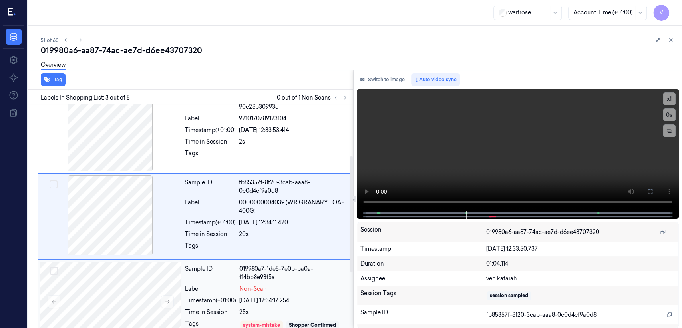
click at [227, 284] on div "Label" at bounding box center [210, 288] width 51 height 8
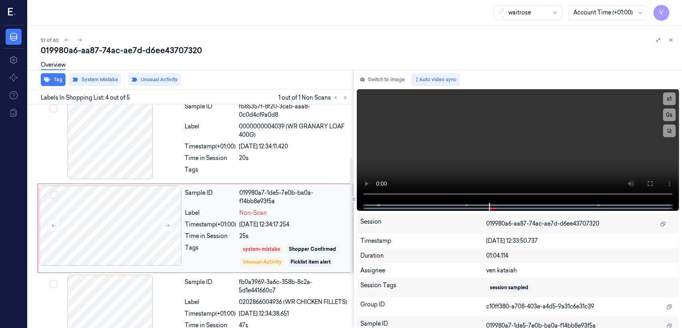
scroll to position [186, 0]
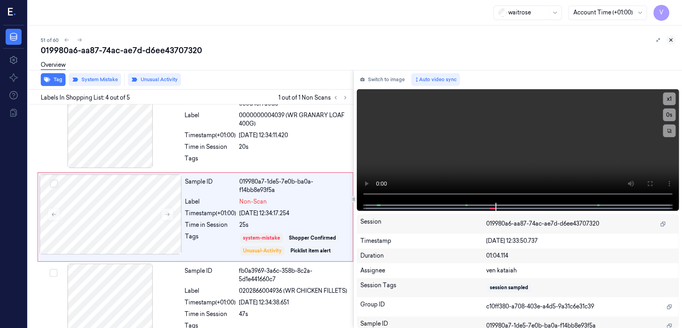
click at [674, 41] on button at bounding box center [671, 40] width 10 height 10
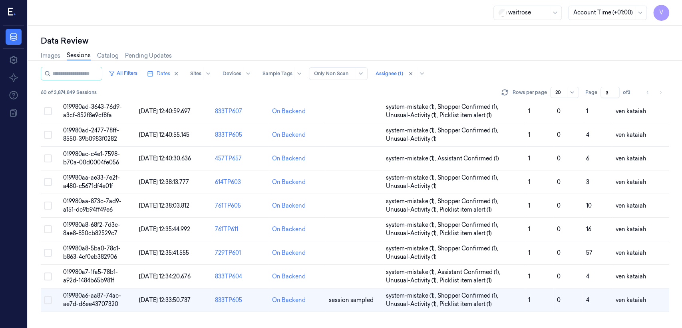
scroll to position [189, 0]
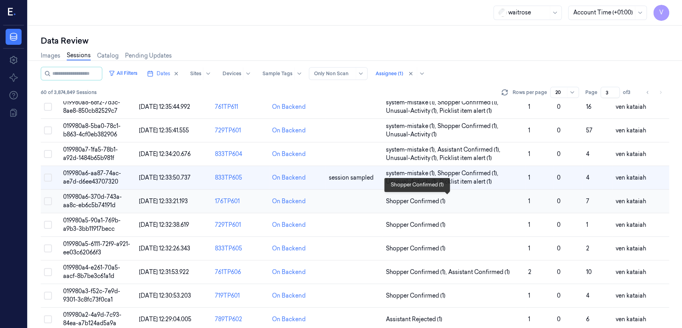
click at [414, 203] on span "Shopper Confirmed (1)" at bounding box center [416, 201] width 60 height 8
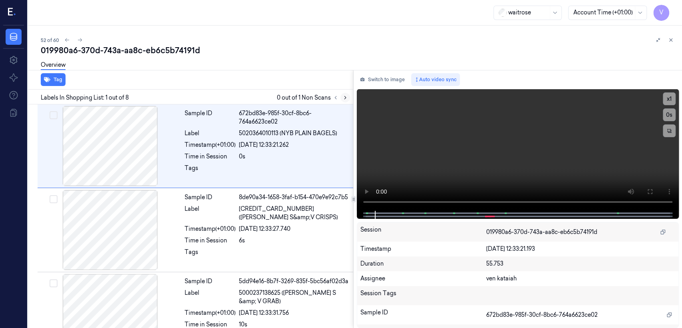
click at [348, 95] on button at bounding box center [345, 98] width 10 height 10
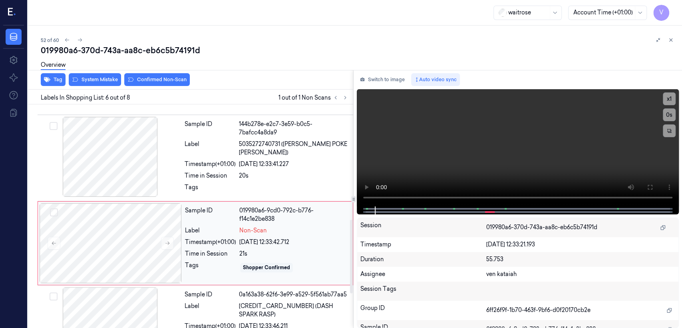
scroll to position [354, 0]
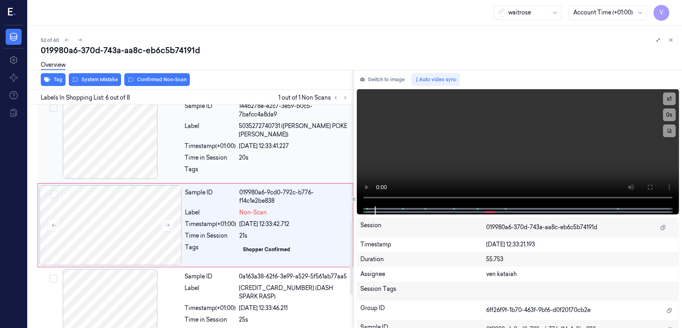
click at [209, 153] on div "Time in Session" at bounding box center [210, 157] width 51 height 8
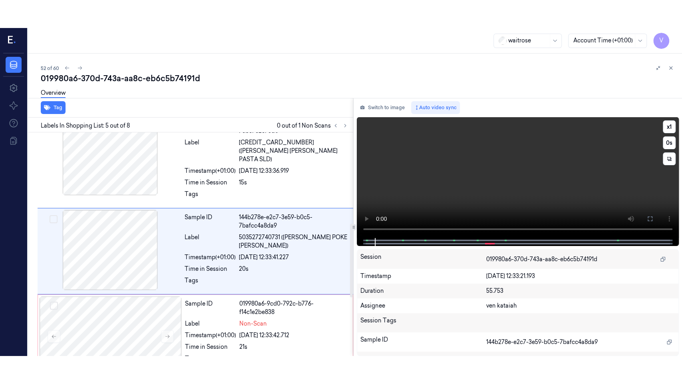
scroll to position [269, 0]
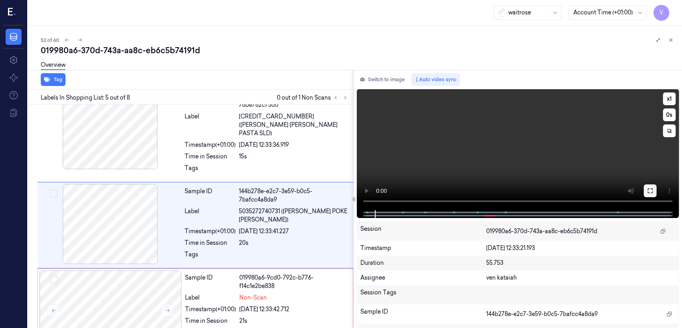
click at [652, 194] on icon at bounding box center [650, 190] width 6 height 6
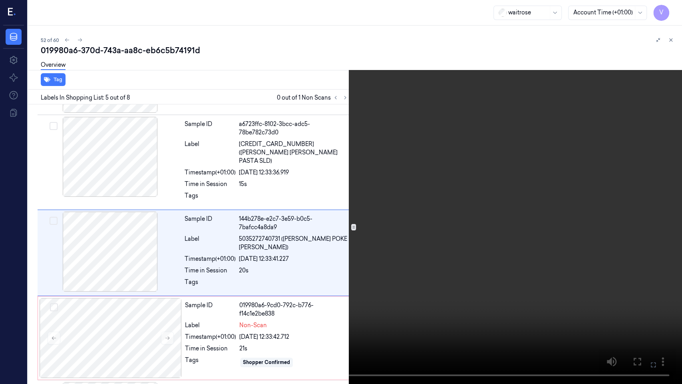
scroll to position [241, 0]
click at [339, 238] on video at bounding box center [341, 192] width 682 height 384
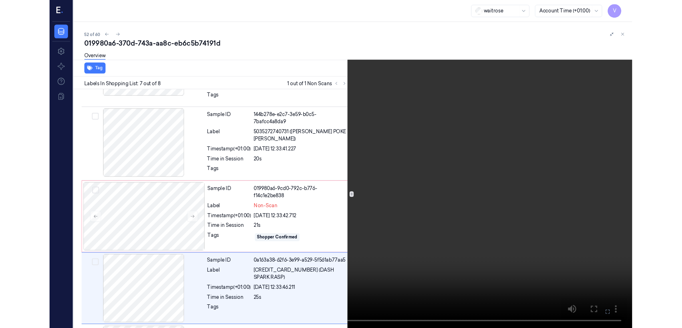
scroll to position [398, 0]
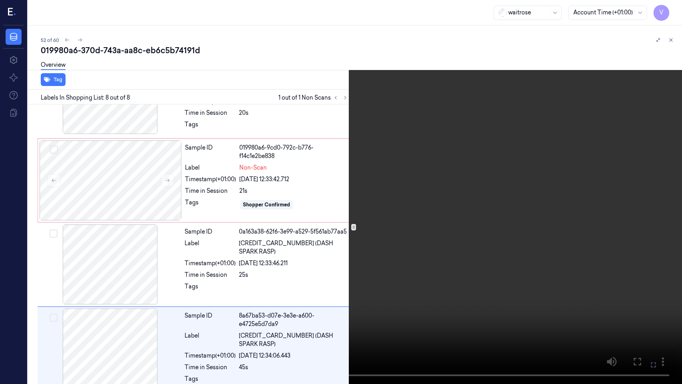
click at [0, 0] on icon at bounding box center [0, 0] width 0 height 0
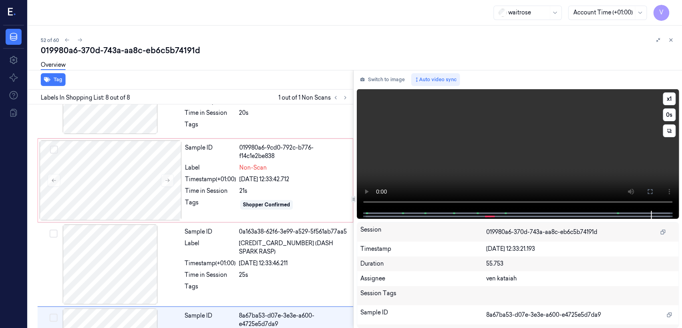
click at [488, 144] on video at bounding box center [518, 149] width 322 height 121
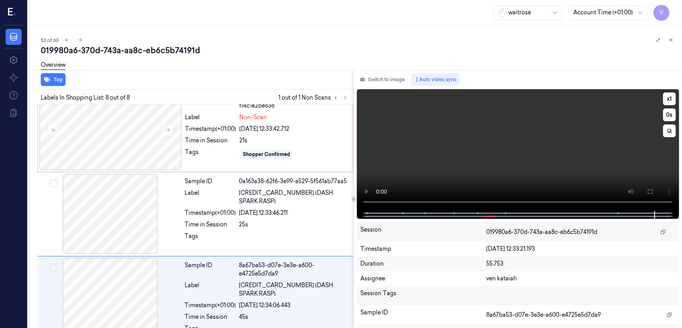
scroll to position [454, 0]
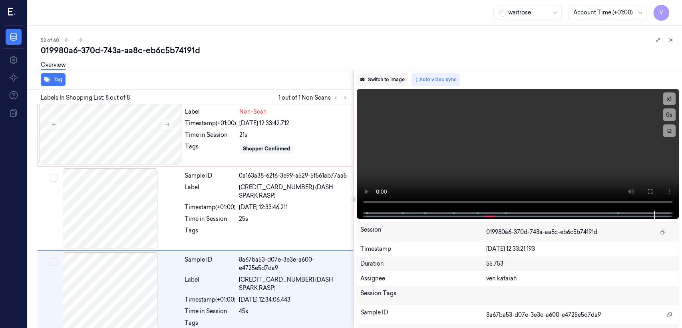
click at [385, 83] on button "Switch to image" at bounding box center [382, 79] width 51 height 13
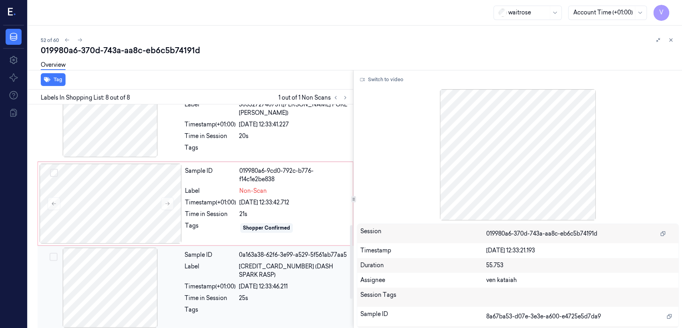
scroll to position [366, 0]
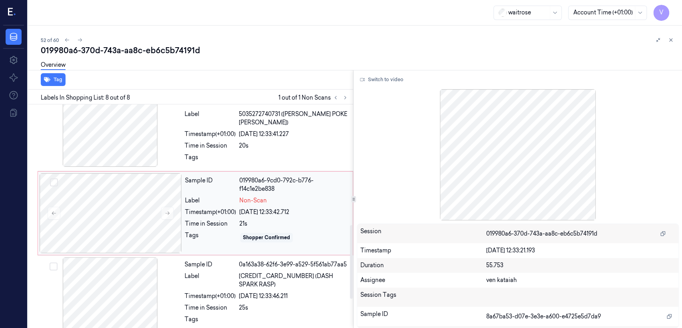
click at [206, 219] on div "Time in Session" at bounding box center [210, 223] width 51 height 8
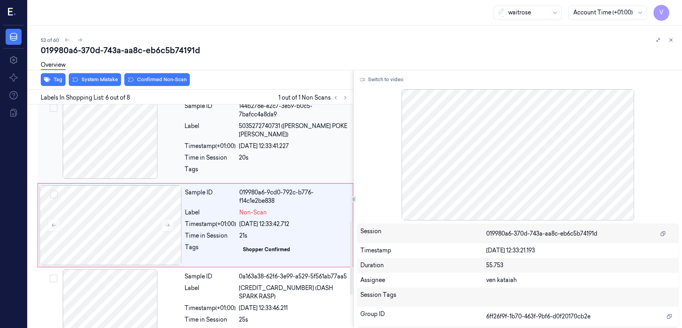
click at [185, 155] on div "Sample ID 144b278e-e2c7-3e59-b0c5-7bafcc4a8da9 Label 5035272740731 (TAIKO PRAWN…" at bounding box center [266, 140] width 170 height 82
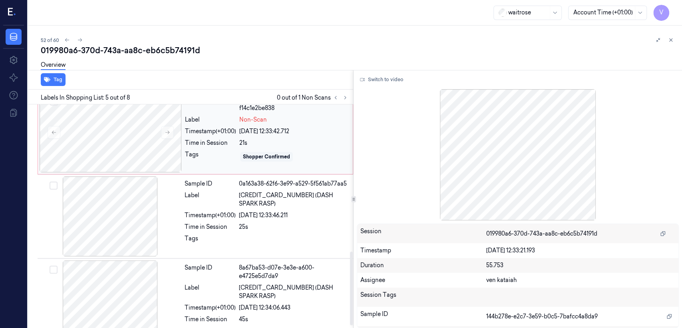
click at [233, 155] on div "Sample ID 019980a6-9cd0-792c-b776-f14c1e2be838 Label Non-Scan Timestamp (+01:00…" at bounding box center [266, 132] width 169 height 80
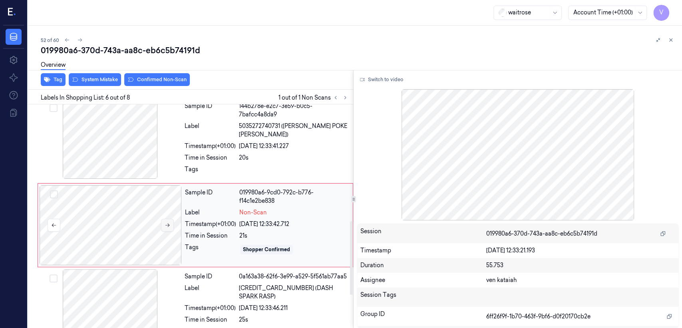
click at [169, 222] on icon at bounding box center [168, 225] width 6 height 6
click at [202, 132] on div "Sample ID 144b278e-e2c7-3e59-b0c5-7bafcc4a8da9 Label 5035272740731 (TAIKO PRAWN…" at bounding box center [266, 140] width 170 height 82
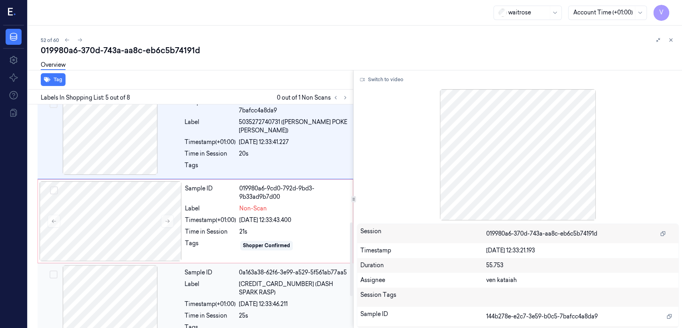
click at [176, 290] on div at bounding box center [110, 305] width 142 height 80
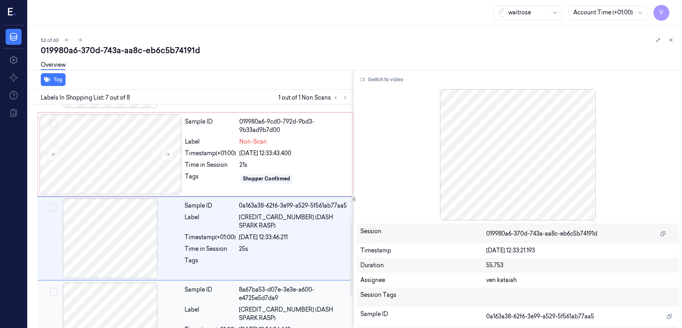
scroll to position [438, 0]
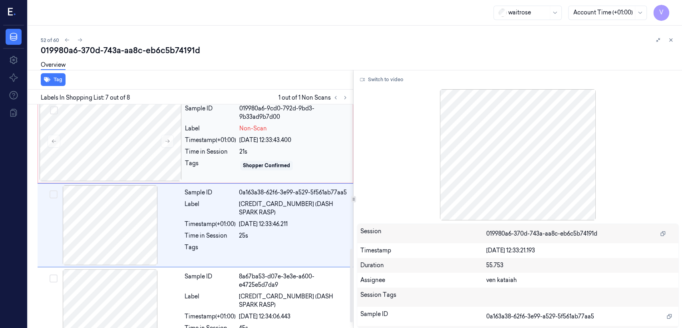
click at [215, 147] on div "Time in Session" at bounding box center [210, 151] width 51 height 8
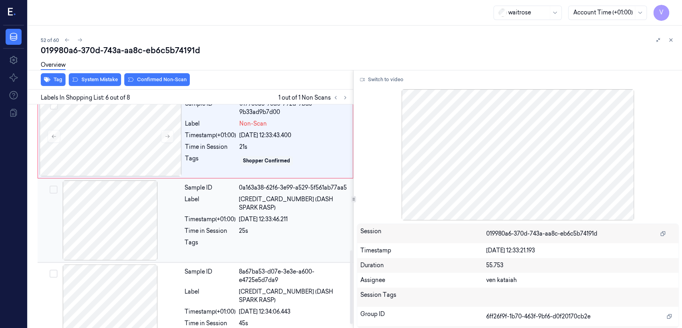
click at [205, 227] on div "Time in Session" at bounding box center [210, 231] width 51 height 8
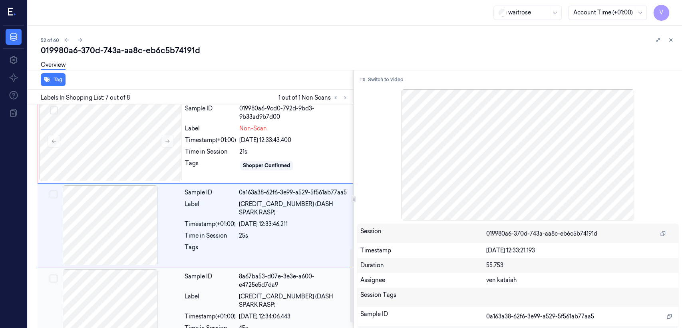
click at [201, 281] on div "Sample ID 8a67ba53-d07e-3e3e-a600-e4725e5d7da9 Label 5060489730787 (DASH SPARK …" at bounding box center [266, 310] width 170 height 82
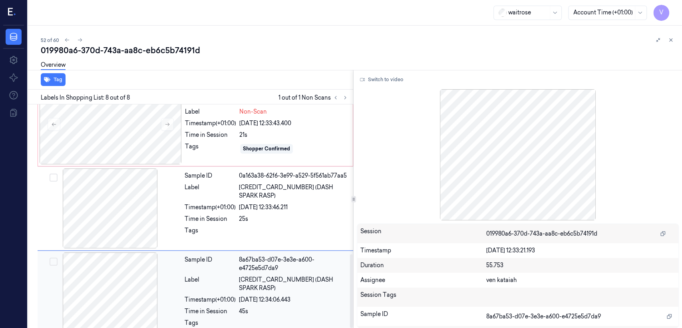
click at [194, 275] on div "Label" at bounding box center [210, 283] width 51 height 17
click at [213, 215] on div "Time in Session" at bounding box center [210, 219] width 51 height 8
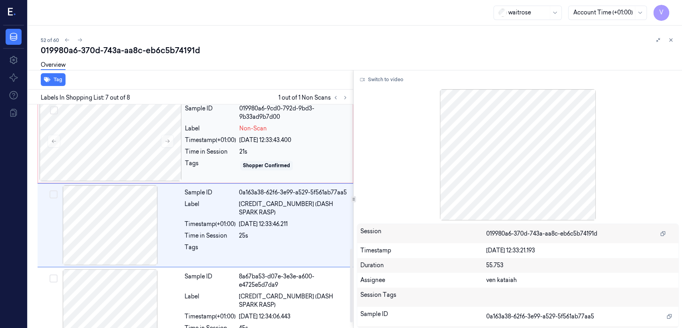
click at [205, 159] on div "Tags" at bounding box center [210, 165] width 51 height 13
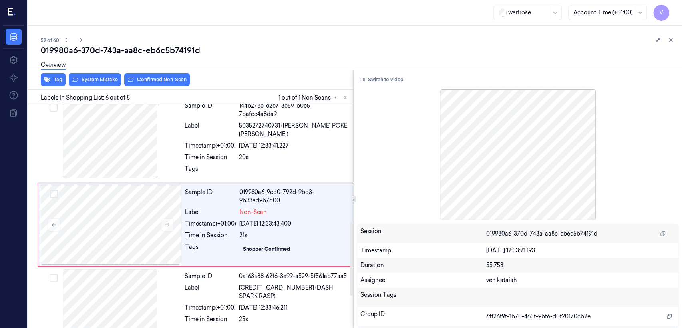
scroll to position [354, 0]
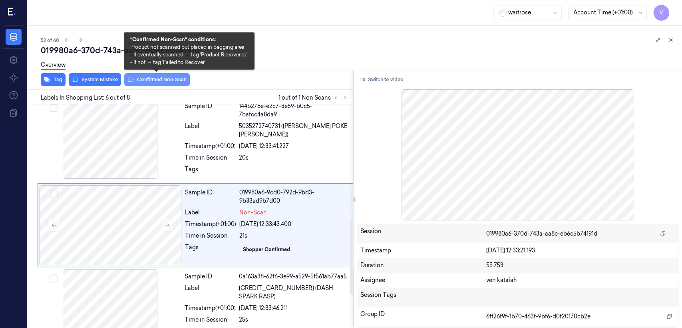
click at [147, 80] on button "Confirmed Non-Scan" at bounding box center [157, 79] width 66 height 13
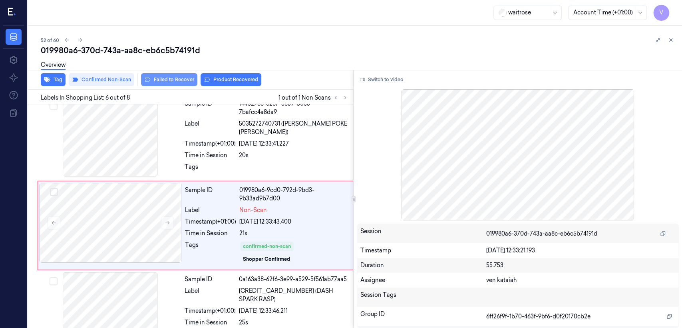
click at [179, 77] on button "Failed to Recover" at bounding box center [169, 79] width 56 height 13
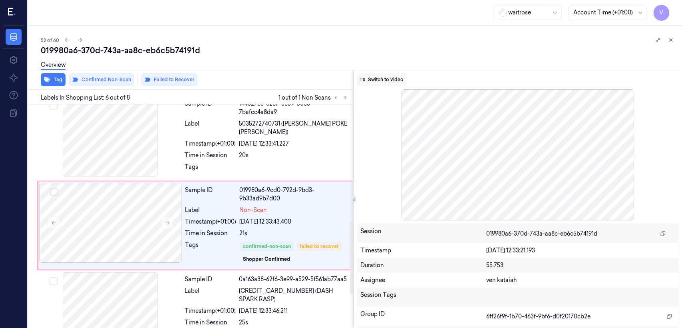
click at [376, 80] on button "Switch to video" at bounding box center [382, 79] width 50 height 13
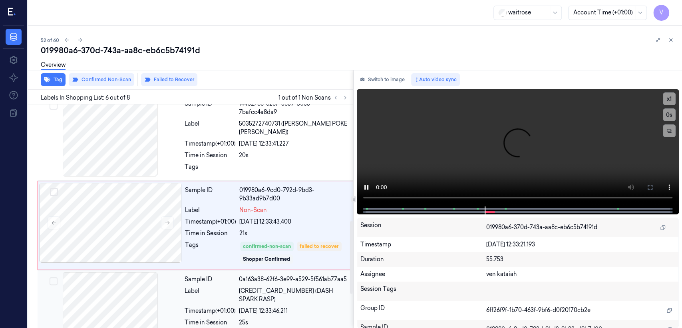
click at [267, 275] on div "0a163a38-62f6-3e99-a529-5f561ab77aa5" at bounding box center [293, 279] width 109 height 8
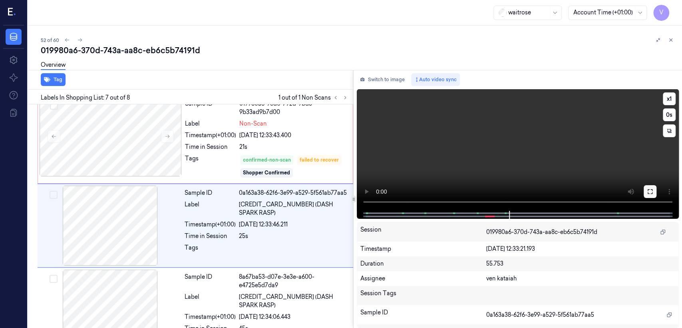
click at [644, 193] on button at bounding box center [650, 191] width 13 height 13
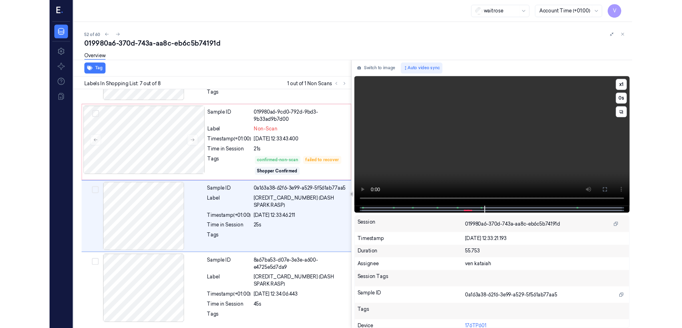
scroll to position [403, 0]
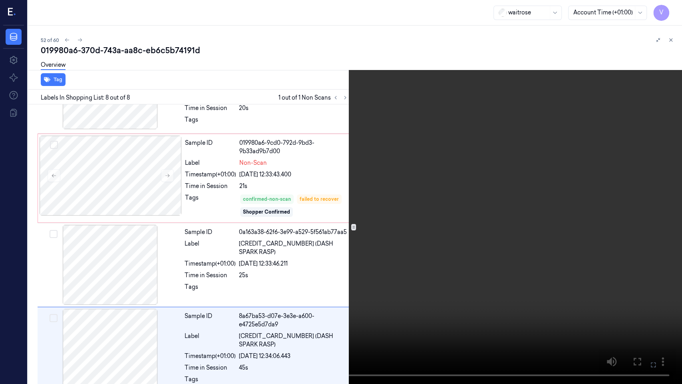
click at [0, 0] on icon at bounding box center [0, 0] width 0 height 0
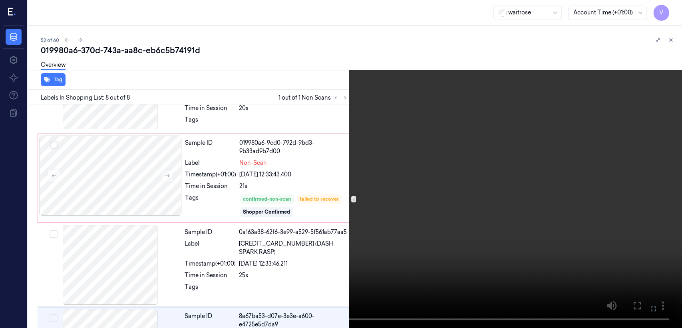
scroll to position [442, 0]
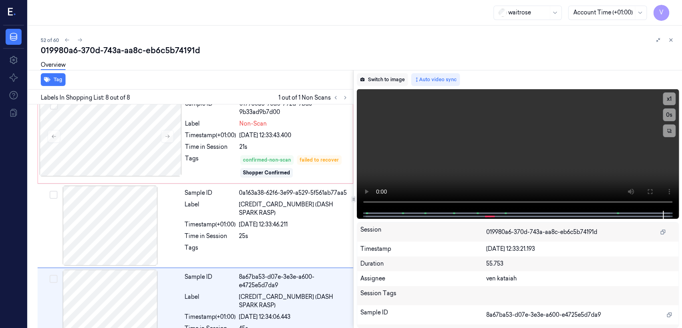
click at [382, 81] on button "Switch to image" at bounding box center [382, 79] width 51 height 13
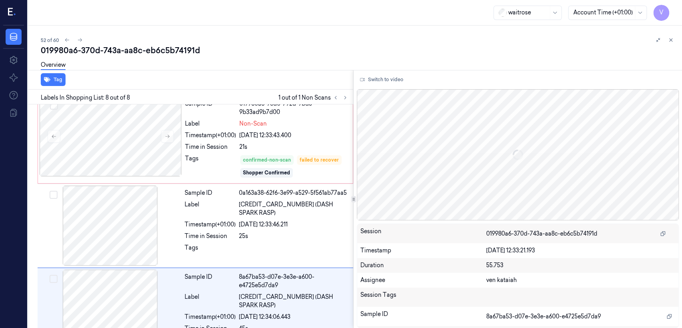
scroll to position [459, 0]
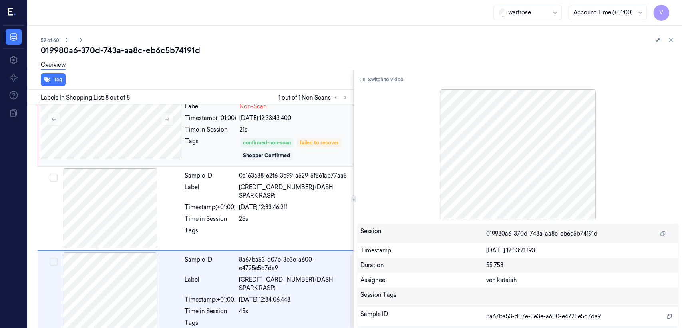
click at [204, 137] on div "Tags" at bounding box center [210, 149] width 51 height 24
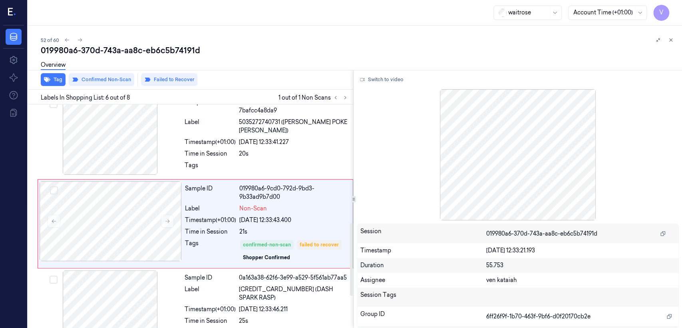
scroll to position [356, 0]
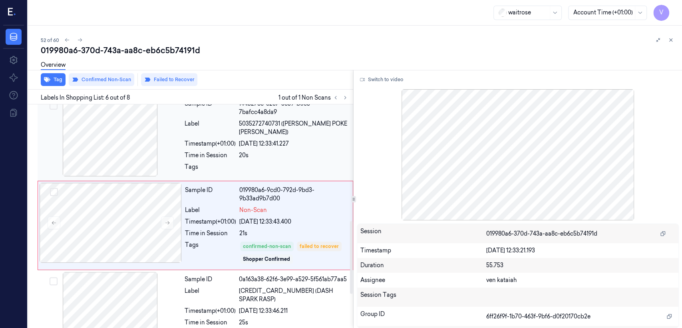
click at [174, 132] on div at bounding box center [110, 136] width 142 height 80
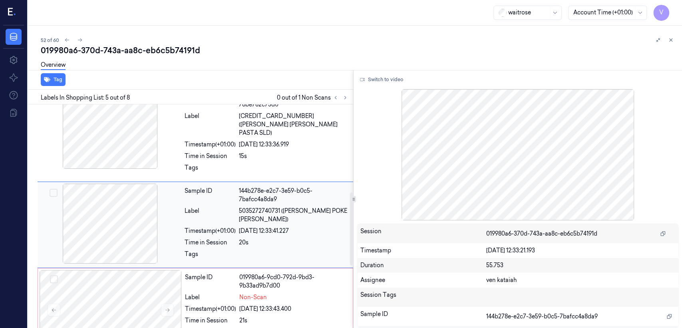
scroll to position [269, 0]
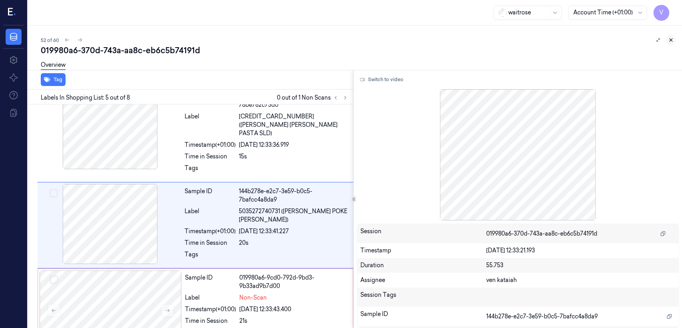
click at [668, 41] on icon at bounding box center [671, 40] width 6 height 6
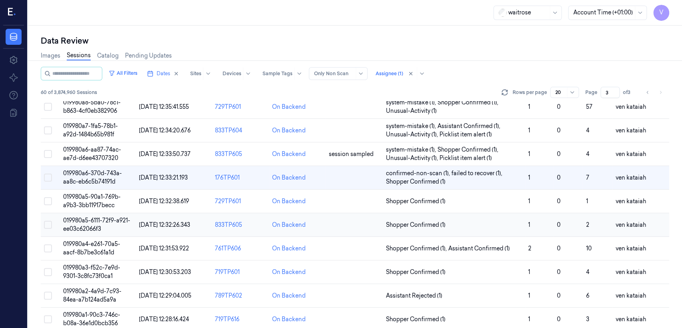
scroll to position [268, 0]
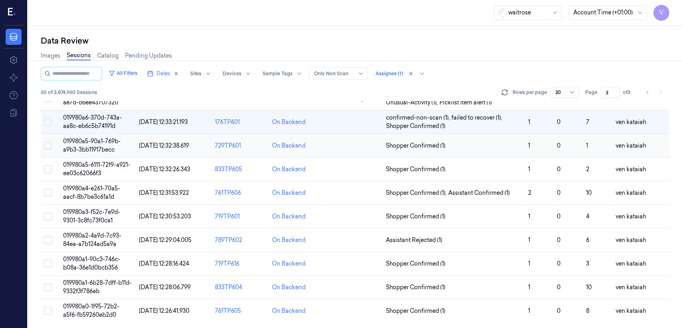
click at [462, 150] on td "Shopper Confirmed (1)" at bounding box center [454, 146] width 142 height 24
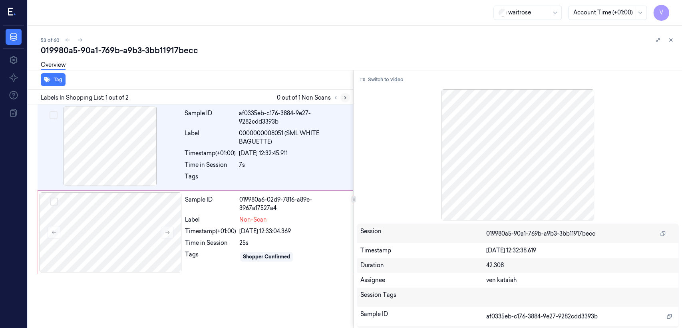
click at [342, 95] on icon at bounding box center [345, 98] width 6 height 6
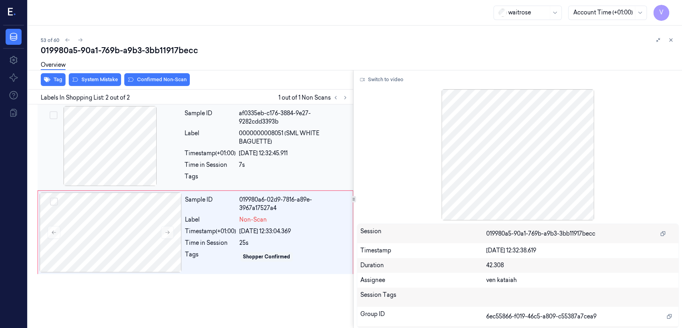
click at [204, 171] on div "Sample ID af0335eb-c176-3884-9e27-9282cdd3393b Label 0000000008051 (SML WHITE B…" at bounding box center [266, 147] width 170 height 82
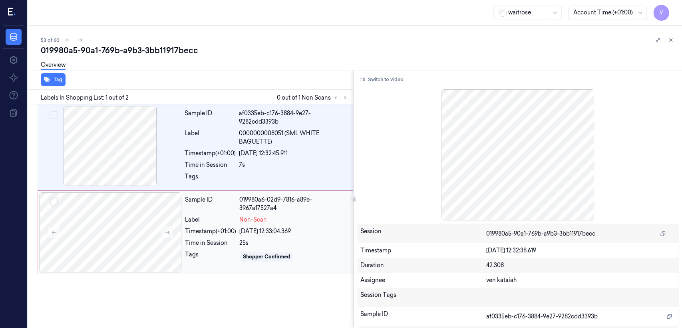
click at [218, 240] on div "Time in Session" at bounding box center [210, 243] width 51 height 8
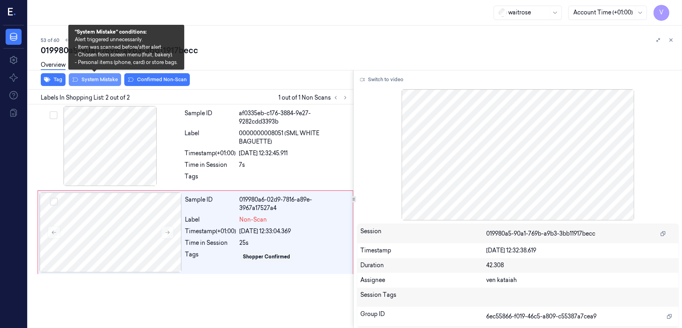
click at [102, 80] on button "System Mistake" at bounding box center [95, 79] width 52 height 13
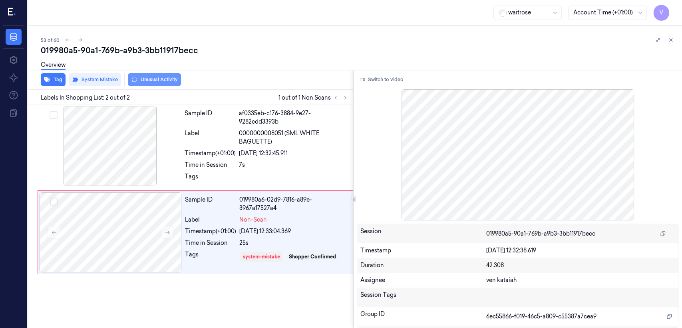
click at [165, 82] on button "Unusual Activity" at bounding box center [154, 79] width 53 height 13
click at [60, 79] on button "Tag" at bounding box center [53, 79] width 25 height 13
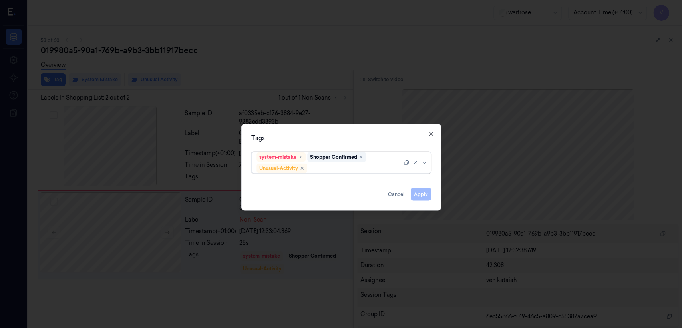
click at [335, 164] on div at bounding box center [355, 168] width 93 height 8
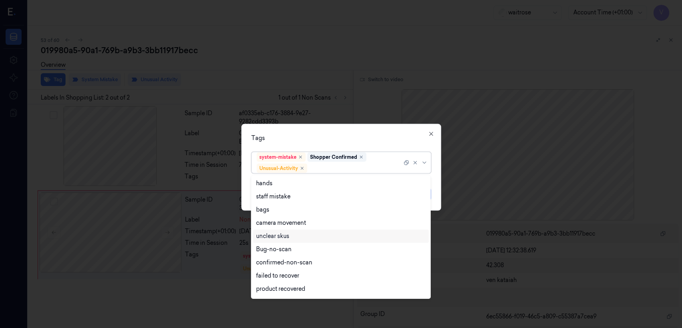
scroll to position [104, 0]
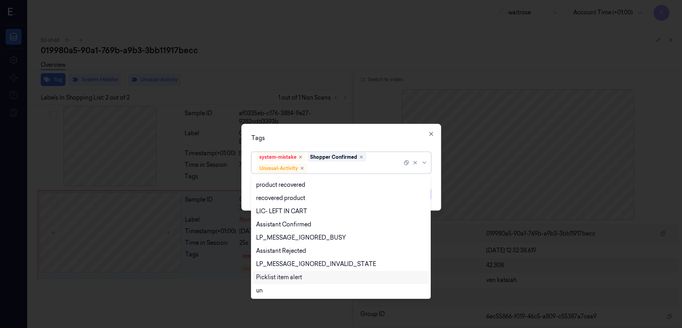
click at [288, 275] on div "Picklist item alert" at bounding box center [279, 277] width 46 height 8
drag, startPoint x: 382, startPoint y: 131, endPoint x: 392, endPoint y: 154, distance: 24.9
click at [382, 139] on div "Tags option Picklist item alert, selected. 20 results available. Use Up and Dow…" at bounding box center [341, 167] width 200 height 87
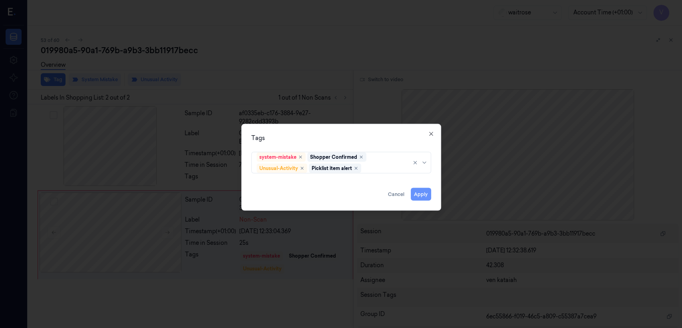
click at [422, 192] on button "Apply" at bounding box center [421, 194] width 20 height 13
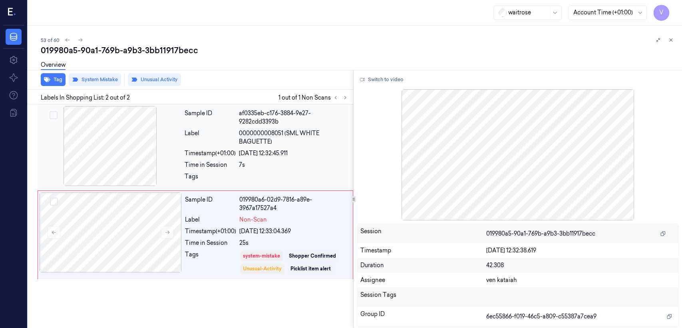
click at [238, 152] on div "Timestamp (+01:00) 25/09/2025 12:32:45.911" at bounding box center [267, 153] width 164 height 8
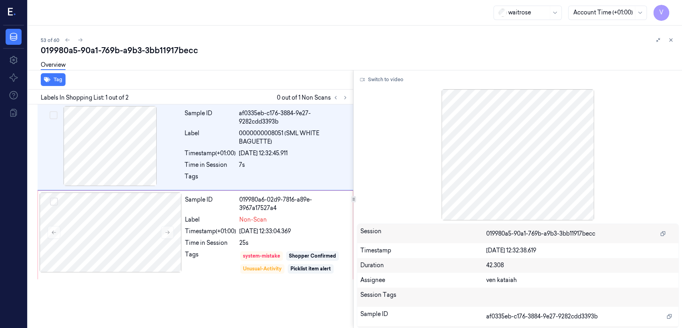
click at [325, 42] on div "53 of 60" at bounding box center [358, 40] width 635 height 10
click at [371, 78] on button "Switch to video" at bounding box center [382, 79] width 50 height 13
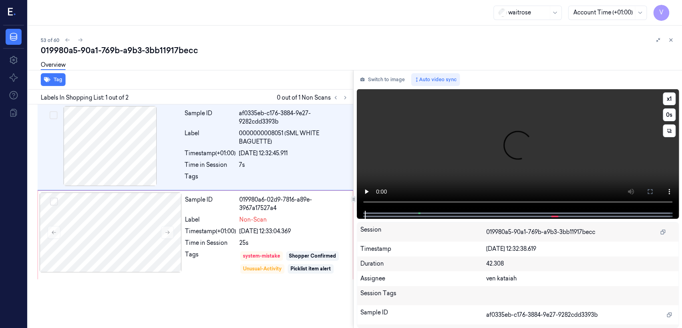
drag, startPoint x: 533, startPoint y: 135, endPoint x: 622, endPoint y: 195, distance: 106.9
click at [537, 139] on video at bounding box center [518, 149] width 322 height 121
drag, startPoint x: 653, startPoint y: 187, endPoint x: 639, endPoint y: 230, distance: 45.5
click at [653, 187] on button at bounding box center [650, 191] width 13 height 13
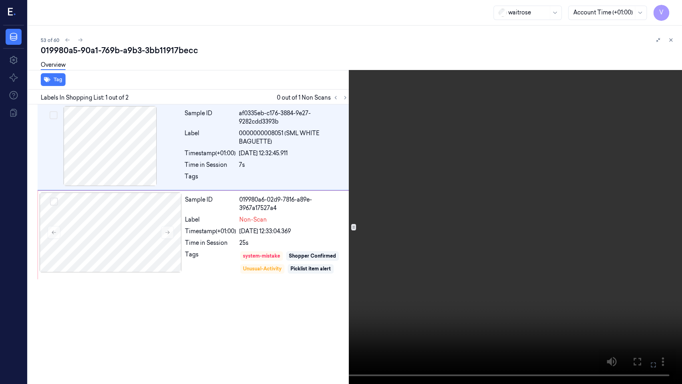
click at [349, 229] on video at bounding box center [341, 192] width 682 height 384
click at [0, 0] on button at bounding box center [0, 0] width 0 height 0
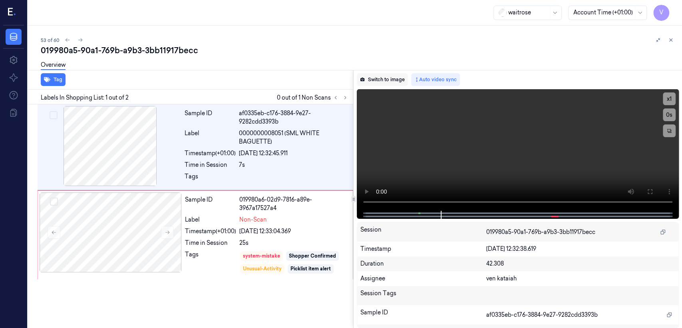
click at [380, 78] on button "Switch to image" at bounding box center [382, 79] width 51 height 13
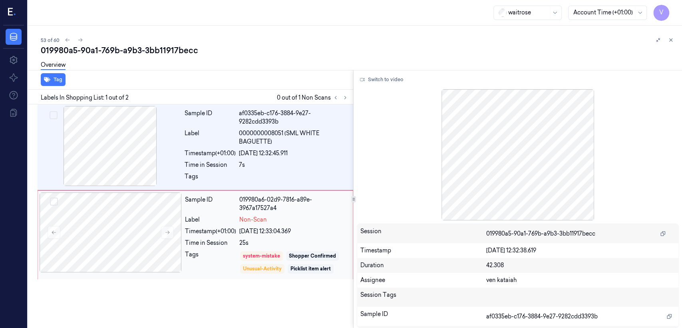
click at [236, 252] on div "Tags" at bounding box center [210, 262] width 51 height 24
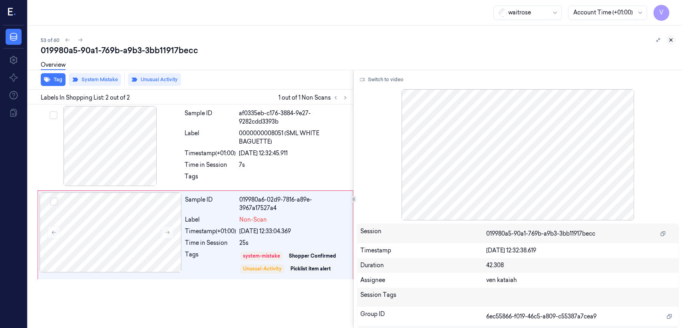
click at [668, 41] on icon at bounding box center [671, 40] width 6 height 6
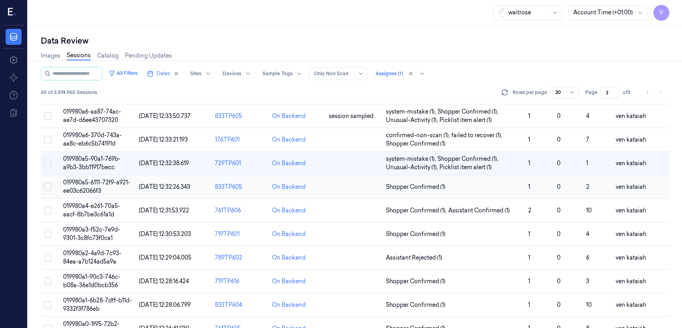
scroll to position [268, 0]
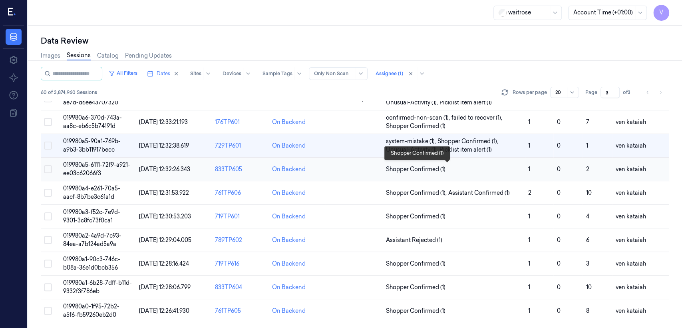
click at [437, 167] on span "Shopper Confirmed (1)" at bounding box center [416, 169] width 60 height 8
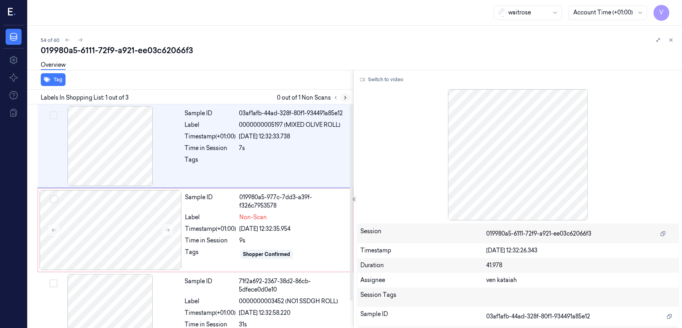
click at [343, 95] on icon at bounding box center [345, 98] width 6 height 6
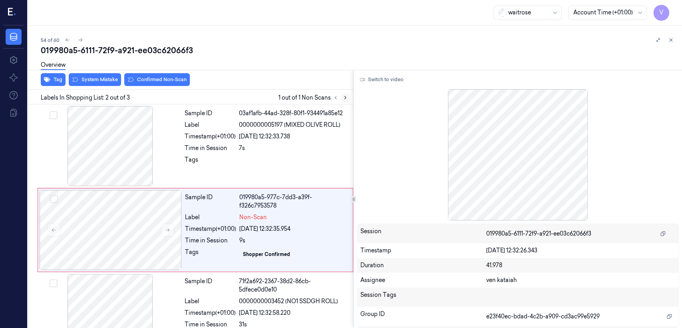
scroll to position [14, 0]
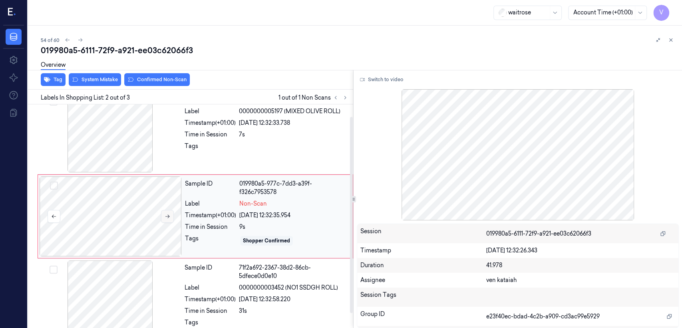
click at [163, 213] on button at bounding box center [167, 216] width 13 height 13
click at [174, 155] on div at bounding box center [110, 132] width 142 height 80
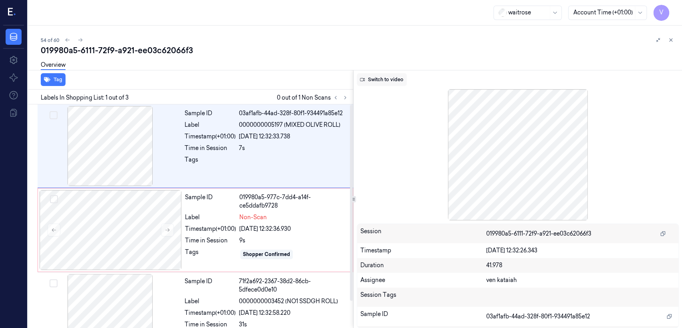
click at [388, 73] on button "Switch to video" at bounding box center [382, 79] width 50 height 13
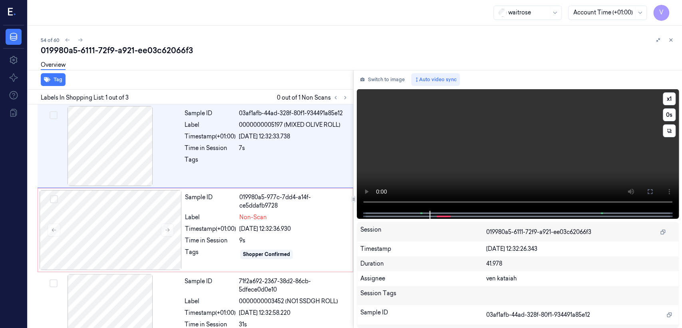
click at [467, 161] on video at bounding box center [518, 149] width 322 height 121
click at [263, 163] on div at bounding box center [293, 161] width 109 height 13
click at [649, 193] on icon at bounding box center [650, 191] width 5 height 5
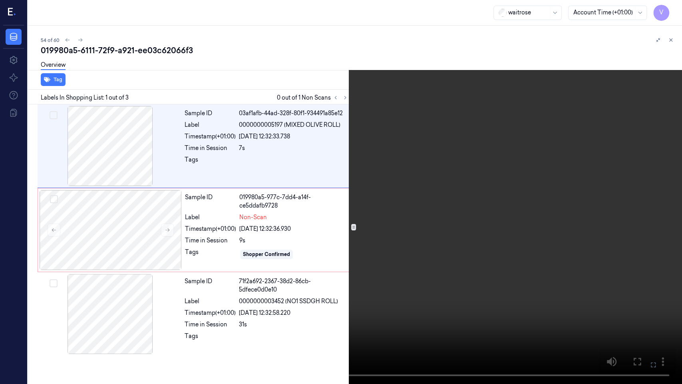
click at [428, 186] on video at bounding box center [341, 192] width 682 height 384
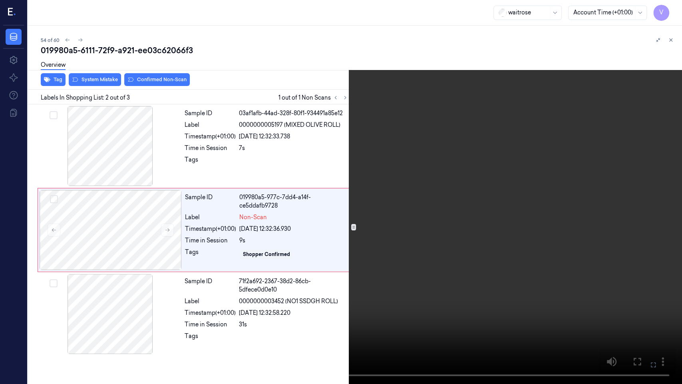
click at [0, 0] on icon at bounding box center [0, 0] width 0 height 0
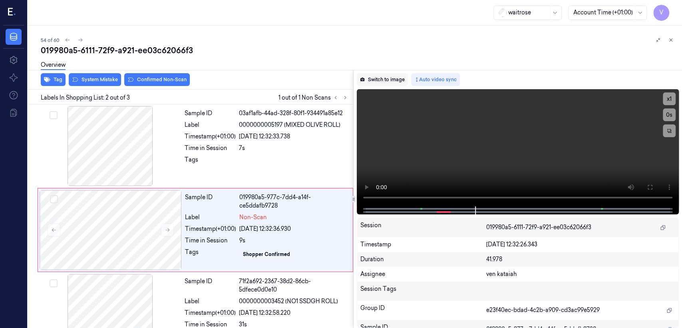
click at [375, 74] on button "Switch to image" at bounding box center [382, 79] width 51 height 13
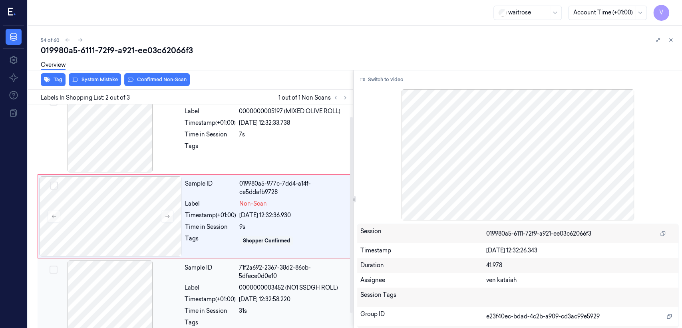
click at [221, 287] on div "Label" at bounding box center [210, 287] width 51 height 8
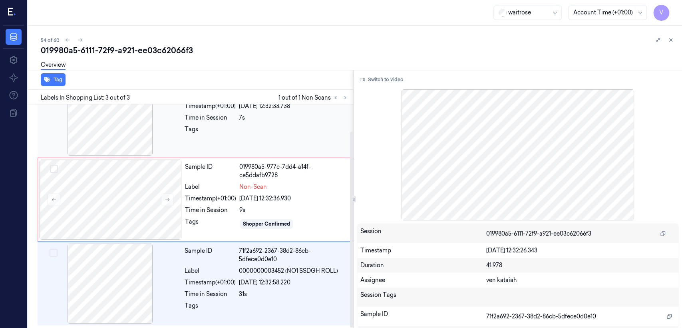
click at [228, 149] on div "Sample ID 03af1afb-44ad-328f-80f1-934491a85e12 Label 0000000005197 (MIXED OLIVE…" at bounding box center [266, 116] width 170 height 80
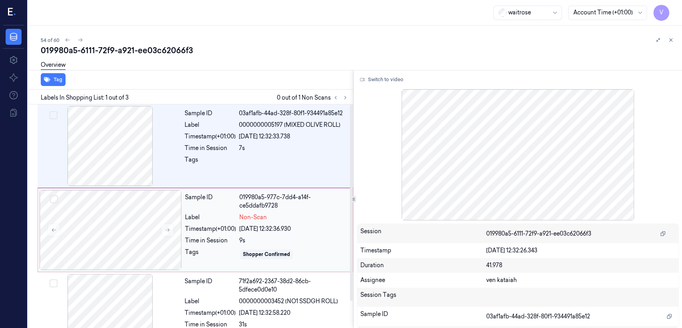
click at [225, 209] on div "Sample ID" at bounding box center [210, 201] width 51 height 17
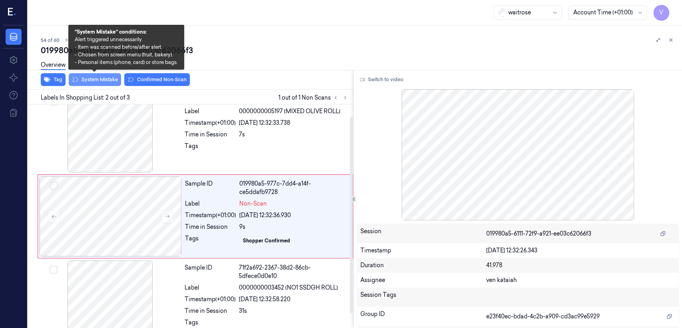
click at [106, 81] on button "System Mistake" at bounding box center [95, 79] width 52 height 13
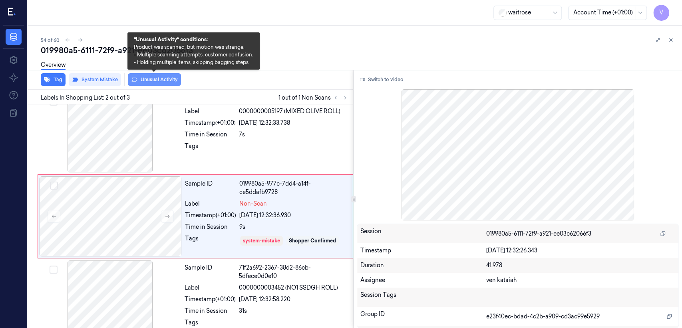
click at [163, 79] on button "Unusual Activity" at bounding box center [154, 79] width 53 height 13
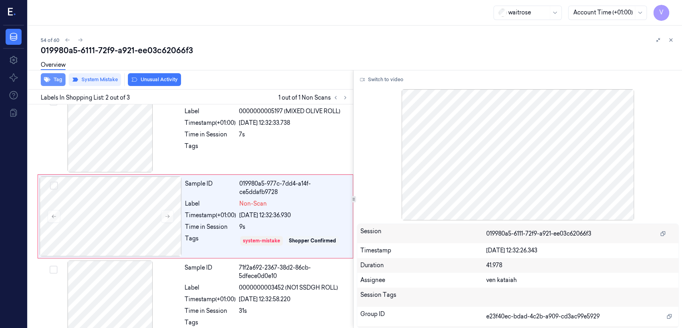
click at [56, 78] on button "Tag" at bounding box center [53, 79] width 25 height 13
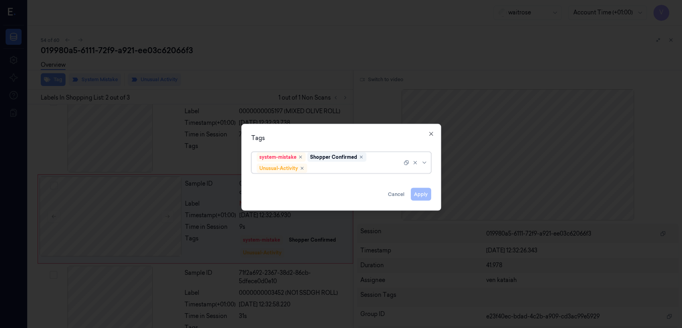
scroll to position [16, 0]
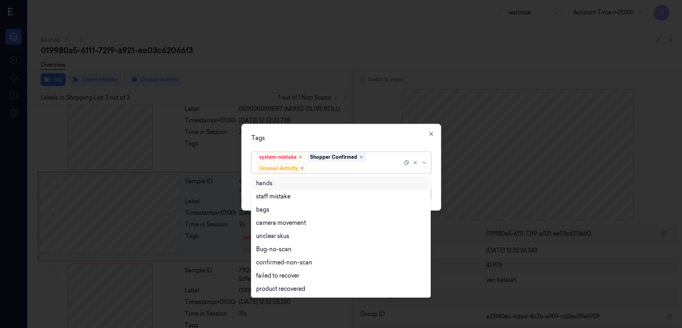
click at [363, 173] on div "system-mistake Shopper Confirmed Unusual-Activity" at bounding box center [341, 163] width 180 height 22
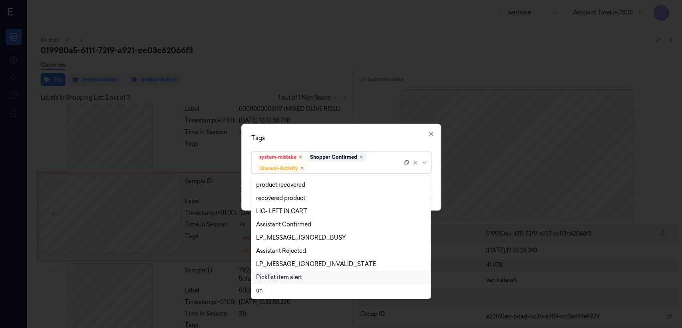
click at [281, 278] on div "Picklist item alert" at bounding box center [279, 277] width 46 height 8
click at [386, 142] on div "Tags option Picklist item alert, selected. 20 results available. Use Up and Dow…" at bounding box center [341, 167] width 200 height 87
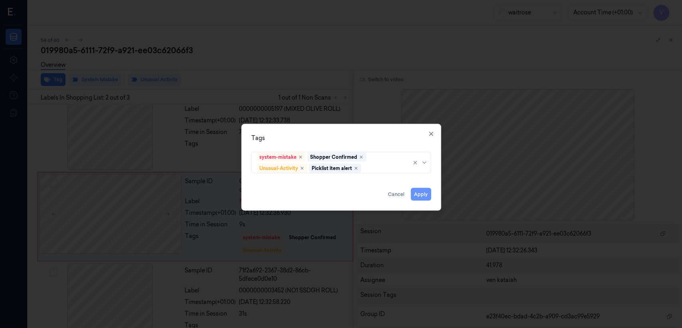
click at [422, 193] on button "Apply" at bounding box center [421, 194] width 20 height 13
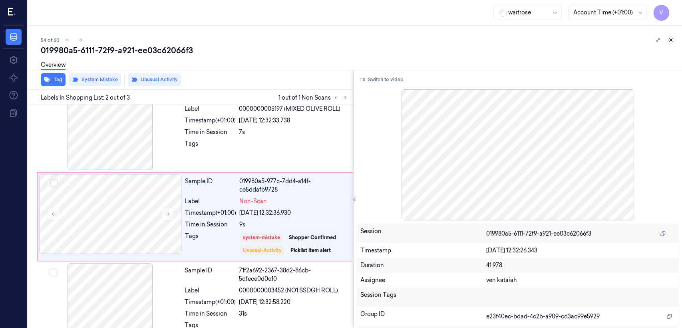
click at [671, 41] on icon at bounding box center [671, 40] width 6 height 6
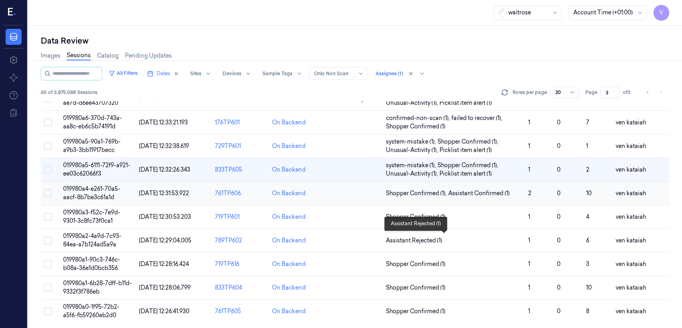
scroll to position [268, 0]
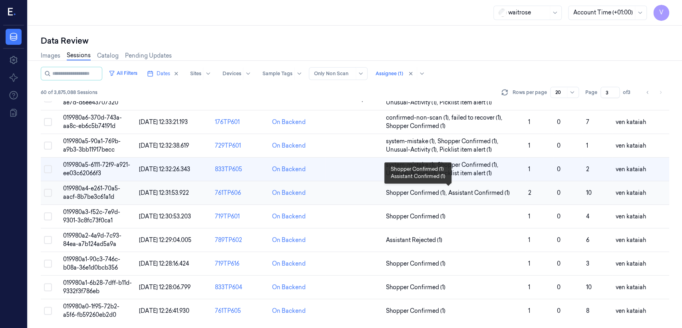
click at [428, 194] on span "Shopper Confirmed (1) ," at bounding box center [417, 193] width 62 height 8
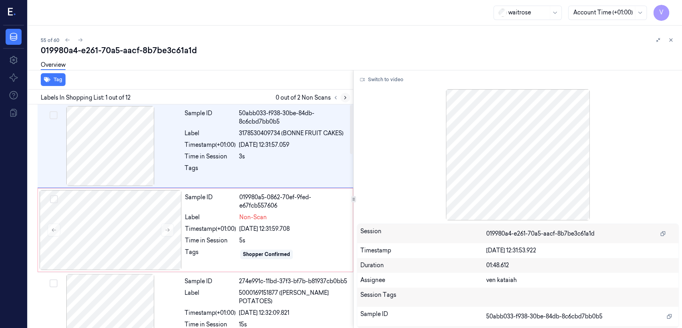
click at [345, 99] on icon at bounding box center [345, 98] width 6 height 6
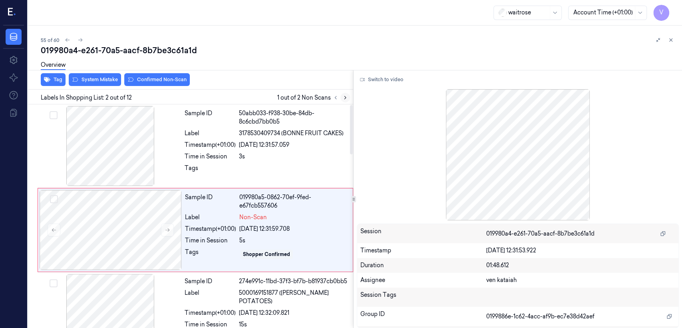
scroll to position [14, 0]
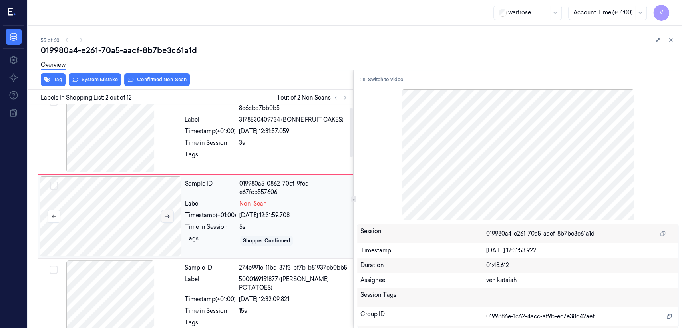
click at [169, 217] on icon at bounding box center [168, 216] width 6 height 6
click at [188, 148] on div "Sample ID 50abb033-f938-30be-84db-8c6cbd7bb0b5 Label 3178530409734 (BONNE FRUIT…" at bounding box center [266, 132] width 170 height 80
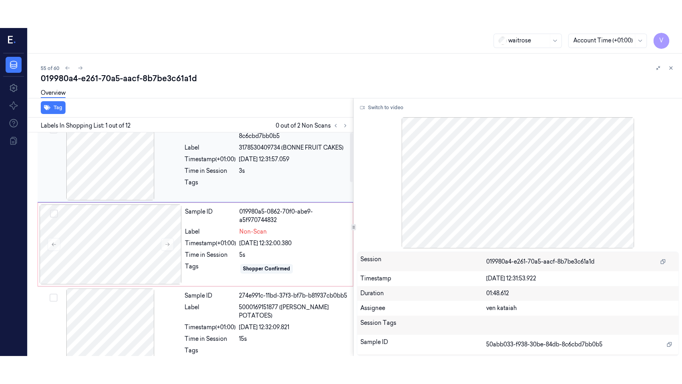
scroll to position [0, 0]
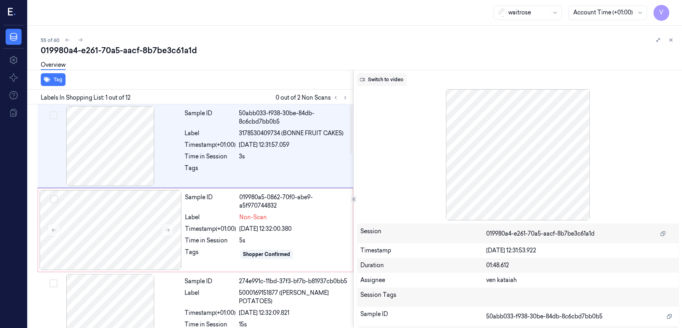
click at [393, 76] on button "Switch to video" at bounding box center [382, 79] width 50 height 13
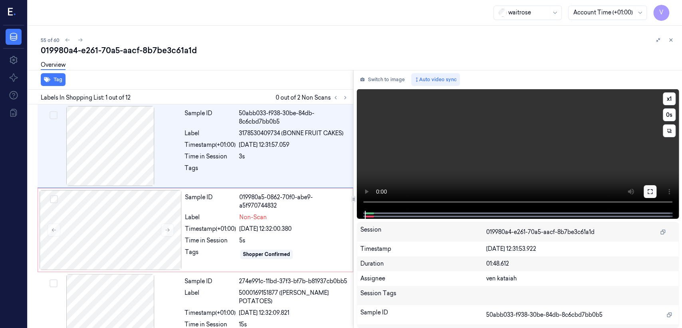
click at [644, 195] on button at bounding box center [650, 191] width 13 height 13
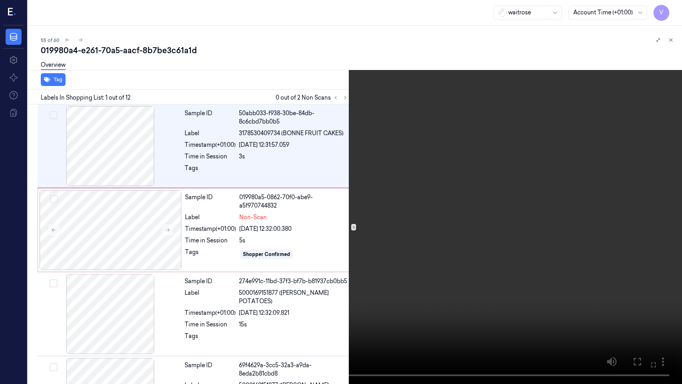
click at [605, 282] on video at bounding box center [341, 192] width 682 height 384
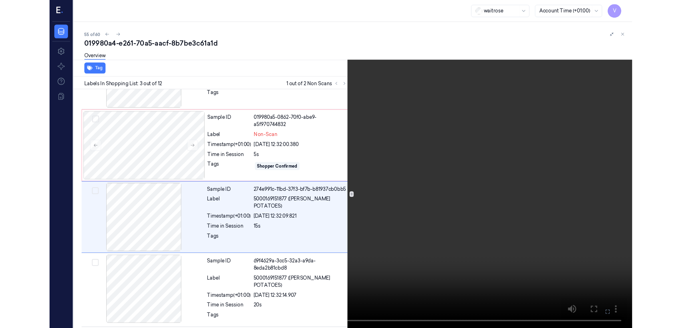
scroll to position [70, 0]
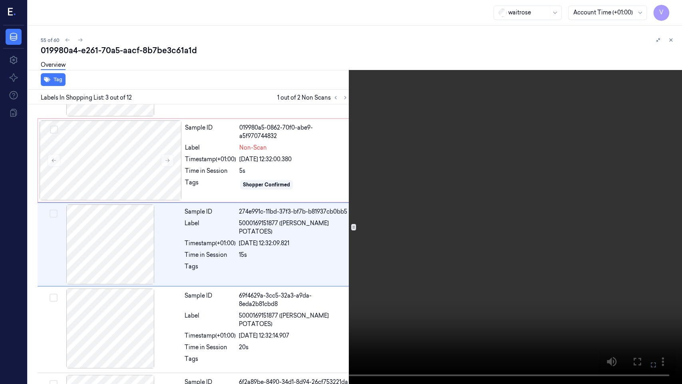
click at [0, 0] on button at bounding box center [0, 0] width 0 height 0
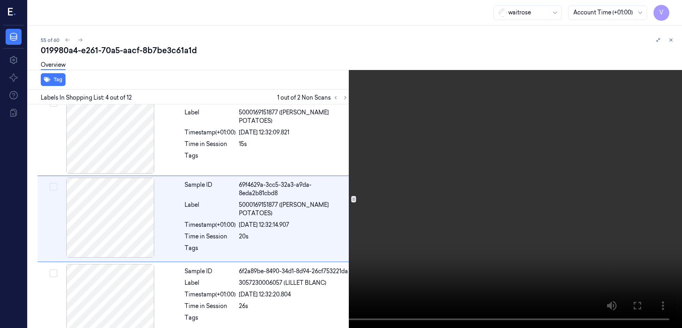
scroll to position [182, 0]
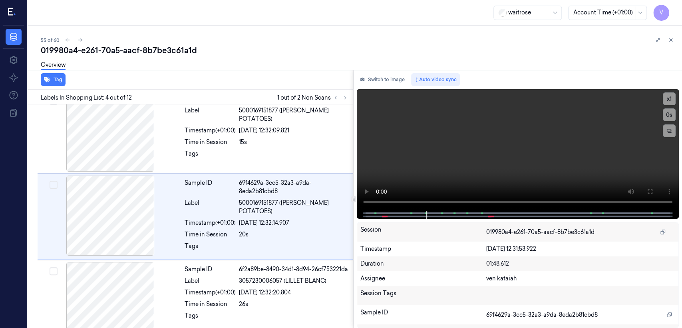
click at [443, 23] on div "waitrose Account Time (+01:00) V" at bounding box center [355, 13] width 654 height 26
click at [476, 168] on video at bounding box center [518, 149] width 322 height 121
click at [392, 79] on button "Switch to image" at bounding box center [382, 79] width 51 height 13
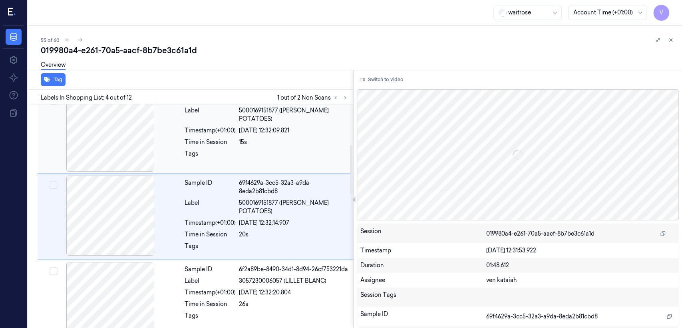
click at [208, 148] on div "Sample ID 274e991c-11bd-37f3-bf7b-b81937cb0bb5 Label 5000169151877 (WR LA RATTE…" at bounding box center [266, 131] width 170 height 80
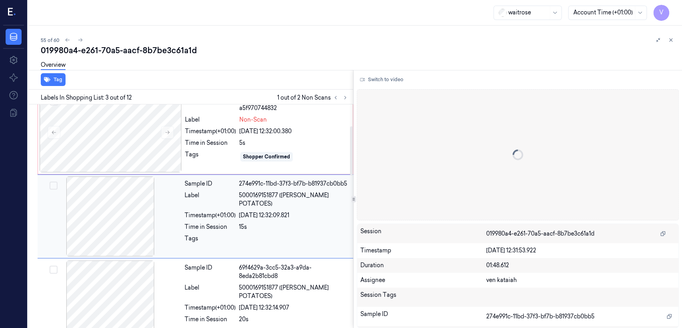
scroll to position [0, 0]
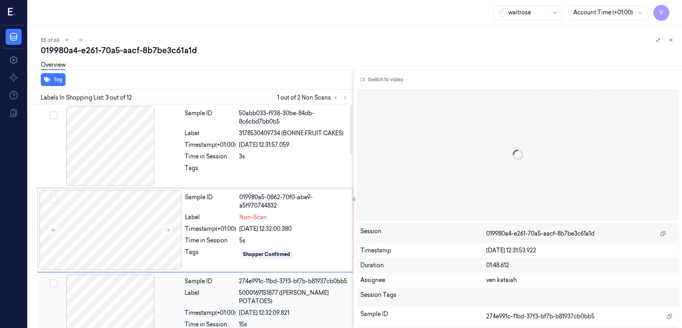
click at [231, 183] on div "Sample ID 50abb033-f938-30be-84db-8c6cbd7bb0b5 Label 3178530409734 (BONNE FRUIT…" at bounding box center [266, 146] width 170 height 80
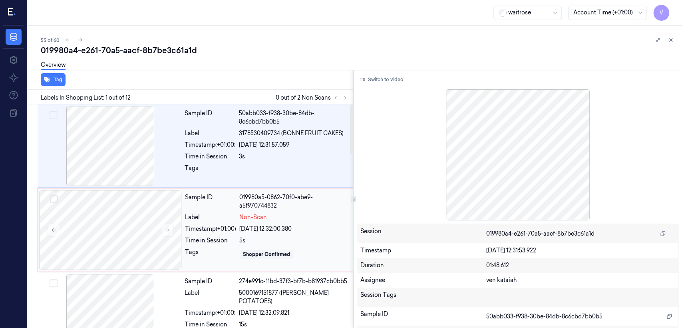
click at [231, 210] on div "Sample ID 019980a5-0862-70f0-abe9-a5f970744832 Label Non-Scan Timestamp (+01:00…" at bounding box center [266, 230] width 169 height 80
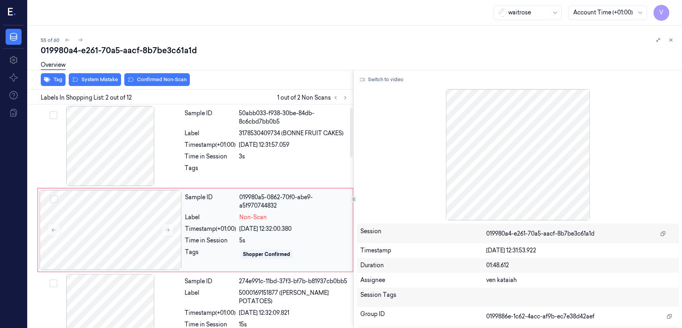
scroll to position [14, 0]
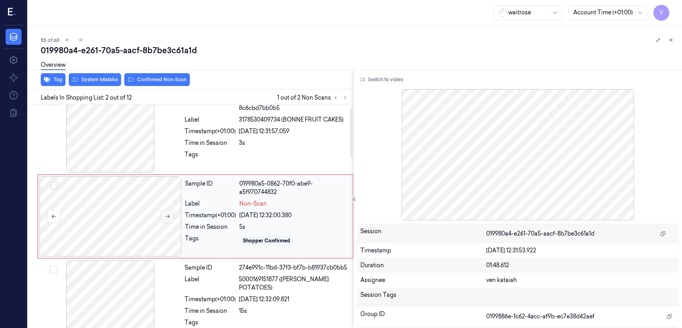
click at [167, 217] on icon at bounding box center [168, 216] width 6 height 6
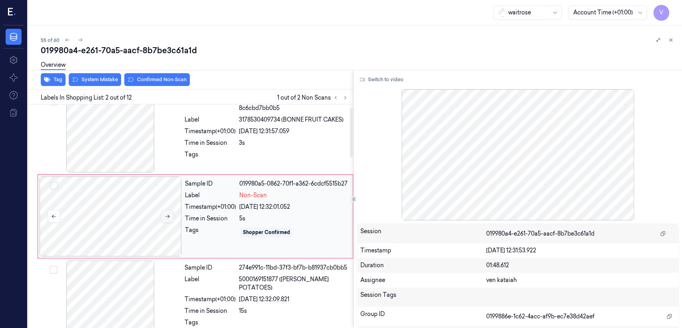
click at [167, 217] on icon at bounding box center [168, 216] width 6 height 6
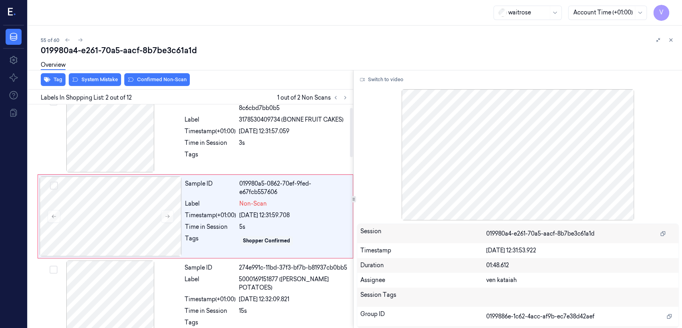
click at [157, 76] on div "Overview" at bounding box center [358, 66] width 635 height 20
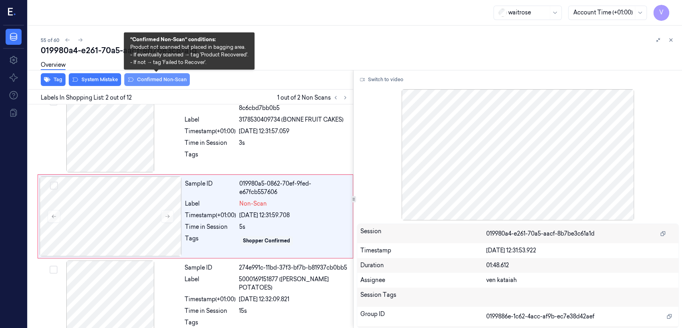
click at [154, 81] on button "Confirmed Non-Scan" at bounding box center [157, 79] width 66 height 13
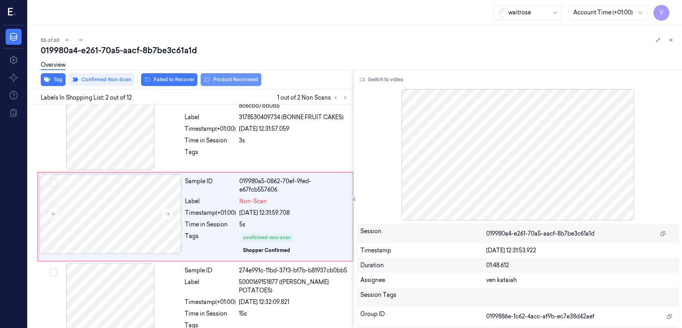
click at [217, 80] on button "Product Recovered" at bounding box center [231, 79] width 61 height 13
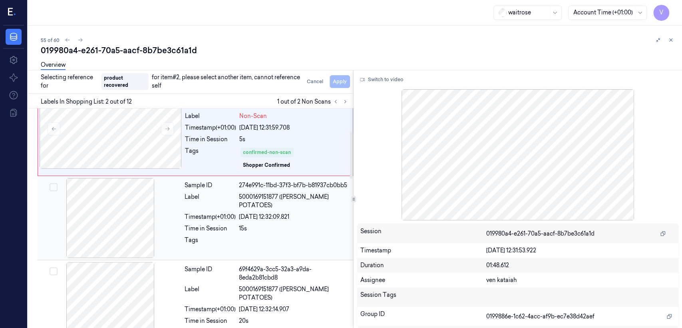
click at [208, 228] on div "Time in Session" at bounding box center [210, 228] width 51 height 8
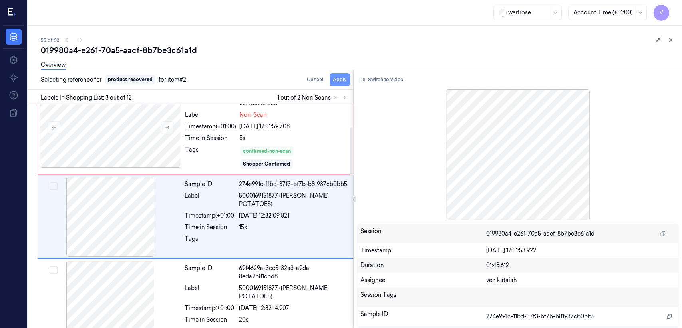
click at [345, 80] on button "Apply" at bounding box center [340, 79] width 20 height 13
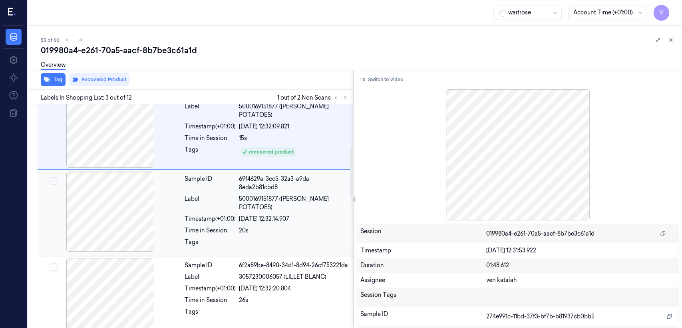
click at [196, 226] on div "Time in Session" at bounding box center [210, 230] width 51 height 8
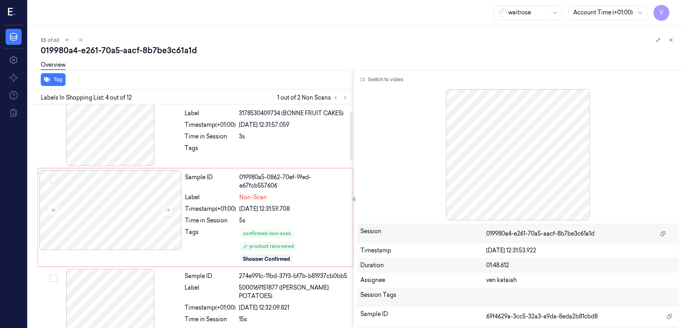
scroll to position [20, 0]
click at [224, 144] on div "Tags" at bounding box center [210, 150] width 51 height 13
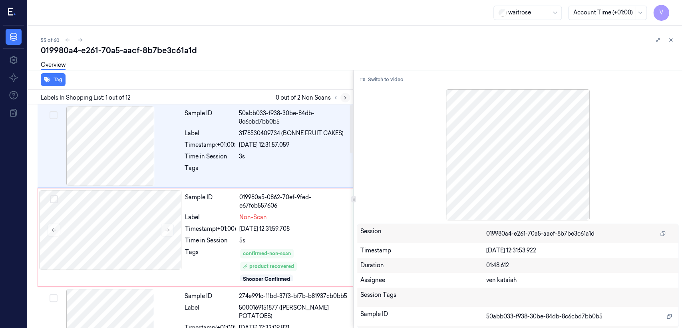
click at [344, 100] on icon at bounding box center [345, 98] width 6 height 6
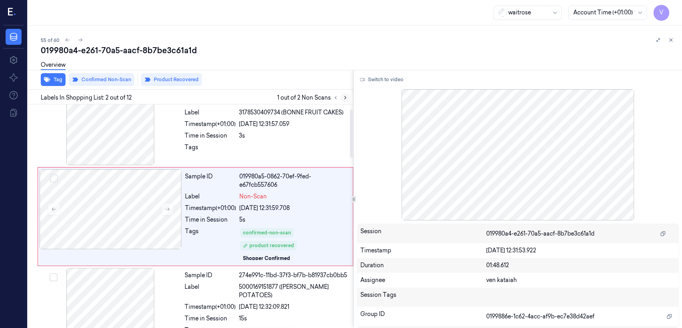
click at [340, 99] on button at bounding box center [345, 98] width 10 height 10
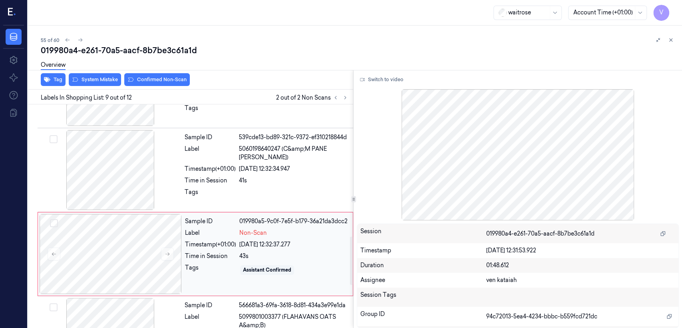
scroll to position [617, 0]
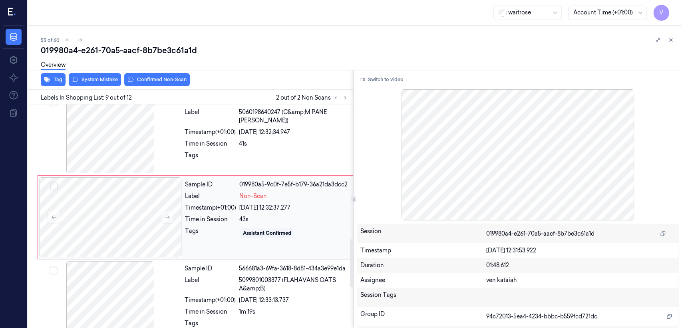
click at [218, 228] on div "Tags" at bounding box center [210, 233] width 51 height 13
click at [192, 133] on div "Timestamp (+01:00)" at bounding box center [210, 132] width 51 height 8
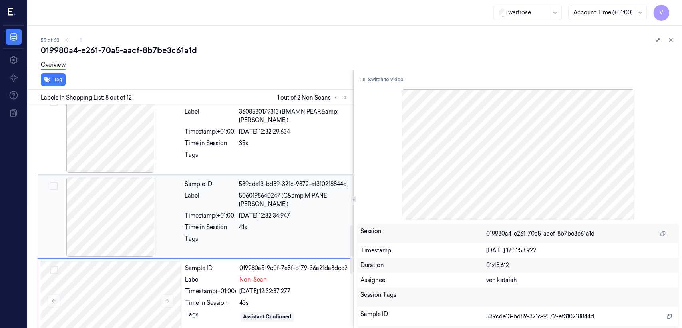
scroll to position [534, 0]
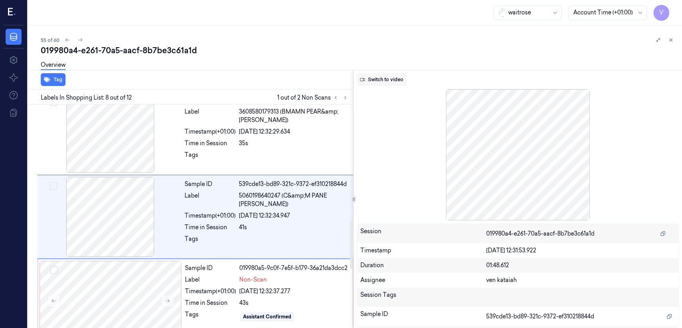
click at [390, 78] on button "Switch to video" at bounding box center [382, 79] width 50 height 13
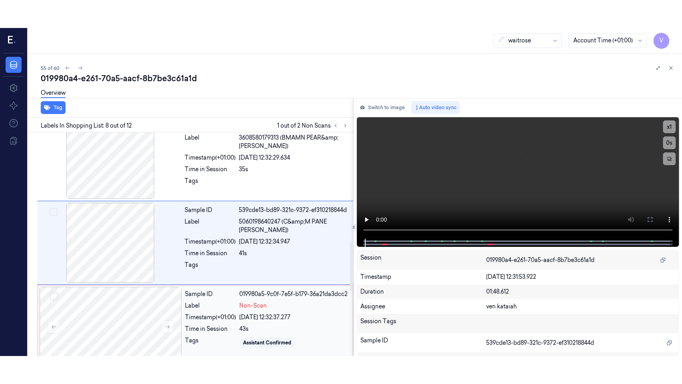
scroll to position [447, 0]
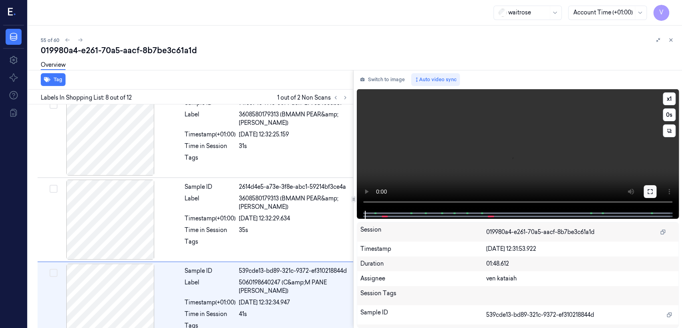
click at [650, 194] on icon at bounding box center [650, 191] width 6 height 6
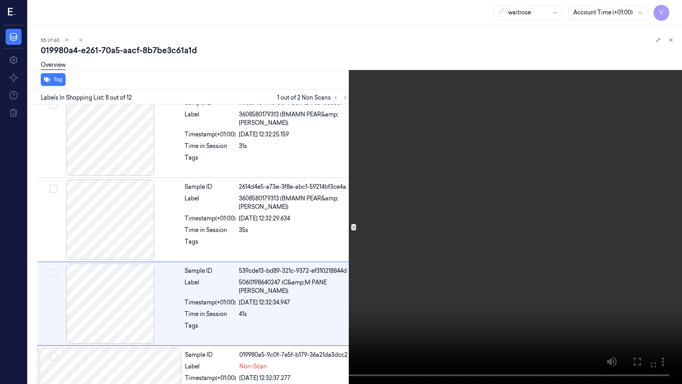
click at [328, 209] on video at bounding box center [341, 192] width 682 height 384
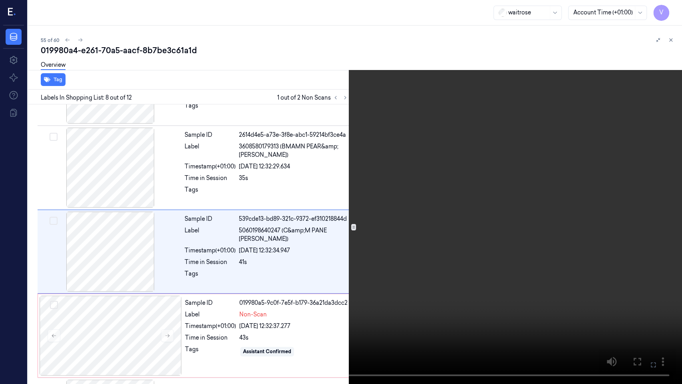
scroll to position [505, 0]
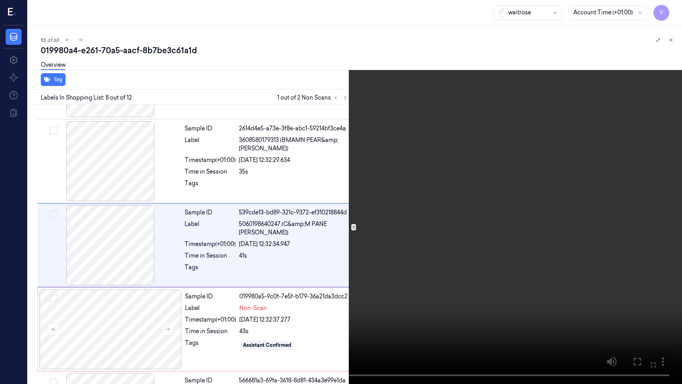
click at [328, 209] on video at bounding box center [341, 192] width 682 height 384
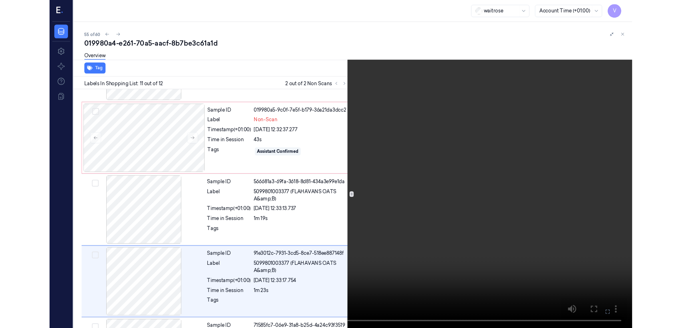
scroll to position [746, 0]
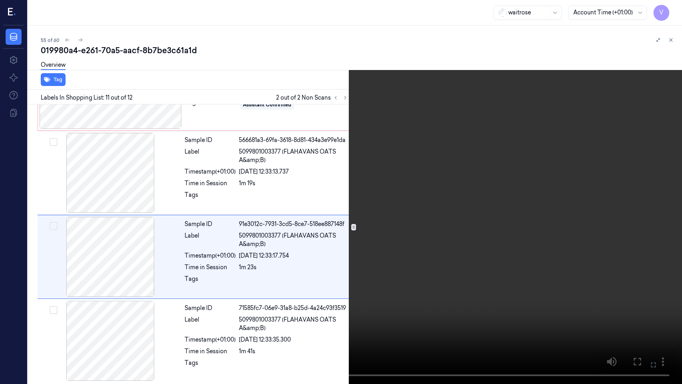
click at [0, 0] on icon at bounding box center [0, 0] width 0 height 0
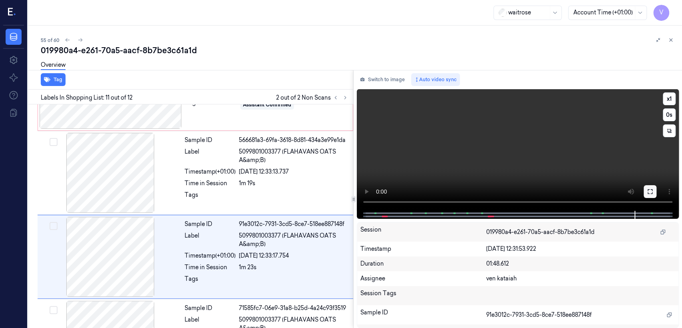
click at [648, 192] on icon at bounding box center [650, 191] width 6 height 6
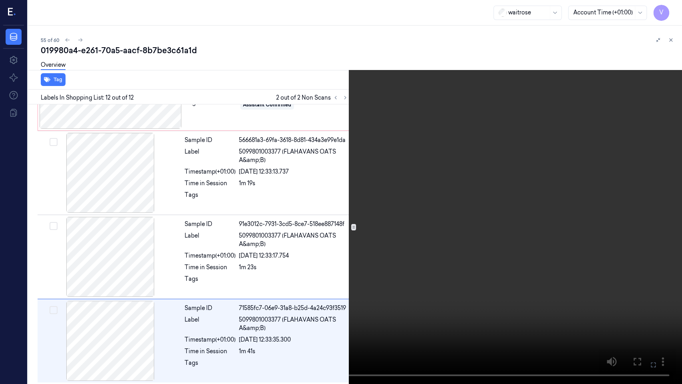
drag, startPoint x: 653, startPoint y: 359, endPoint x: 653, endPoint y: 320, distance: 38.4
click at [0, 0] on button at bounding box center [0, 0] width 0 height 0
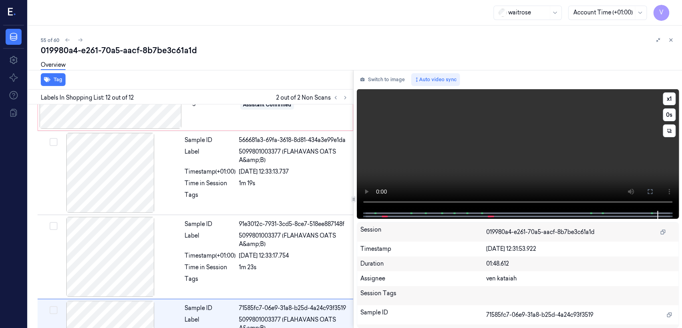
click at [454, 162] on video at bounding box center [518, 149] width 322 height 121
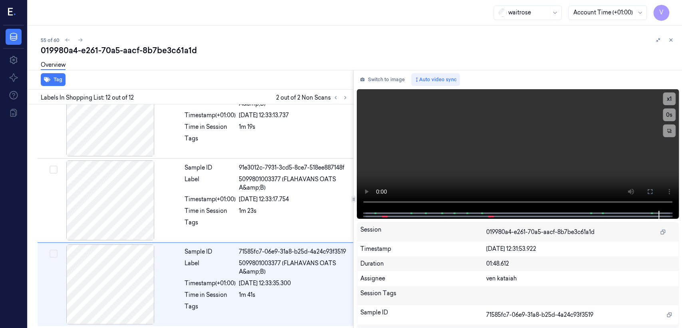
click at [380, 87] on div "Switch to image Auto video sync x 1 0 s Session 019980a4-e261-70a5-aacf-8b7be3c…" at bounding box center [518, 199] width 328 height 258
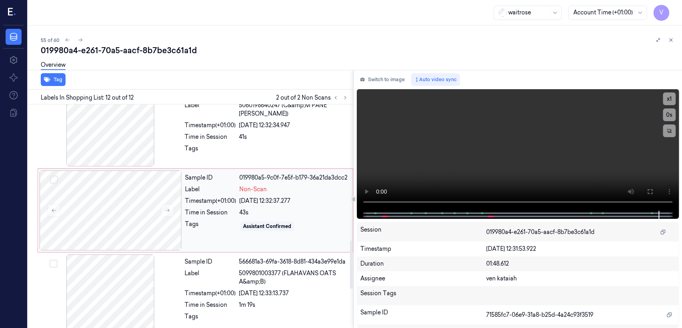
click at [185, 212] on div "Time in Session" at bounding box center [210, 212] width 51 height 8
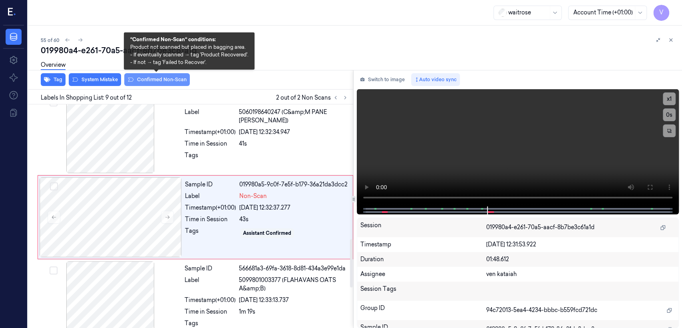
click at [135, 77] on button "Confirmed Non-Scan" at bounding box center [157, 79] width 66 height 13
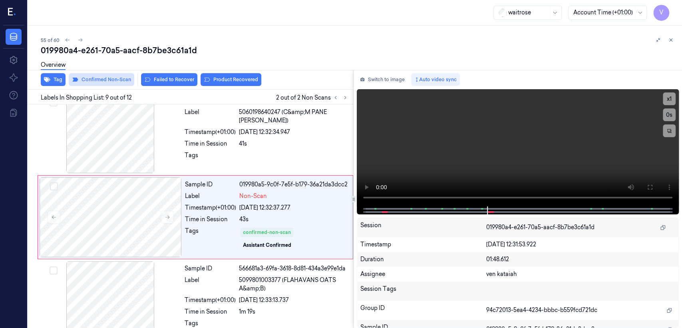
click at [150, 79] on button "Failed to Recover" at bounding box center [169, 79] width 56 height 13
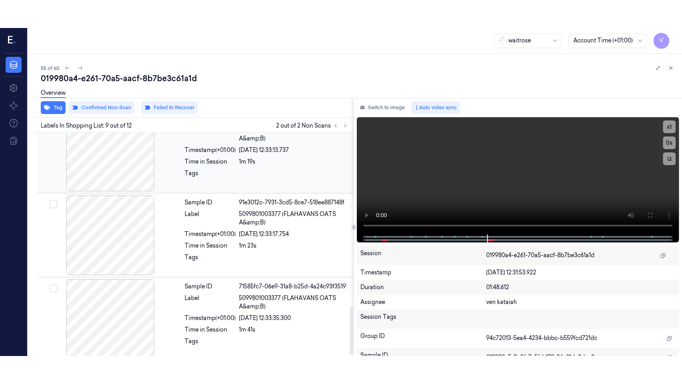
scroll to position [802, 0]
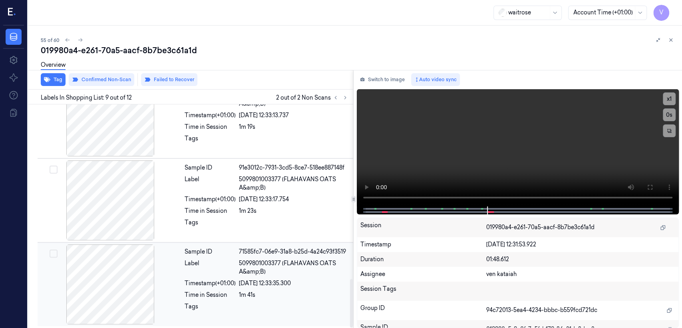
click at [254, 281] on div "25/09/2025 12:33:35.300" at bounding box center [293, 283] width 109 height 8
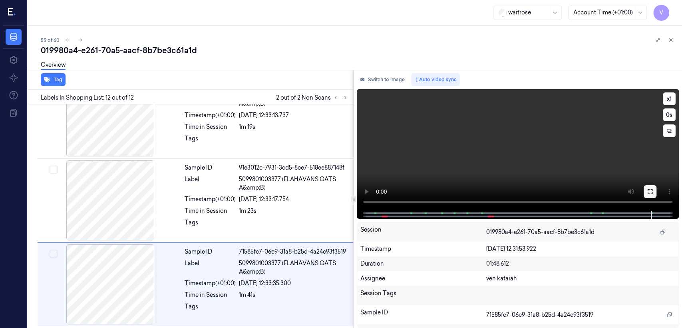
click at [646, 192] on button at bounding box center [650, 191] width 13 height 13
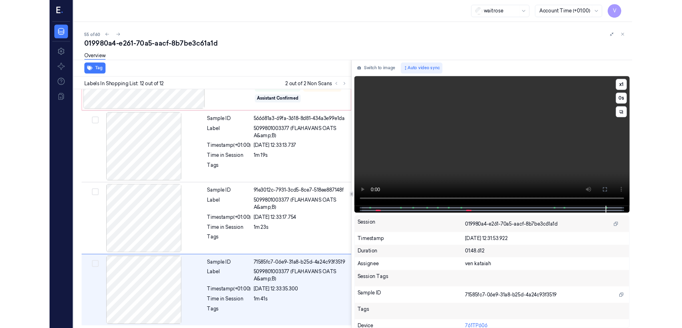
scroll to position [746, 0]
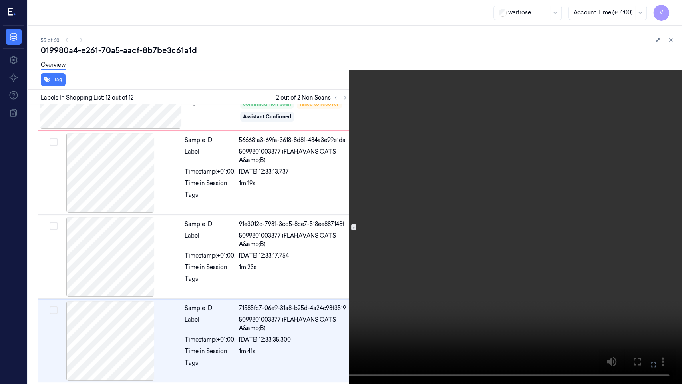
click at [536, 196] on video at bounding box center [341, 192] width 682 height 384
click at [0, 0] on icon at bounding box center [0, 0] width 0 height 0
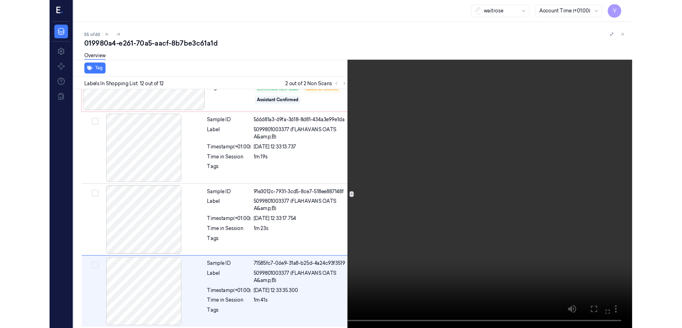
scroll to position [802, 0]
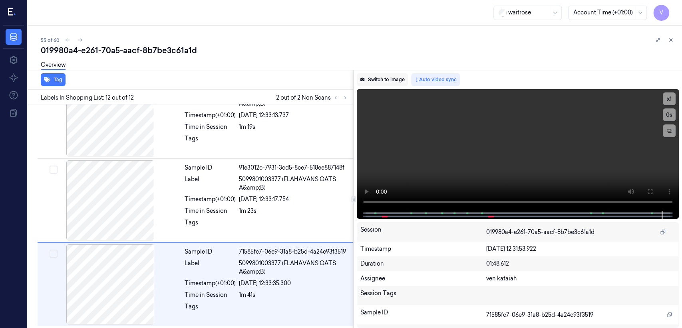
click at [375, 83] on button "Switch to image" at bounding box center [382, 79] width 51 height 13
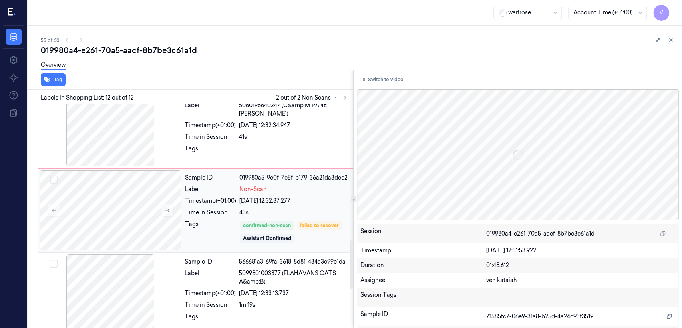
click at [243, 206] on div "Sample ID 019980a5-9c0f-7e5f-b179-36a21da3dcc2 Label Non-Scan Timestamp (+01:00…" at bounding box center [266, 210] width 169 height 80
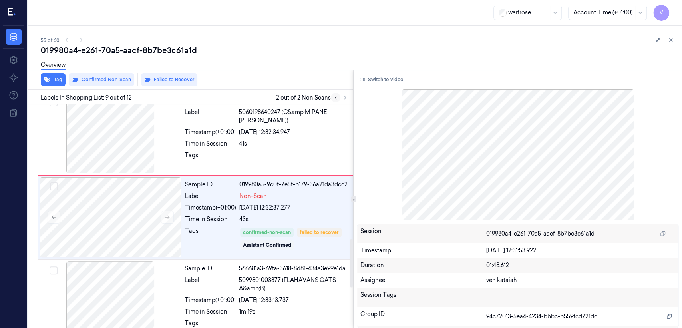
click at [336, 93] on button at bounding box center [336, 98] width 10 height 10
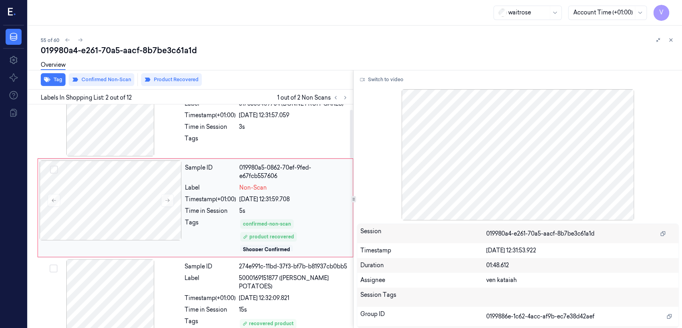
scroll to position [21, 0]
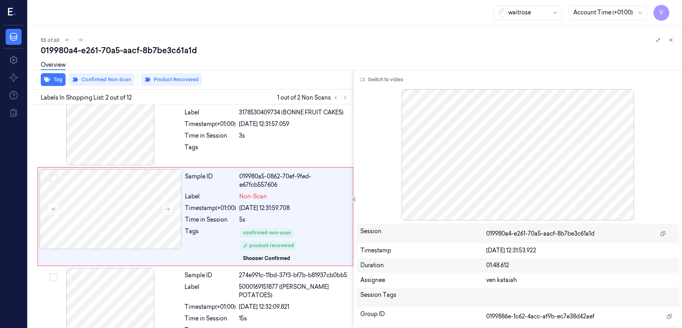
click at [675, 42] on div "55 of 60 019980a4-e261-70a5-aacf-8b7be3c61a1d Overview Tag Confirmed Non-Scan P…" at bounding box center [355, 177] width 654 height 302
click at [666, 42] on button at bounding box center [671, 40] width 10 height 10
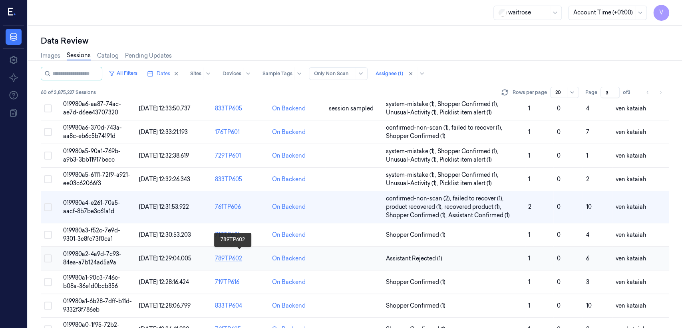
scroll to position [276, 0]
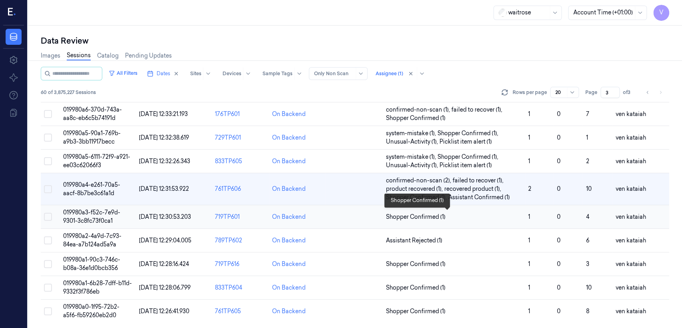
click at [401, 217] on span "Shopper Confirmed (1)" at bounding box center [416, 217] width 60 height 8
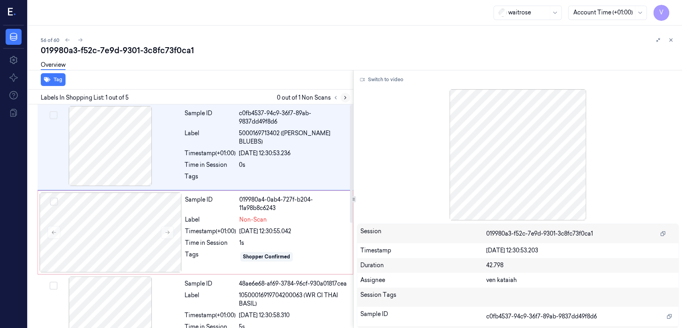
click at [342, 96] on icon at bounding box center [345, 98] width 6 height 6
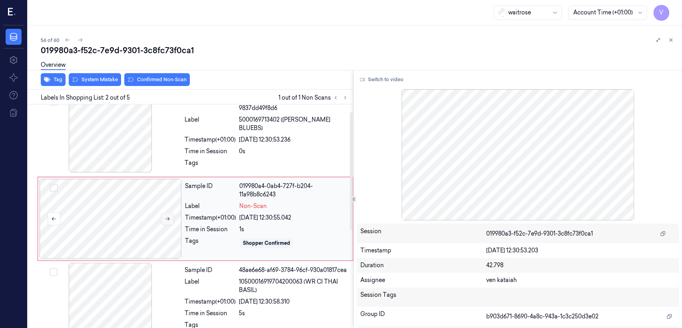
click at [169, 212] on button at bounding box center [167, 218] width 13 height 13
click at [230, 149] on div "Sample ID c0fb4537-94c9-36f7-89ab-9837dd49f8d6 Label 5000169713402 (WR DORG BLU…" at bounding box center [266, 133] width 170 height 82
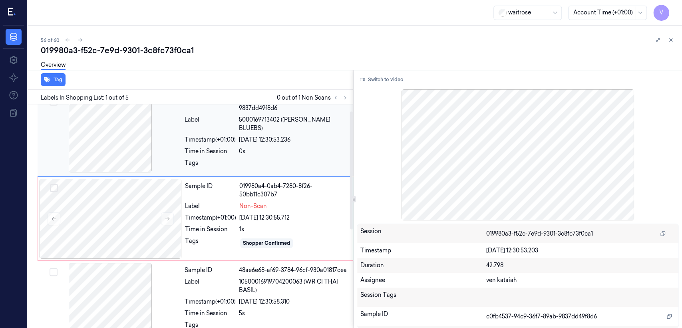
scroll to position [0, 0]
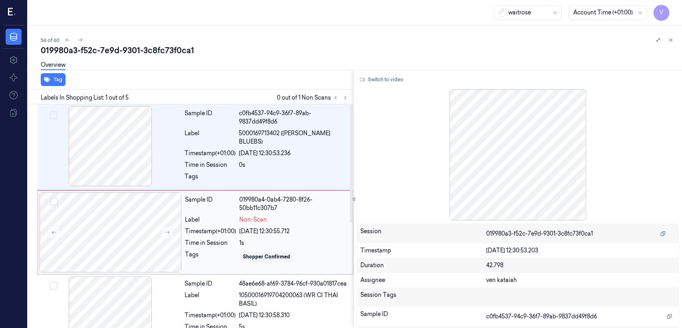
click at [252, 231] on div "25/09/2025 12:30:55.712" at bounding box center [293, 231] width 109 height 8
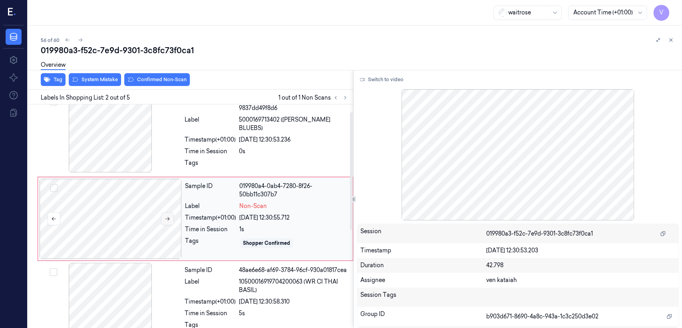
click at [169, 217] on icon at bounding box center [168, 219] width 6 height 6
click at [251, 123] on div "Sample ID c0fb4537-94c9-36f7-89ab-9837dd49f8d6 Label 5000169713402 (WR DORG BLU…" at bounding box center [266, 133] width 170 height 82
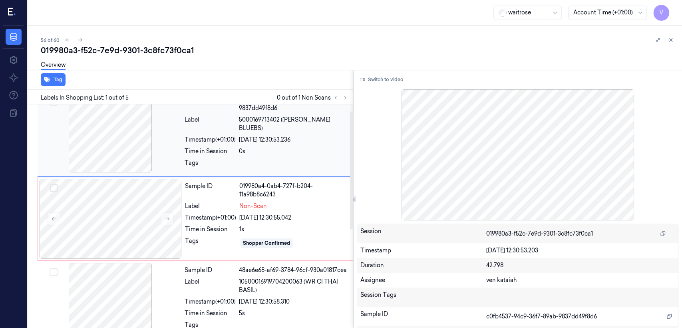
scroll to position [0, 0]
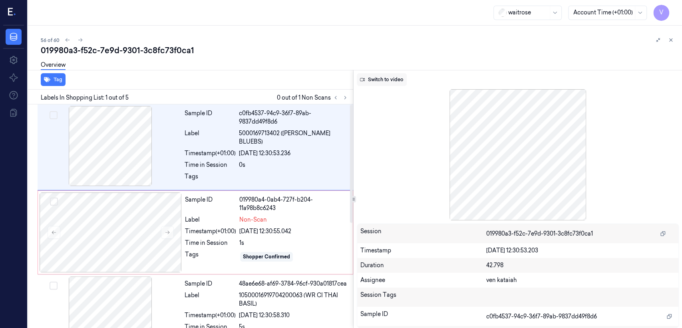
click at [392, 77] on button "Switch to video" at bounding box center [382, 79] width 50 height 13
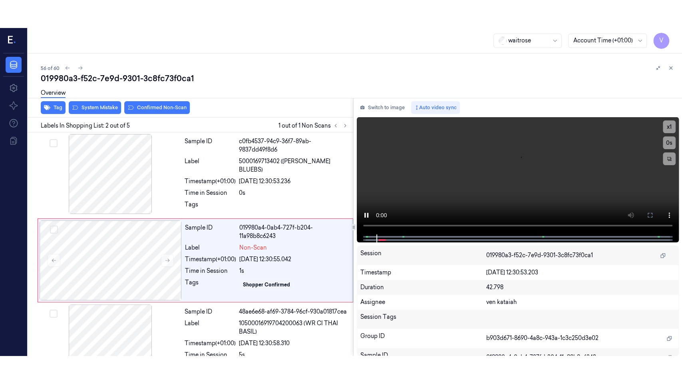
scroll to position [14, 0]
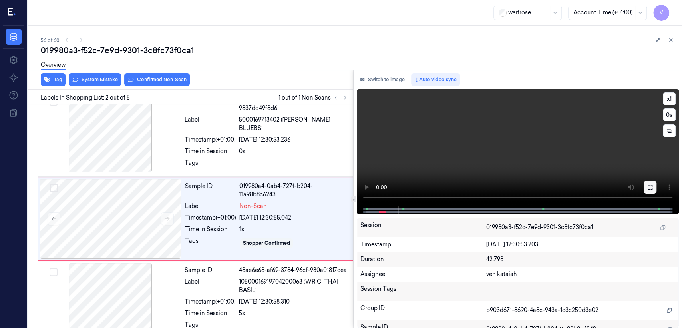
click at [647, 187] on icon at bounding box center [650, 187] width 6 height 6
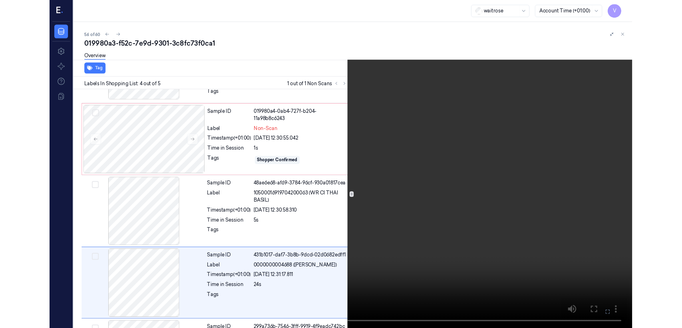
scroll to position [142, 0]
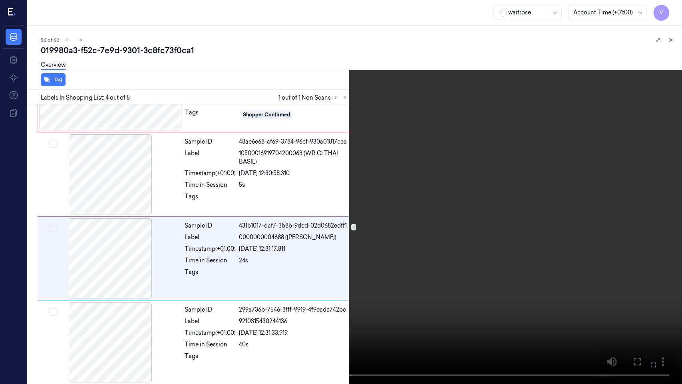
click at [0, 0] on icon at bounding box center [0, 0] width 0 height 0
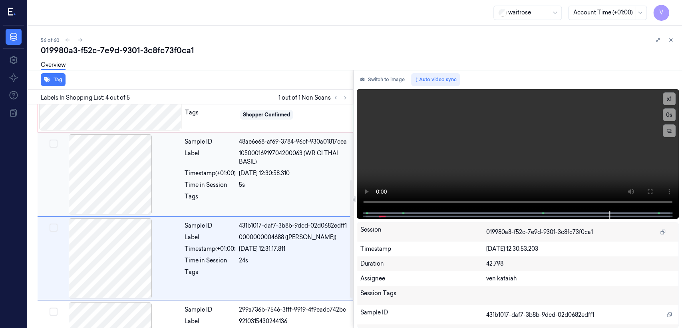
click at [257, 164] on div "Sample ID 48ae6e68-af69-3784-96cf-930a01817cea Label 10500016919704200063 (WR C…" at bounding box center [266, 174] width 170 height 80
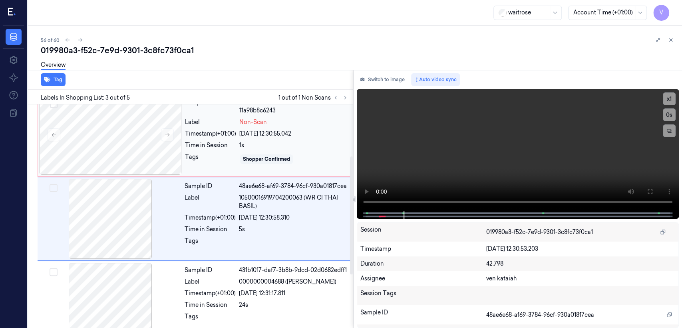
click at [215, 153] on div "Tags" at bounding box center [210, 159] width 51 height 13
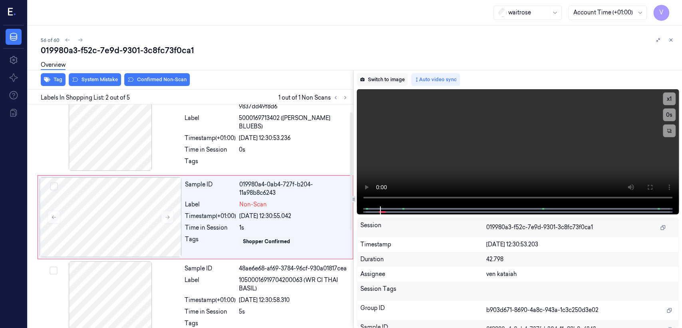
scroll to position [14, 0]
drag, startPoint x: 397, startPoint y: 68, endPoint x: 393, endPoint y: 78, distance: 10.8
click at [398, 71] on div "019980a3-f52c-7e9d-9301-3c8fc73f0ca1 Overview Tag System Mistake Confirmed Non-…" at bounding box center [358, 186] width 635 height 283
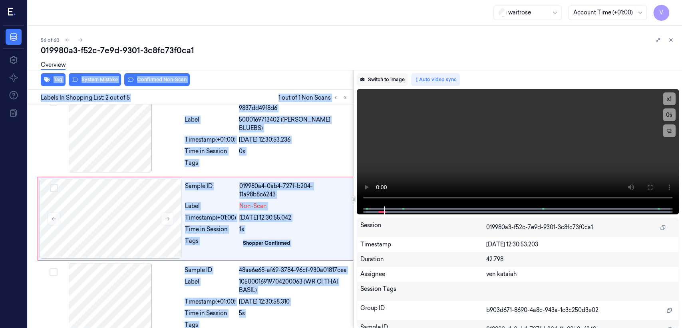
click at [392, 78] on button "Switch to image" at bounding box center [382, 79] width 51 height 13
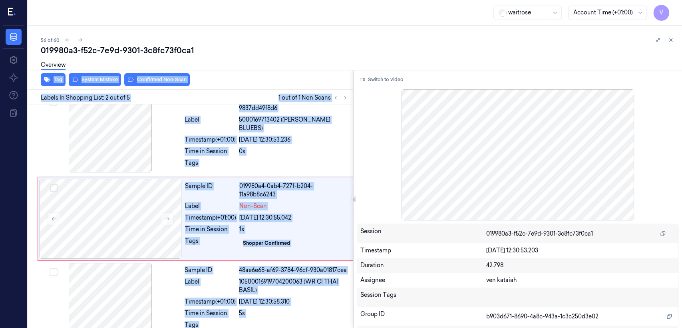
click at [282, 90] on div "Labels In Shopping List: 2 out of 5 1 out of 1 Non Scans" at bounding box center [189, 97] width 328 height 15
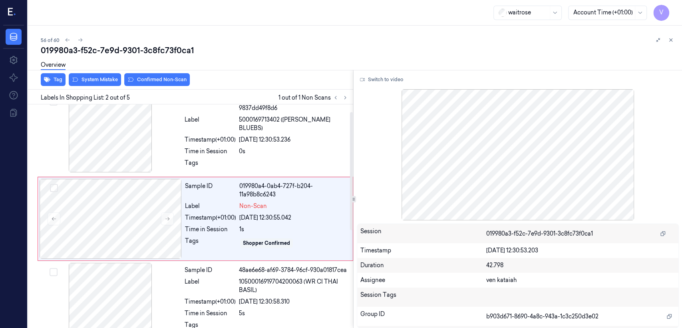
click at [106, 75] on div "Overview" at bounding box center [358, 66] width 635 height 20
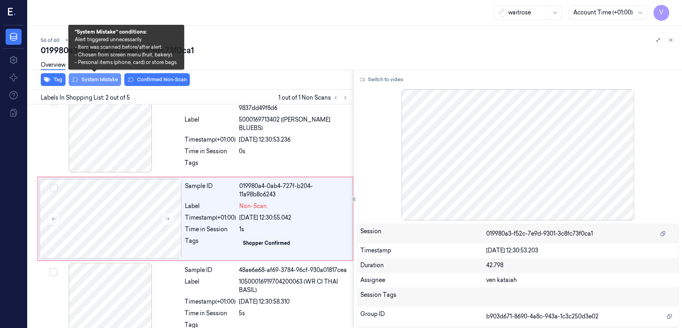
click at [105, 80] on button "System Mistake" at bounding box center [95, 79] width 52 height 13
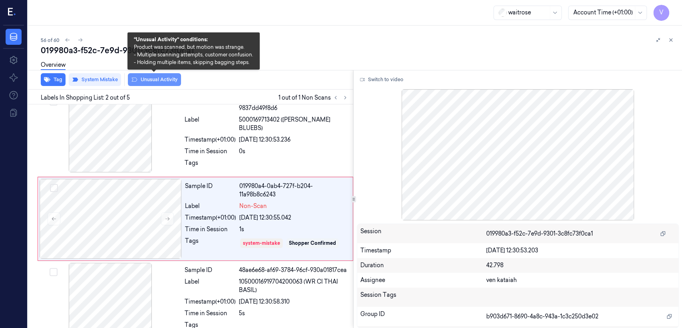
click at [159, 78] on button "Unusual Activity" at bounding box center [154, 79] width 53 height 13
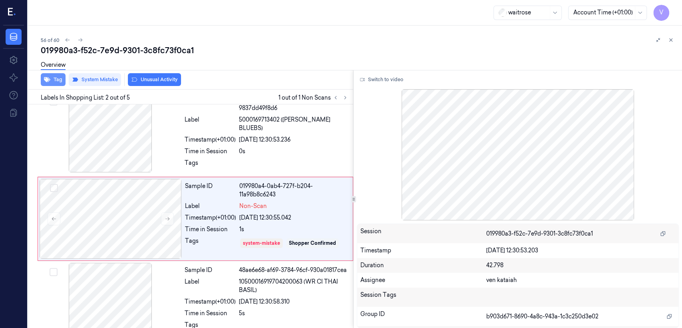
click at [52, 77] on button "Tag" at bounding box center [53, 79] width 25 height 13
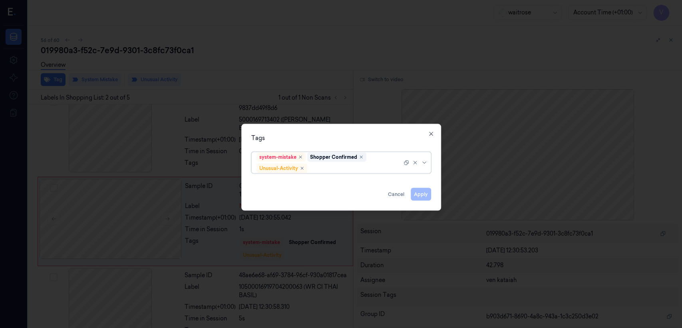
scroll to position [16, 0]
click at [344, 166] on div at bounding box center [355, 168] width 93 height 8
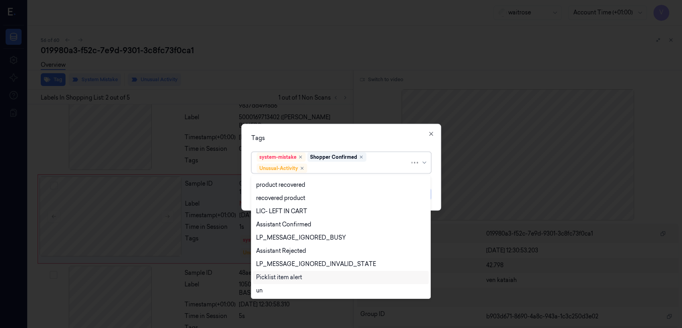
click at [278, 274] on div "Picklist item alert" at bounding box center [279, 277] width 46 height 8
click at [403, 131] on div "Tags option Picklist item alert, selected. 20 results available. Use Up and Dow…" at bounding box center [341, 167] width 200 height 87
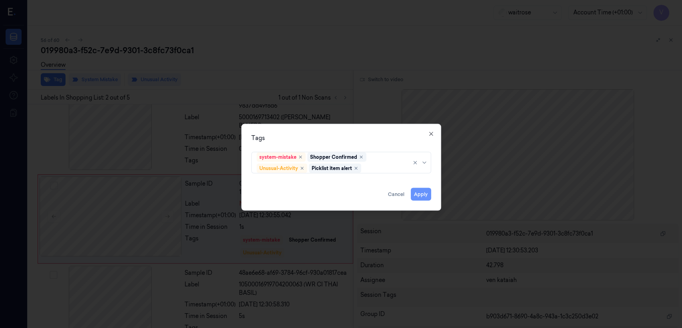
click at [422, 195] on button "Apply" at bounding box center [421, 194] width 20 height 13
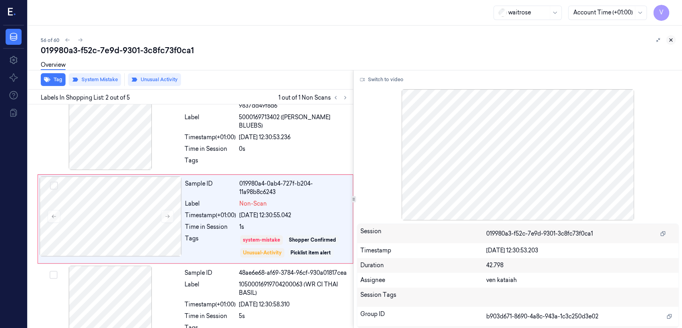
click at [672, 43] on button at bounding box center [671, 40] width 10 height 10
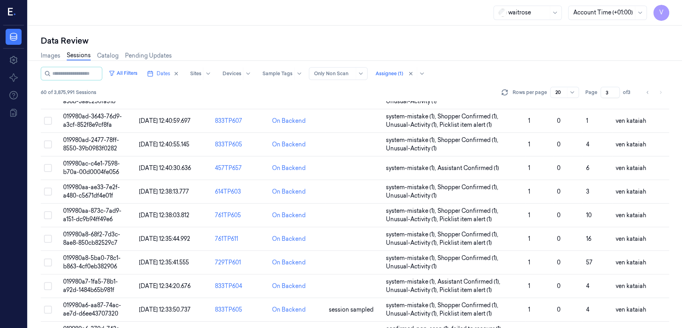
scroll to position [276, 0]
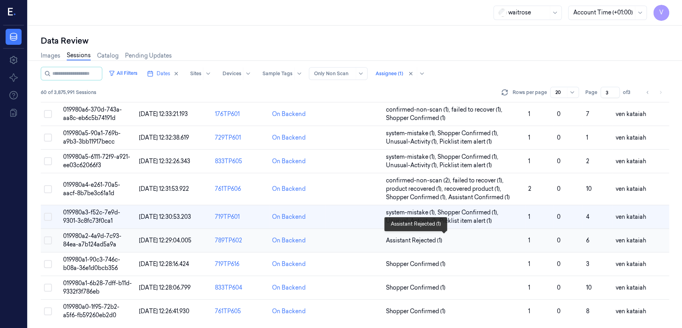
click at [422, 242] on span "Assistant Rejected (1)" at bounding box center [414, 240] width 56 height 8
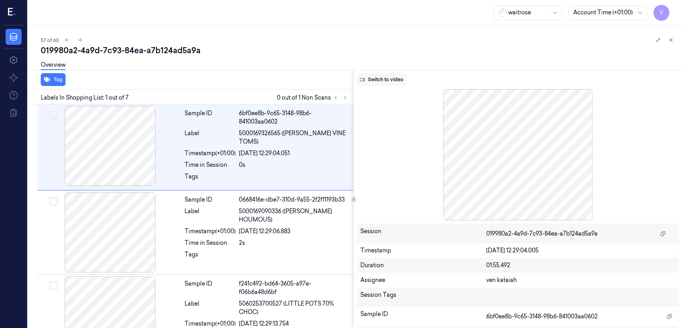
click at [387, 84] on button "Switch to video" at bounding box center [382, 79] width 50 height 13
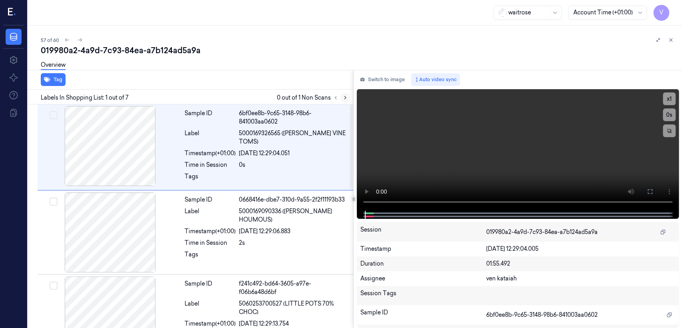
click at [345, 98] on icon at bounding box center [345, 98] width 6 height 6
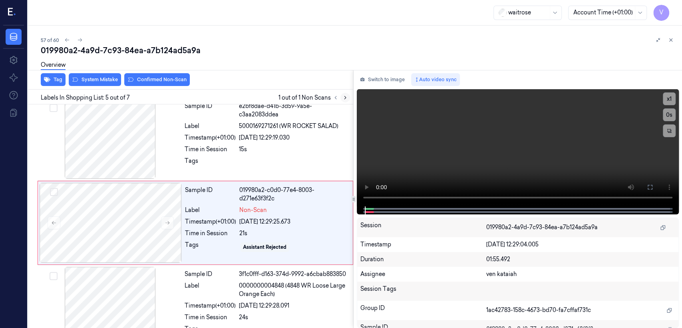
scroll to position [270, 0]
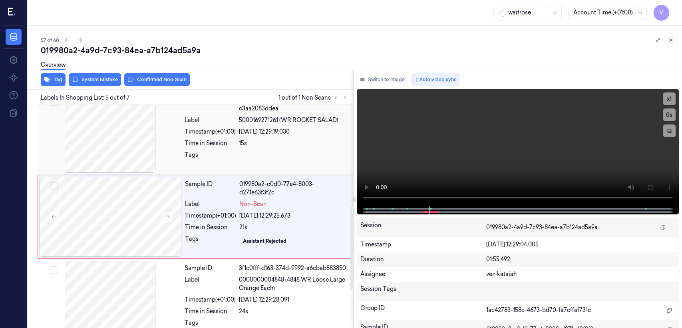
click at [219, 146] on div "Time in Session" at bounding box center [210, 143] width 51 height 8
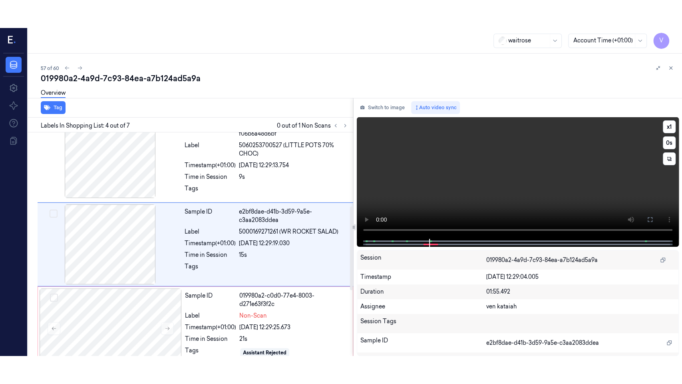
scroll to position [186, 0]
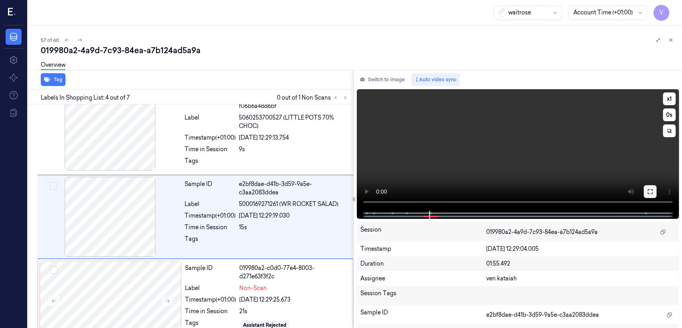
click at [651, 192] on icon at bounding box center [650, 191] width 6 height 6
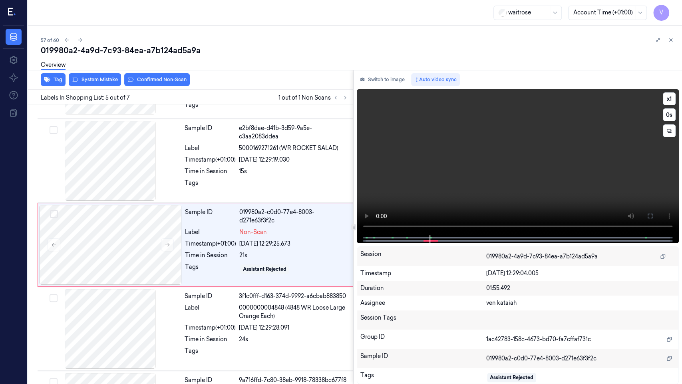
scroll to position [243, 0]
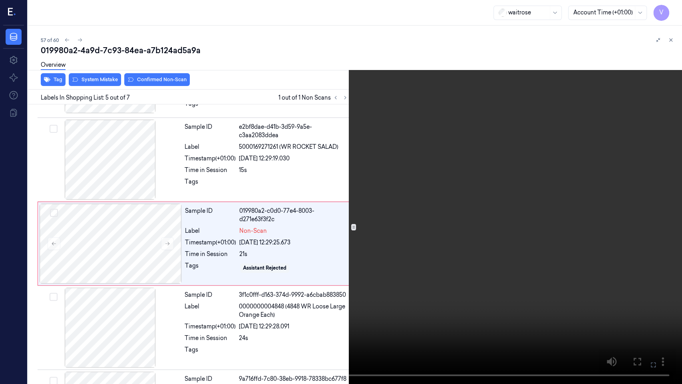
click at [0, 0] on icon at bounding box center [0, 0] width 0 height 0
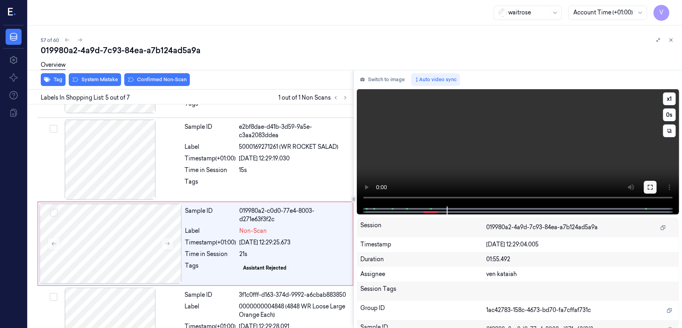
click at [654, 189] on button at bounding box center [650, 187] width 13 height 13
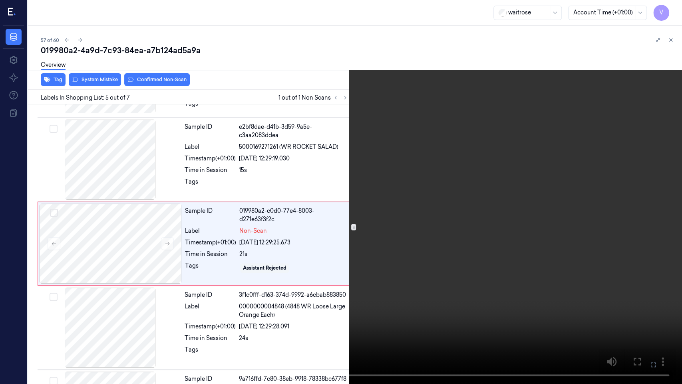
click at [630, 277] on video at bounding box center [341, 192] width 682 height 384
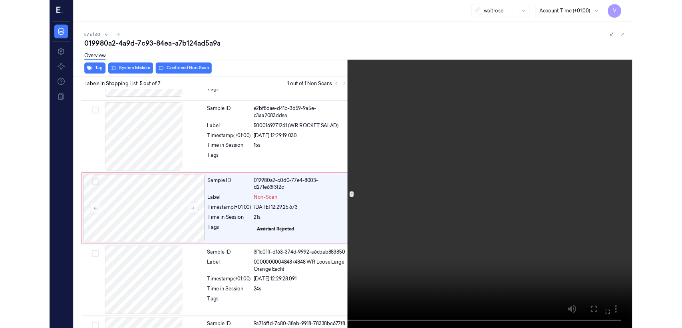
scroll to position [242, 0]
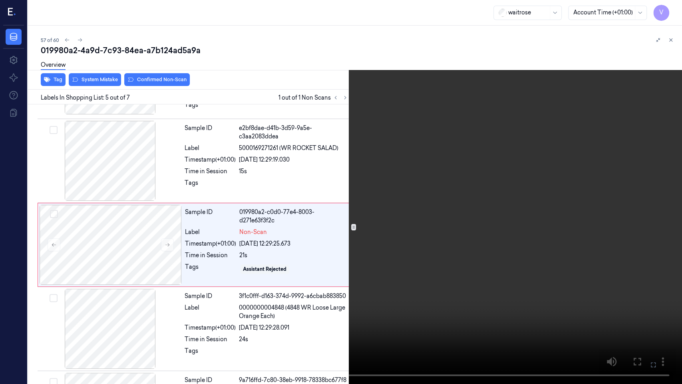
click at [0, 0] on icon at bounding box center [0, 0] width 0 height 0
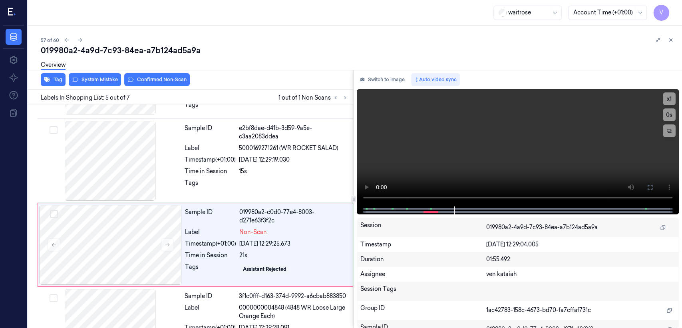
click at [369, 72] on div "Switch to image Auto video sync x 1 0 s Session 019980a2-4a9d-7c93-84ea-a7b124a…" at bounding box center [518, 199] width 328 height 258
click at [367, 78] on button "Switch to image" at bounding box center [382, 79] width 51 height 13
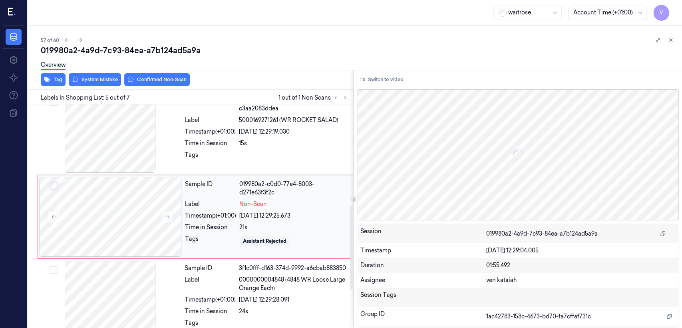
click at [234, 196] on div "Sample ID" at bounding box center [210, 188] width 51 height 17
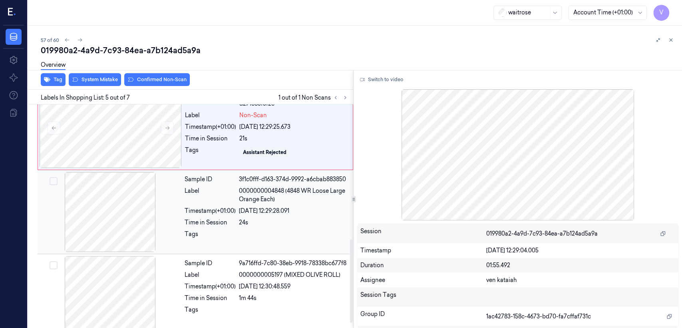
click at [251, 212] on div "25/09/2025 12:29:28.091" at bounding box center [293, 211] width 109 height 8
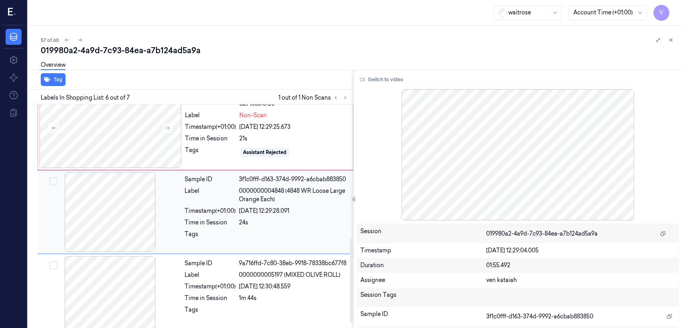
scroll to position [354, 0]
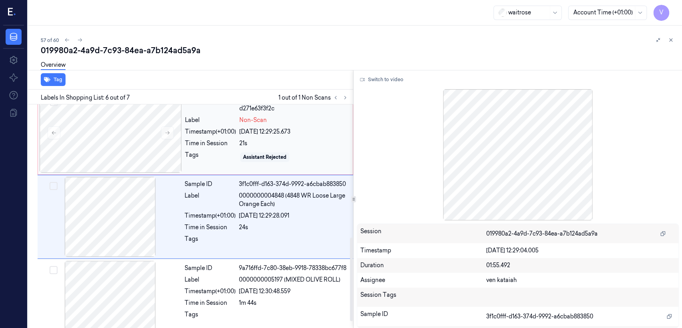
click at [267, 137] on div "Sample ID 019980a2-c0d0-77e4-8003-d271e63f3f2c Label Non-Scan Timestamp (+01:00…" at bounding box center [266, 133] width 169 height 80
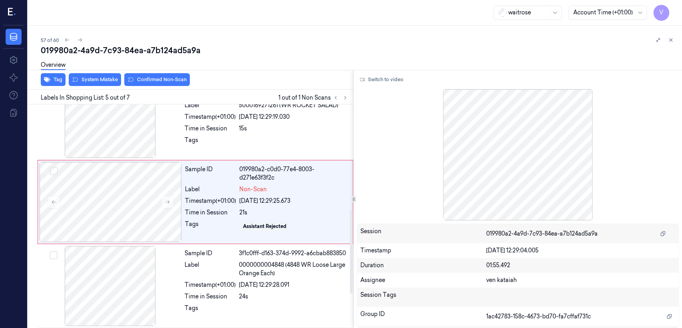
scroll to position [270, 0]
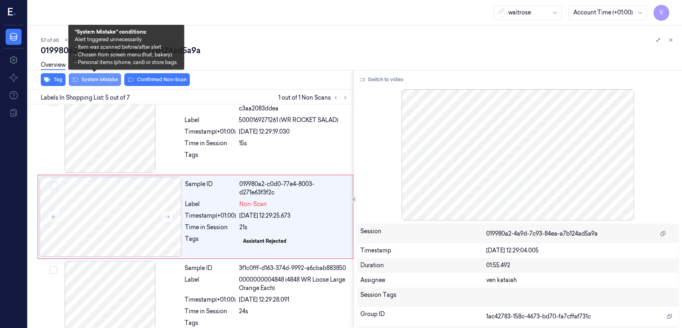
click at [109, 84] on button "System Mistake" at bounding box center [95, 79] width 52 height 13
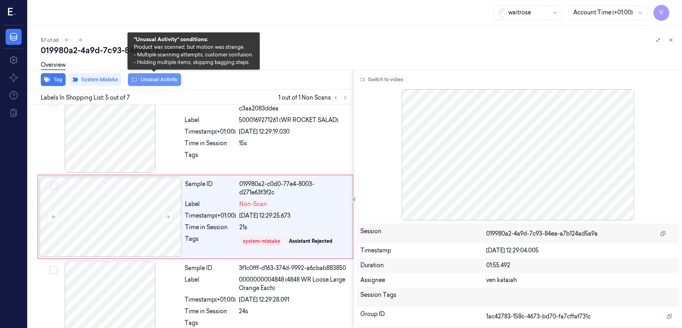
click at [158, 83] on button "Unusual Activity" at bounding box center [154, 79] width 53 height 13
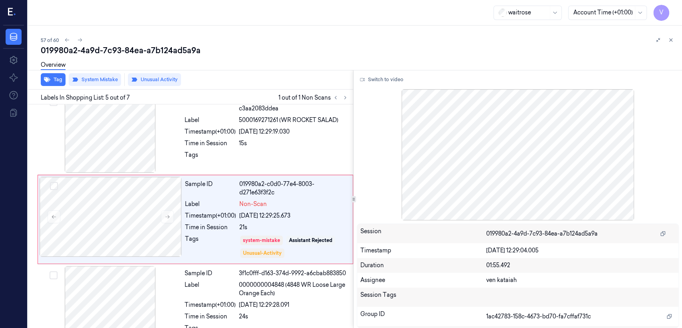
scroll to position [272, 0]
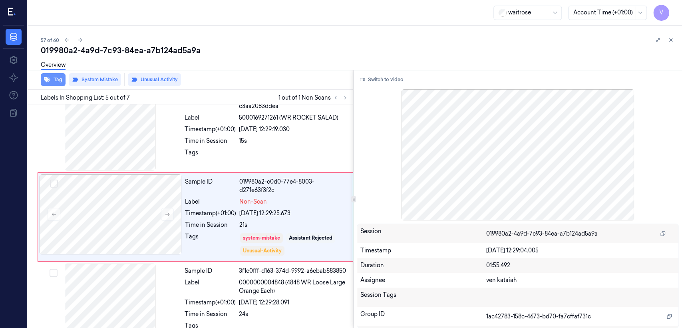
click at [50, 84] on button "Tag" at bounding box center [53, 79] width 25 height 13
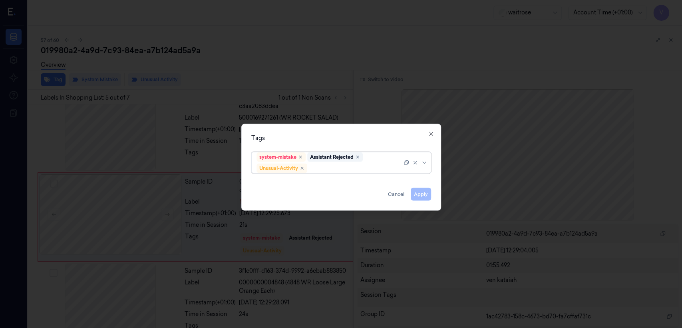
click at [332, 169] on div at bounding box center [355, 168] width 93 height 8
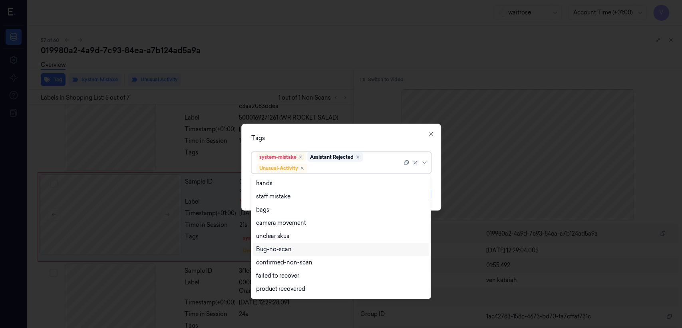
scroll to position [104, 0]
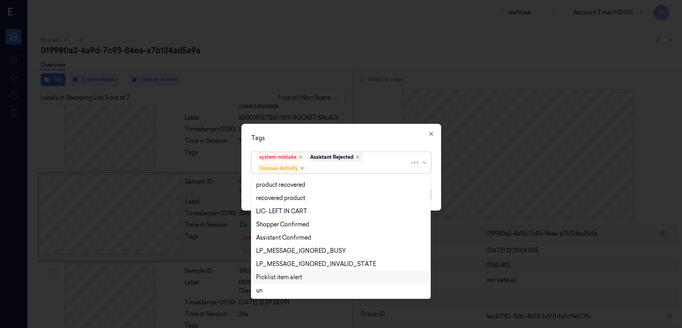
click at [282, 276] on div "Picklist item alert" at bounding box center [279, 277] width 46 height 8
click at [388, 133] on div "Tags option Picklist item alert, selected. 20 results available. Use Up and Dow…" at bounding box center [341, 167] width 200 height 87
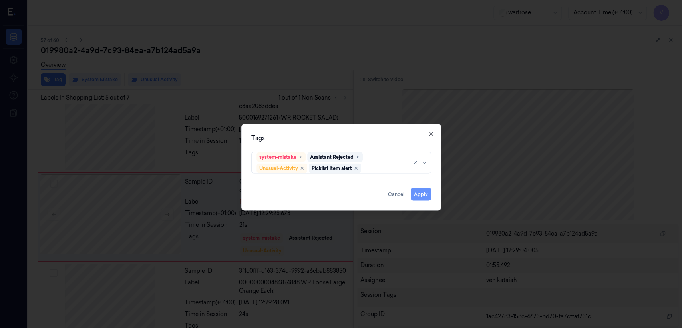
click at [421, 200] on button "Apply" at bounding box center [421, 194] width 20 height 13
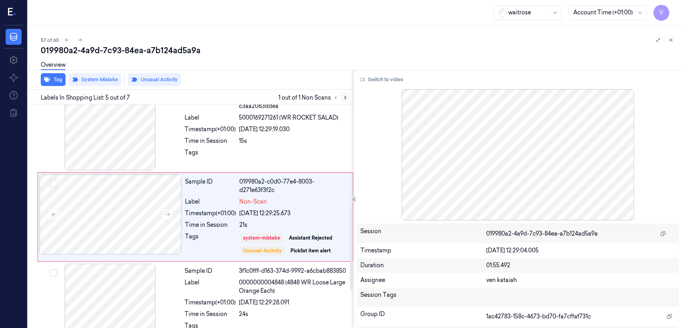
click at [348, 99] on button at bounding box center [345, 98] width 10 height 10
click at [673, 41] on icon at bounding box center [671, 40] width 6 height 6
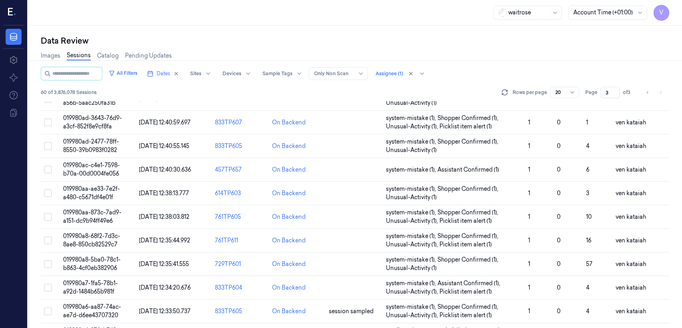
scroll to position [276, 0]
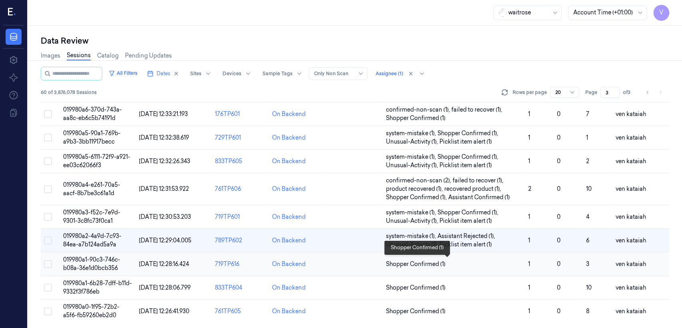
click at [416, 263] on span "Shopper Confirmed (1)" at bounding box center [416, 264] width 60 height 8
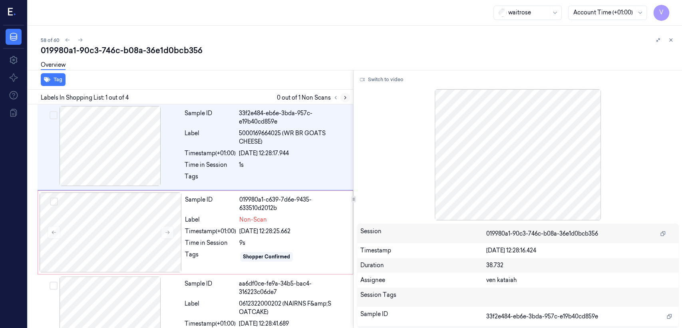
click at [346, 101] on button at bounding box center [345, 98] width 10 height 10
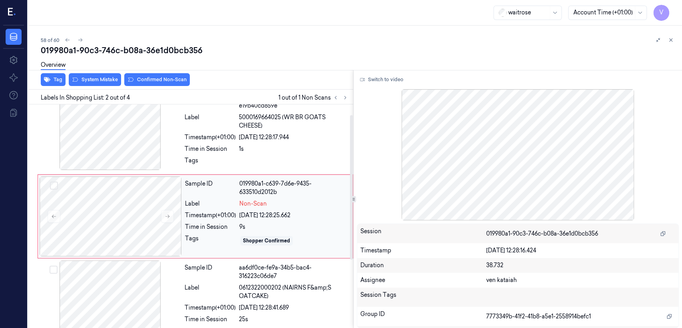
click at [246, 188] on div "019980a1-c639-7d6e-9435-633510d2012b" at bounding box center [293, 187] width 109 height 17
click at [225, 155] on div "Sample ID 33f2e484-eb6e-3bda-957c-e19b40cd859e Label 5000169664025 (WR BR GOATS…" at bounding box center [266, 131] width 170 height 82
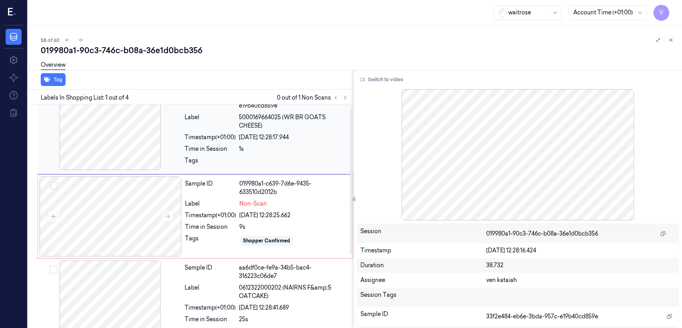
scroll to position [0, 0]
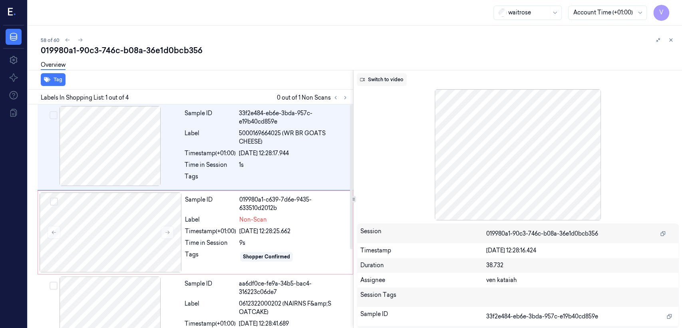
click at [380, 82] on button "Switch to video" at bounding box center [382, 79] width 50 height 13
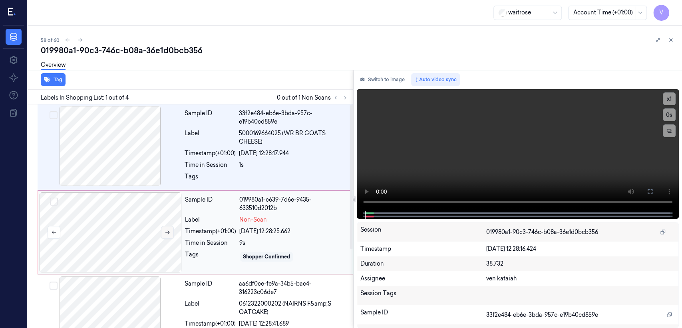
click at [169, 235] on button at bounding box center [167, 232] width 13 height 13
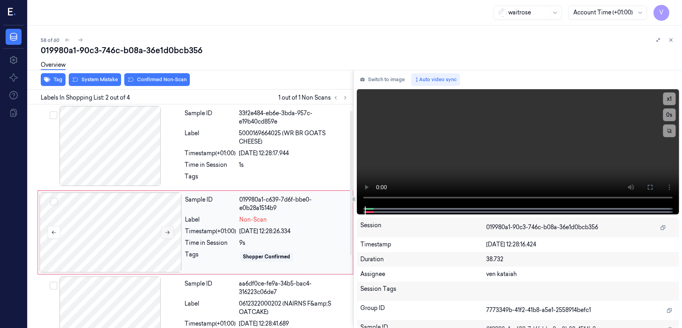
scroll to position [16, 0]
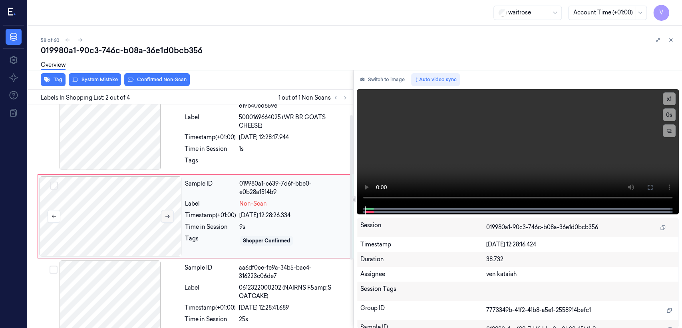
click at [165, 219] on button at bounding box center [167, 216] width 13 height 13
click at [179, 137] on div at bounding box center [110, 130] width 142 height 80
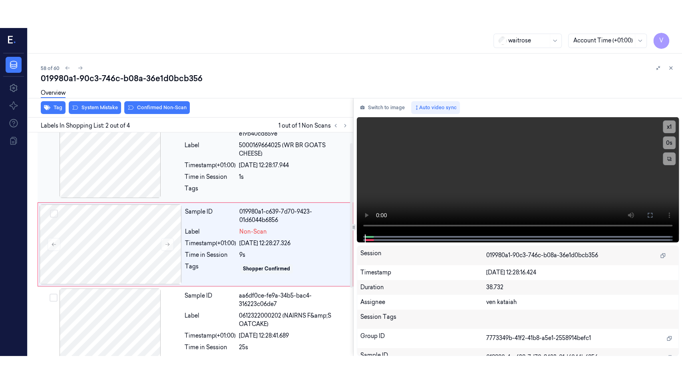
scroll to position [0, 0]
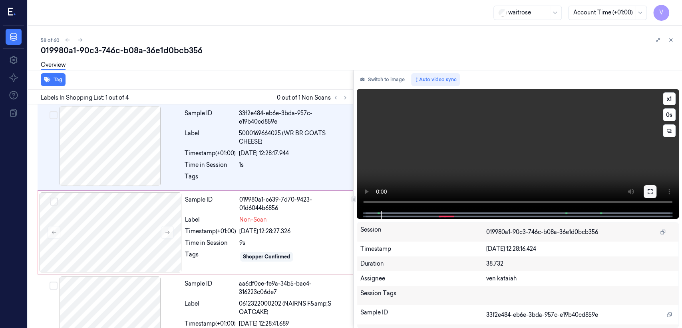
click at [644, 192] on button at bounding box center [650, 191] width 13 height 13
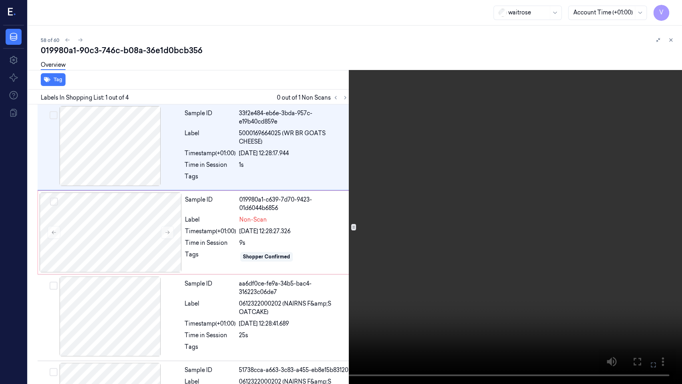
click at [0, 0] on icon at bounding box center [0, 0] width 0 height 0
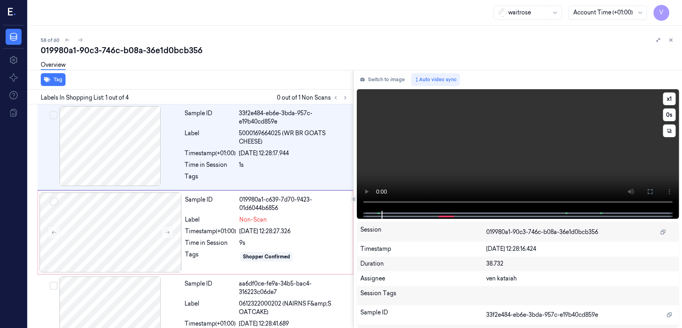
drag, startPoint x: 648, startPoint y: 191, endPoint x: 377, endPoint y: 280, distance: 285.2
click at [646, 192] on button at bounding box center [650, 191] width 13 height 13
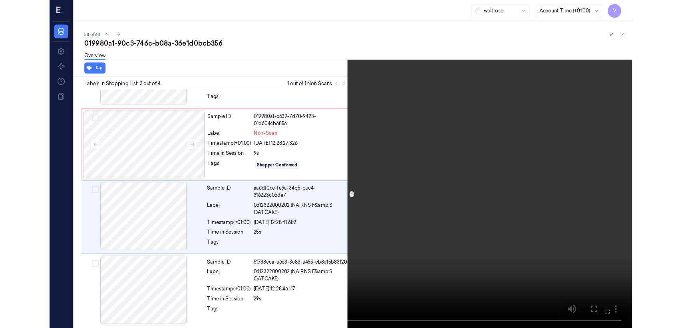
scroll to position [65, 0]
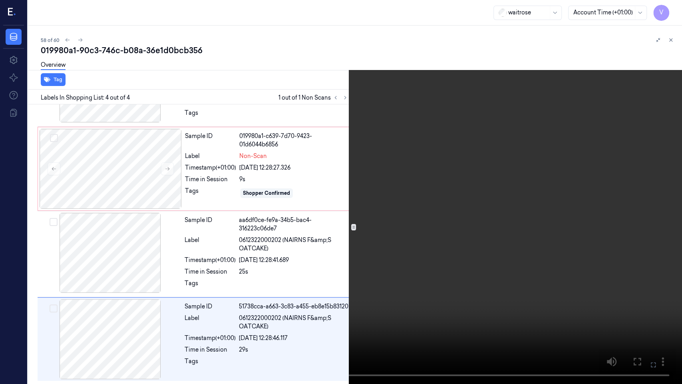
click at [0, 0] on icon at bounding box center [0, 0] width 0 height 0
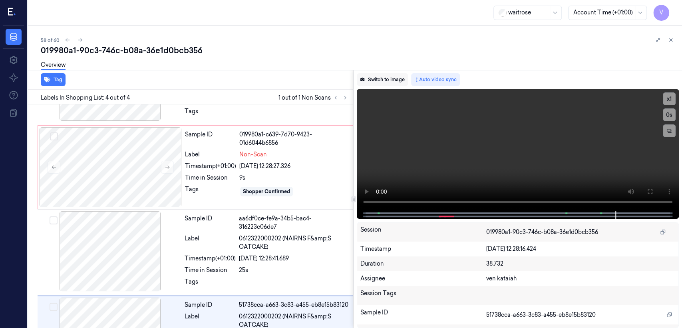
click at [375, 78] on button "Switch to image" at bounding box center [382, 79] width 51 height 13
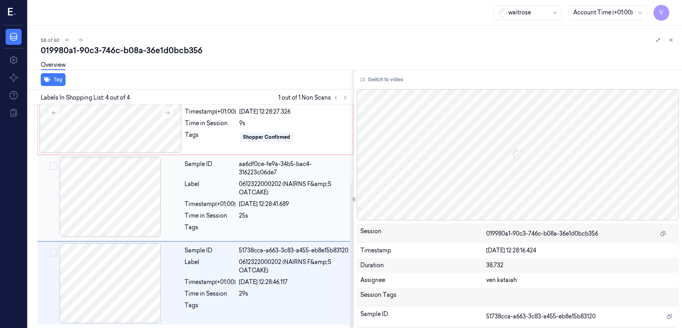
click at [257, 164] on div "aa6df0ce-fe9a-34b5-bac4-316223c06de7" at bounding box center [293, 168] width 109 height 17
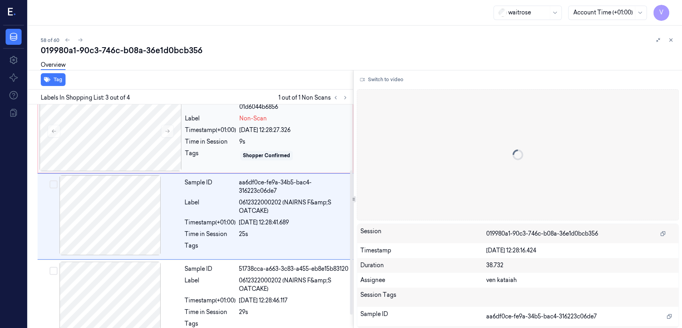
click at [210, 133] on div "Timestamp (+01:00)" at bounding box center [210, 130] width 51 height 8
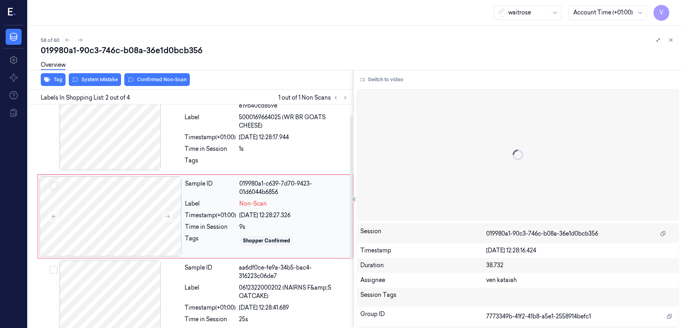
scroll to position [16, 0]
click at [81, 78] on button "System Mistake" at bounding box center [95, 79] width 52 height 13
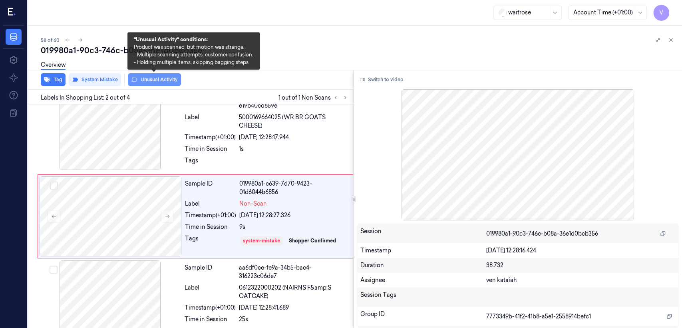
click at [173, 80] on button "Unusual Activity" at bounding box center [154, 79] width 53 height 13
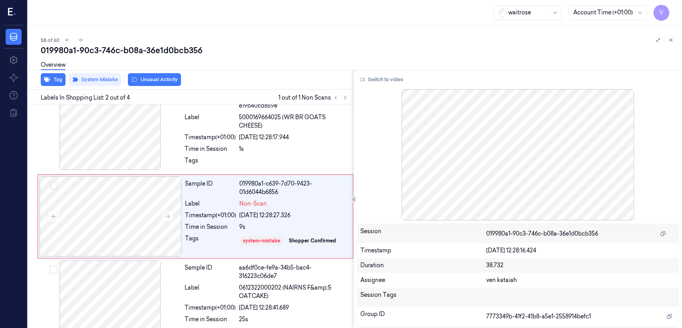
scroll to position [18, 0]
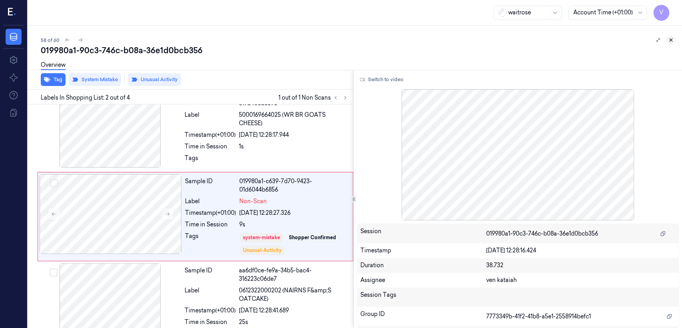
click at [668, 40] on icon at bounding box center [671, 40] width 6 height 6
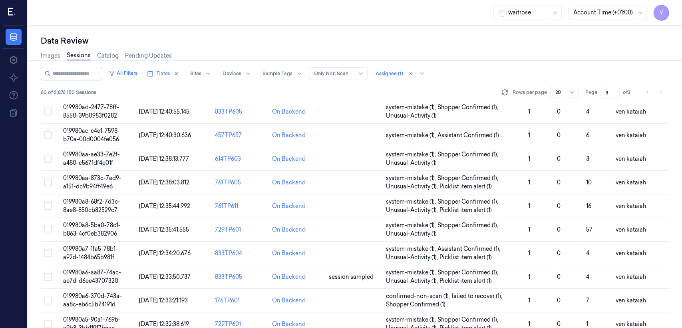
scroll to position [276, 0]
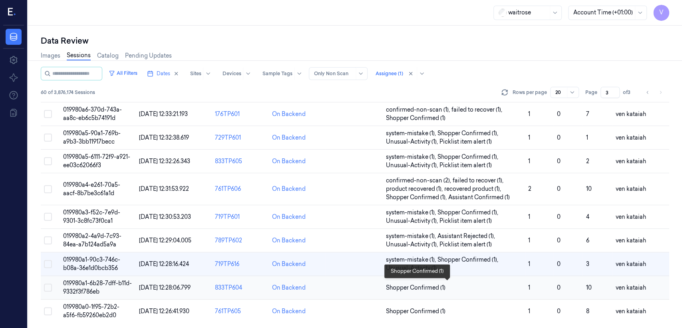
click at [432, 286] on span "Shopper Confirmed (1)" at bounding box center [416, 287] width 60 height 8
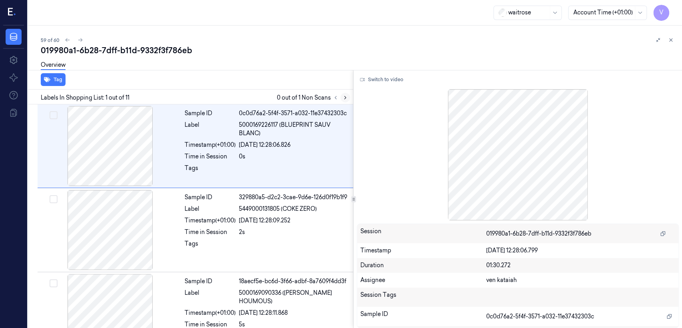
click at [344, 99] on icon at bounding box center [345, 98] width 6 height 6
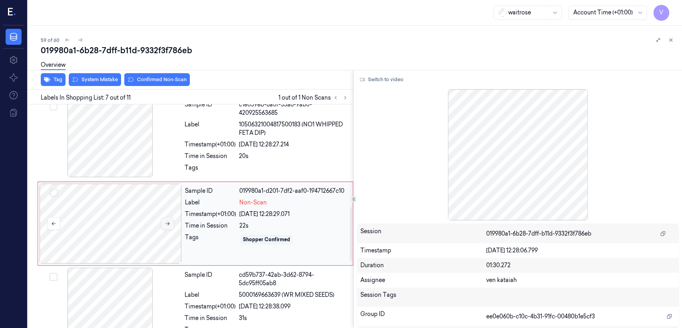
scroll to position [435, 0]
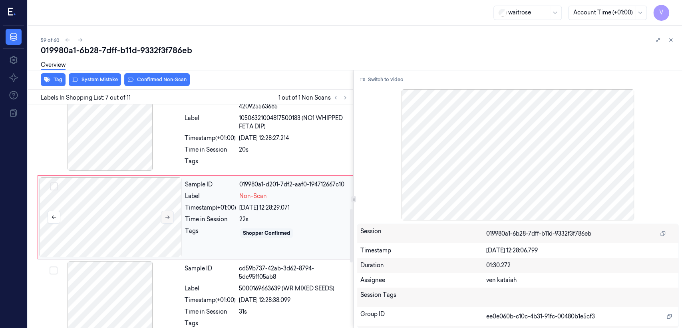
click at [163, 219] on button at bounding box center [167, 217] width 13 height 13
click at [196, 134] on div "Timestamp (+01:00)" at bounding box center [210, 138] width 51 height 8
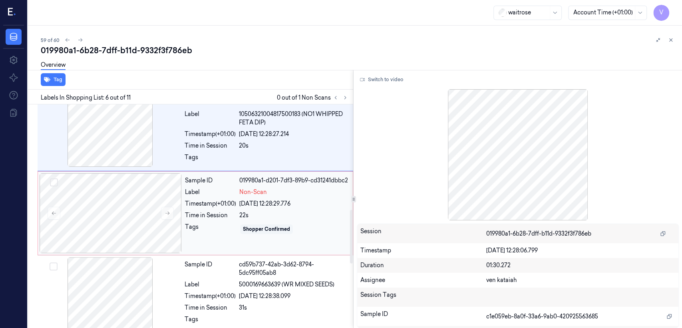
click at [260, 219] on div "22s" at bounding box center [293, 215] width 109 height 8
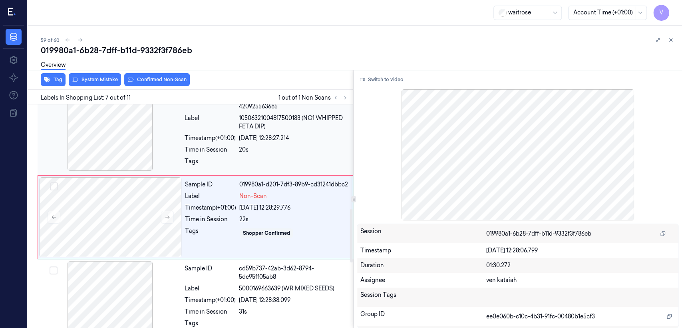
click at [238, 163] on div "Tags" at bounding box center [267, 163] width 164 height 13
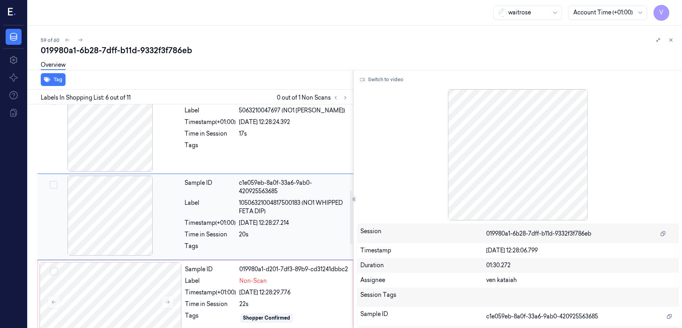
scroll to position [439, 0]
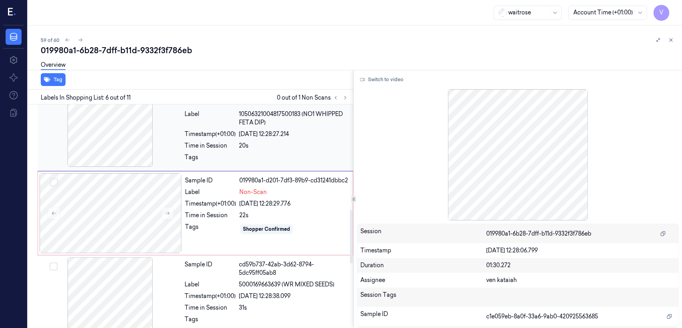
click at [234, 141] on div "Time in Session" at bounding box center [210, 145] width 51 height 8
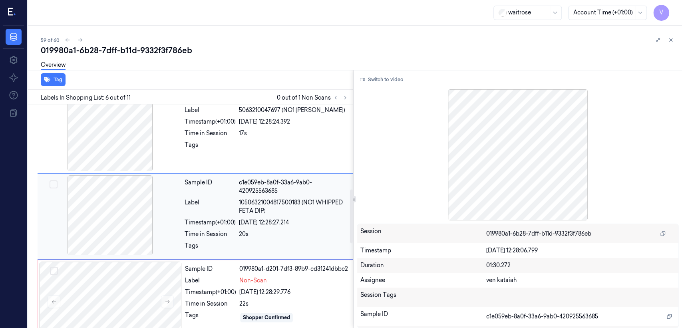
scroll to position [350, 0]
click at [400, 75] on button "Switch to video" at bounding box center [382, 79] width 50 height 13
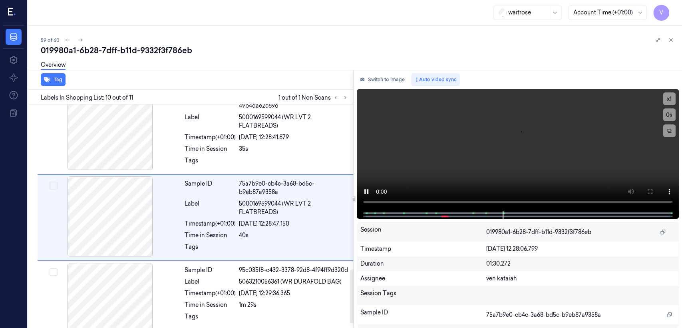
scroll to position [690, 0]
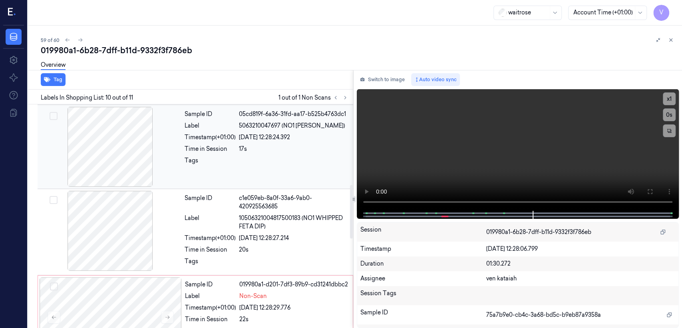
click at [253, 147] on div "17s" at bounding box center [293, 149] width 109 height 8
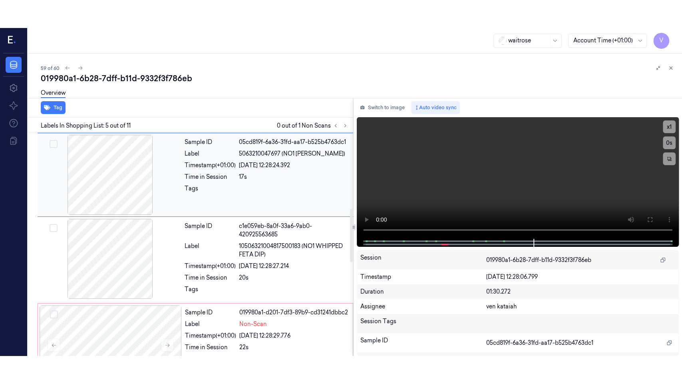
scroll to position [265, 0]
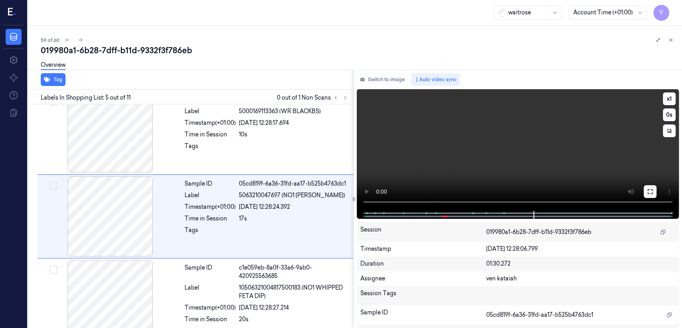
click at [648, 192] on icon at bounding box center [650, 191] width 6 height 6
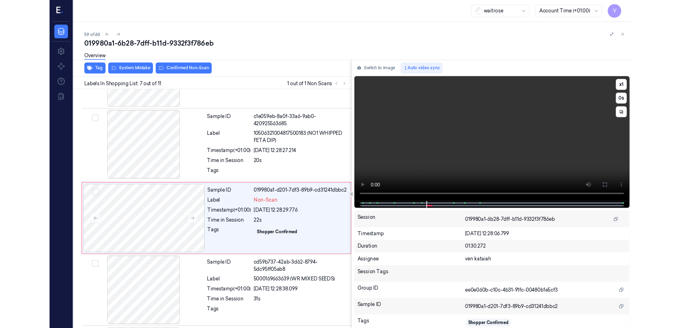
scroll to position [407, 0]
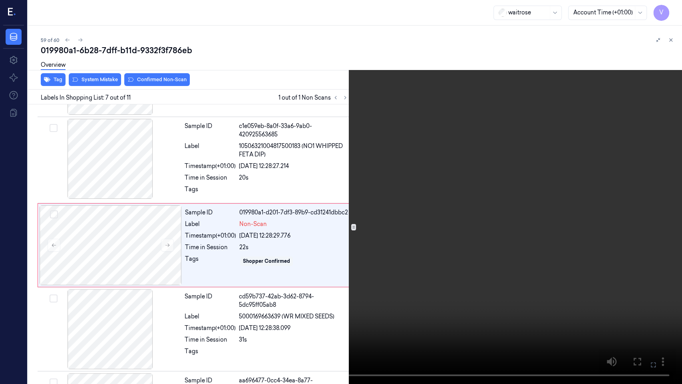
click at [0, 0] on icon at bounding box center [0, 0] width 0 height 0
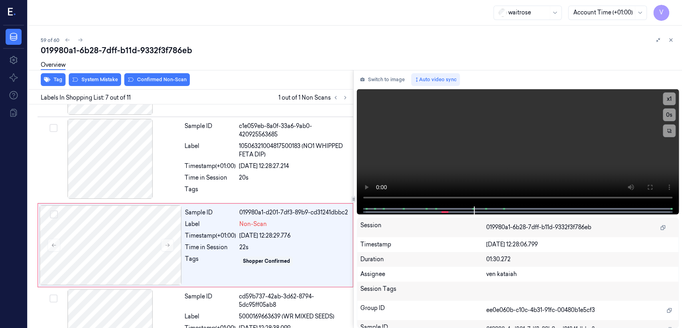
drag, startPoint x: 374, startPoint y: 82, endPoint x: 370, endPoint y: 86, distance: 6.2
click at [374, 82] on button "Switch to image" at bounding box center [382, 79] width 51 height 13
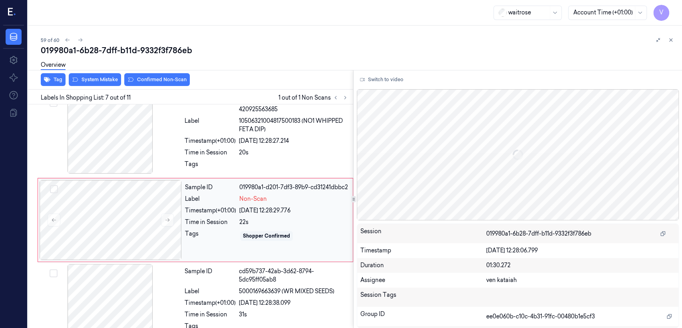
scroll to position [435, 0]
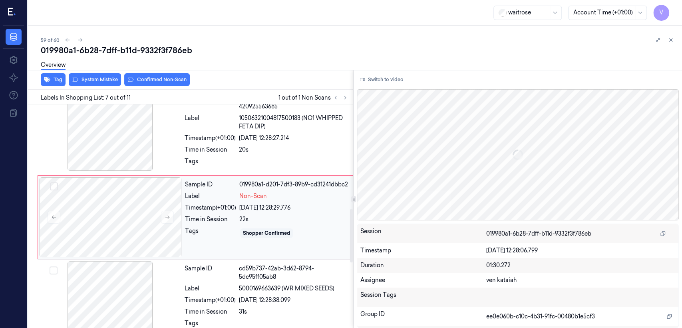
click at [256, 189] on div "019980a1-d201-7df3-89b9-cd31241dbbc2" at bounding box center [293, 184] width 109 height 8
click at [80, 76] on button "System Mistake" at bounding box center [95, 79] width 52 height 13
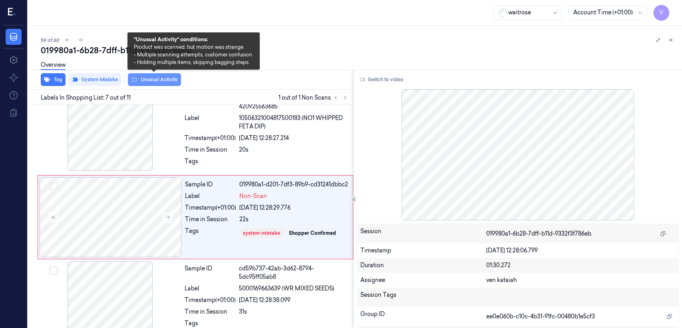
click at [152, 77] on button "Unusual Activity" at bounding box center [154, 79] width 53 height 13
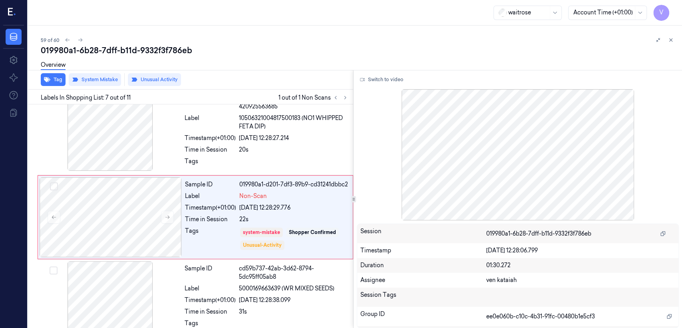
scroll to position [438, 0]
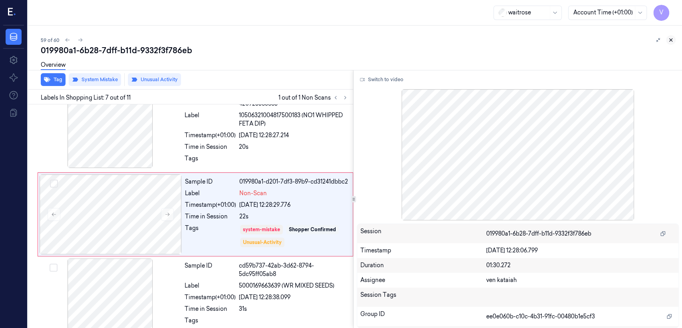
click at [674, 40] on button at bounding box center [671, 40] width 10 height 10
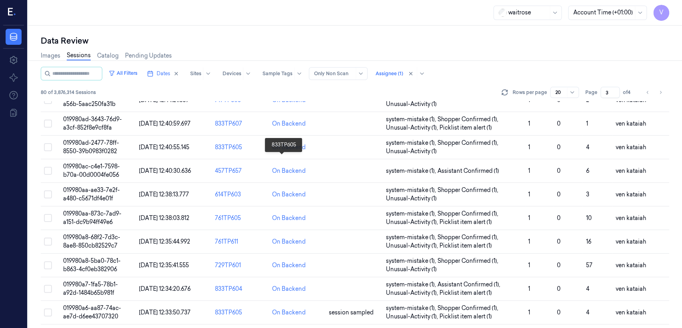
scroll to position [276, 0]
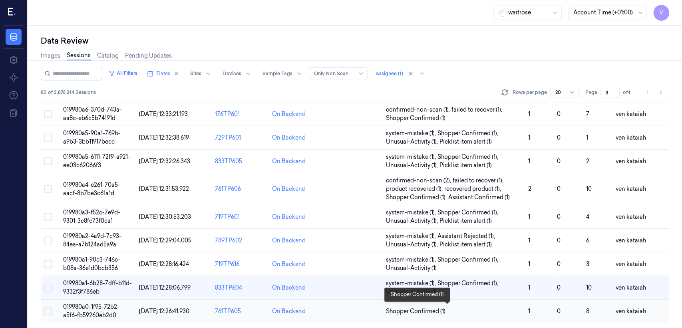
click at [426, 308] on span "Shopper Confirmed (1)" at bounding box center [416, 311] width 60 height 8
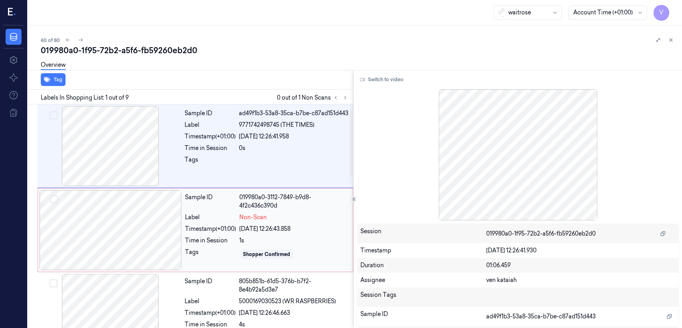
scroll to position [89, 0]
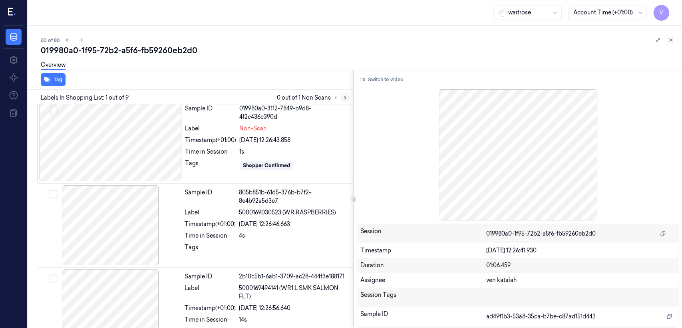
click at [342, 99] on icon at bounding box center [345, 98] width 6 height 6
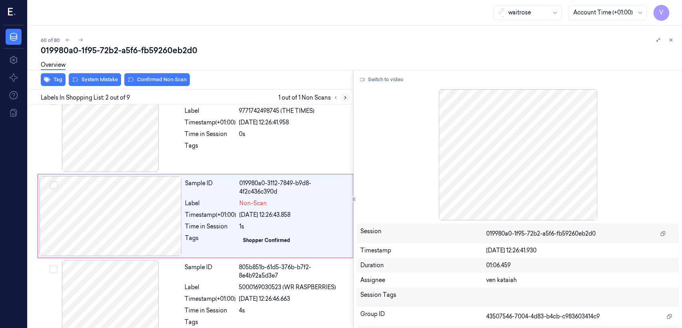
scroll to position [14, 0]
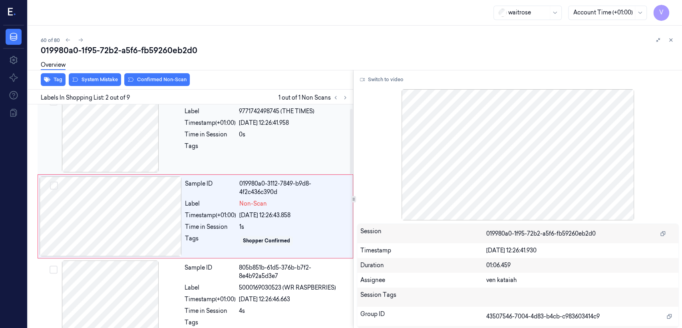
click at [227, 133] on div "Time in Session" at bounding box center [210, 134] width 51 height 8
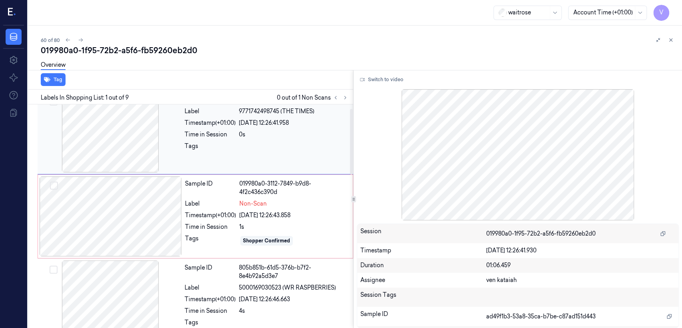
scroll to position [0, 0]
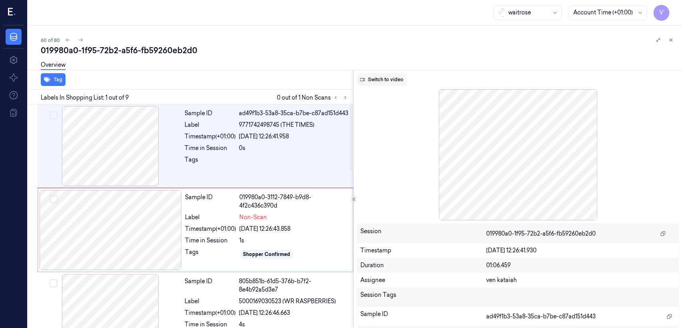
click at [385, 78] on button "Switch to video" at bounding box center [382, 79] width 50 height 13
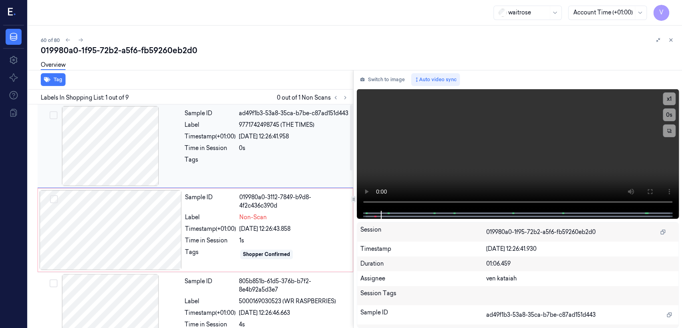
click at [218, 128] on div "Label" at bounding box center [210, 125] width 51 height 8
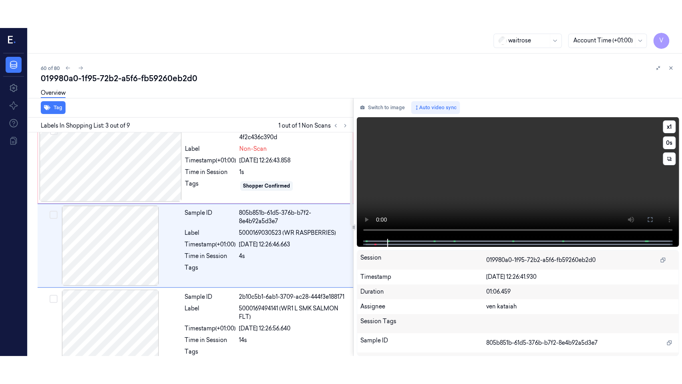
scroll to position [97, 0]
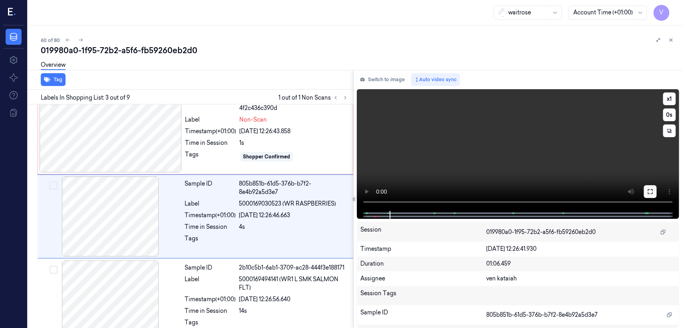
click at [646, 189] on button at bounding box center [650, 191] width 13 height 13
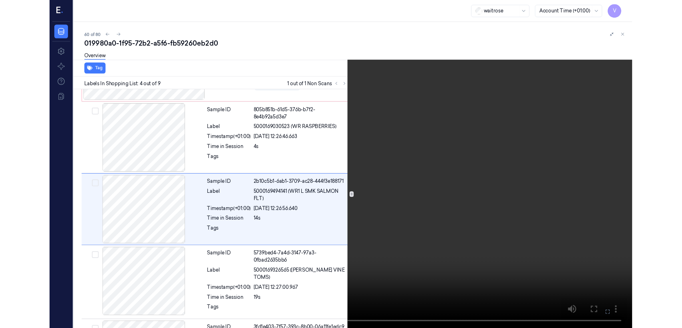
scroll to position [153, 0]
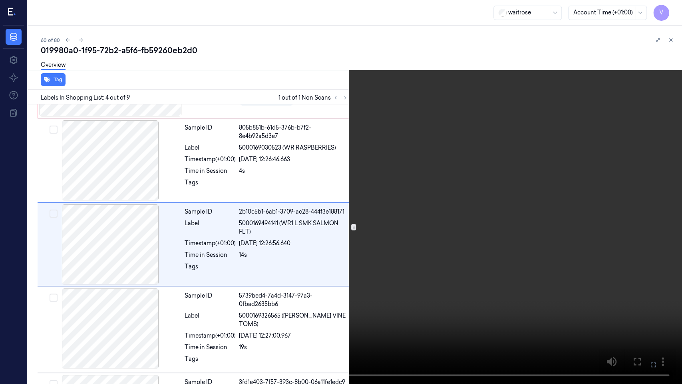
click at [0, 0] on icon at bounding box center [0, 0] width 0 height 0
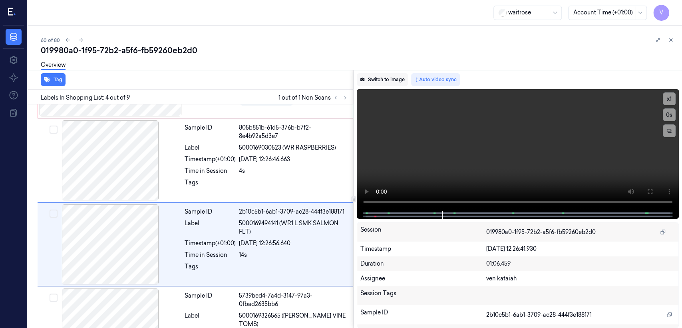
click at [388, 77] on button "Switch to image" at bounding box center [382, 79] width 51 height 13
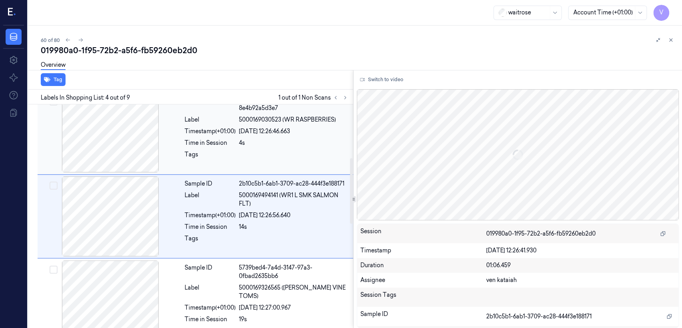
click at [200, 151] on div "Tags" at bounding box center [210, 156] width 51 height 13
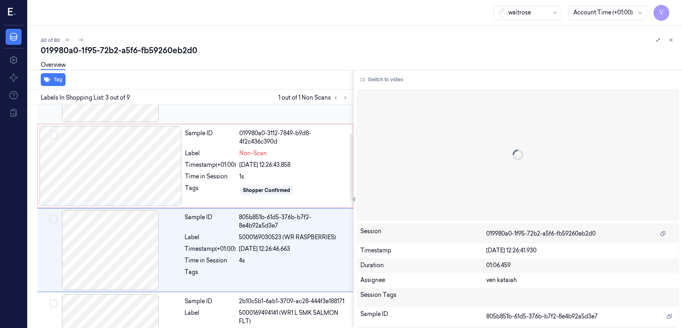
scroll to position [0, 0]
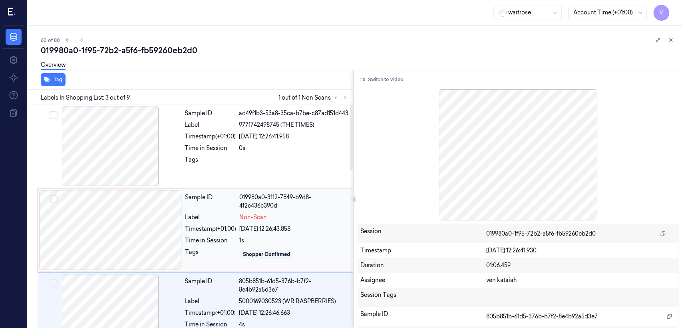
click at [149, 235] on div at bounding box center [111, 230] width 142 height 80
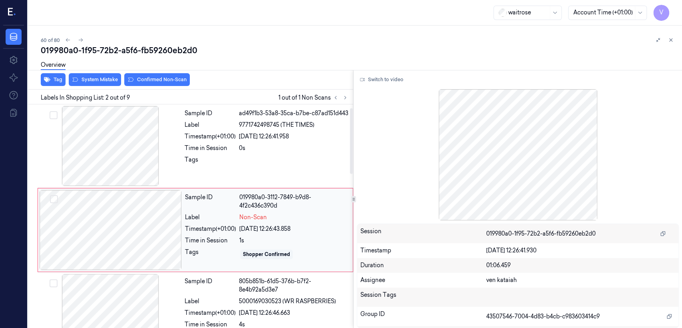
scroll to position [14, 0]
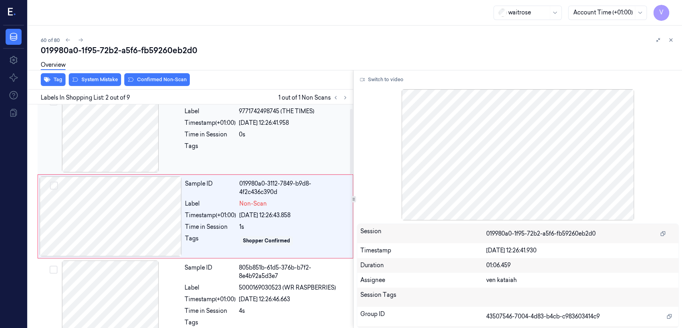
click at [205, 138] on div "Sample ID ad49f1b3-53a8-35ca-b7be-c87ad151d443 Label 9771742498745 (THE TIMES) …" at bounding box center [266, 132] width 170 height 80
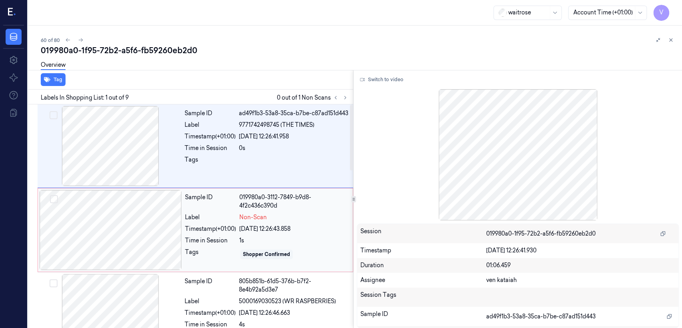
click at [235, 237] on div "Time in Session" at bounding box center [210, 240] width 51 height 8
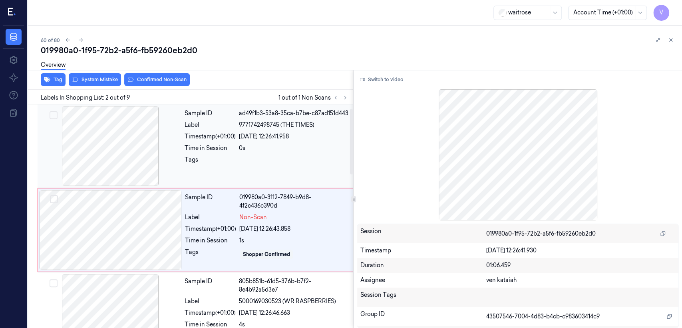
scroll to position [14, 0]
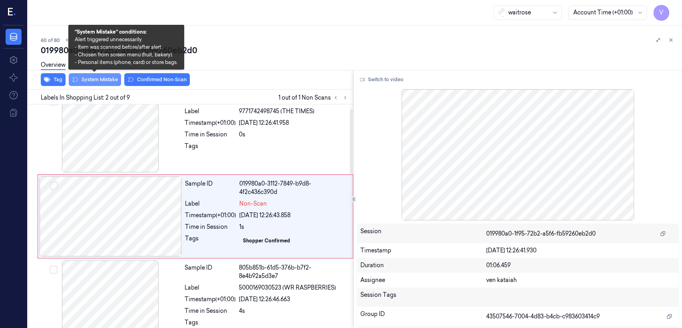
click at [99, 79] on button "System Mistake" at bounding box center [95, 79] width 52 height 13
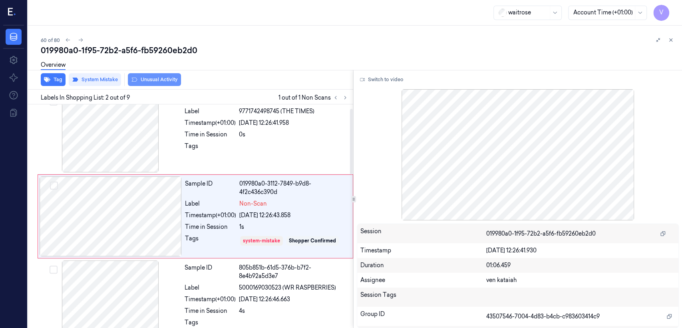
click at [150, 81] on button "Unusual Activity" at bounding box center [154, 79] width 53 height 13
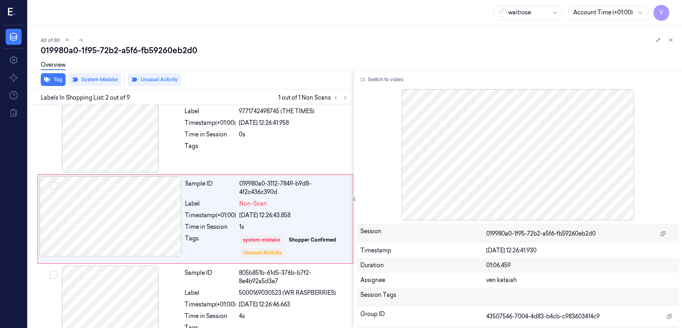
scroll to position [16, 0]
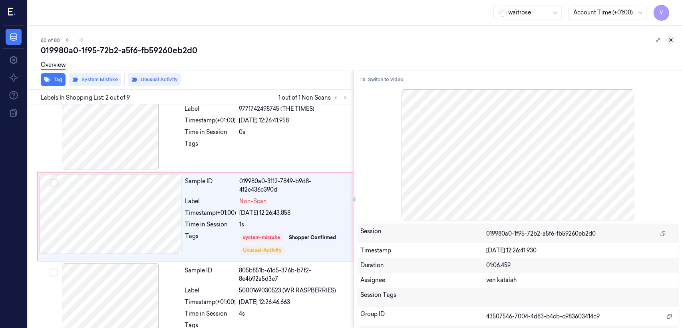
click at [671, 42] on icon at bounding box center [671, 40] width 6 height 6
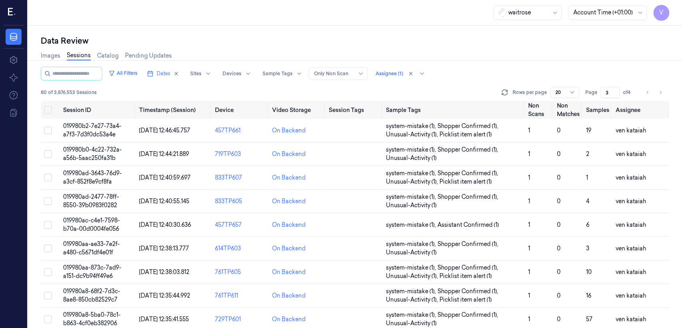
drag, startPoint x: 611, startPoint y: 92, endPoint x: 604, endPoint y: 96, distance: 7.9
click at [604, 96] on input "3" at bounding box center [610, 92] width 19 height 11
click at [661, 95] on icon "Go to next page" at bounding box center [660, 92] width 5 height 6
type input "4"
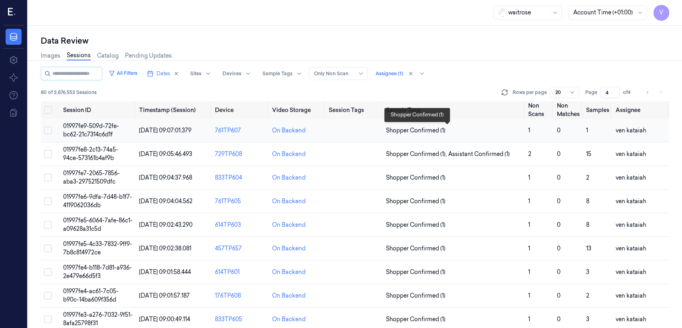
click at [428, 130] on span "Shopper Confirmed (1)" at bounding box center [416, 130] width 60 height 8
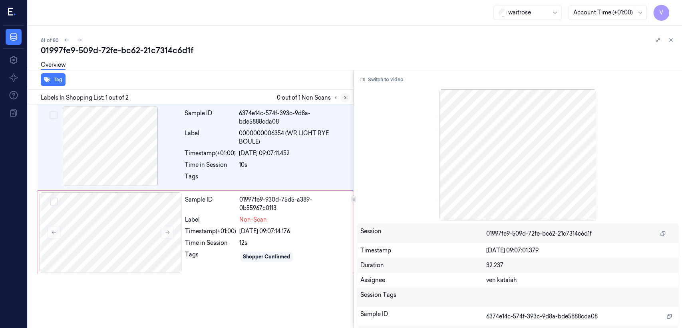
click at [340, 99] on button at bounding box center [345, 98] width 10 height 10
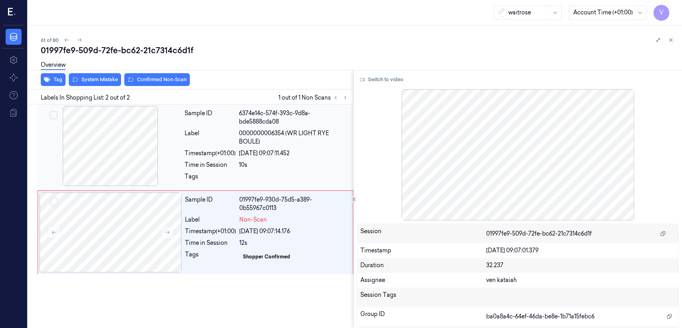
click at [196, 135] on div "Label" at bounding box center [210, 137] width 51 height 17
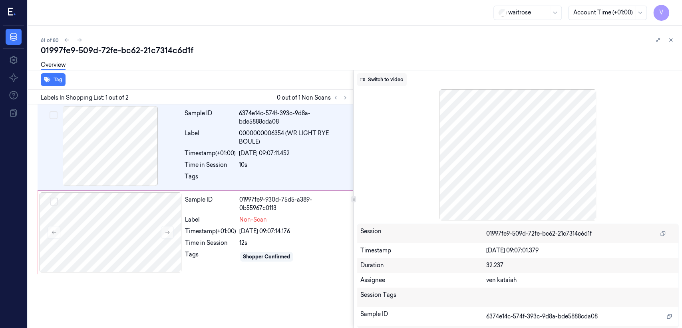
click at [392, 76] on button "Switch to video" at bounding box center [382, 79] width 50 height 13
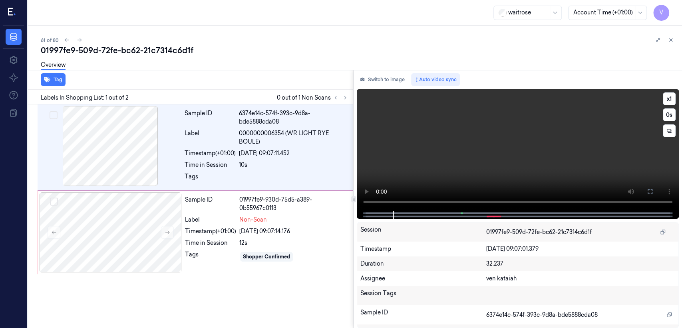
click at [545, 139] on video at bounding box center [518, 149] width 322 height 121
click at [601, 157] on video at bounding box center [518, 149] width 322 height 121
click at [649, 193] on icon at bounding box center [650, 191] width 6 height 6
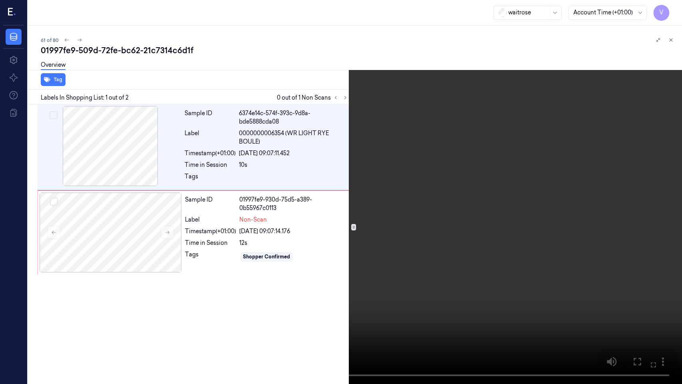
click at [0, 0] on icon at bounding box center [0, 0] width 0 height 0
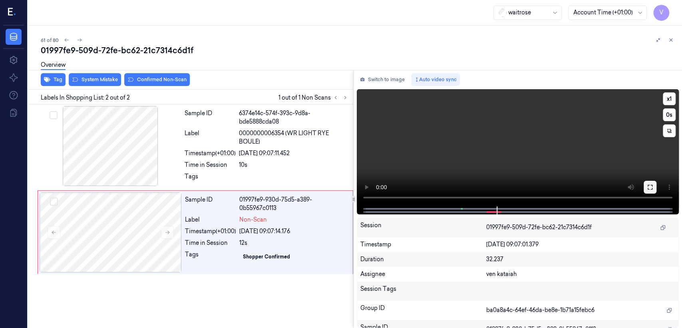
click at [653, 190] on button at bounding box center [650, 187] width 13 height 13
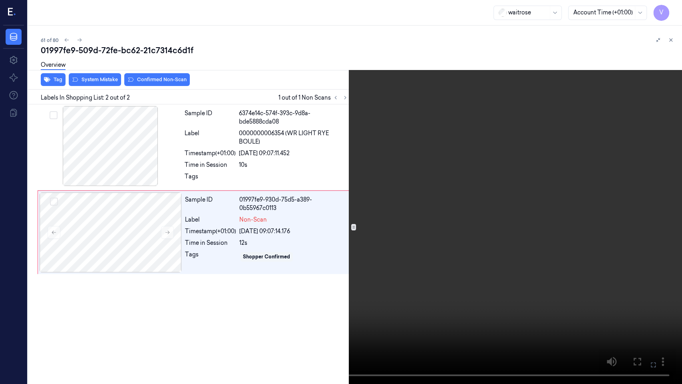
click at [292, 190] on video at bounding box center [341, 192] width 682 height 384
click at [0, 0] on icon at bounding box center [0, 0] width 0 height 0
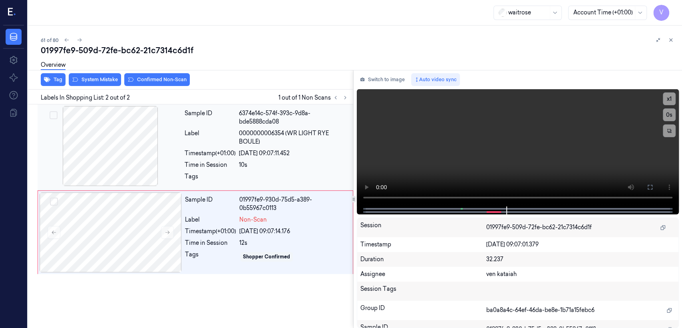
click at [122, 114] on div at bounding box center [110, 146] width 142 height 80
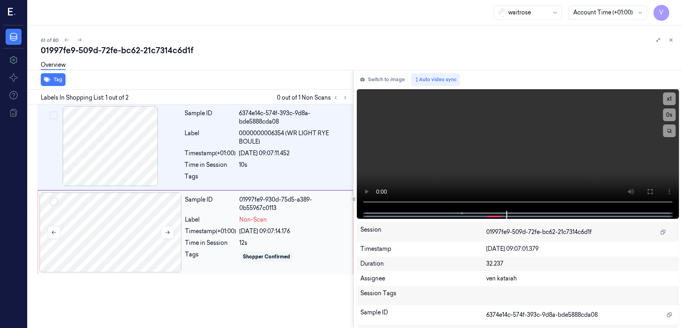
click at [122, 252] on div at bounding box center [111, 232] width 142 height 80
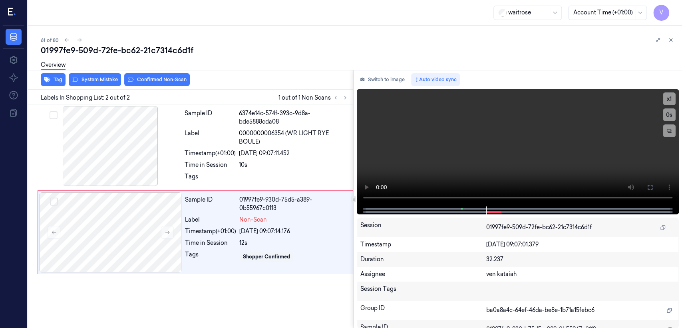
click at [82, 76] on div "Overview" at bounding box center [358, 66] width 635 height 20
click at [386, 80] on button "Switch to image" at bounding box center [382, 79] width 51 height 13
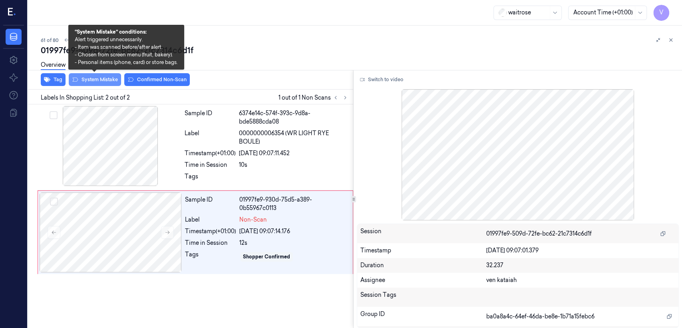
click at [102, 81] on button "System Mistake" at bounding box center [95, 79] width 52 height 13
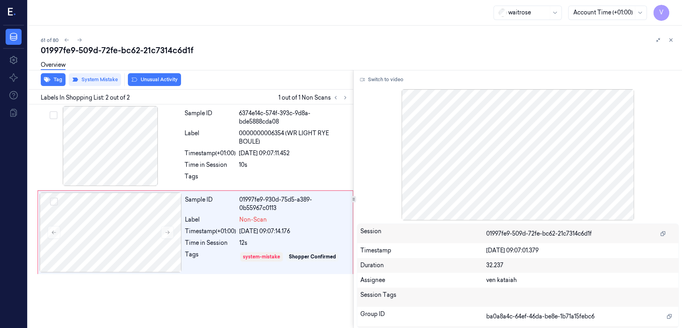
click at [141, 80] on button "Unusual Activity" at bounding box center [154, 79] width 53 height 13
click at [45, 80] on icon "button" at bounding box center [47, 79] width 6 height 5
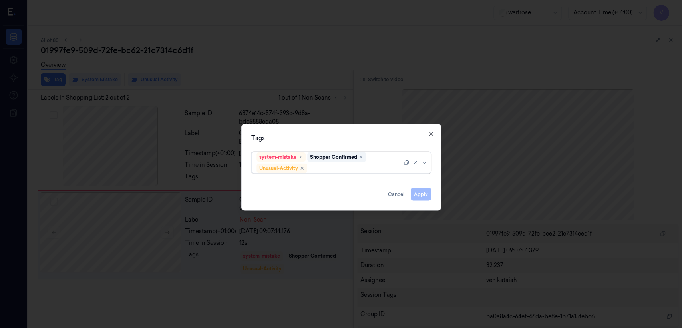
click at [359, 171] on div at bounding box center [355, 168] width 93 height 8
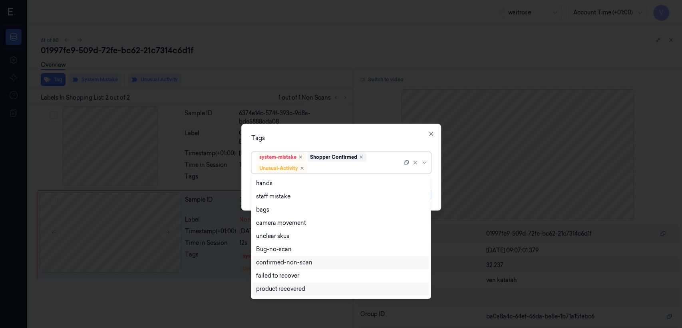
scroll to position [104, 0]
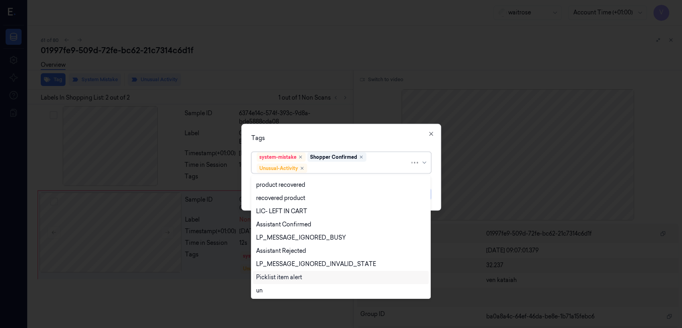
click at [287, 276] on div "Picklist item alert" at bounding box center [279, 277] width 46 height 8
click at [402, 136] on div "Tags" at bounding box center [341, 138] width 180 height 8
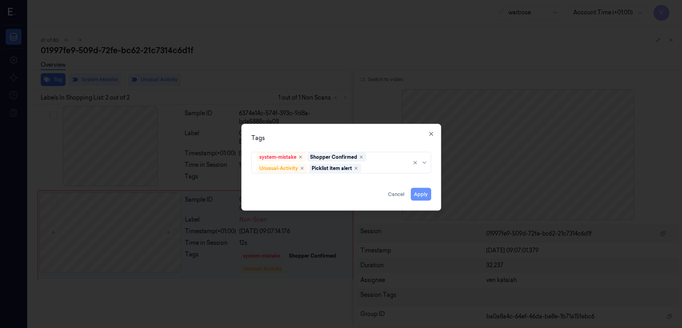
click at [419, 189] on button "Apply" at bounding box center [421, 194] width 20 height 13
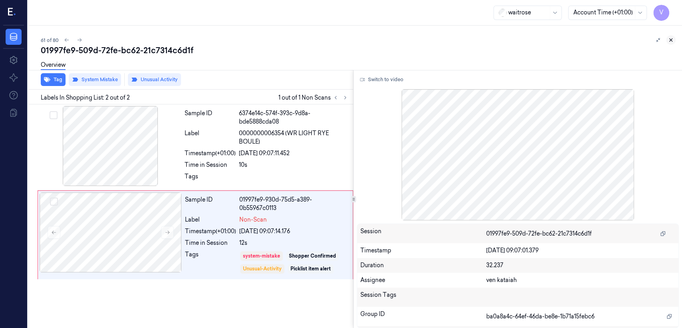
click at [671, 38] on icon at bounding box center [671, 40] width 6 height 6
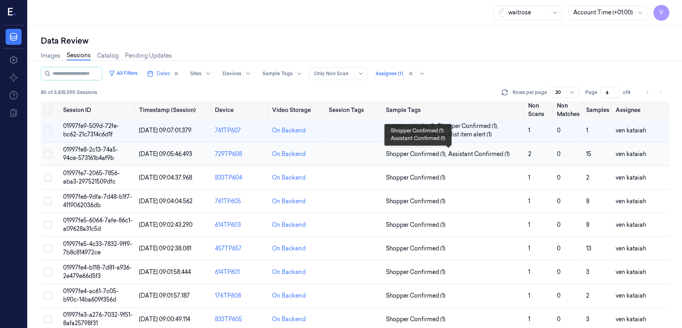
click at [428, 157] on span "Shopper Confirmed (1) ," at bounding box center [417, 154] width 62 height 8
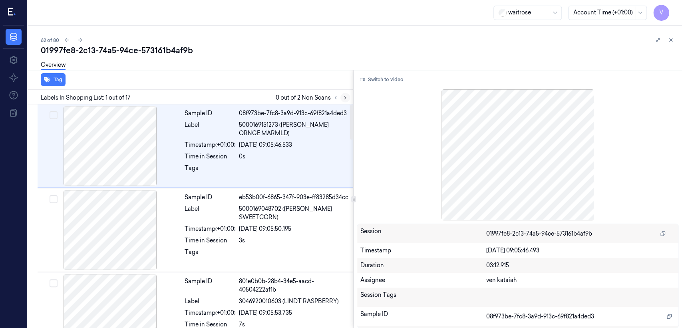
click at [341, 100] on button at bounding box center [345, 98] width 10 height 10
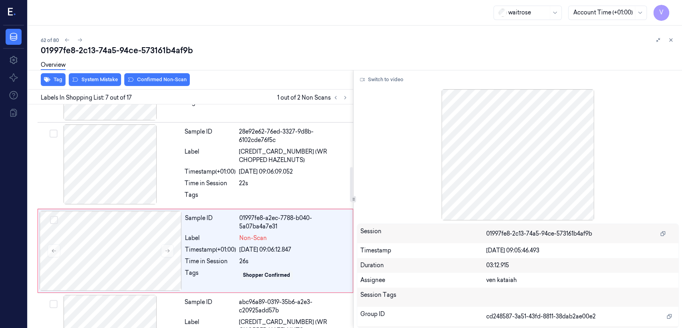
scroll to position [435, 0]
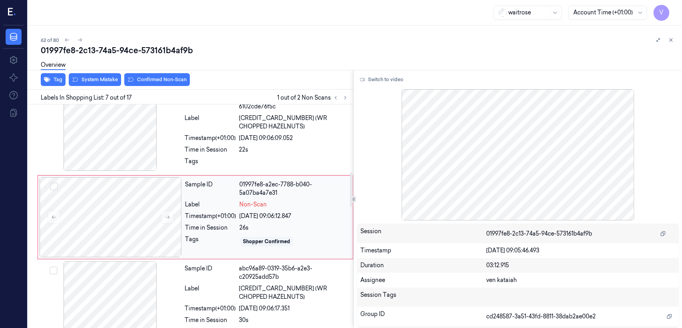
click at [189, 213] on div "Timestamp (+01:00)" at bounding box center [210, 216] width 51 height 8
click at [227, 141] on div "Sample ID 28e92e62-76ed-3327-9d8b-6102cde76f5c Label 5000169662496 (WR CHOPPED …" at bounding box center [266, 132] width 170 height 82
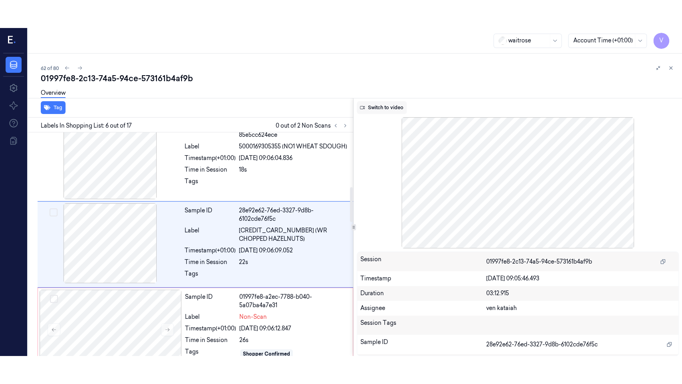
scroll to position [350, 0]
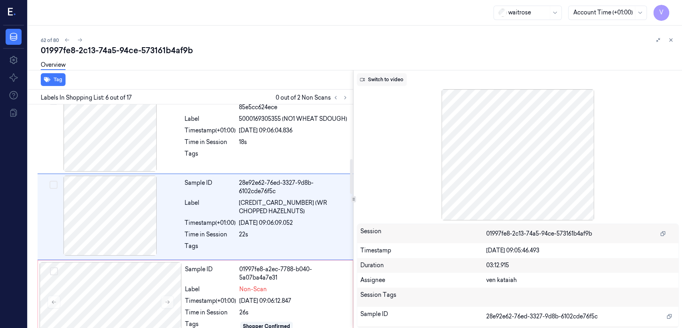
click at [388, 78] on button "Switch to video" at bounding box center [382, 79] width 50 height 13
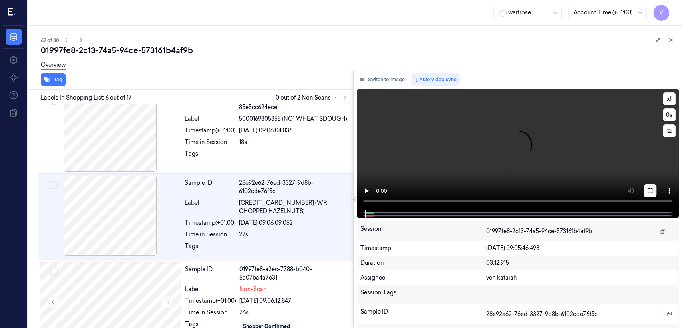
click at [650, 193] on icon at bounding box center [650, 190] width 6 height 6
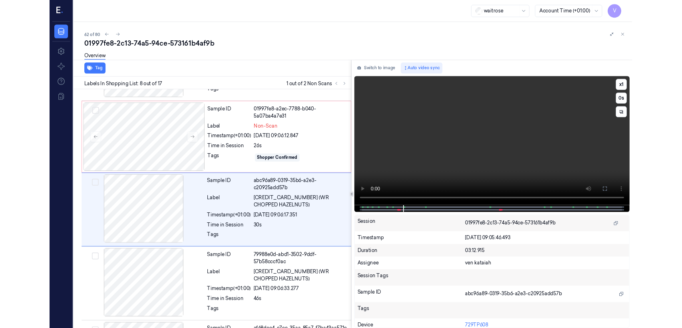
scroll to position [492, 0]
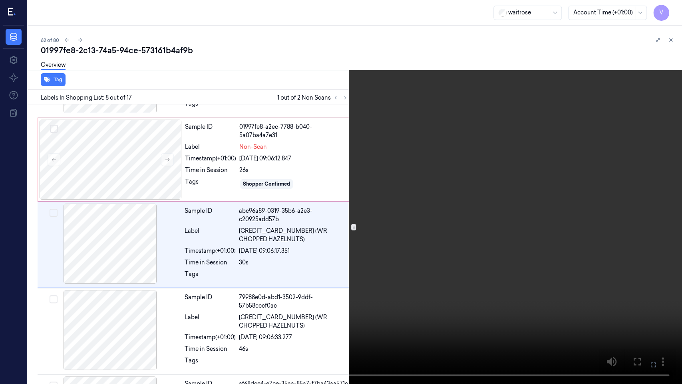
click at [0, 0] on icon at bounding box center [0, 0] width 0 height 0
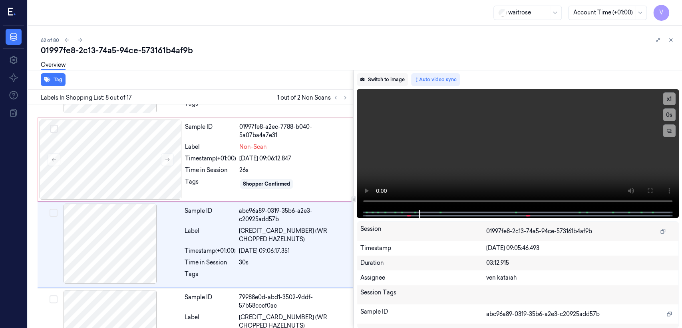
click at [385, 80] on button "Switch to image" at bounding box center [382, 79] width 51 height 13
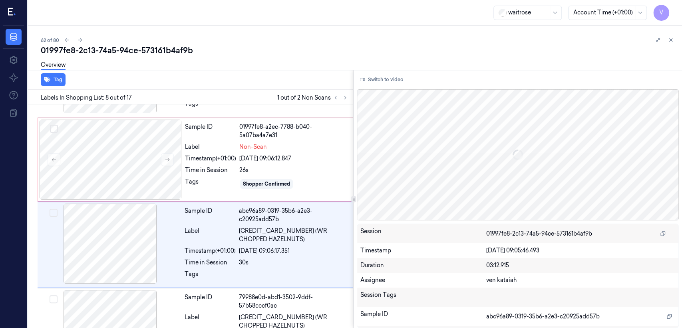
scroll to position [520, 0]
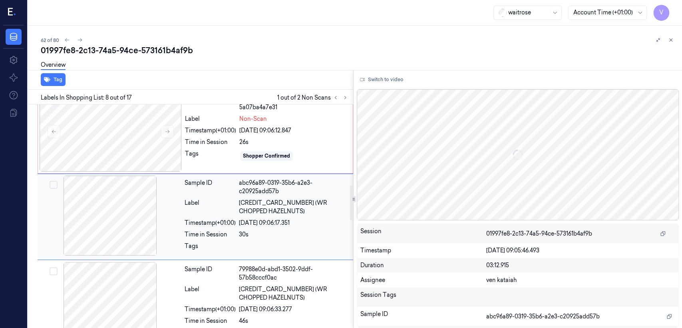
click at [196, 224] on div "Timestamp (+01:00)" at bounding box center [210, 223] width 51 height 8
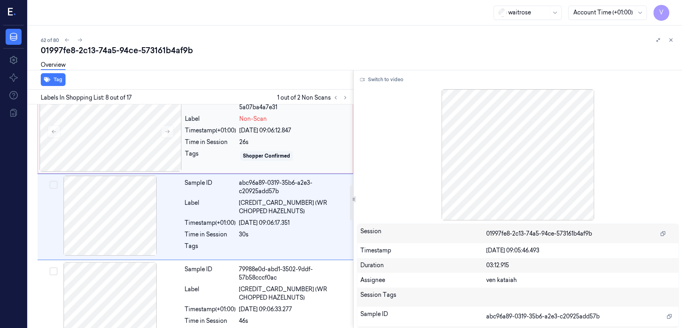
click at [190, 149] on div "Tags" at bounding box center [210, 155] width 51 height 13
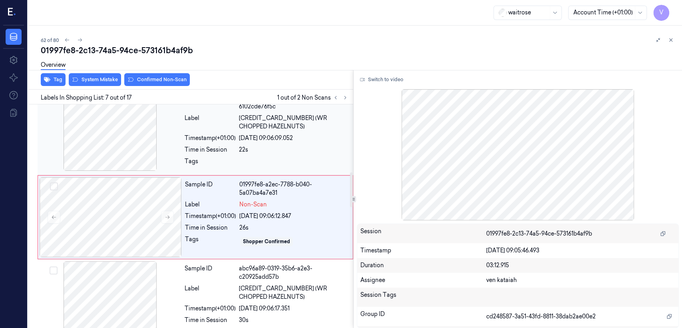
click at [190, 151] on div "Time in Session" at bounding box center [210, 149] width 51 height 8
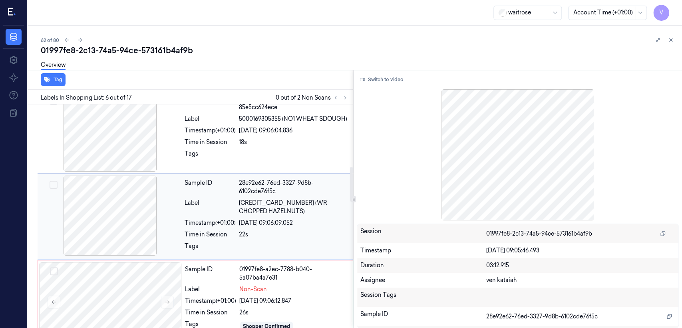
scroll to position [439, 0]
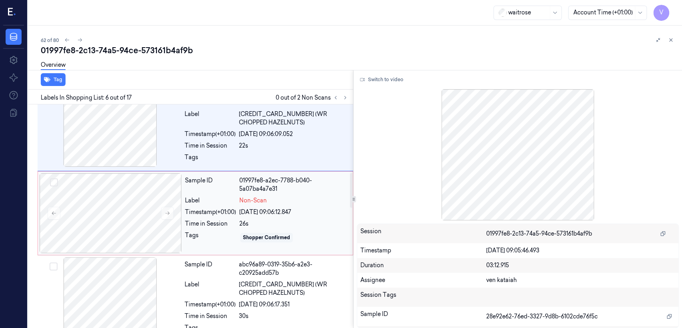
click at [202, 189] on div "Sample ID" at bounding box center [210, 184] width 51 height 17
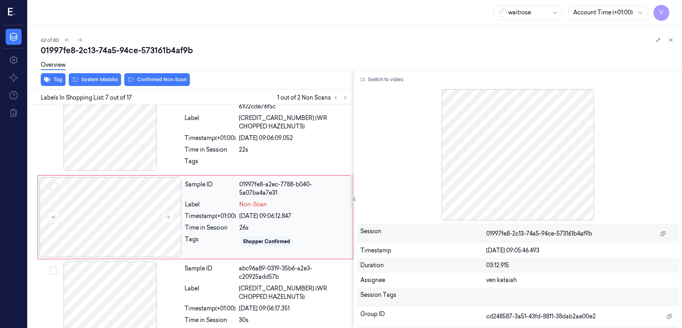
scroll to position [524, 0]
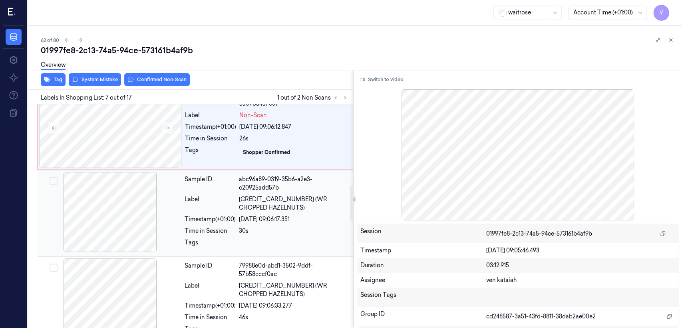
click at [246, 225] on div "Sample ID abc96a89-0319-35b6-a2e3-c20925add57b Label 5000169662496 (WR CHOPPED …" at bounding box center [266, 213] width 170 height 82
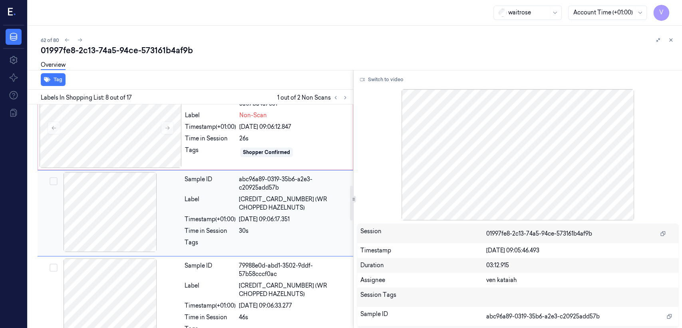
scroll to position [520, 0]
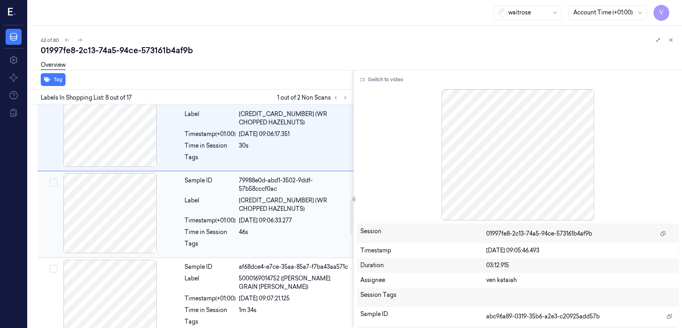
click at [210, 208] on div "Label" at bounding box center [210, 204] width 51 height 17
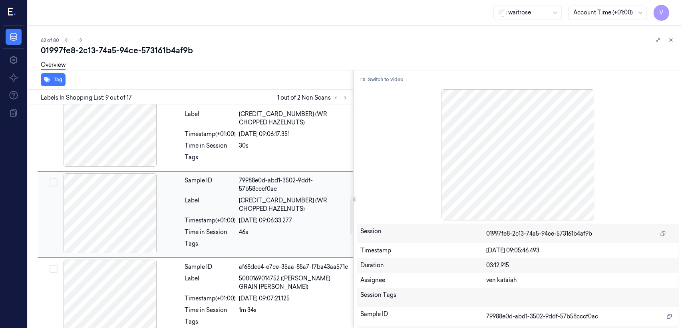
scroll to position [606, 0]
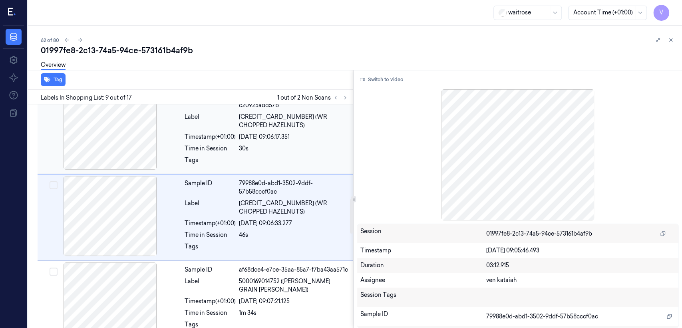
click at [231, 145] on div "Time in Session" at bounding box center [210, 148] width 51 height 8
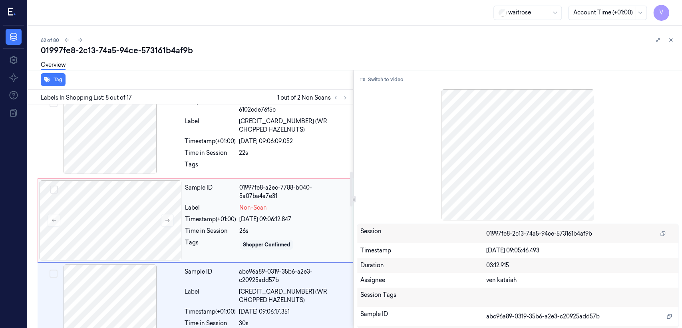
click at [240, 227] on div "26s" at bounding box center [293, 231] width 109 height 8
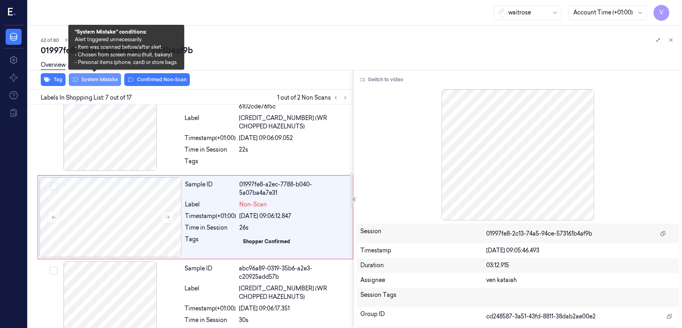
click at [100, 82] on button "System Mistake" at bounding box center [95, 79] width 52 height 13
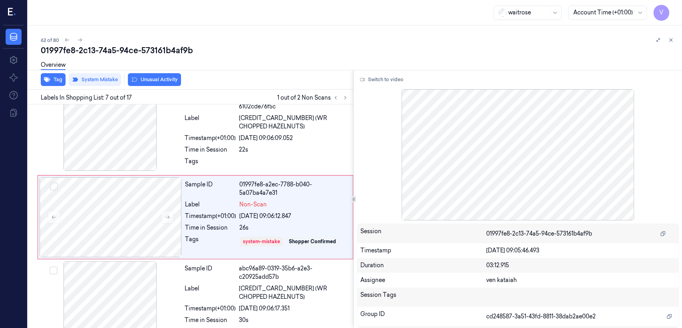
click at [150, 78] on button "Unusual Activity" at bounding box center [154, 79] width 53 height 13
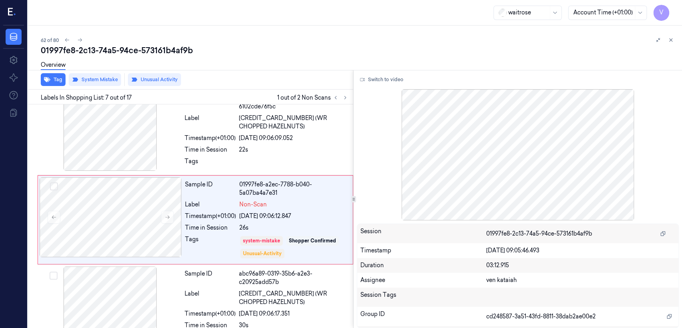
scroll to position [438, 0]
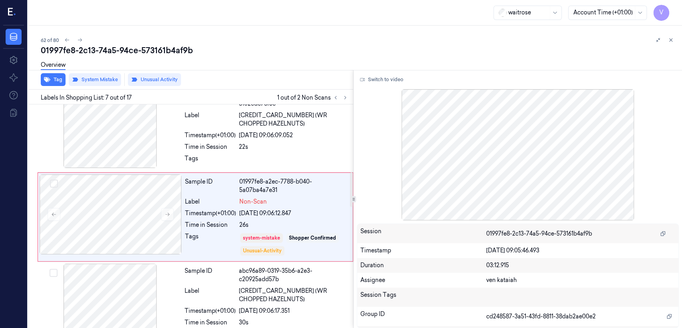
click at [348, 101] on div at bounding box center [340, 98] width 19 height 10
click at [348, 99] on button at bounding box center [345, 98] width 10 height 10
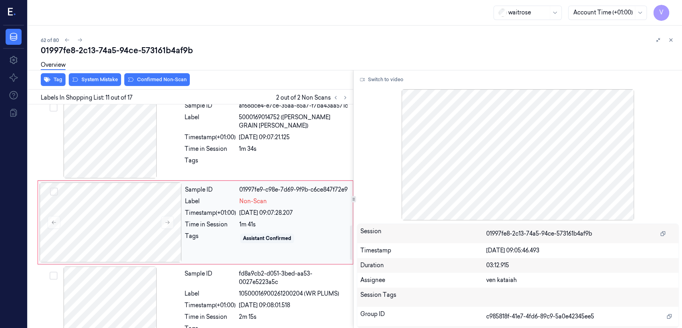
scroll to position [780, 0]
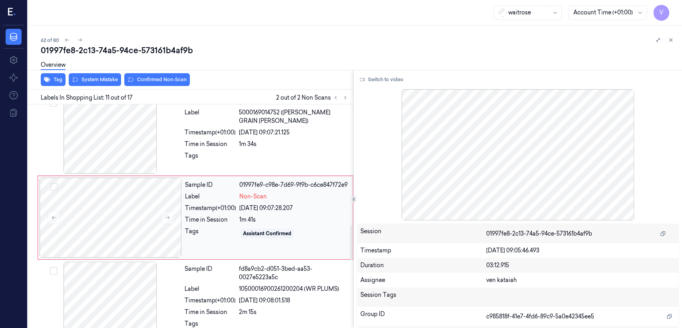
click at [193, 224] on div "Time in Session" at bounding box center [210, 219] width 51 height 8
click at [244, 129] on div "25/09/2025 09:07:21.125" at bounding box center [293, 132] width 109 height 8
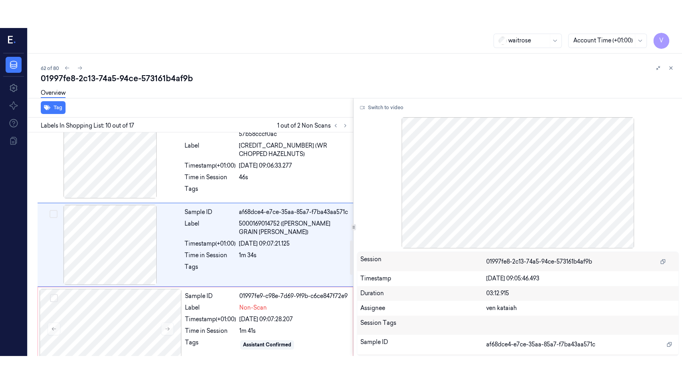
scroll to position [696, 0]
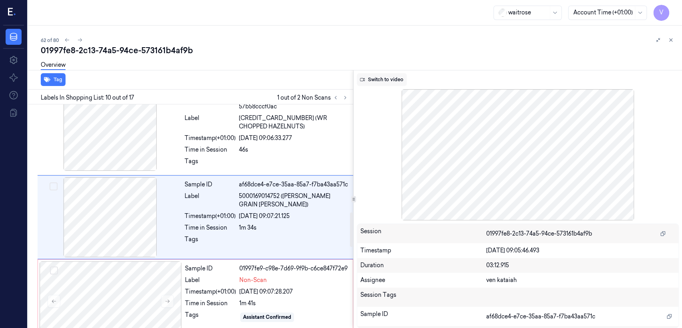
click at [368, 81] on button "Switch to video" at bounding box center [382, 79] width 50 height 13
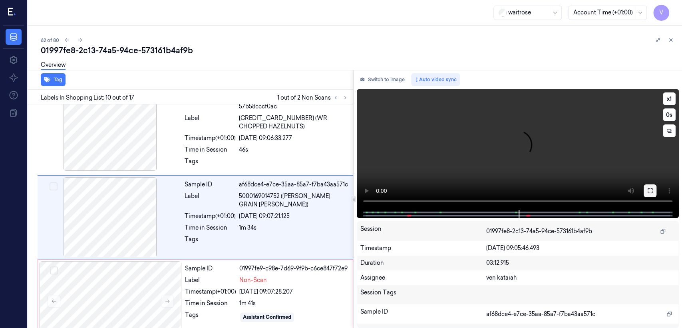
click at [645, 189] on button at bounding box center [650, 190] width 13 height 13
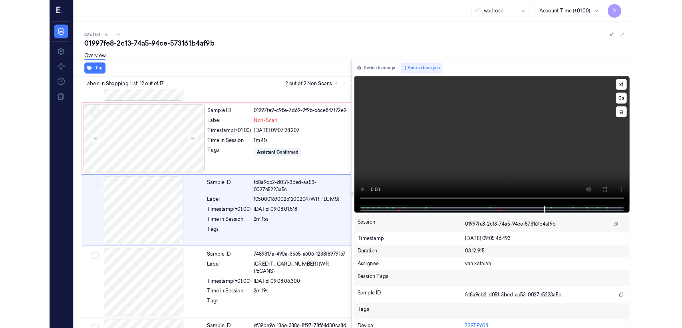
scroll to position [836, 0]
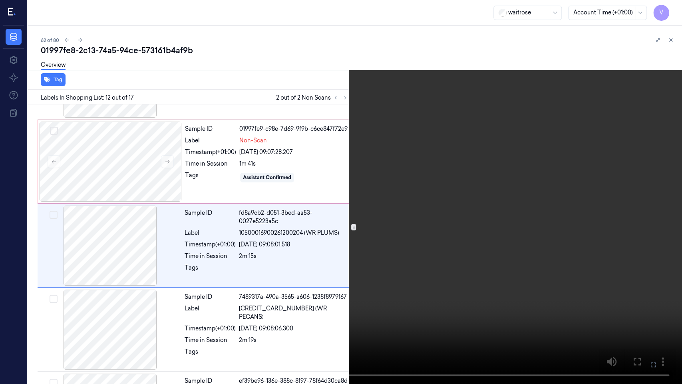
click at [0, 0] on icon at bounding box center [0, 0] width 0 height 0
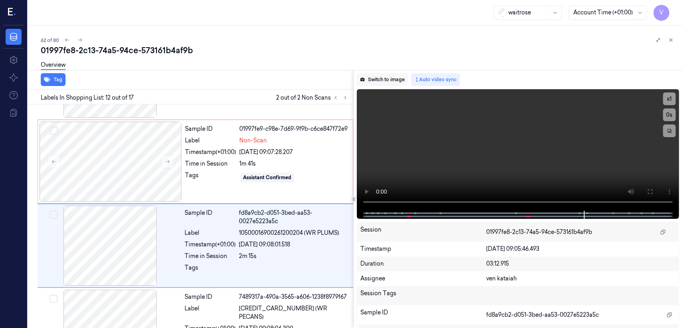
click at [389, 76] on button "Switch to image" at bounding box center [382, 79] width 51 height 13
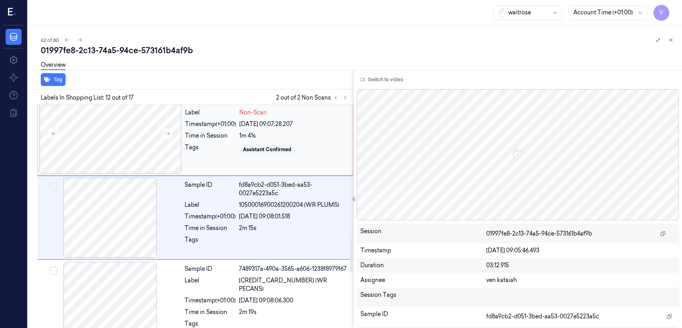
click at [239, 151] on div "Tags Assistant Confirmed" at bounding box center [266, 149] width 163 height 13
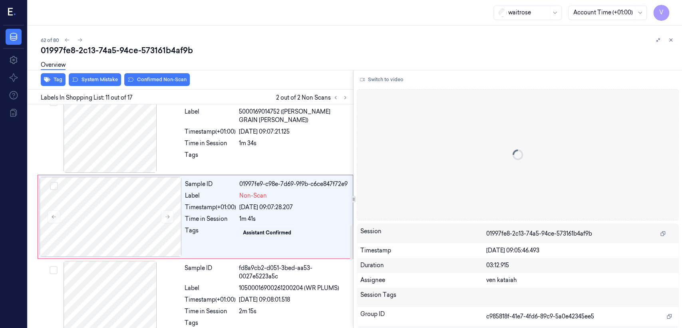
scroll to position [780, 0]
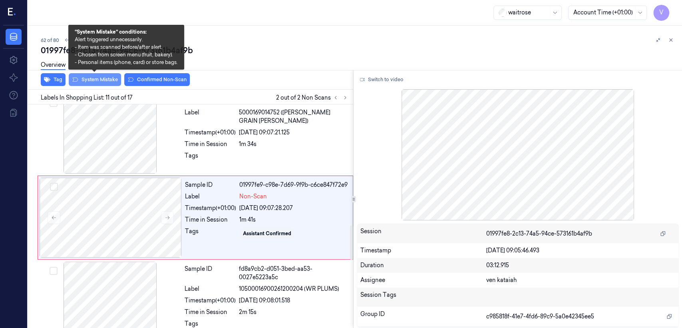
click at [105, 79] on button "System Mistake" at bounding box center [95, 79] width 52 height 13
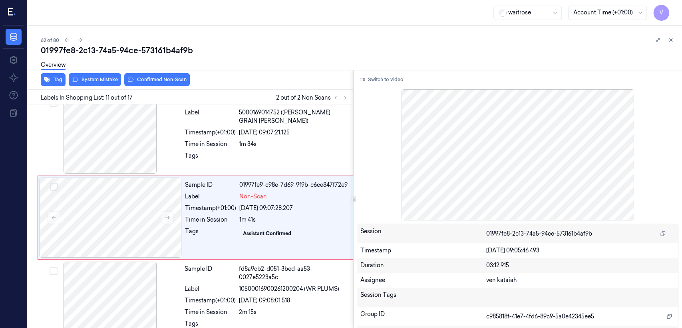
scroll to position [782, 0]
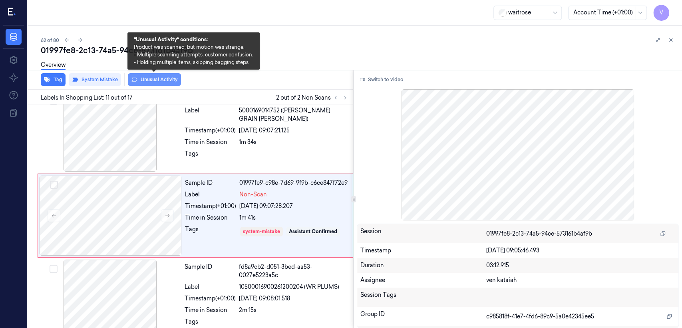
click at [175, 80] on button "Unusual Activity" at bounding box center [154, 79] width 53 height 13
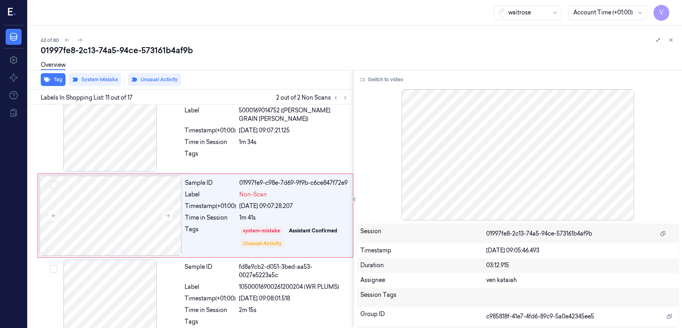
scroll to position [783, 0]
click at [668, 36] on button at bounding box center [671, 40] width 10 height 10
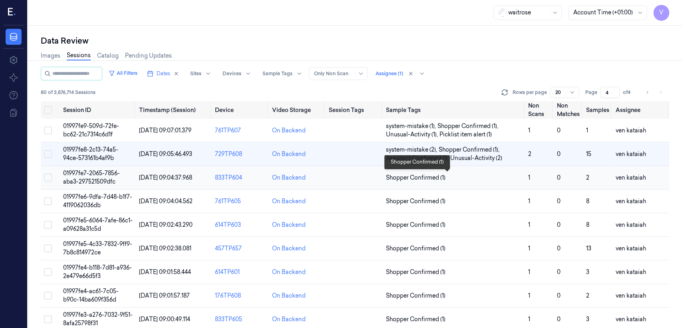
click at [419, 179] on span "Shopper Confirmed (1)" at bounding box center [416, 177] width 60 height 8
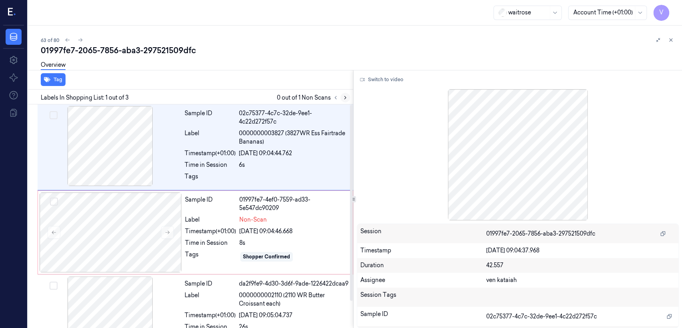
click at [343, 97] on icon at bounding box center [345, 98] width 6 height 6
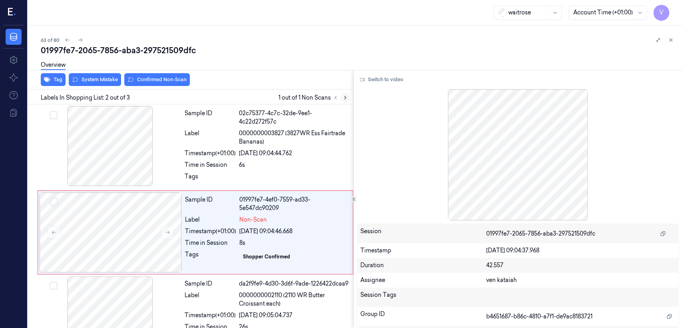
scroll to position [14, 0]
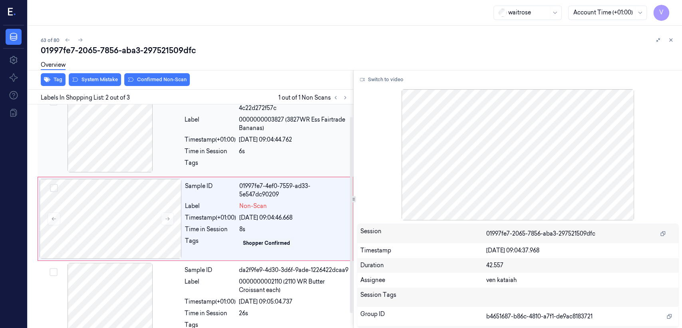
click at [203, 159] on div "Tags" at bounding box center [210, 165] width 51 height 13
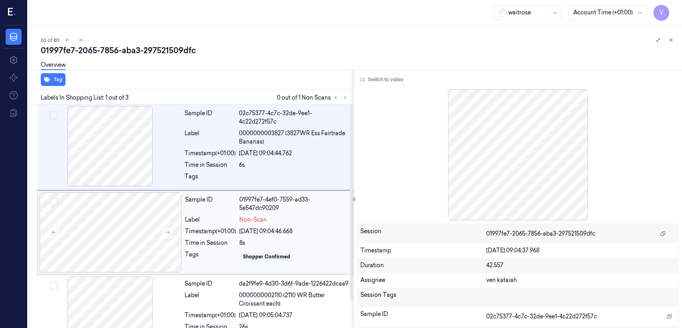
click at [188, 209] on div "Sample ID" at bounding box center [210, 203] width 51 height 17
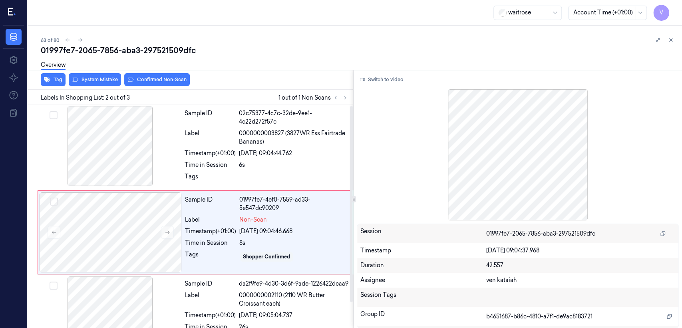
scroll to position [14, 0]
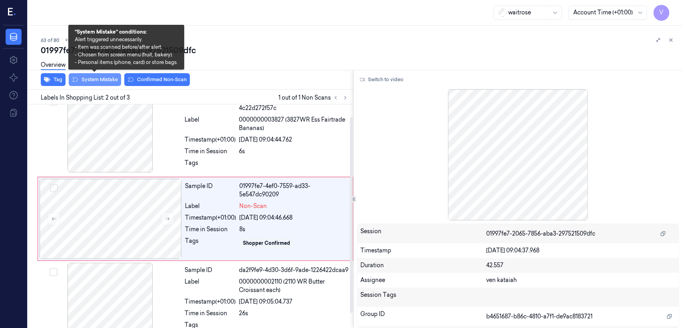
click at [97, 81] on button "System Mistake" at bounding box center [95, 79] width 52 height 13
click at [101, 81] on button "System Mistake" at bounding box center [95, 79] width 52 height 13
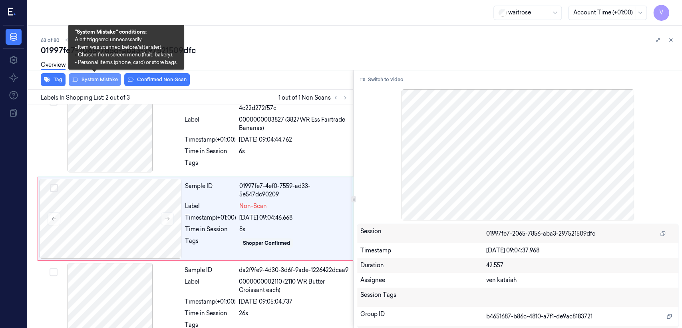
click at [101, 81] on button "System Mistake" at bounding box center [95, 79] width 52 height 13
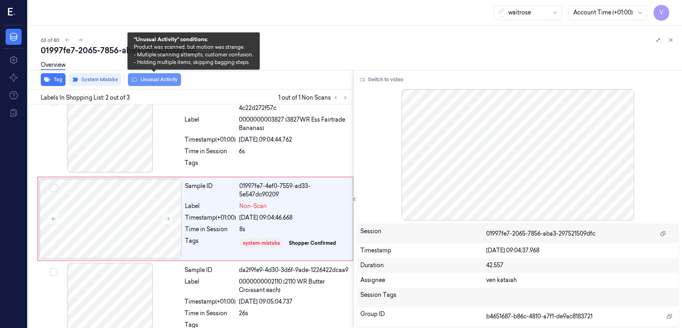
click at [161, 79] on button "Unusual Activity" at bounding box center [154, 79] width 53 height 13
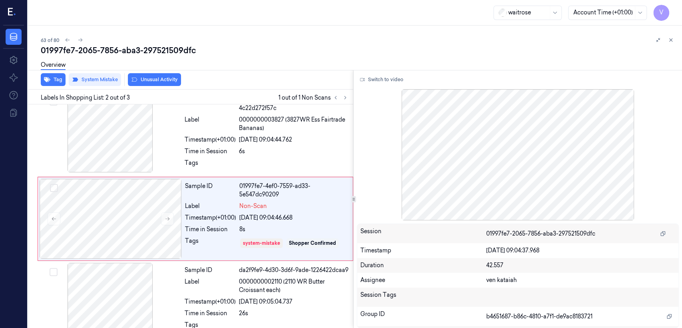
scroll to position [16, 0]
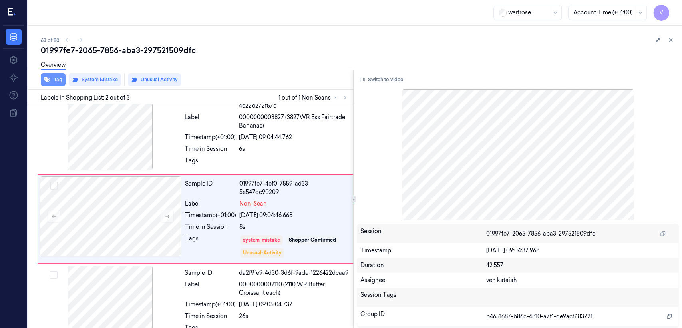
click at [57, 80] on button "Tag" at bounding box center [53, 79] width 25 height 13
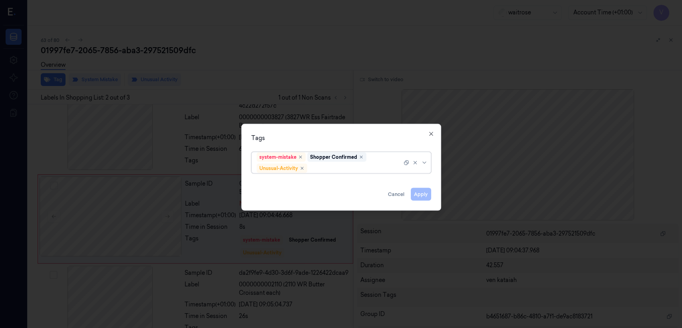
click at [359, 170] on div at bounding box center [355, 168] width 93 height 8
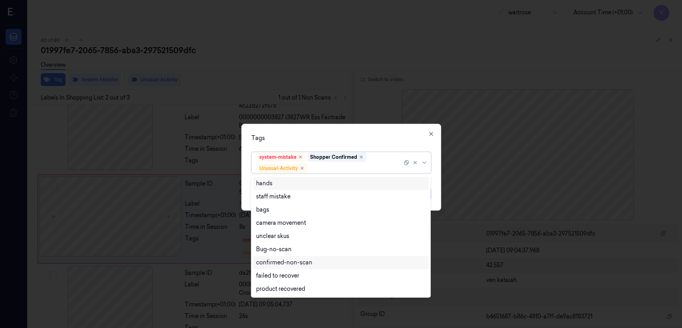
scroll to position [104, 0]
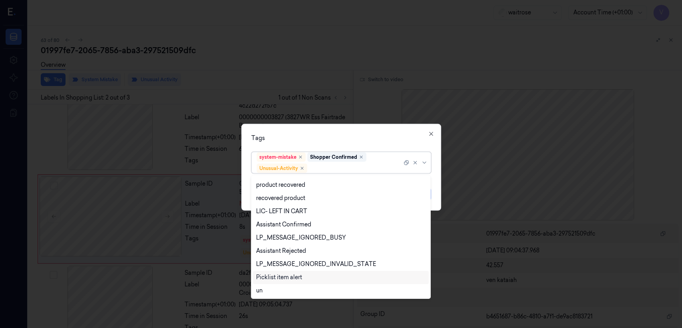
click at [278, 275] on div "Picklist item alert" at bounding box center [279, 277] width 46 height 8
click at [386, 139] on div "Tags" at bounding box center [341, 138] width 180 height 8
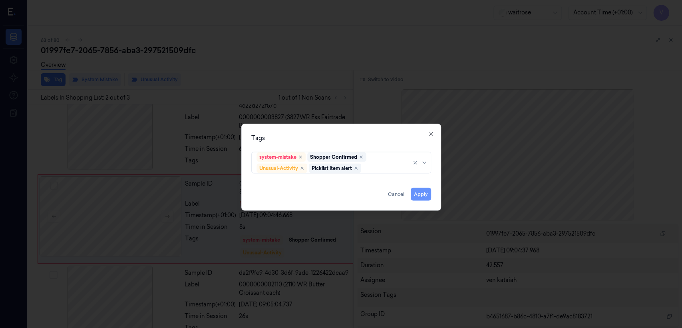
click at [419, 194] on button "Apply" at bounding box center [421, 194] width 20 height 13
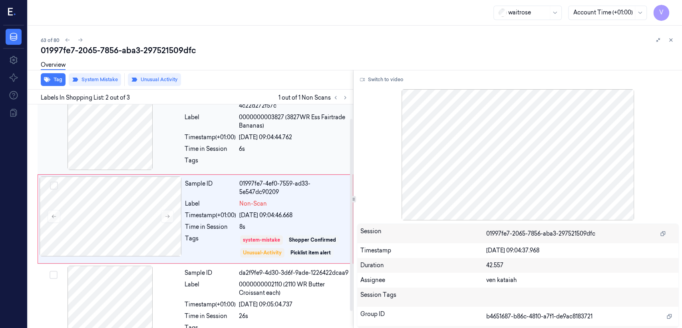
click at [286, 133] on div "25/09/2025 09:04:44.762" at bounding box center [293, 137] width 109 height 8
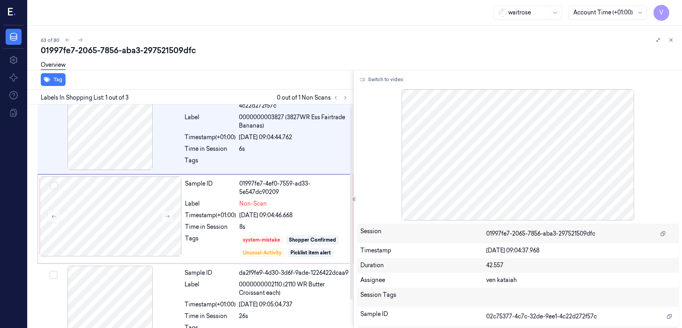
scroll to position [0, 0]
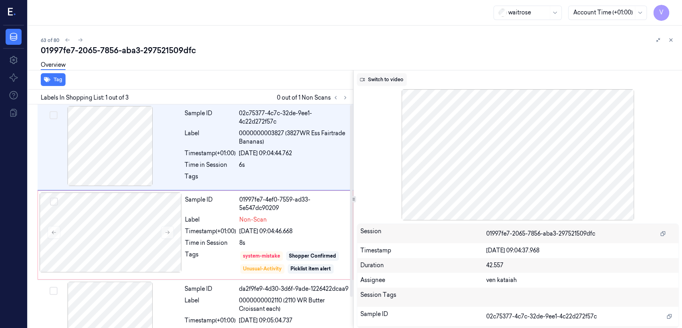
click at [380, 77] on button "Switch to video" at bounding box center [382, 79] width 50 height 13
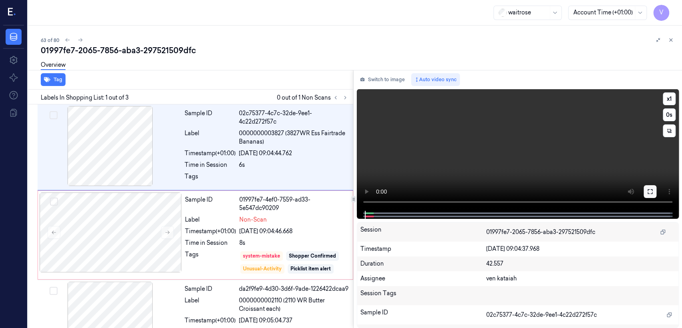
click at [653, 196] on button at bounding box center [650, 191] width 13 height 13
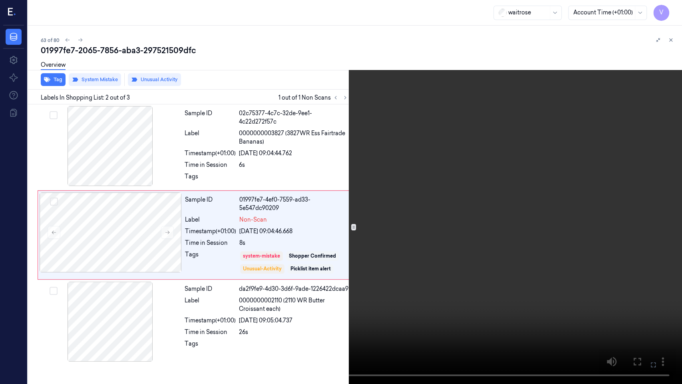
click at [0, 0] on icon at bounding box center [0, 0] width 0 height 0
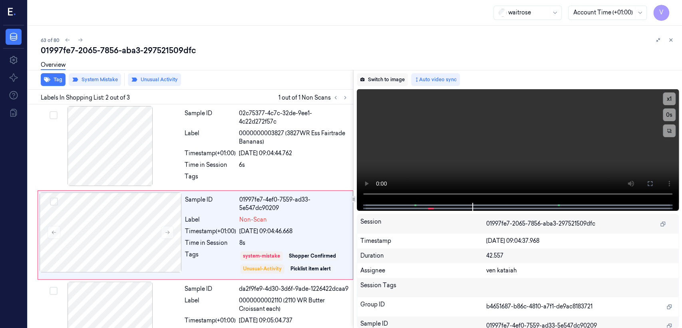
click at [385, 84] on button "Switch to image" at bounding box center [382, 79] width 51 height 13
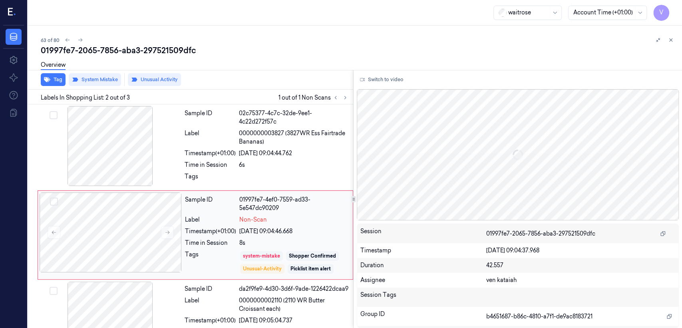
scroll to position [16, 0]
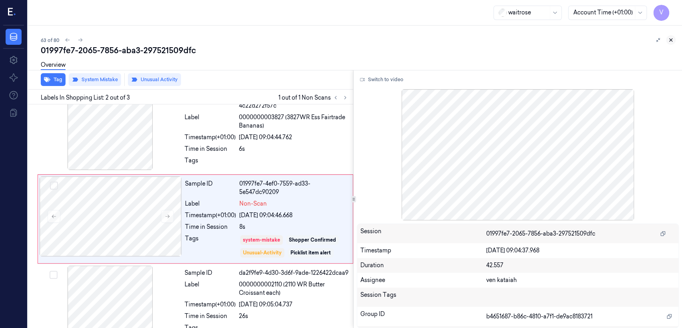
click at [670, 40] on icon at bounding box center [671, 40] width 3 height 3
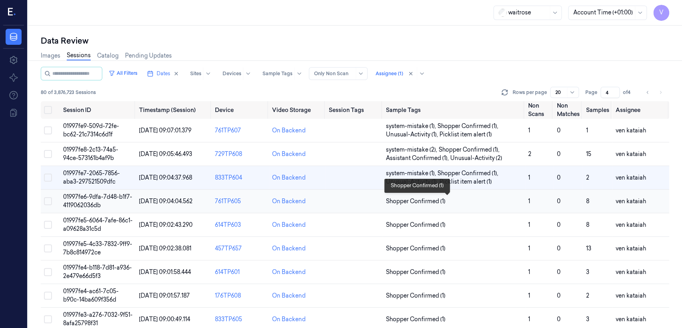
click at [419, 202] on span "Shopper Confirmed (1)" at bounding box center [416, 201] width 60 height 8
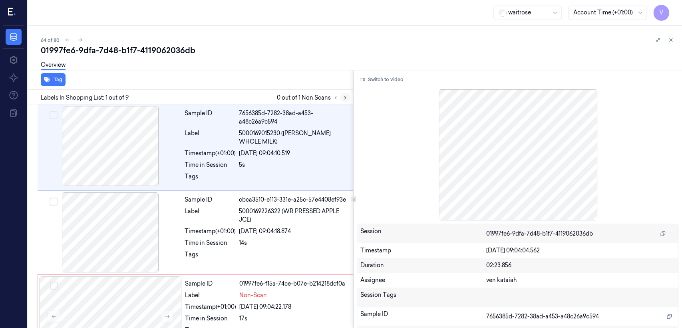
click at [344, 97] on icon at bounding box center [345, 98] width 6 height 6
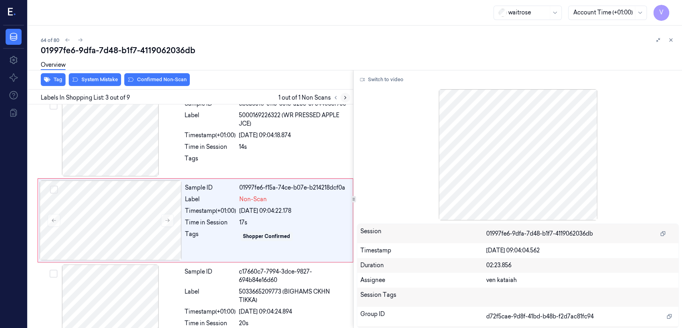
scroll to position [97, 0]
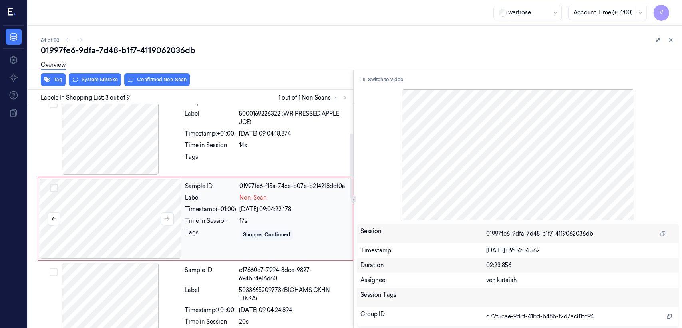
click at [128, 202] on div at bounding box center [111, 219] width 142 height 80
click at [181, 161] on div at bounding box center [110, 135] width 142 height 80
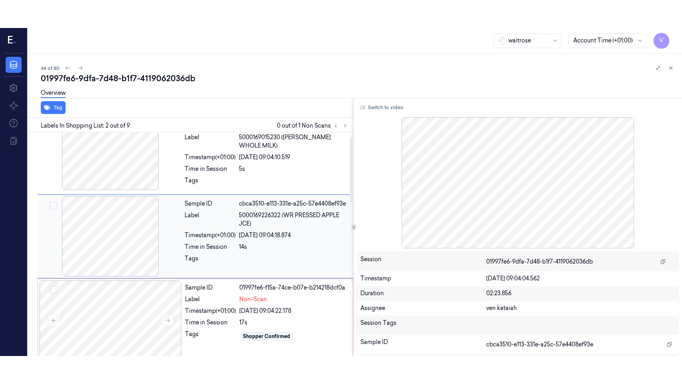
scroll to position [14, 0]
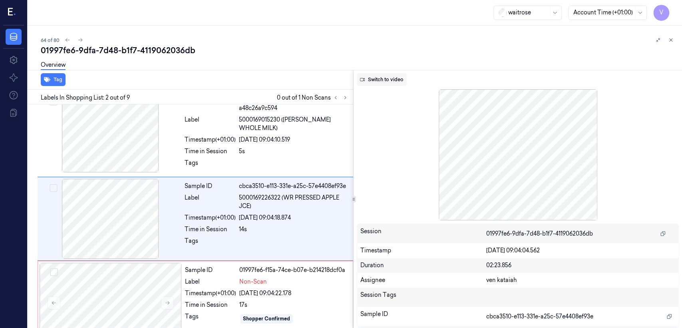
click at [393, 76] on button "Switch to video" at bounding box center [382, 79] width 50 height 13
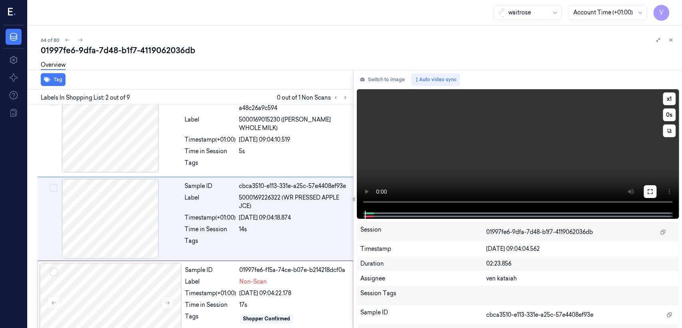
click at [647, 195] on button at bounding box center [650, 191] width 13 height 13
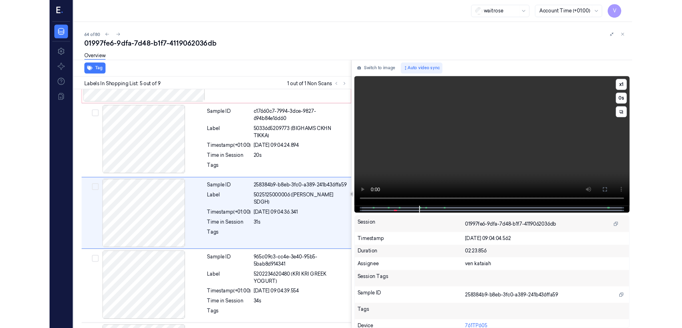
scroll to position [239, 0]
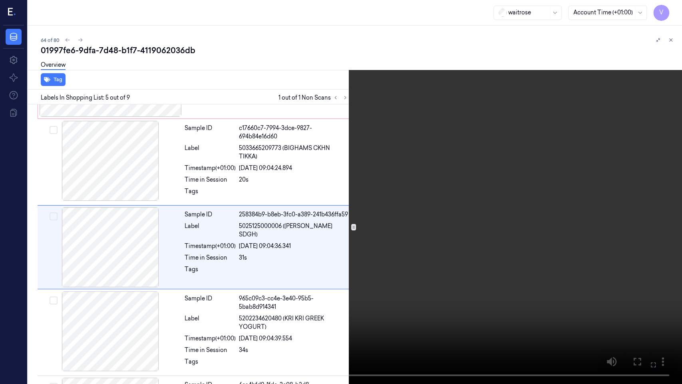
click at [0, 0] on icon at bounding box center [0, 0] width 0 height 0
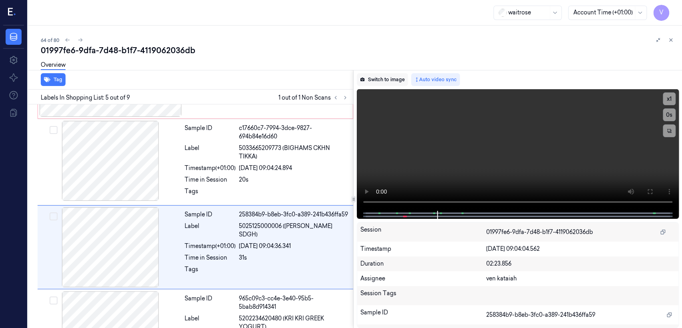
click at [376, 79] on button "Switch to image" at bounding box center [382, 79] width 51 height 13
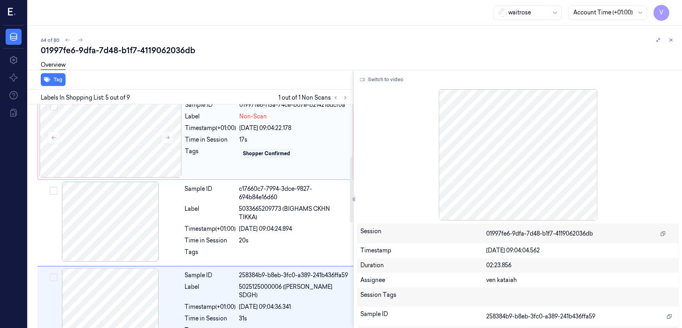
click at [215, 148] on div "Tags" at bounding box center [210, 153] width 51 height 13
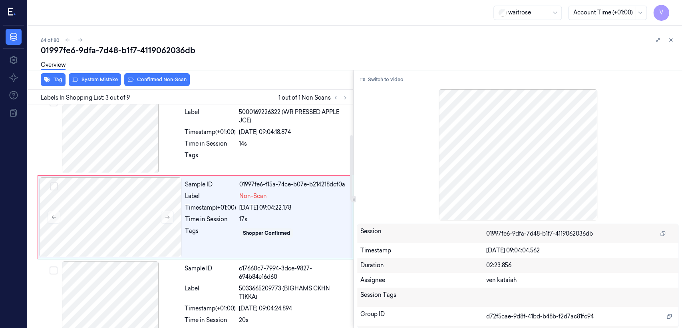
scroll to position [97, 0]
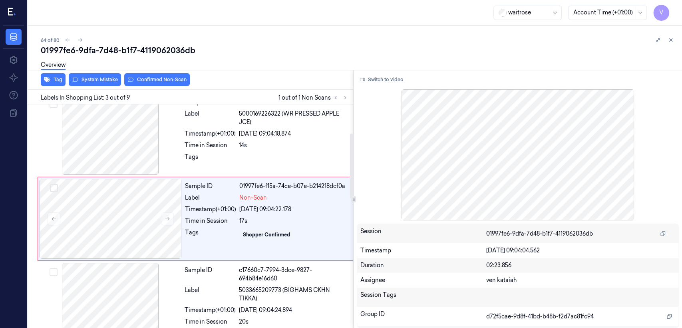
click at [157, 75] on div "Overview" at bounding box center [358, 66] width 635 height 20
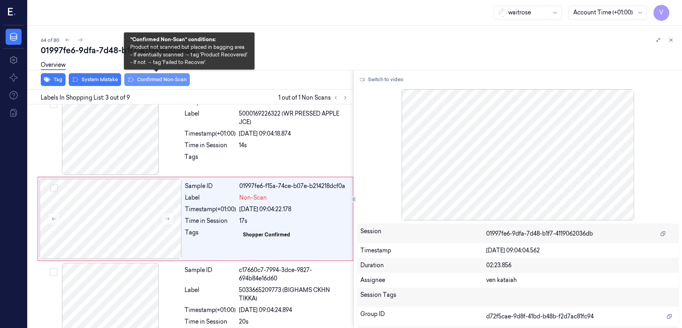
click at [155, 81] on button "Confirmed Non-Scan" at bounding box center [157, 79] width 66 height 13
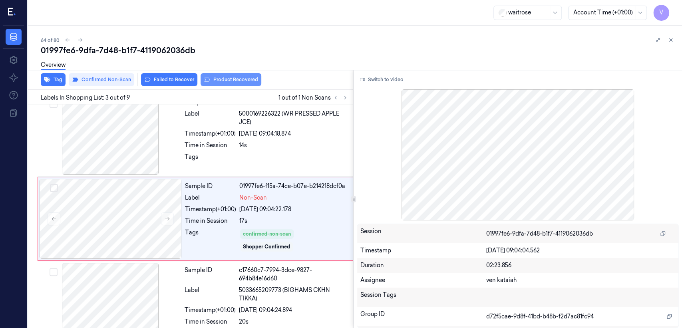
click at [242, 82] on button "Product Recovered" at bounding box center [231, 79] width 61 height 13
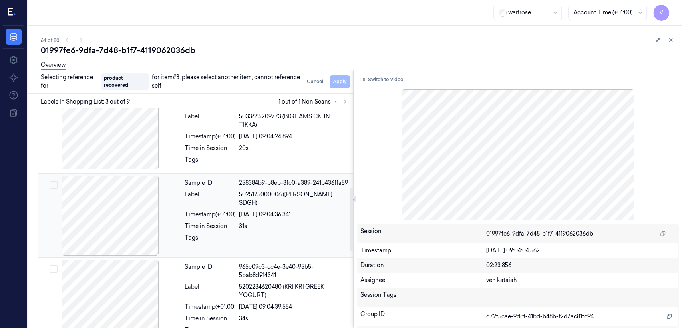
click at [215, 233] on div "Tags" at bounding box center [210, 239] width 51 height 13
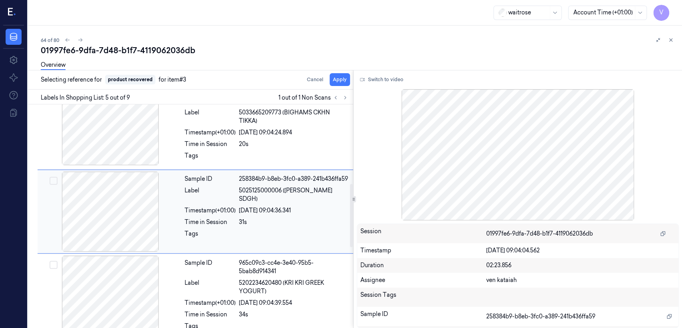
scroll to position [267, 0]
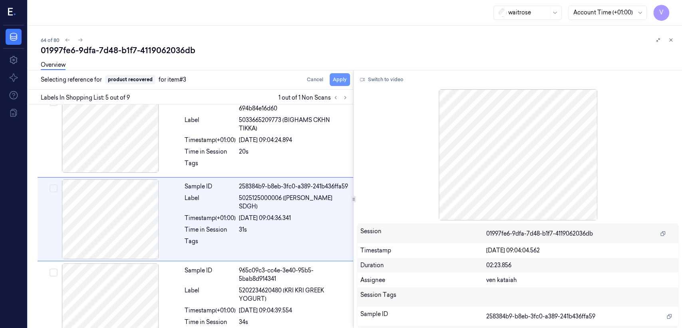
click at [334, 81] on button "Apply" at bounding box center [340, 79] width 20 height 13
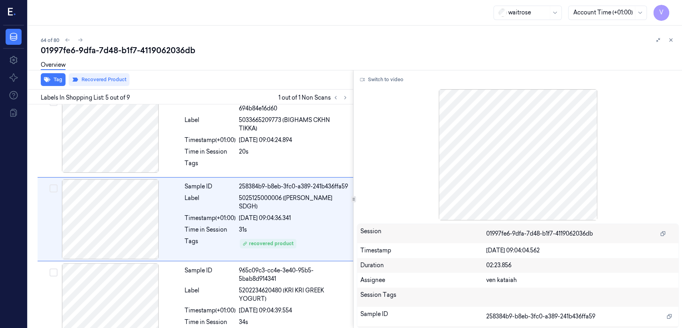
click at [676, 42] on div "64 of 80 01997fe6-9dfa-7d48-b1f7-4119062036db Overview Tag Recovered Product La…" at bounding box center [355, 177] width 654 height 302
click at [671, 39] on icon at bounding box center [671, 40] width 6 height 6
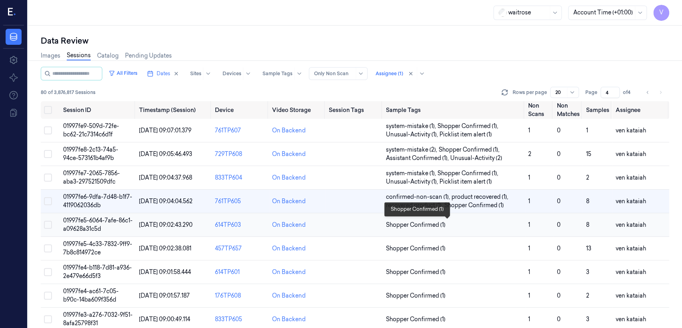
click at [431, 223] on span "Shopper Confirmed (1)" at bounding box center [416, 225] width 60 height 8
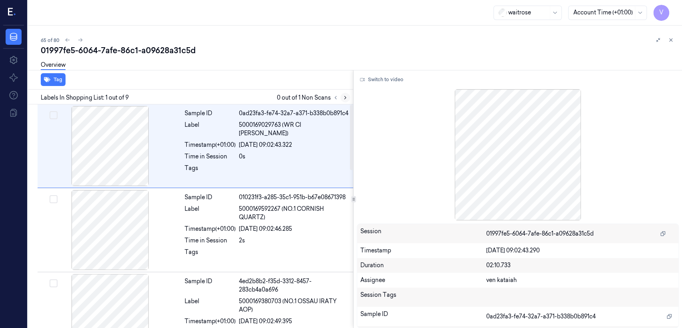
click at [346, 99] on icon at bounding box center [345, 98] width 6 height 6
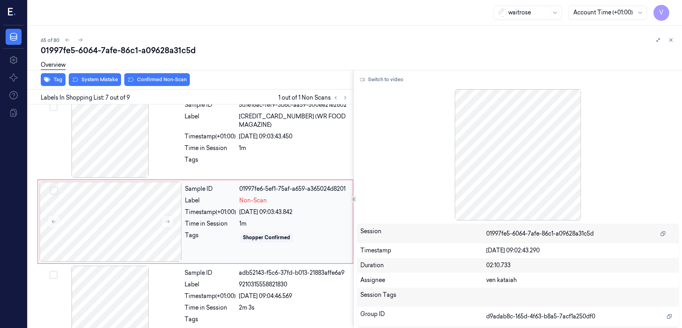
scroll to position [438, 0]
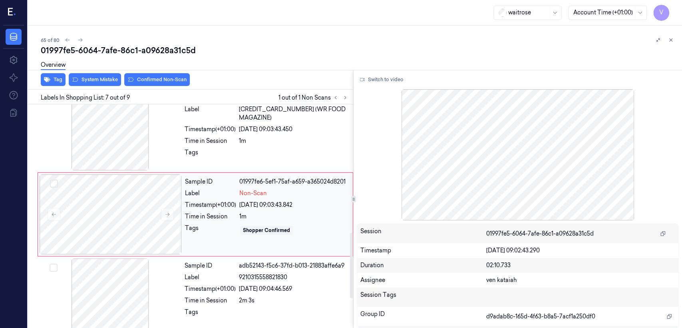
click at [192, 221] on div "Time in Session" at bounding box center [210, 216] width 51 height 8
click at [152, 163] on div at bounding box center [110, 130] width 142 height 80
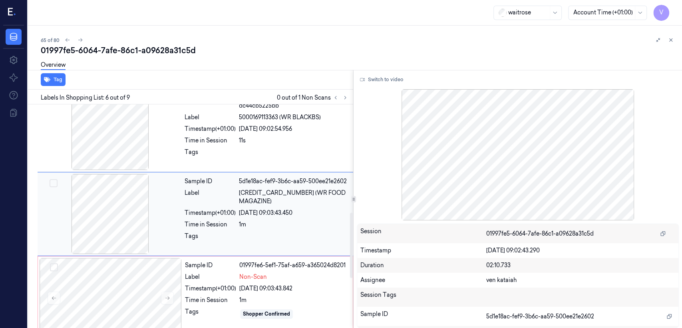
scroll to position [354, 0]
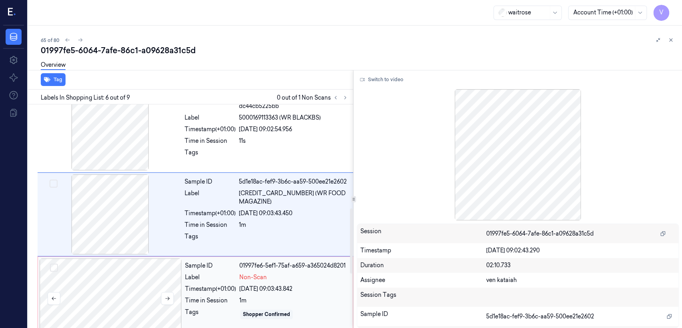
click at [143, 288] on div at bounding box center [111, 298] width 142 height 80
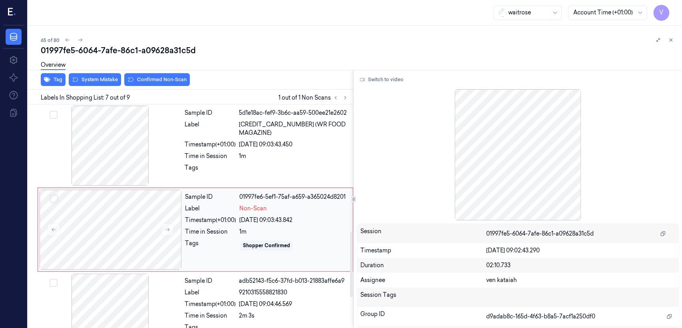
scroll to position [438, 0]
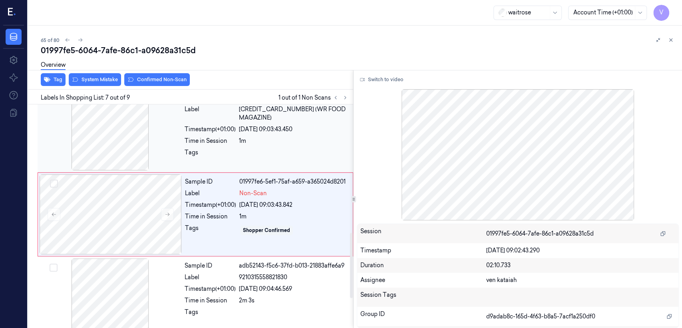
click at [245, 138] on div "1m" at bounding box center [293, 141] width 109 height 8
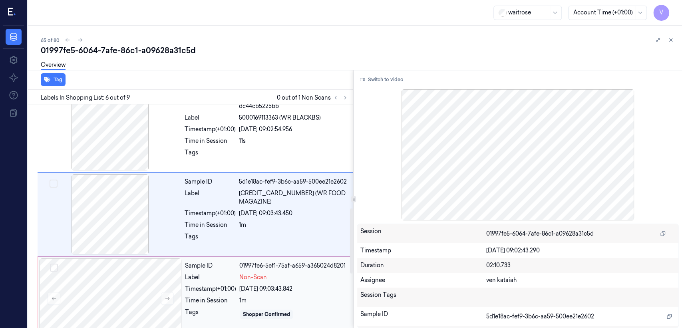
click at [197, 293] on div "Timestamp (+01:00)" at bounding box center [210, 288] width 51 height 8
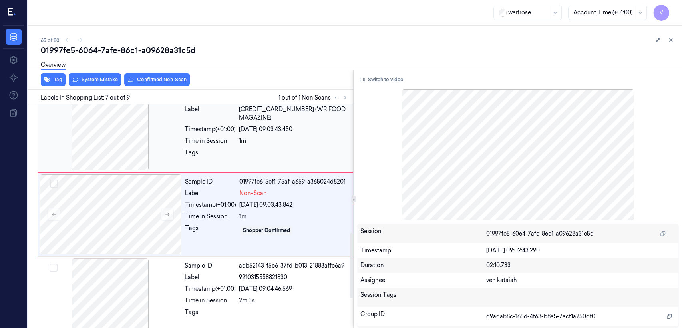
click at [228, 148] on div "Tags" at bounding box center [210, 154] width 51 height 13
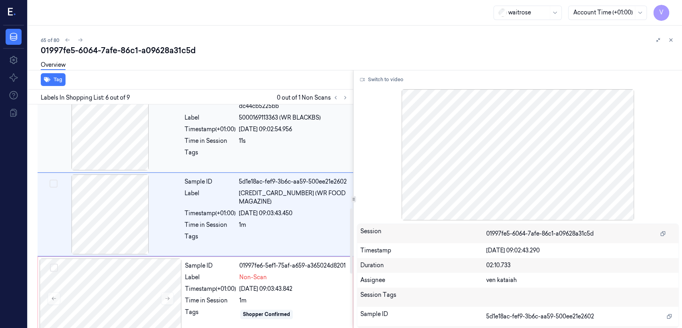
click at [196, 158] on div "Tags" at bounding box center [210, 154] width 51 height 13
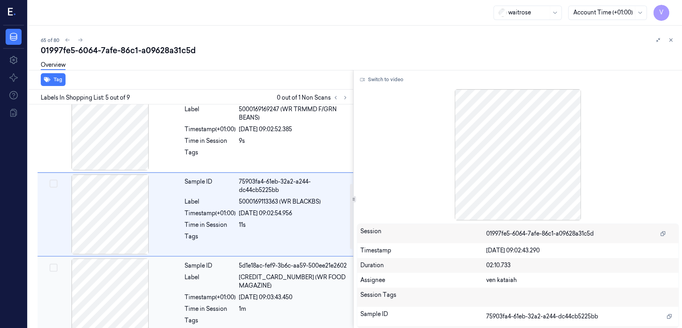
click at [213, 281] on div "Label" at bounding box center [210, 281] width 51 height 17
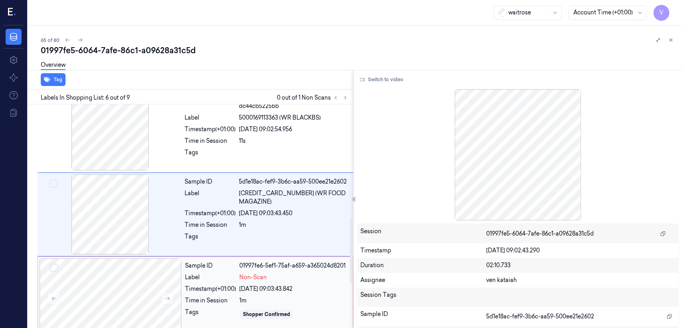
scroll to position [442, 0]
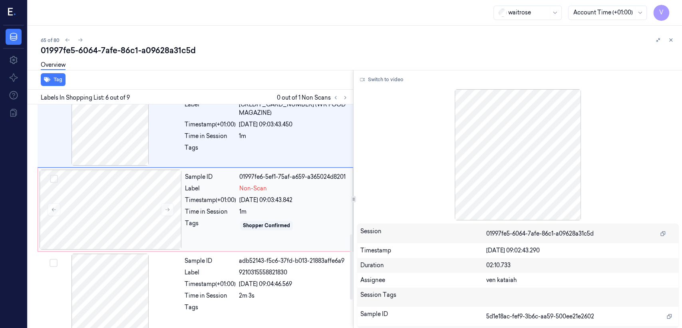
click at [230, 203] on div "Timestamp (+01:00)" at bounding box center [210, 200] width 51 height 8
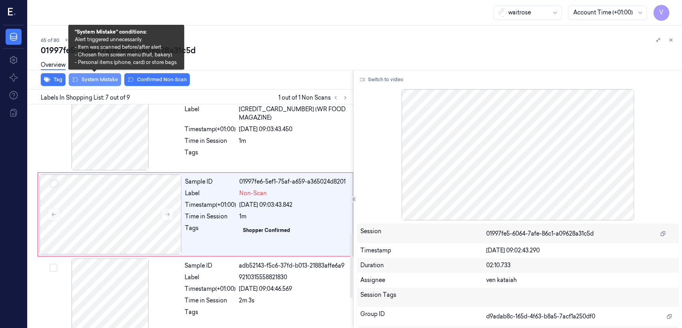
click at [103, 82] on button "System Mistake" at bounding box center [95, 79] width 52 height 13
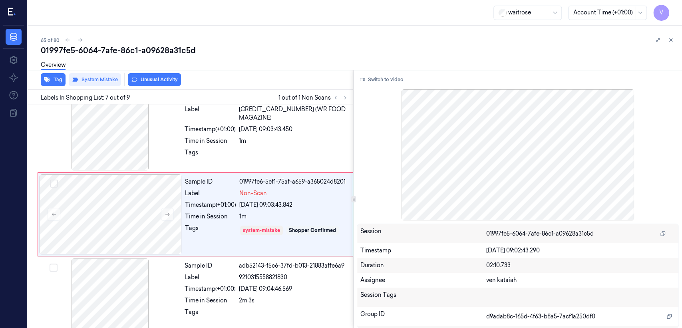
click at [160, 80] on button "Unusual Activity" at bounding box center [154, 79] width 53 height 13
drag, startPoint x: 305, startPoint y: 117, endPoint x: 365, endPoint y: 76, distance: 72.8
click at [315, 113] on div "Sample ID 5d1e18ac-fef9-3b6c-aa59-500ee21e2602 Label 5000169426371 (WR FOOD MAG…" at bounding box center [266, 130] width 170 height 80
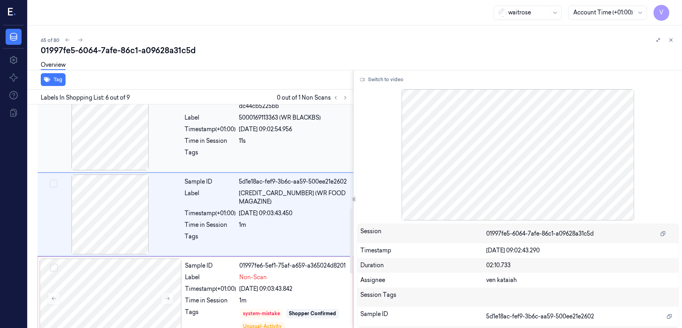
click at [293, 151] on div at bounding box center [293, 154] width 109 height 13
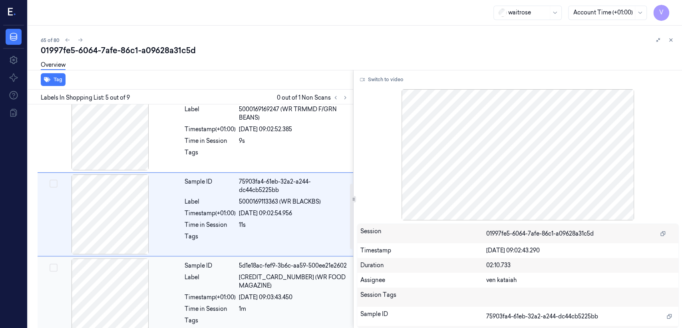
click at [233, 293] on div "Timestamp (+01:00)" at bounding box center [210, 297] width 51 height 8
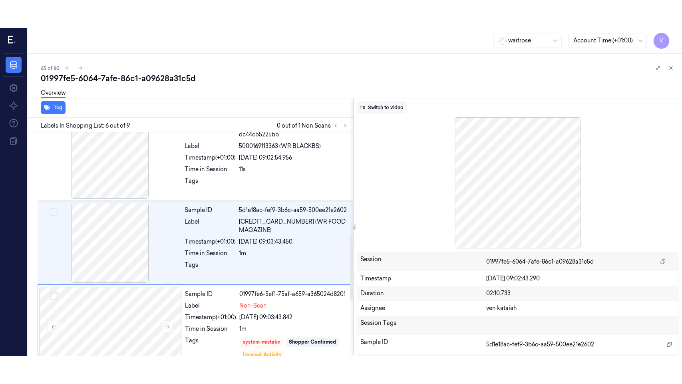
scroll to position [354, 0]
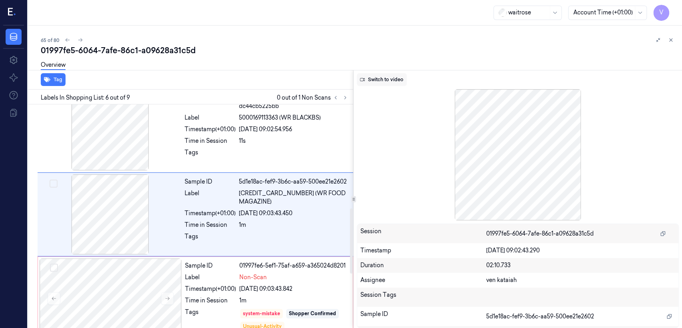
click at [379, 80] on button "Switch to video" at bounding box center [382, 79] width 50 height 13
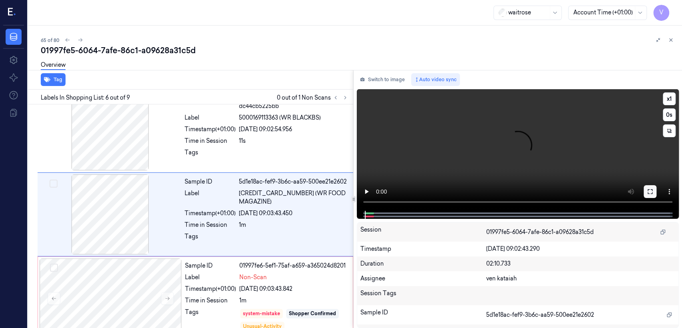
click at [647, 191] on icon at bounding box center [650, 191] width 6 height 6
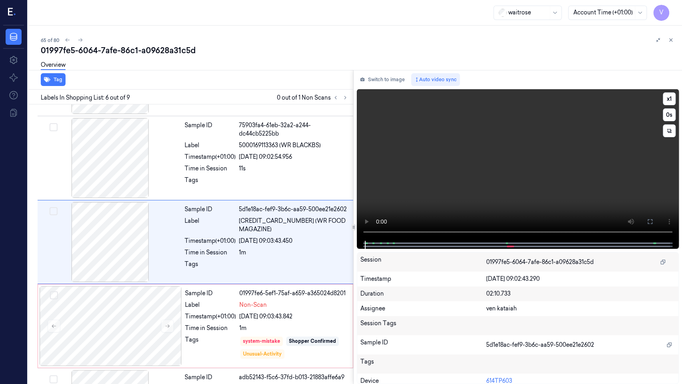
scroll to position [326, 0]
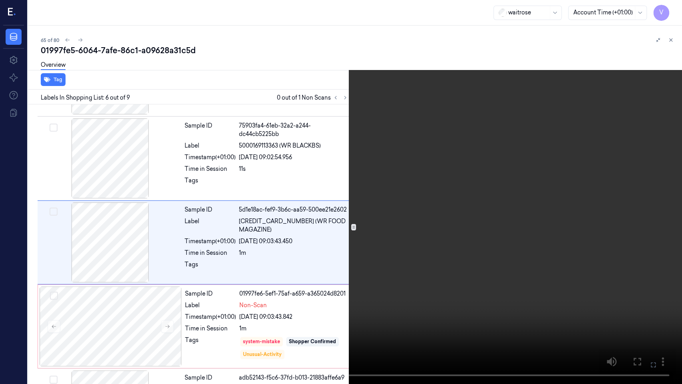
click at [389, 271] on video at bounding box center [341, 192] width 682 height 384
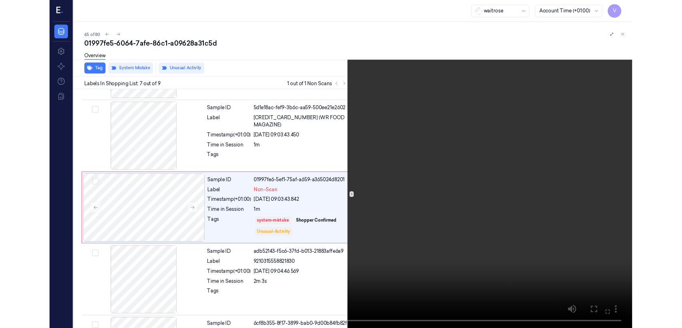
scroll to position [409, 0]
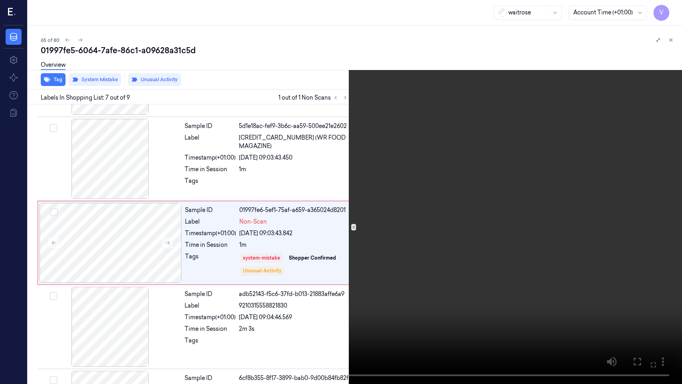
click at [0, 0] on button at bounding box center [0, 0] width 0 height 0
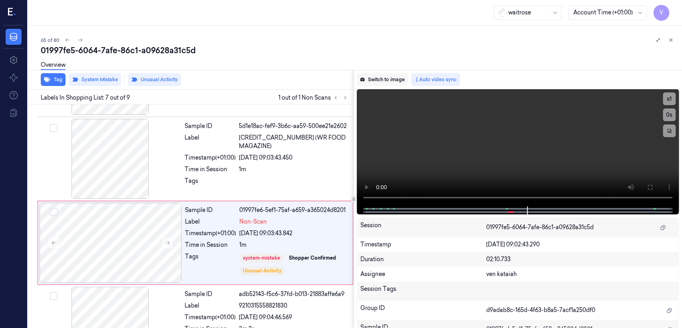
click at [389, 82] on button "Switch to image" at bounding box center [382, 79] width 51 height 13
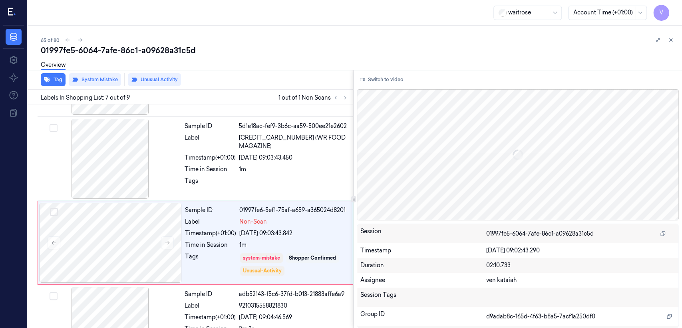
scroll to position [438, 0]
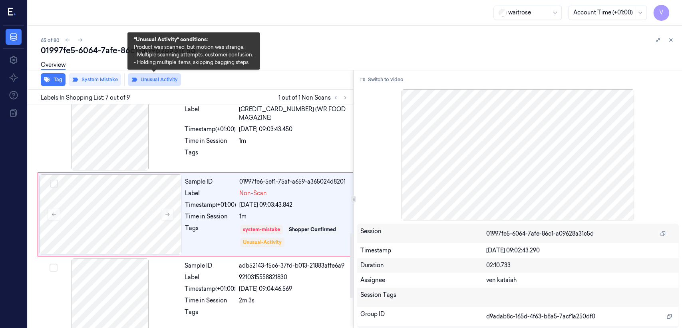
click at [151, 82] on button "Unusual Activity" at bounding box center [154, 79] width 53 height 13
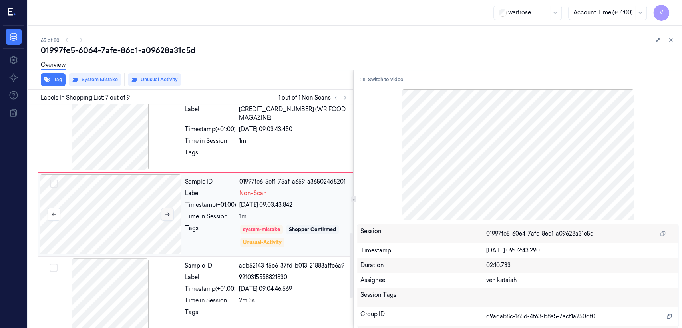
click at [169, 215] on icon at bounding box center [168, 214] width 6 height 6
click at [672, 42] on icon at bounding box center [671, 40] width 6 height 6
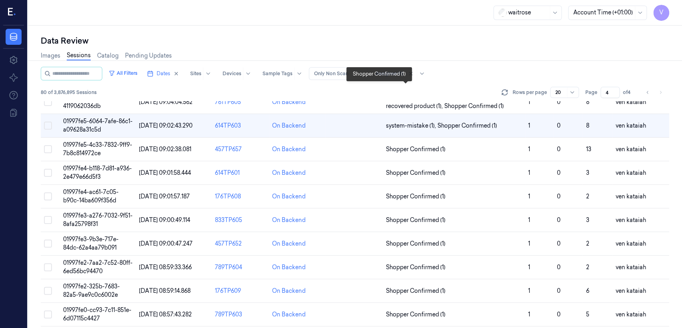
scroll to position [18, 0]
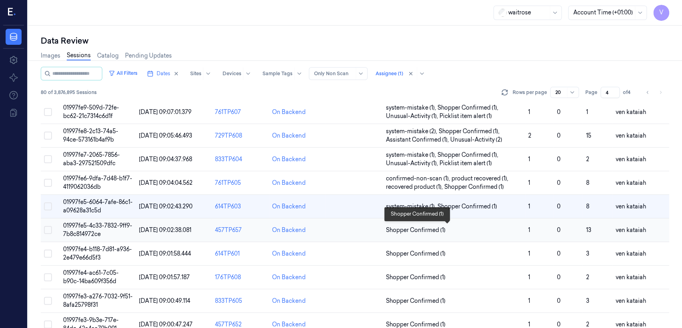
click at [424, 229] on span "Shopper Confirmed (1)" at bounding box center [416, 230] width 60 height 8
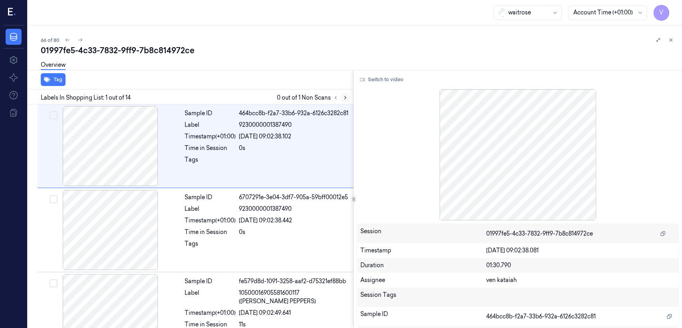
click at [342, 95] on icon at bounding box center [345, 98] width 6 height 6
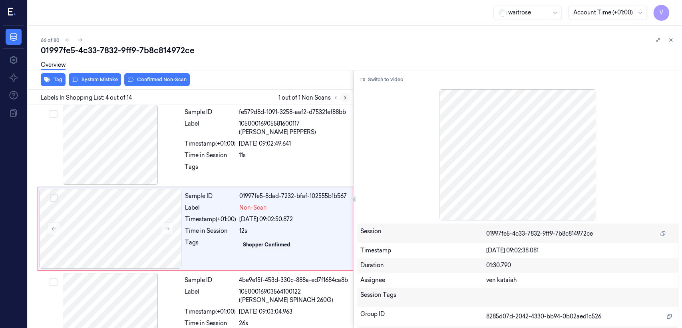
scroll to position [181, 0]
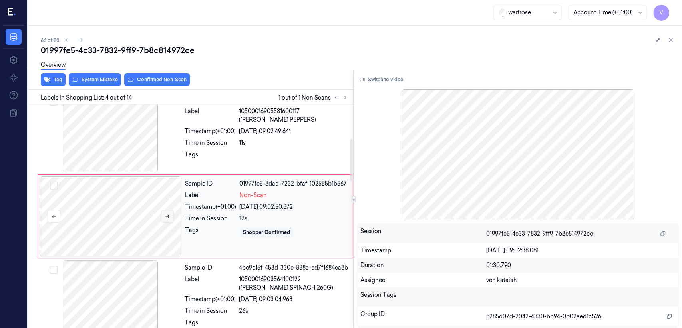
click at [163, 219] on button at bounding box center [167, 216] width 13 height 13
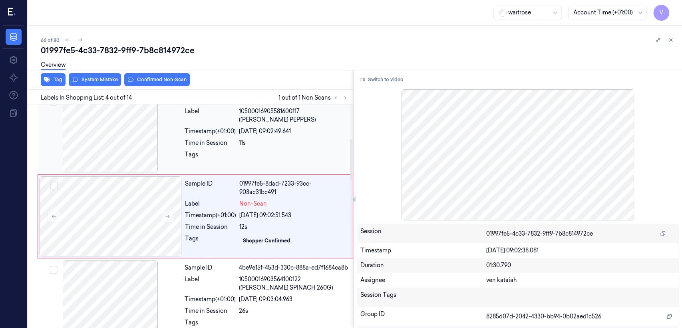
click at [157, 148] on div at bounding box center [110, 132] width 142 height 80
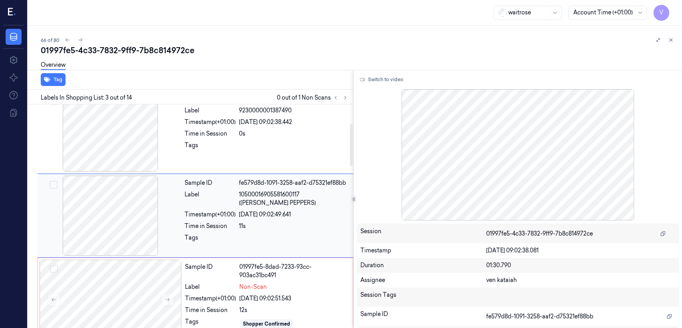
scroll to position [97, 0]
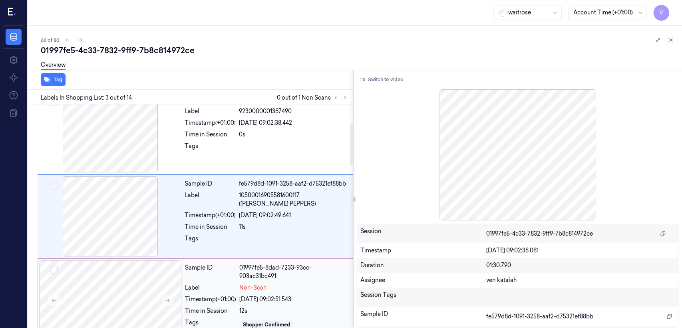
click at [238, 281] on div "Sample ID 01997fe5-8dad-7233-93cc-903ac31bc491 Label Non-Scan Timestamp (+01:00…" at bounding box center [266, 300] width 169 height 80
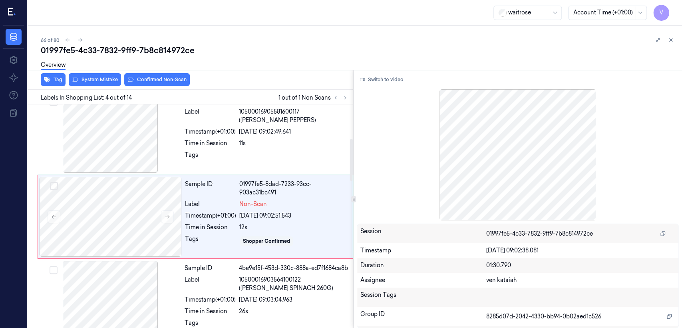
scroll to position [181, 0]
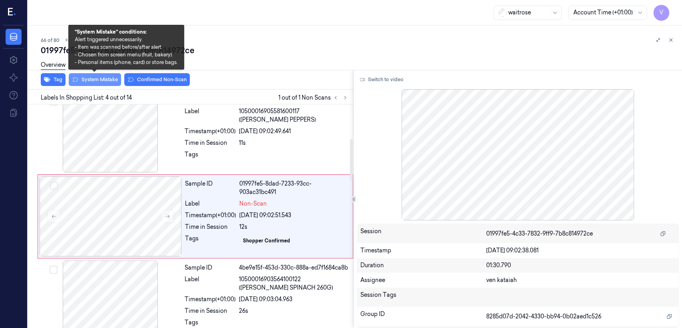
click at [88, 82] on button "System Mistake" at bounding box center [95, 79] width 52 height 13
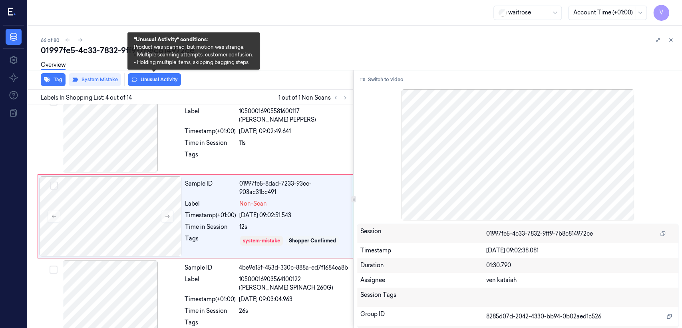
click at [159, 81] on button "Unusual Activity" at bounding box center [154, 79] width 53 height 13
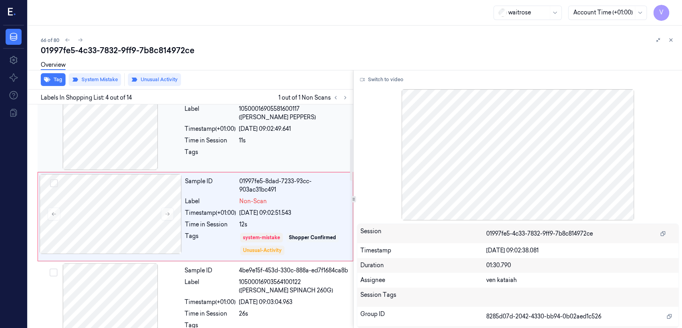
click at [267, 132] on div "25/09/2025 09:02:49.641" at bounding box center [293, 129] width 109 height 8
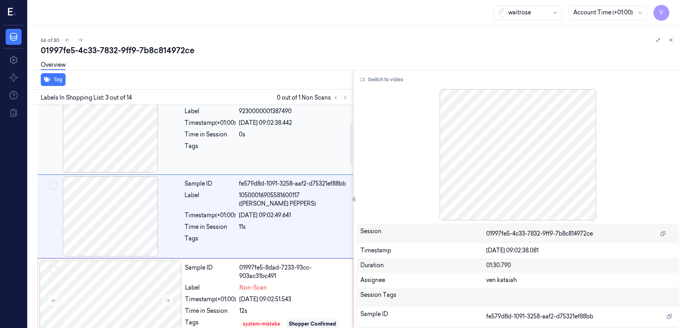
click at [270, 145] on div at bounding box center [293, 148] width 109 height 13
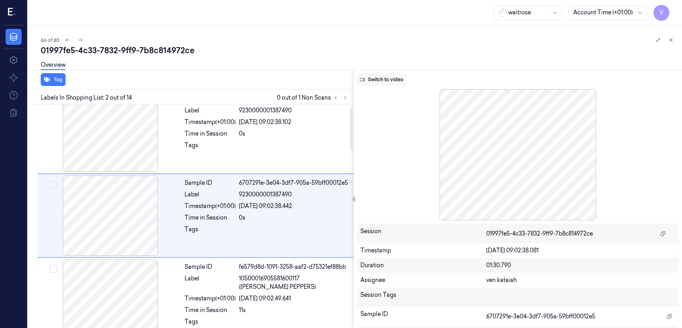
scroll to position [14, 0]
click at [373, 80] on button "Switch to video" at bounding box center [382, 79] width 50 height 13
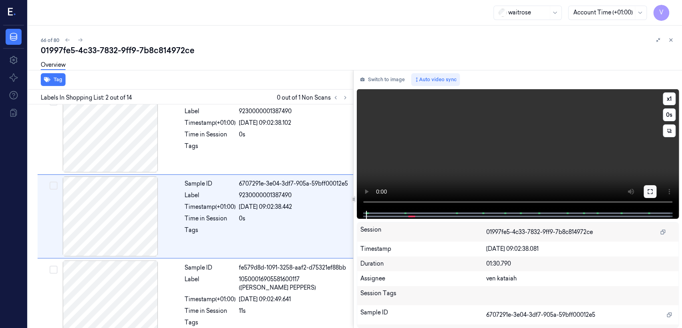
click at [645, 191] on button at bounding box center [650, 191] width 13 height 13
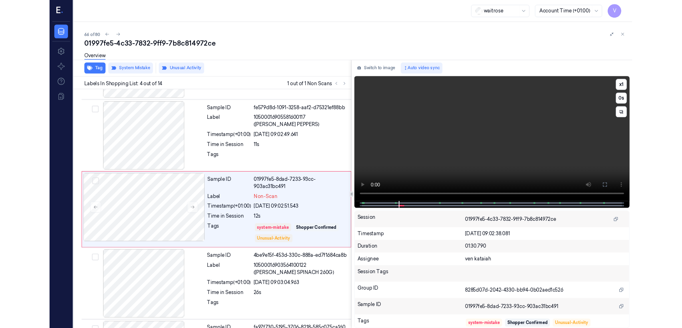
scroll to position [156, 0]
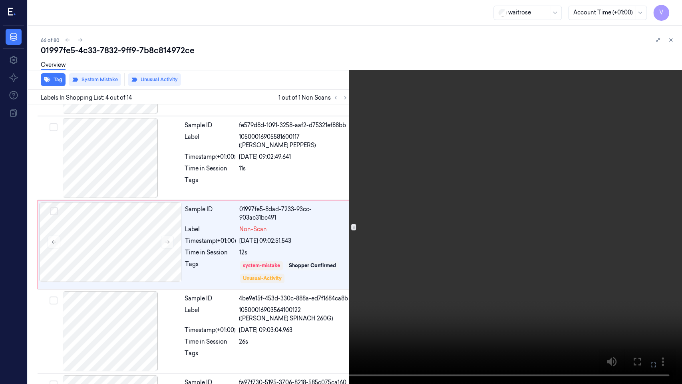
click at [0, 0] on button at bounding box center [0, 0] width 0 height 0
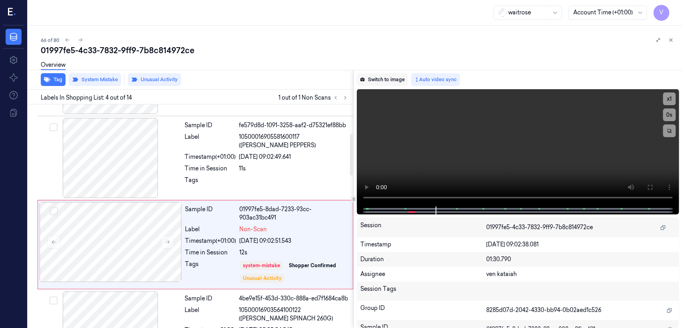
click at [372, 81] on button "Switch to image" at bounding box center [382, 79] width 51 height 13
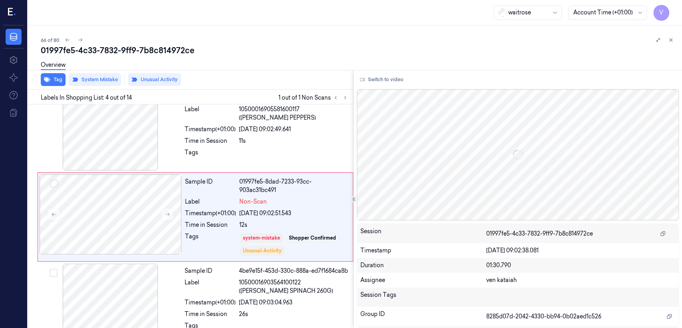
scroll to position [184, 0]
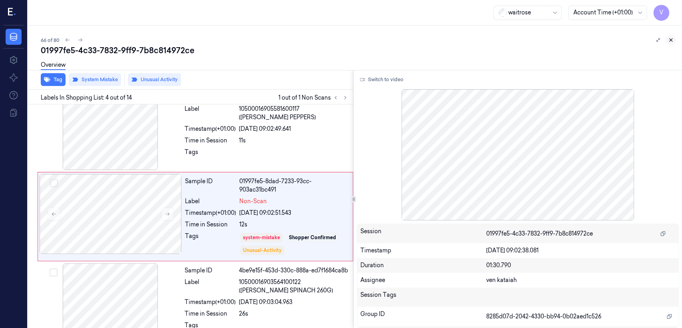
click at [674, 39] on button at bounding box center [671, 40] width 10 height 10
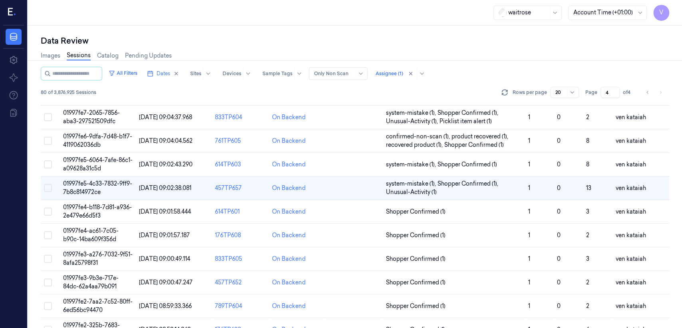
scroll to position [80, 0]
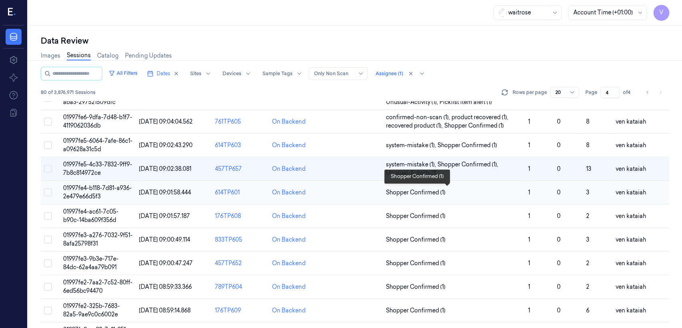
click at [422, 194] on span "Shopper Confirmed (1)" at bounding box center [416, 192] width 60 height 8
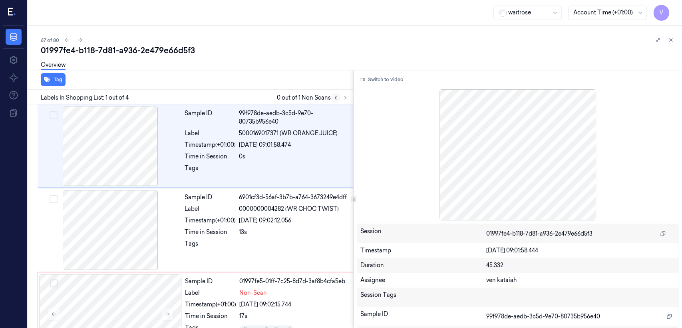
click at [336, 97] on icon at bounding box center [336, 98] width 6 height 6
click at [342, 98] on icon at bounding box center [345, 98] width 6 height 6
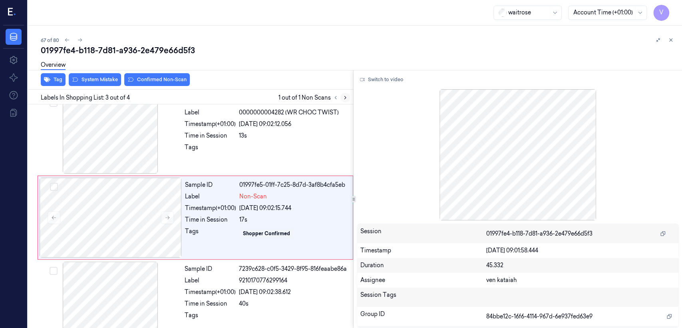
scroll to position [97, 0]
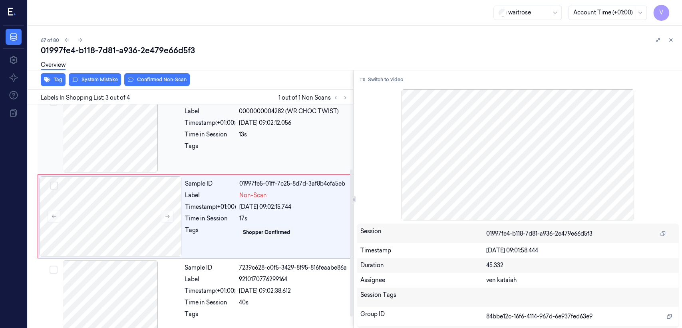
click at [241, 151] on div at bounding box center [293, 148] width 109 height 13
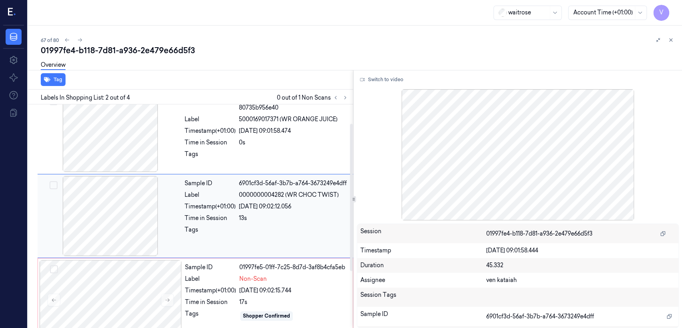
scroll to position [14, 0]
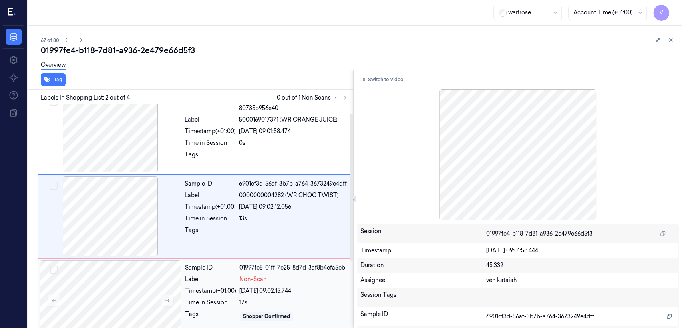
click at [251, 293] on div "25/09/2025 09:02:15.744" at bounding box center [293, 290] width 109 height 8
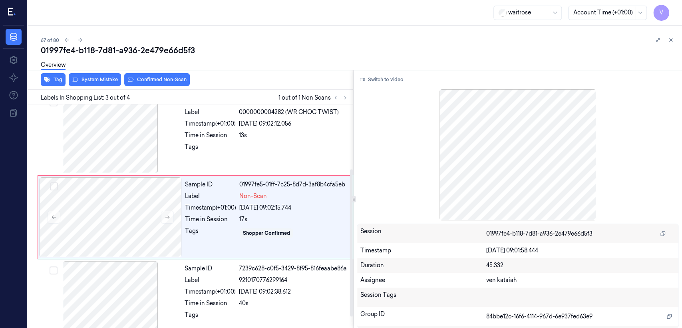
scroll to position [97, 0]
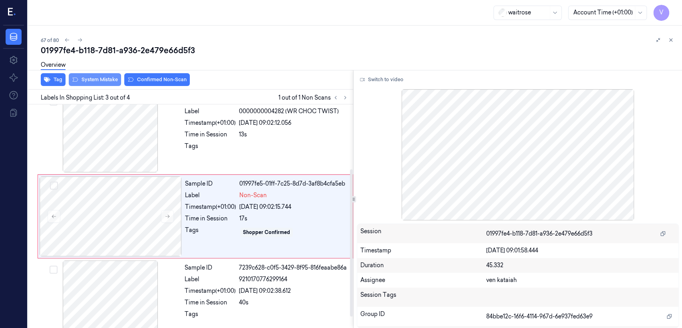
click at [99, 84] on button "System Mistake" at bounding box center [95, 79] width 52 height 13
click at [170, 76] on div "Overview" at bounding box center [358, 66] width 635 height 20
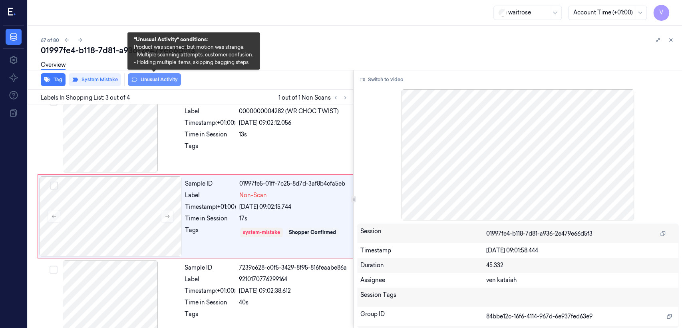
click at [165, 78] on button "Unusual Activity" at bounding box center [154, 79] width 53 height 13
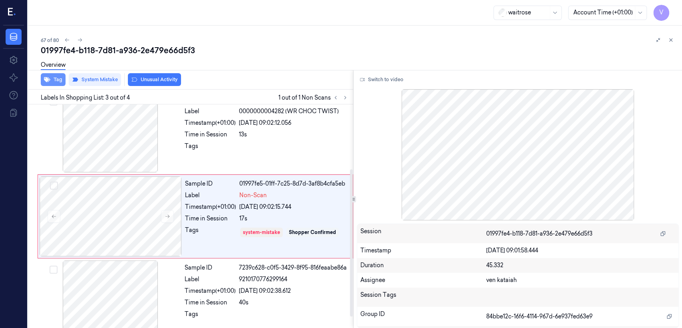
click at [51, 78] on button "Tag" at bounding box center [53, 79] width 25 height 13
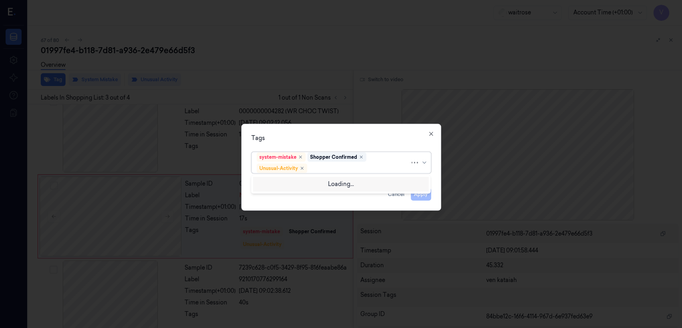
click at [339, 167] on div at bounding box center [359, 168] width 101 height 8
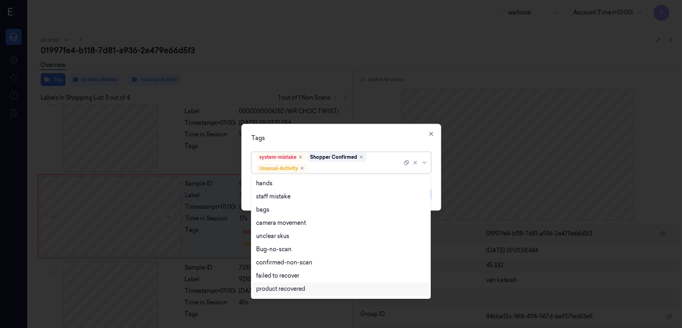
scroll to position [104, 0]
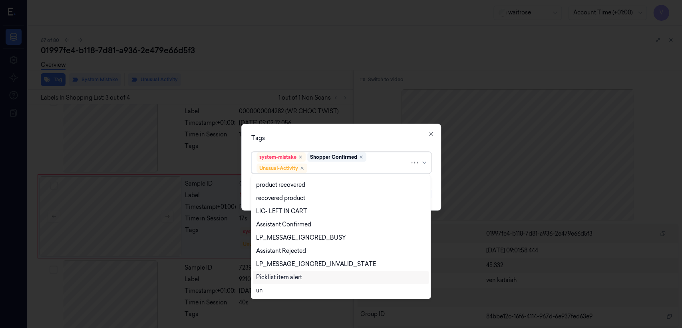
click at [285, 278] on div "Picklist item alert" at bounding box center [279, 277] width 46 height 8
click at [387, 131] on div "Tags option Picklist item alert, selected. 20 results available. Use Up and Dow…" at bounding box center [341, 167] width 200 height 87
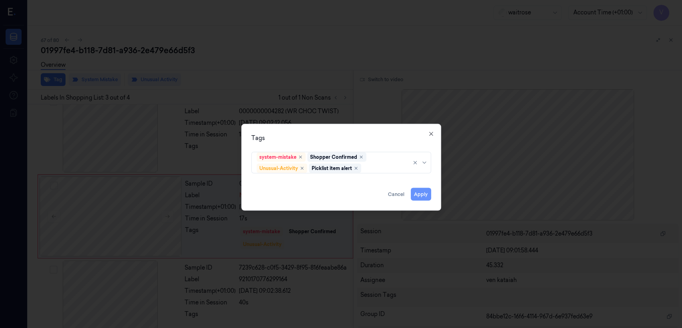
click at [420, 197] on button "Apply" at bounding box center [421, 194] width 20 height 13
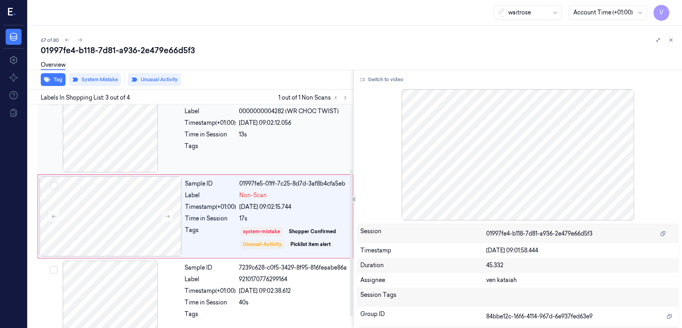
drag, startPoint x: 181, startPoint y: 129, endPoint x: 202, endPoint y: 139, distance: 23.2
click at [181, 129] on div "Sample ID 6901cf3d-56af-3b7b-a764-3673249e4dff Label 0000000004282 (WR CHOC TWI…" at bounding box center [196, 132] width 316 height 84
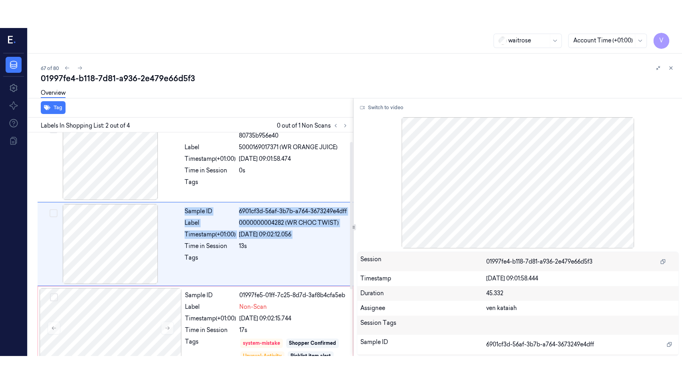
scroll to position [14, 0]
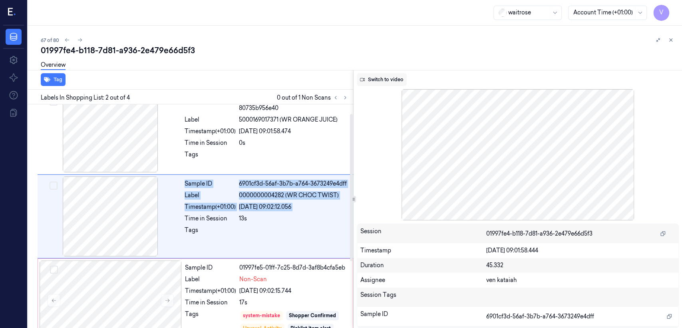
click at [375, 81] on button "Switch to video" at bounding box center [382, 79] width 50 height 13
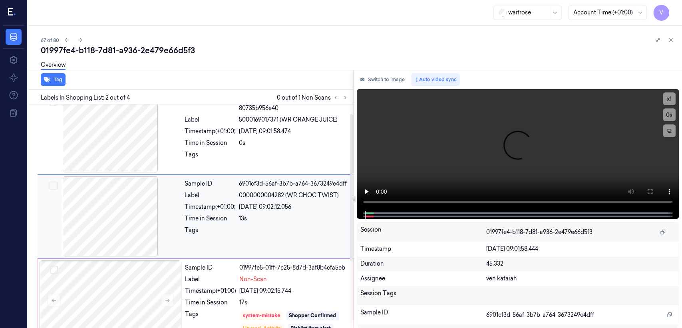
click at [193, 226] on div "Tags" at bounding box center [210, 232] width 51 height 13
click at [651, 189] on icon at bounding box center [650, 191] width 5 height 5
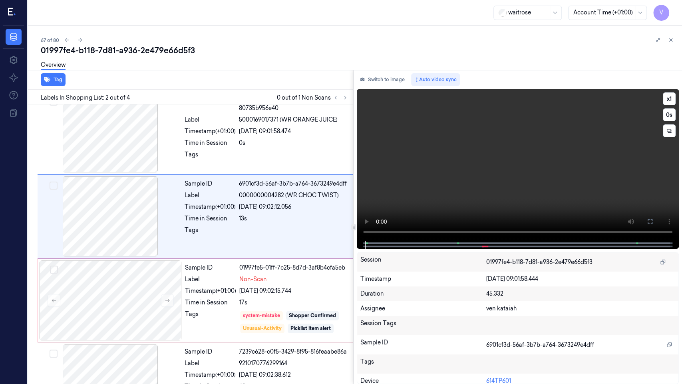
scroll to position [0, 0]
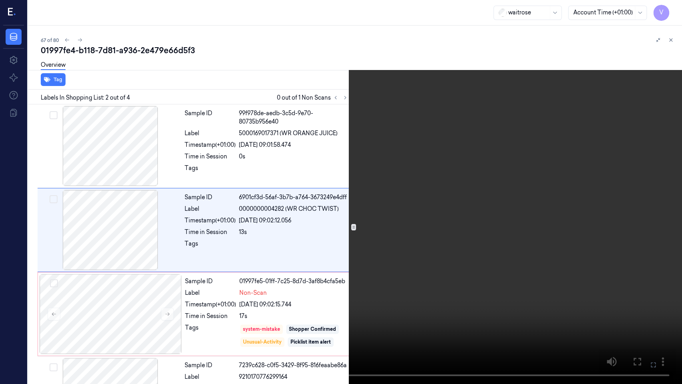
click at [348, 274] on video at bounding box center [341, 192] width 682 height 384
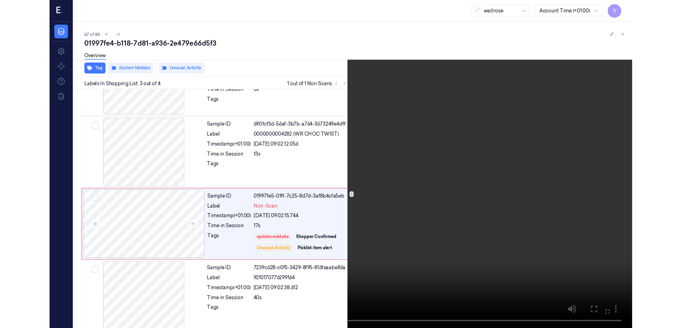
scroll to position [58, 0]
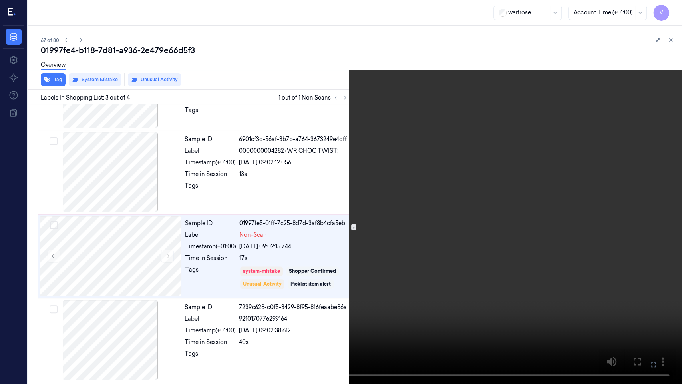
click at [0, 0] on icon at bounding box center [0, 0] width 0 height 0
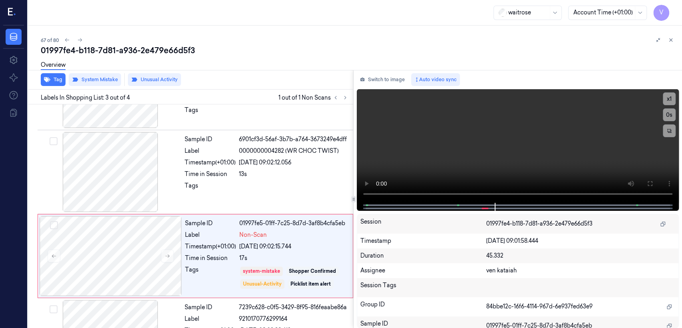
click at [374, 86] on div "Switch to image Auto video sync x 1 0 s Session 01997fe4-b118-7d81-a936-2e479e6…" at bounding box center [518, 199] width 328 height 258
click at [375, 83] on button "Switch to image" at bounding box center [382, 79] width 51 height 13
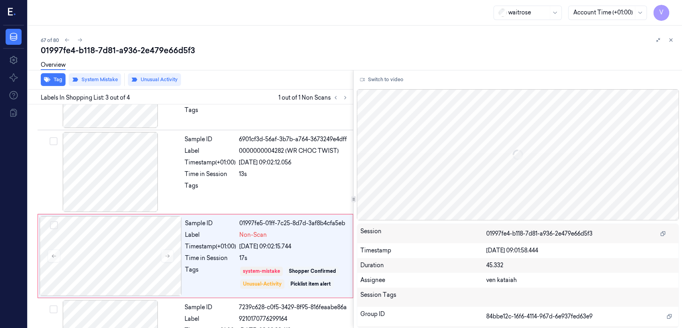
scroll to position [97, 0]
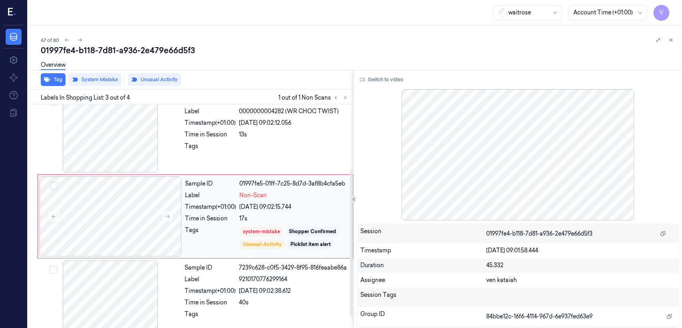
click at [244, 210] on div "25/09/2025 09:02:15.744" at bounding box center [293, 207] width 109 height 8
click at [668, 37] on icon at bounding box center [671, 40] width 6 height 6
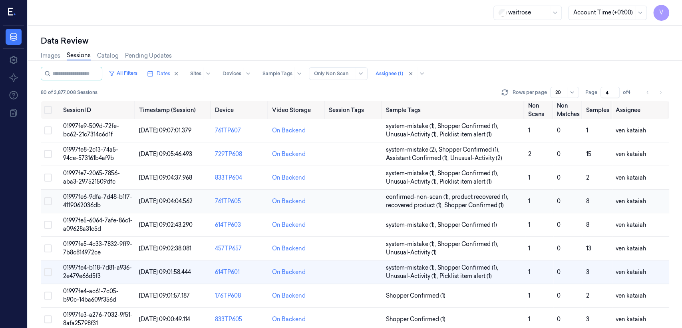
scroll to position [74, 0]
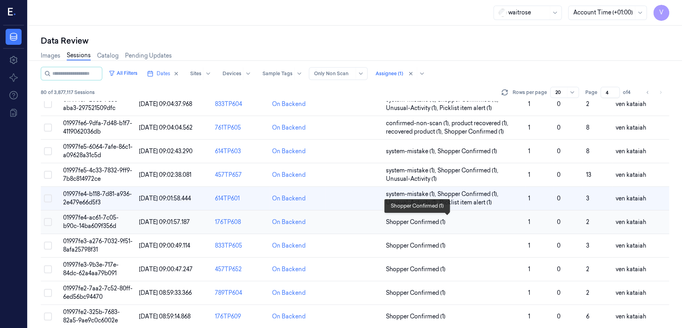
click at [406, 223] on span "Shopper Confirmed (1)" at bounding box center [416, 222] width 60 height 8
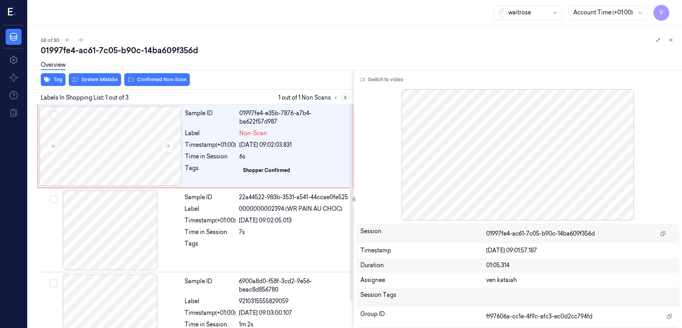
click at [341, 99] on button at bounding box center [345, 98] width 10 height 10
click at [263, 143] on div "25/09/2025 09:02:03.831" at bounding box center [293, 145] width 109 height 8
click at [383, 79] on button "Switch to video" at bounding box center [382, 79] width 50 height 13
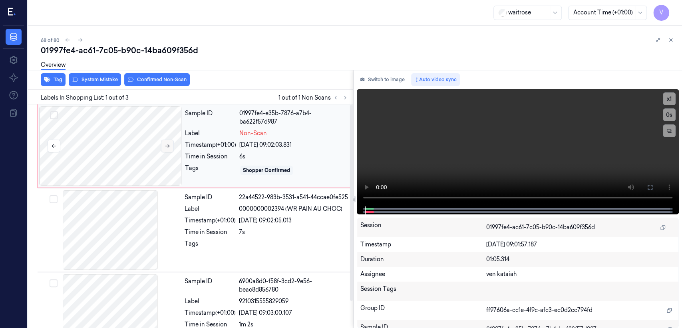
click at [170, 144] on button at bounding box center [167, 145] width 13 height 13
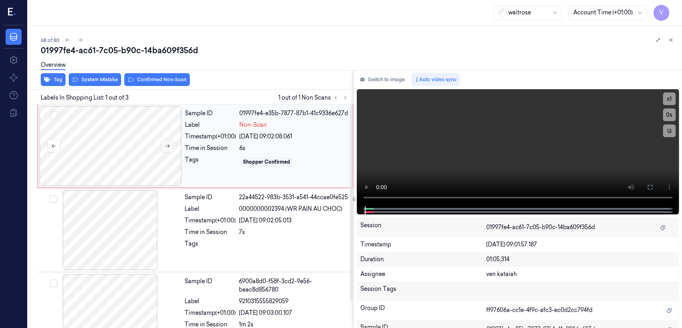
click at [170, 144] on button at bounding box center [167, 145] width 13 height 13
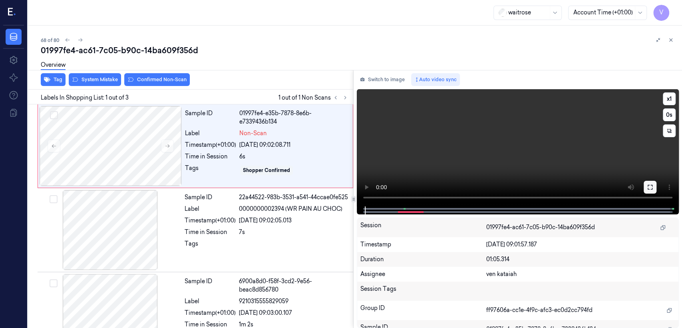
click at [650, 189] on icon at bounding box center [650, 187] width 6 height 6
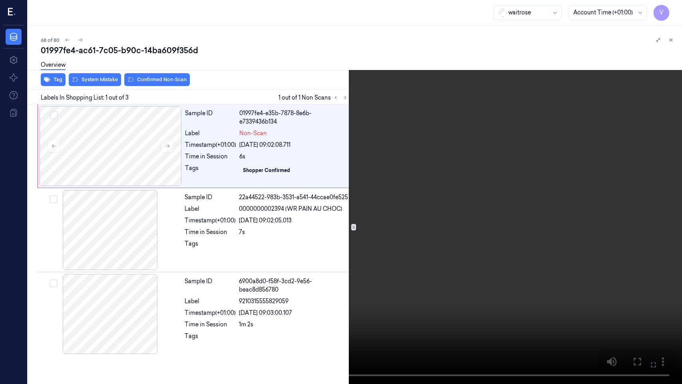
click at [509, 275] on video at bounding box center [341, 192] width 682 height 384
click at [0, 0] on icon at bounding box center [0, 0] width 0 height 0
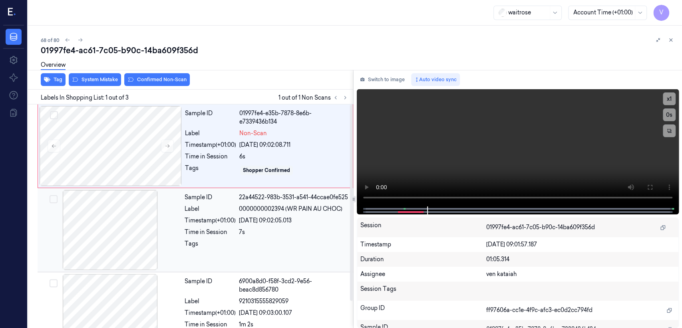
click at [252, 216] on div "25/09/2025 09:02:05.013" at bounding box center [293, 220] width 109 height 8
click at [393, 82] on button "Switch to image" at bounding box center [382, 79] width 51 height 13
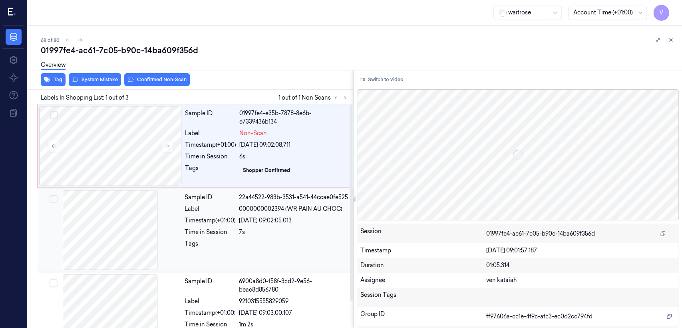
click at [256, 198] on div "22a44522-983b-3531-a541-44ccae0fe525" at bounding box center [293, 197] width 109 height 8
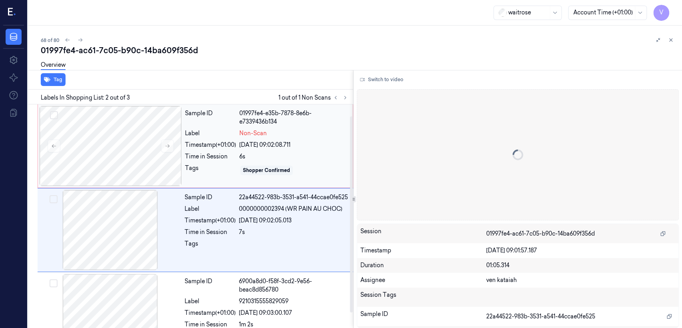
scroll to position [14, 0]
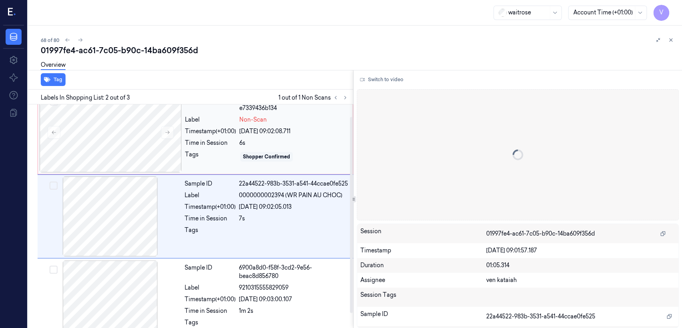
click at [241, 142] on div "6s" at bounding box center [293, 143] width 109 height 8
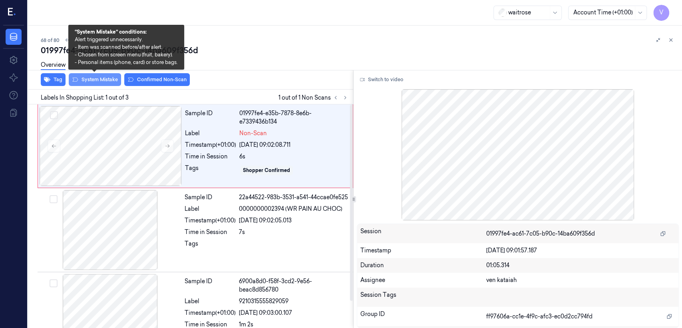
click at [109, 82] on button "System Mistake" at bounding box center [95, 79] width 52 height 13
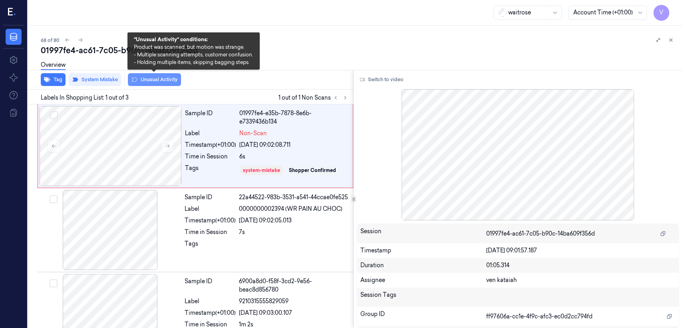
click at [169, 78] on button "Unusual Activity" at bounding box center [154, 79] width 53 height 13
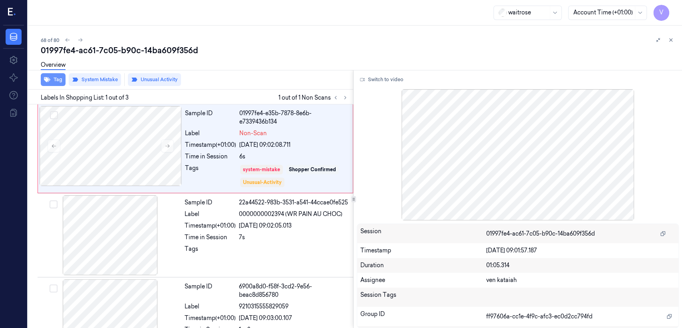
click at [50, 78] on button "Tag" at bounding box center [53, 79] width 25 height 13
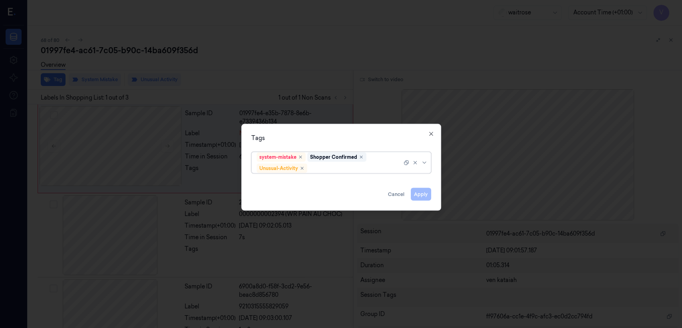
click at [342, 167] on div at bounding box center [355, 168] width 93 height 8
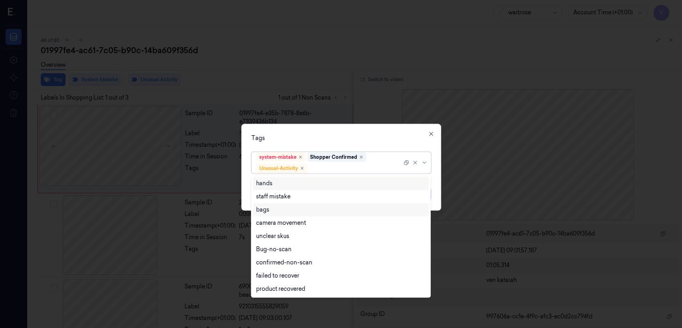
scroll to position [104, 0]
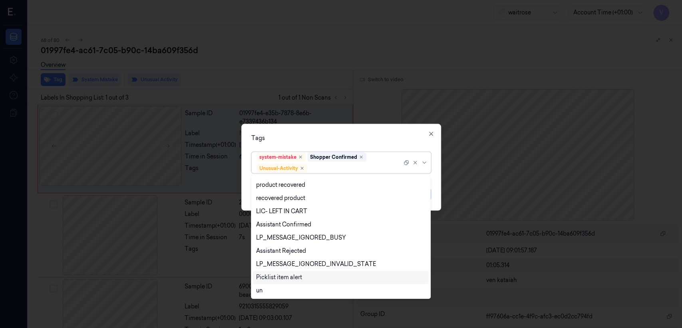
click at [286, 272] on div "Picklist item alert" at bounding box center [341, 276] width 176 height 13
click at [315, 136] on div "Tags" at bounding box center [341, 138] width 180 height 8
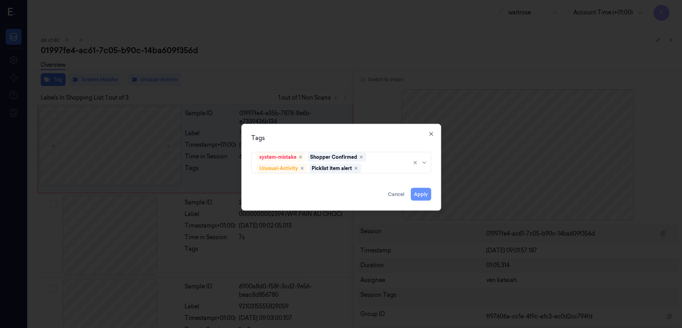
click at [425, 193] on button "Apply" at bounding box center [421, 194] width 20 height 13
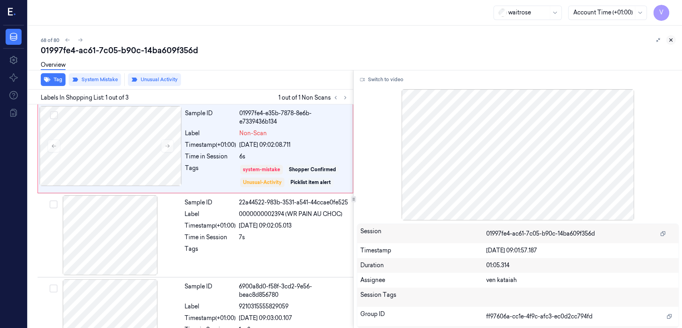
click at [671, 40] on icon at bounding box center [671, 40] width 3 height 3
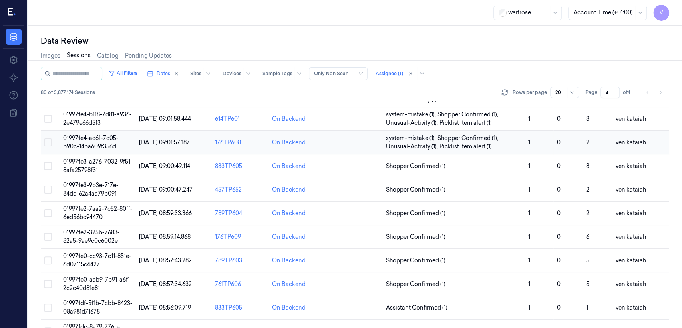
scroll to position [178, 0]
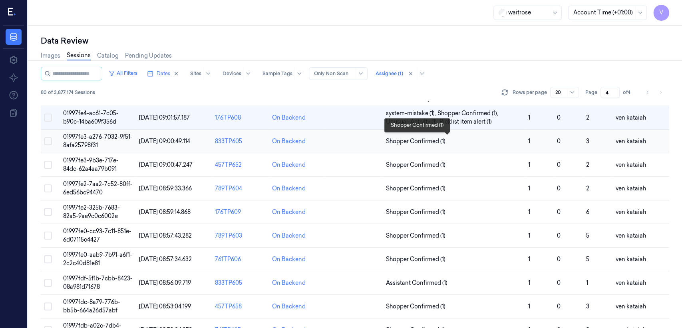
click at [416, 141] on span "Shopper Confirmed (1)" at bounding box center [416, 141] width 60 height 8
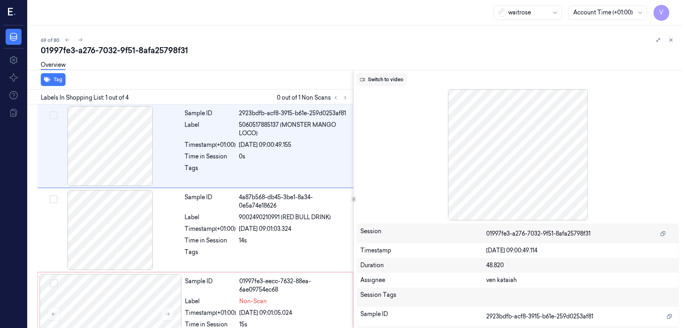
click at [386, 81] on button "Switch to video" at bounding box center [382, 79] width 50 height 13
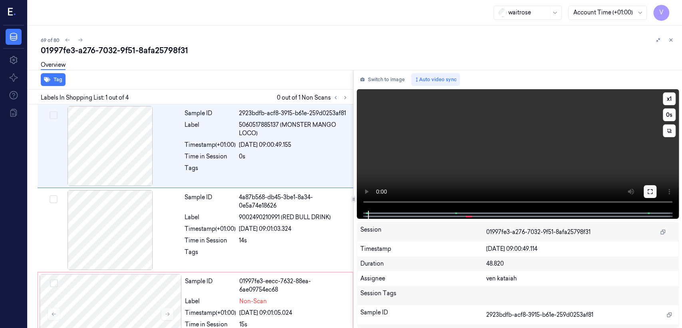
click at [646, 191] on button at bounding box center [650, 191] width 13 height 13
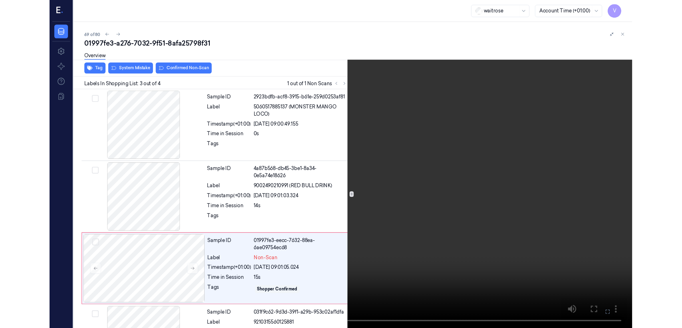
scroll to position [58, 0]
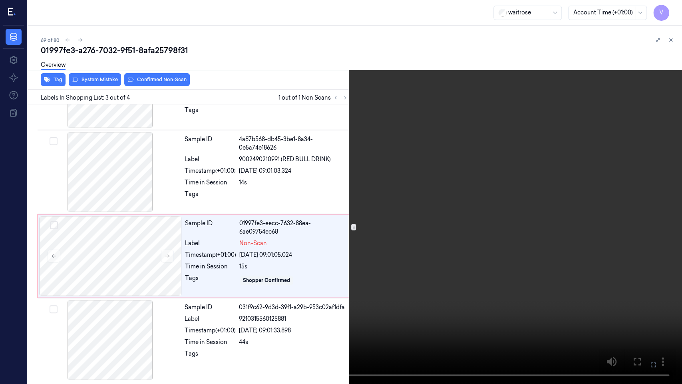
click at [0, 0] on icon at bounding box center [0, 0] width 0 height 0
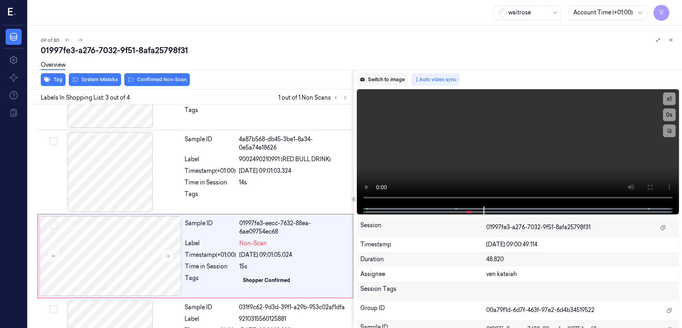
click at [392, 84] on button "Switch to image" at bounding box center [382, 79] width 51 height 13
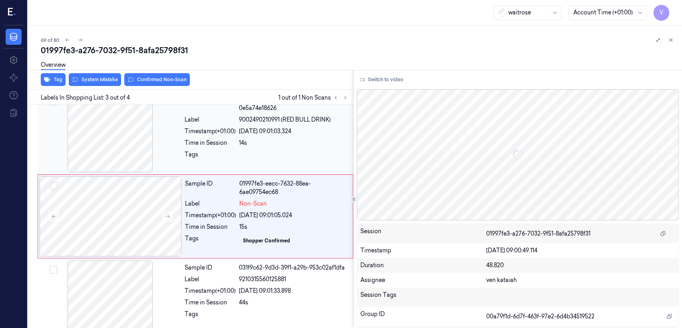
click at [244, 161] on div at bounding box center [293, 156] width 109 height 13
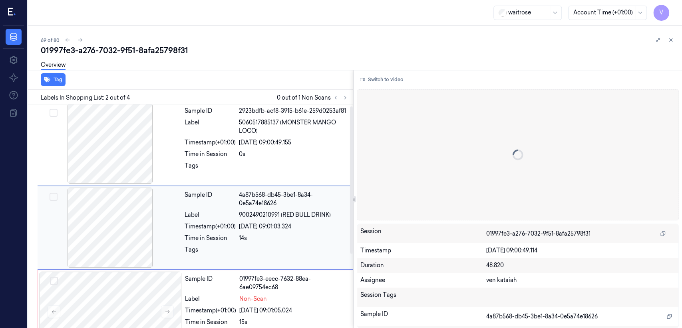
scroll to position [0, 0]
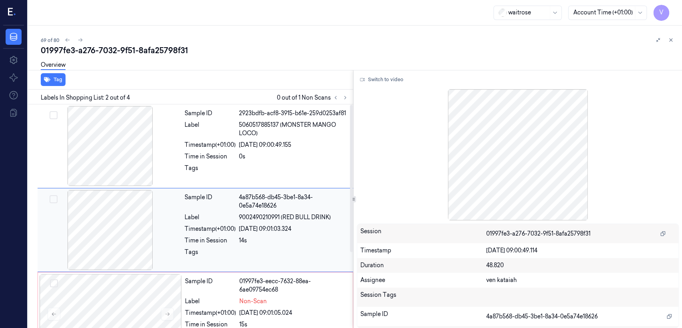
click at [235, 229] on div "Timestamp (+01:00)" at bounding box center [210, 229] width 51 height 8
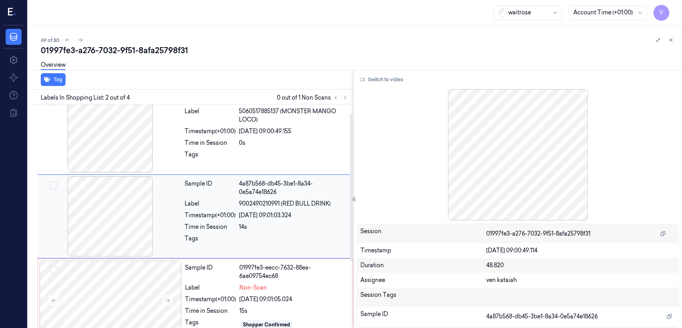
click at [235, 229] on div "Time in Session" at bounding box center [210, 227] width 51 height 8
click at [272, 153] on div at bounding box center [293, 156] width 109 height 13
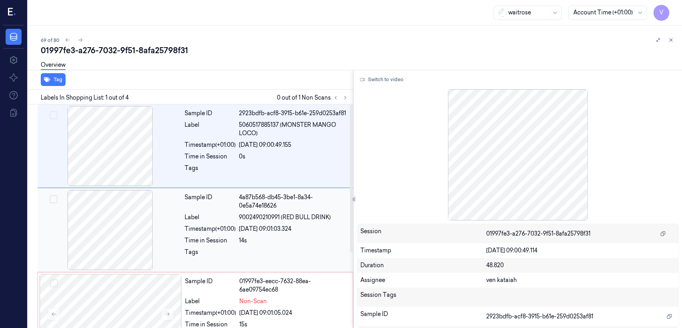
click at [255, 226] on div "25/09/2025 09:01:03.324" at bounding box center [293, 229] width 109 height 8
click at [258, 142] on div "25/09/2025 09:00:49.155" at bounding box center [293, 145] width 109 height 8
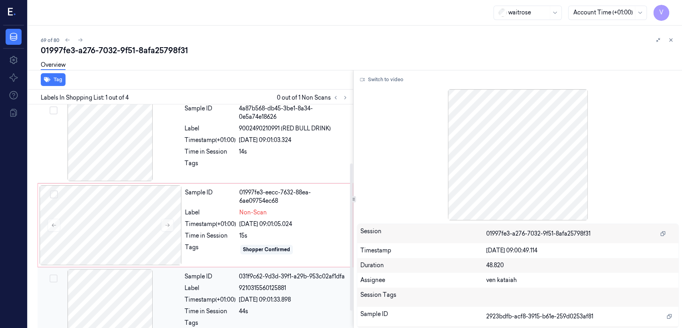
click at [223, 293] on div "Sample ID 031f9c62-9d3d-39f1-a29b-953c02af1dfa Label 9210315560125881 Timestamp…" at bounding box center [266, 309] width 170 height 80
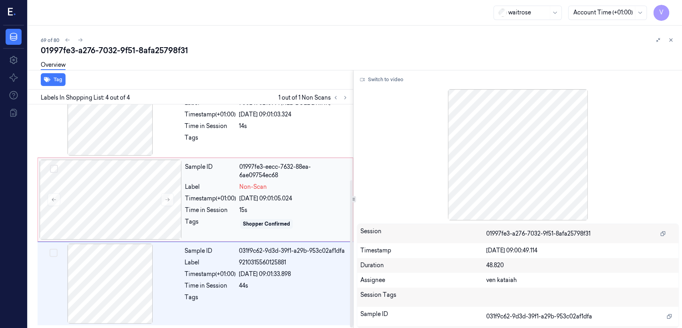
click at [253, 179] on div "Sample ID 01997fe3-eecc-7632-88ea-6ae09754ec68 Label Non-Scan Timestamp (+01:00…" at bounding box center [266, 199] width 169 height 80
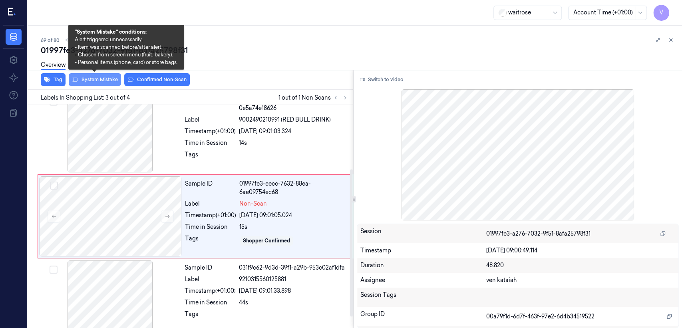
click at [95, 79] on button "System Mistake" at bounding box center [95, 79] width 52 height 13
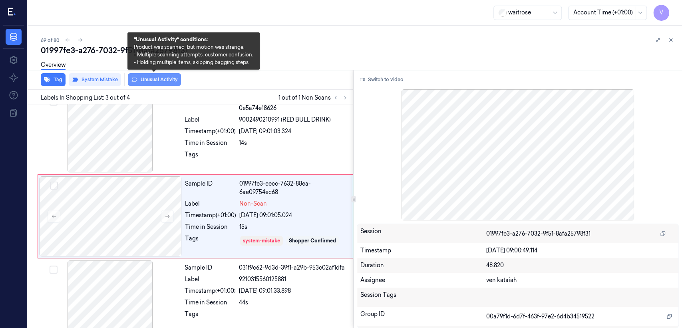
click at [151, 79] on button "Unusual Activity" at bounding box center [154, 79] width 53 height 13
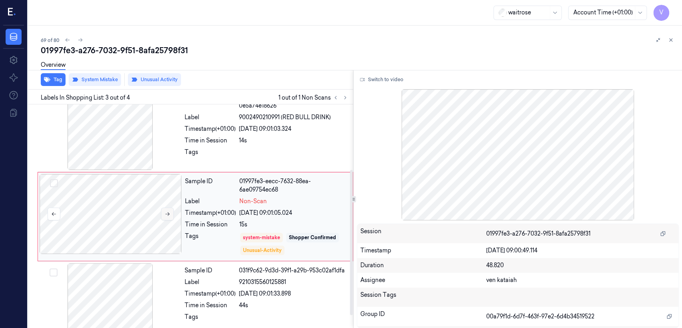
click at [171, 215] on button at bounding box center [167, 213] width 13 height 13
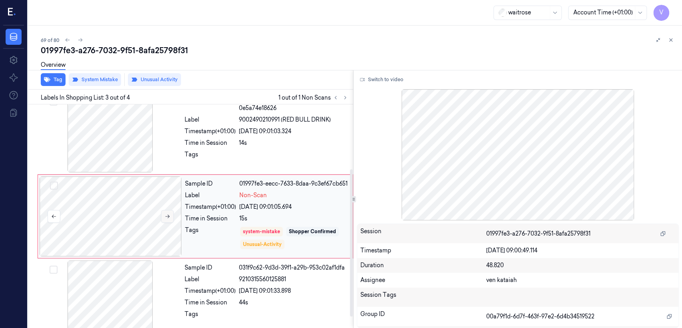
click at [171, 215] on button at bounding box center [167, 216] width 13 height 13
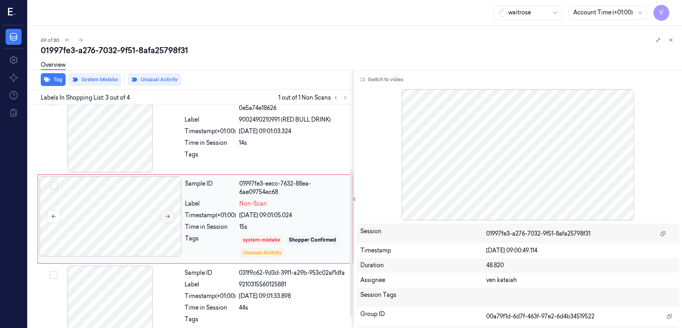
scroll to position [100, 0]
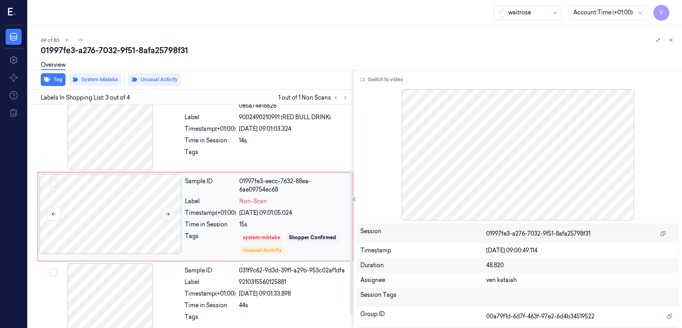
click at [171, 215] on button at bounding box center [167, 213] width 13 height 13
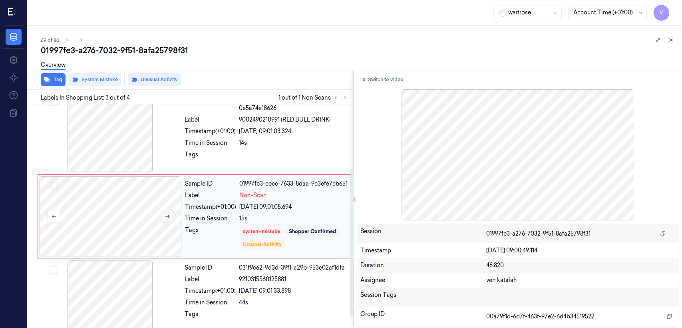
click at [171, 215] on button at bounding box center [167, 216] width 13 height 13
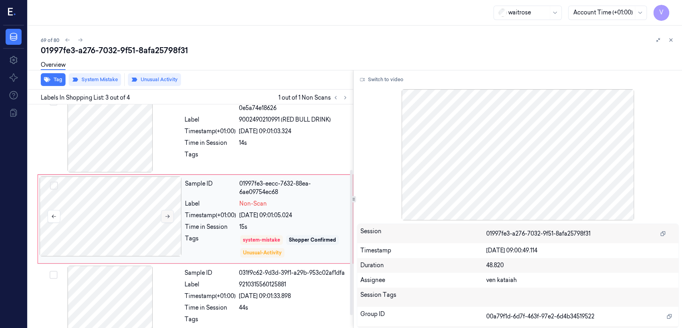
scroll to position [100, 0]
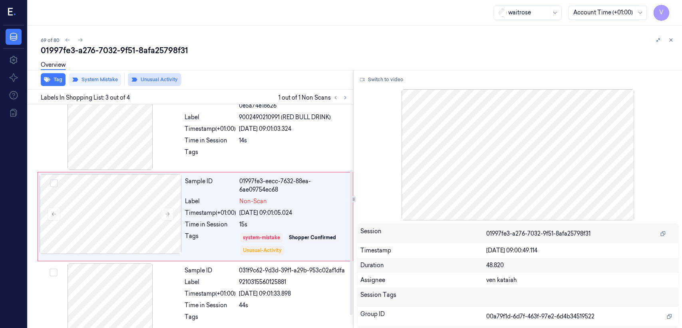
click at [146, 80] on button "Unusual Activity" at bounding box center [154, 79] width 53 height 13
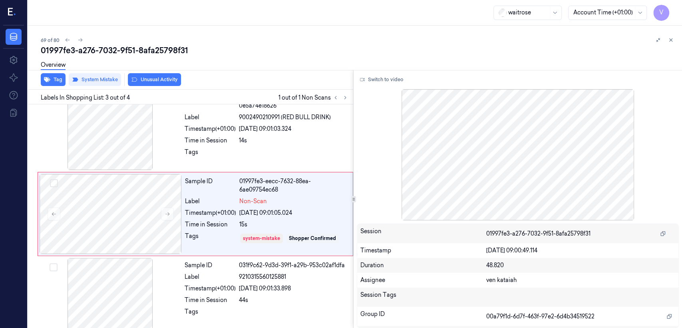
scroll to position [97, 0]
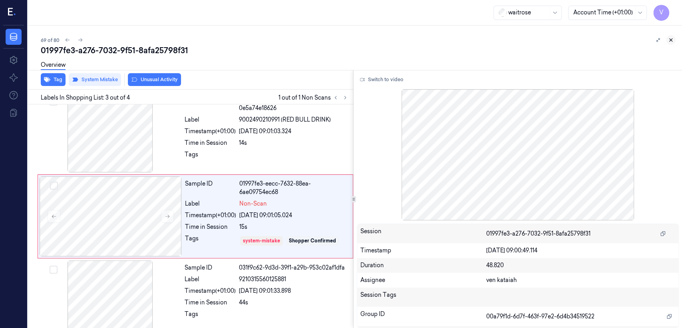
click at [669, 42] on icon at bounding box center [671, 40] width 6 height 6
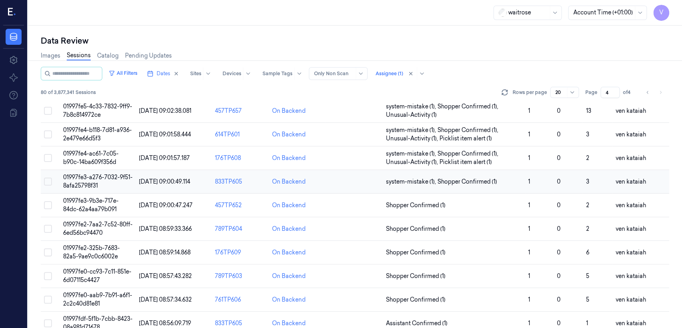
scroll to position [129, 0]
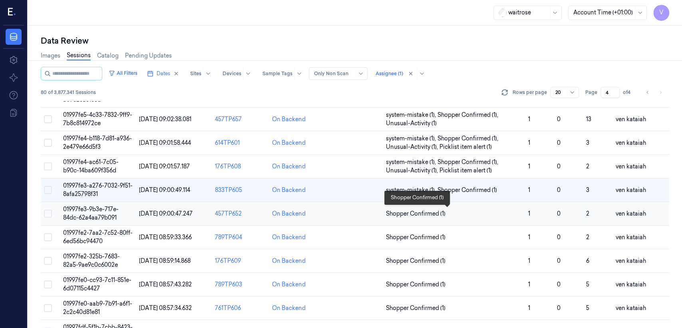
click at [404, 213] on span "Shopper Confirmed (1)" at bounding box center [416, 213] width 60 height 8
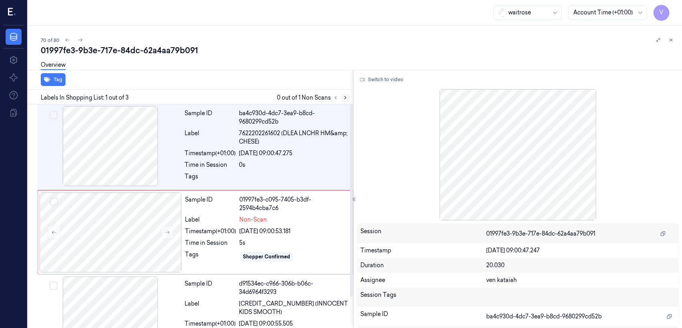
click at [345, 97] on icon at bounding box center [345, 98] width 6 height 6
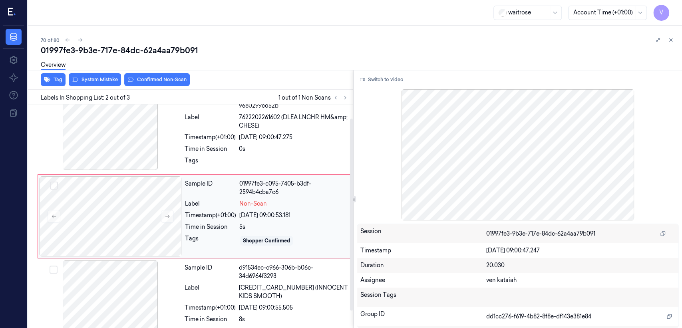
click at [272, 195] on div "01997fe3-c095-7405-b3df-2594b4cba7c6" at bounding box center [293, 187] width 109 height 17
click at [264, 135] on div "25/09/2025 09:00:47.275" at bounding box center [293, 137] width 109 height 8
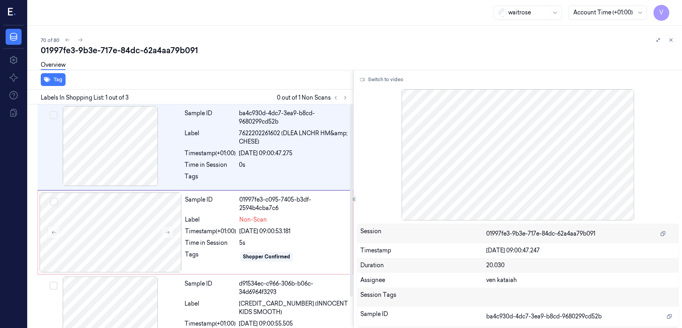
click at [389, 87] on div "Switch to video Session 01997fe3-9b3e-717e-84dc-62a4aa79b091 Timestamp 25/09/20…" at bounding box center [518, 199] width 328 height 258
click at [386, 81] on button "Switch to video" at bounding box center [382, 79] width 50 height 13
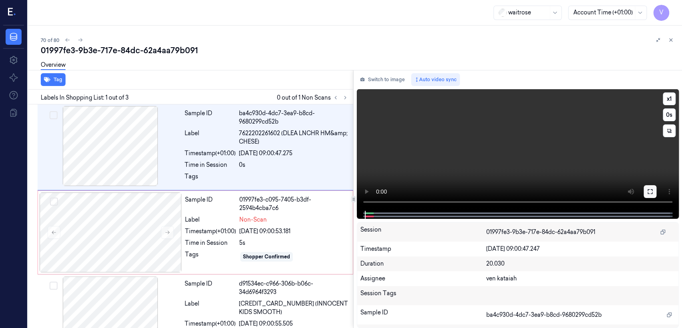
click at [651, 189] on icon at bounding box center [650, 191] width 6 height 6
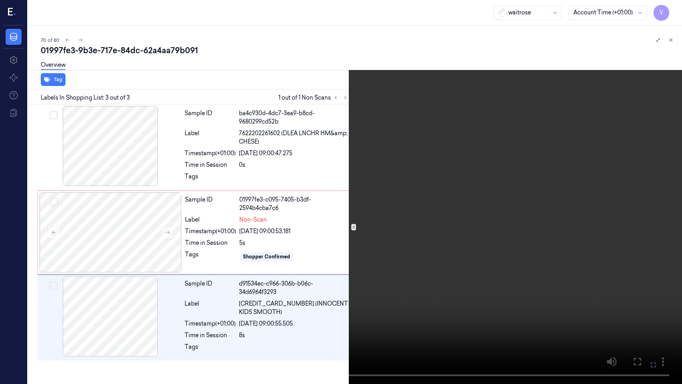
click at [0, 0] on icon at bounding box center [0, 0] width 0 height 0
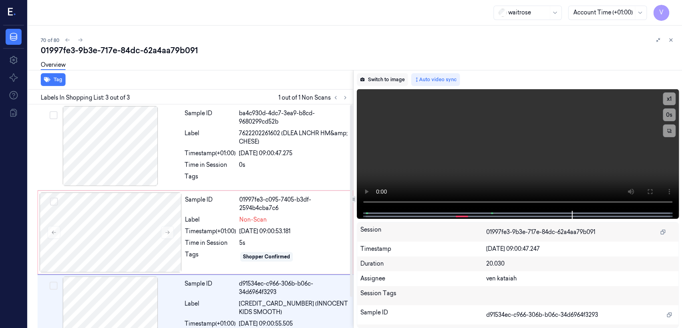
click at [374, 73] on button "Switch to image" at bounding box center [382, 79] width 51 height 13
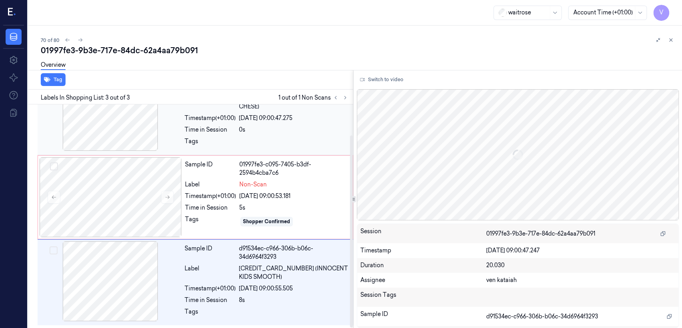
click at [292, 126] on div "0s" at bounding box center [293, 129] width 109 height 8
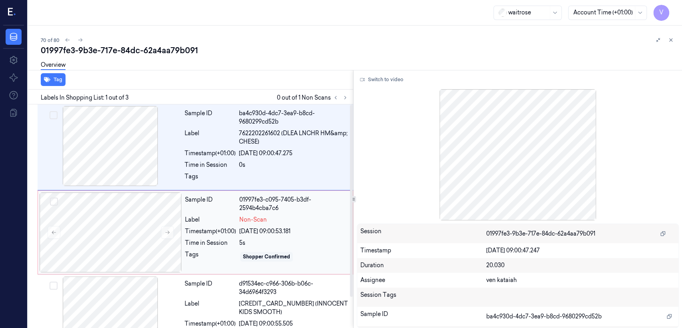
click at [213, 249] on div "Sample ID 01997fe3-c095-7405-b3df-2594b4cba7c6 Label Non-Scan Timestamp (+01:00…" at bounding box center [266, 232] width 169 height 80
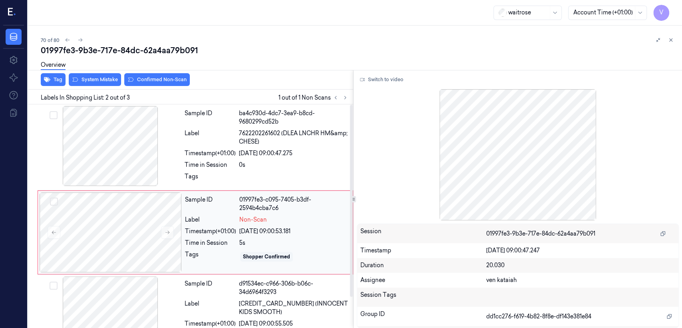
scroll to position [16, 0]
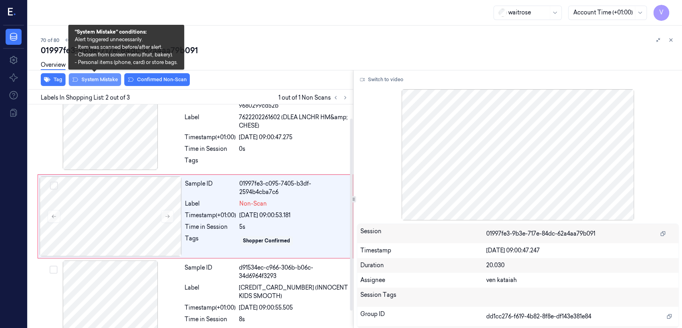
click at [98, 81] on button "System Mistake" at bounding box center [95, 79] width 52 height 13
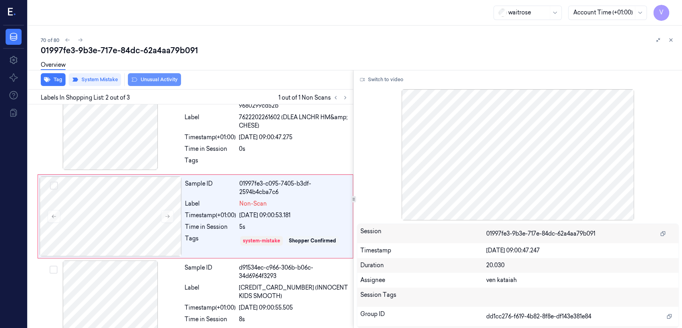
click at [138, 78] on button "Unusual Activity" at bounding box center [154, 79] width 53 height 13
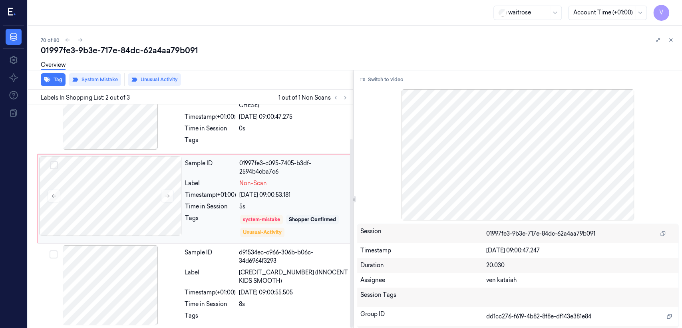
scroll to position [40, 0]
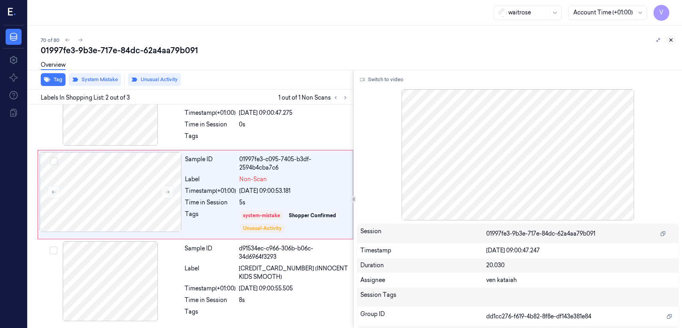
click at [667, 38] on button at bounding box center [671, 40] width 10 height 10
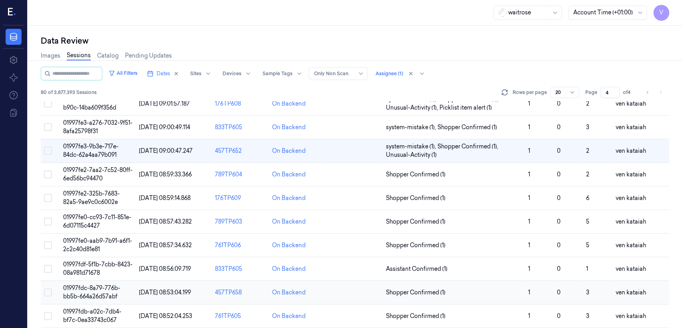
scroll to position [179, 0]
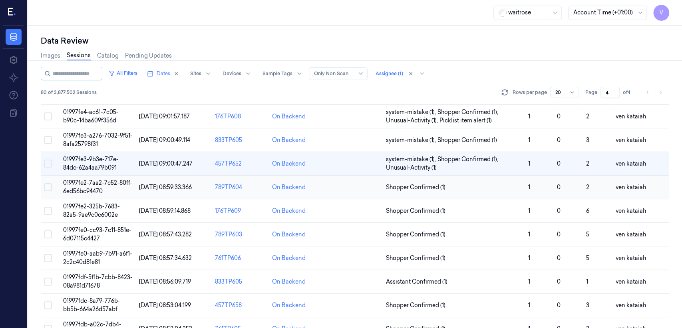
click at [390, 187] on span "Shopper Confirmed (1)" at bounding box center [416, 187] width 60 height 8
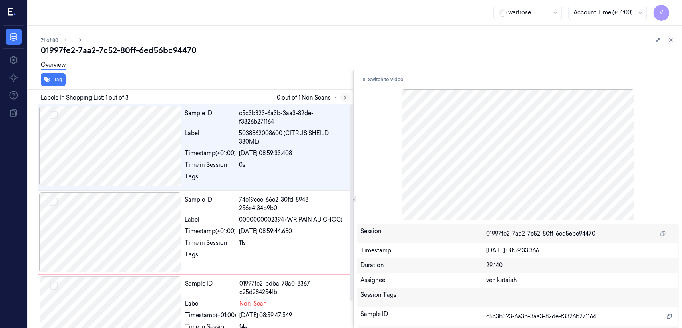
click at [342, 100] on button at bounding box center [345, 98] width 10 height 10
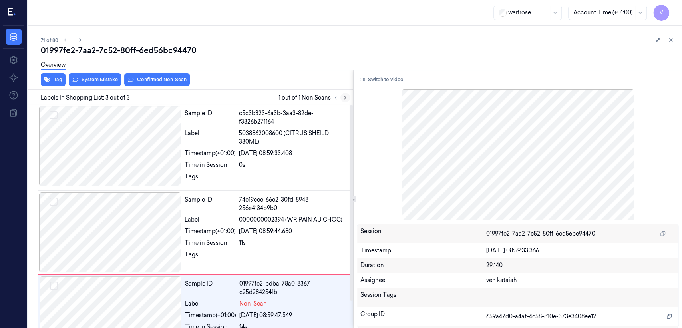
scroll to position [30, 0]
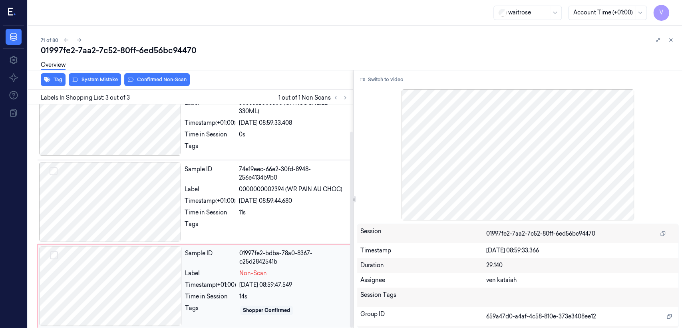
click at [241, 280] on div "25/09/2025 08:59:47.549" at bounding box center [293, 284] width 109 height 8
click at [176, 279] on div at bounding box center [111, 286] width 142 height 80
click at [161, 211] on div at bounding box center [110, 202] width 142 height 80
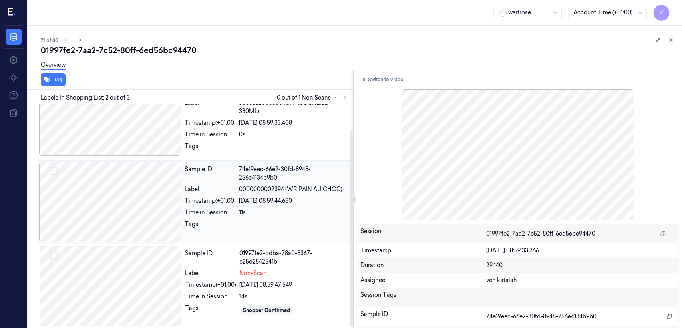
scroll to position [14, 0]
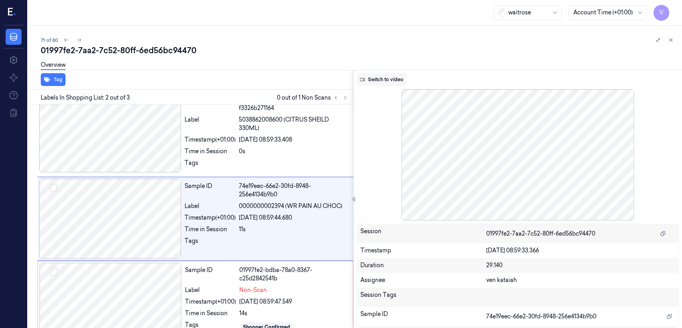
click at [401, 76] on button "Switch to video" at bounding box center [382, 79] width 50 height 13
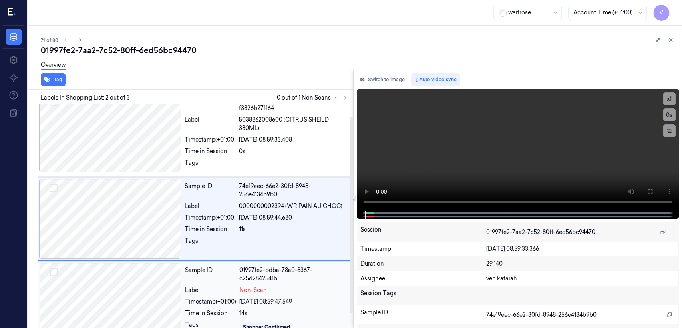
click at [187, 286] on div "Label" at bounding box center [210, 290] width 51 height 8
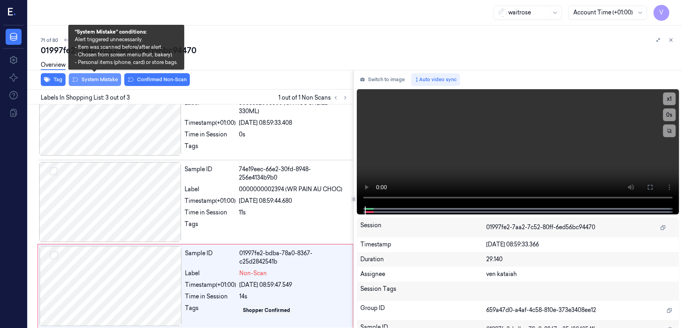
click at [102, 79] on button "System Mistake" at bounding box center [95, 79] width 52 height 13
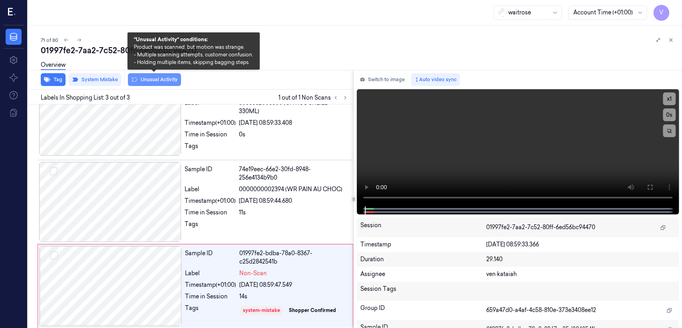
click at [137, 80] on icon at bounding box center [134, 79] width 6 height 6
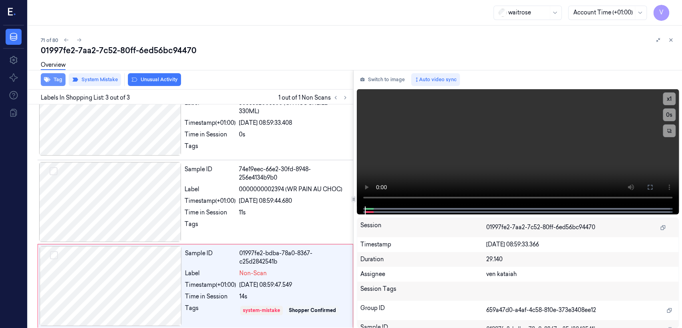
click at [48, 80] on icon "button" at bounding box center [47, 79] width 6 height 6
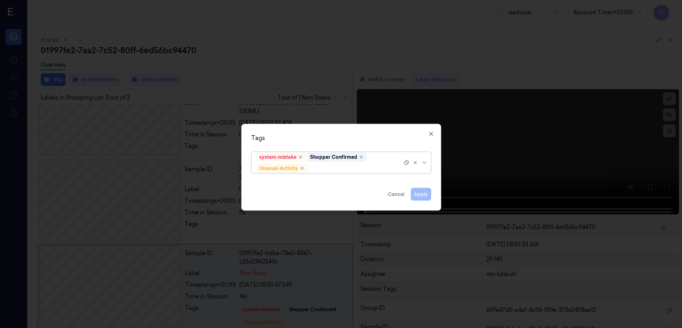
scroll to position [35, 0]
click at [346, 167] on div at bounding box center [359, 168] width 101 height 8
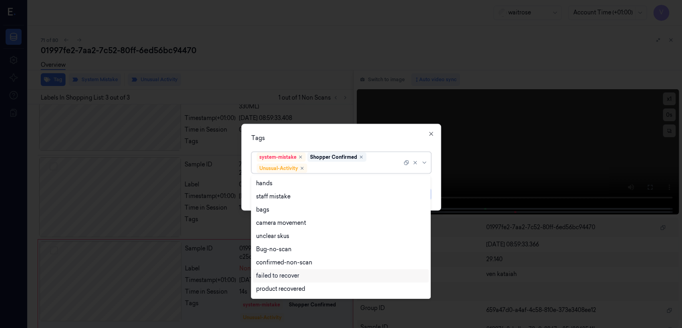
scroll to position [104, 0]
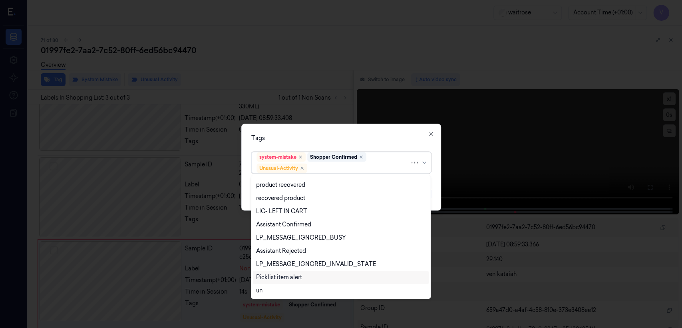
click at [268, 280] on div "Picklist item alert" at bounding box center [279, 277] width 46 height 8
click at [367, 137] on div "Tags" at bounding box center [341, 138] width 180 height 8
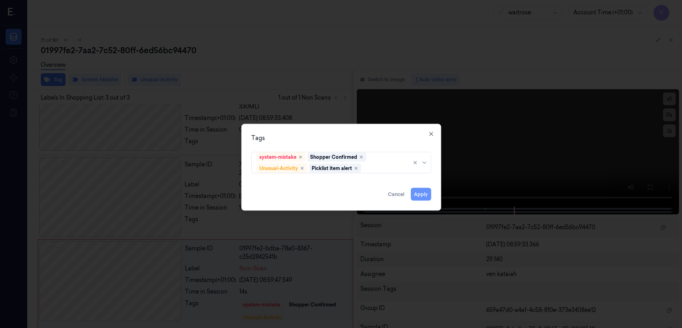
click at [422, 194] on button "Apply" at bounding box center [421, 194] width 20 height 13
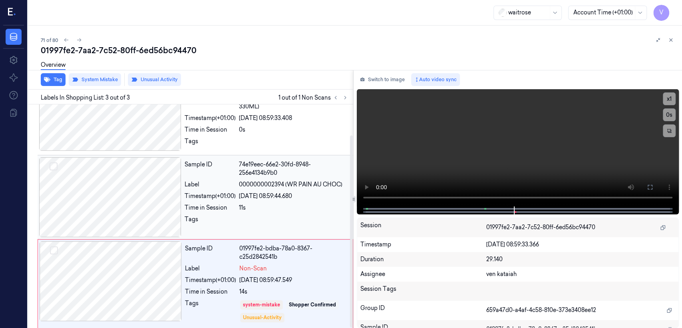
click at [189, 173] on div "Sample ID" at bounding box center [210, 168] width 51 height 17
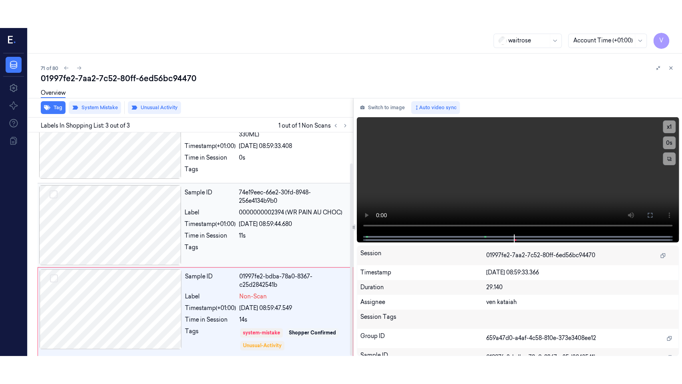
scroll to position [14, 0]
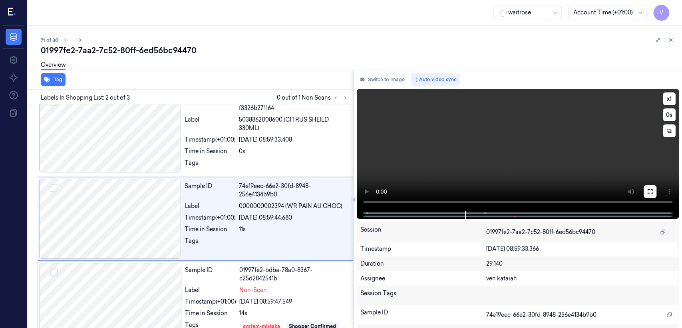
click at [650, 191] on icon at bounding box center [650, 191] width 6 height 6
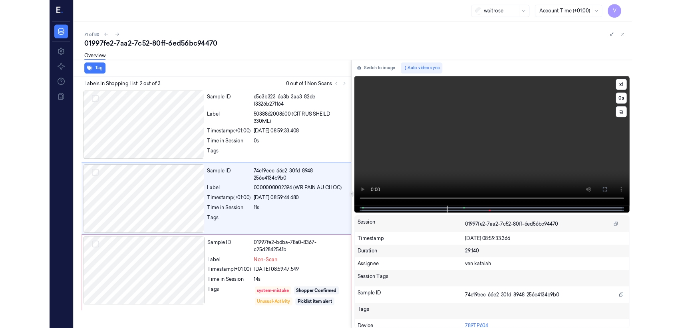
scroll to position [0, 0]
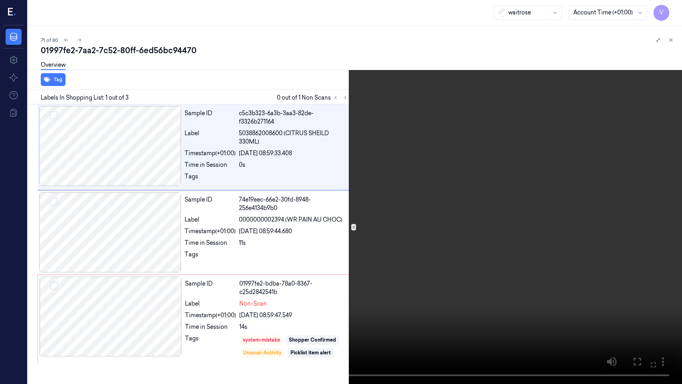
click at [0, 0] on icon at bounding box center [0, 0] width 0 height 0
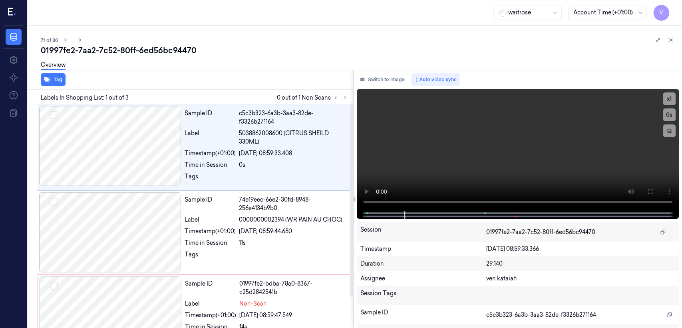
click at [388, 83] on button "Switch to image" at bounding box center [382, 79] width 51 height 13
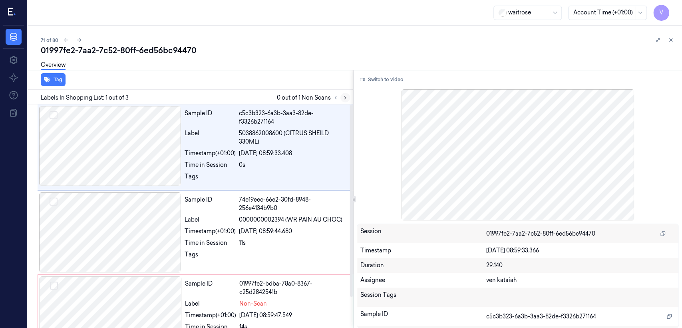
click at [344, 99] on icon at bounding box center [345, 98] width 6 height 6
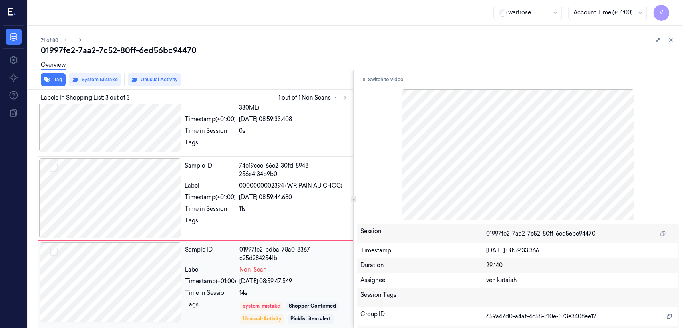
scroll to position [35, 0]
click at [250, 282] on div "Sample ID 01997fe2-bdba-78a0-8367-c25d2842541b Label Non-Scan Timestamp (+01:00…" at bounding box center [266, 283] width 169 height 85
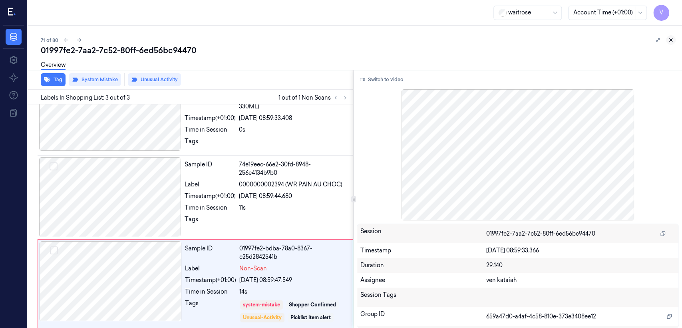
click at [673, 40] on icon at bounding box center [671, 40] width 6 height 6
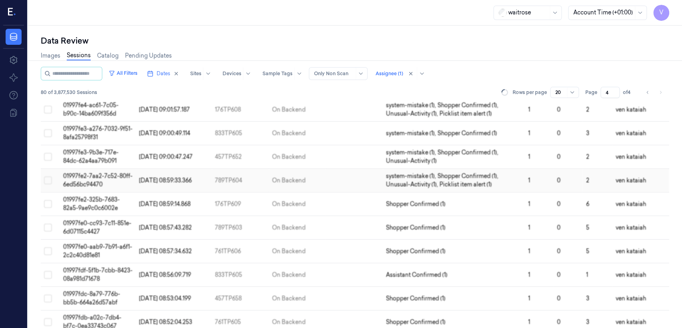
scroll to position [240, 0]
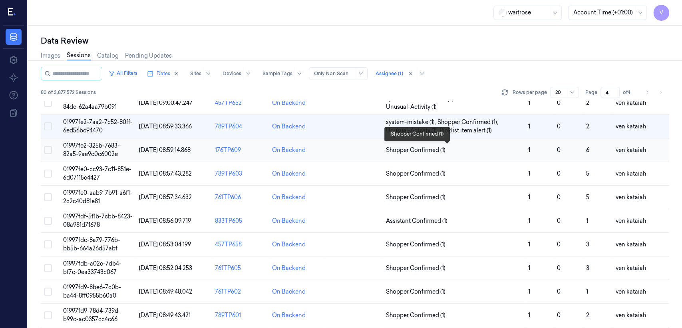
click at [431, 150] on span "Shopper Confirmed (1)" at bounding box center [416, 150] width 60 height 8
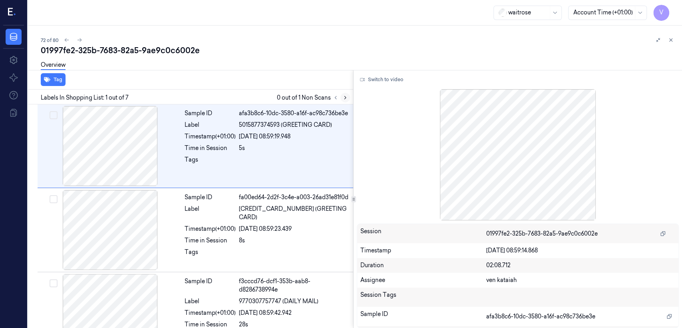
click at [346, 98] on icon at bounding box center [345, 98] width 6 height 6
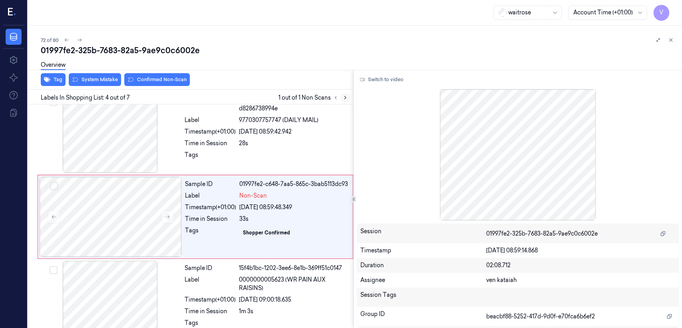
scroll to position [181, 0]
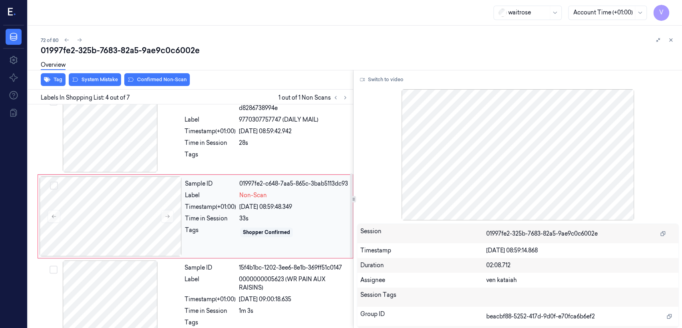
click at [229, 226] on div "Tags" at bounding box center [210, 232] width 51 height 13
click at [261, 135] on div "25/09/2025 08:59:42.942" at bounding box center [293, 131] width 109 height 8
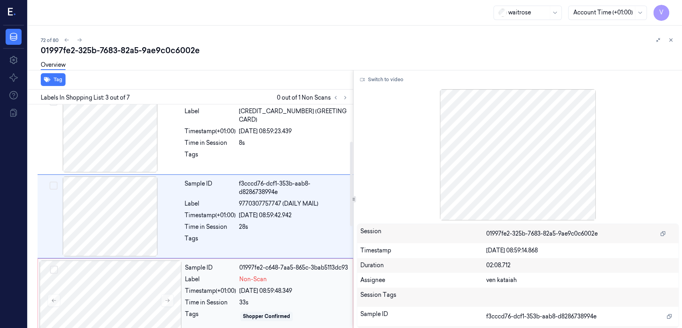
click at [190, 262] on div "Sample ID 01997fe2-c648-7aa5-865c-3bab5113dc93 Label Non-Scan Timestamp (+01:00…" at bounding box center [266, 300] width 169 height 80
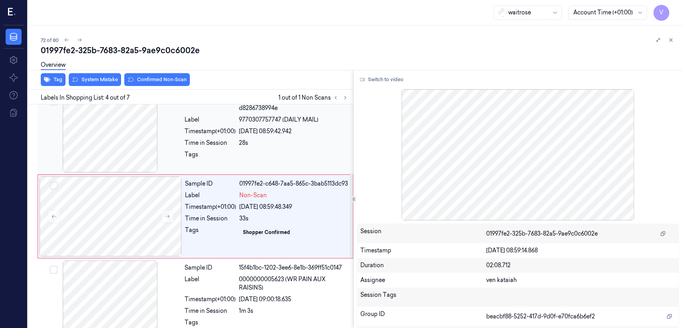
click at [240, 150] on div at bounding box center [293, 156] width 109 height 13
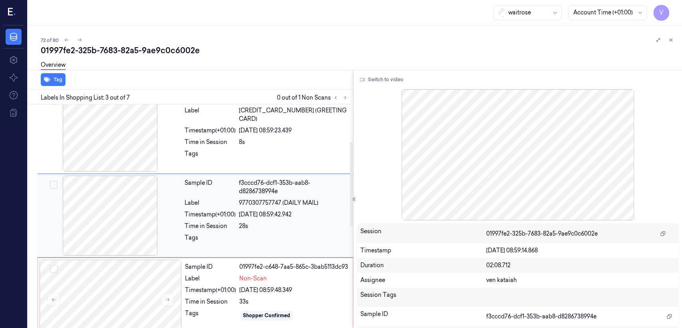
scroll to position [97, 0]
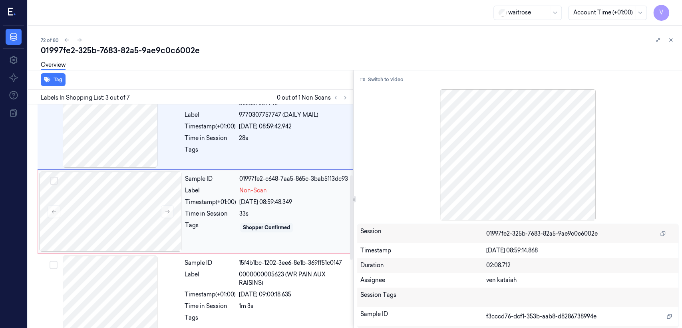
click at [221, 231] on div "Tags" at bounding box center [210, 227] width 51 height 13
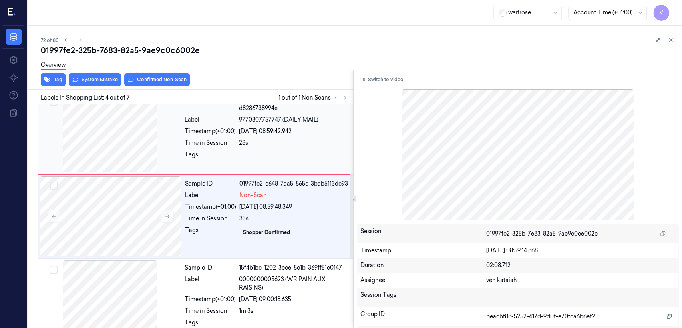
click at [248, 156] on div at bounding box center [293, 156] width 109 height 13
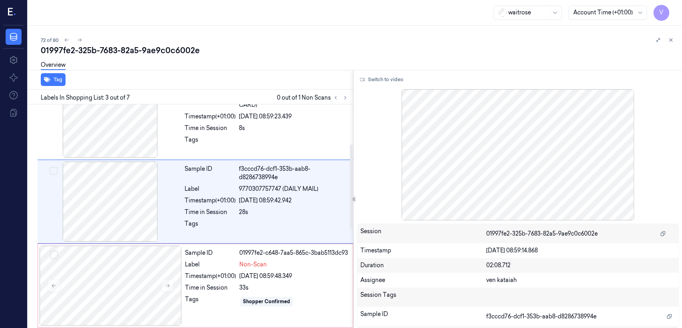
scroll to position [97, 0]
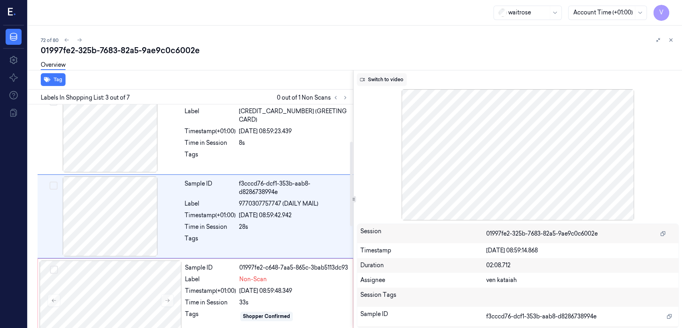
click at [374, 82] on button "Switch to video" at bounding box center [382, 79] width 50 height 13
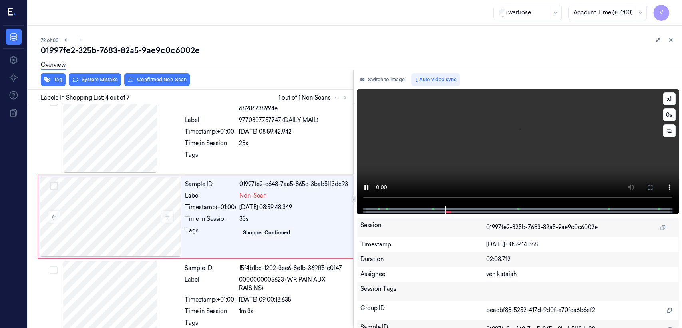
scroll to position [181, 0]
click at [518, 146] on video at bounding box center [518, 147] width 322 height 117
click at [312, 133] on div "25/09/2025 08:59:42.942" at bounding box center [293, 131] width 109 height 8
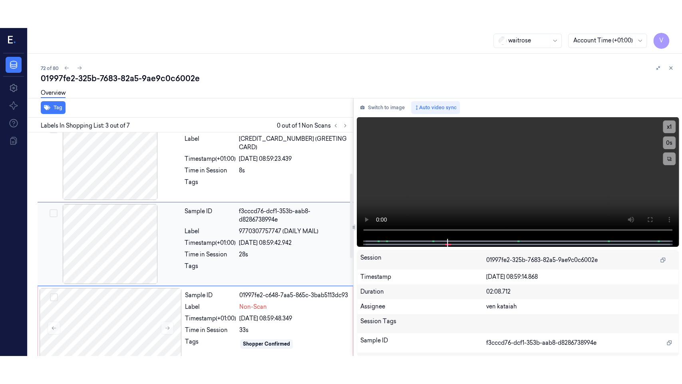
scroll to position [97, 0]
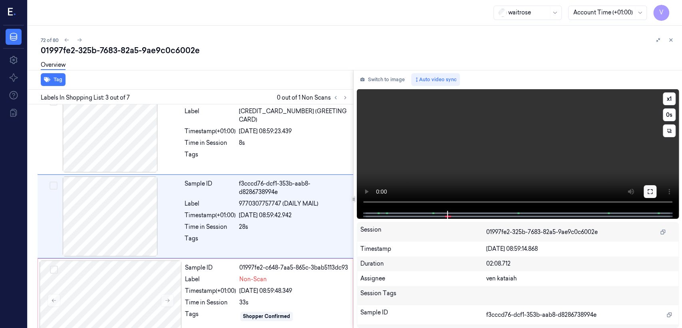
click at [648, 193] on icon at bounding box center [650, 191] width 6 height 6
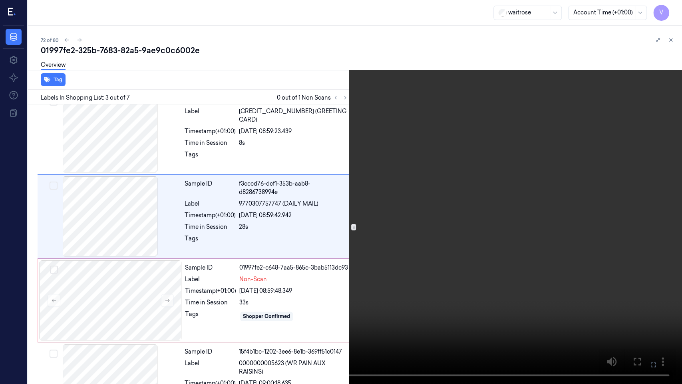
click at [461, 181] on video at bounding box center [341, 192] width 682 height 384
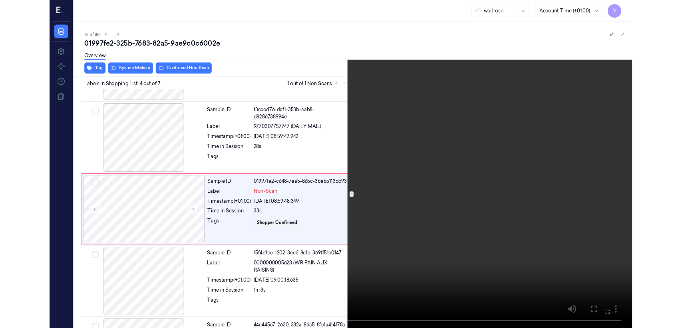
scroll to position [153, 0]
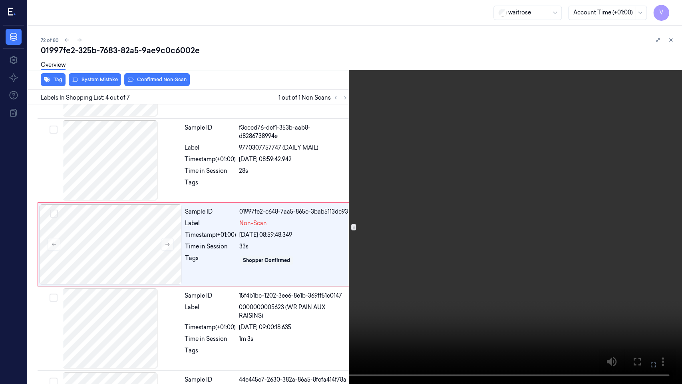
click at [0, 0] on icon at bounding box center [0, 0] width 0 height 0
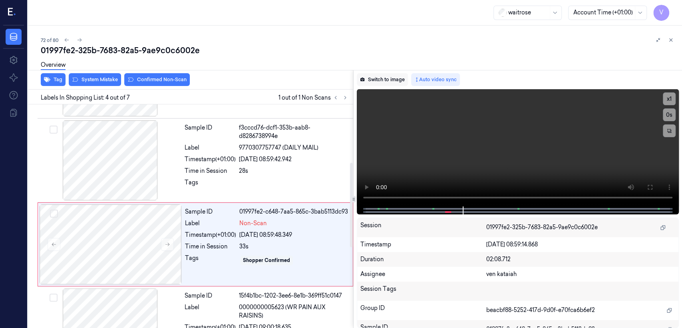
click at [386, 82] on button "Switch to image" at bounding box center [382, 79] width 51 height 13
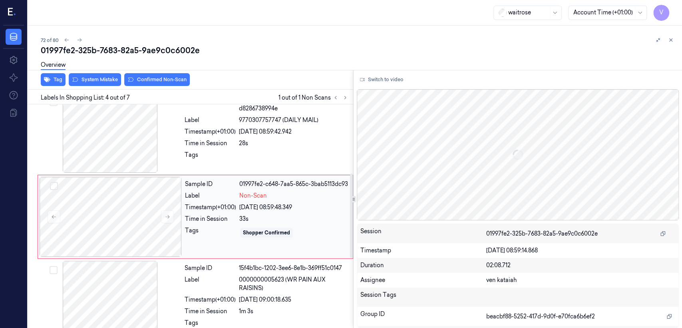
scroll to position [181, 0]
click at [215, 212] on div "Sample ID 01997fe2-c648-7aa5-865c-3bab5113dc93 Label Non-Scan Timestamp (+01:00…" at bounding box center [266, 216] width 169 height 80
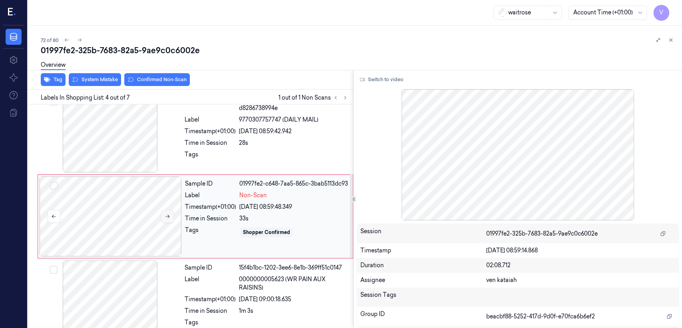
click at [163, 214] on button at bounding box center [167, 216] width 13 height 13
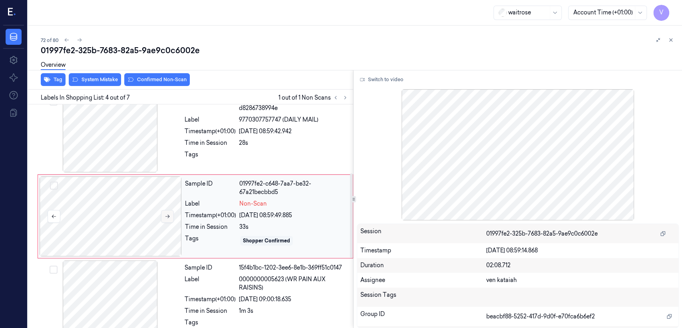
click at [163, 214] on button at bounding box center [167, 216] width 13 height 13
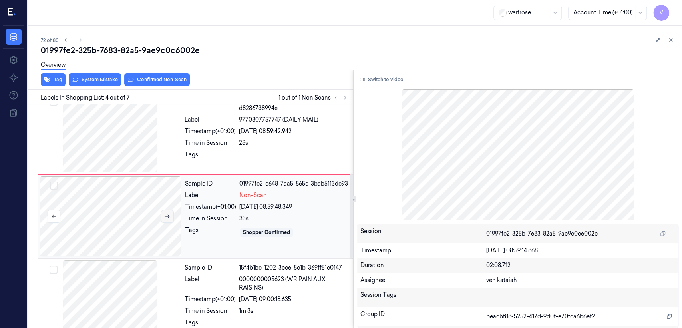
click at [163, 214] on button at bounding box center [167, 216] width 13 height 13
click at [206, 135] on div "Timestamp (+01:00)" at bounding box center [210, 131] width 51 height 8
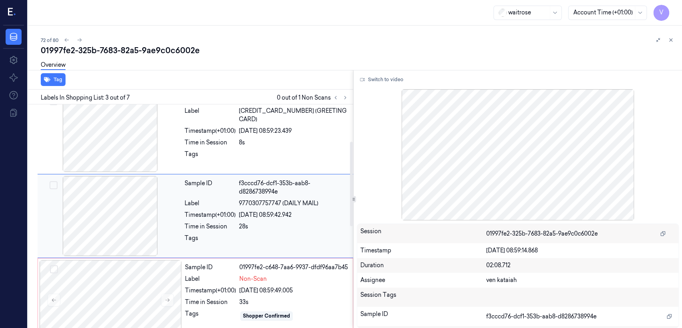
scroll to position [97, 0]
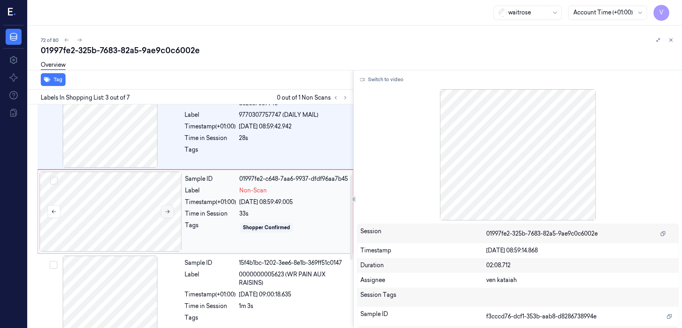
click at [170, 209] on button at bounding box center [167, 211] width 13 height 13
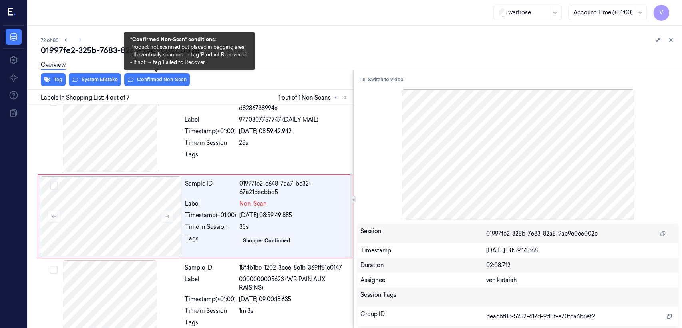
click at [153, 74] on div "Overview" at bounding box center [358, 66] width 635 height 20
click at [152, 81] on button "Confirmed Non-Scan" at bounding box center [157, 79] width 66 height 13
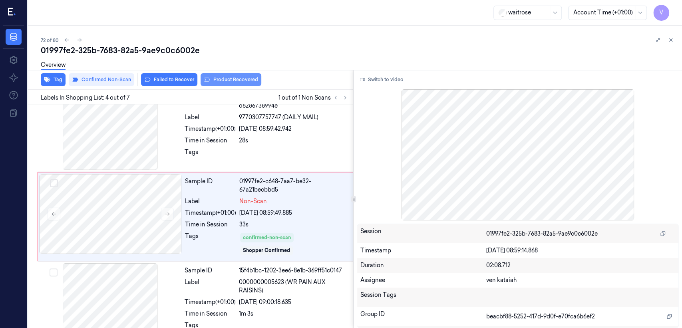
click at [238, 83] on button "Product Recovered" at bounding box center [231, 79] width 61 height 13
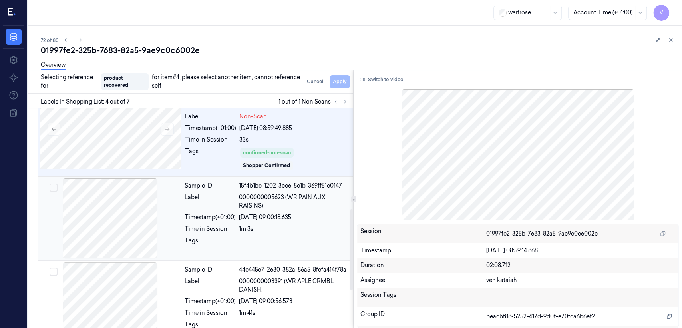
click at [255, 215] on div "25/09/2025 09:00:18.635" at bounding box center [293, 217] width 109 height 8
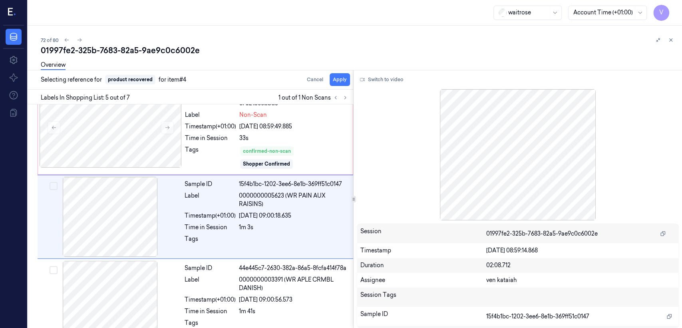
click at [341, 76] on div "Overview" at bounding box center [358, 66] width 635 height 20
click at [339, 78] on button "Apply" at bounding box center [340, 79] width 20 height 13
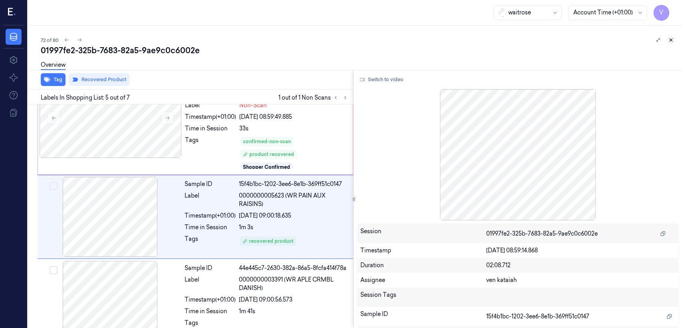
click at [670, 40] on icon at bounding box center [671, 40] width 6 height 6
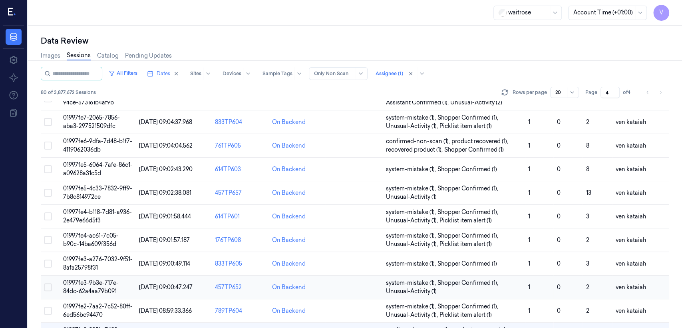
scroll to position [179, 0]
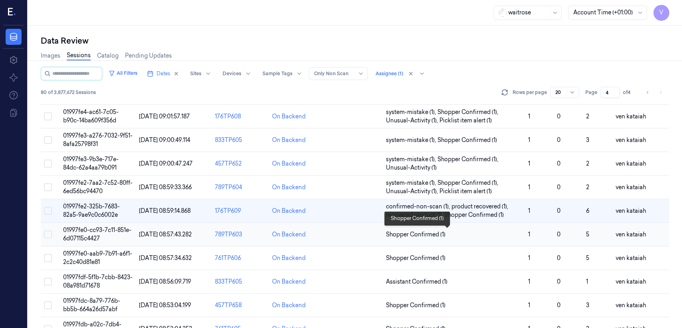
click at [397, 231] on span "Shopper Confirmed (1)" at bounding box center [416, 234] width 60 height 8
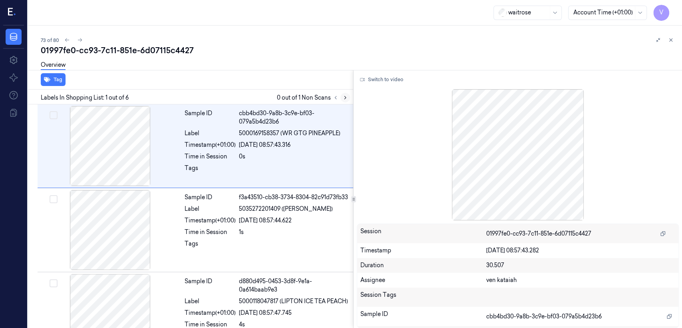
click at [343, 97] on icon at bounding box center [345, 98] width 6 height 6
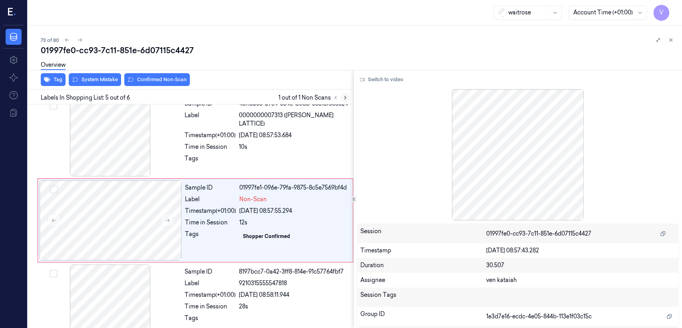
scroll to position [267, 0]
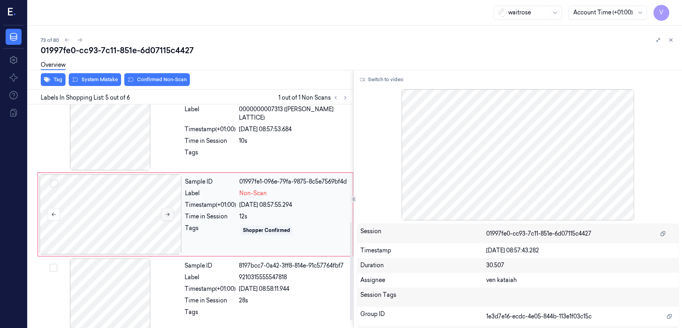
click at [165, 219] on button at bounding box center [167, 214] width 13 height 13
click at [238, 133] on div "Timestamp (+01:00) 25/09/2025 08:57:53.684" at bounding box center [267, 129] width 164 height 8
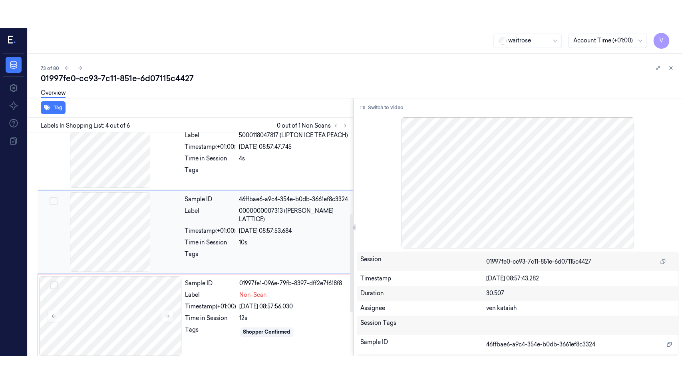
scroll to position [183, 0]
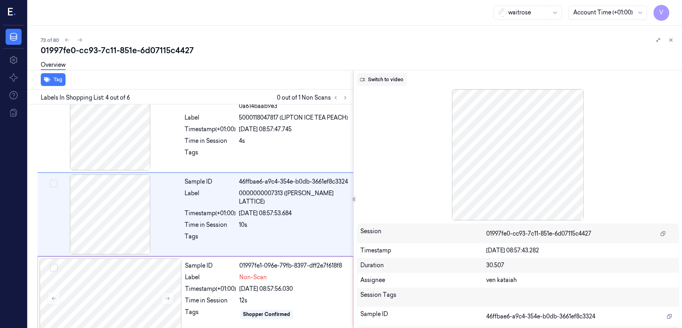
click at [384, 83] on button "Switch to video" at bounding box center [382, 79] width 50 height 13
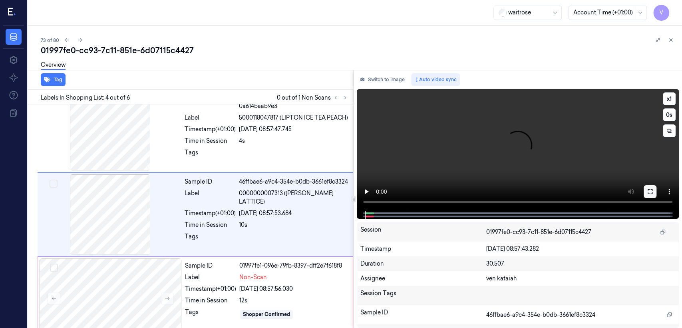
click at [655, 192] on button at bounding box center [650, 191] width 13 height 13
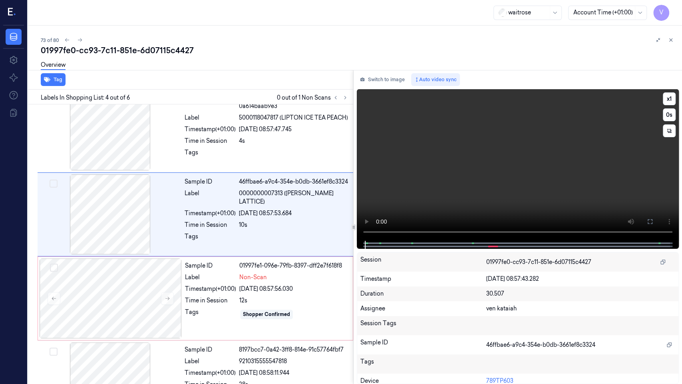
scroll to position [155, 0]
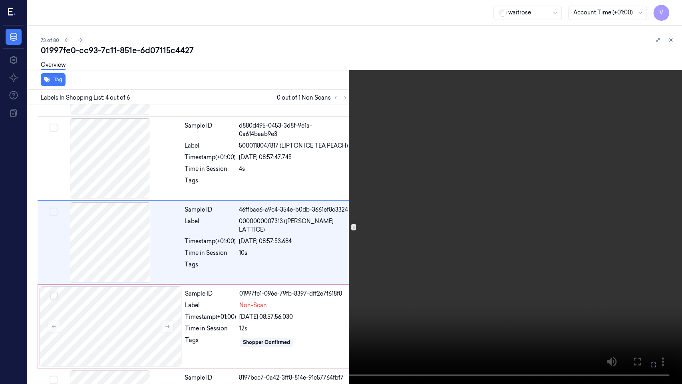
click at [293, 316] on video at bounding box center [341, 192] width 682 height 384
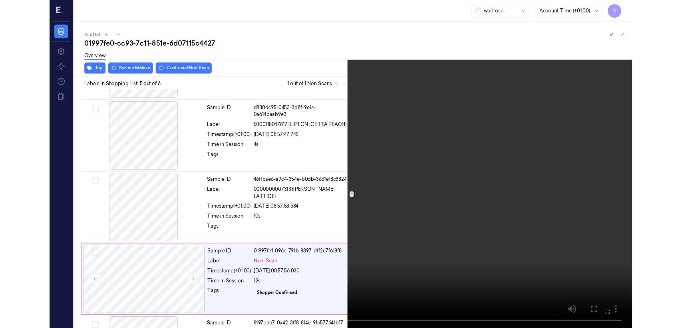
scroll to position [228, 0]
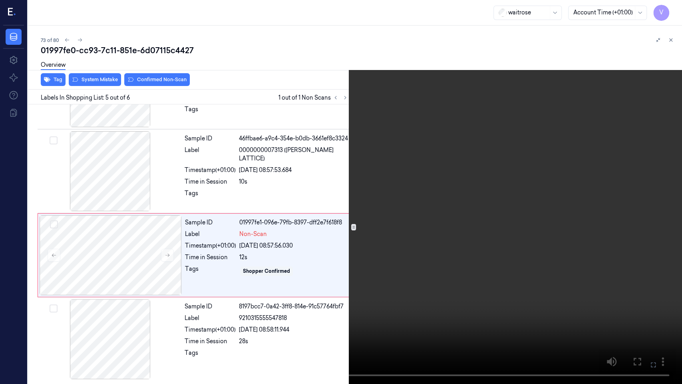
click at [0, 0] on icon at bounding box center [0, 0] width 0 height 0
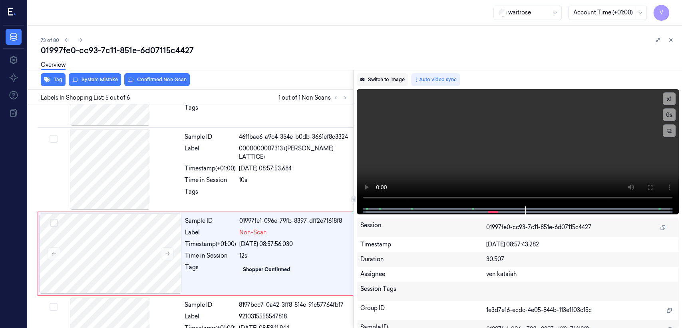
click at [389, 80] on button "Switch to image" at bounding box center [382, 79] width 51 height 13
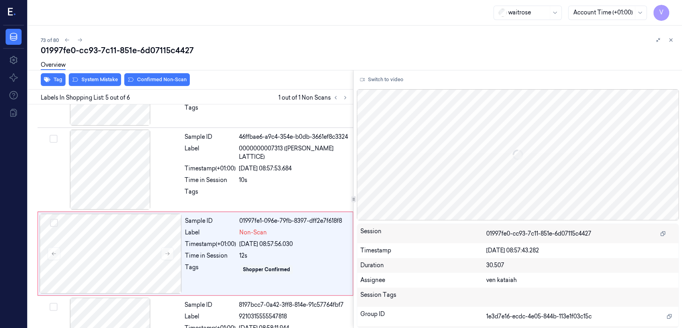
scroll to position [267, 0]
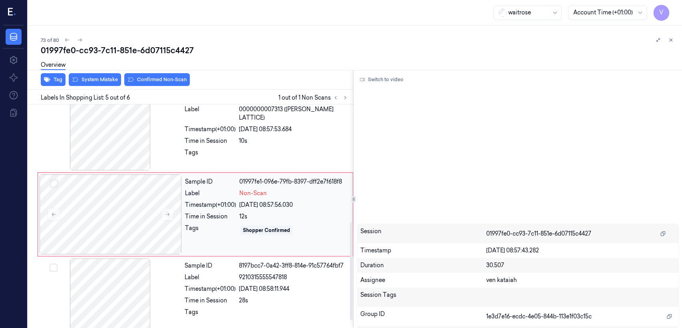
click at [287, 205] on div "25/09/2025 08:57:56.030" at bounding box center [293, 205] width 109 height 8
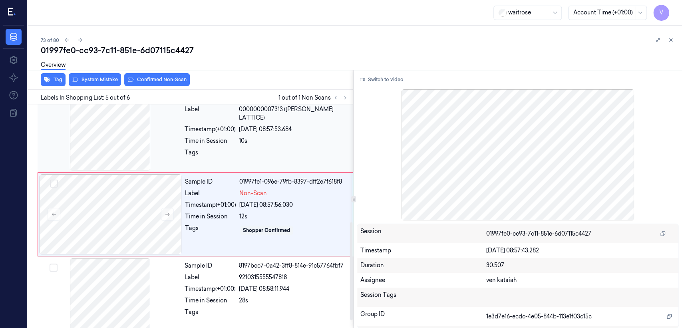
click at [268, 139] on div "10s" at bounding box center [293, 141] width 109 height 8
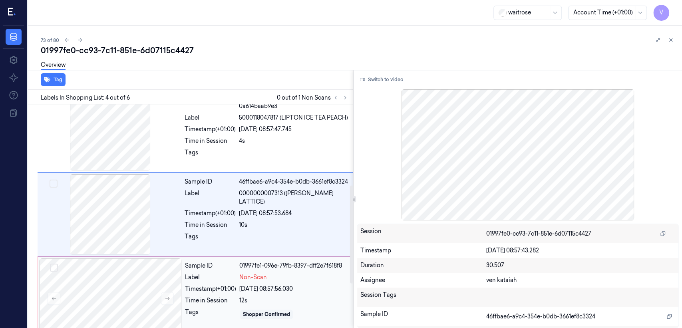
click at [217, 278] on div "Label" at bounding box center [210, 277] width 51 height 8
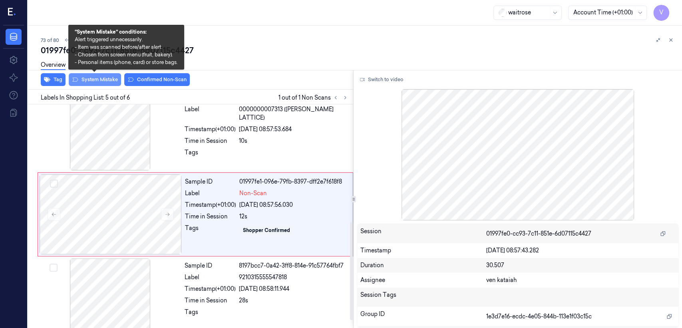
click at [96, 78] on button "System Mistake" at bounding box center [95, 79] width 52 height 13
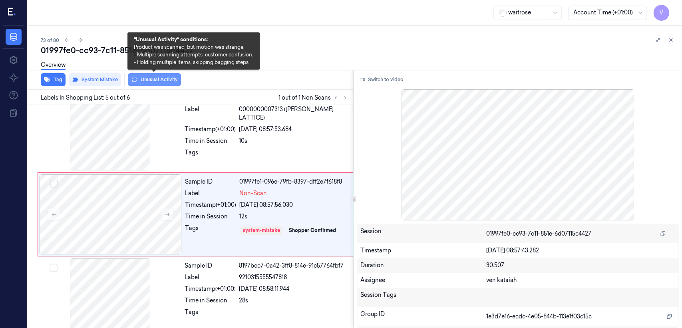
click at [168, 81] on button "Unusual Activity" at bounding box center [154, 79] width 53 height 13
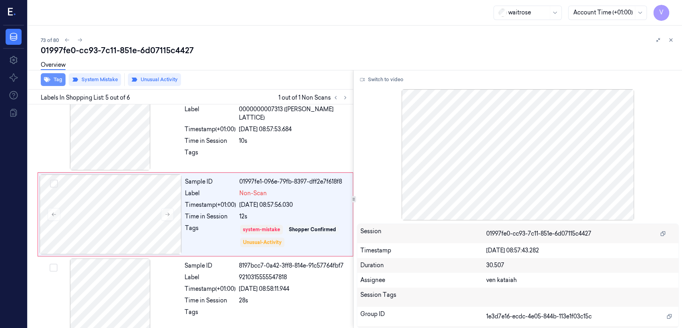
click at [47, 82] on icon "button" at bounding box center [47, 79] width 6 height 6
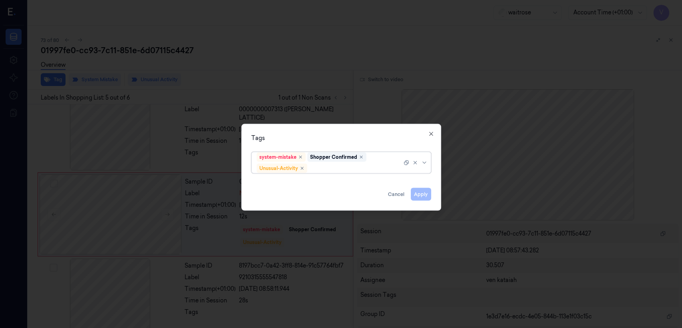
click at [344, 165] on div at bounding box center [355, 168] width 93 height 8
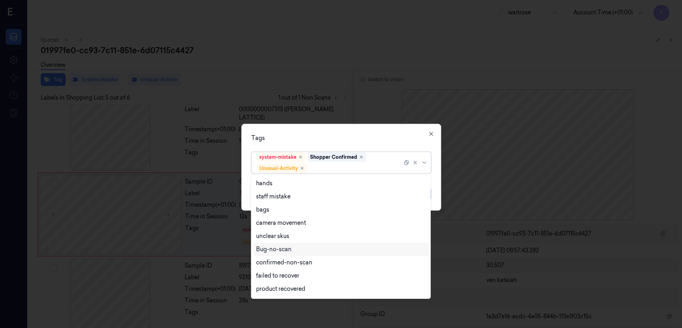
scroll to position [104, 0]
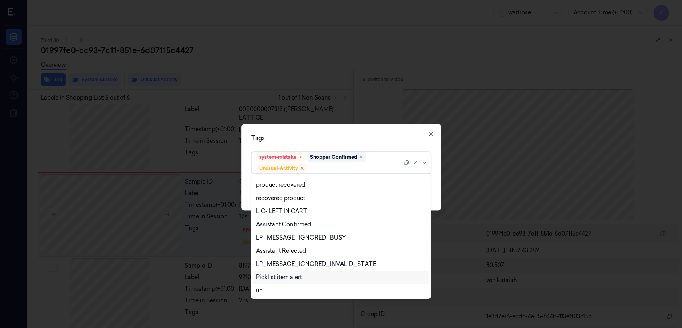
click at [284, 278] on div "Picklist item alert" at bounding box center [279, 277] width 46 height 8
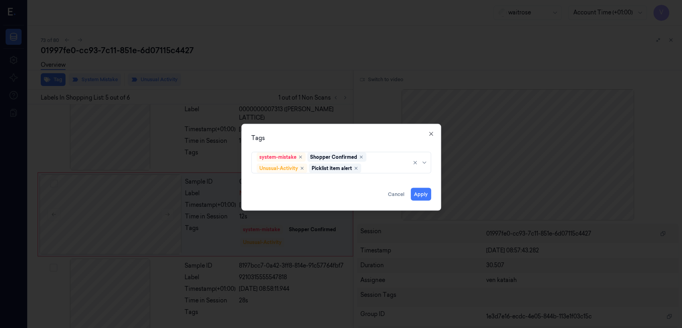
click at [397, 141] on div "Tags" at bounding box center [341, 138] width 180 height 8
click at [424, 193] on button "Apply" at bounding box center [421, 194] width 20 height 13
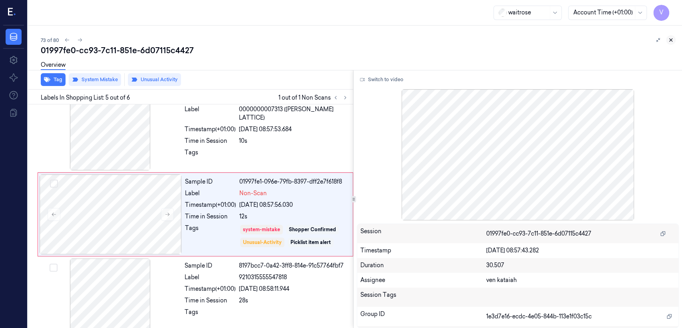
click at [672, 42] on icon at bounding box center [671, 40] width 6 height 6
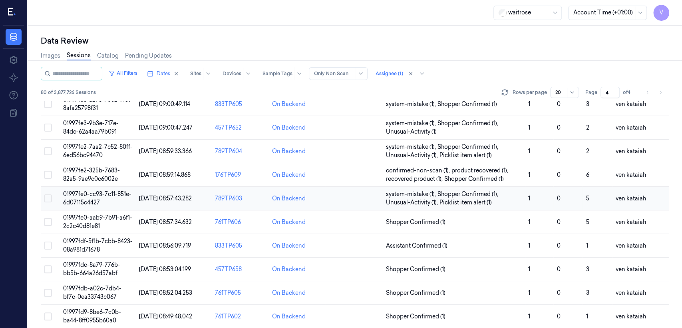
scroll to position [268, 0]
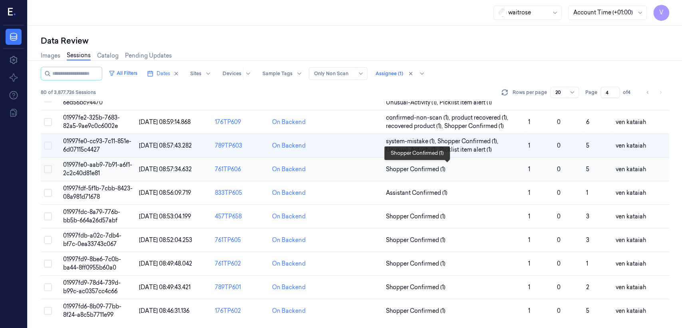
click at [459, 166] on span "Shopper Confirmed (1)" at bounding box center [454, 169] width 136 height 8
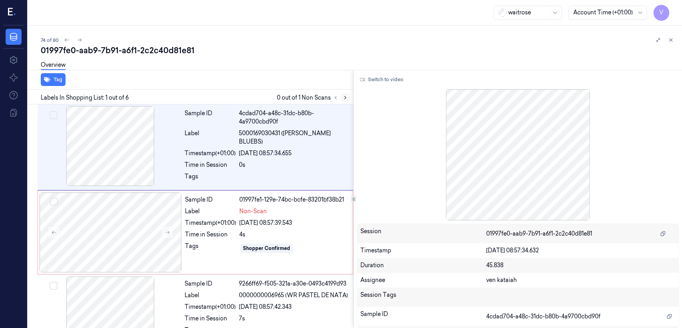
click at [343, 99] on icon at bounding box center [345, 98] width 6 height 6
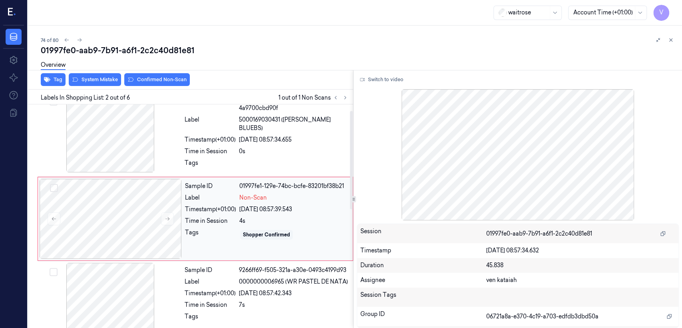
click at [185, 205] on div "Timestamp (+01:00)" at bounding box center [210, 209] width 51 height 8
click at [197, 159] on div "Tags" at bounding box center [210, 165] width 51 height 13
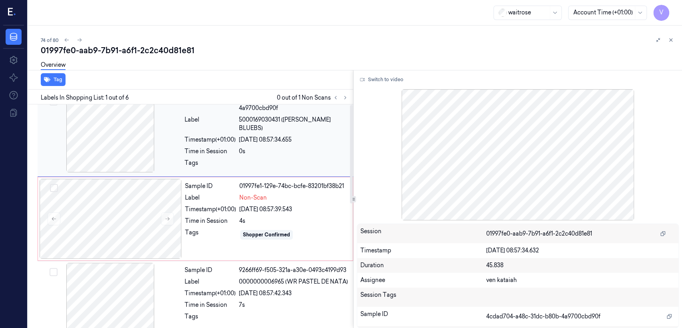
scroll to position [0, 0]
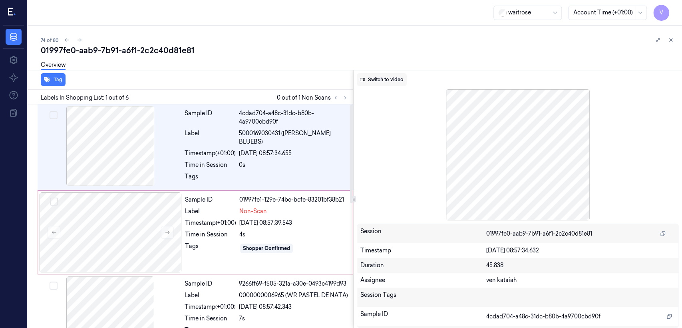
click at [386, 80] on button "Switch to video" at bounding box center [382, 79] width 50 height 13
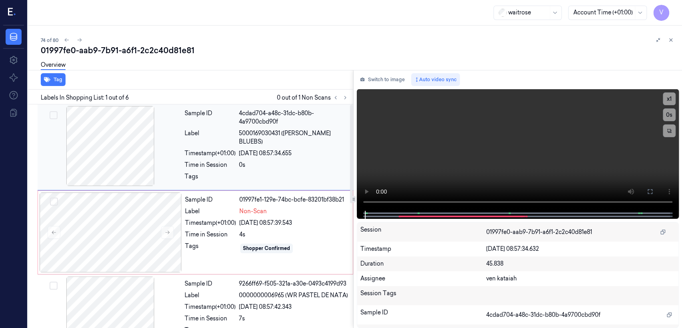
click at [272, 172] on div at bounding box center [293, 178] width 109 height 13
click at [653, 191] on button at bounding box center [650, 191] width 13 height 13
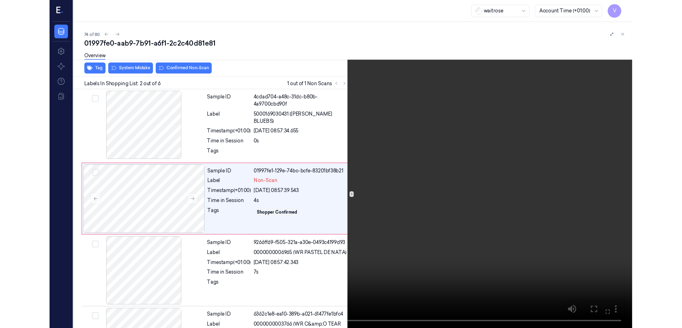
scroll to position [1, 0]
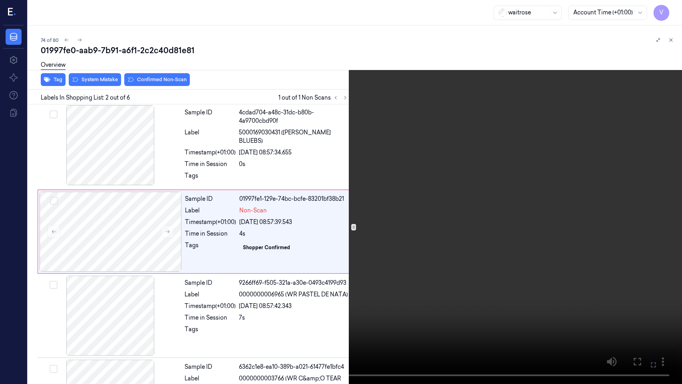
click at [0, 0] on icon at bounding box center [0, 0] width 0 height 0
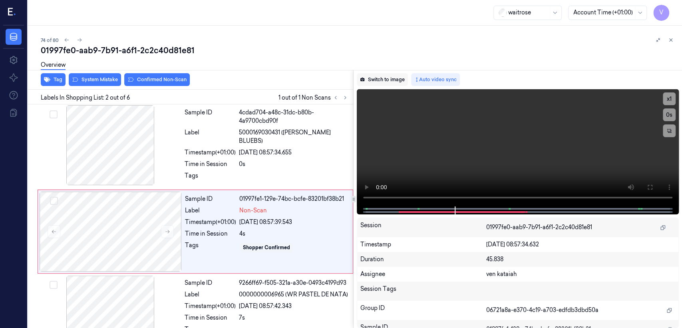
click at [377, 78] on button "Switch to image" at bounding box center [382, 79] width 51 height 13
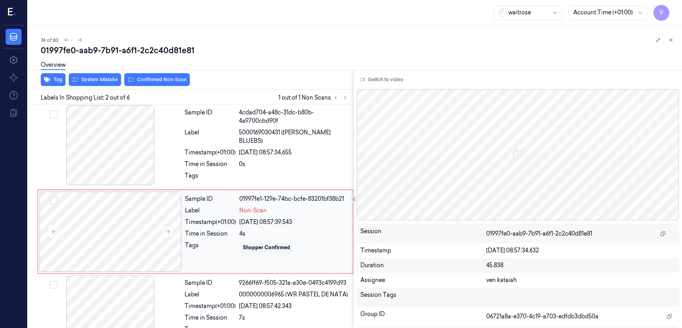
scroll to position [14, 0]
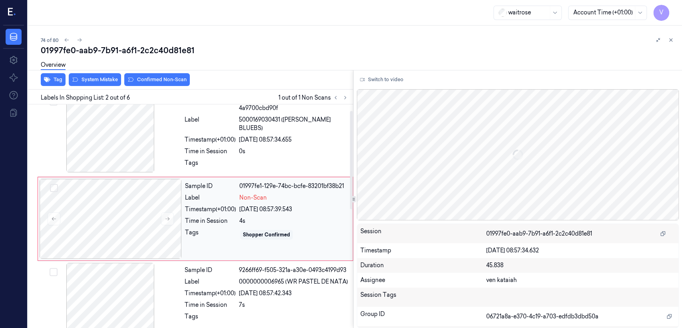
click at [269, 211] on div "Sample ID 01997fe1-129e-74bc-bcfe-83201bf38b21 Label Non-Scan Timestamp (+01:00…" at bounding box center [266, 219] width 169 height 80
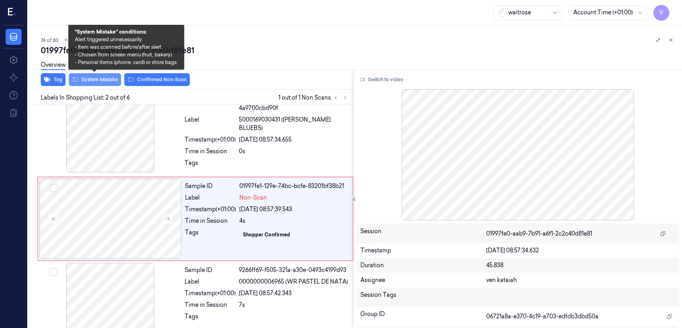
click at [88, 78] on button "System Mistake" at bounding box center [95, 79] width 52 height 13
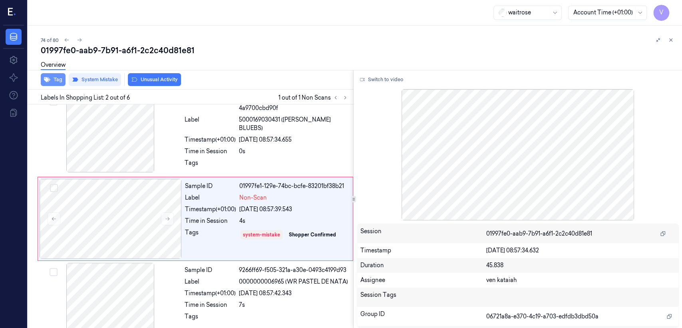
click at [50, 80] on icon "button" at bounding box center [47, 79] width 6 height 6
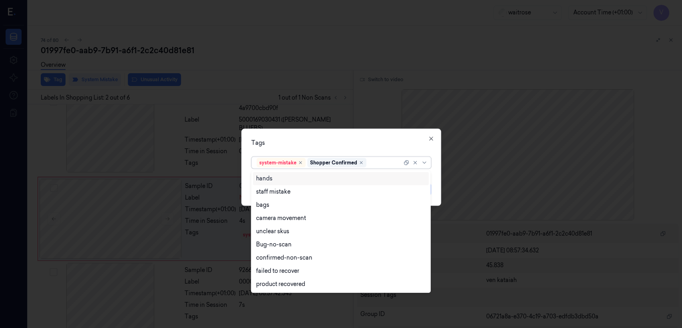
click at [377, 165] on div at bounding box center [385, 162] width 34 height 8
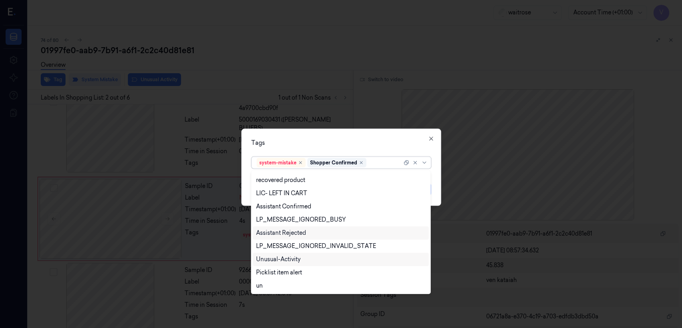
scroll to position [117, 0]
click at [262, 270] on div "Picklist item alert" at bounding box center [279, 272] width 46 height 8
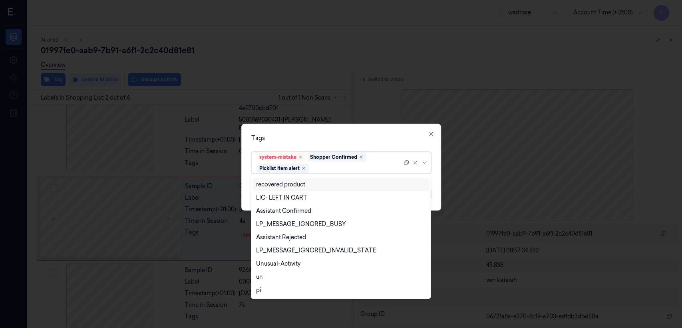
click at [385, 144] on div "Tags option Picklist item alert, selected. 21 results available. Use Up and Dow…" at bounding box center [341, 167] width 200 height 87
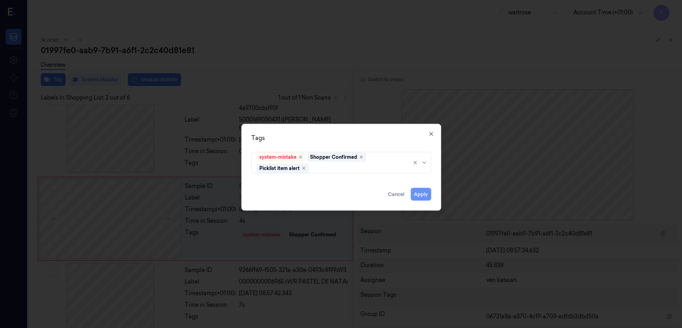
click at [422, 193] on button "Apply" at bounding box center [421, 194] width 20 height 13
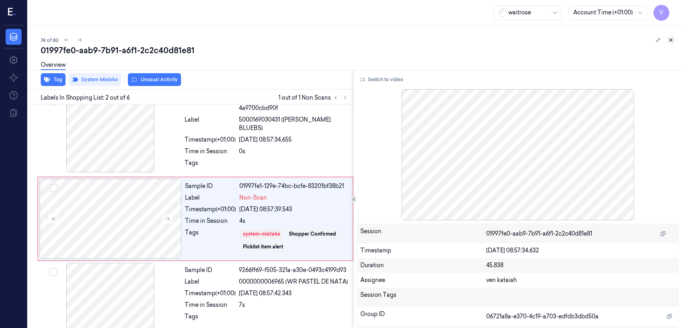
click at [671, 39] on icon at bounding box center [671, 40] width 3 height 3
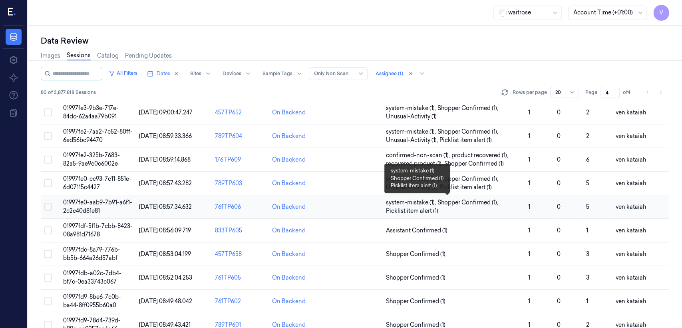
scroll to position [268, 0]
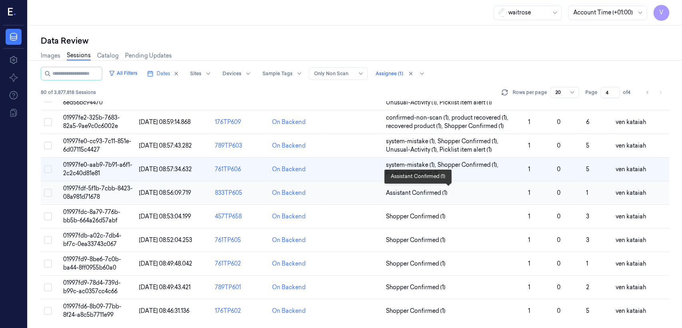
click at [410, 192] on span "Assistant Confirmed (1)" at bounding box center [417, 193] width 62 height 8
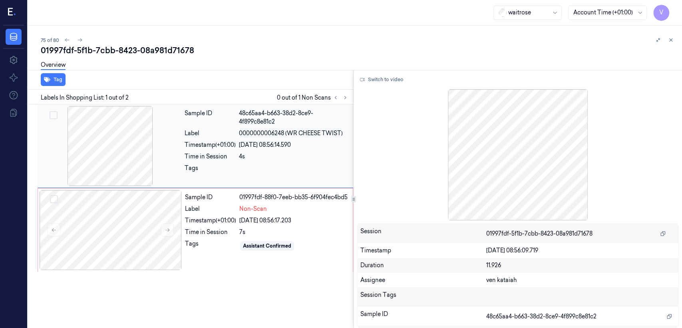
click at [196, 159] on div "Time in Session" at bounding box center [210, 156] width 51 height 8
click at [221, 222] on div "Sample ID 01997fdf-88f0-7eeb-bb35-6f904fec4bd5 Label Non-Scan Timestamp (+01:00…" at bounding box center [266, 230] width 169 height 80
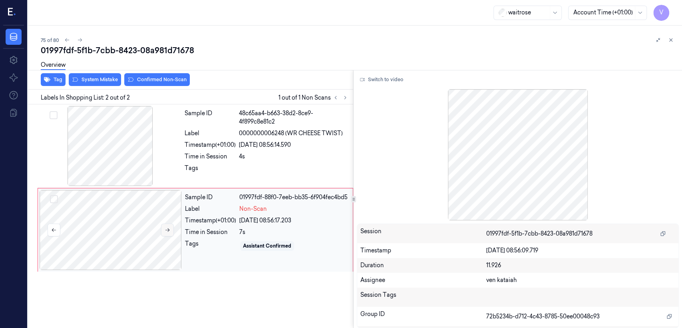
click at [170, 232] on icon at bounding box center [168, 230] width 6 height 6
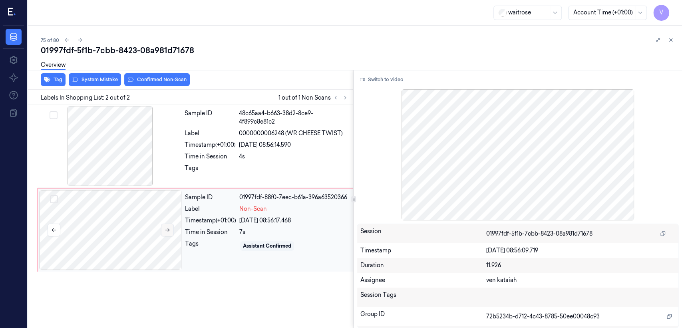
click at [170, 232] on icon at bounding box center [168, 230] width 6 height 6
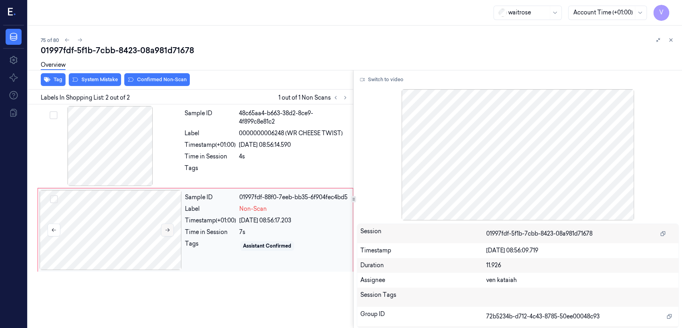
click at [170, 232] on icon at bounding box center [168, 230] width 6 height 6
click at [215, 169] on div "Tags" at bounding box center [210, 170] width 51 height 13
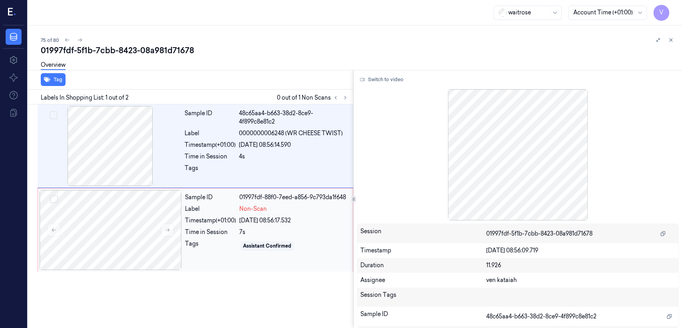
click at [229, 219] on div "Timestamp (+01:00)" at bounding box center [210, 220] width 51 height 8
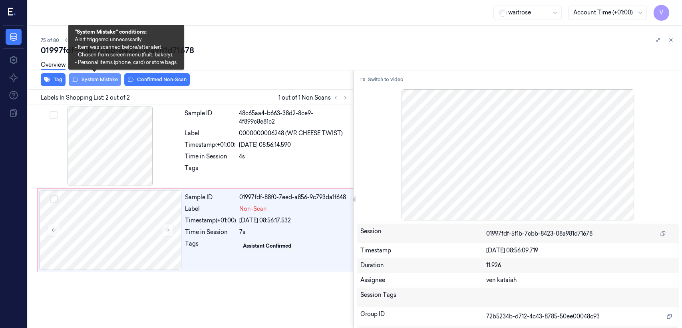
click at [111, 82] on button "System Mistake" at bounding box center [95, 79] width 52 height 13
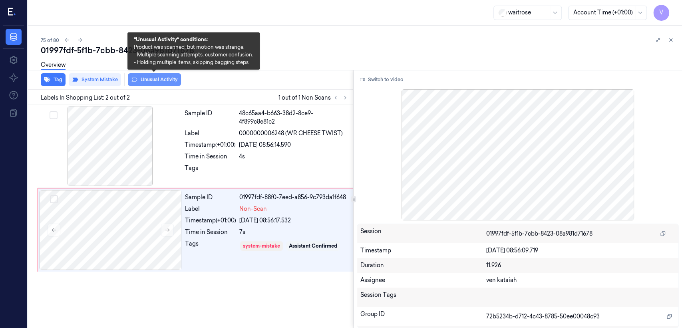
click at [155, 81] on button "Unusual Activity" at bounding box center [154, 79] width 53 height 13
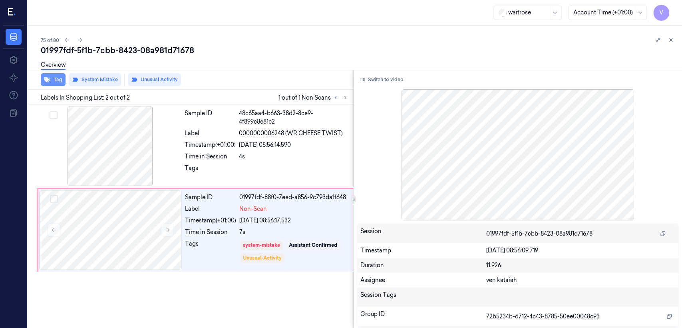
click at [53, 82] on button "Tag" at bounding box center [53, 79] width 25 height 13
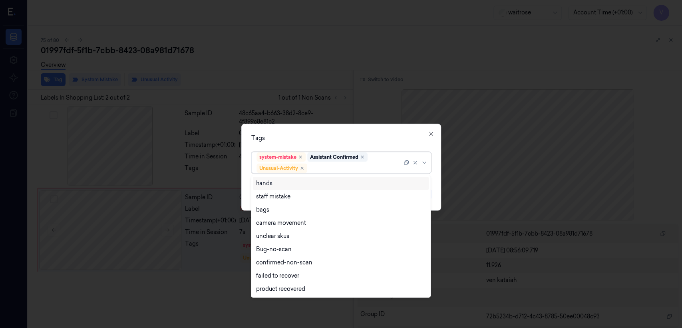
click at [346, 167] on div at bounding box center [355, 168] width 93 height 8
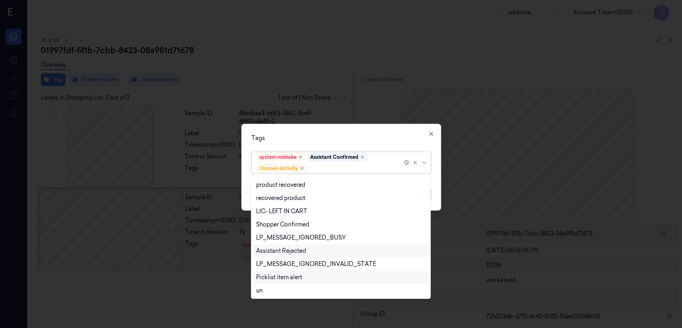
scroll to position [104, 0]
click at [295, 278] on div "Picklist item alert" at bounding box center [279, 277] width 46 height 8
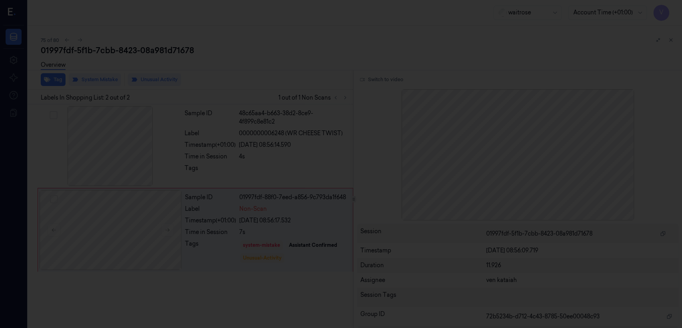
drag, startPoint x: 344, startPoint y: 121, endPoint x: 342, endPoint y: 135, distance: 14.6
click at [343, 124] on div at bounding box center [341, 164] width 682 height 328
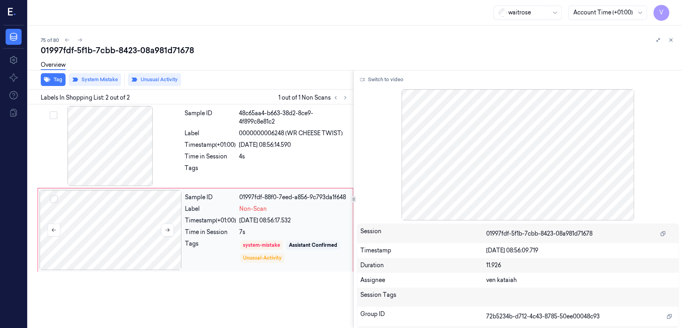
click at [143, 243] on div at bounding box center [111, 230] width 142 height 80
click at [59, 79] on button "Tag" at bounding box center [53, 79] width 25 height 13
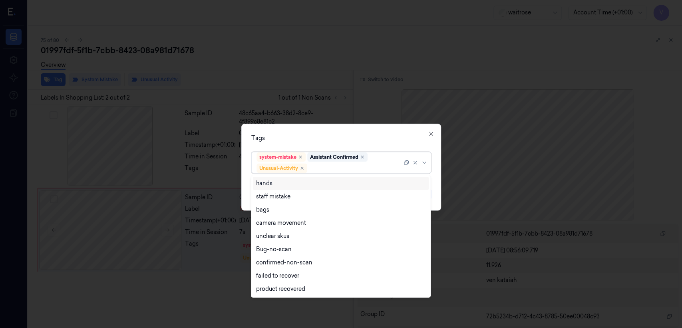
click at [361, 167] on div at bounding box center [355, 168] width 93 height 8
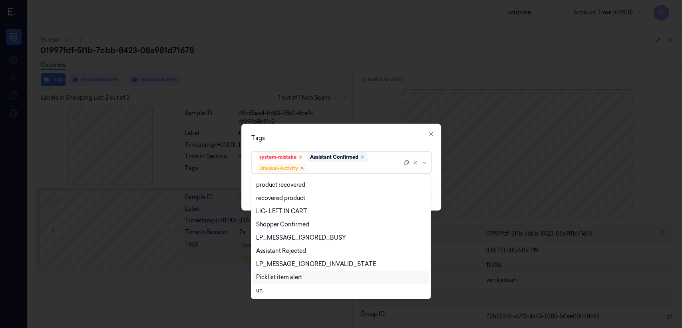
click at [276, 279] on div "Picklist item alert" at bounding box center [279, 277] width 46 height 8
click at [377, 141] on div "Tags" at bounding box center [341, 138] width 180 height 8
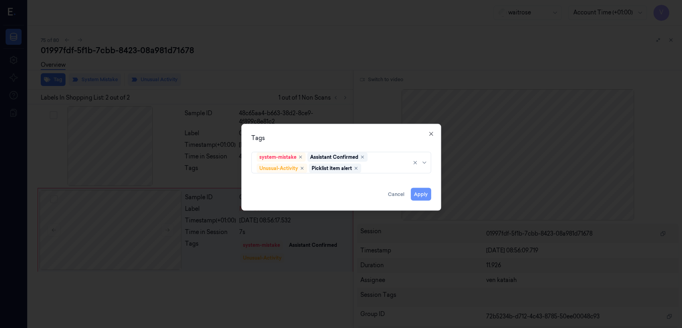
click at [426, 193] on button "Apply" at bounding box center [421, 194] width 20 height 13
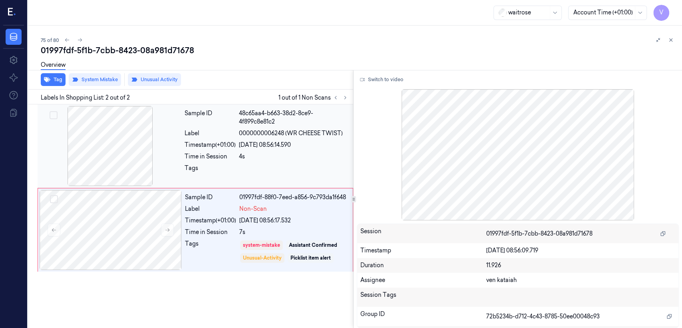
drag, startPoint x: 156, startPoint y: 131, endPoint x: 359, endPoint y: 86, distance: 207.8
click at [159, 135] on div at bounding box center [110, 146] width 142 height 80
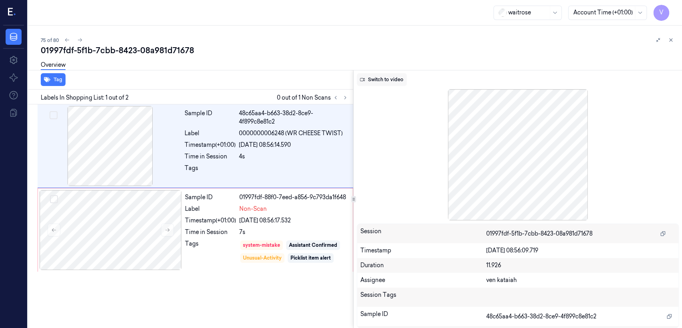
click at [386, 83] on button "Switch to video" at bounding box center [382, 79] width 50 height 13
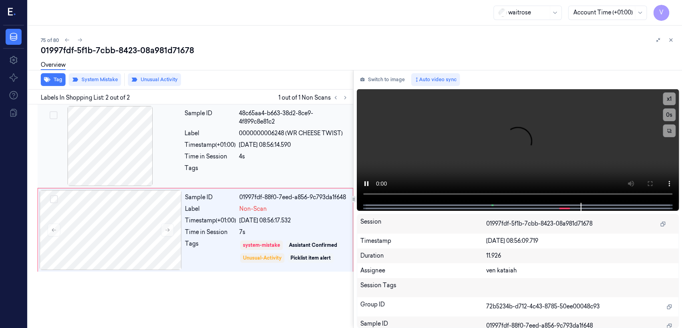
click at [297, 129] on span "0000000006248 (WR CHEESE TWIST)" at bounding box center [291, 133] width 104 height 8
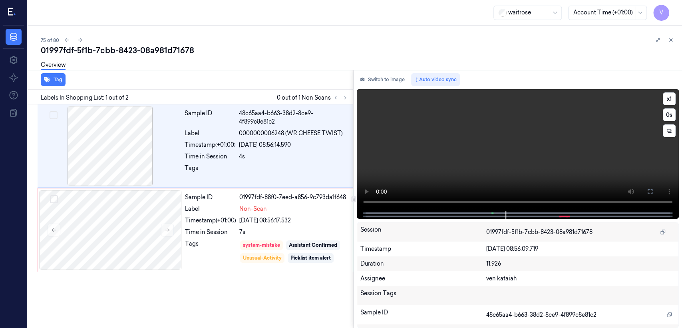
drag, startPoint x: 650, startPoint y: 190, endPoint x: 288, endPoint y: 211, distance: 363.0
click at [650, 190] on icon at bounding box center [650, 191] width 6 height 6
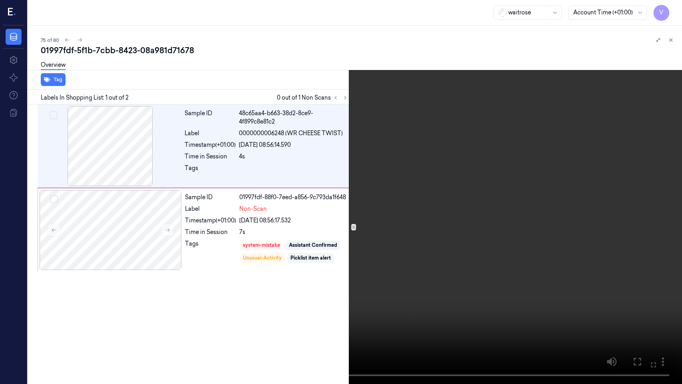
click at [0, 0] on icon at bounding box center [0, 0] width 0 height 0
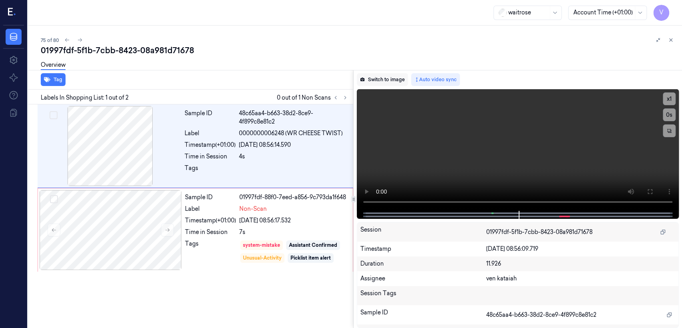
click at [376, 74] on button "Switch to image" at bounding box center [382, 79] width 51 height 13
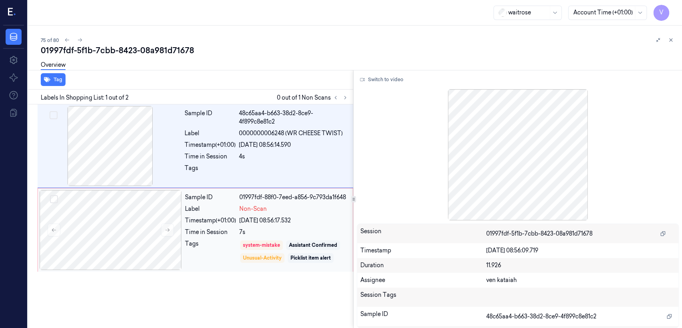
click at [217, 200] on div "Sample ID" at bounding box center [210, 197] width 51 height 8
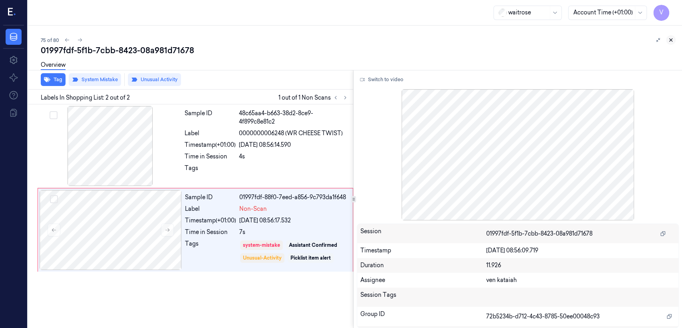
click at [672, 39] on icon at bounding box center [671, 40] width 6 height 6
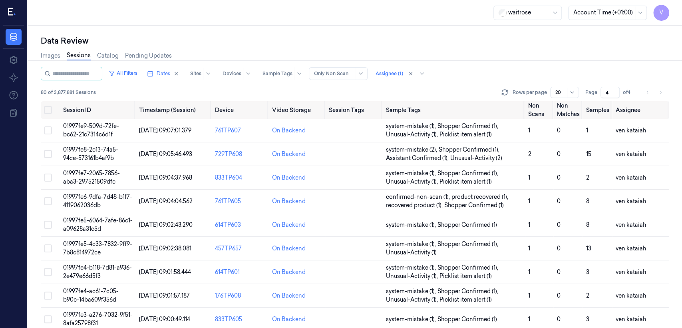
scroll to position [262, 0]
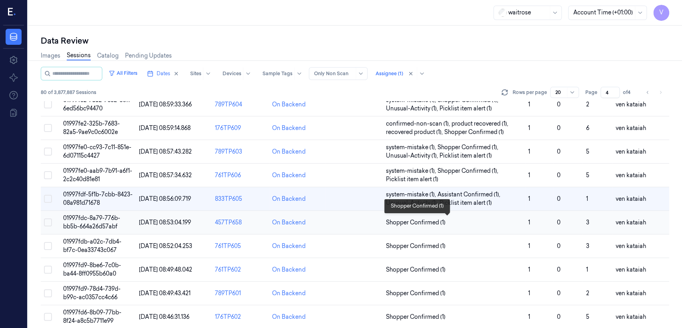
click at [437, 218] on span "Shopper Confirmed (1)" at bounding box center [416, 222] width 60 height 8
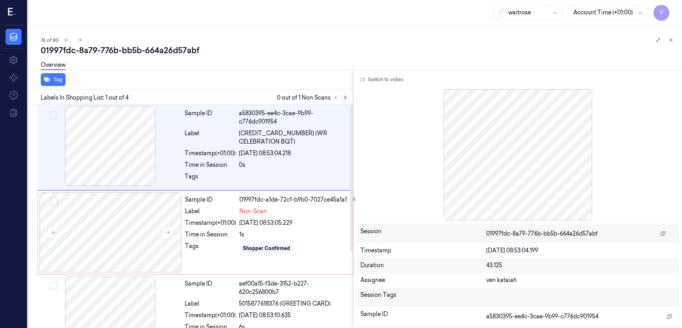
click at [342, 95] on icon at bounding box center [345, 98] width 6 height 6
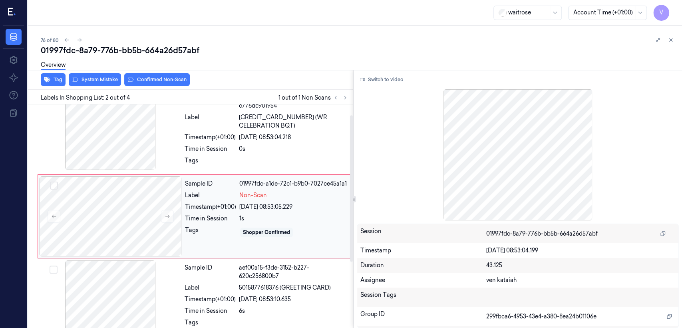
click at [256, 234] on div "Shopper Confirmed" at bounding box center [266, 232] width 47 height 7
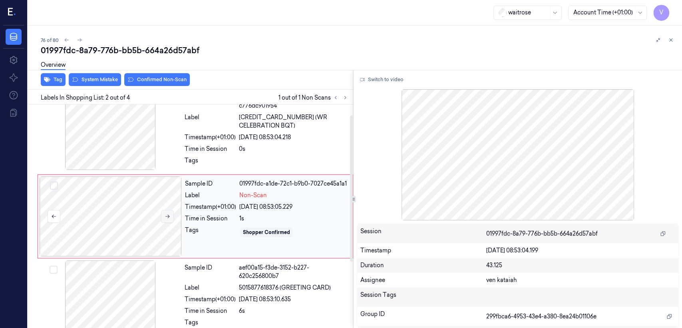
click at [169, 215] on icon at bounding box center [168, 216] width 6 height 6
click at [218, 152] on div "Time in Session" at bounding box center [210, 149] width 51 height 8
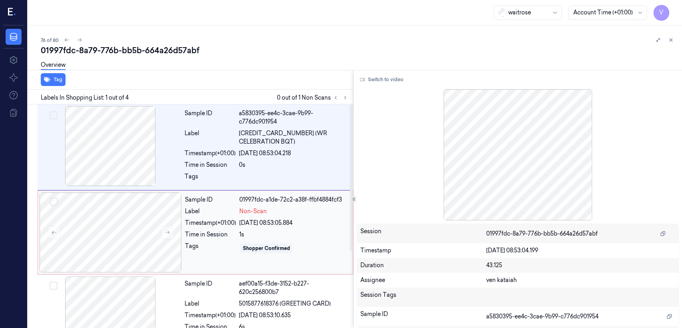
click at [226, 238] on div "Time in Session" at bounding box center [210, 234] width 51 height 8
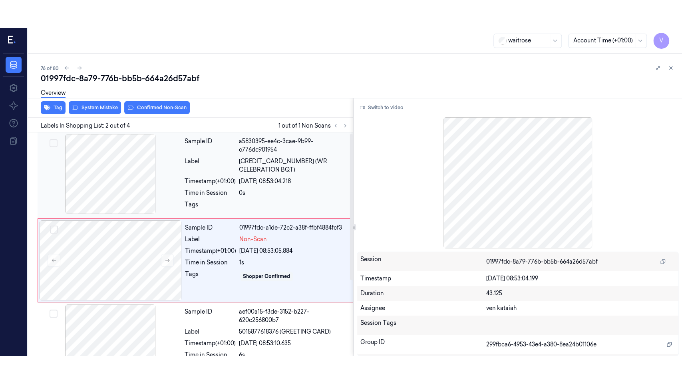
scroll to position [16, 0]
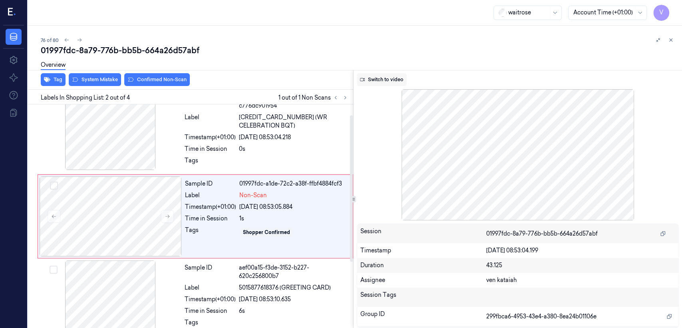
click at [384, 78] on button "Switch to video" at bounding box center [382, 79] width 50 height 13
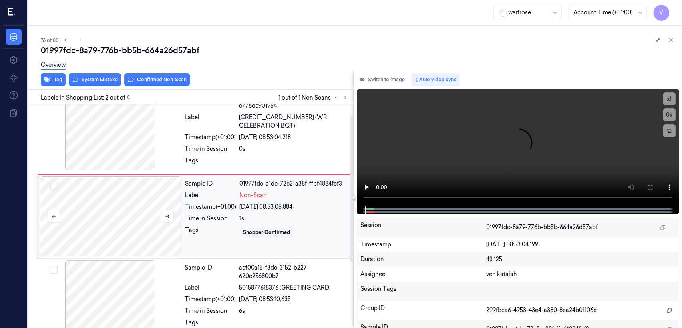
click at [159, 212] on div at bounding box center [111, 216] width 142 height 80
click at [105, 76] on div "Overview" at bounding box center [358, 66] width 635 height 20
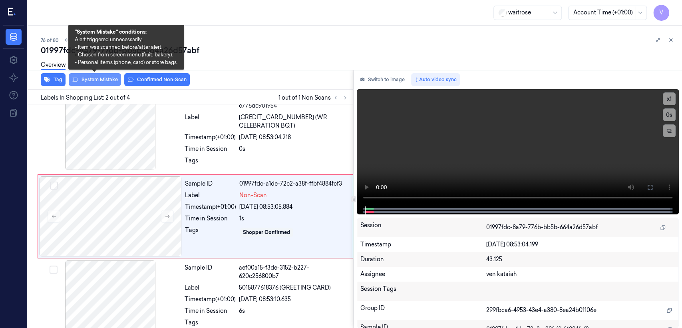
click at [98, 79] on button "System Mistake" at bounding box center [95, 79] width 52 height 13
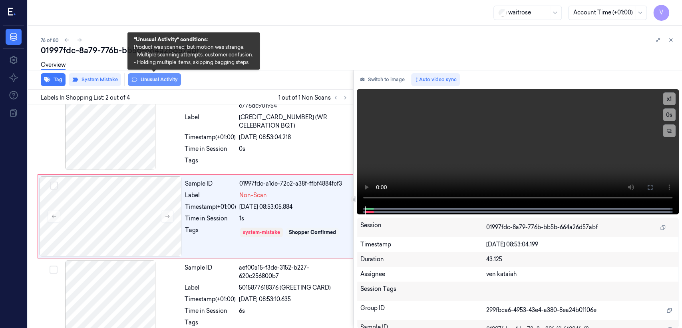
click at [158, 80] on button "Unusual Activity" at bounding box center [154, 79] width 53 height 13
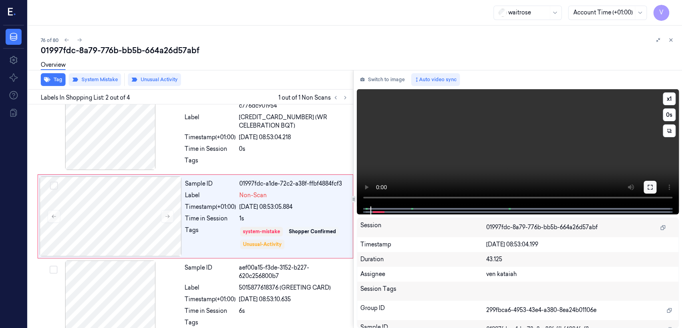
click at [647, 187] on icon at bounding box center [650, 187] width 6 height 6
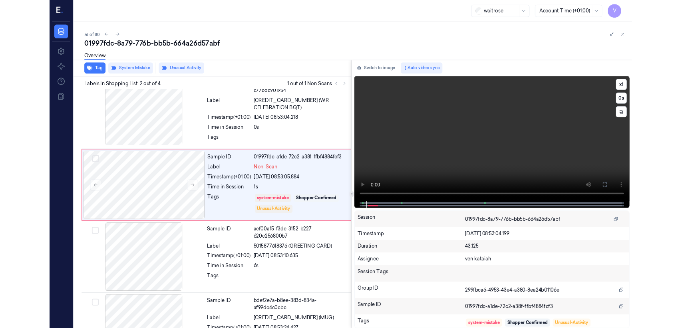
scroll to position [0, 0]
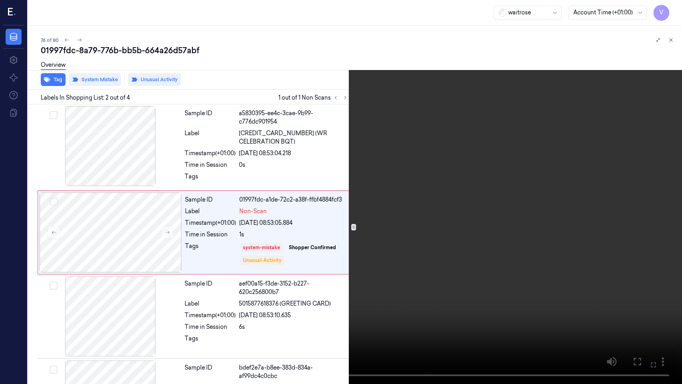
click at [240, 285] on video at bounding box center [341, 192] width 682 height 384
click at [0, 0] on icon at bounding box center [0, 0] width 0 height 0
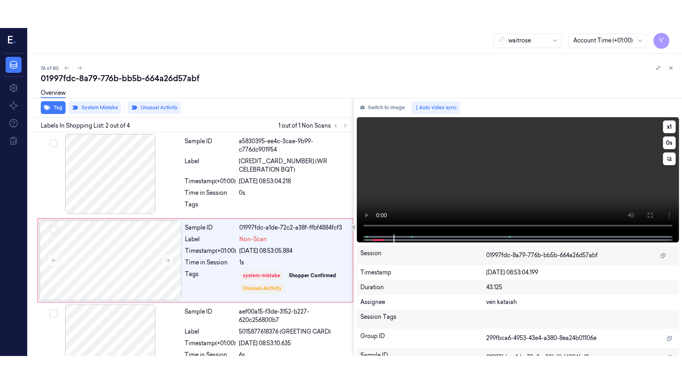
scroll to position [16, 0]
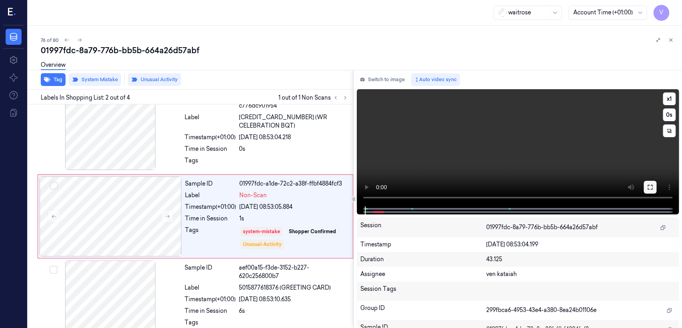
click at [647, 188] on icon at bounding box center [650, 187] width 6 height 6
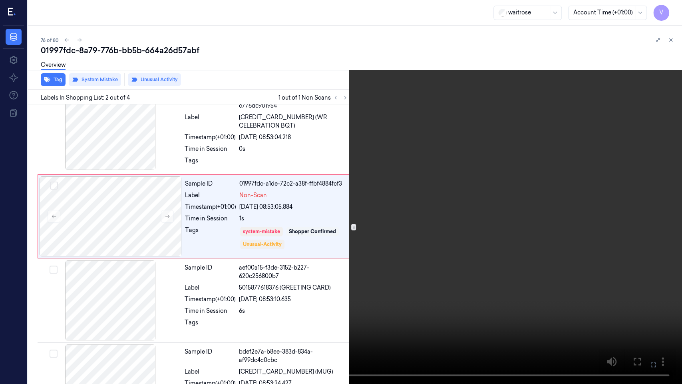
click at [376, 211] on video at bounding box center [341, 192] width 682 height 384
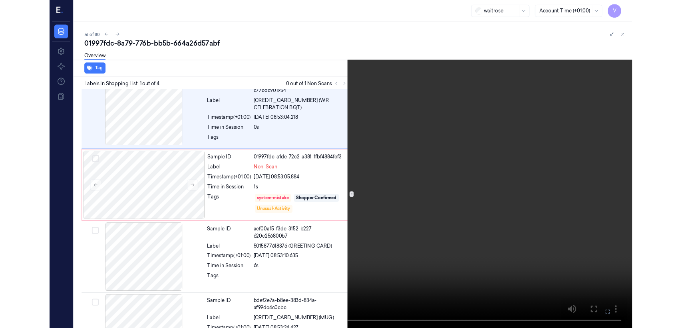
scroll to position [0, 0]
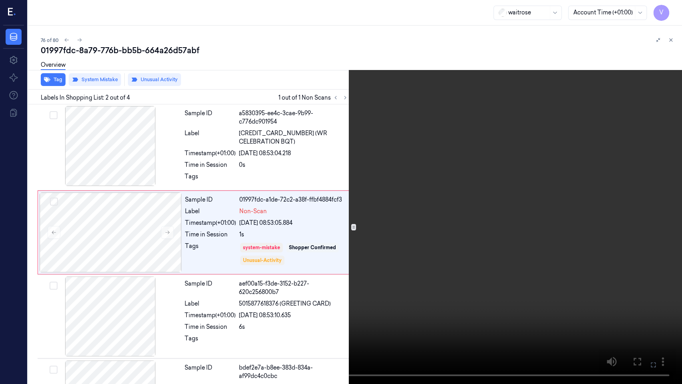
drag, startPoint x: 651, startPoint y: 361, endPoint x: 573, endPoint y: 264, distance: 124.7
click at [0, 0] on icon at bounding box center [0, 0] width 0 height 0
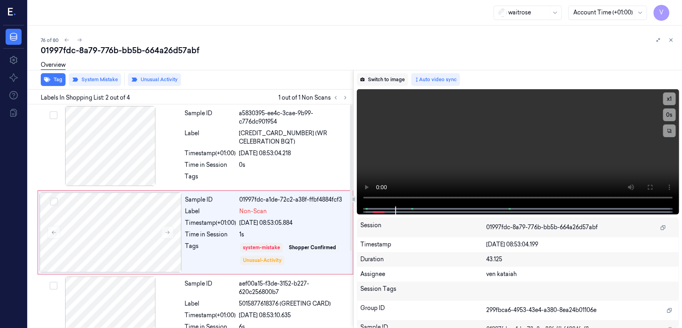
click at [381, 85] on button "Switch to image" at bounding box center [382, 79] width 51 height 13
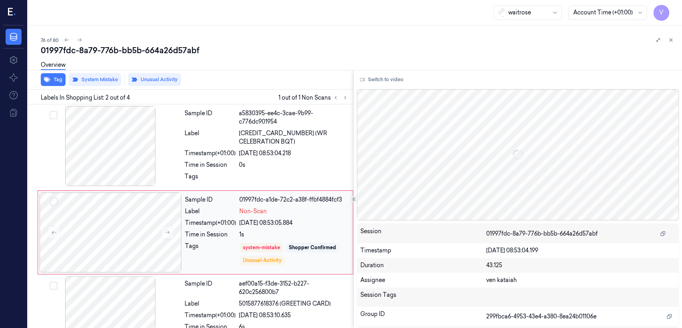
scroll to position [16, 0]
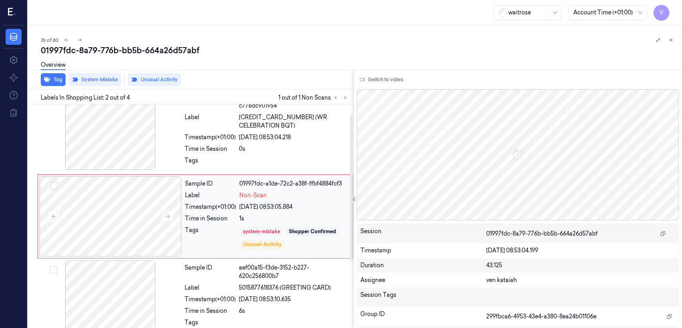
click at [242, 233] on div "system-mistake" at bounding box center [261, 232] width 43 height 10
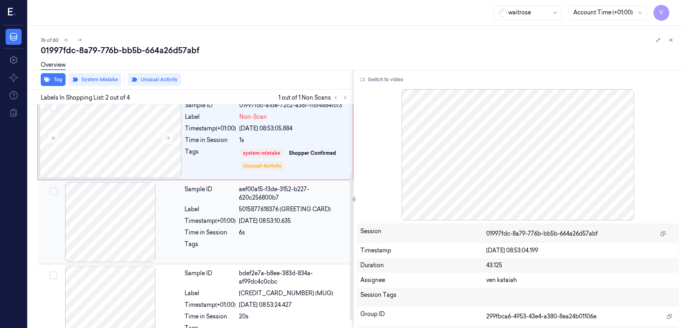
scroll to position [105, 0]
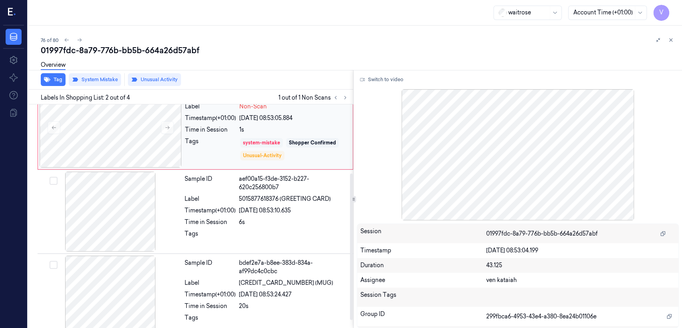
click at [270, 139] on div "system-mistake" at bounding box center [261, 142] width 37 height 7
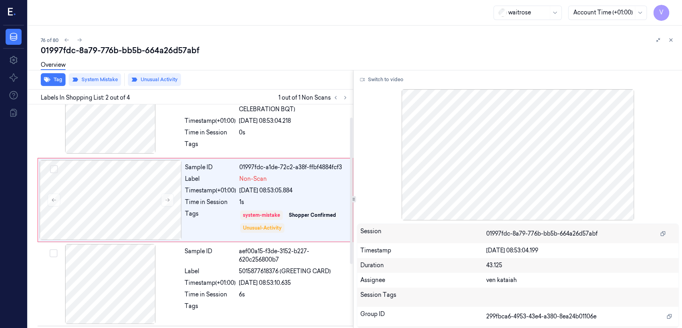
scroll to position [16, 0]
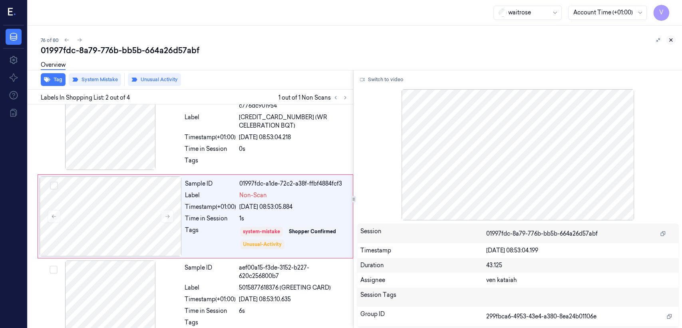
click at [666, 40] on button at bounding box center [671, 40] width 10 height 10
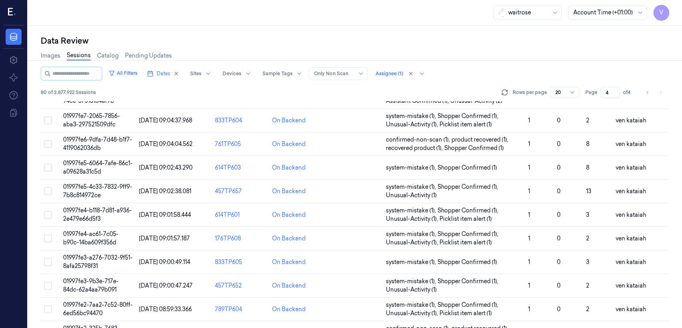
scroll to position [268, 0]
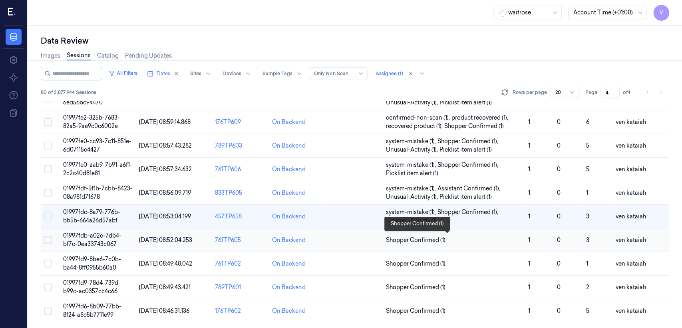
click at [438, 239] on span "Shopper Confirmed (1)" at bounding box center [416, 240] width 60 height 8
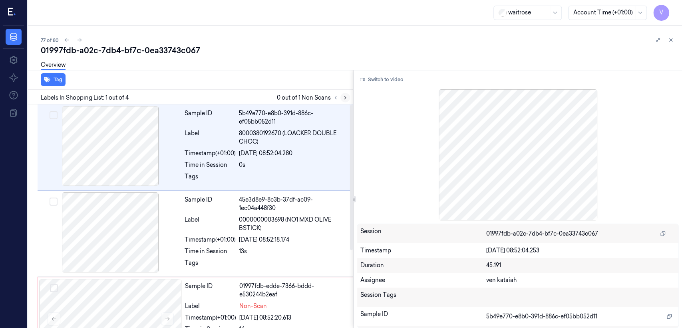
click at [346, 98] on icon at bounding box center [345, 98] width 6 height 6
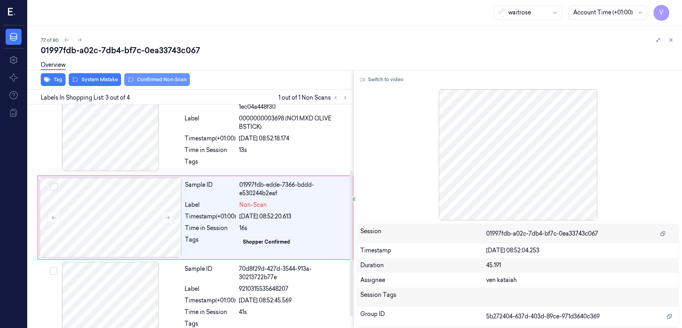
scroll to position [102, 0]
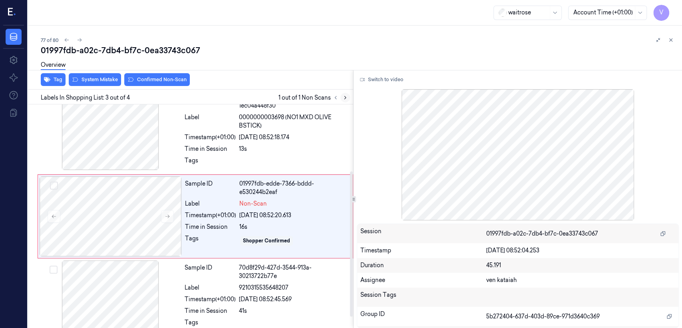
click at [341, 99] on button at bounding box center [345, 98] width 10 height 10
click at [135, 221] on div at bounding box center [111, 216] width 142 height 80
click at [167, 221] on button at bounding box center [167, 216] width 13 height 13
click at [147, 131] on div at bounding box center [110, 130] width 142 height 80
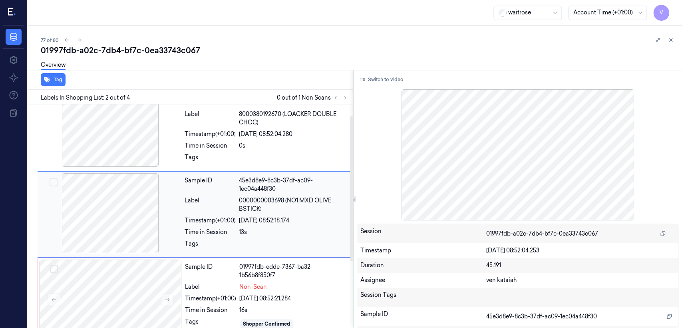
scroll to position [17, 0]
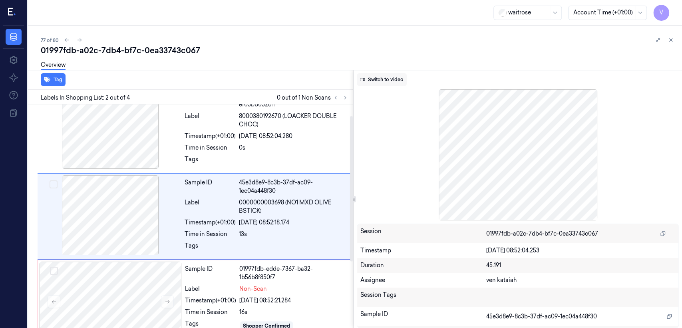
click at [382, 79] on button "Switch to video" at bounding box center [382, 79] width 50 height 13
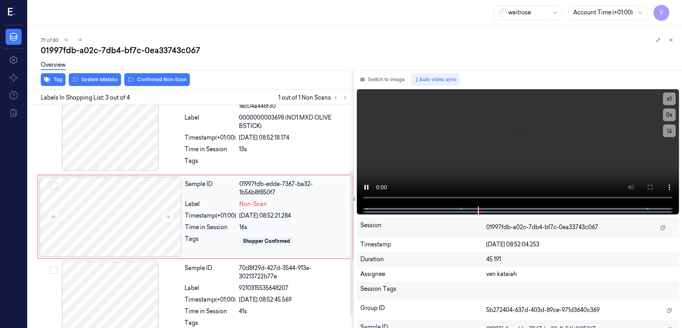
scroll to position [102, 0]
click at [188, 183] on div "Sample ID" at bounding box center [210, 187] width 51 height 17
click at [218, 149] on div "Time in Session" at bounding box center [210, 149] width 51 height 8
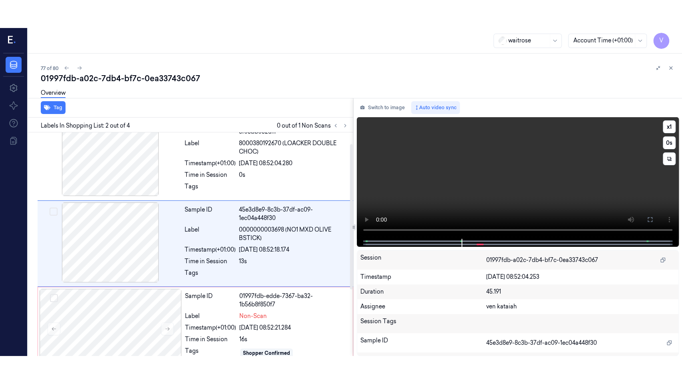
scroll to position [17, 0]
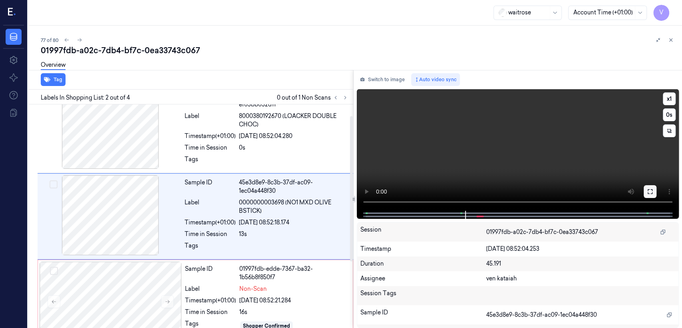
click at [644, 191] on button at bounding box center [650, 191] width 13 height 13
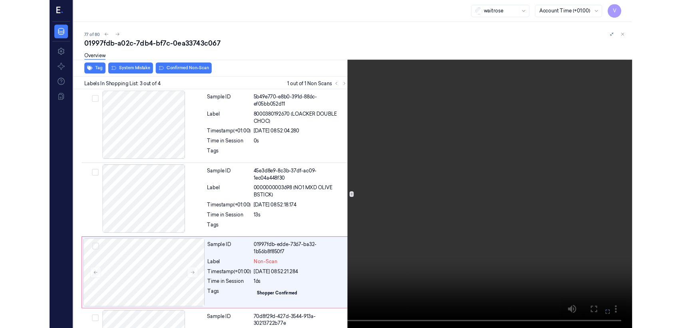
scroll to position [63, 0]
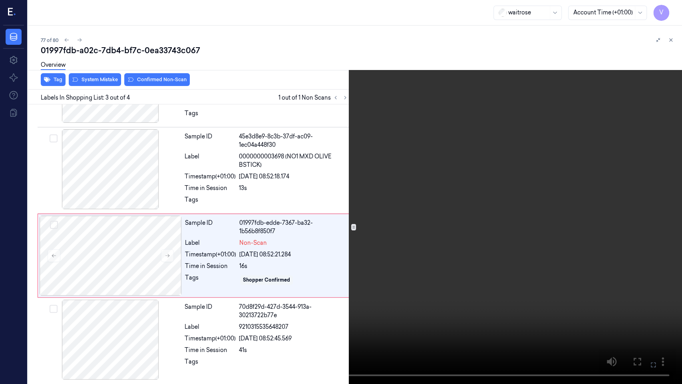
click at [0, 0] on icon at bounding box center [0, 0] width 0 height 0
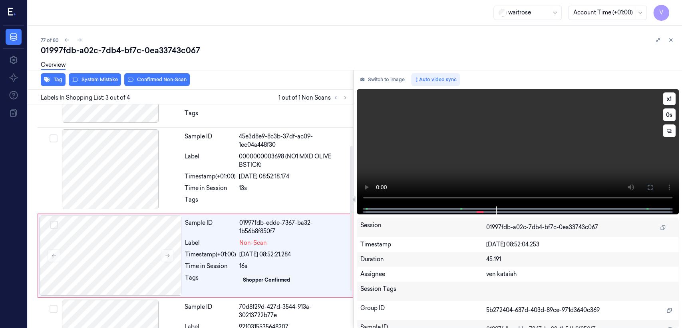
click at [420, 139] on video at bounding box center [518, 147] width 322 height 117
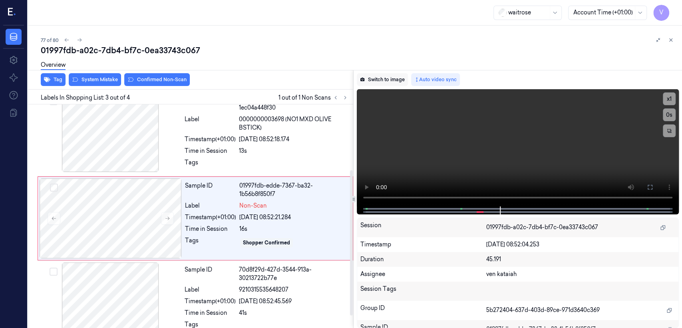
scroll to position [102, 0]
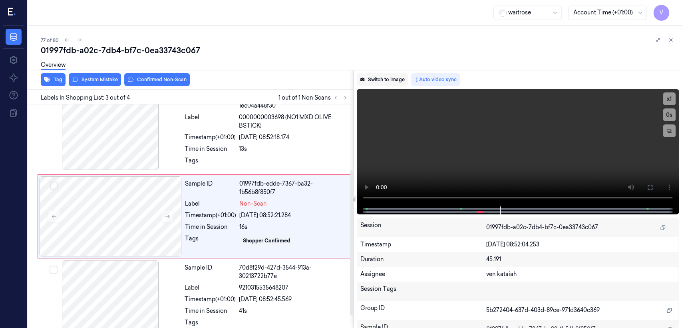
click at [397, 82] on button "Switch to image" at bounding box center [382, 79] width 51 height 13
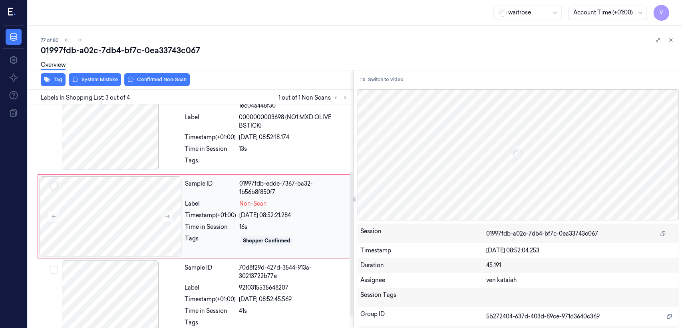
click at [205, 224] on div "Time in Session" at bounding box center [210, 227] width 51 height 8
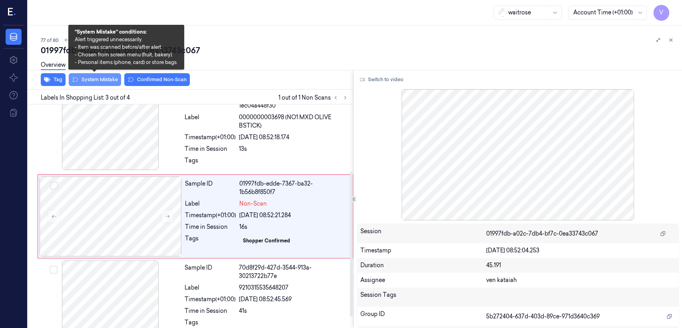
click at [107, 79] on button "System Mistake" at bounding box center [95, 79] width 52 height 13
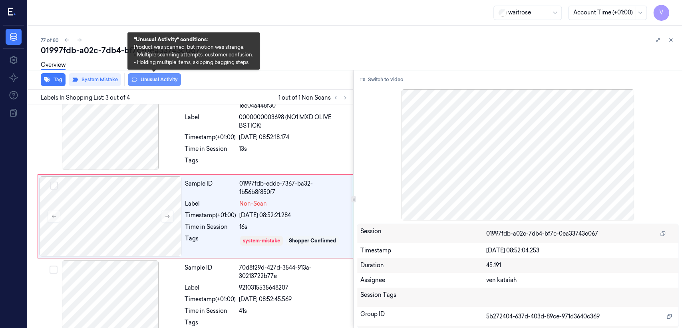
click at [169, 83] on button "Unusual Activity" at bounding box center [154, 79] width 53 height 13
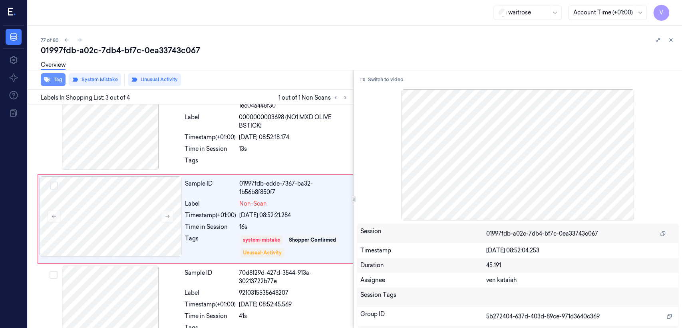
scroll to position [105, 0]
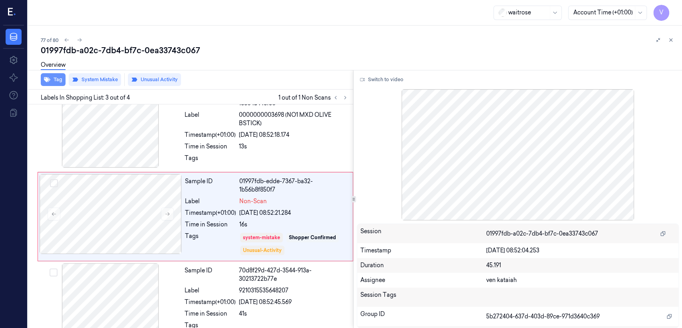
click at [57, 81] on button "Tag" at bounding box center [53, 79] width 25 height 13
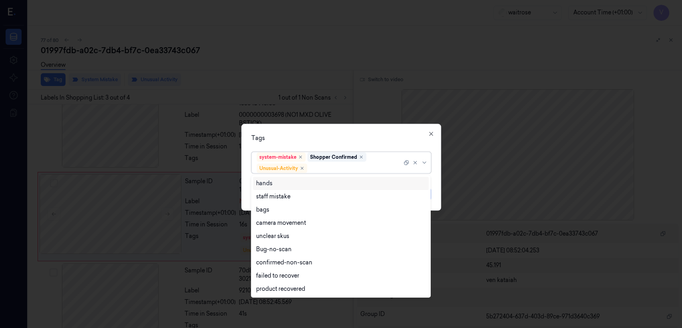
click at [377, 159] on div "system-mistake Shopper Confirmed Unusual-Activity" at bounding box center [329, 162] width 145 height 21
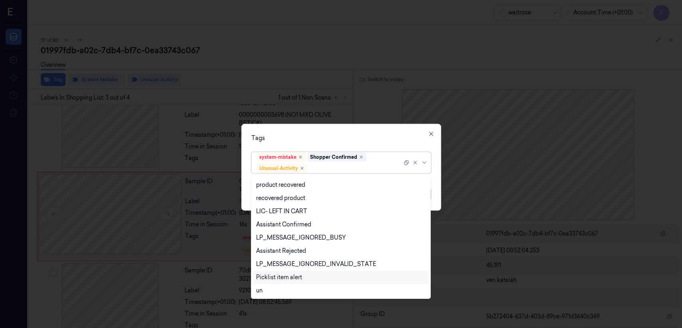
click at [291, 276] on div "Picklist item alert" at bounding box center [279, 277] width 46 height 8
drag, startPoint x: 308, startPoint y: 141, endPoint x: 403, endPoint y: 183, distance: 103.6
click at [307, 141] on div "Tags" at bounding box center [341, 138] width 180 height 8
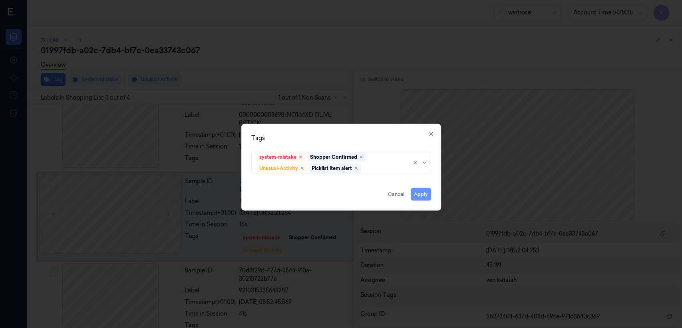
click at [425, 195] on button "Apply" at bounding box center [421, 194] width 20 height 13
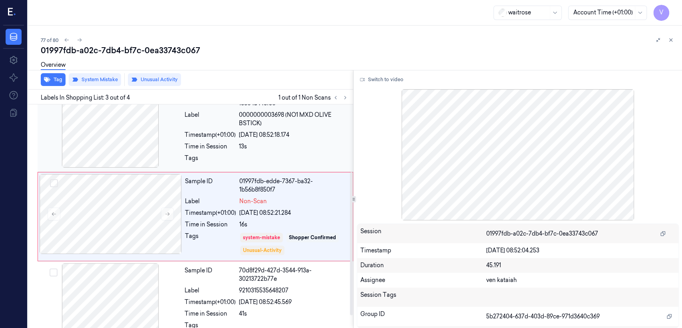
click at [253, 145] on div "13s" at bounding box center [293, 146] width 109 height 8
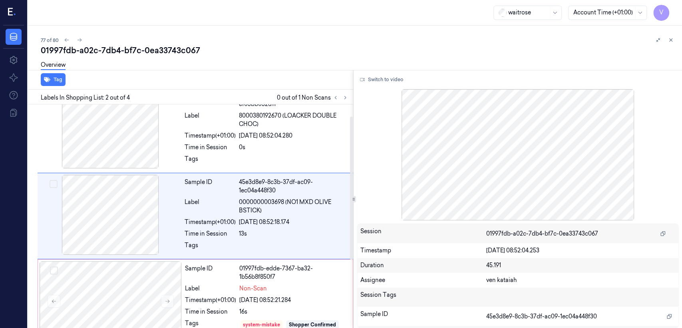
scroll to position [17, 0]
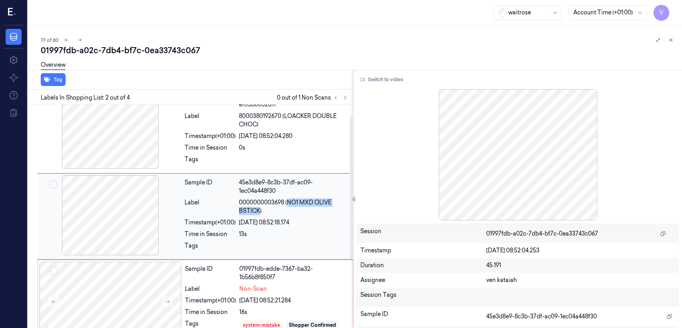
drag, startPoint x: 289, startPoint y: 203, endPoint x: 260, endPoint y: 213, distance: 31.2
click at [260, 213] on span "0000000003698 (NO1 MXD OLIVE BSTICK)" at bounding box center [293, 206] width 109 height 17
copy span "NO1 MXD OLIVE BSTICK"
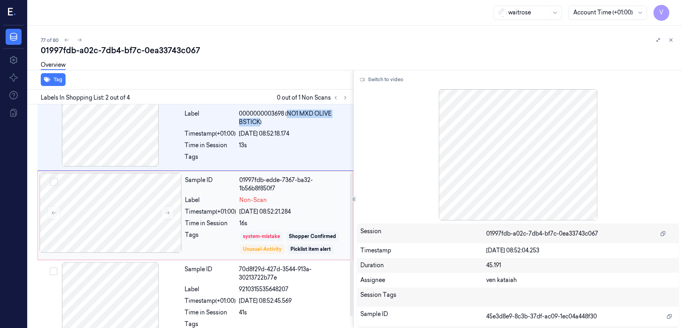
click at [269, 237] on div "system-mistake" at bounding box center [261, 236] width 37 height 7
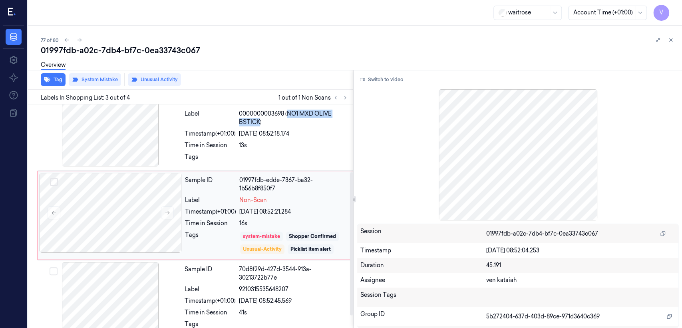
scroll to position [105, 0]
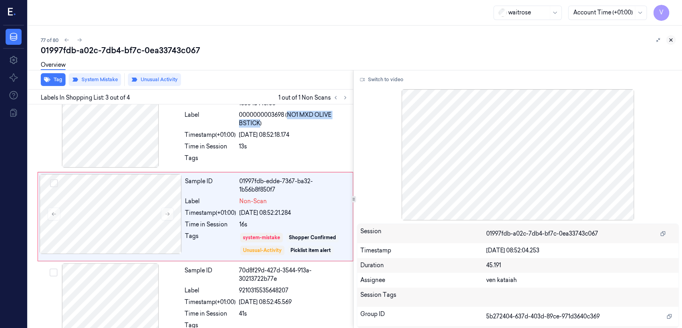
click at [672, 42] on icon at bounding box center [671, 40] width 6 height 6
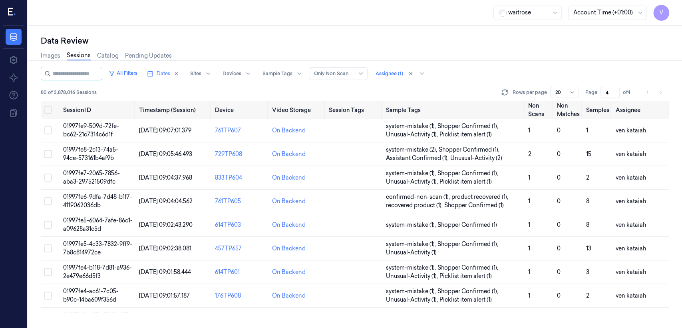
scroll to position [268, 0]
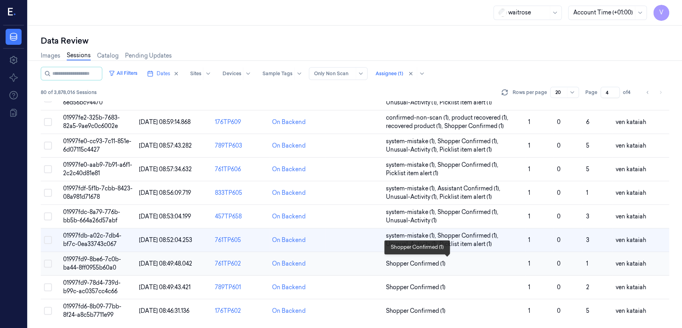
click at [437, 263] on span "Shopper Confirmed (1)" at bounding box center [416, 263] width 60 height 8
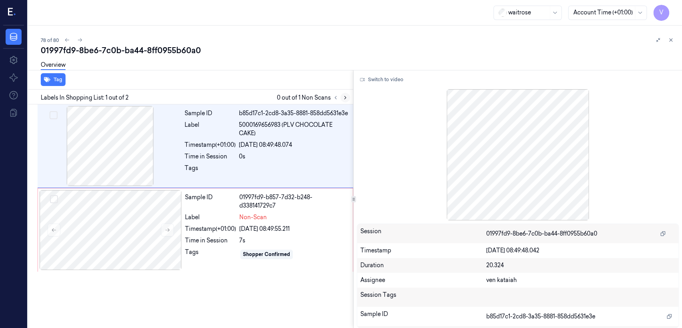
click at [348, 96] on button at bounding box center [345, 98] width 10 height 10
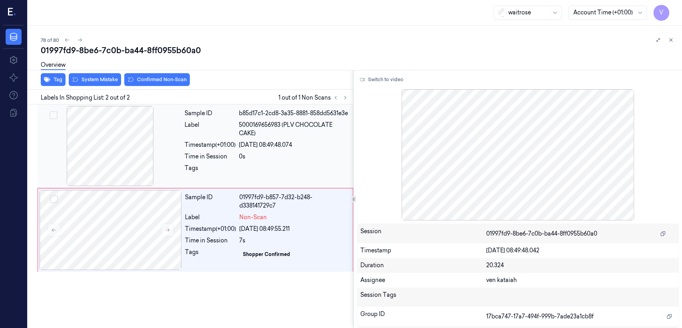
click at [274, 126] on div "Sample ID b85d17c1-2cd8-3a35-8881-858dd5631e3e Label 5000169656983 (PLV CHOCOLA…" at bounding box center [266, 146] width 170 height 80
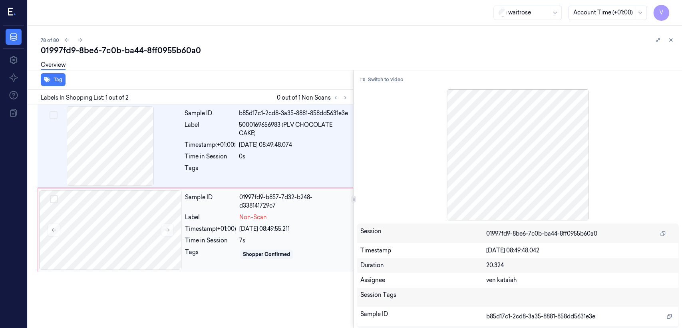
click at [191, 231] on div "Timestamp (+01:00)" at bounding box center [210, 229] width 51 height 8
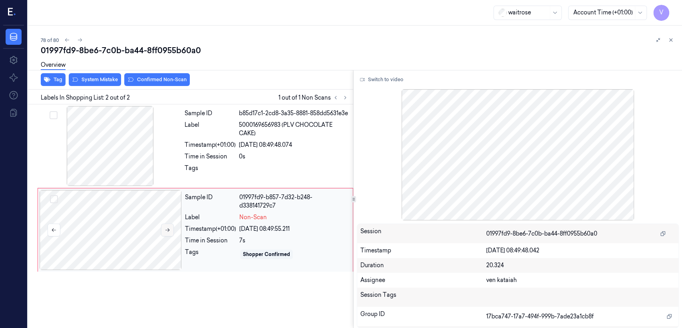
click at [167, 233] on icon at bounding box center [168, 230] width 6 height 6
click at [256, 161] on div "0s" at bounding box center [293, 156] width 109 height 8
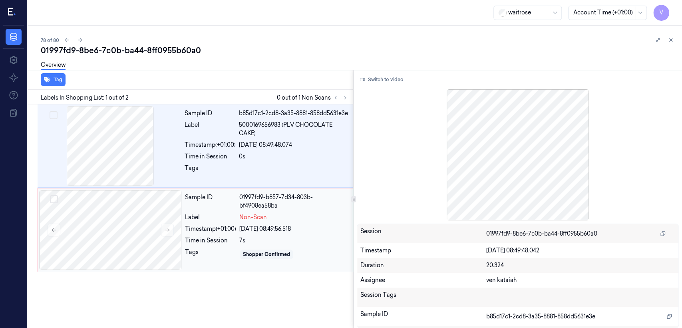
click at [286, 201] on div "01997fd9-b857-7d34-803b-bf4908ea58ba" at bounding box center [293, 201] width 109 height 17
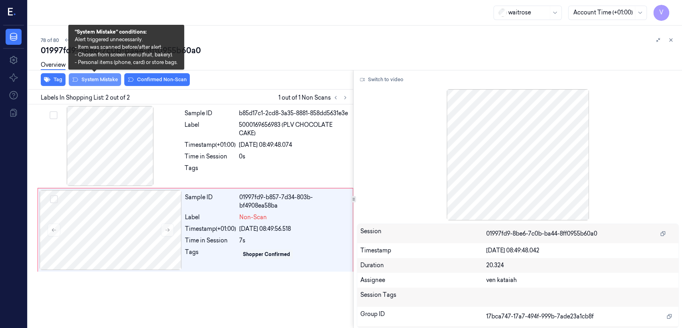
click at [99, 77] on button "System Mistake" at bounding box center [95, 79] width 52 height 13
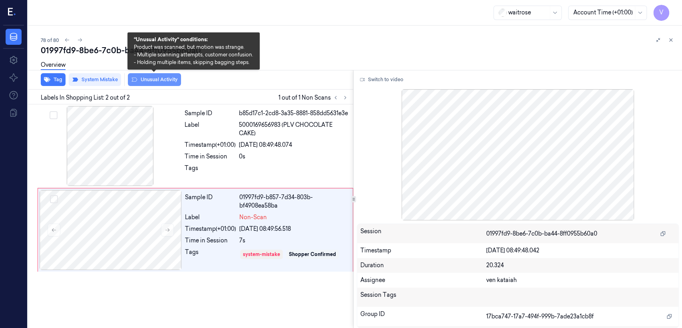
click at [142, 78] on button "Unusual Activity" at bounding box center [154, 79] width 53 height 13
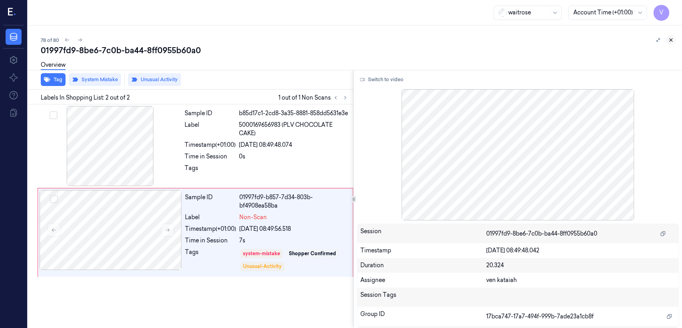
click at [667, 40] on button at bounding box center [671, 40] width 10 height 10
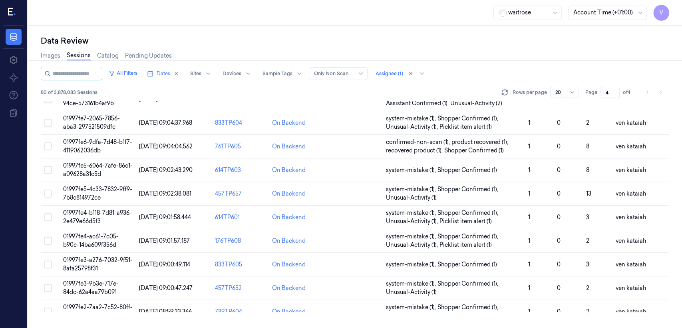
scroll to position [268, 0]
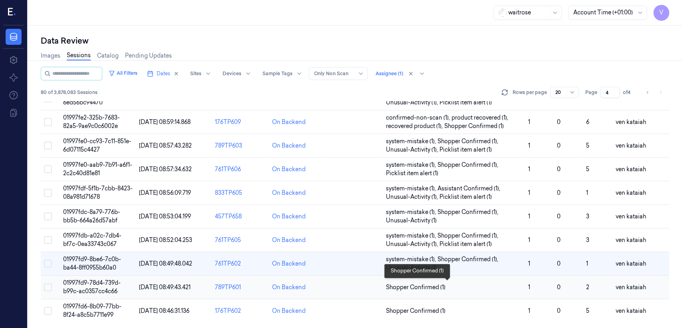
click at [422, 286] on span "Shopper Confirmed (1)" at bounding box center [416, 287] width 60 height 8
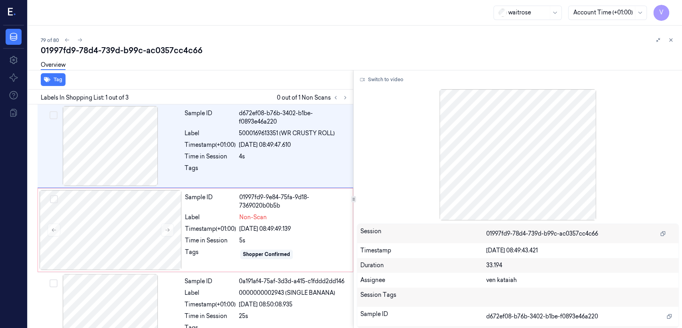
click at [352, 96] on div "Tag Labels In Shopping List: 1 out of 3 0 out of 1 Non Scans Sample ID d672ef08…" at bounding box center [353, 199] width 657 height 258
click at [342, 99] on icon at bounding box center [345, 98] width 6 height 6
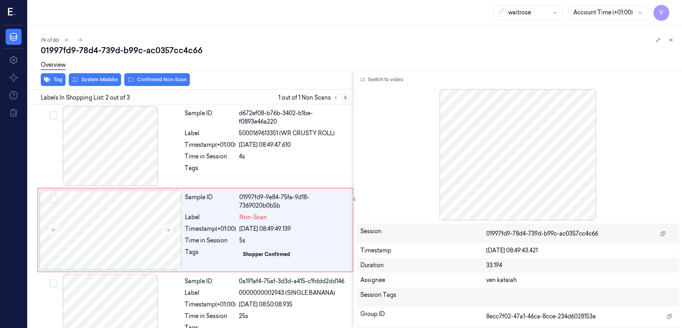
scroll to position [14, 0]
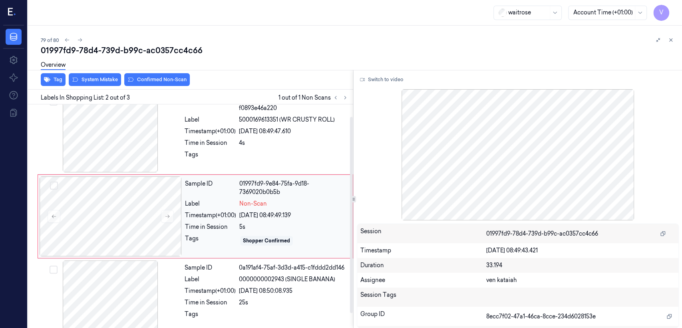
click at [195, 216] on div "Timestamp (+01:00)" at bounding box center [210, 215] width 51 height 8
click at [187, 149] on div "Sample ID d672ef08-b76b-3402-b1be-f0893e46a220 Label 5000169613351 (WR CRUSTY R…" at bounding box center [266, 132] width 170 height 80
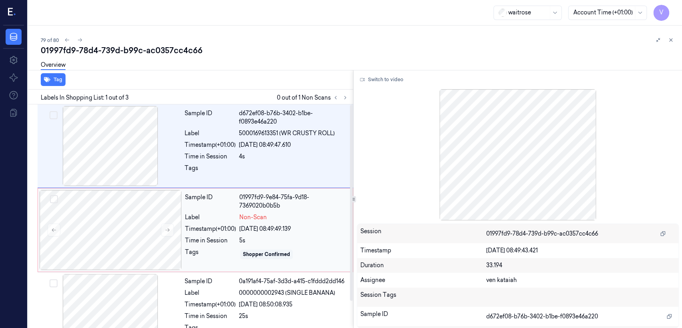
click at [202, 244] on div "Time in Session" at bounding box center [210, 240] width 51 height 8
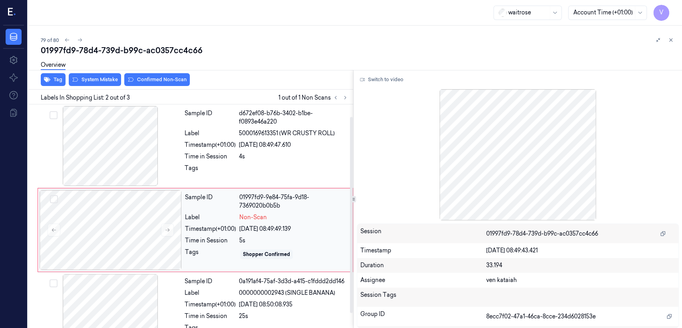
scroll to position [14, 0]
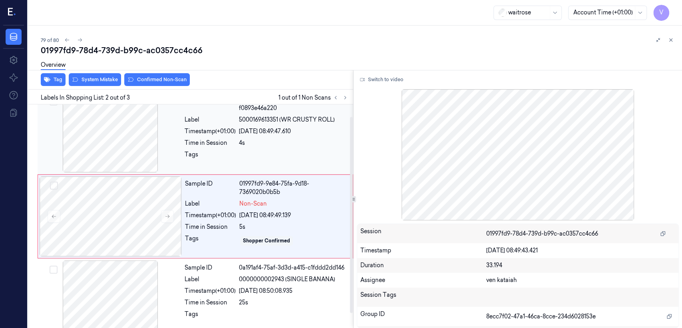
click at [292, 151] on div at bounding box center [293, 156] width 109 height 13
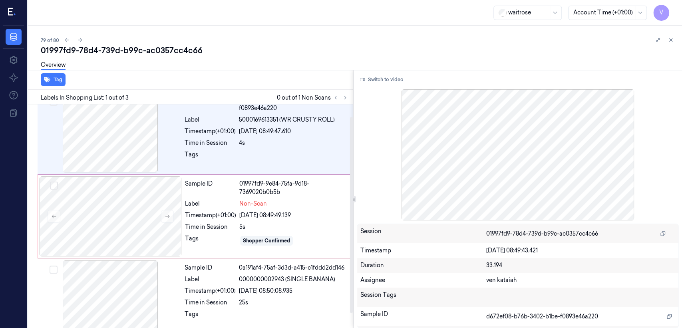
scroll to position [0, 0]
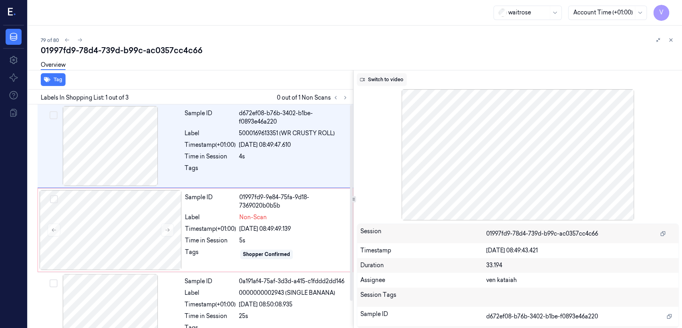
click at [392, 74] on button "Switch to video" at bounding box center [382, 79] width 50 height 13
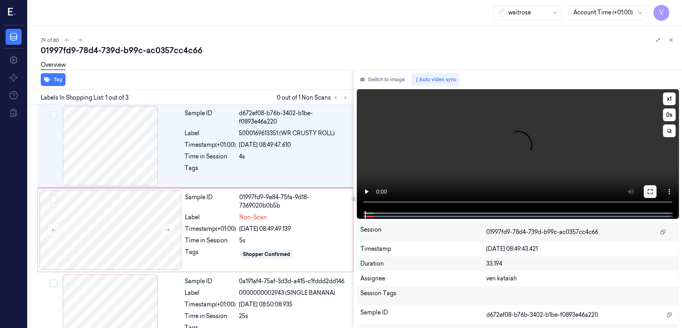
click at [651, 196] on button at bounding box center [650, 191] width 13 height 13
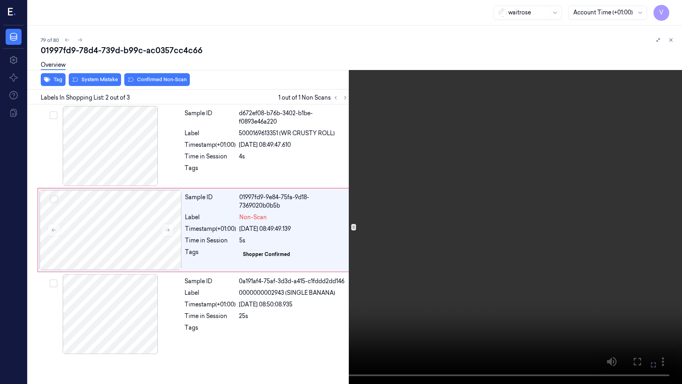
drag, startPoint x: 652, startPoint y: 362, endPoint x: 652, endPoint y: 324, distance: 38.4
click at [0, 0] on icon at bounding box center [0, 0] width 0 height 0
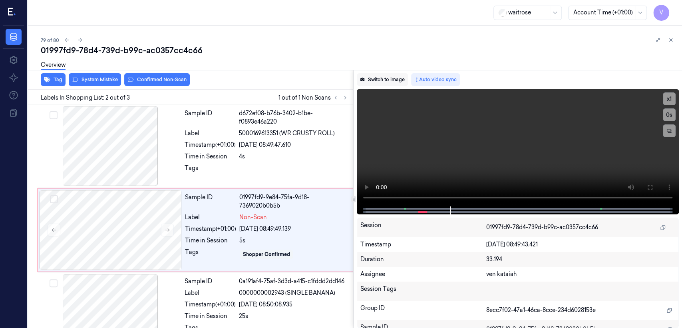
click at [376, 80] on button "Switch to image" at bounding box center [382, 79] width 51 height 13
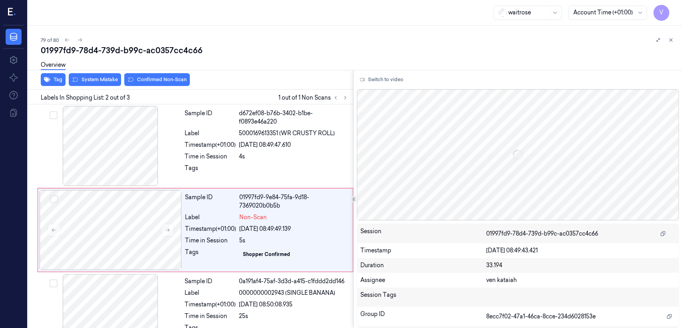
scroll to position [14, 0]
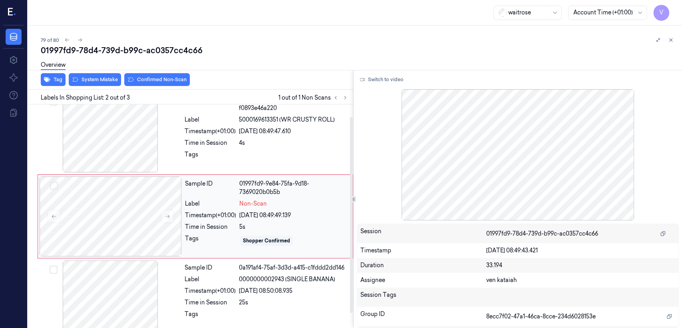
click at [222, 202] on div "Label" at bounding box center [210, 203] width 51 height 8
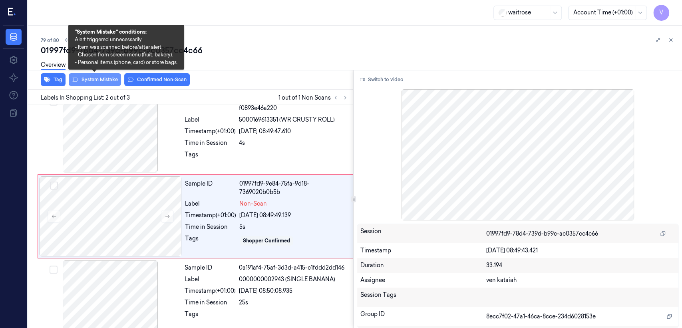
click at [92, 78] on button "System Mistake" at bounding box center [95, 79] width 52 height 13
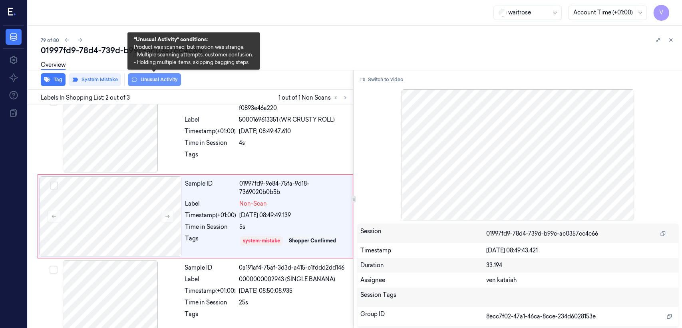
click at [147, 81] on button "Unusual Activity" at bounding box center [154, 79] width 53 height 13
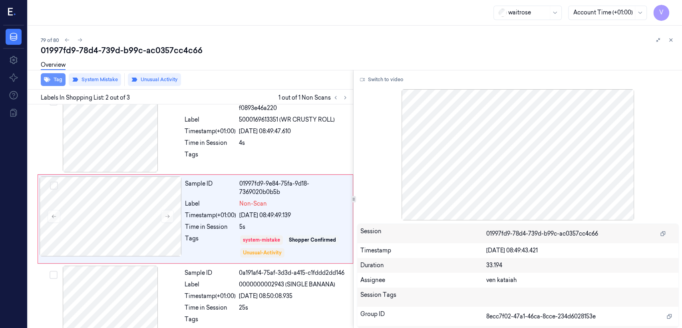
scroll to position [16, 0]
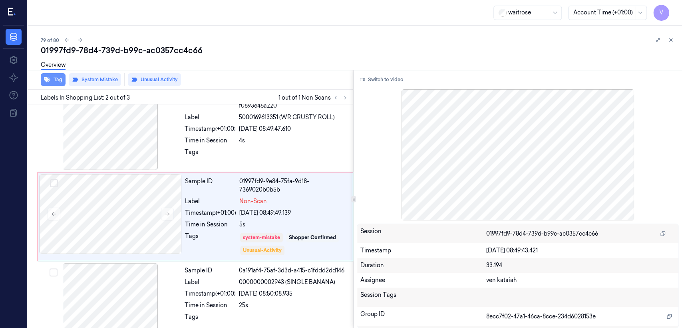
click at [52, 81] on button "Tag" at bounding box center [53, 79] width 25 height 13
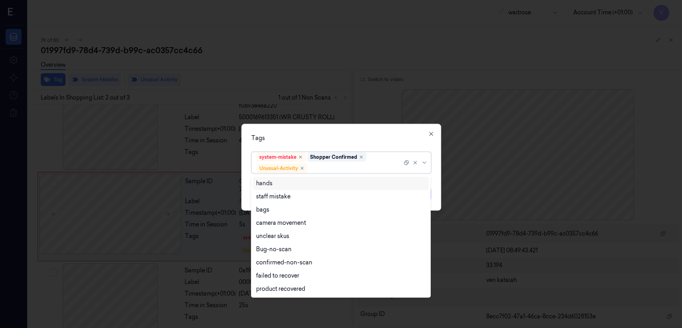
click at [371, 164] on div at bounding box center [355, 168] width 93 height 8
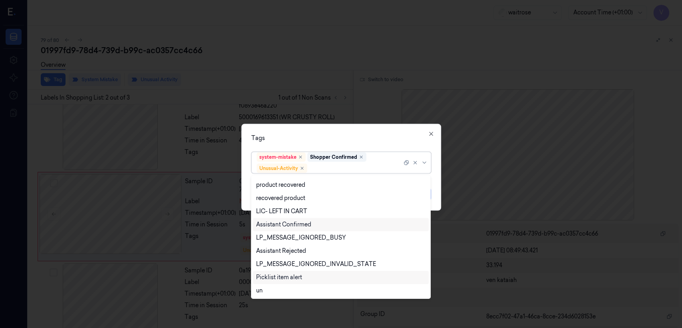
scroll to position [157, 0]
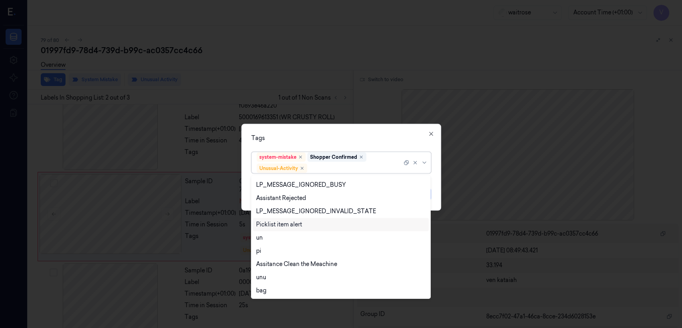
click at [274, 225] on div "Picklist item alert" at bounding box center [279, 224] width 46 height 8
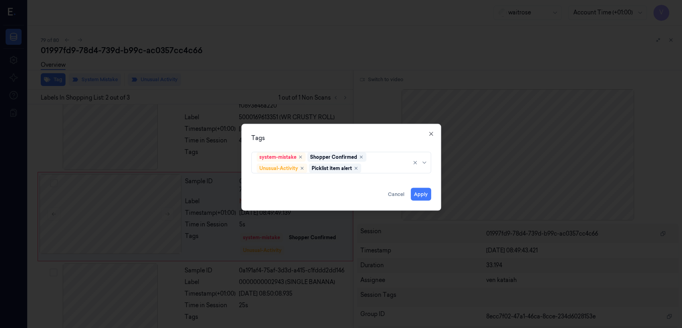
click at [386, 149] on div "system-mistake Shopper Confirmed Unusual-Activity Picklist item alert" at bounding box center [341, 161] width 180 height 25
click at [420, 192] on button "Apply" at bounding box center [421, 194] width 20 height 13
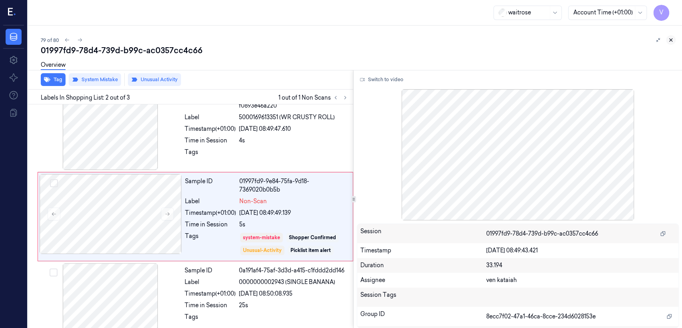
click at [675, 39] on button at bounding box center [671, 40] width 10 height 10
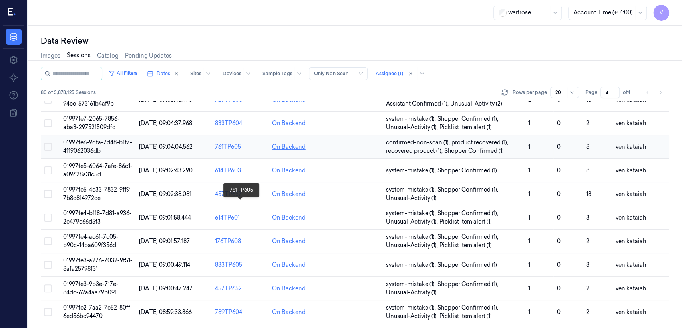
scroll to position [268, 0]
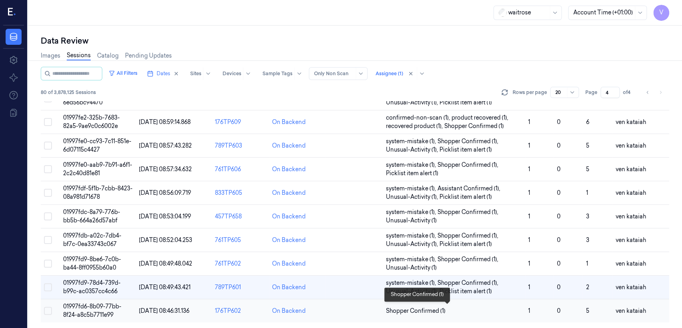
click at [411, 311] on span "Shopper Confirmed (1)" at bounding box center [416, 310] width 60 height 8
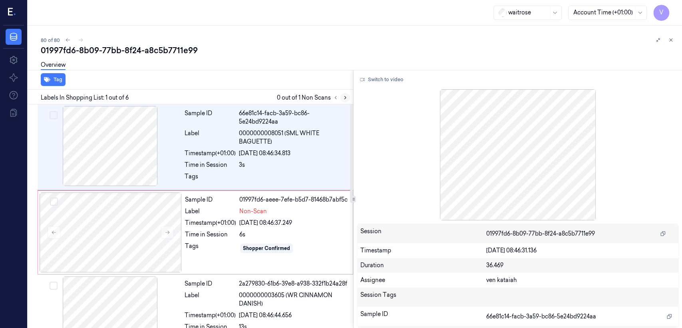
click at [342, 99] on icon at bounding box center [345, 98] width 6 height 6
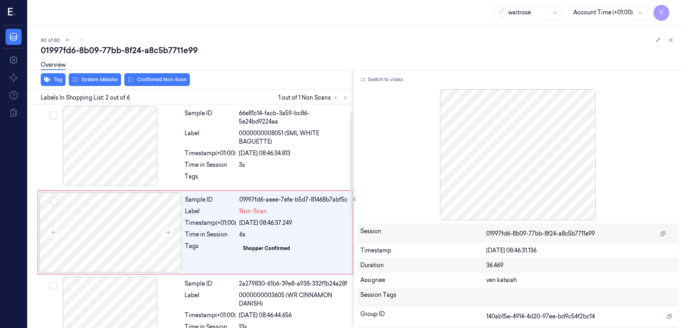
scroll to position [16, 0]
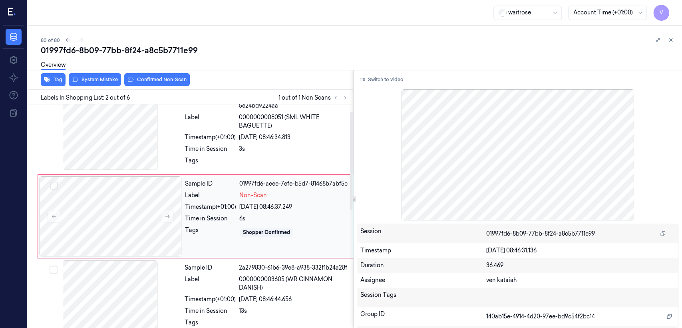
click at [282, 205] on div "25/09/2025 08:46:37.249" at bounding box center [293, 207] width 109 height 8
click at [282, 174] on div "Sample ID 01997fd6-aeee-7efe-b5d7-81468b7abf5c Label Non-Scan Timestamp (+01:00…" at bounding box center [196, 216] width 316 height 84
click at [272, 163] on div at bounding box center [293, 162] width 109 height 13
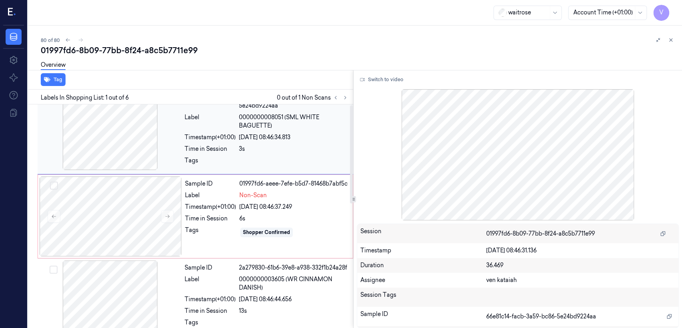
scroll to position [0, 0]
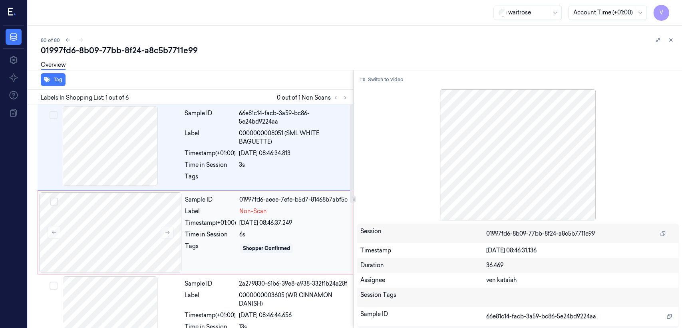
click at [228, 225] on div "Timestamp (+01:00)" at bounding box center [210, 223] width 51 height 8
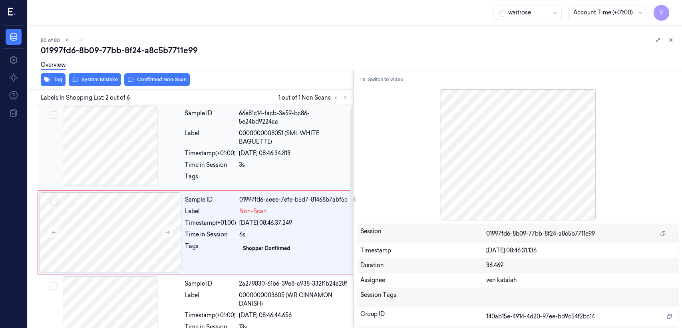
scroll to position [16, 0]
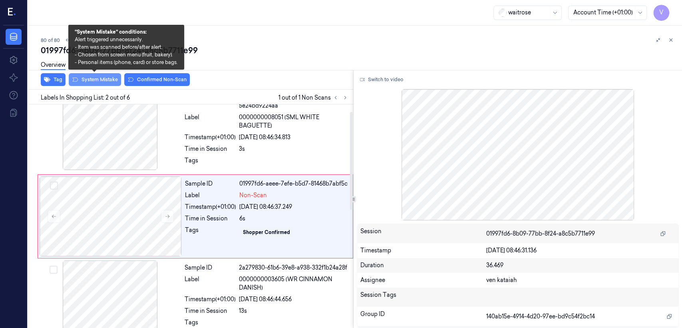
click at [102, 82] on button "System Mistake" at bounding box center [95, 79] width 52 height 13
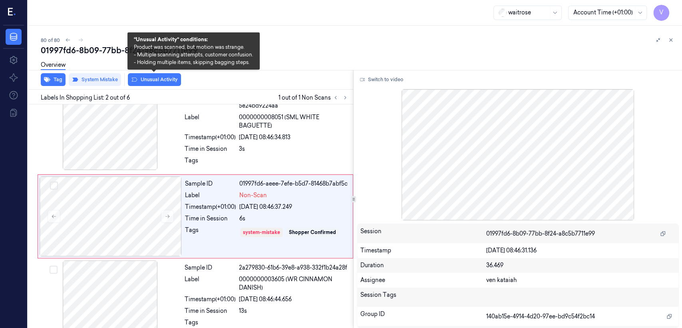
click at [153, 80] on button "Unusual Activity" at bounding box center [154, 79] width 53 height 13
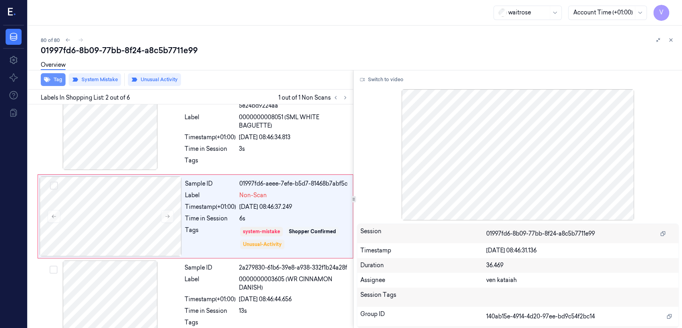
click at [56, 78] on button "Tag" at bounding box center [53, 79] width 25 height 13
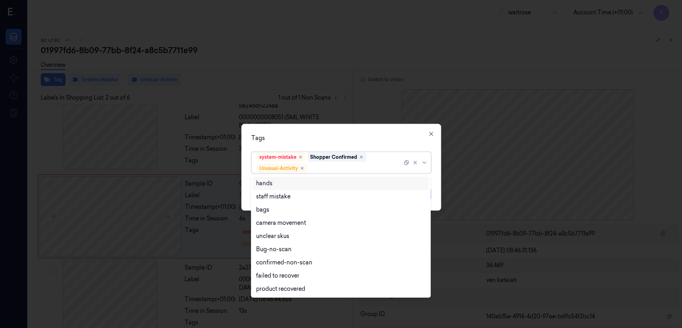
click at [358, 167] on div at bounding box center [355, 168] width 93 height 8
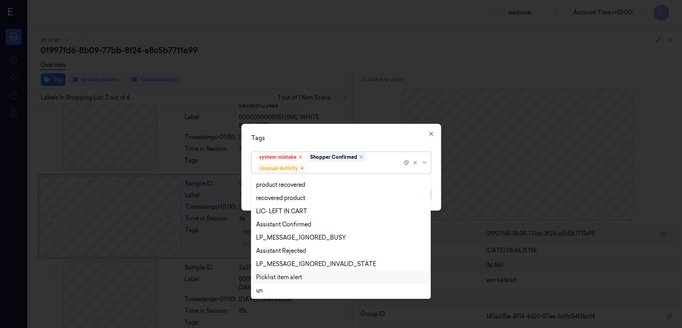
click at [283, 276] on div "Picklist item alert" at bounding box center [279, 277] width 46 height 8
click at [338, 145] on div "Tags option Picklist item alert, selected. 20 results available. Use Up and Dow…" at bounding box center [341, 167] width 200 height 87
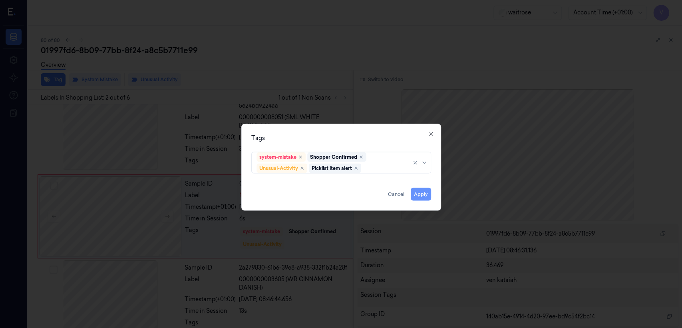
click at [420, 195] on button "Apply" at bounding box center [421, 194] width 20 height 13
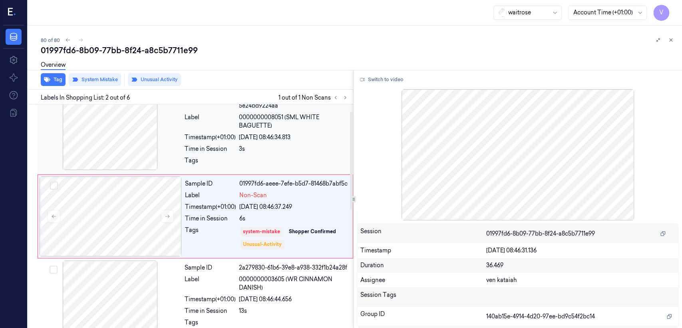
click at [201, 148] on div "Time in Session" at bounding box center [210, 149] width 51 height 8
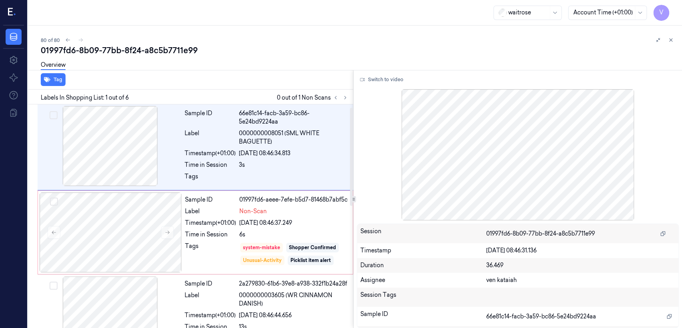
scroll to position [0, 0]
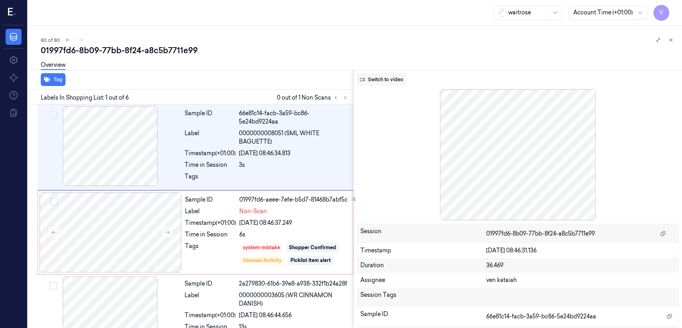
click at [396, 79] on button "Switch to video" at bounding box center [382, 79] width 50 height 13
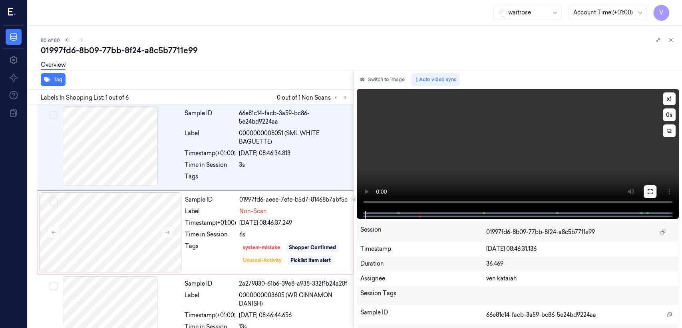
click at [650, 193] on icon at bounding box center [650, 191] width 6 height 6
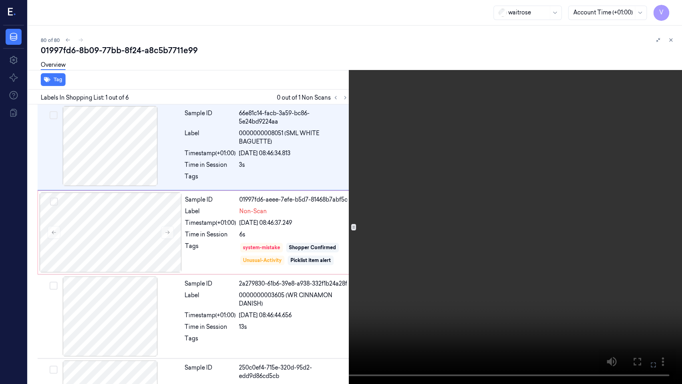
click at [320, 237] on video at bounding box center [341, 192] width 682 height 384
click at [0, 0] on icon at bounding box center [0, 0] width 0 height 0
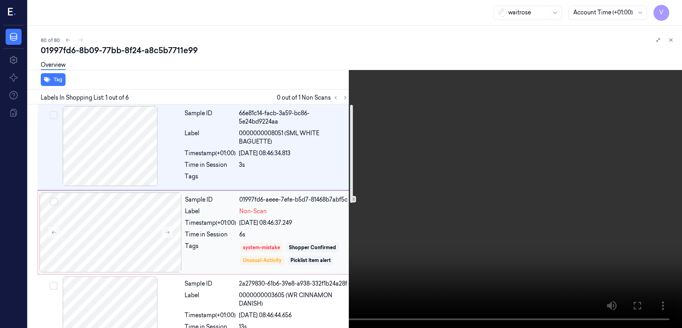
scroll to position [16, 0]
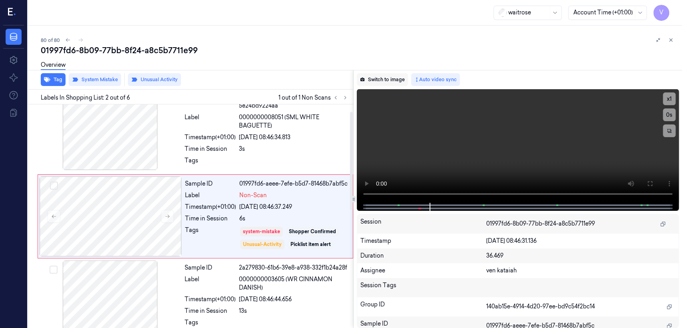
click at [388, 82] on button "Switch to image" at bounding box center [382, 79] width 51 height 13
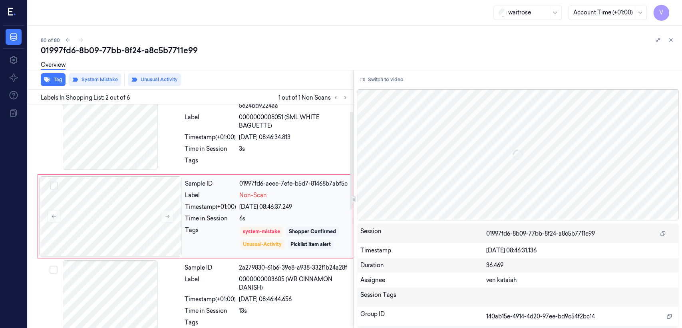
click at [290, 211] on div "Sample ID 01997fd6-aeee-7efe-b5d7-81468b7abf5c Label Non-Scan Timestamp (+01:00…" at bounding box center [266, 216] width 169 height 80
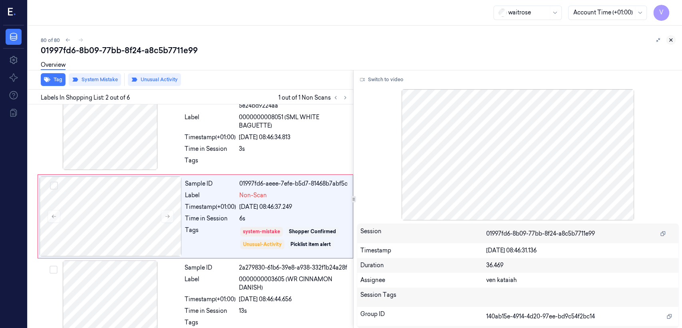
click at [670, 42] on icon at bounding box center [671, 40] width 6 height 6
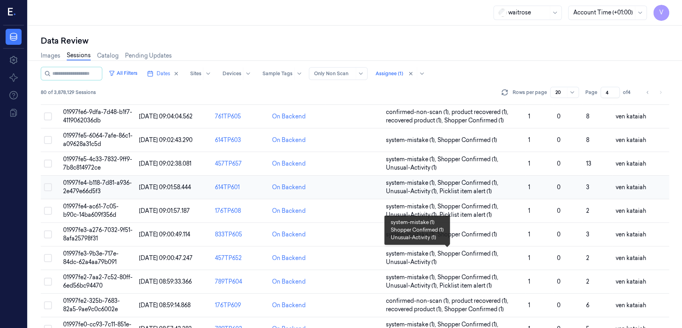
scroll to position [89, 0]
